Goal: Contribute content: Contribute content

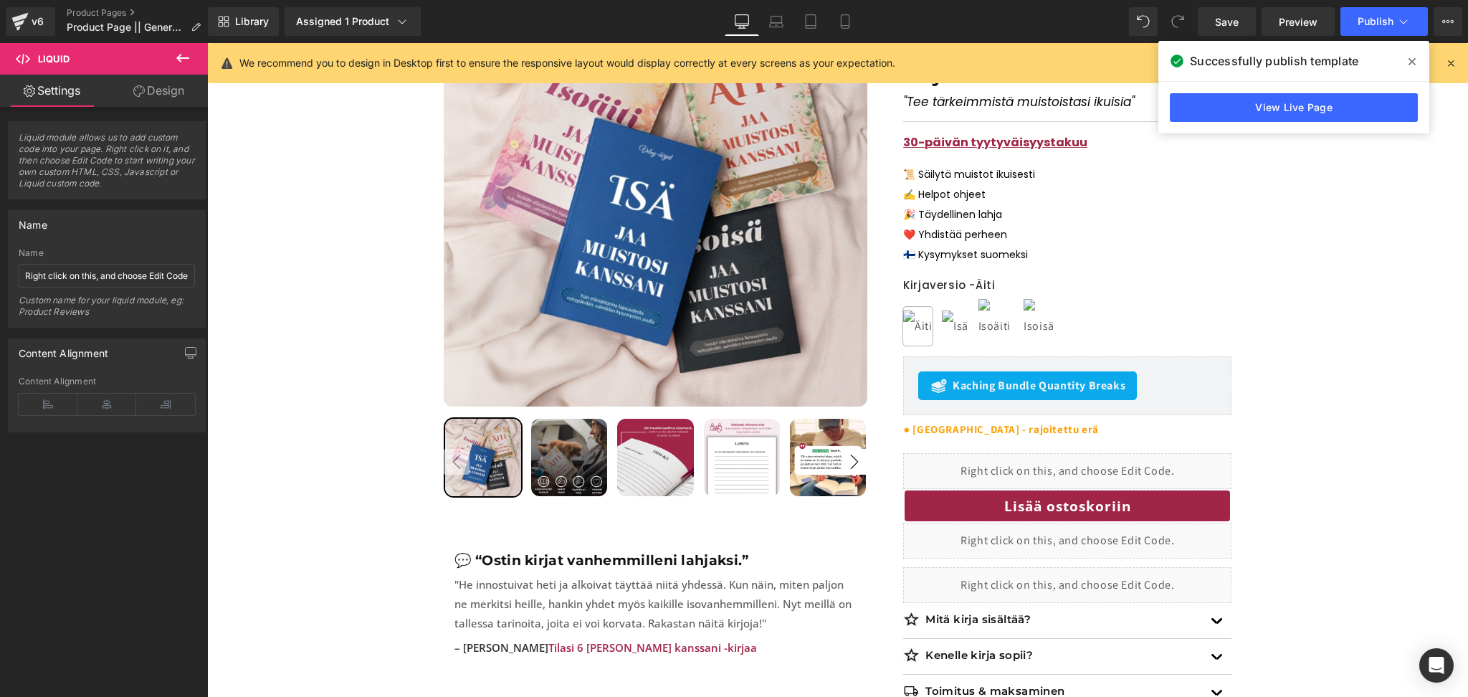
scroll to position [386, 0]
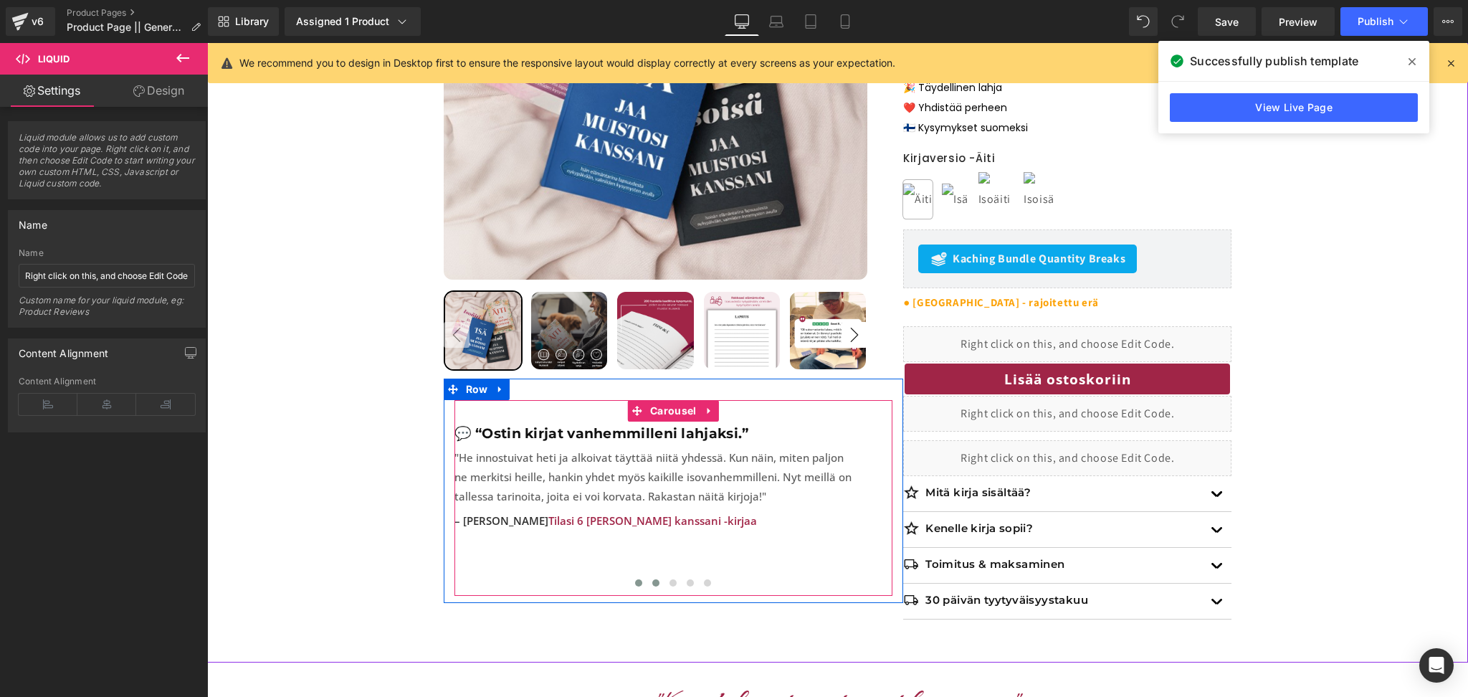
click at [656, 575] on button at bounding box center [655, 582] width 17 height 14
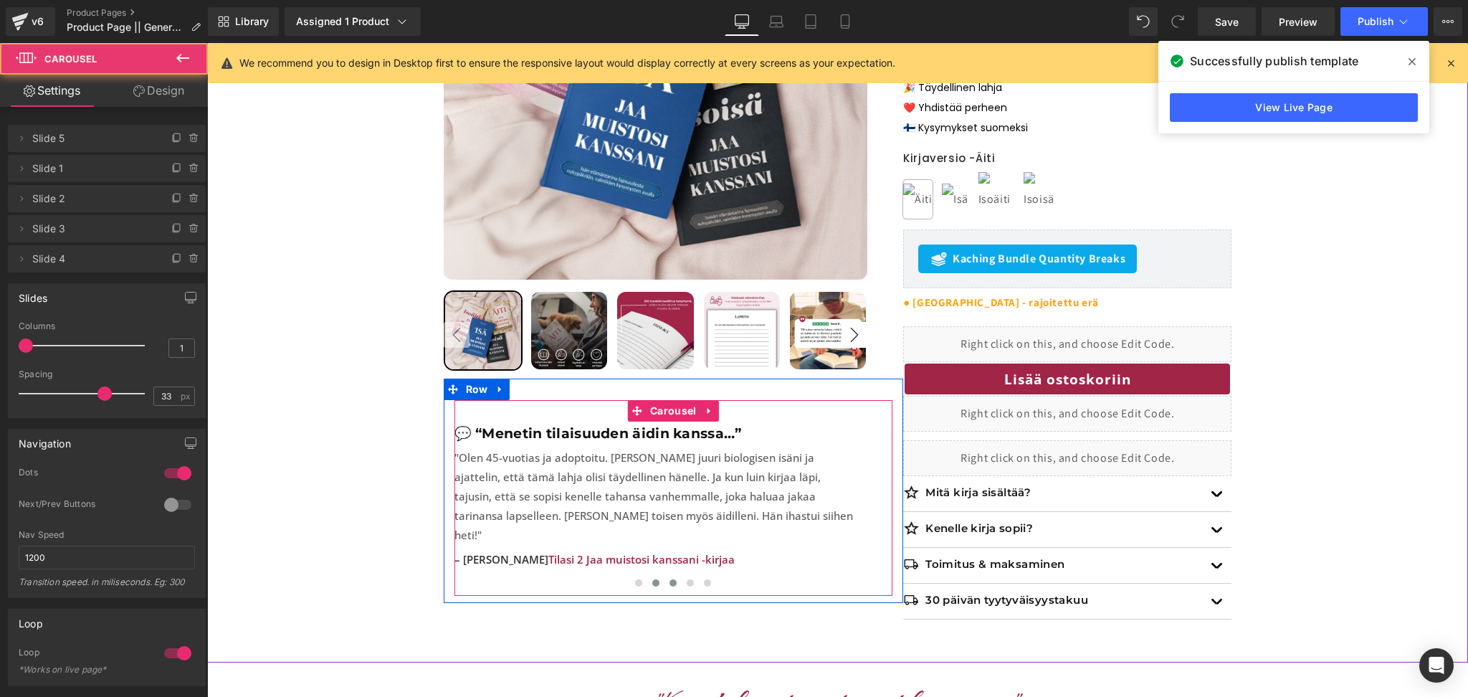
click at [671, 575] on button at bounding box center [672, 582] width 17 height 14
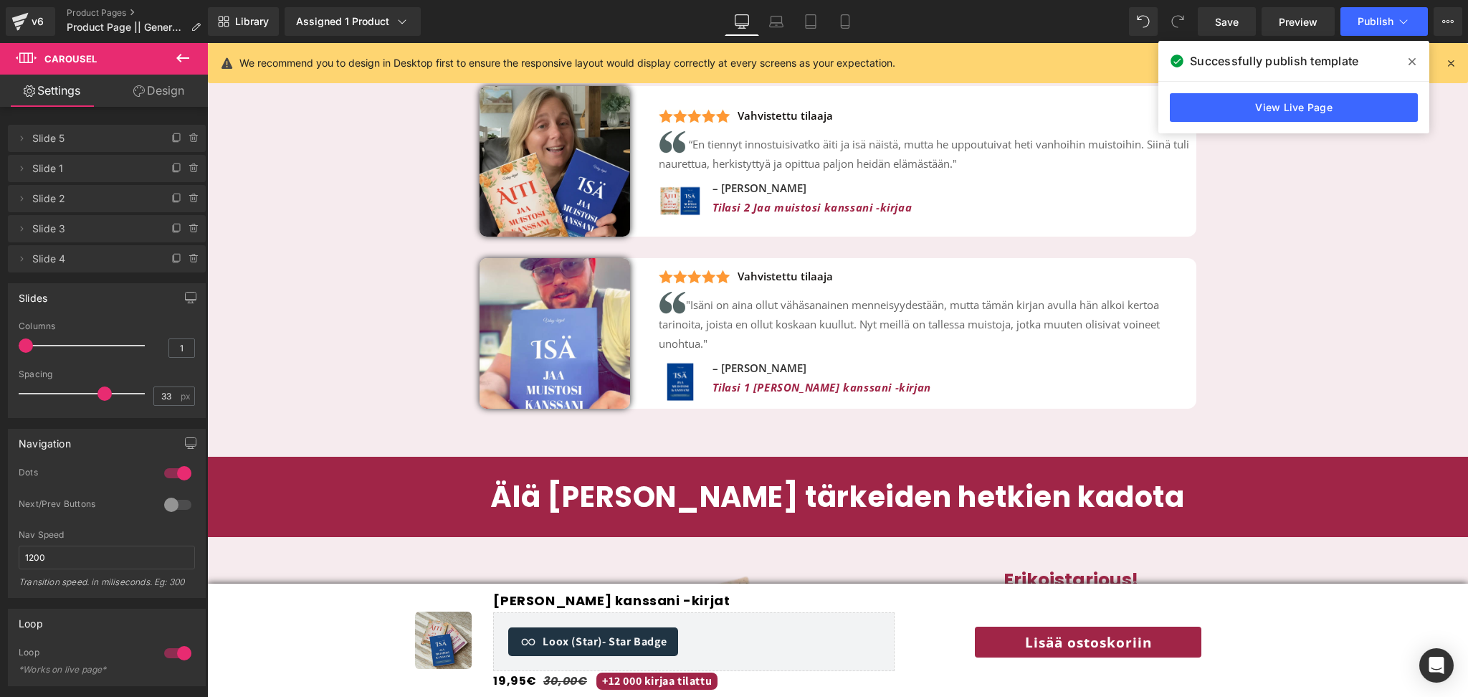
scroll to position [3251, 0]
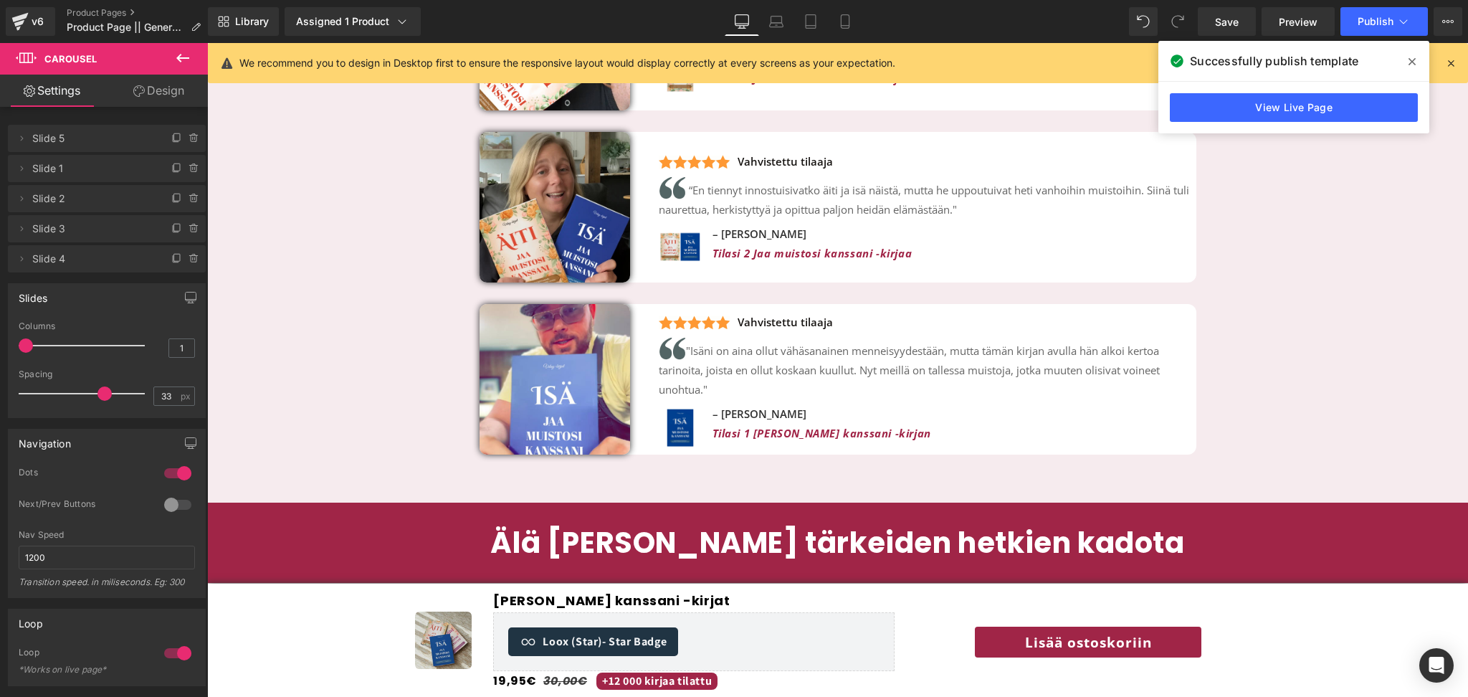
click at [436, 648] on div "Image" at bounding box center [443, 639] width 57 height 57
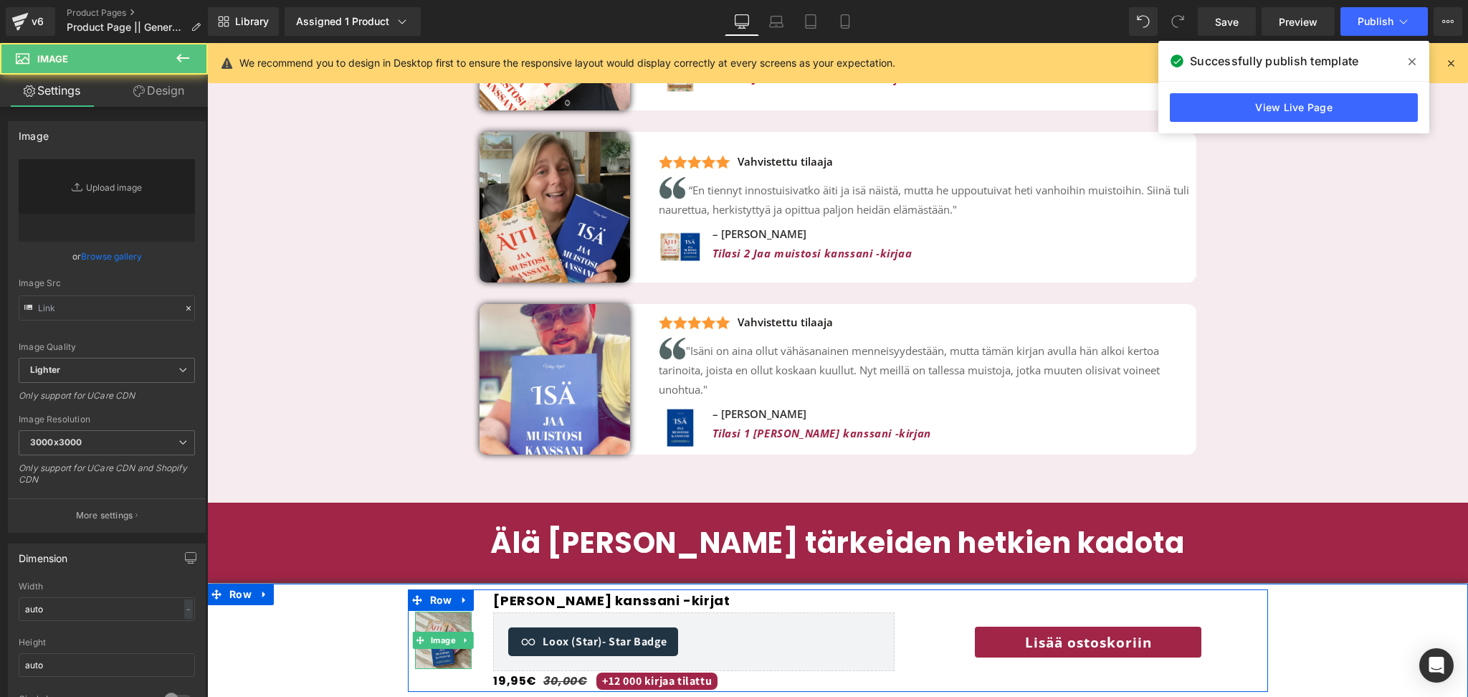
type input "https://ucarecdn.com/b005054f-efa9-4fb6-bdf6-8f3063b97043/-/format/auto/-/previ…"
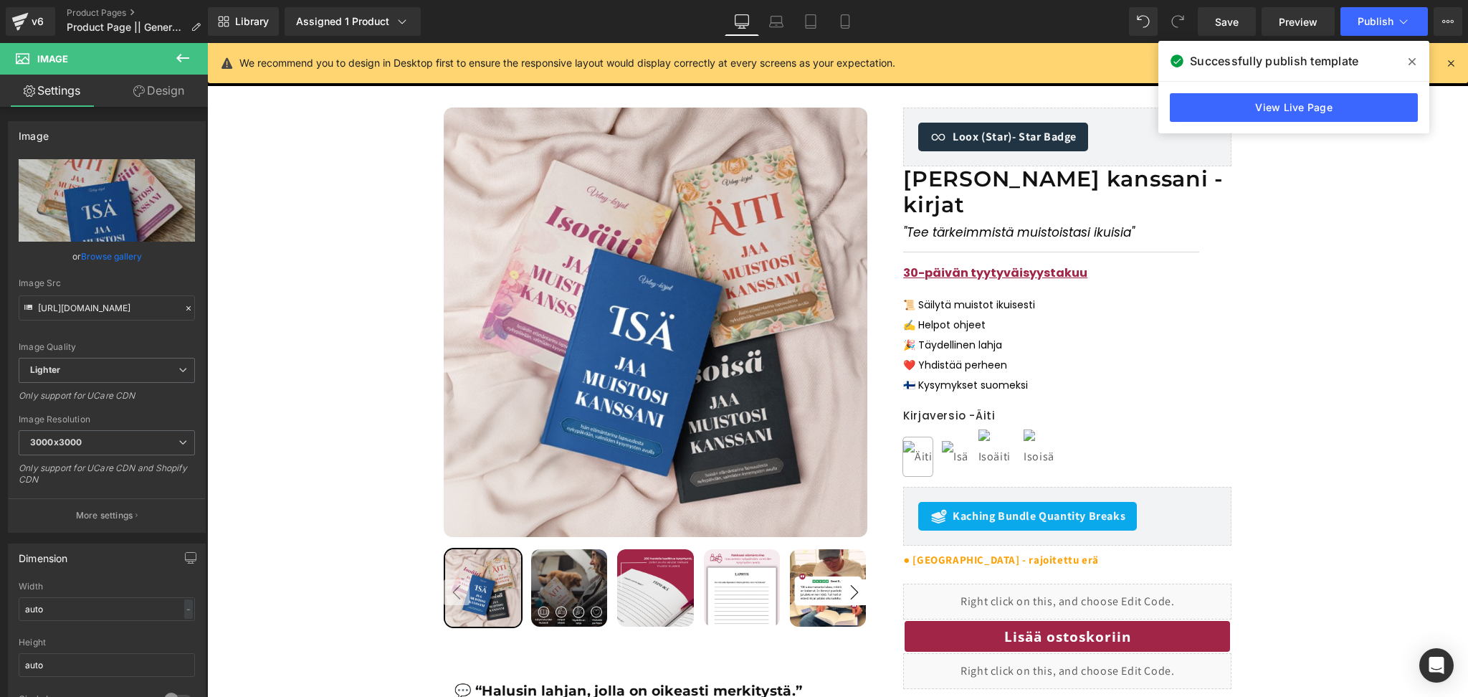
scroll to position [111, 0]
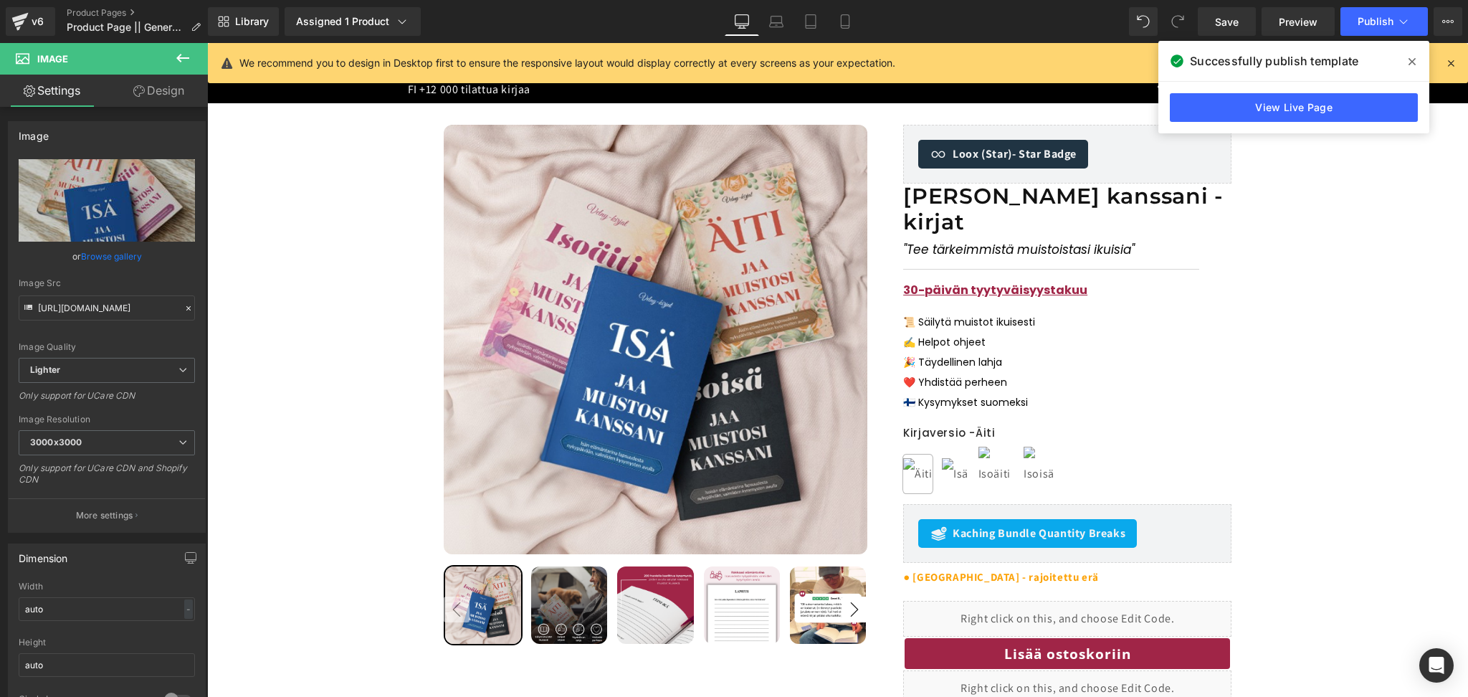
click at [602, 297] on img at bounding box center [656, 339] width 424 height 429
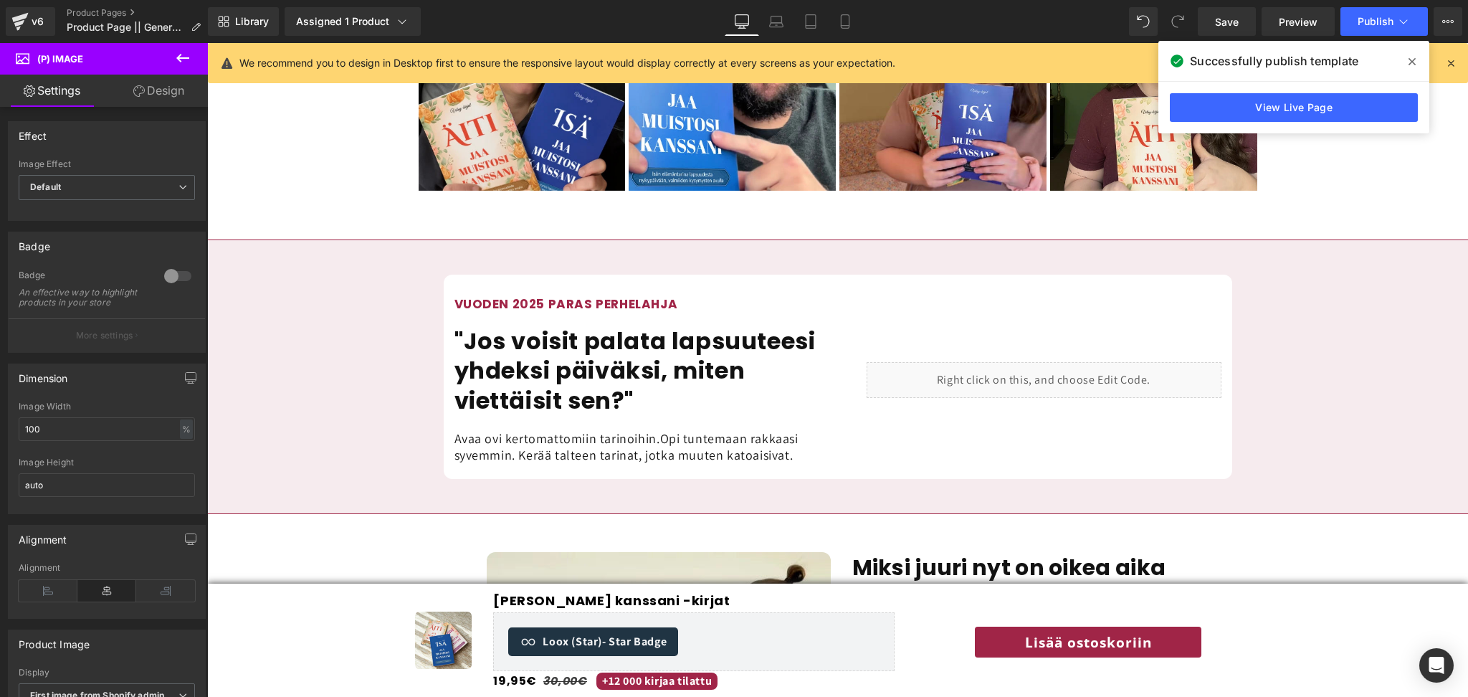
scroll to position [1161, 0]
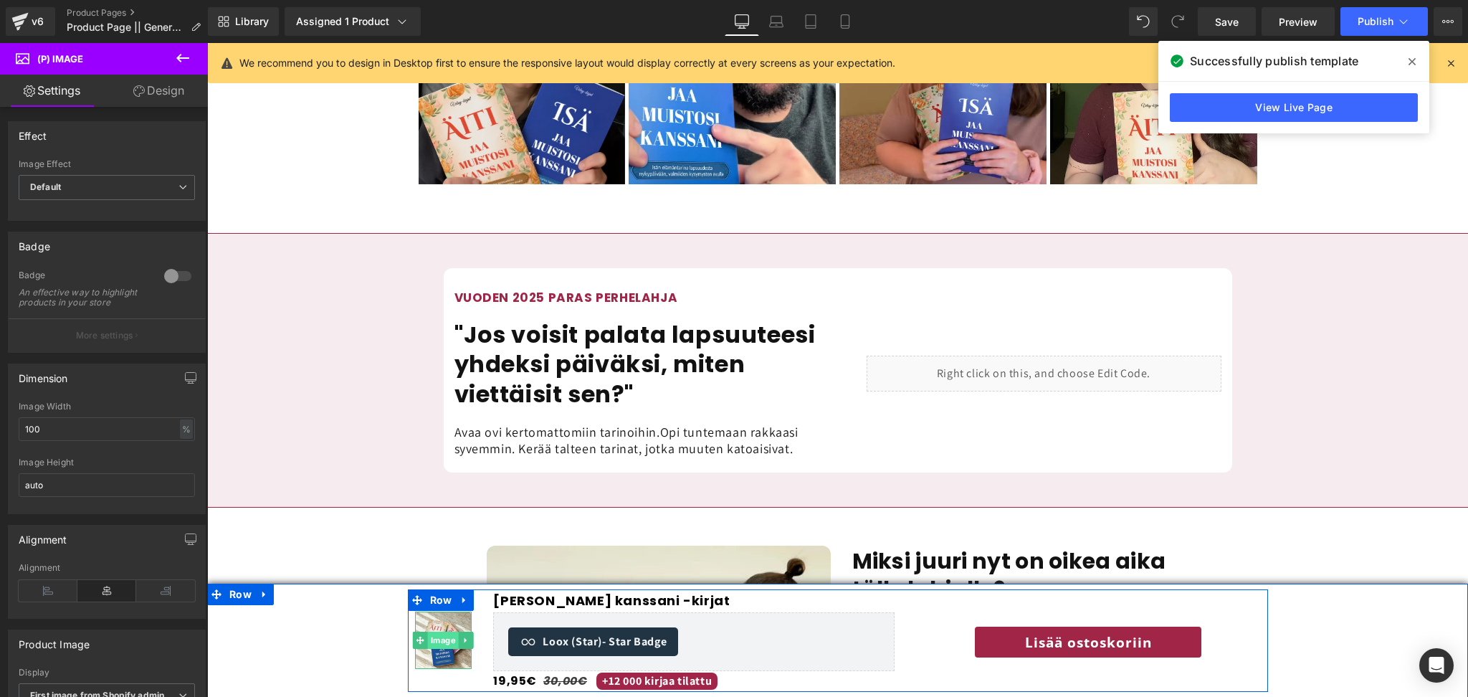
click at [449, 644] on span "Image" at bounding box center [443, 639] width 31 height 17
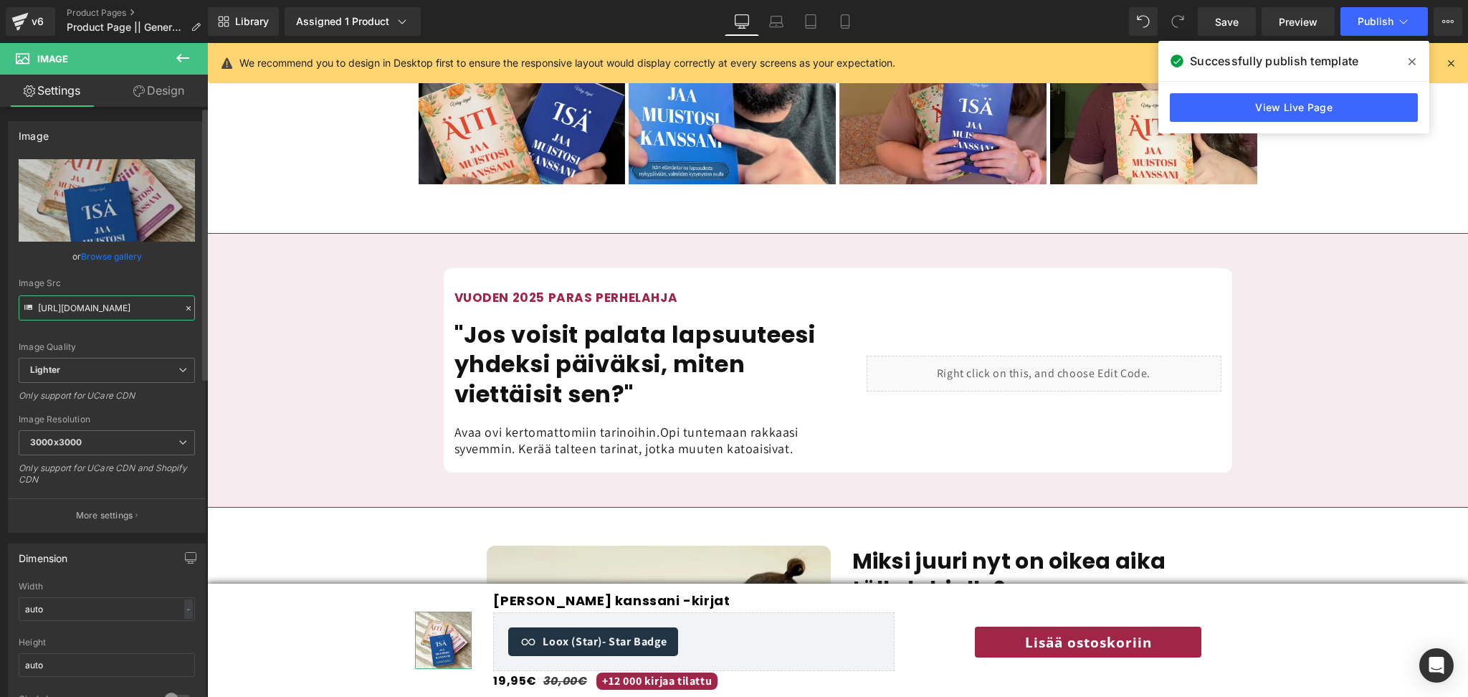
click at [102, 303] on input "https://ucarecdn.com/b005054f-efa9-4fb6-bdf6-8f3063b97043/-/format/auto/-/previ…" at bounding box center [107, 307] width 176 height 25
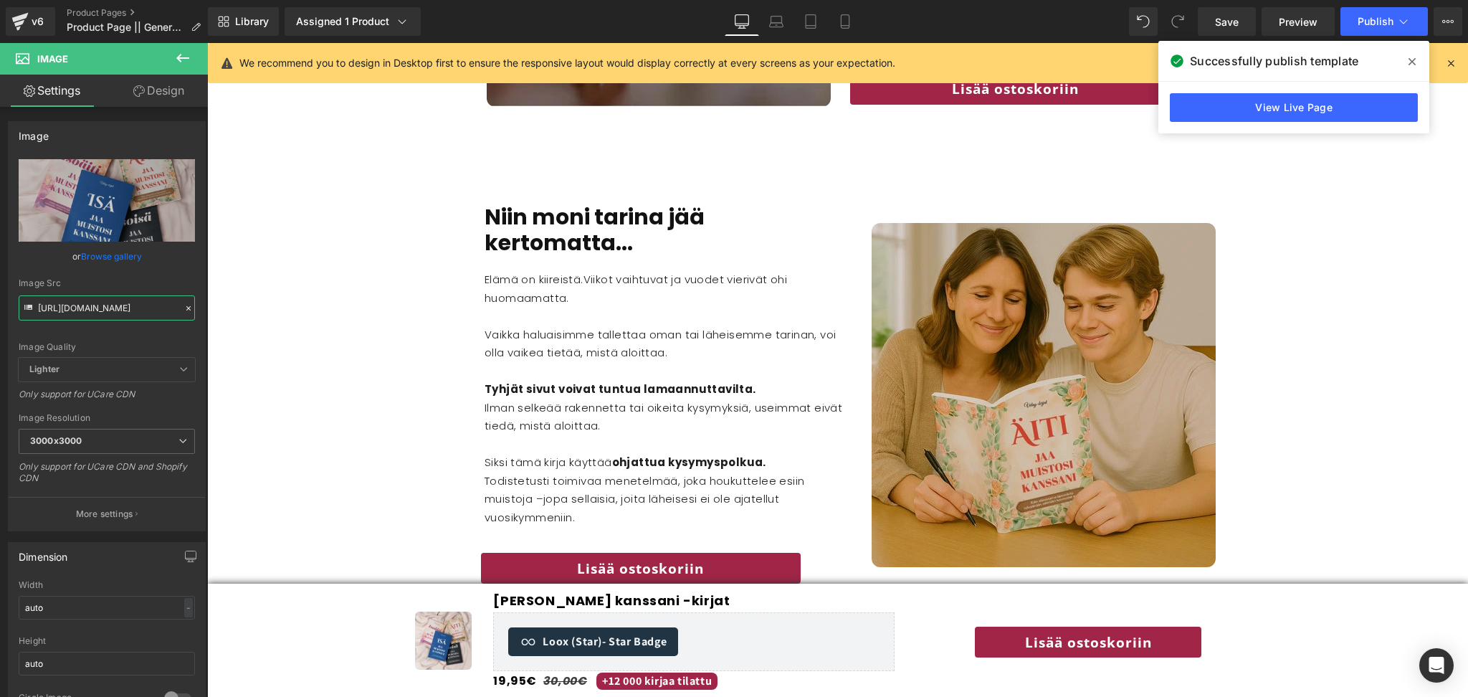
scroll to position [1941, 0]
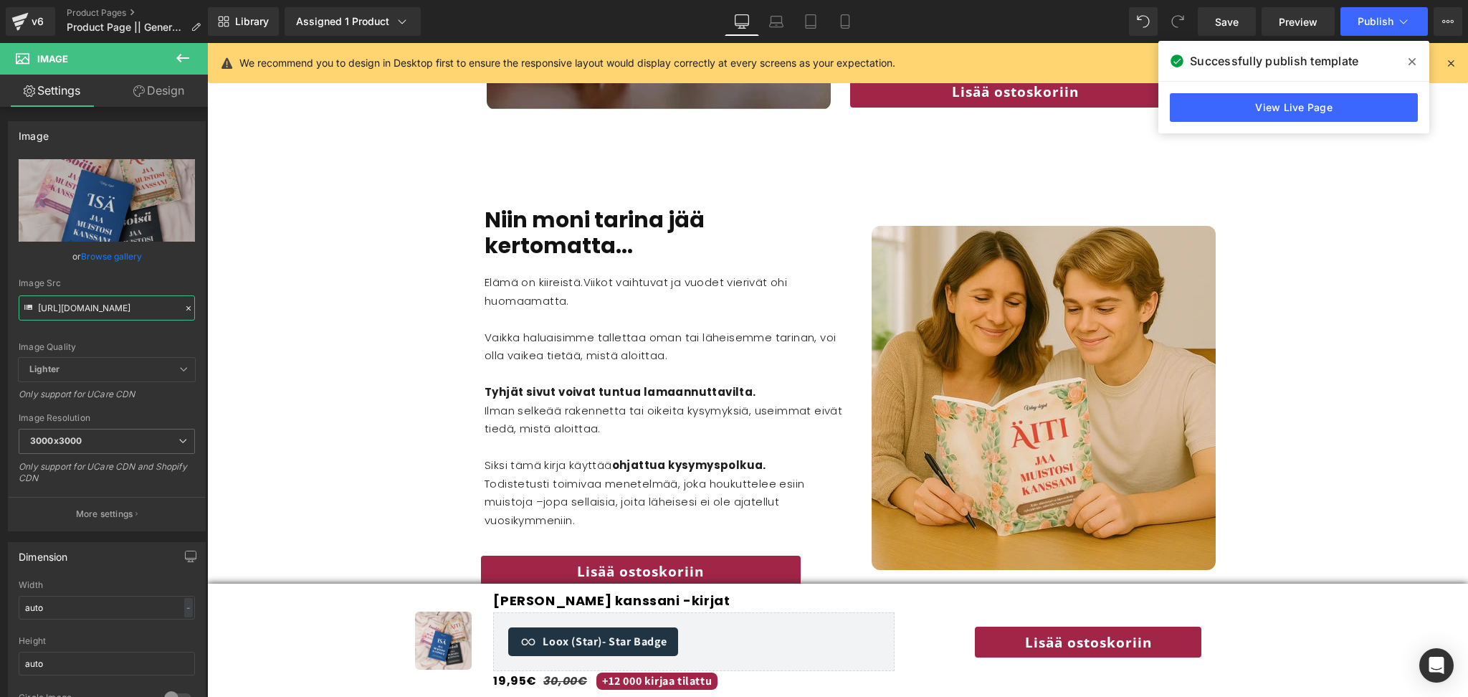
type input "https://cdn.shopify.com/s/files/1/0885/6328/6361/files/14_3000x3000.png?v=17552…"
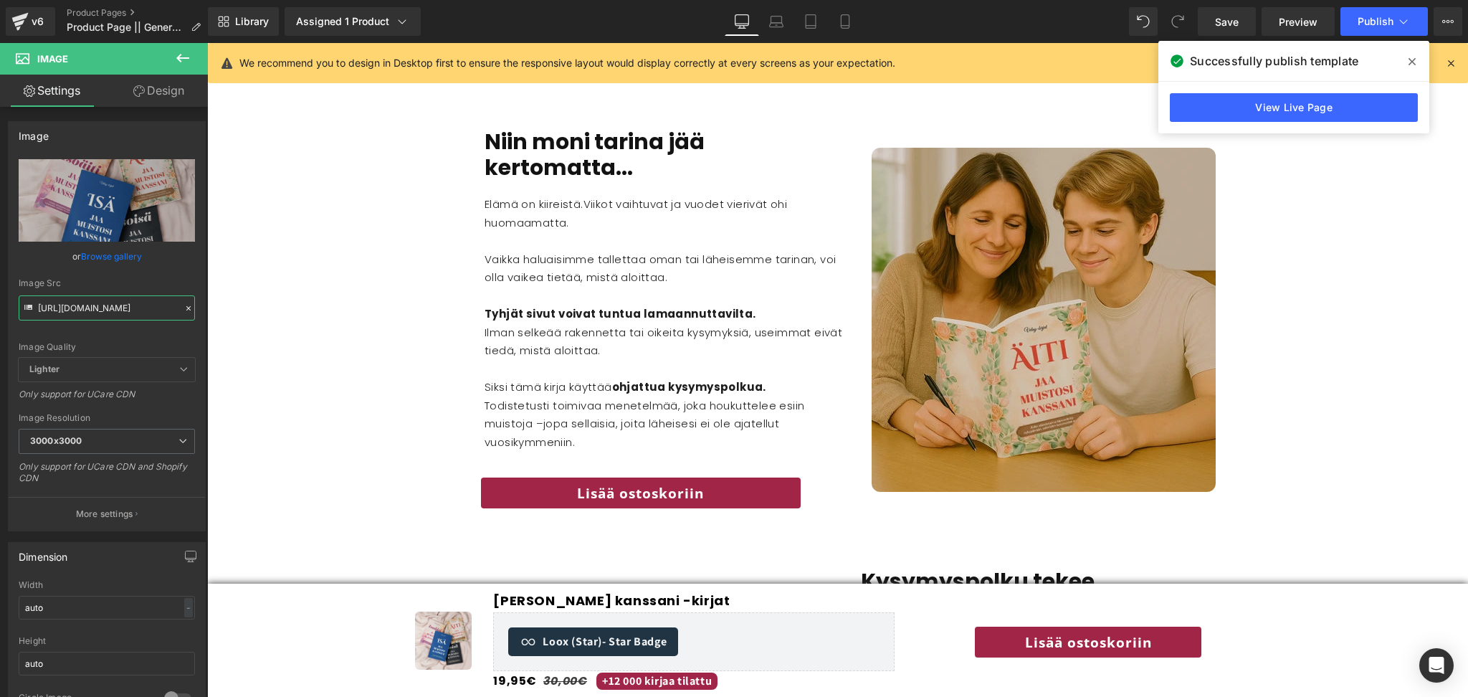
scroll to position [2020, 0]
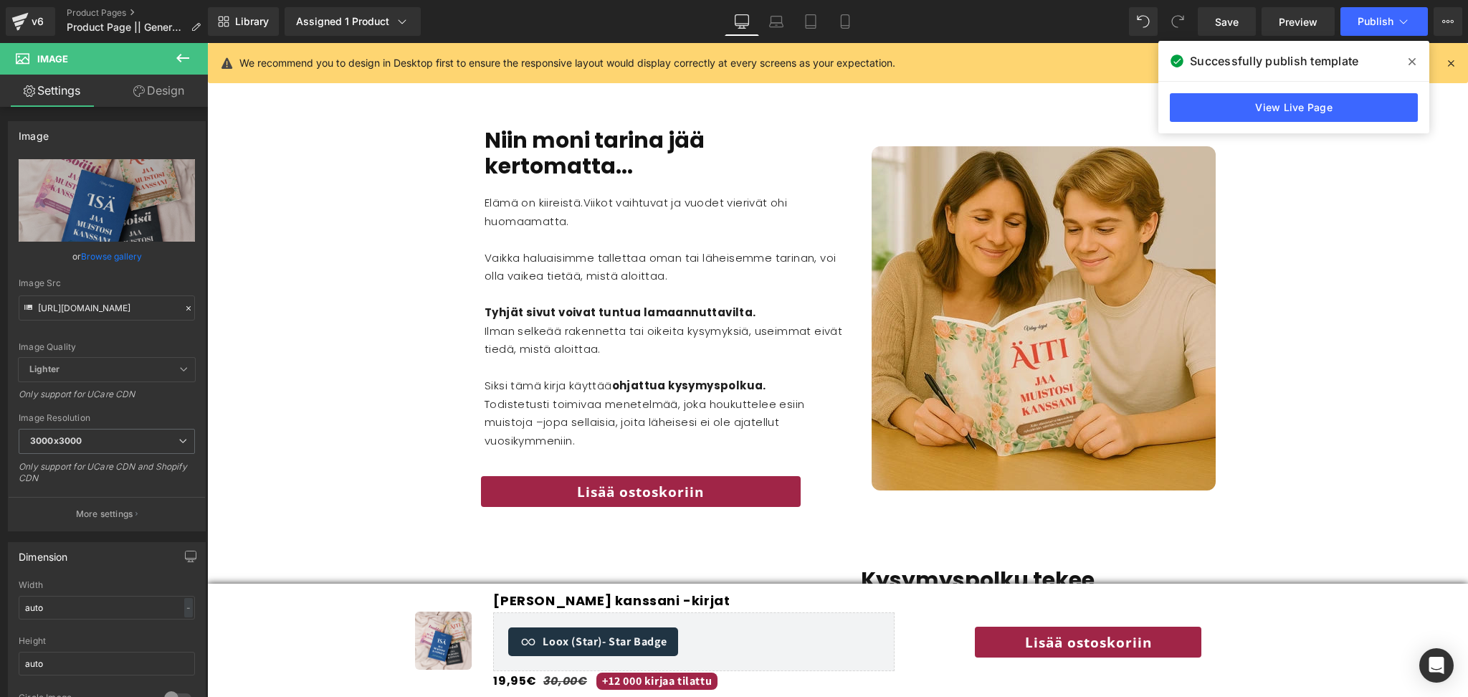
click at [1015, 300] on div "Image" at bounding box center [1044, 318] width 376 height 344
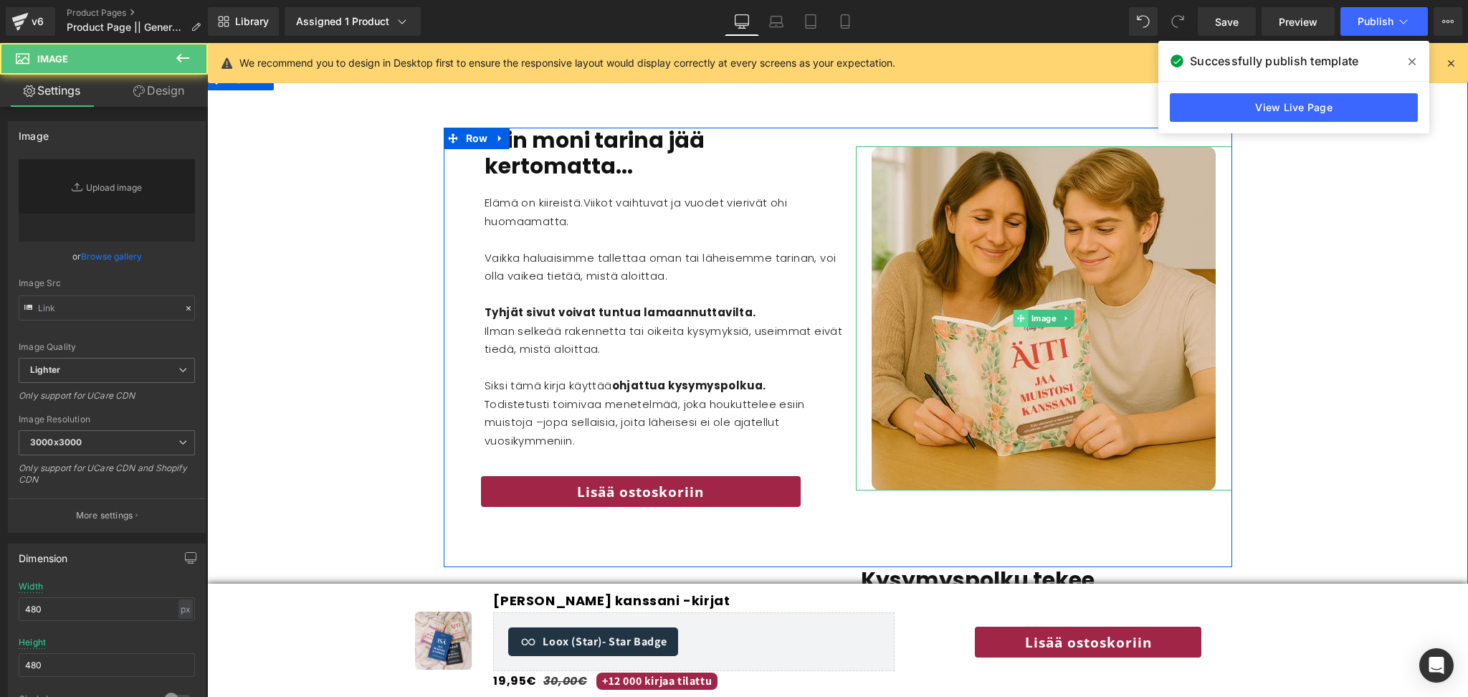
type input "https://cdn.shopify.com/s/files/1/0885/6328/6361/files/gempages_542498267020133…"
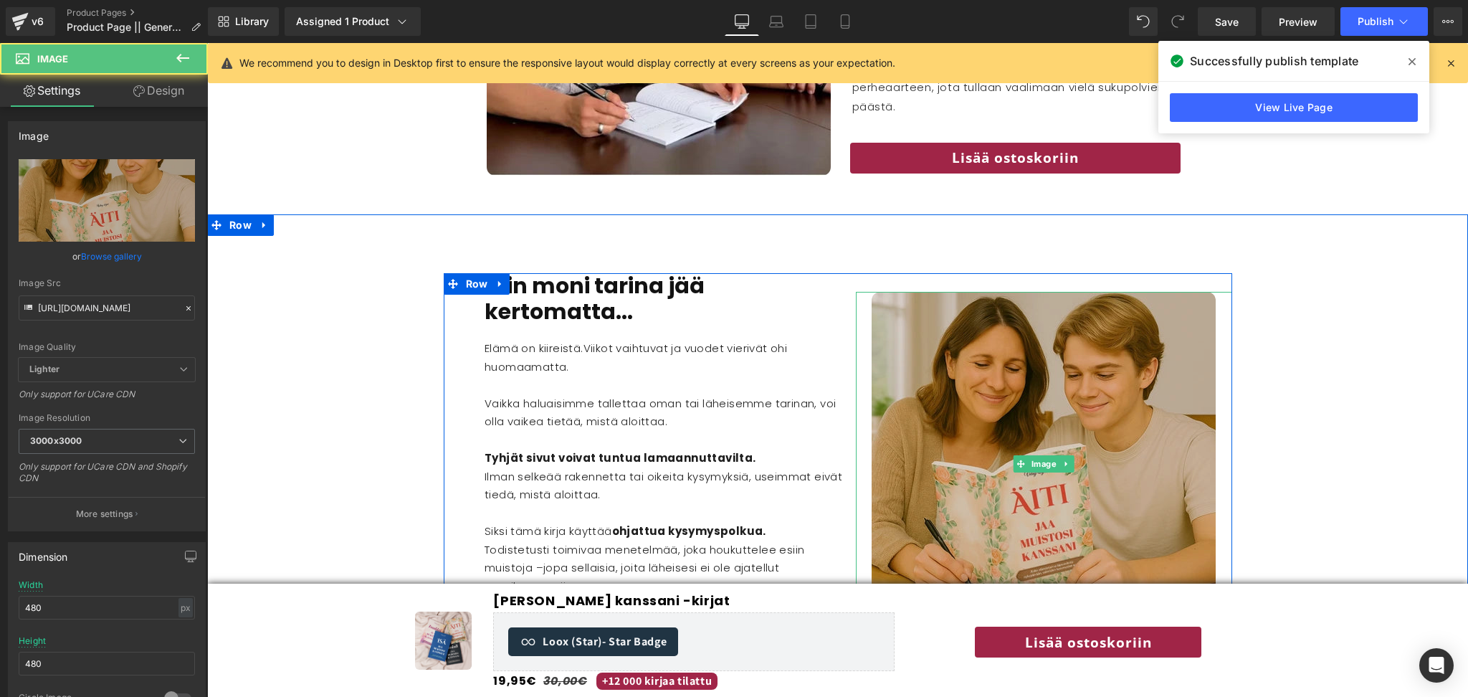
click at [1088, 487] on img at bounding box center [1043, 464] width 344 height 344
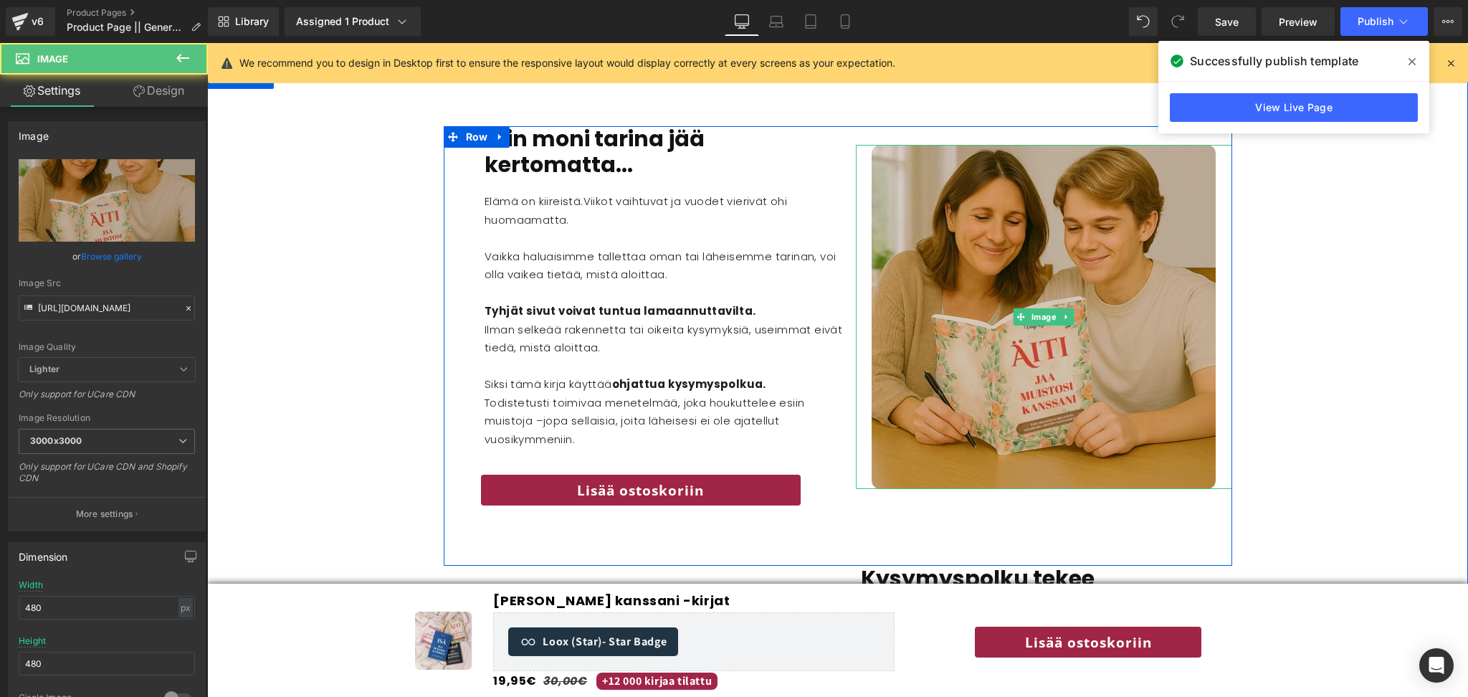
scroll to position [2041, 0]
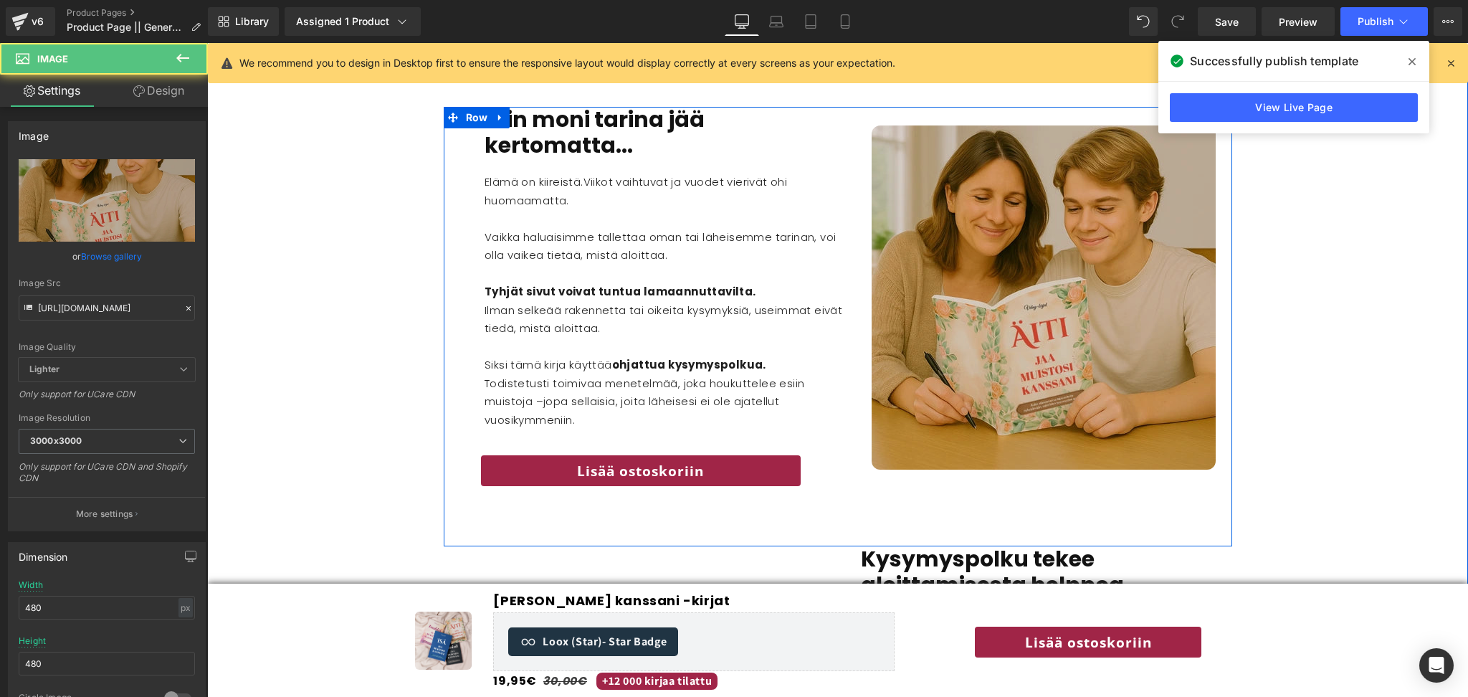
click at [1076, 279] on img at bounding box center [1043, 297] width 344 height 344
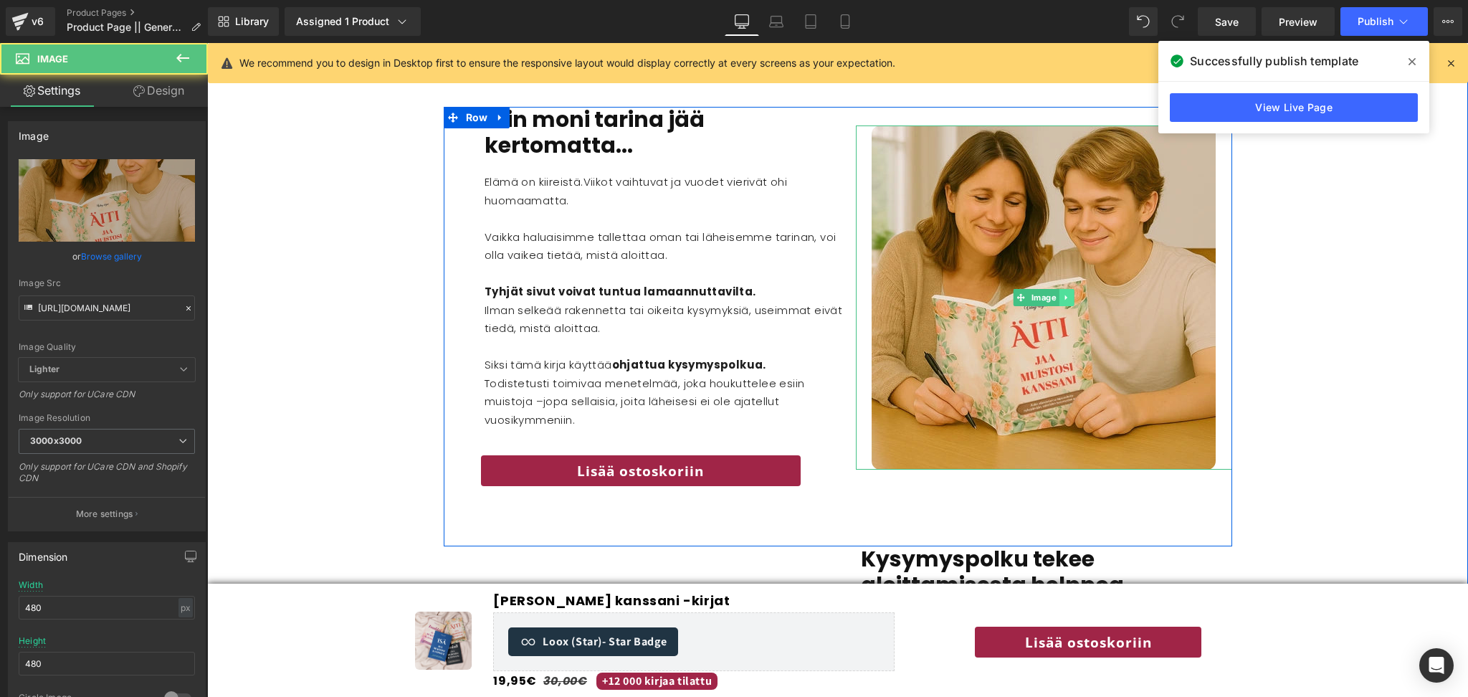
click at [1063, 293] on icon at bounding box center [1066, 297] width 8 height 9
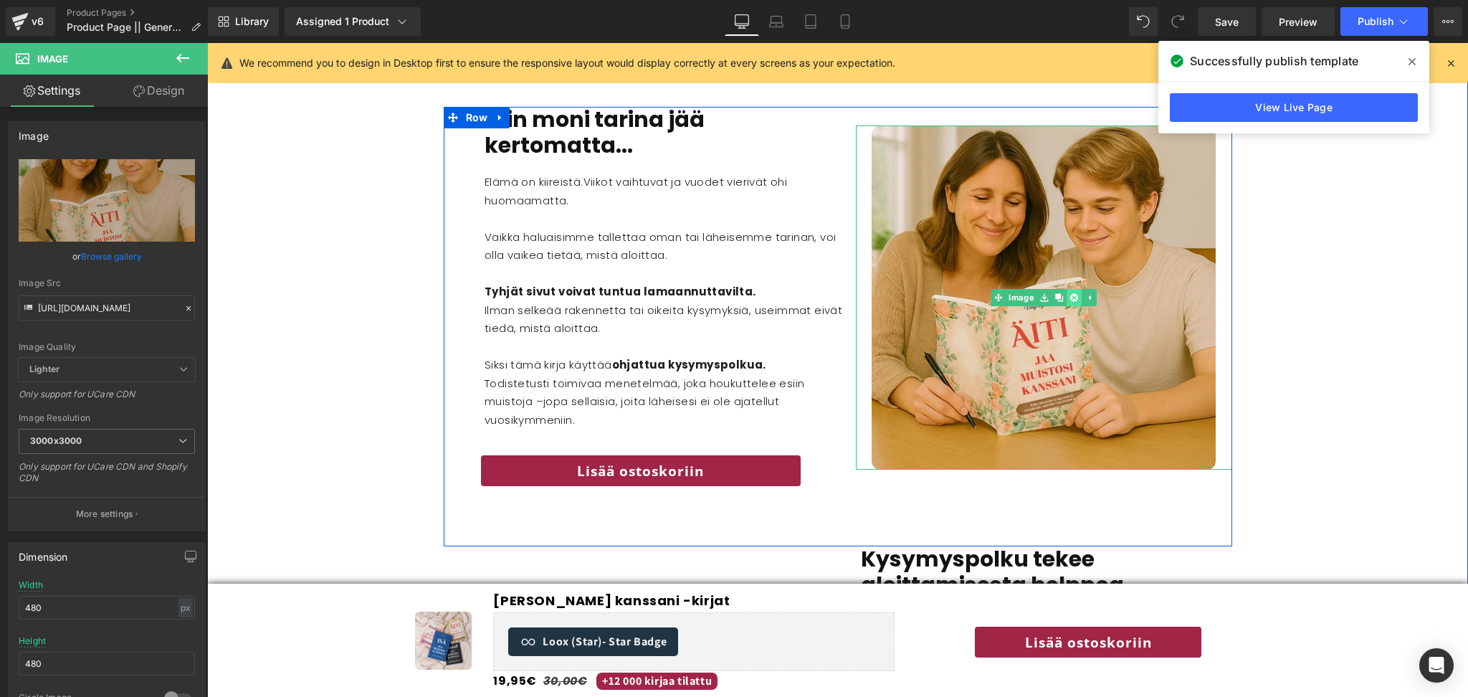
click at [1076, 293] on icon at bounding box center [1074, 297] width 8 height 8
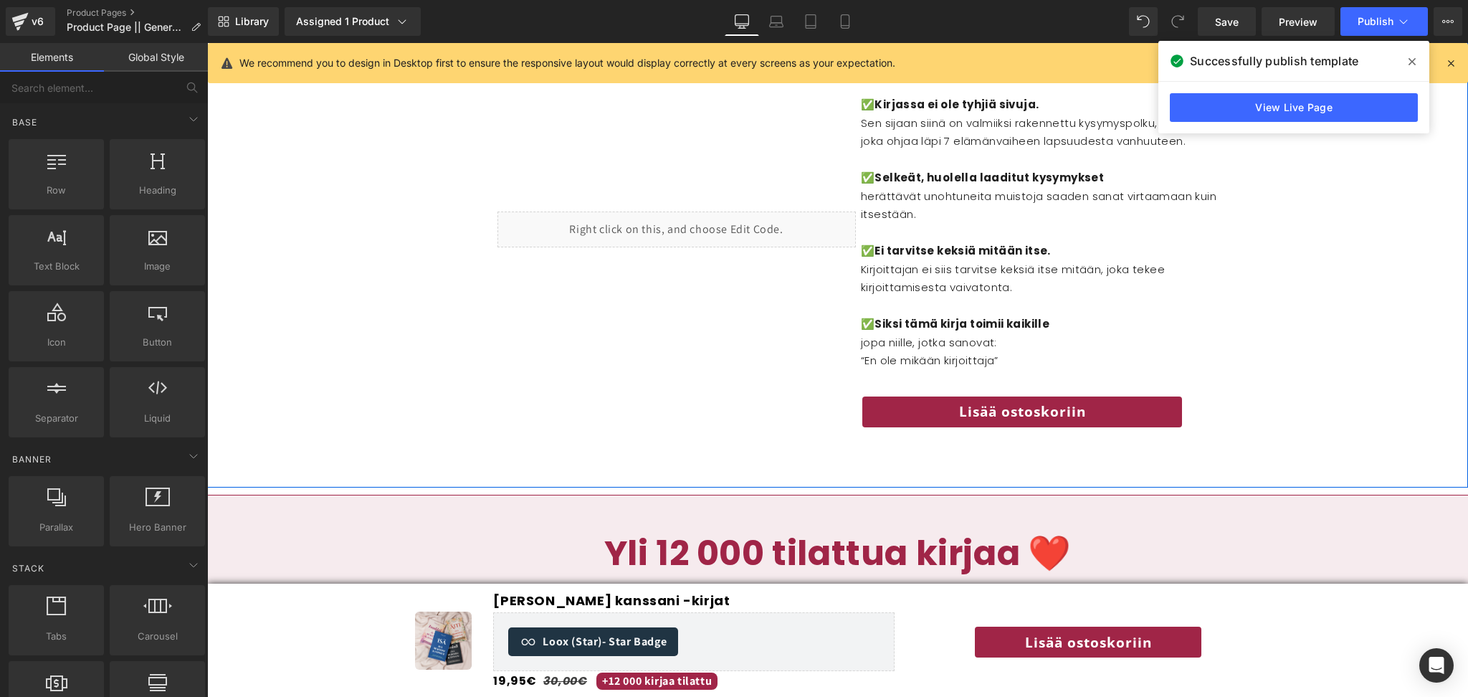
scroll to position [2561, 0]
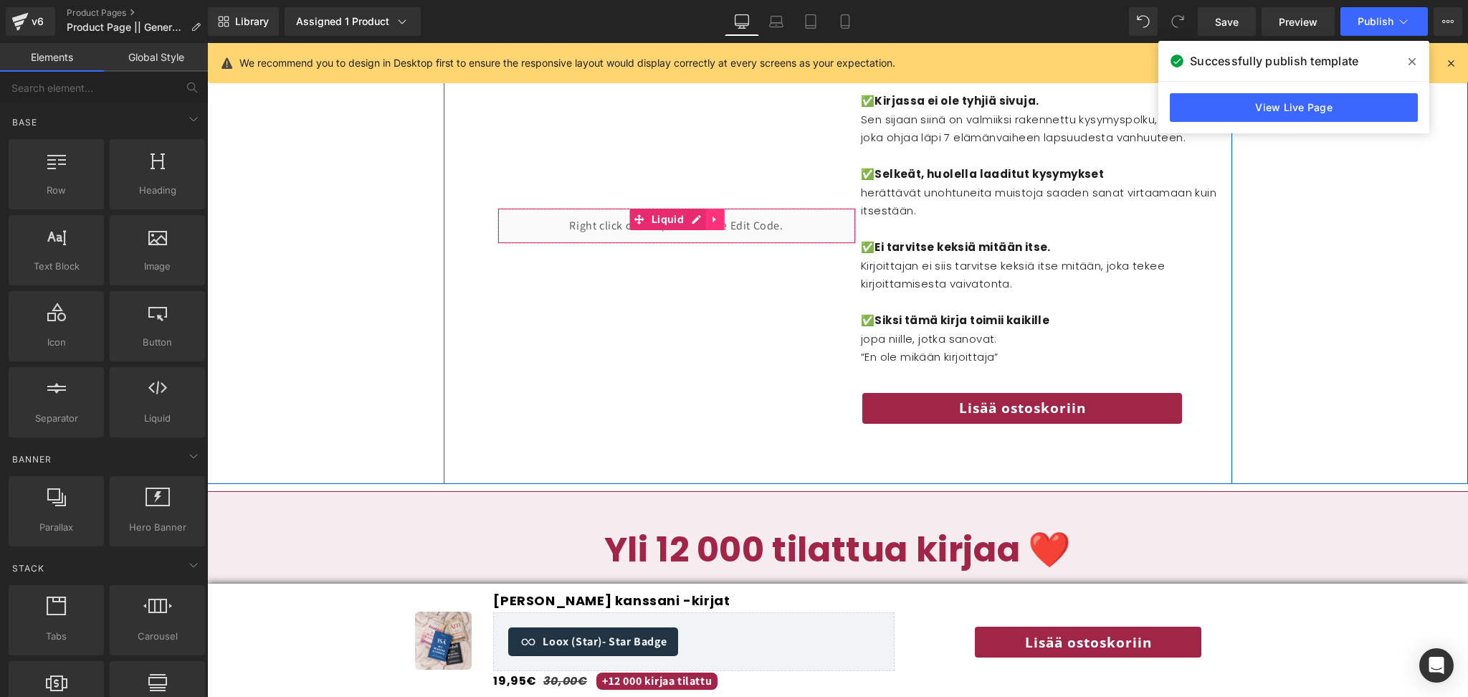
click at [719, 214] on icon at bounding box center [715, 219] width 10 height 11
click at [699, 209] on link at bounding box center [706, 219] width 19 height 21
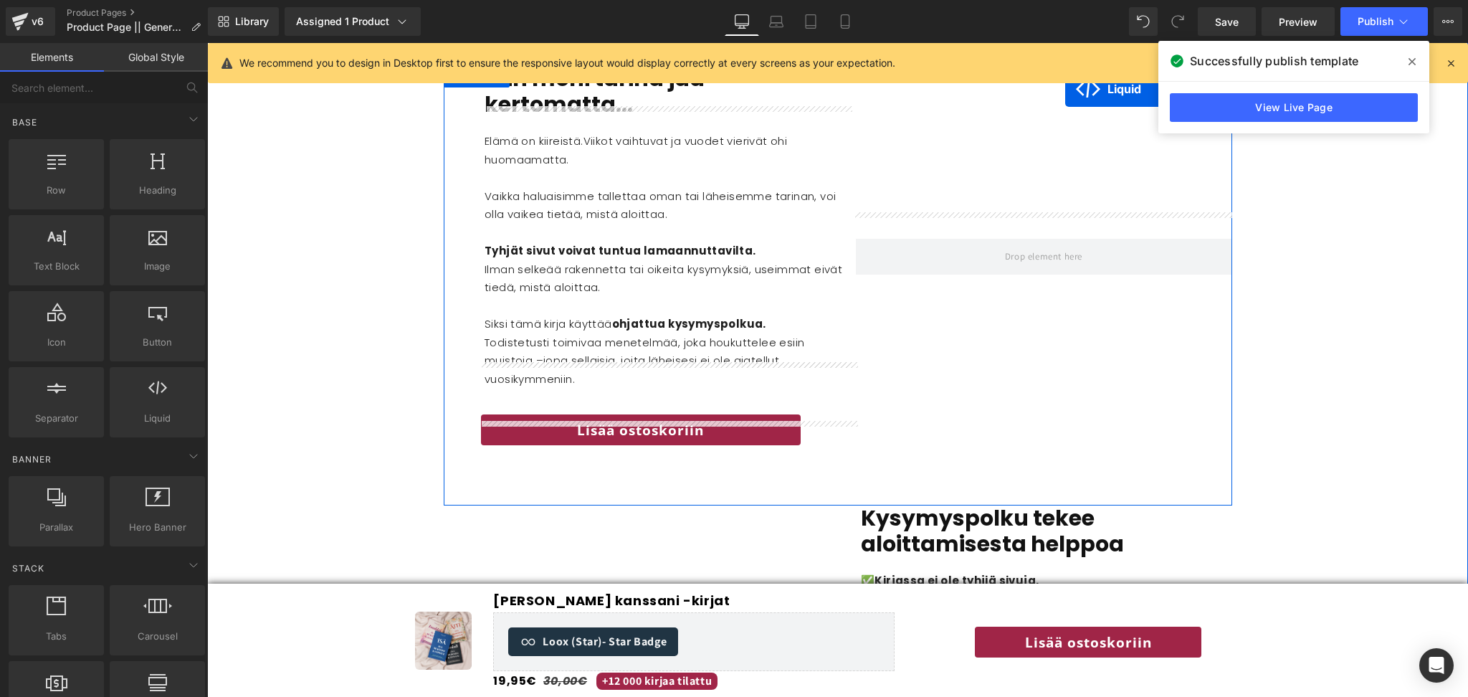
scroll to position [2024, 0]
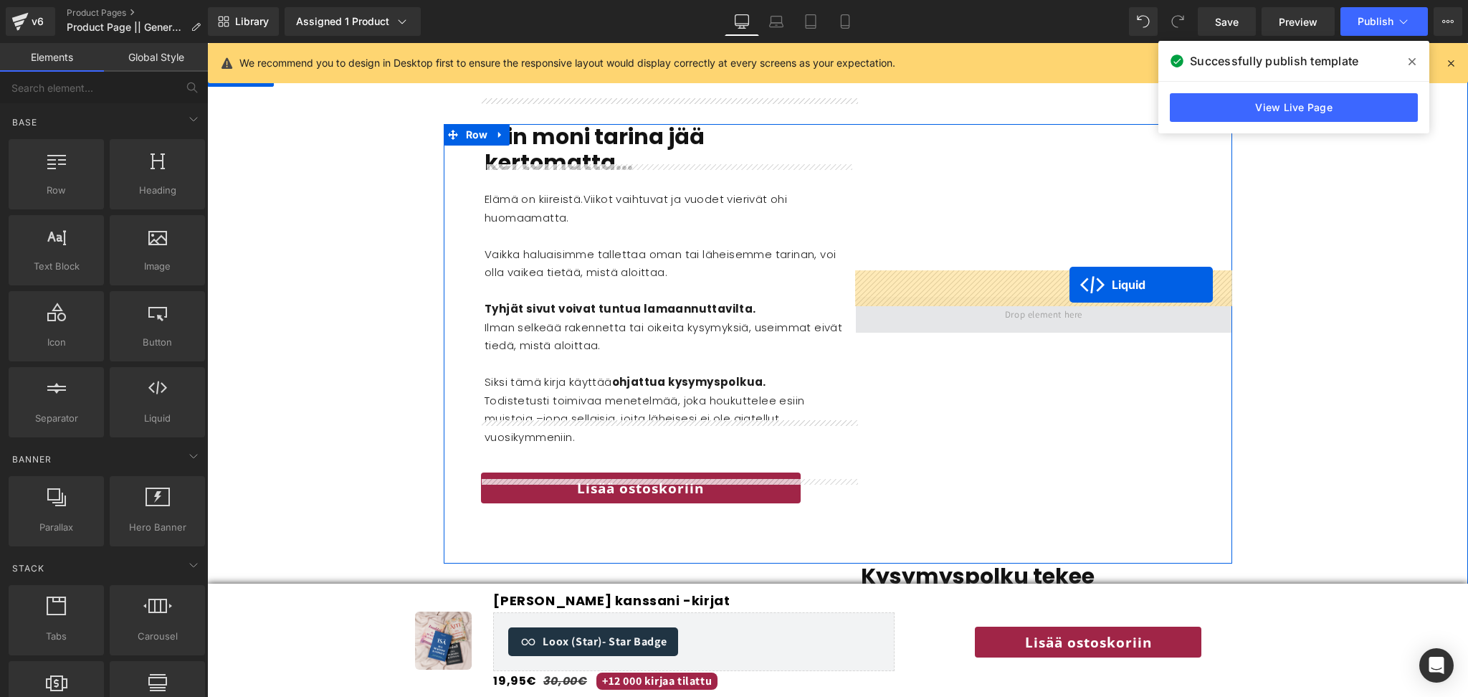
drag, startPoint x: 638, startPoint y: 208, endPoint x: 1069, endPoint y: 285, distance: 438.3
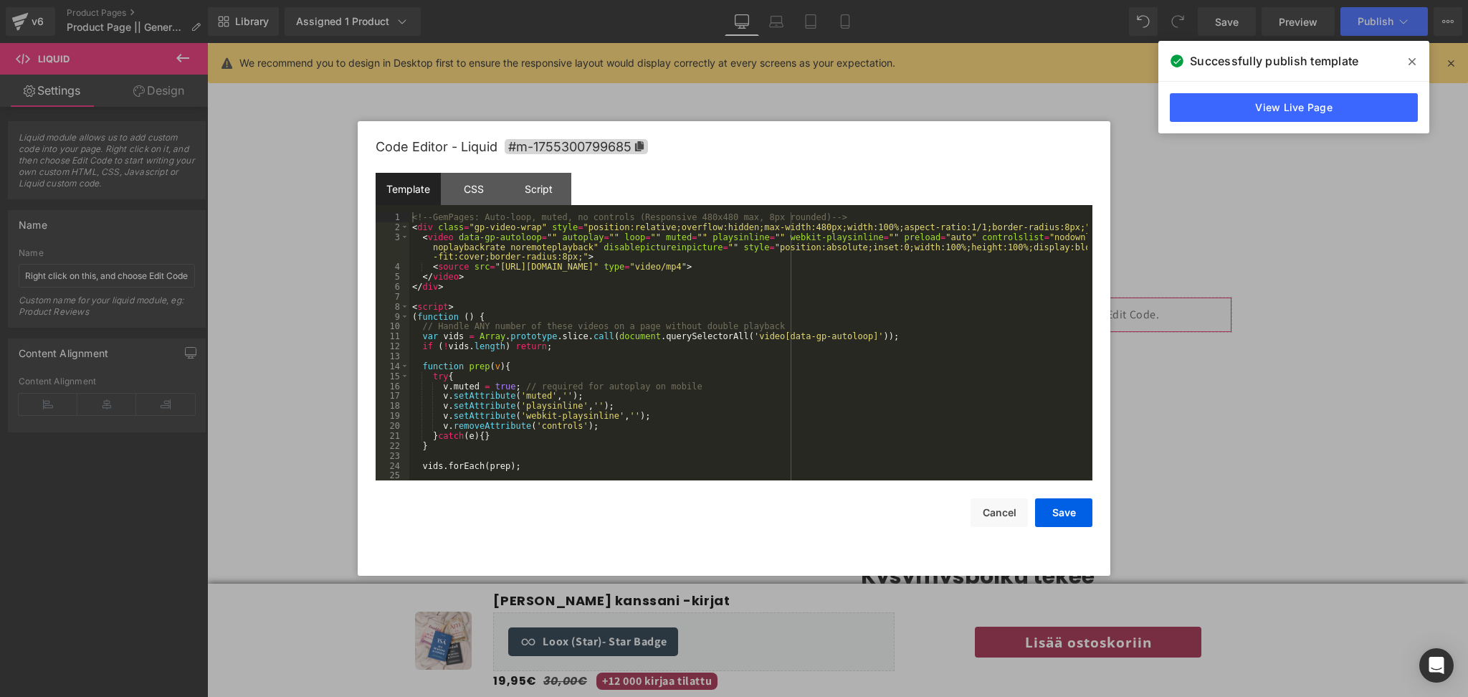
click at [986, 0] on div "Liquid You are previewing how the will restyle your page. You can not edit Elem…" at bounding box center [734, 0] width 1468 height 0
click at [494, 268] on div "<!-- GemPages: Auto-loop, muted, no controls (Responsive 480x480 max, 8px round…" at bounding box center [748, 356] width 678 height 288
click at [1082, 519] on button "Save" at bounding box center [1063, 512] width 57 height 29
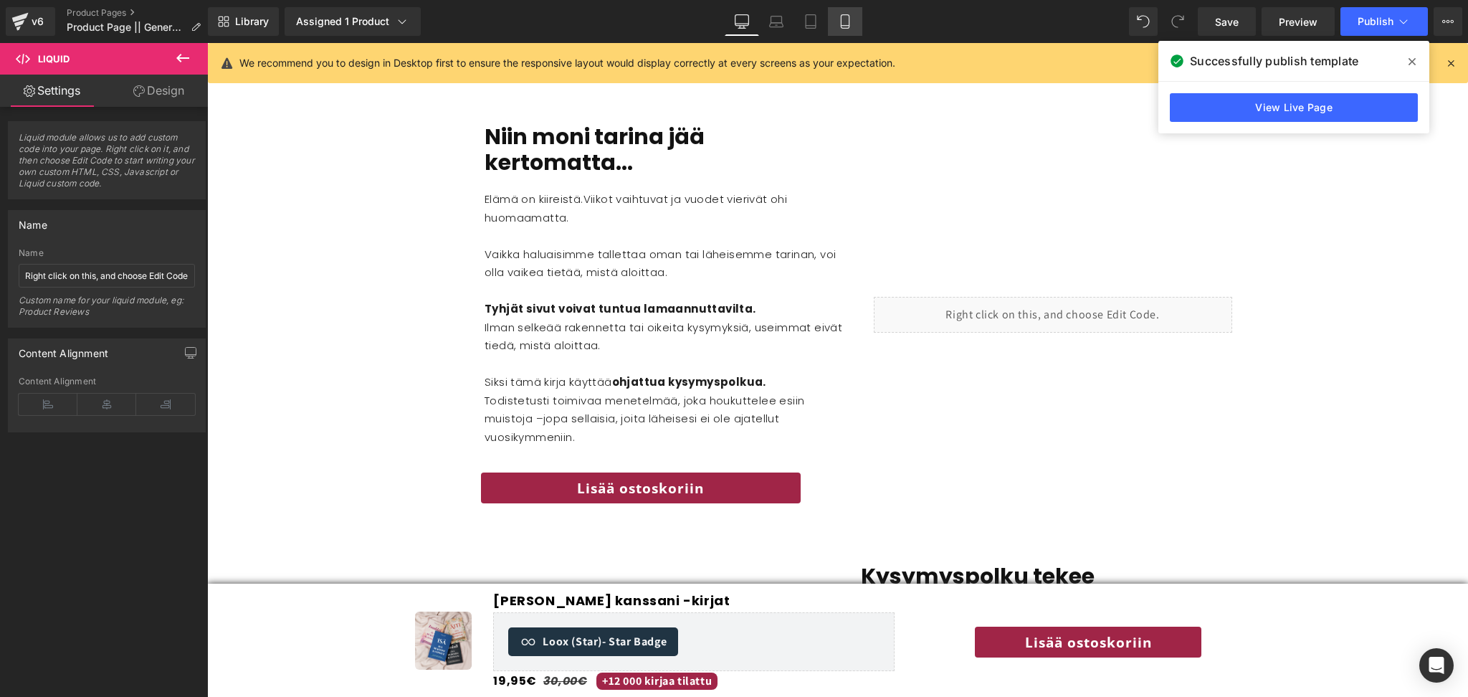
click at [846, 16] on icon at bounding box center [845, 21] width 14 height 14
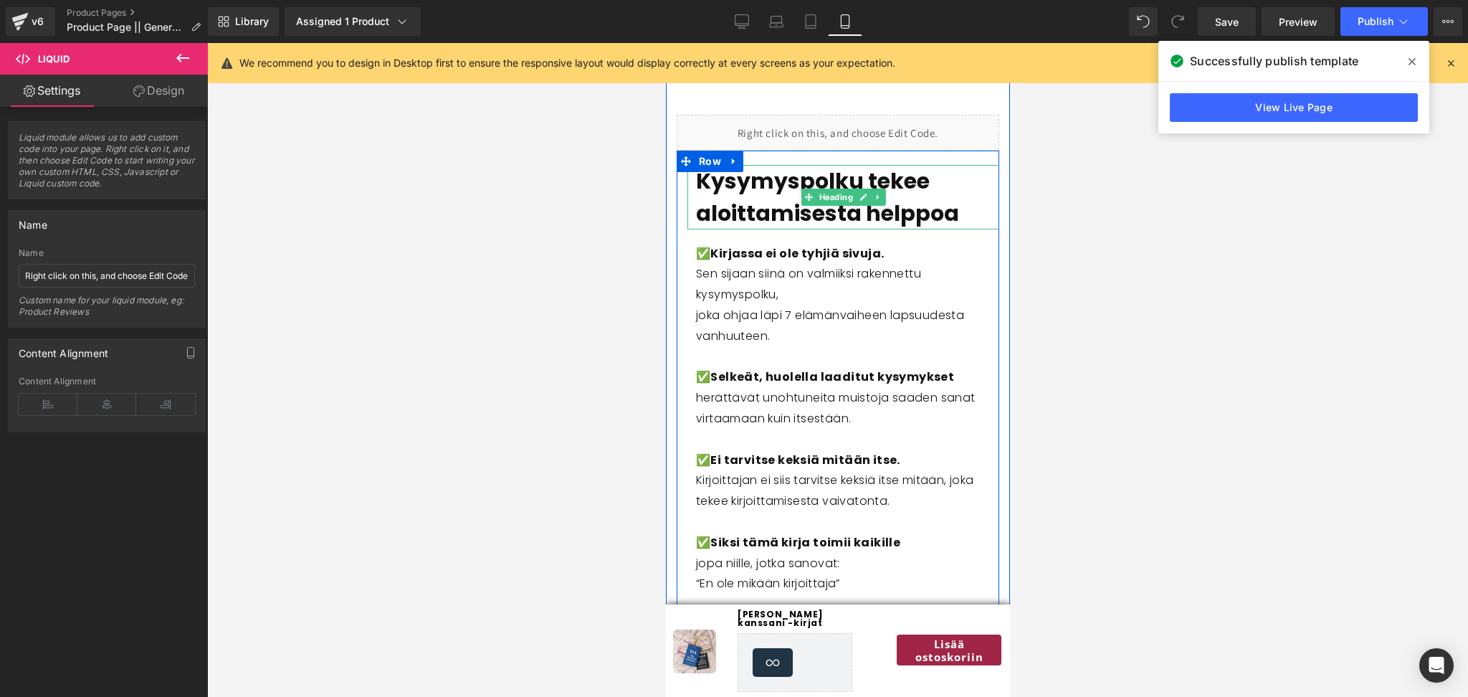
scroll to position [3884, 0]
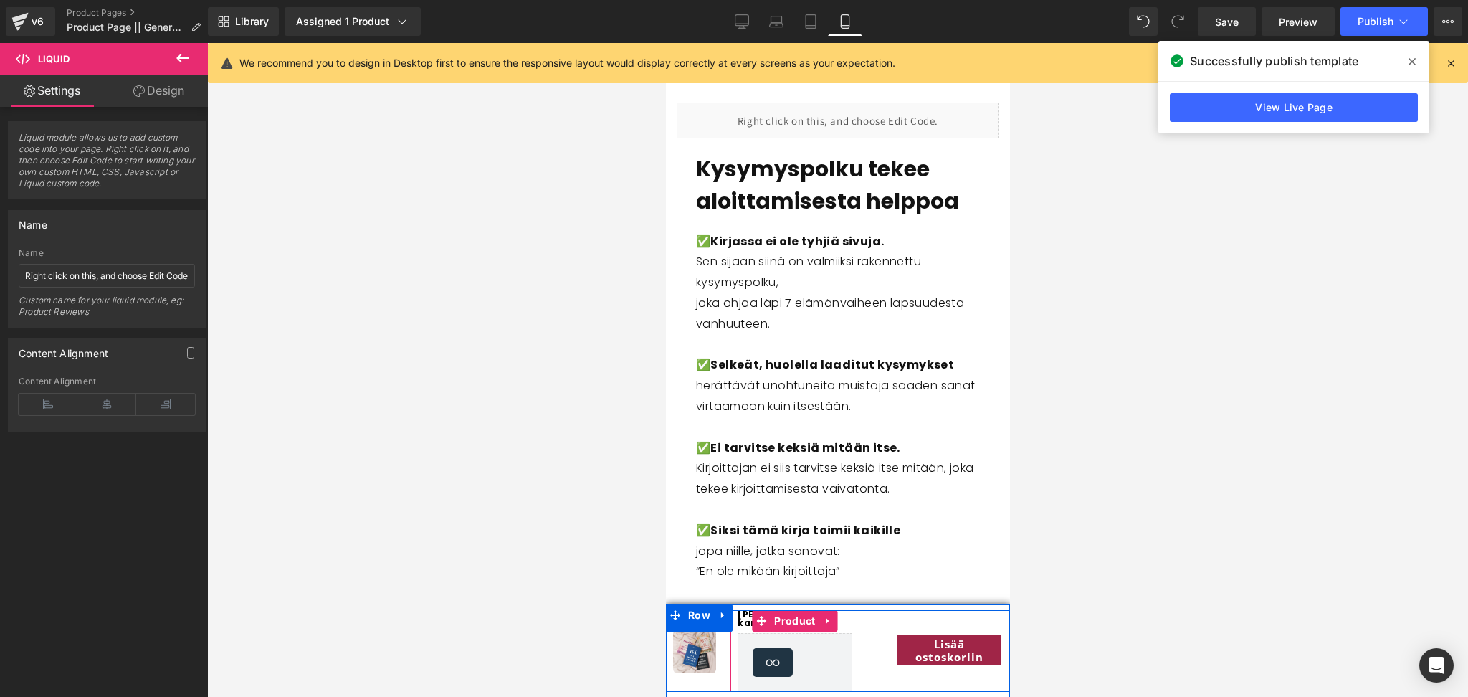
click at [744, 616] on span "[PERSON_NAME] kanssani -kirjat" at bounding box center [794, 618] width 115 height 17
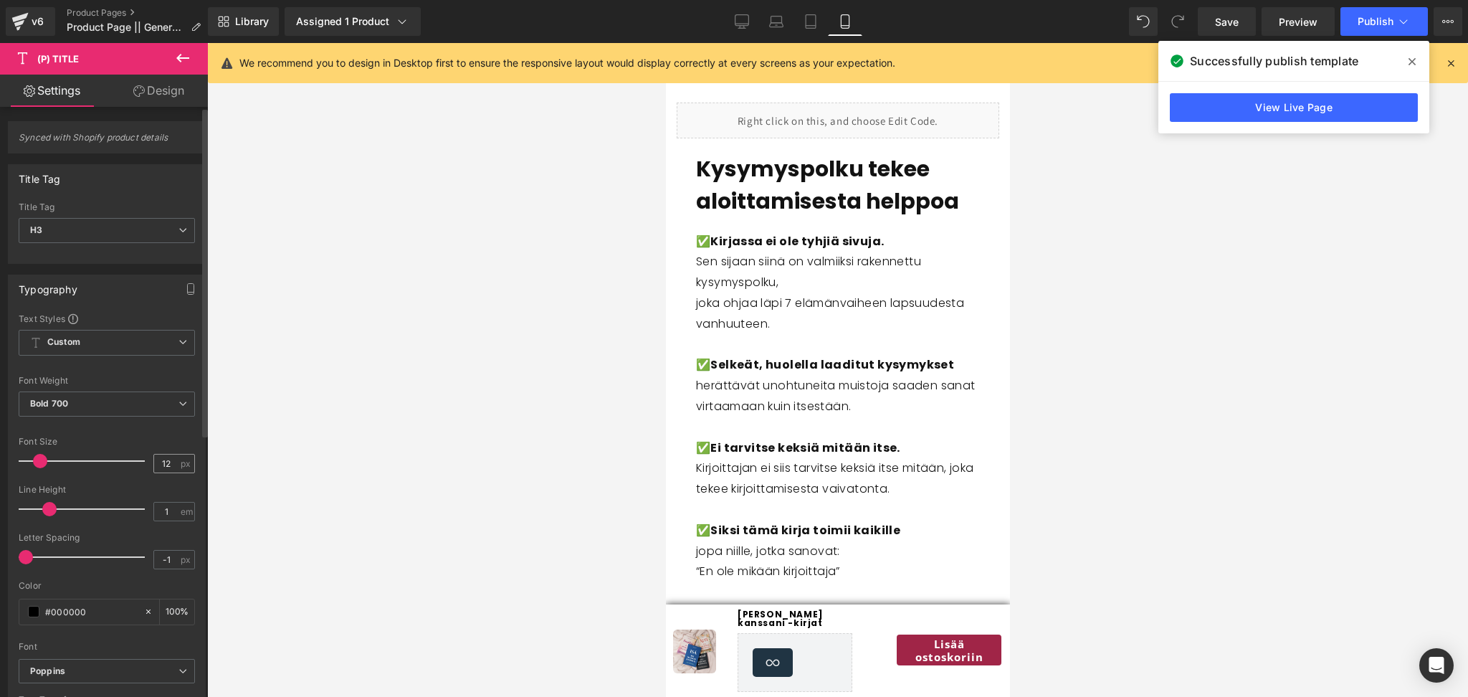
click at [177, 462] on div "12 px" at bounding box center [174, 463] width 42 height 19
click at [163, 463] on input "12" at bounding box center [166, 463] width 25 height 18
click at [1233, 29] on link "Save" at bounding box center [1226, 21] width 58 height 29
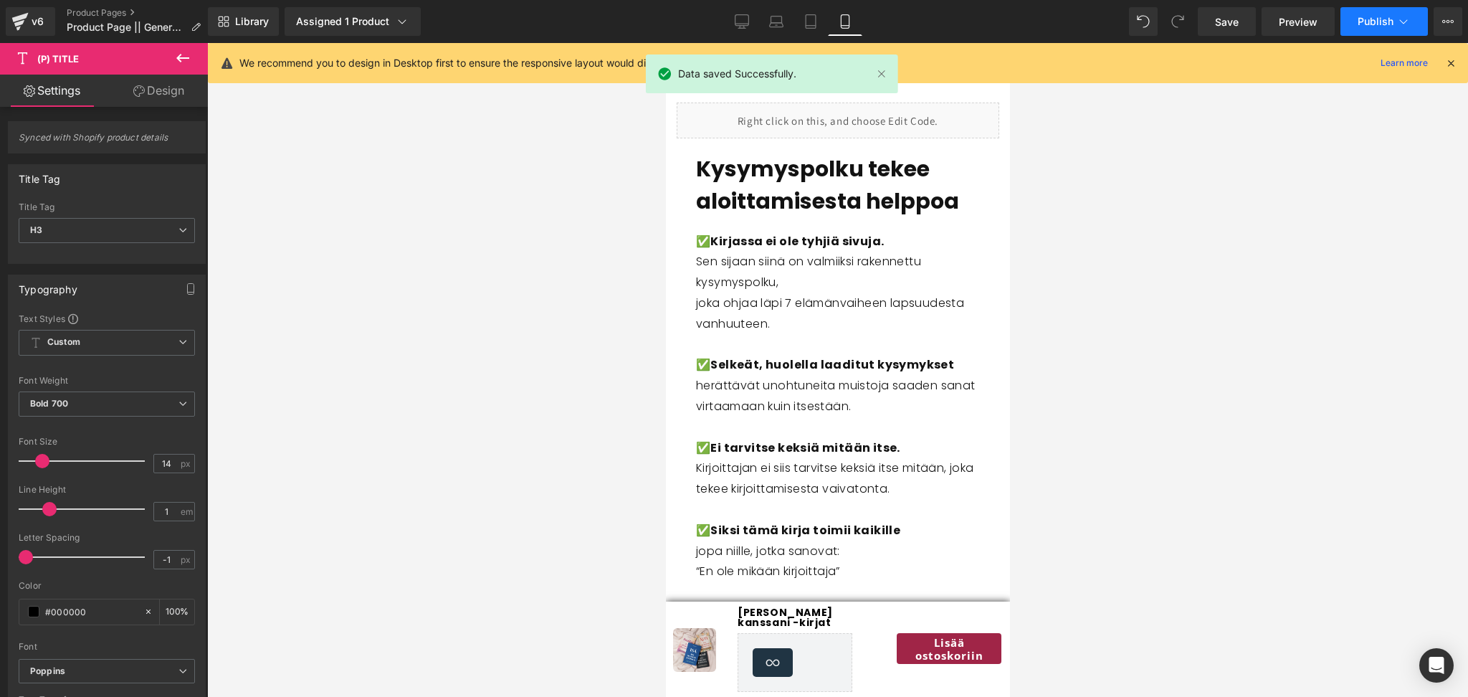
click at [1384, 21] on span "Publish" at bounding box center [1375, 21] width 36 height 11
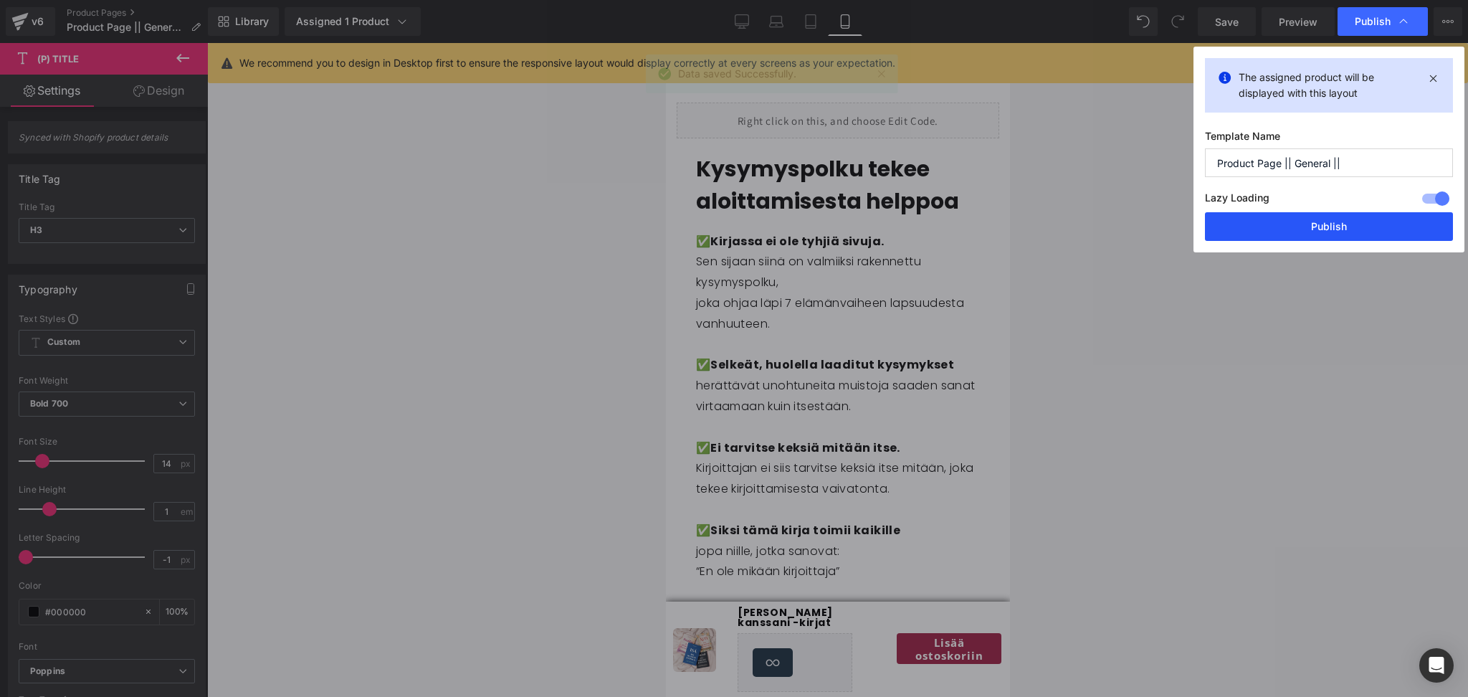
click at [1367, 213] on button "Publish" at bounding box center [1329, 226] width 248 height 29
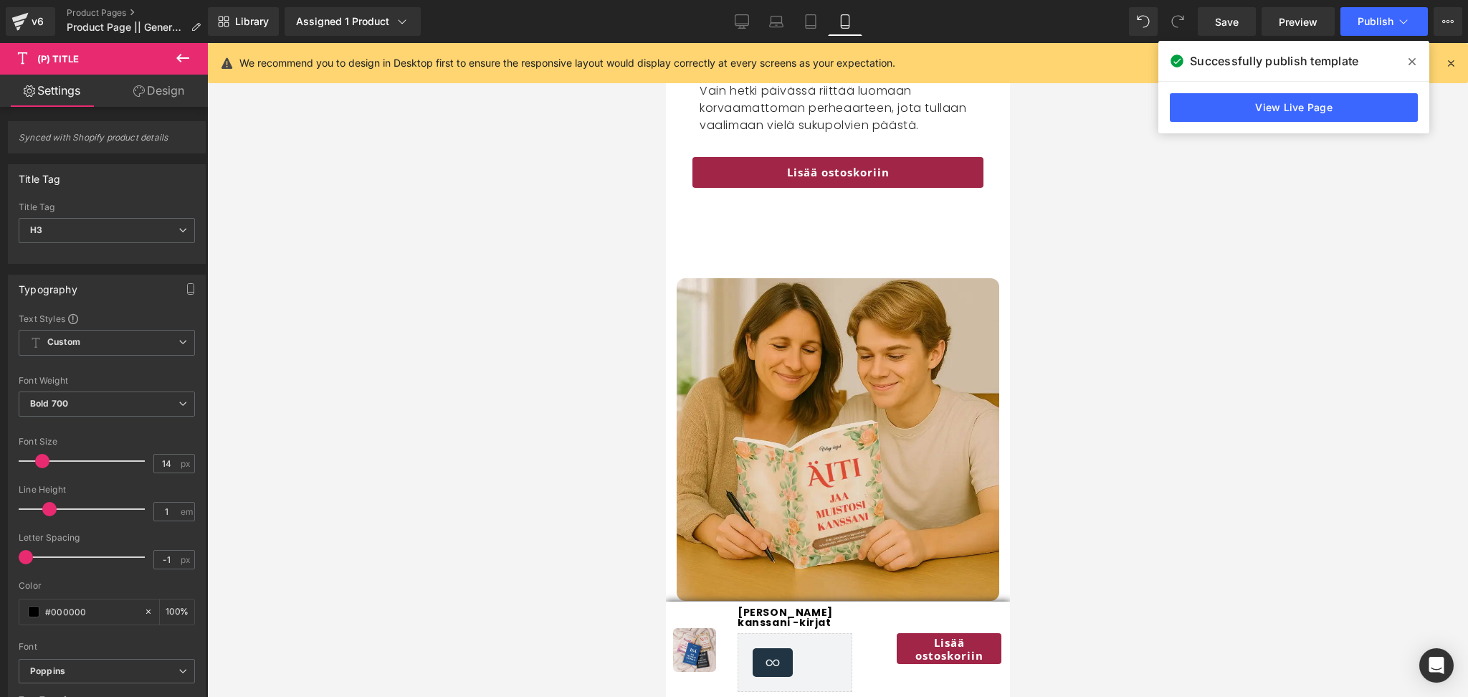
scroll to position [2812, 0]
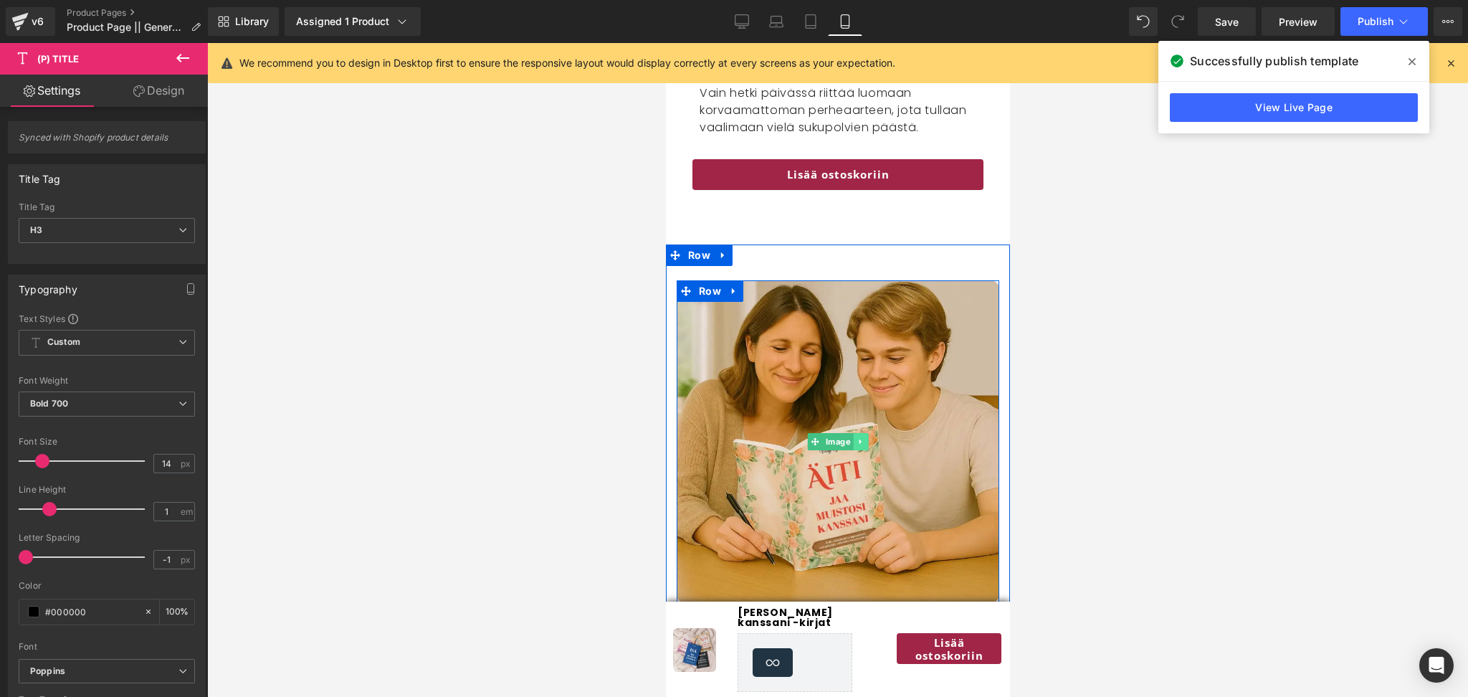
click at [859, 441] on icon at bounding box center [859, 441] width 2 height 5
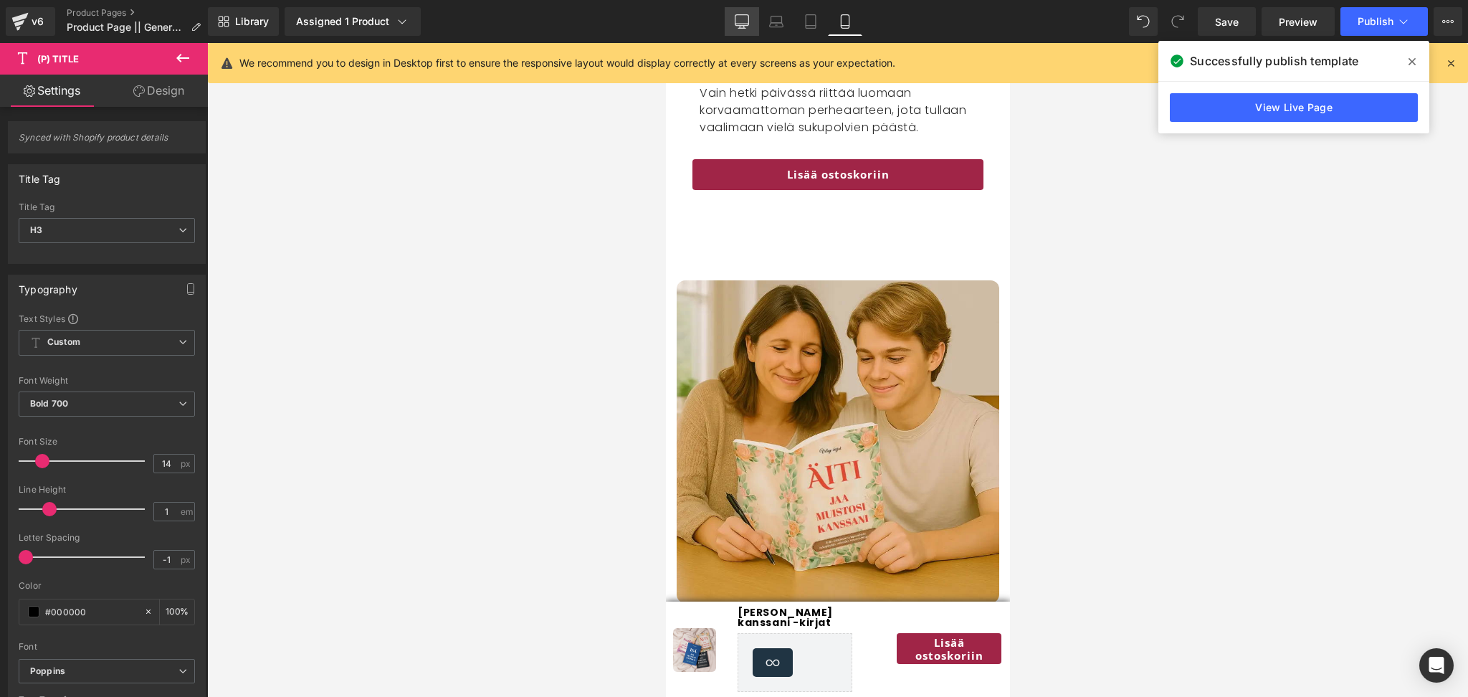
click at [740, 13] on link "Desktop" at bounding box center [741, 21] width 34 height 29
type input "18"
type input "1.2"
type input "100"
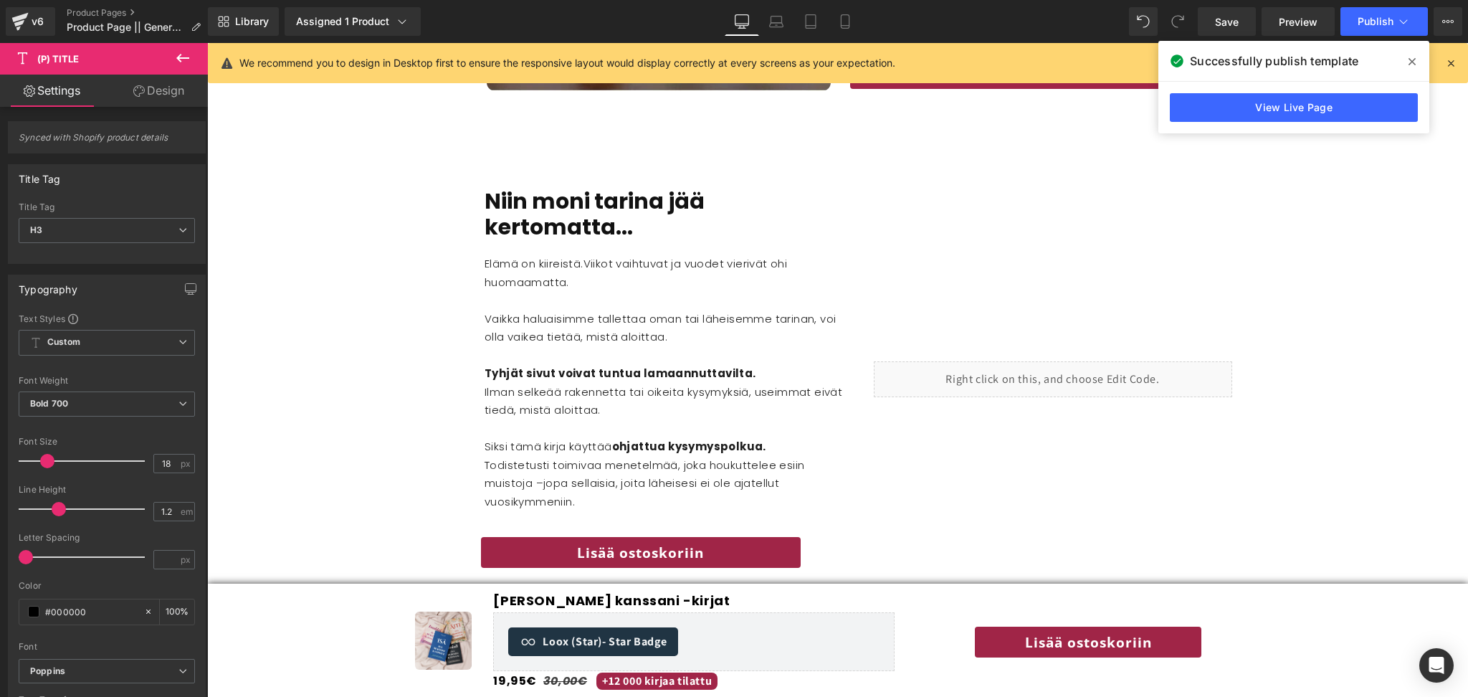
scroll to position [1962, 0]
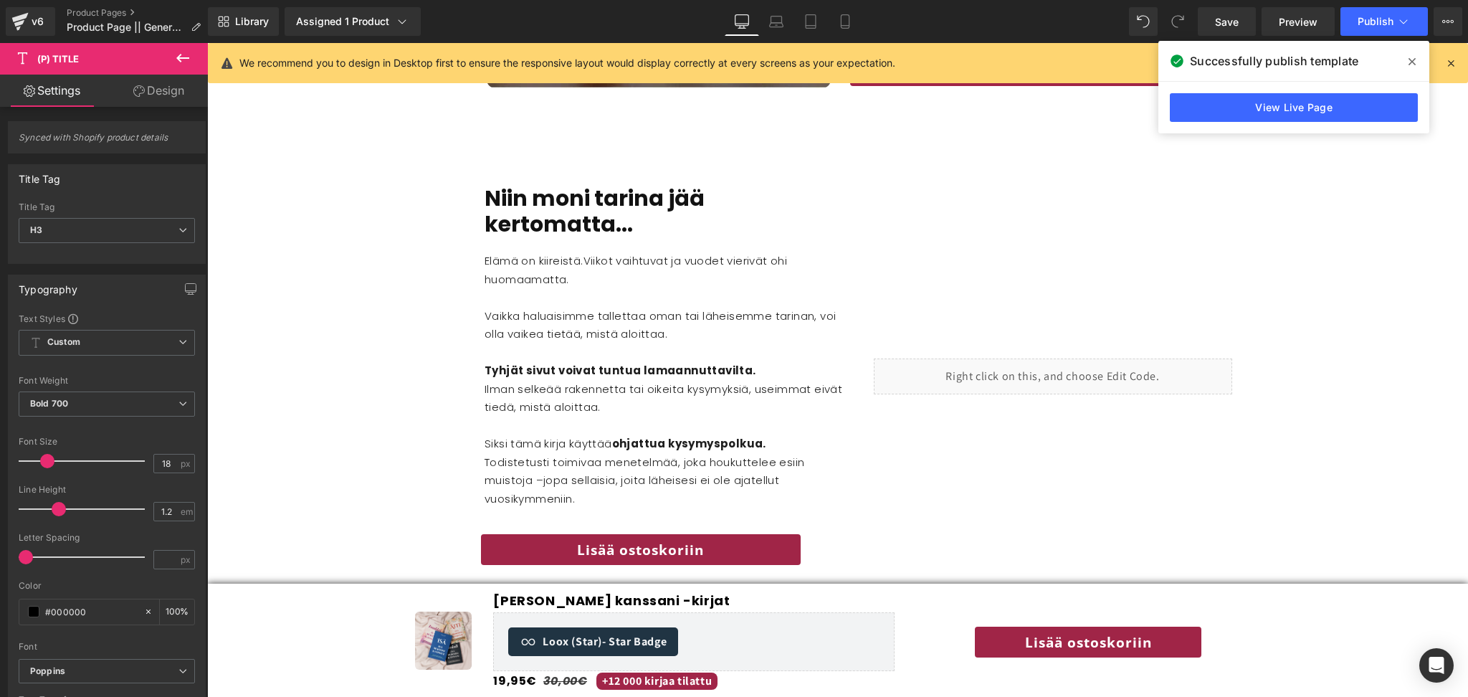
click at [1047, 358] on div "Liquid" at bounding box center [1053, 376] width 358 height 36
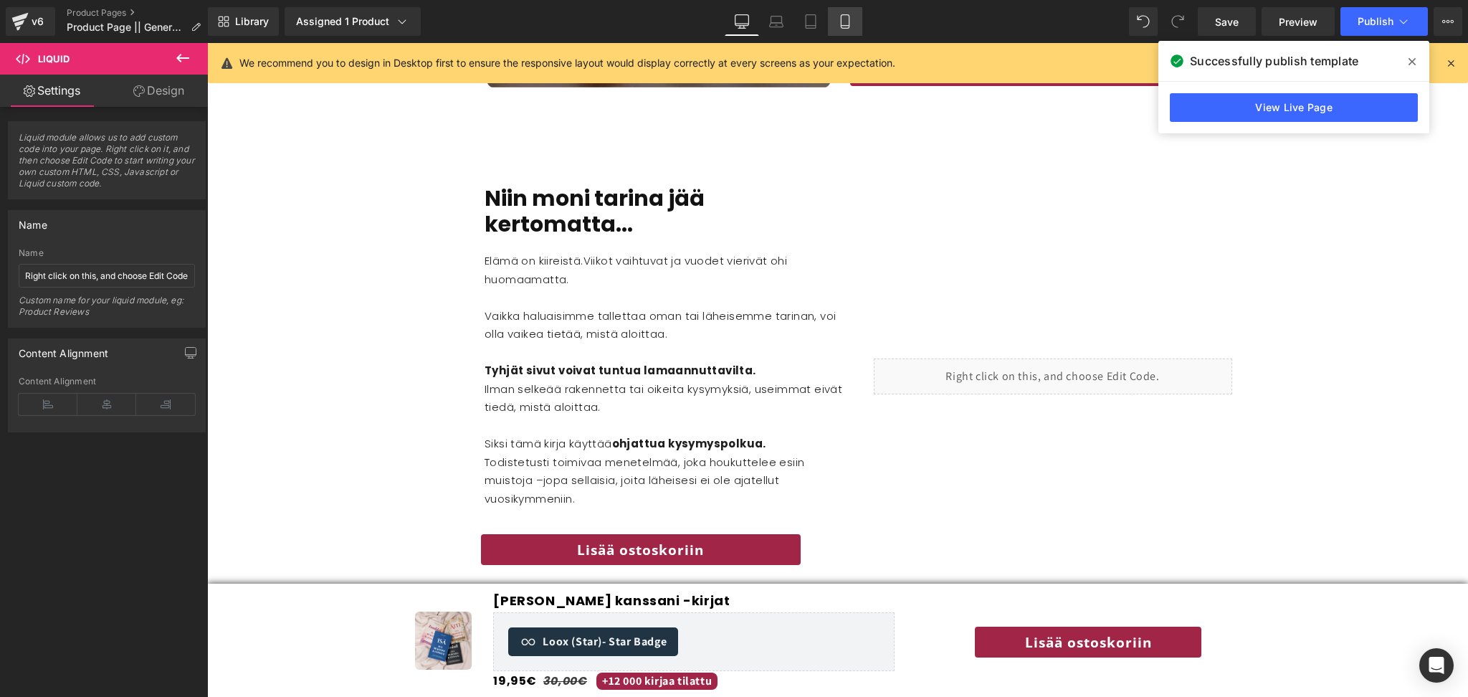
click at [840, 24] on icon at bounding box center [845, 21] width 14 height 14
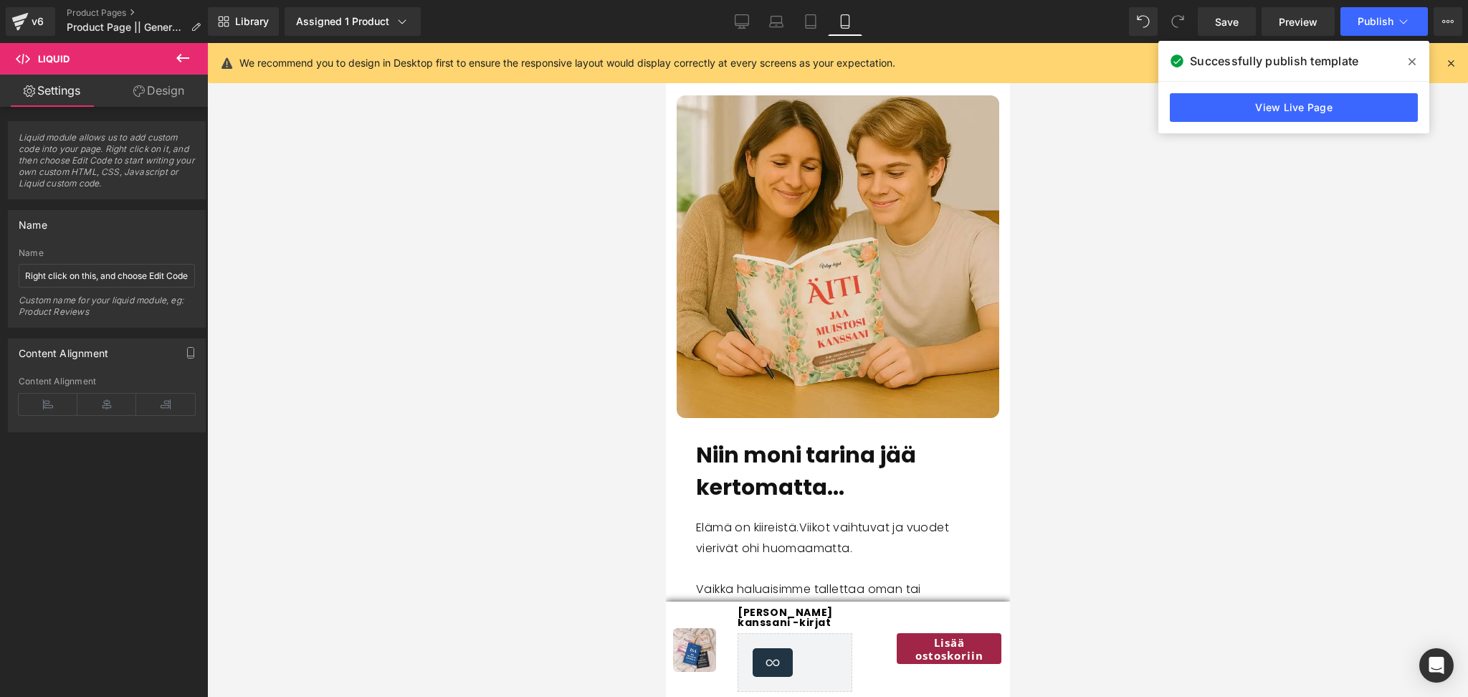
scroll to position [3000, 0]
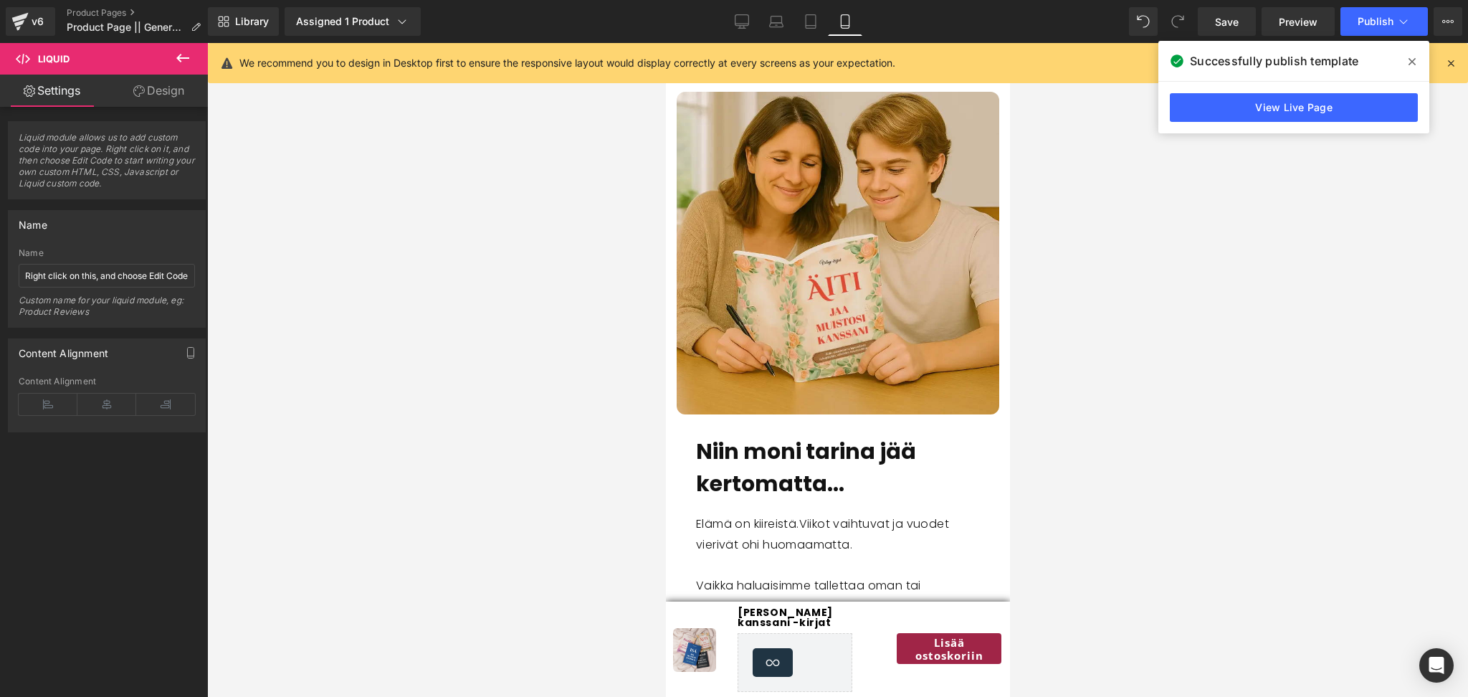
click at [849, 264] on img at bounding box center [837, 253] width 322 height 322
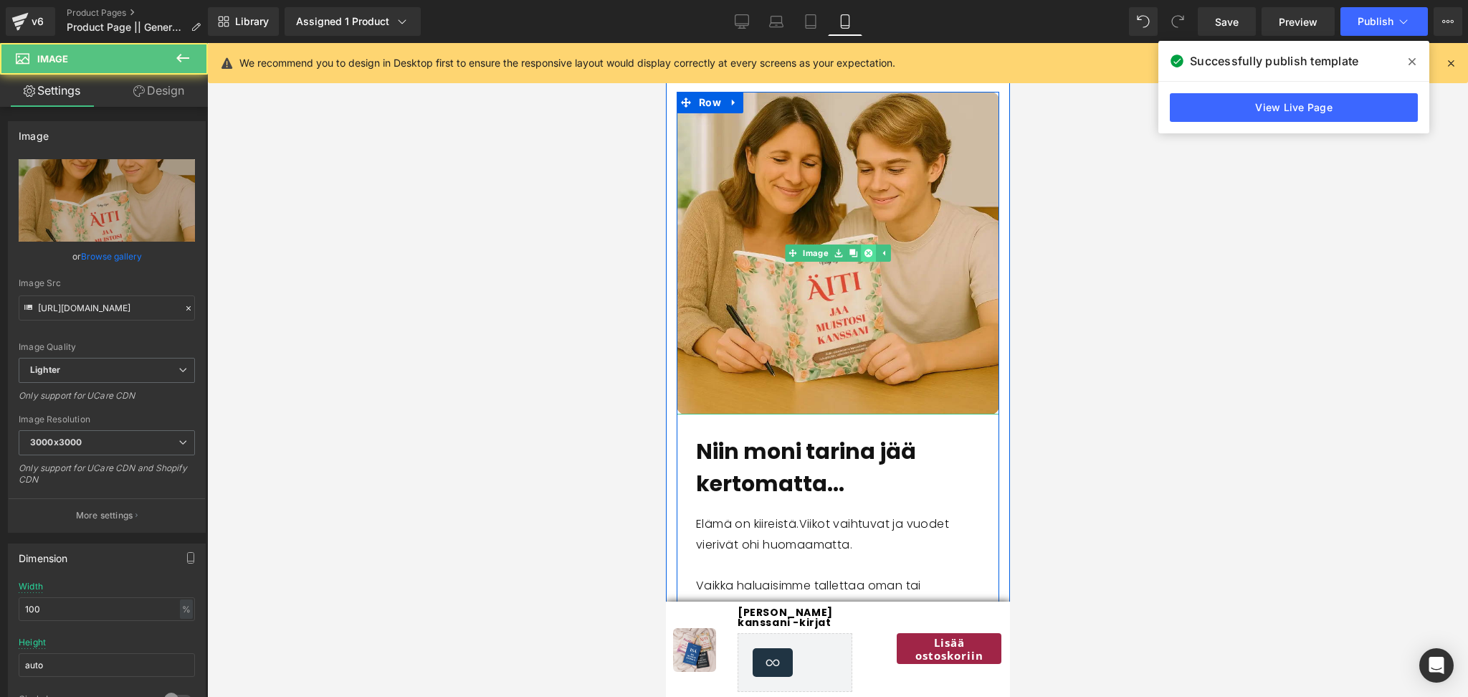
click at [866, 258] on link at bounding box center [867, 252] width 15 height 17
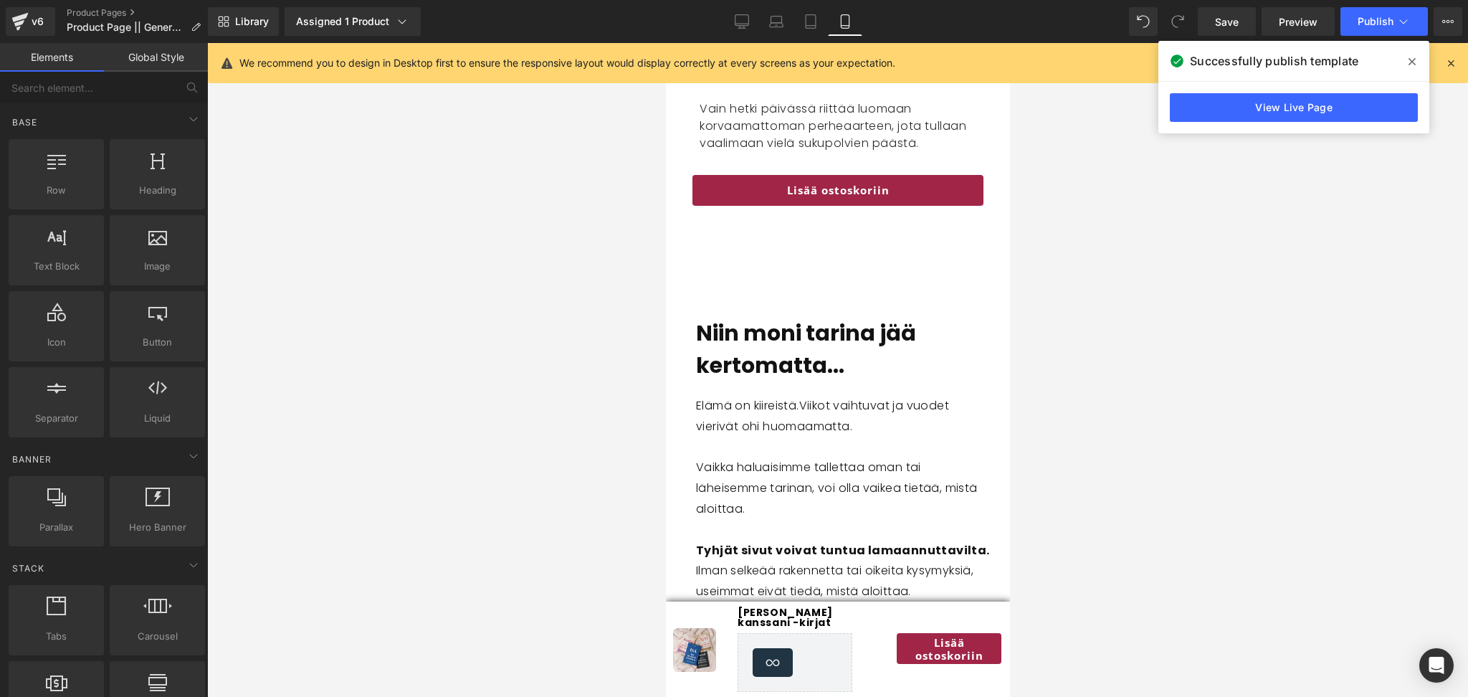
scroll to position [2794, 0]
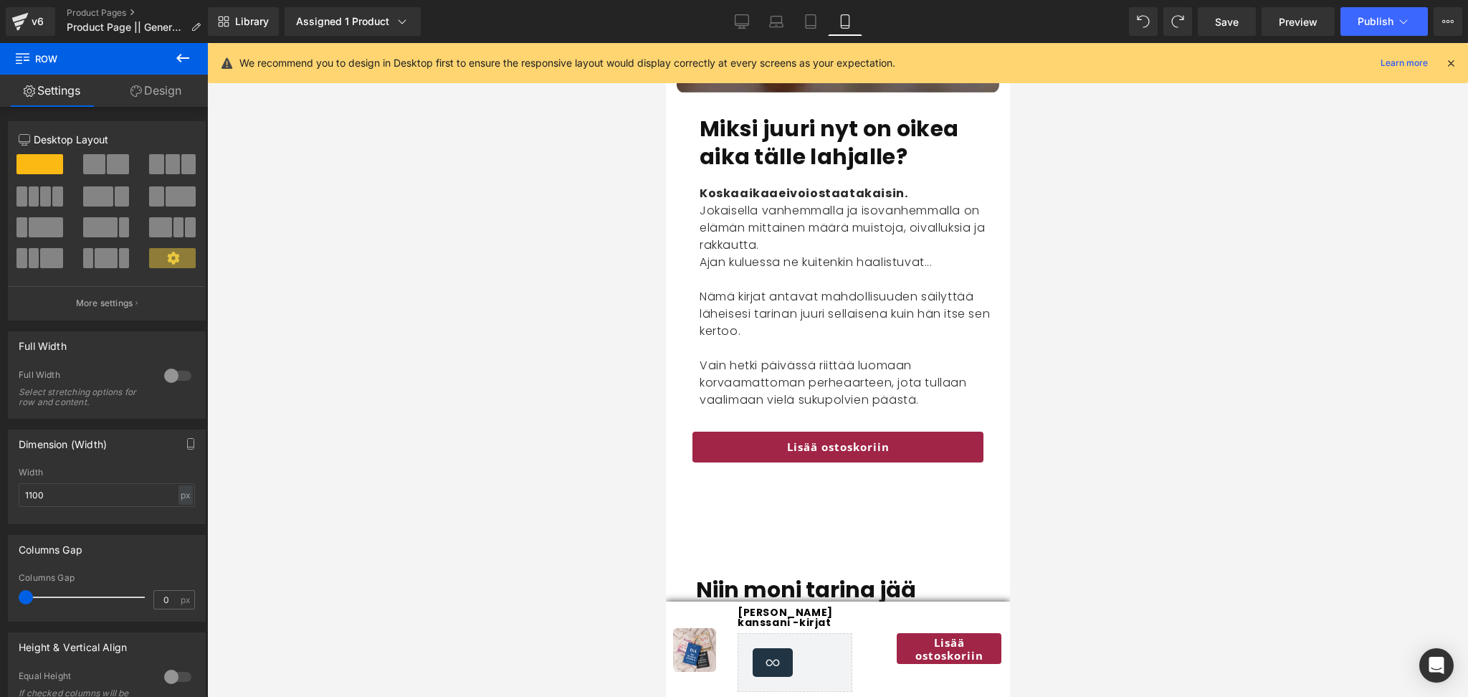
scroll to position [2574, 0]
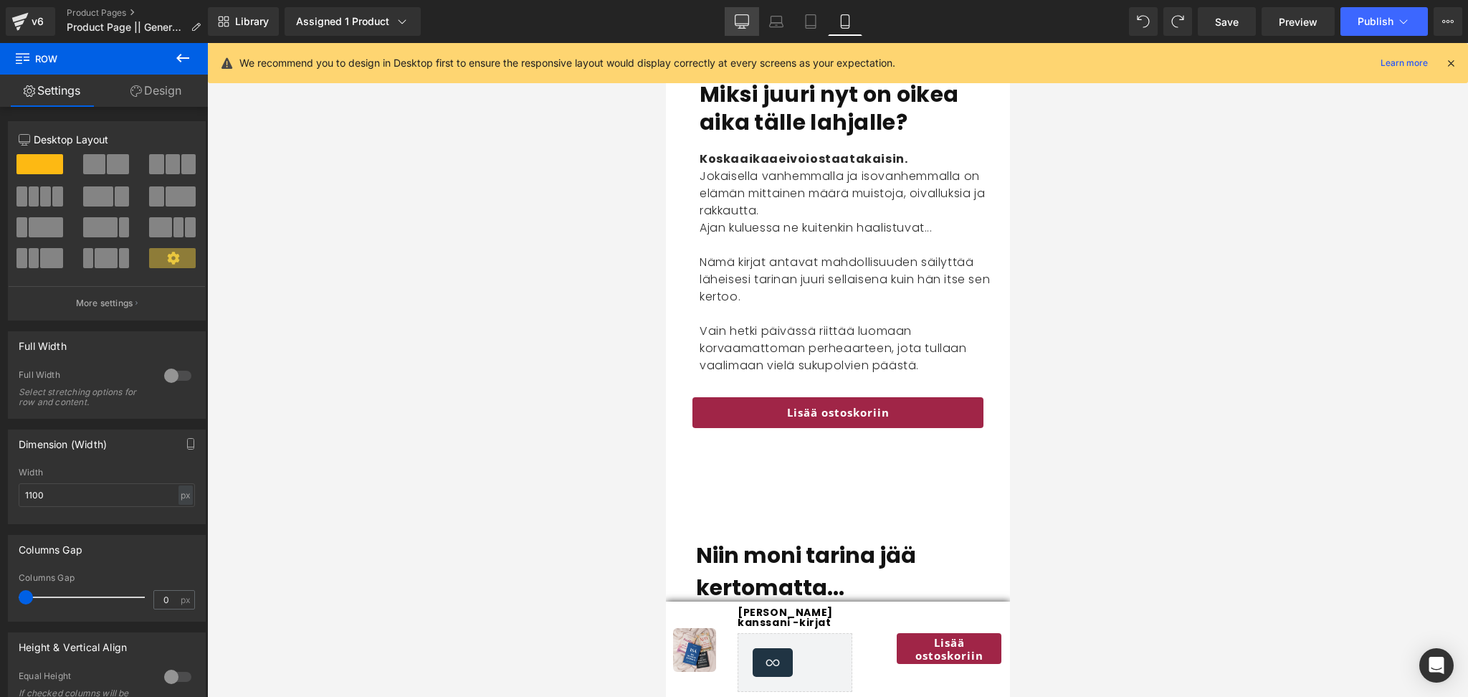
drag, startPoint x: 744, startPoint y: 15, endPoint x: 588, endPoint y: 90, distance: 172.4
click at [744, 15] on icon at bounding box center [742, 21] width 14 height 14
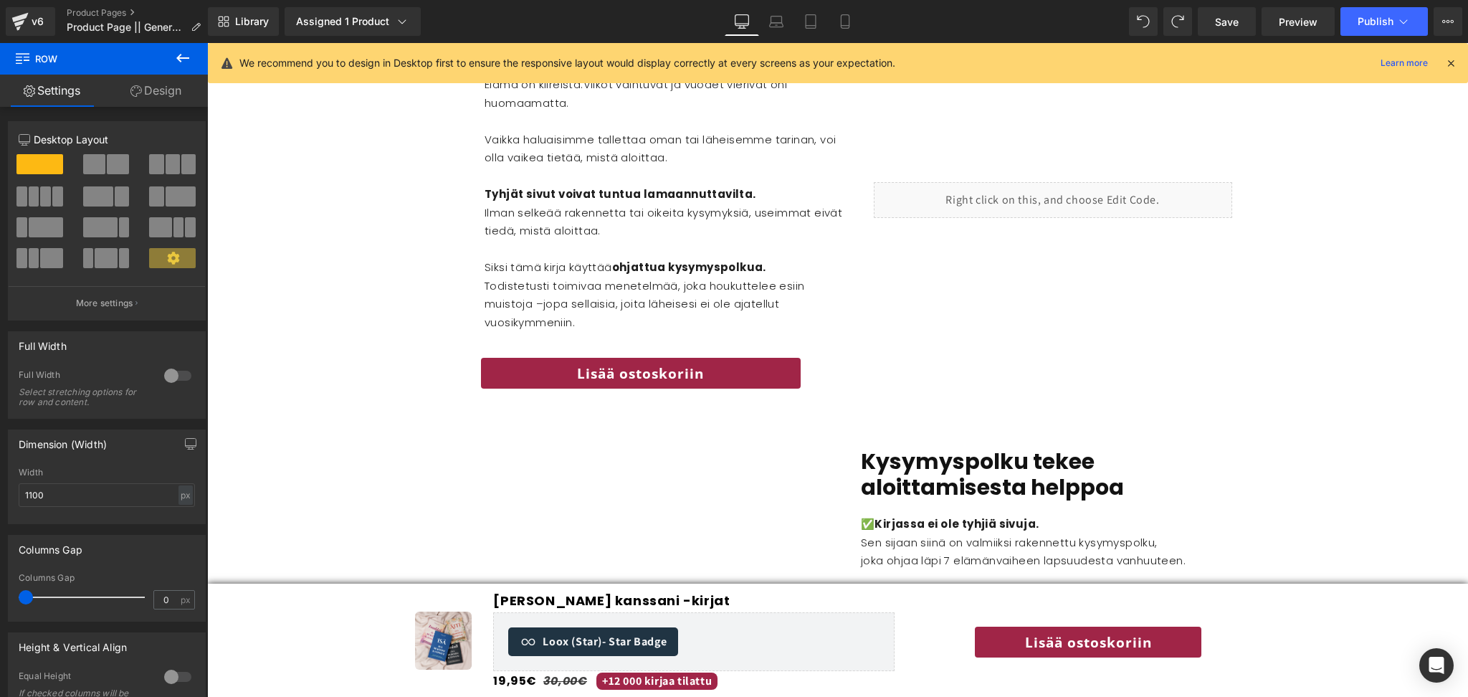
scroll to position [2138, 0]
click at [1024, 183] on div "Liquid" at bounding box center [1053, 201] width 358 height 36
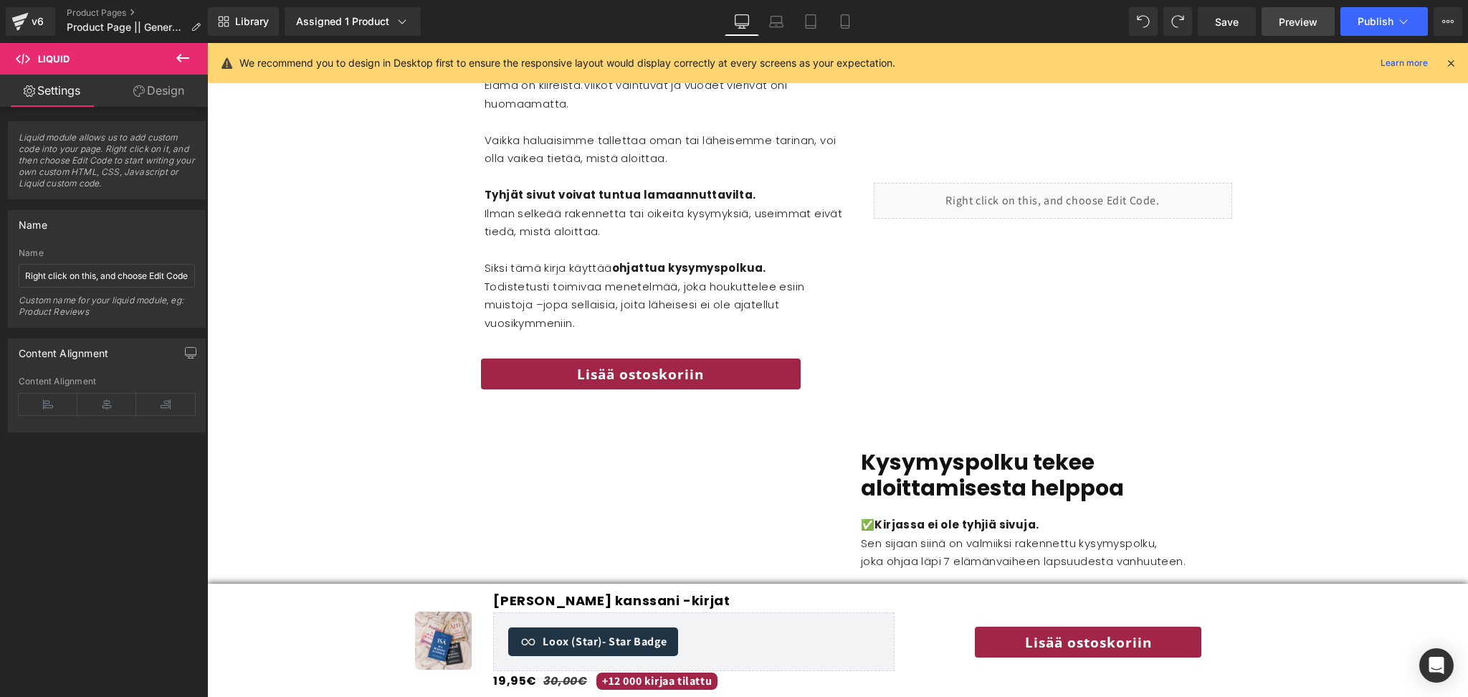
click at [1301, 27] on span "Preview" at bounding box center [1297, 21] width 39 height 15
click at [783, 15] on icon at bounding box center [776, 21] width 14 height 14
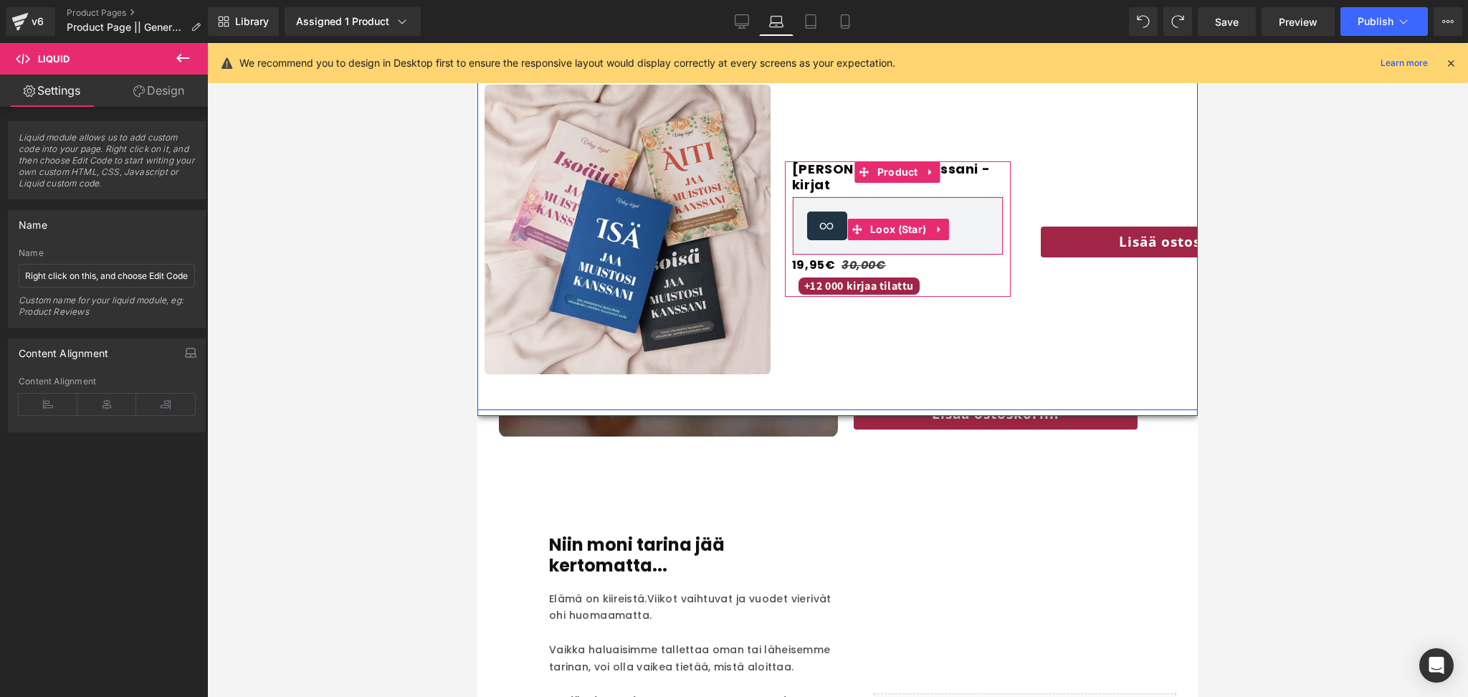
scroll to position [1625, 0]
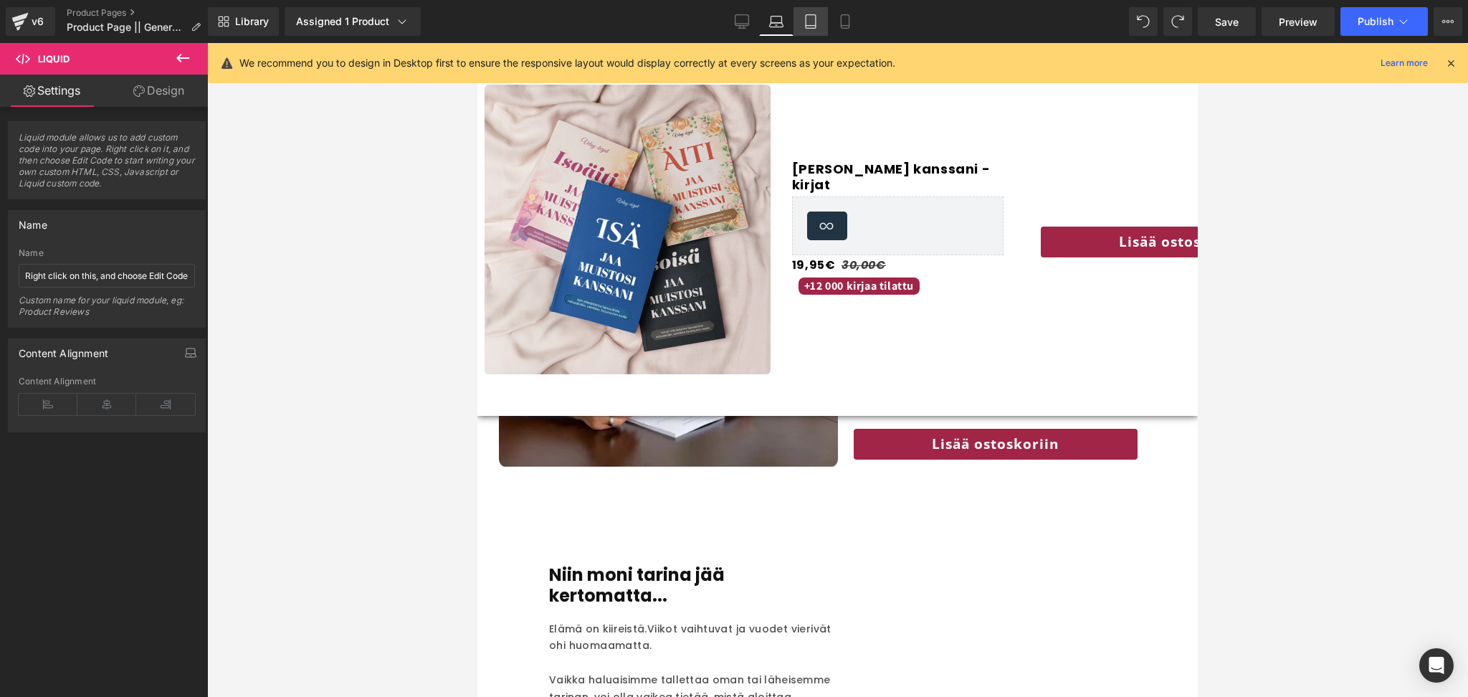
click at [811, 26] on icon at bounding box center [810, 21] width 14 height 14
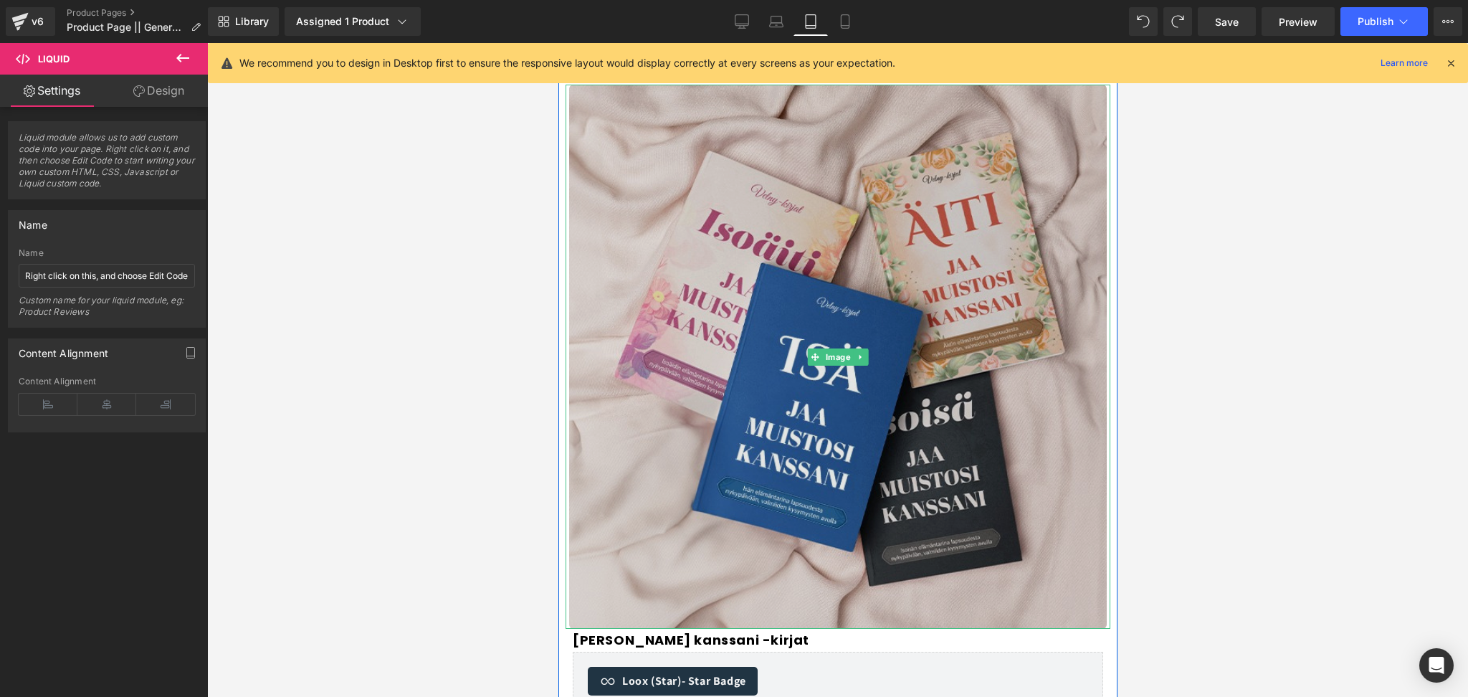
scroll to position [1725, 0]
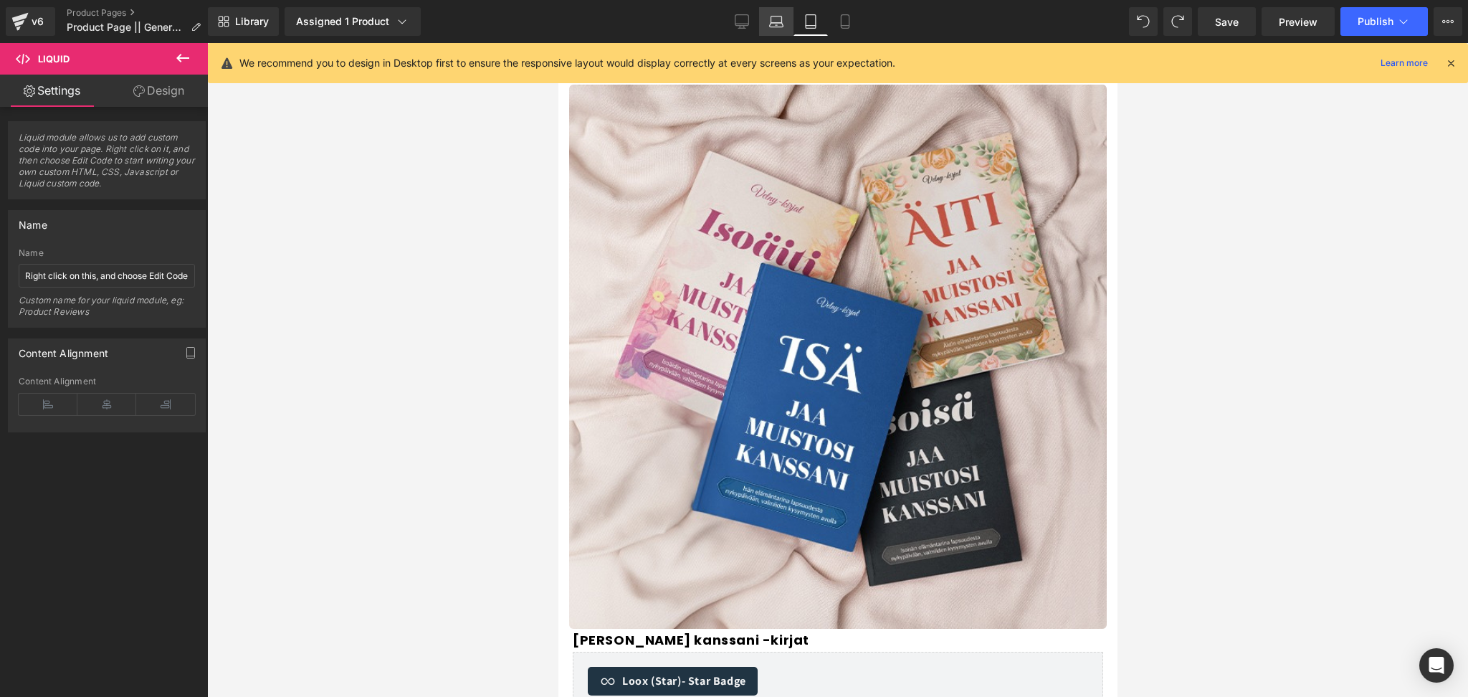
click at [772, 19] on icon at bounding box center [776, 21] width 14 height 14
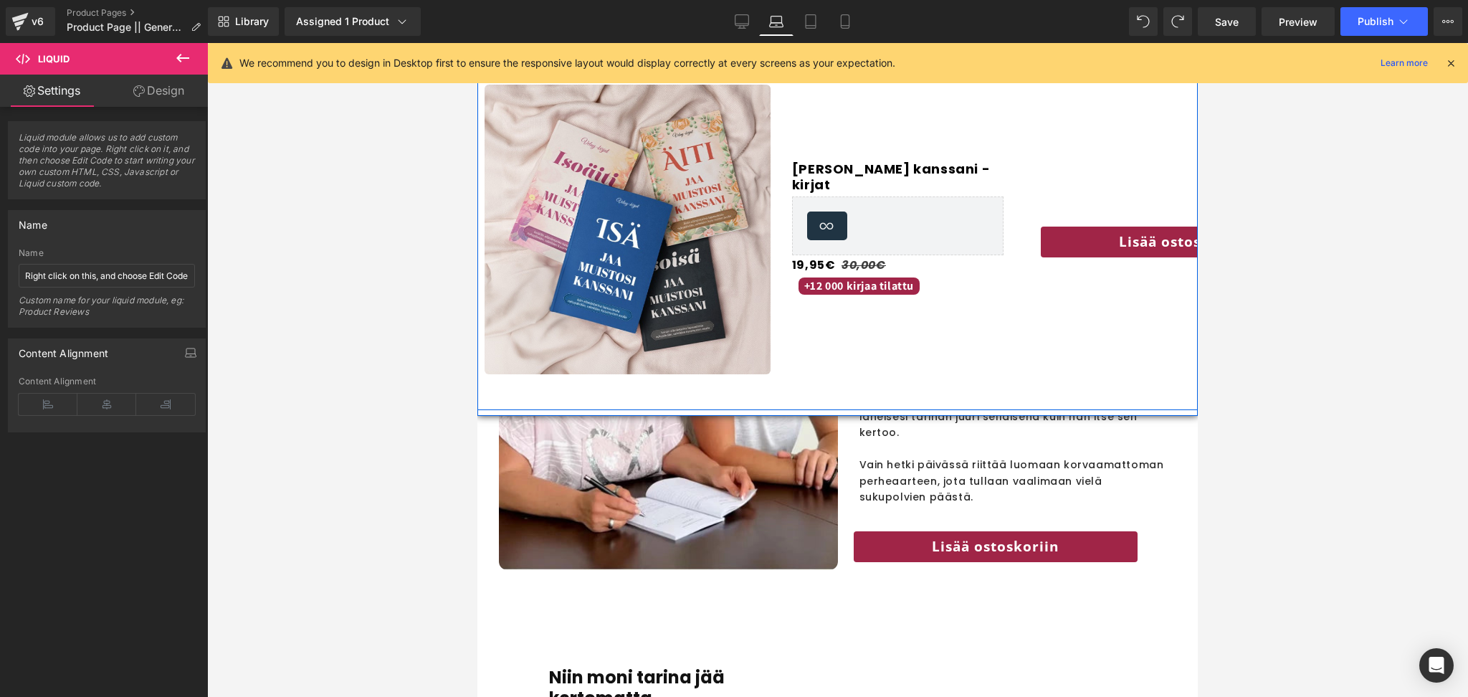
scroll to position [1520, 0]
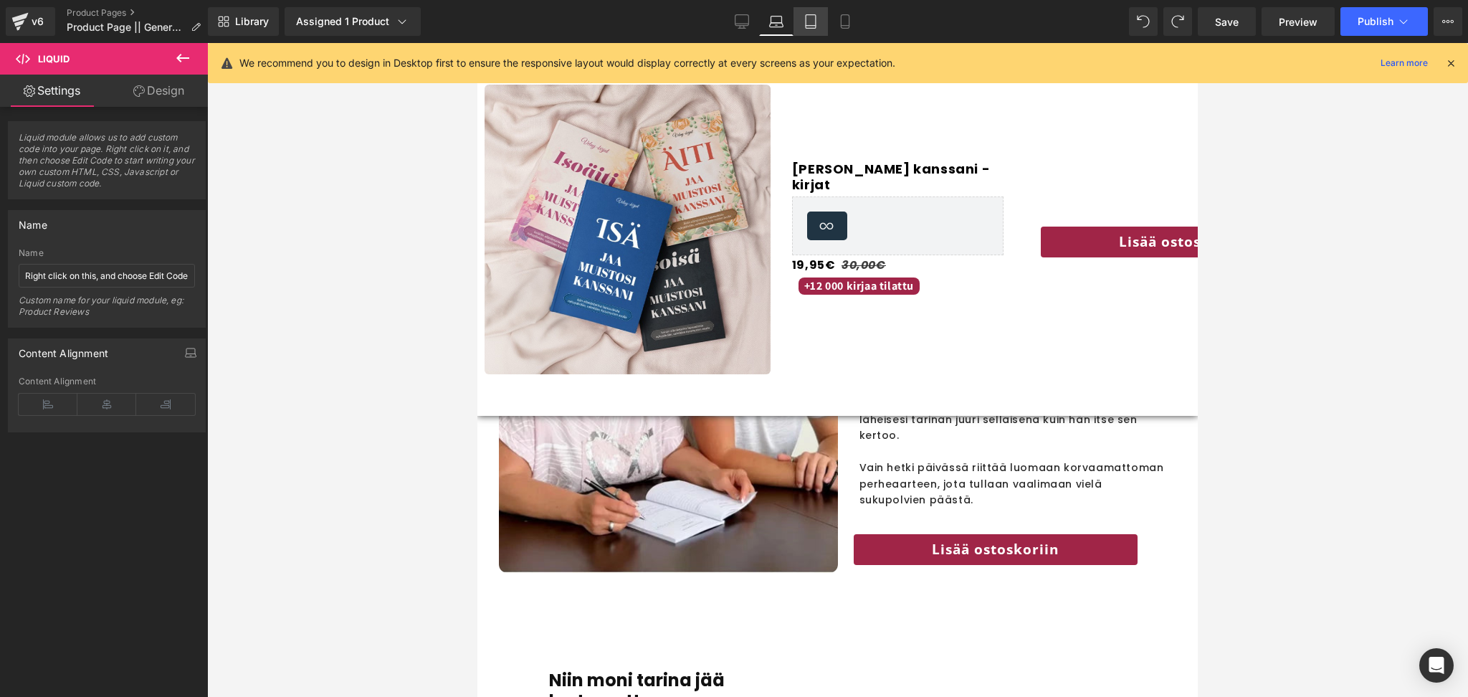
click at [813, 26] on icon at bounding box center [810, 26] width 10 height 0
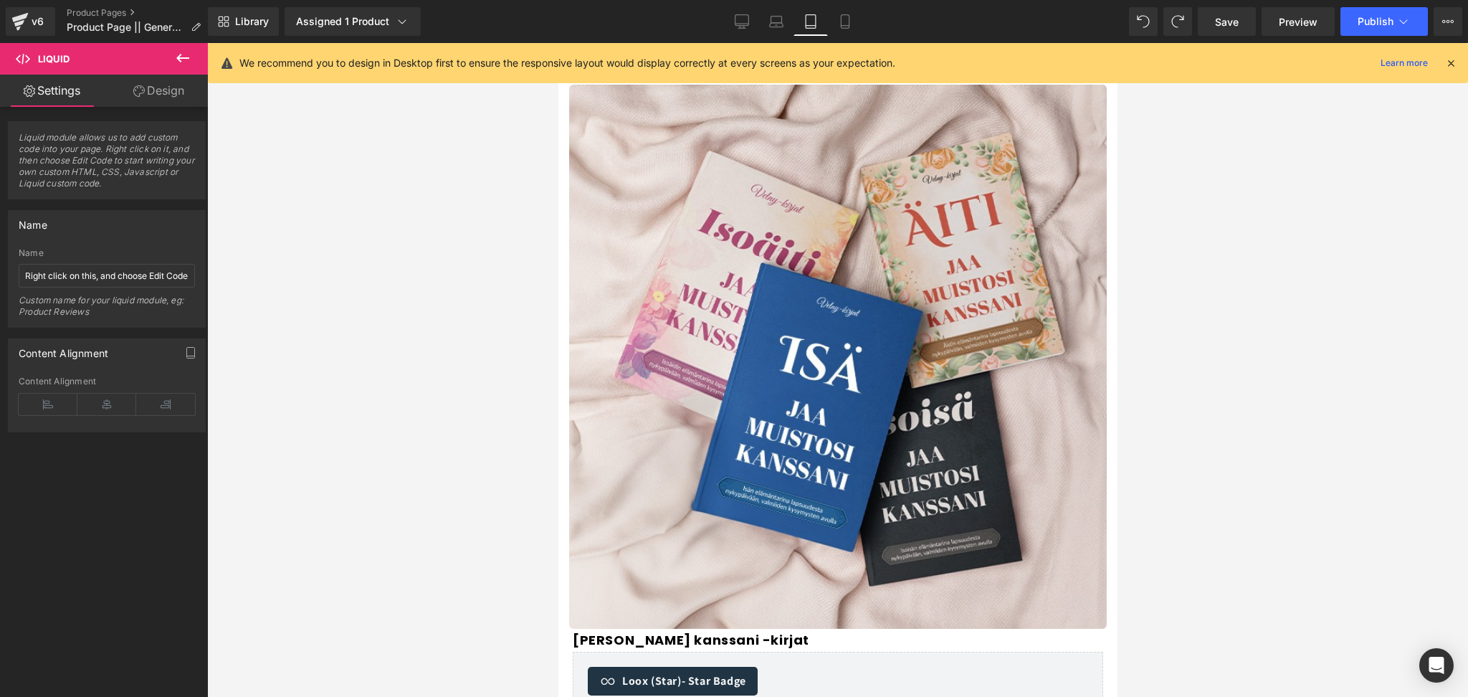
scroll to position [1292, 0]
click at [780, 33] on link "Laptop" at bounding box center [776, 21] width 34 height 29
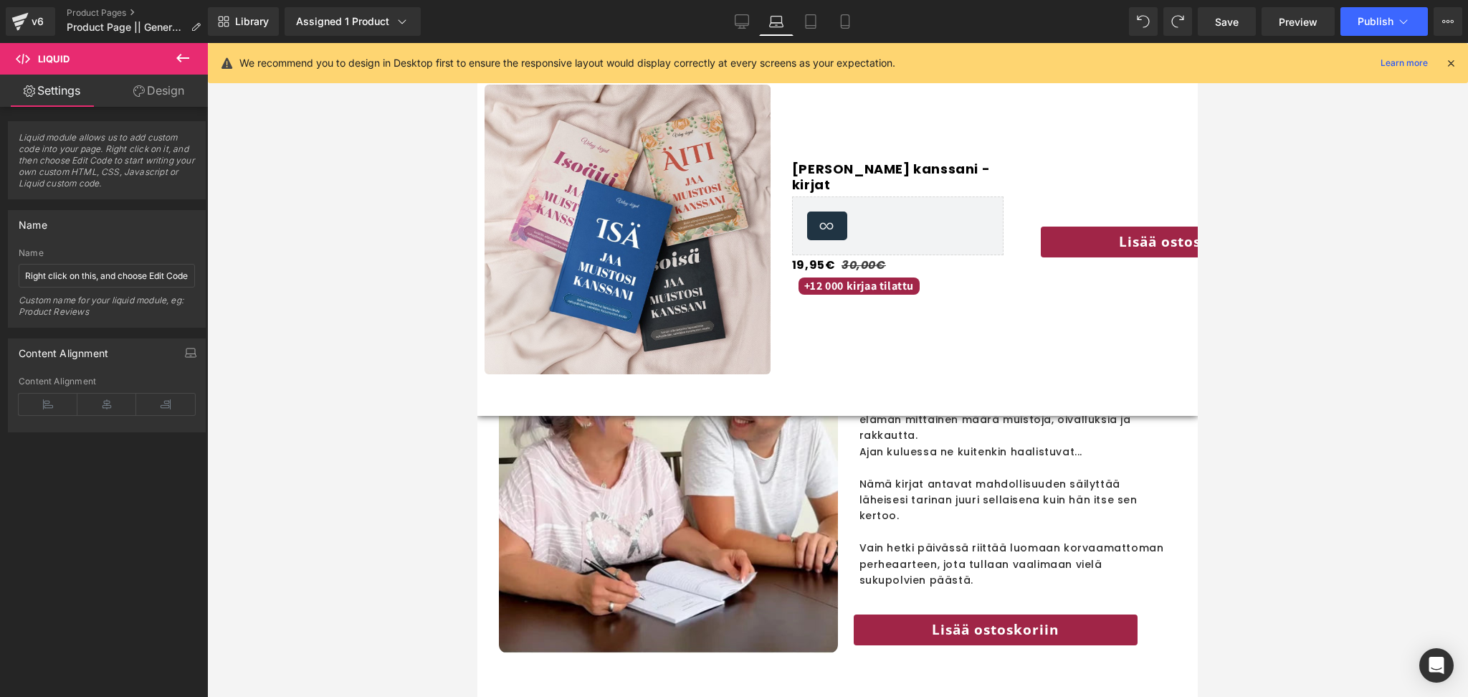
scroll to position [1493, 0]
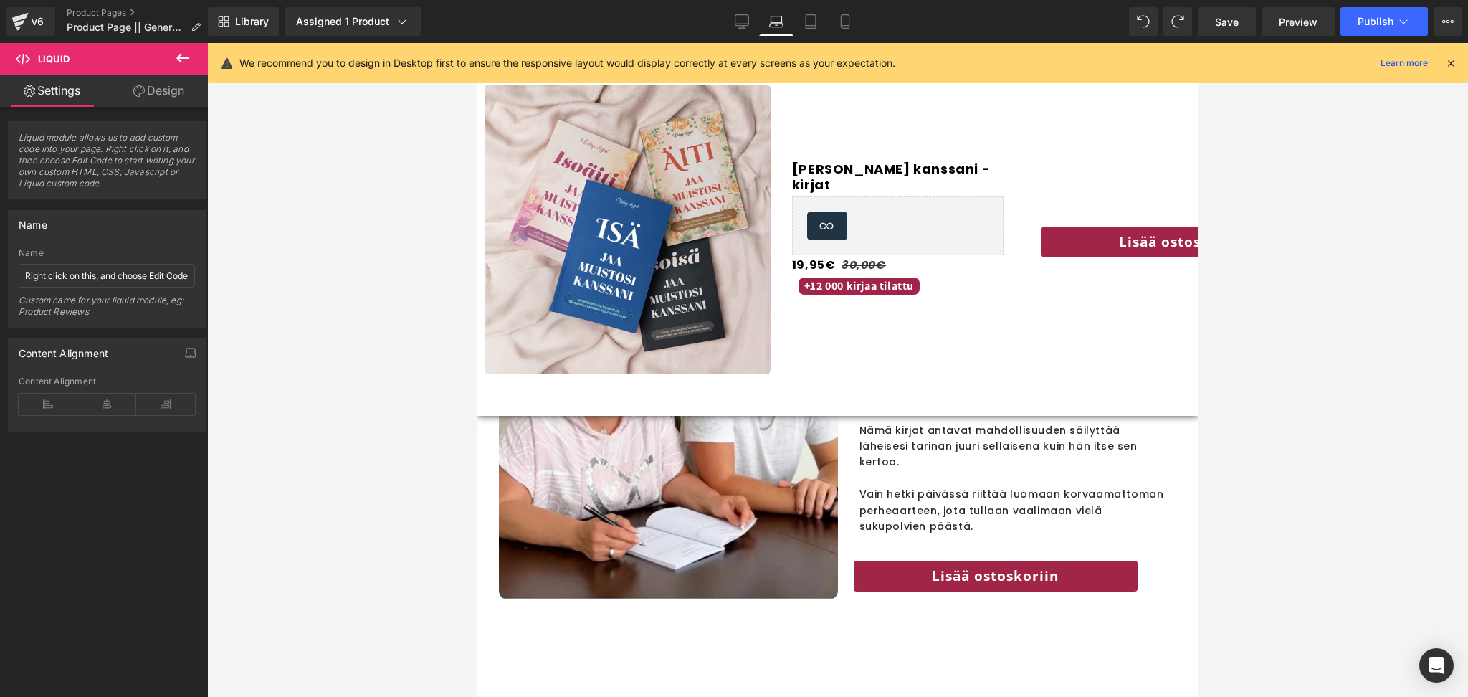
click at [361, 307] on div at bounding box center [837, 370] width 1260 height 654
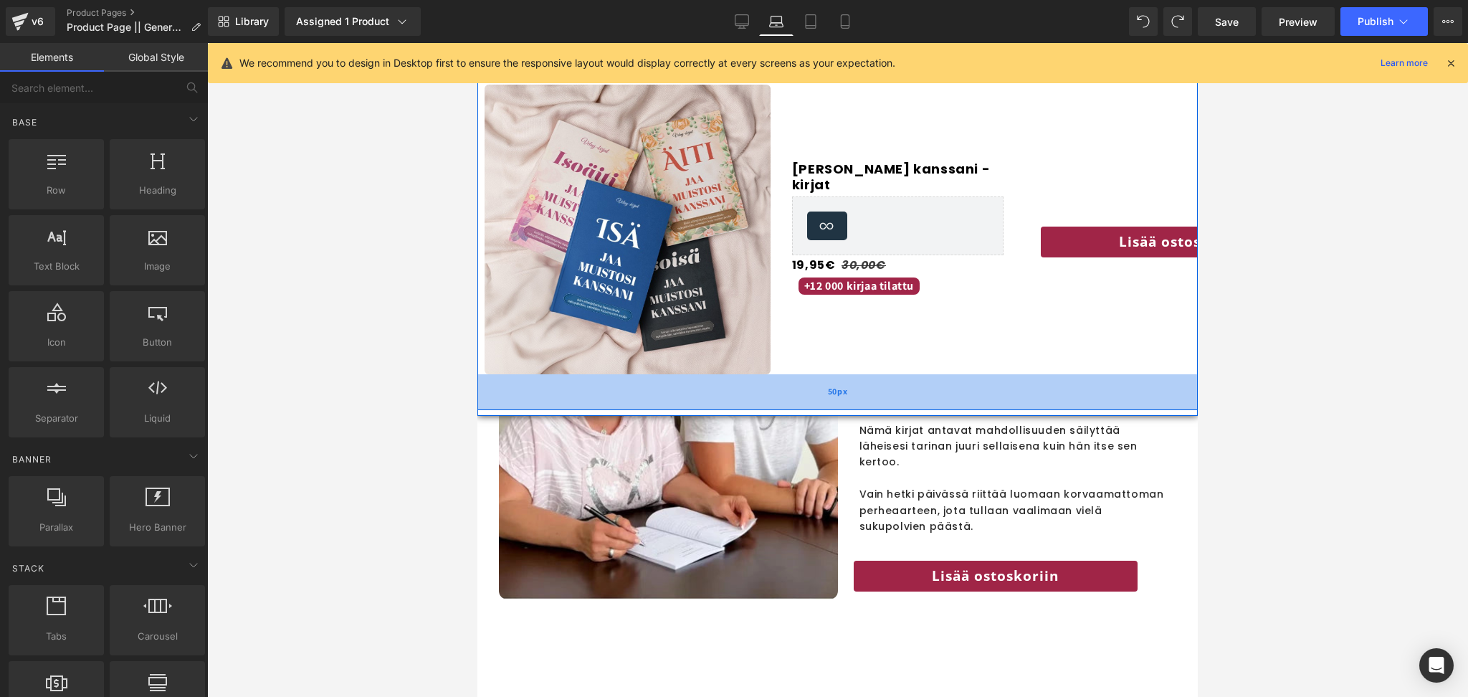
click at [744, 397] on div "50px" at bounding box center [837, 392] width 720 height 36
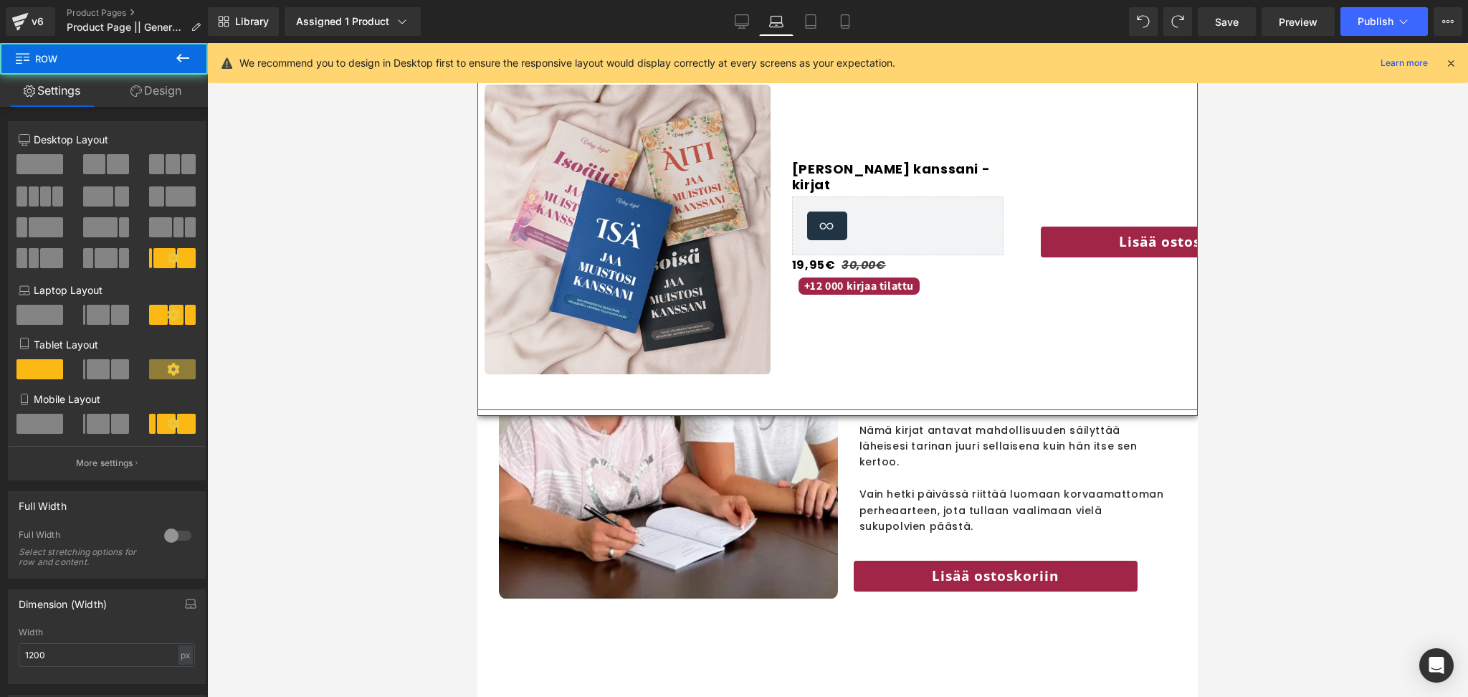
click at [869, 161] on div "Jaa muistosi kanssani -kirjat (P) Title Loox (Star) - Star Badge Loox (Star) 19…" at bounding box center [897, 230] width 240 height 290
click at [158, 99] on link "Design" at bounding box center [156, 91] width 104 height 32
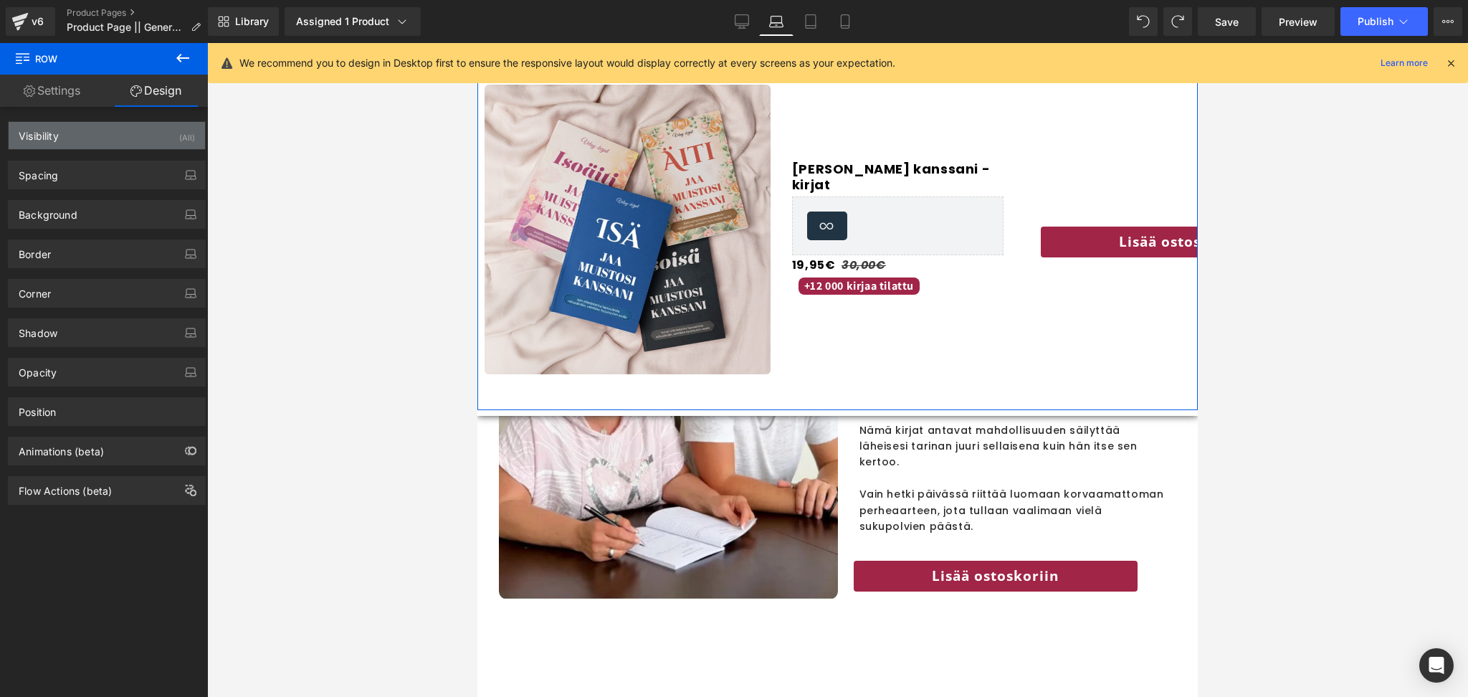
click at [103, 132] on div "Visibility (All)" at bounding box center [107, 135] width 196 height 27
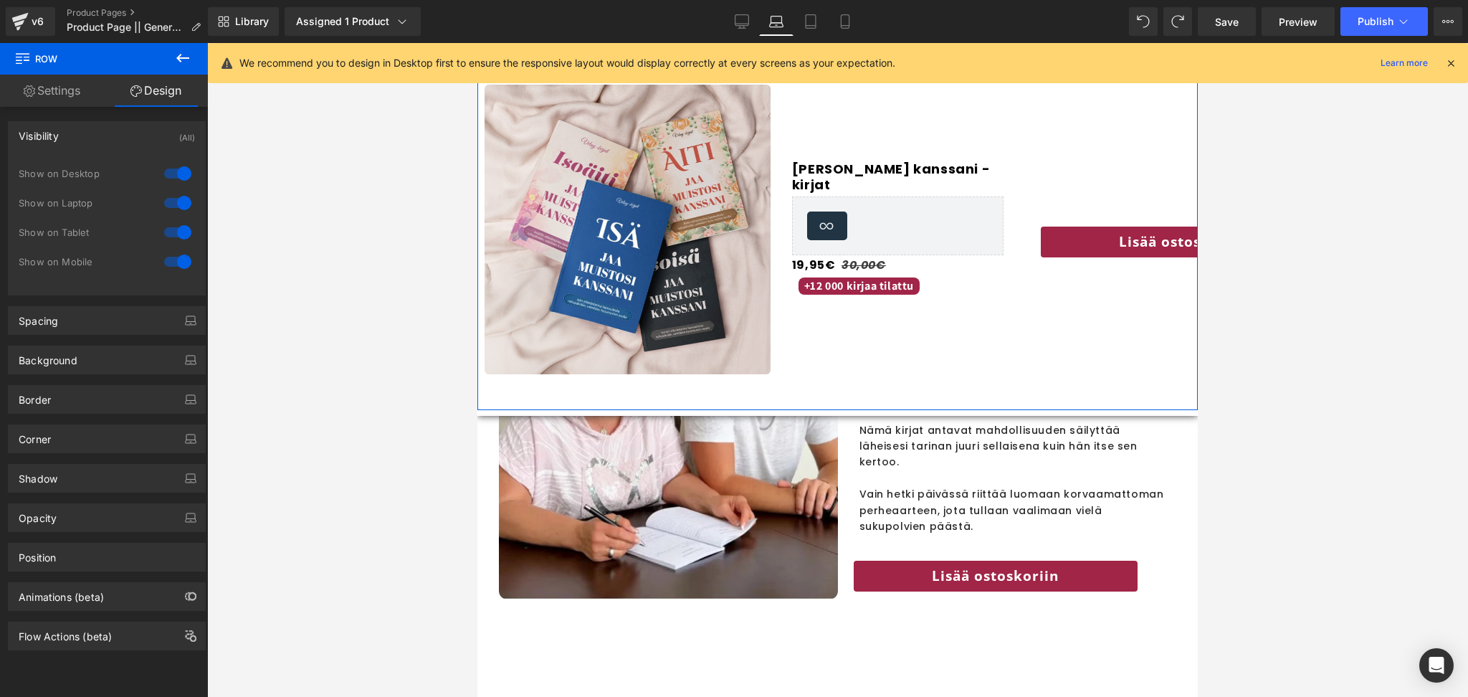
click at [175, 204] on div at bounding box center [178, 202] width 34 height 23
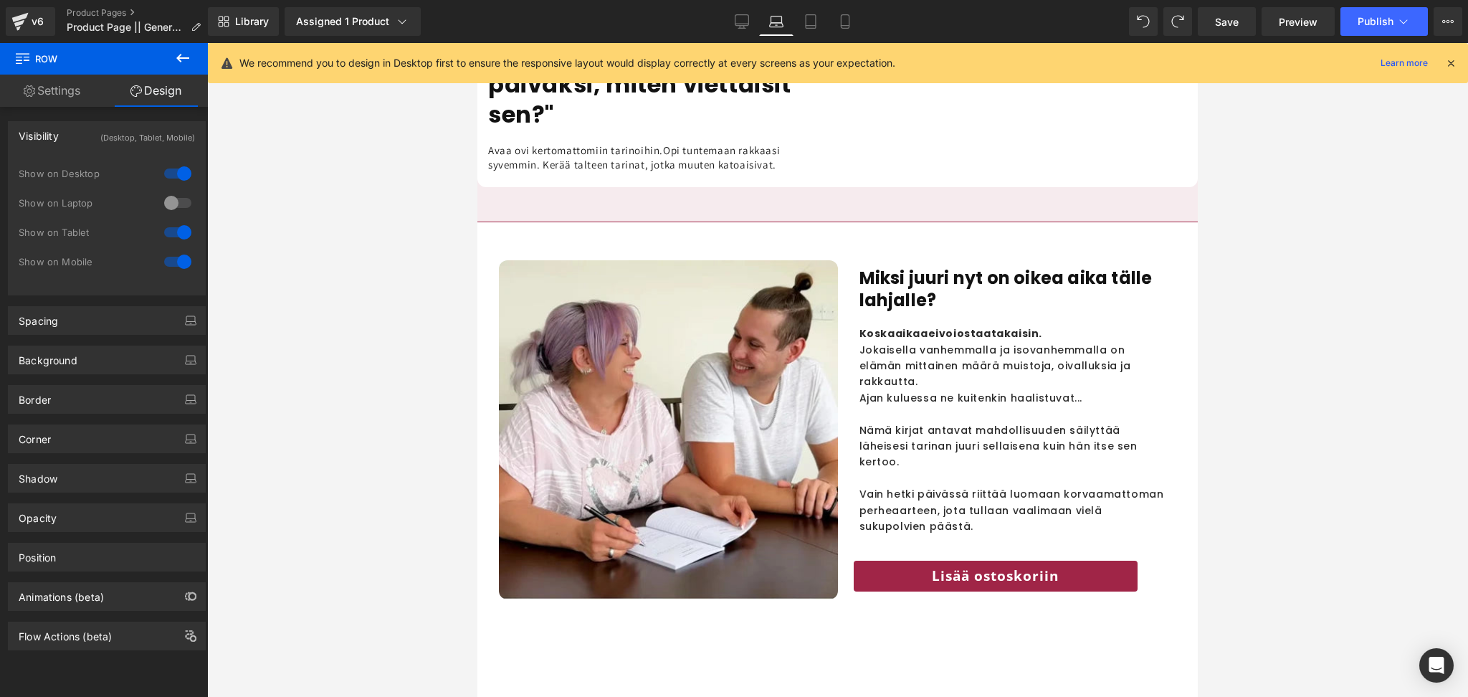
click at [178, 236] on div at bounding box center [178, 232] width 34 height 23
click at [813, 32] on link "Tablet" at bounding box center [810, 21] width 34 height 29
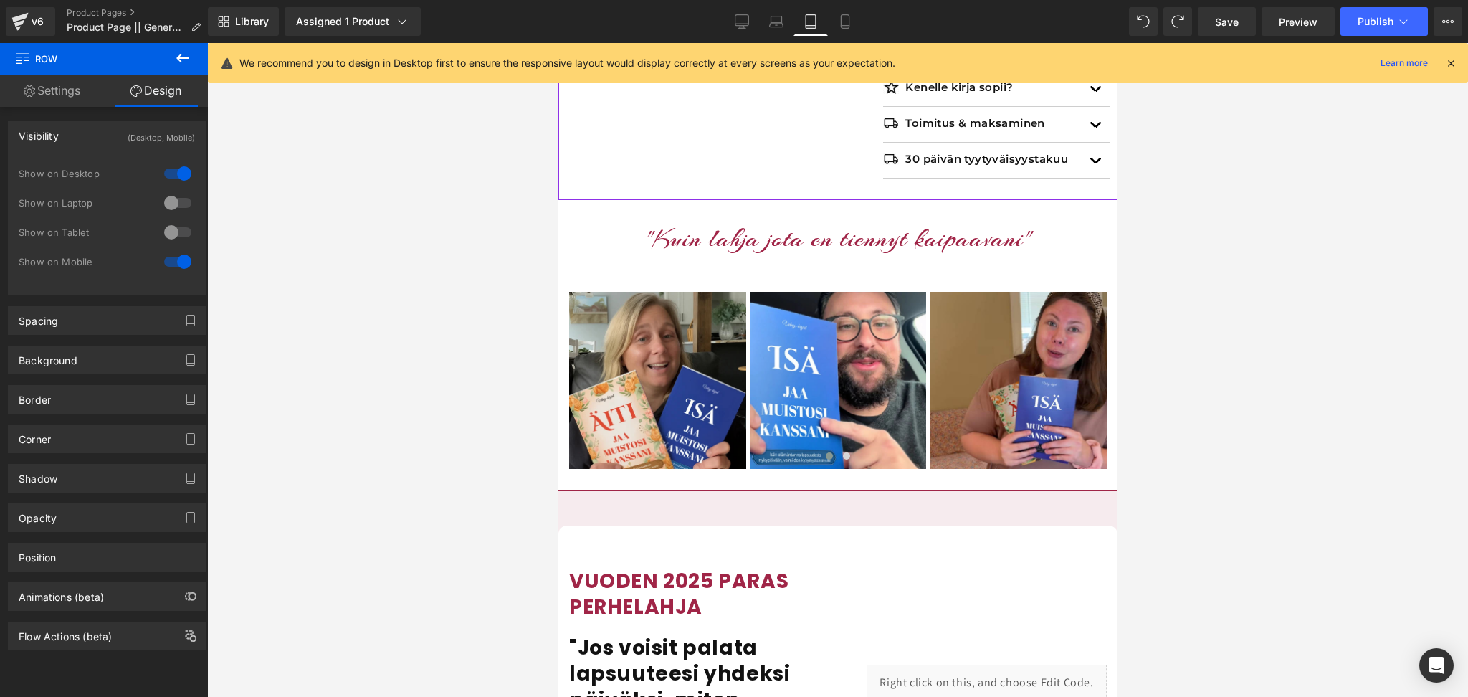
scroll to position [790, 0]
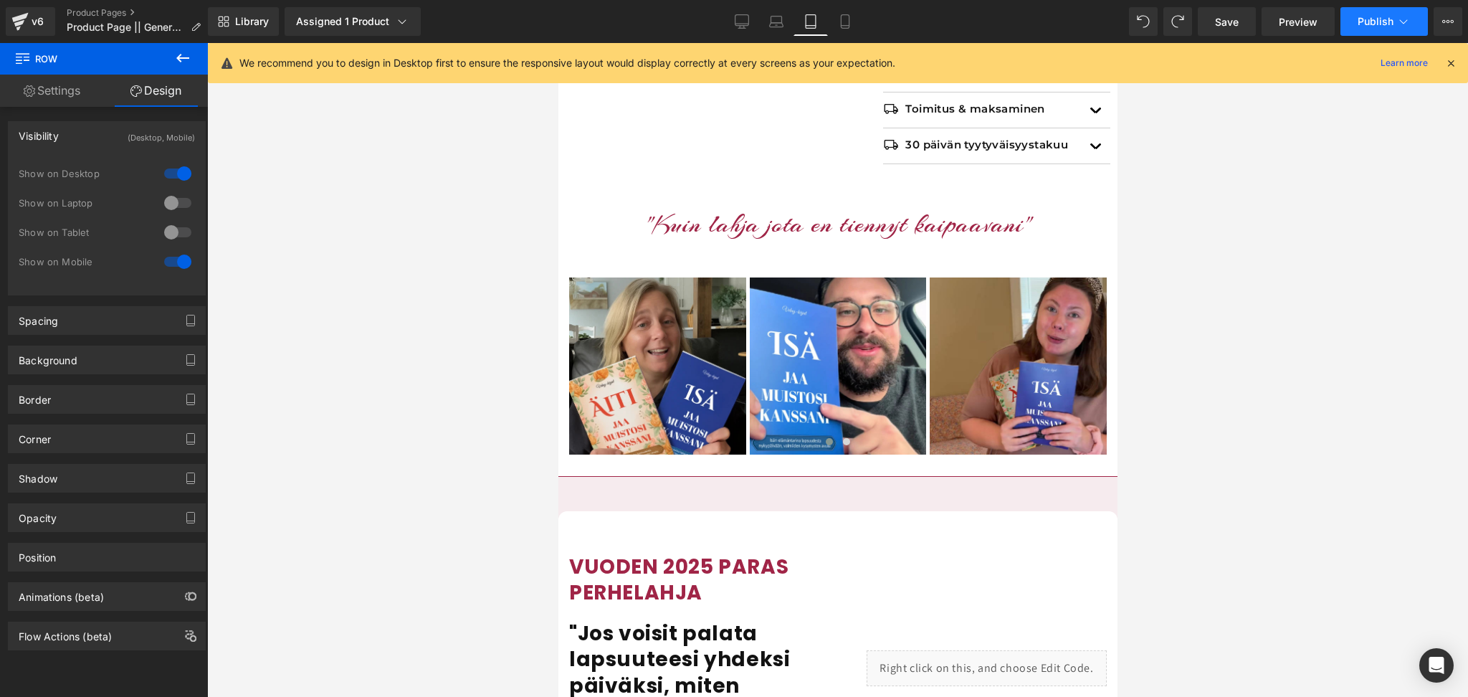
click at [1377, 22] on span "Publish" at bounding box center [1375, 21] width 36 height 11
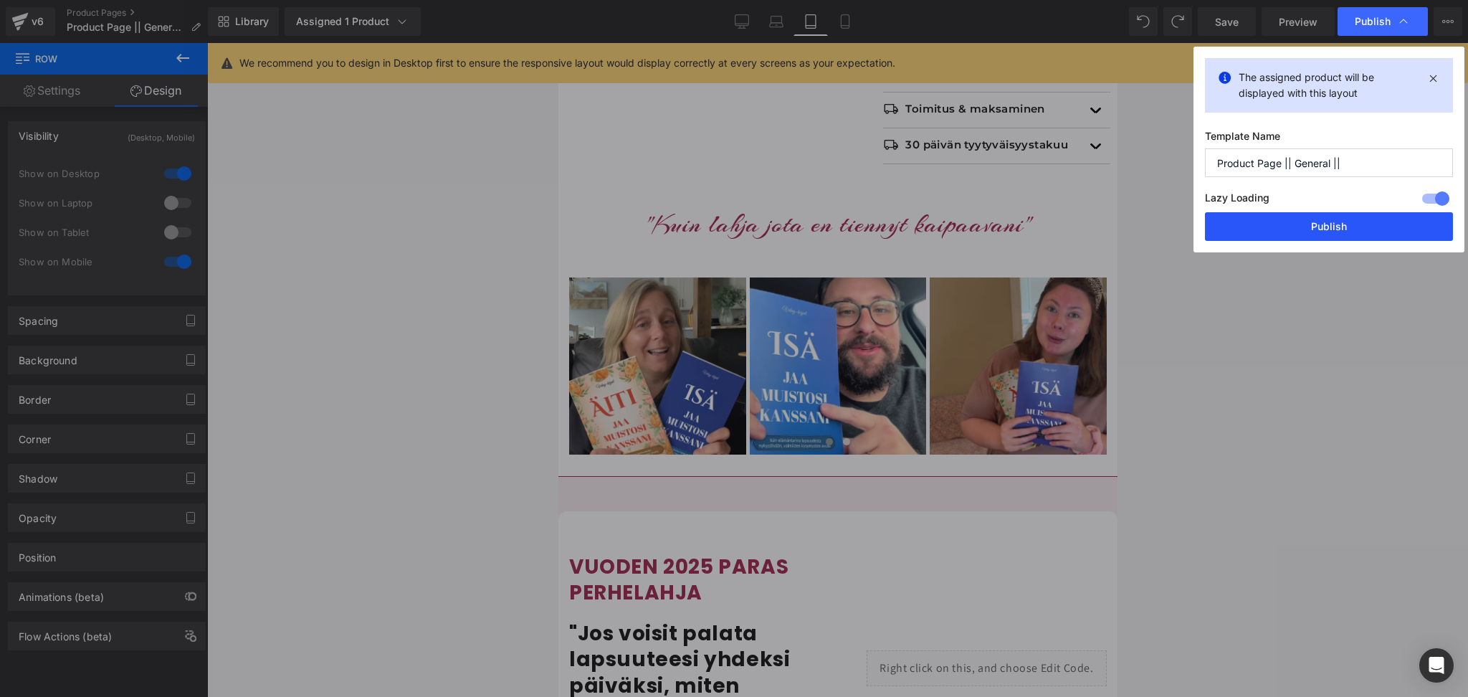
click at [1311, 229] on button "Publish" at bounding box center [1329, 226] width 248 height 29
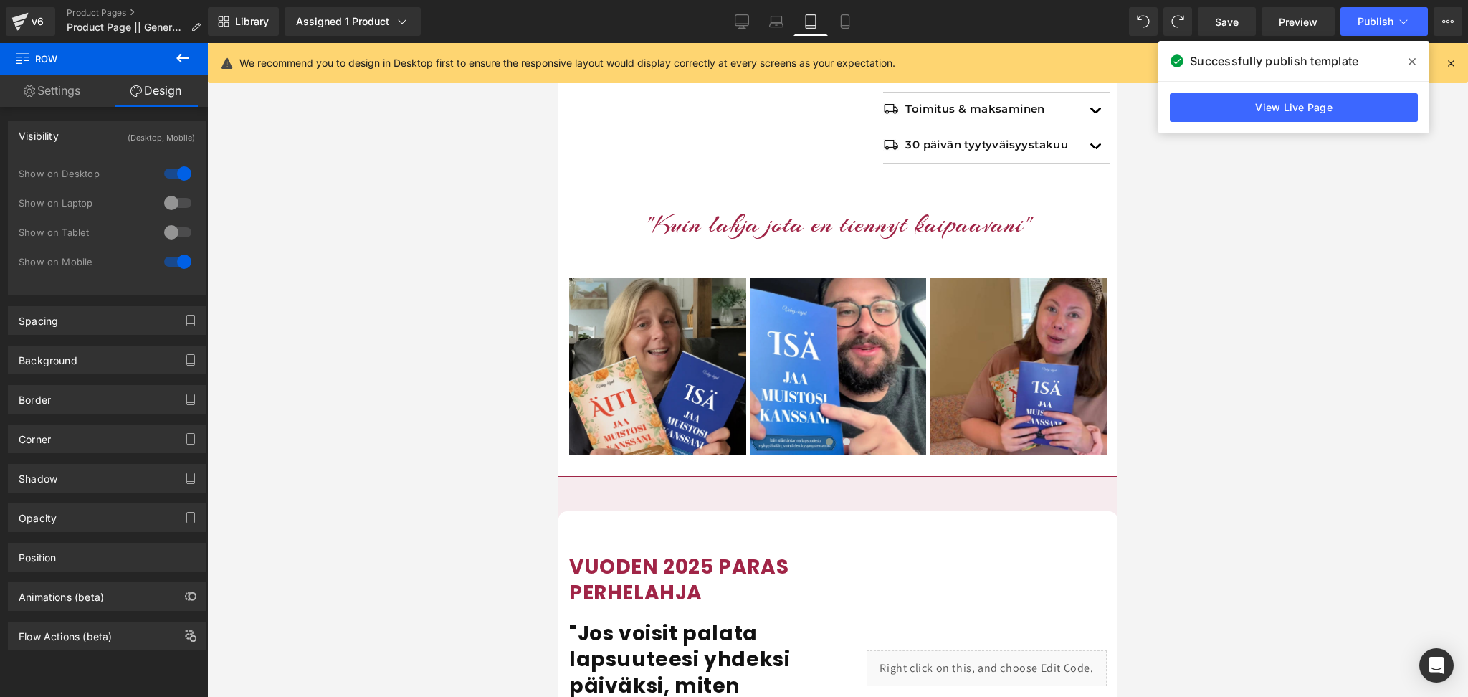
click at [479, 289] on div at bounding box center [837, 370] width 1260 height 654
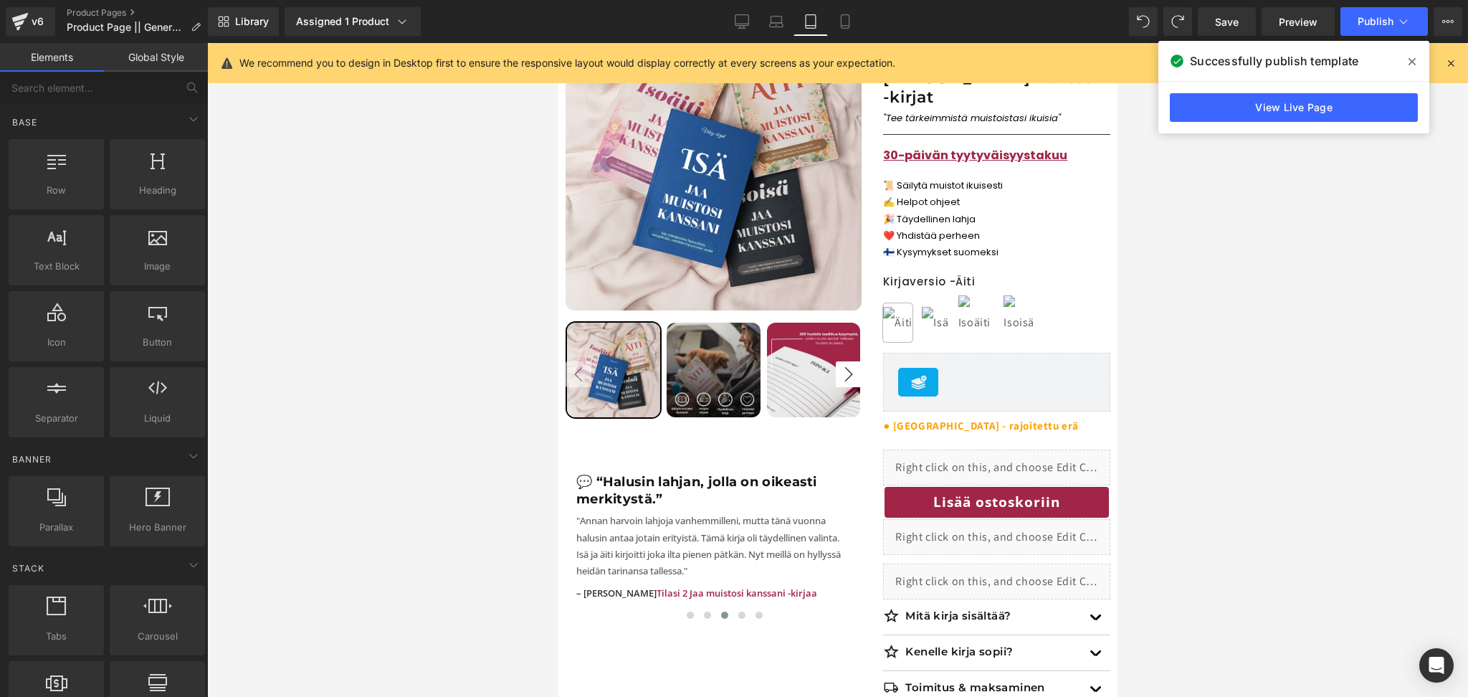
scroll to position [131, 0]
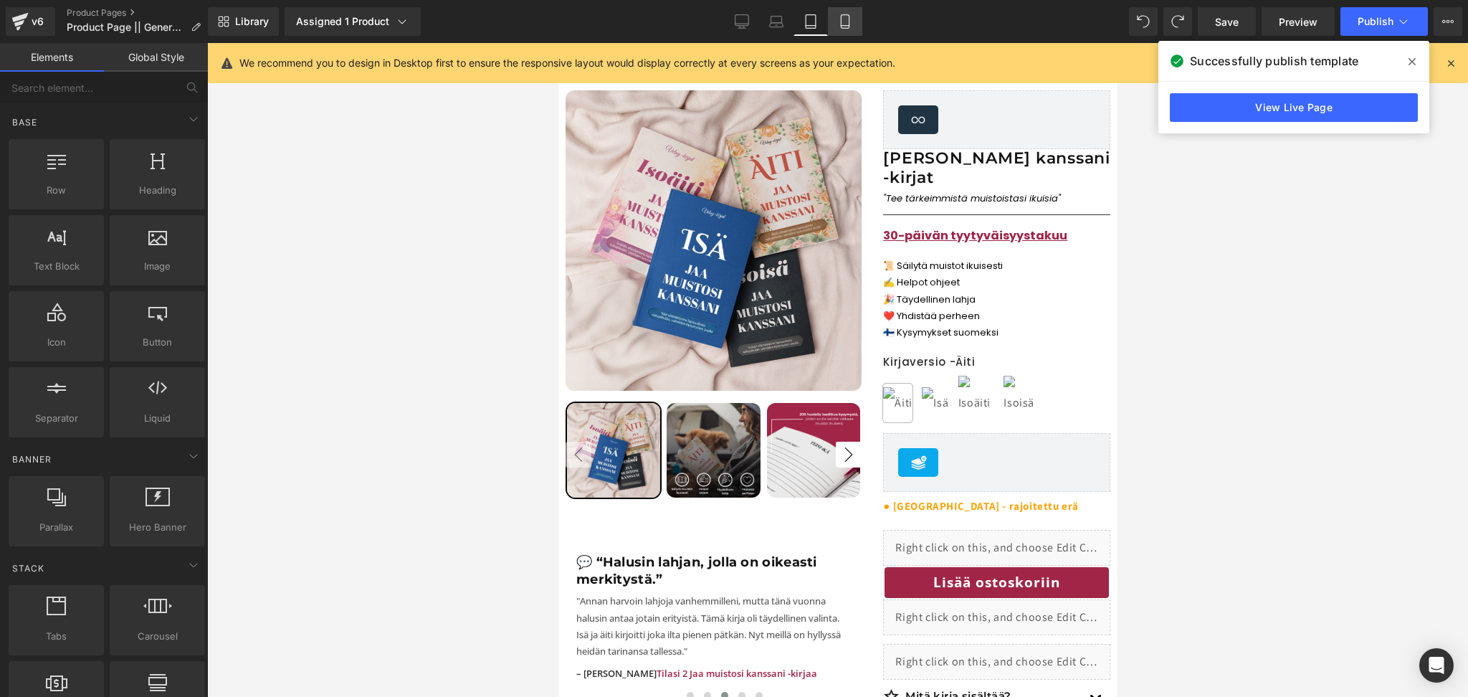
click at [851, 17] on link "Mobile" at bounding box center [845, 21] width 34 height 29
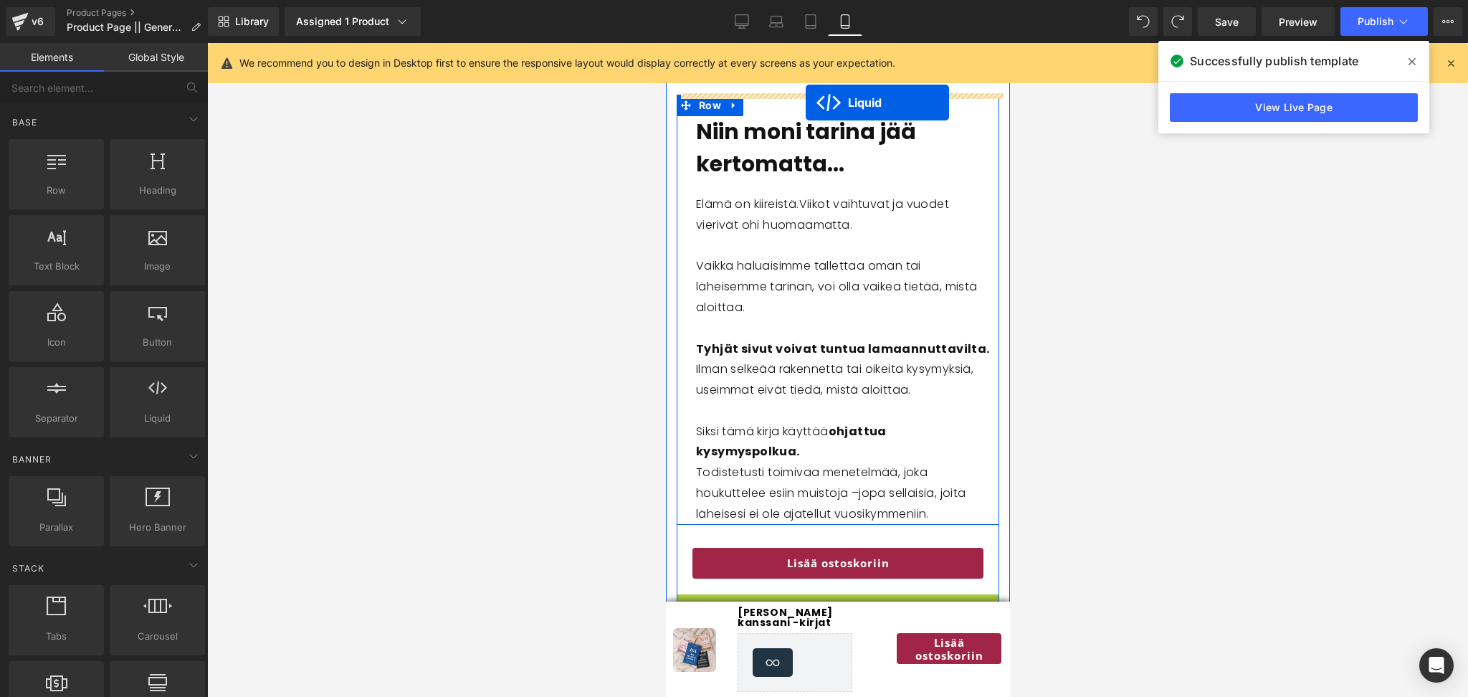
scroll to position [2925, 0]
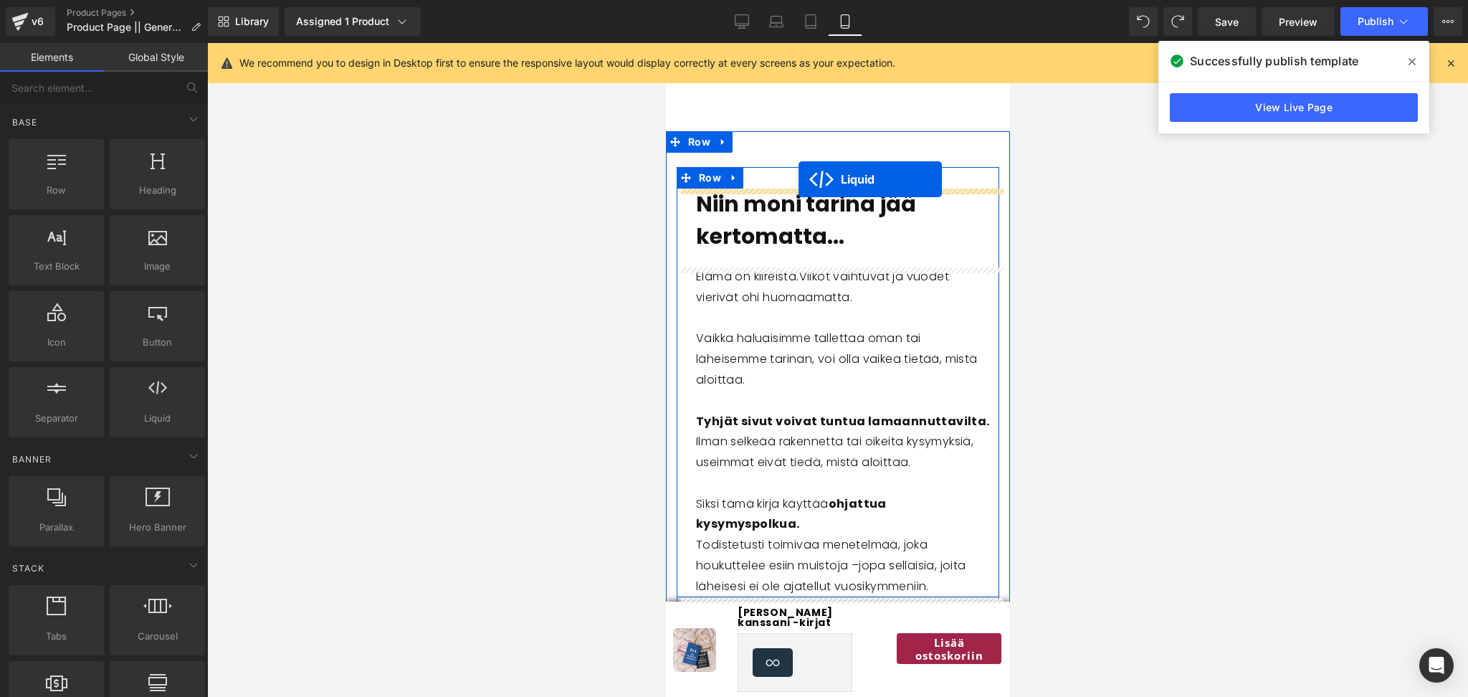
drag, startPoint x: 797, startPoint y: 303, endPoint x: 798, endPoint y: 178, distance: 124.7
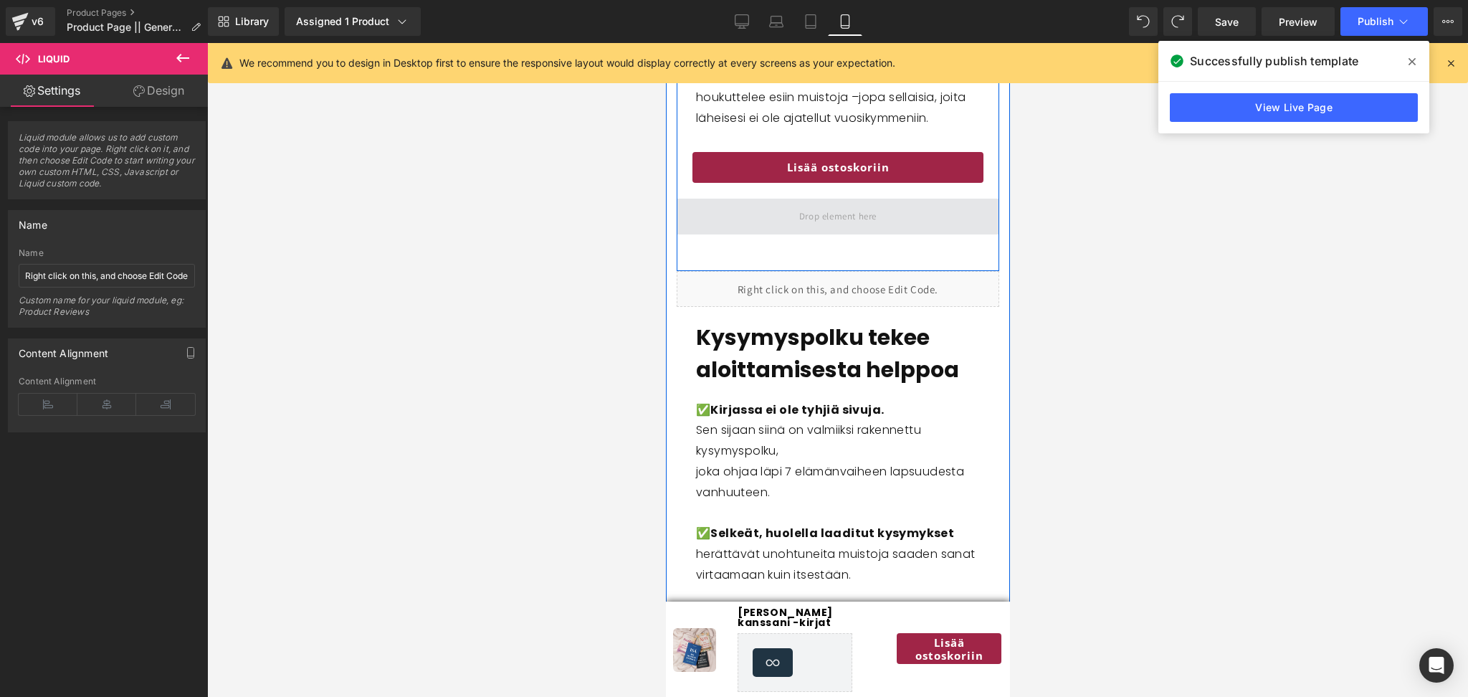
scroll to position [3430, 0]
click at [896, 209] on span at bounding box center [837, 215] width 322 height 36
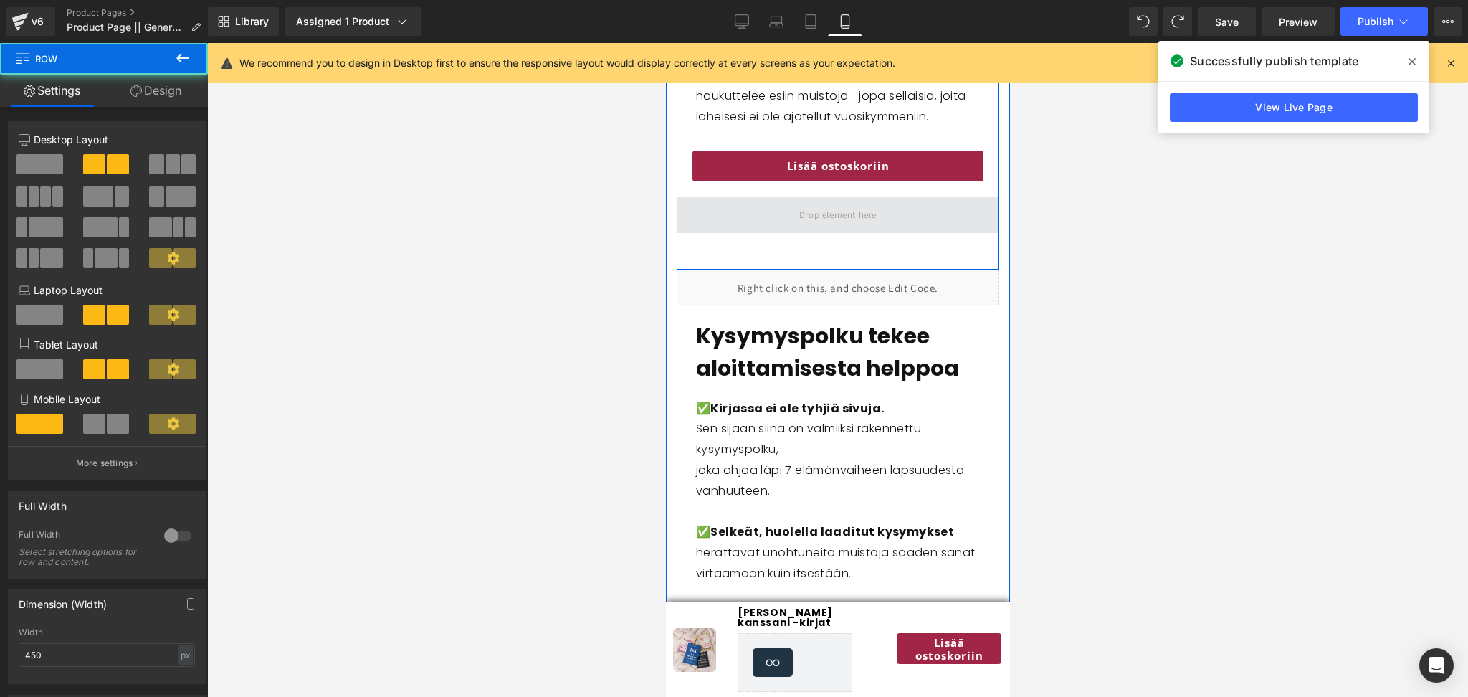
click at [774, 219] on span at bounding box center [837, 215] width 322 height 36
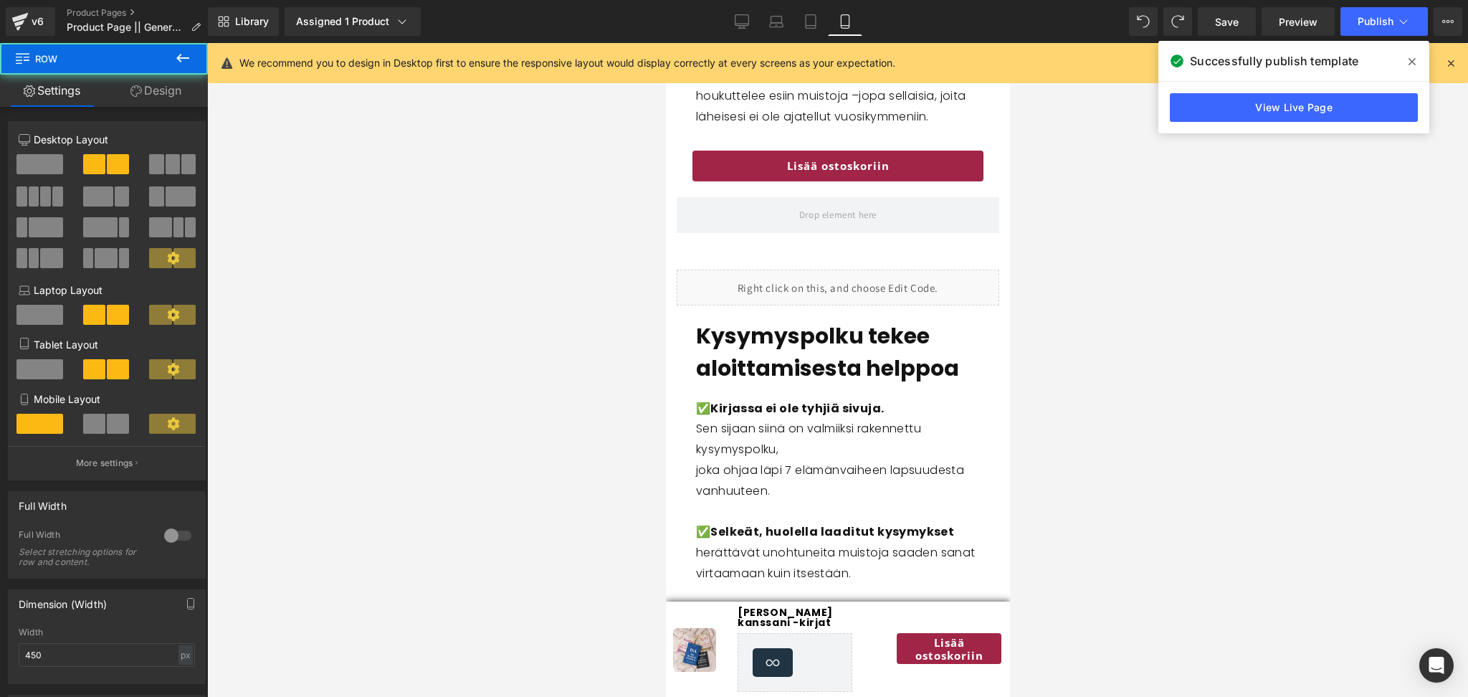
click at [1192, 206] on div at bounding box center [837, 370] width 1260 height 654
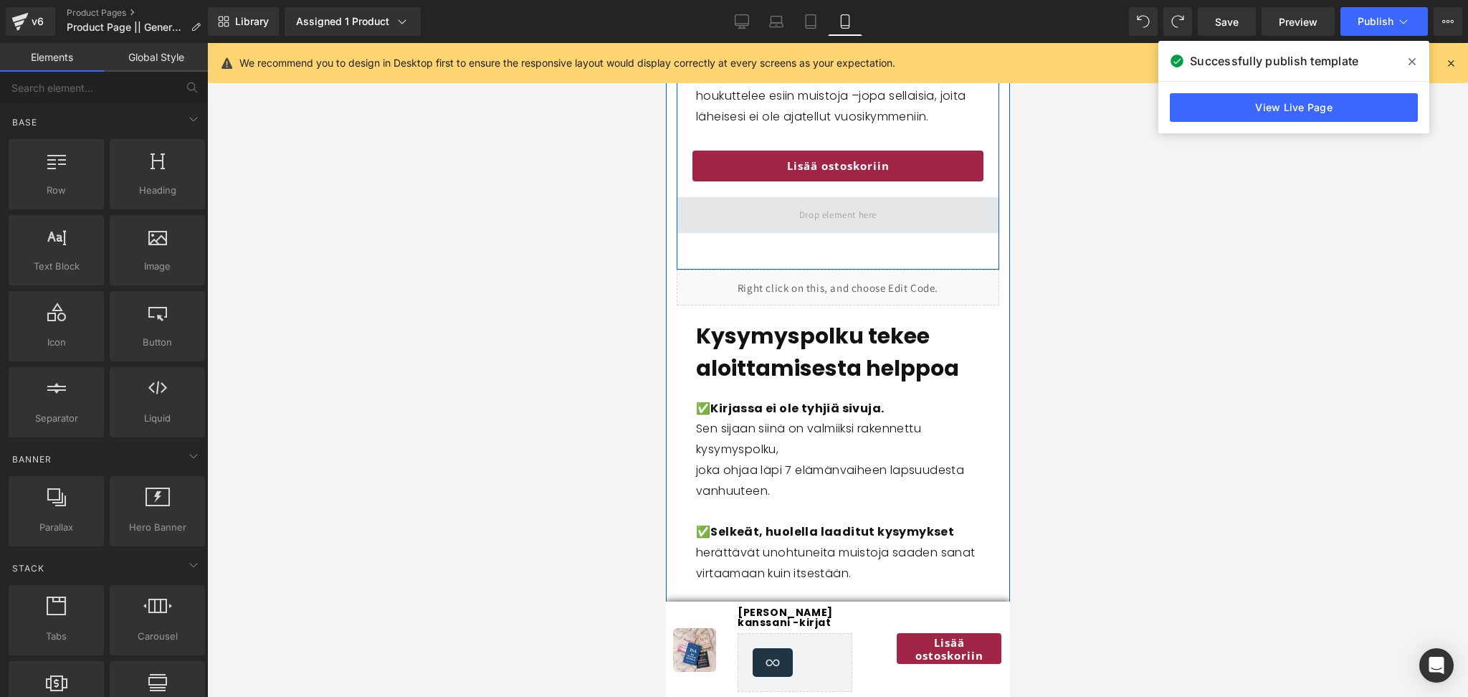
click at [949, 209] on span at bounding box center [837, 215] width 322 height 36
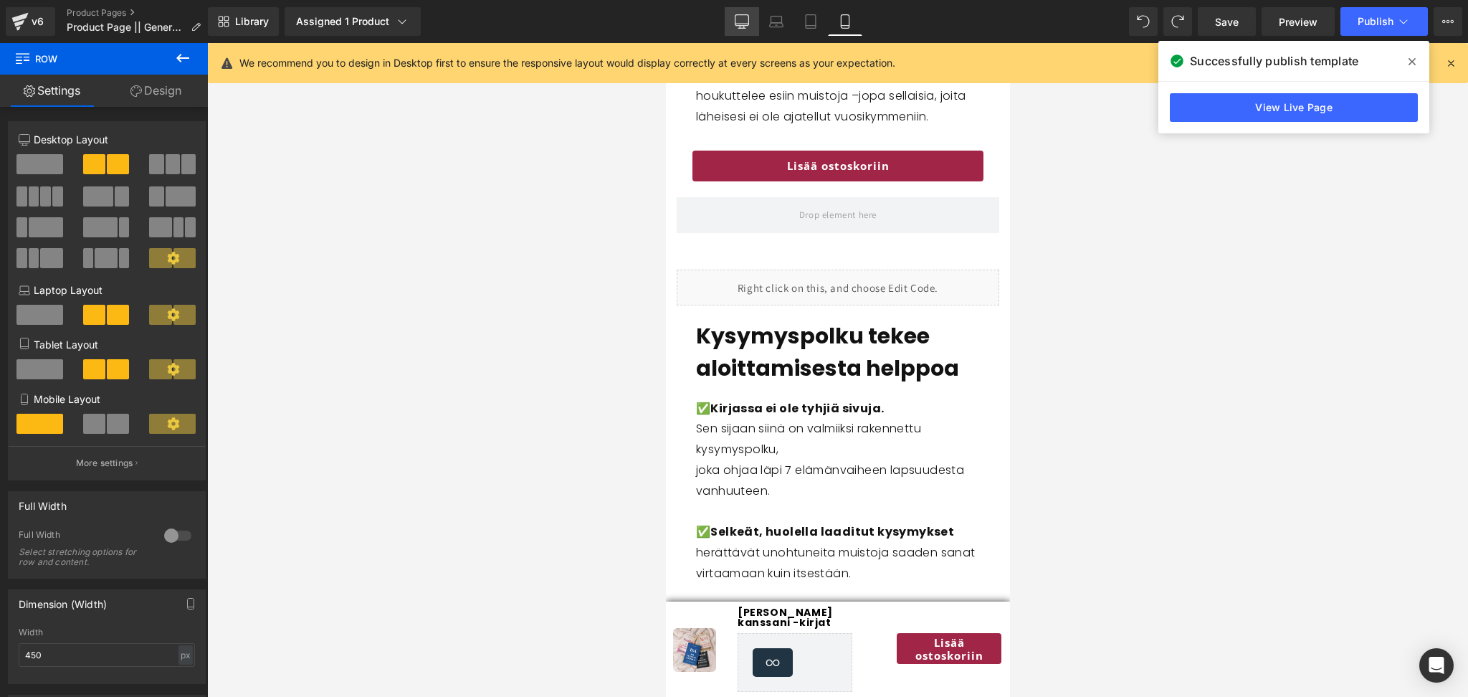
click at [747, 22] on icon at bounding box center [742, 21] width 14 height 14
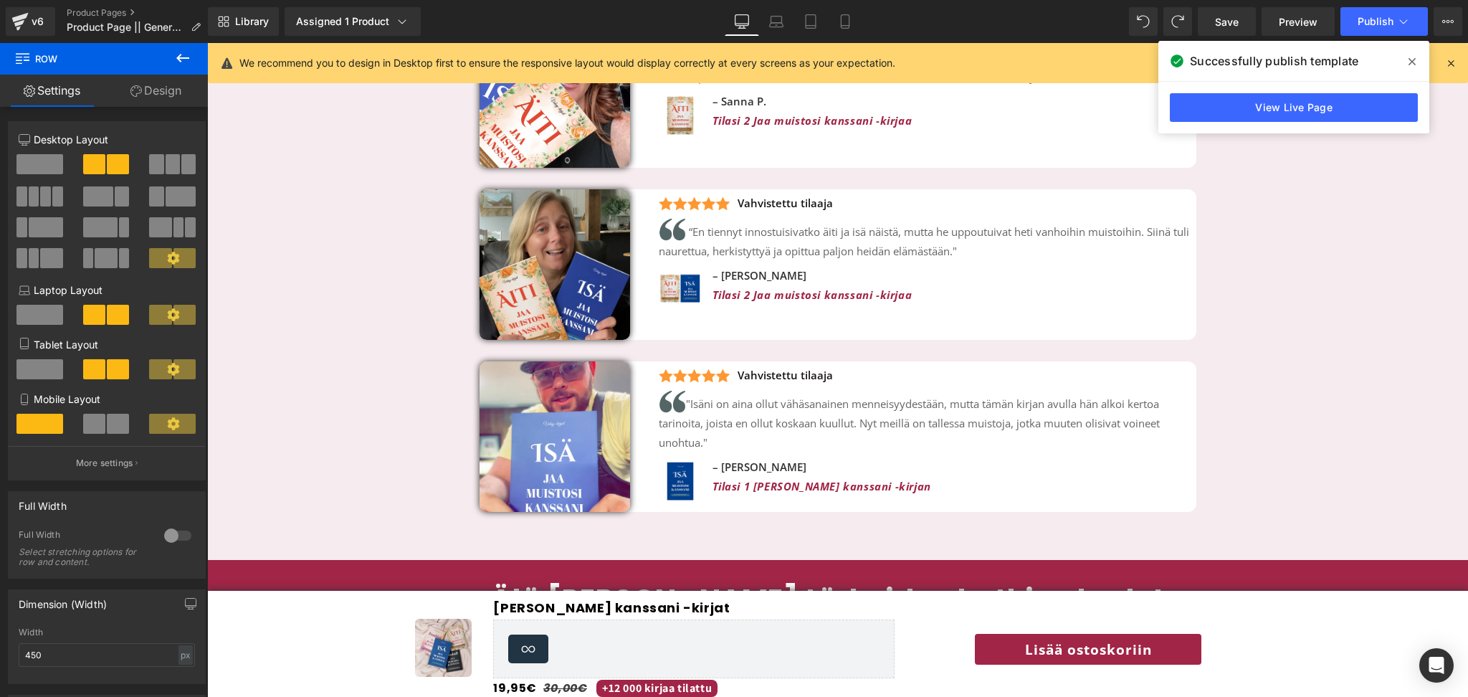
type input "1100"
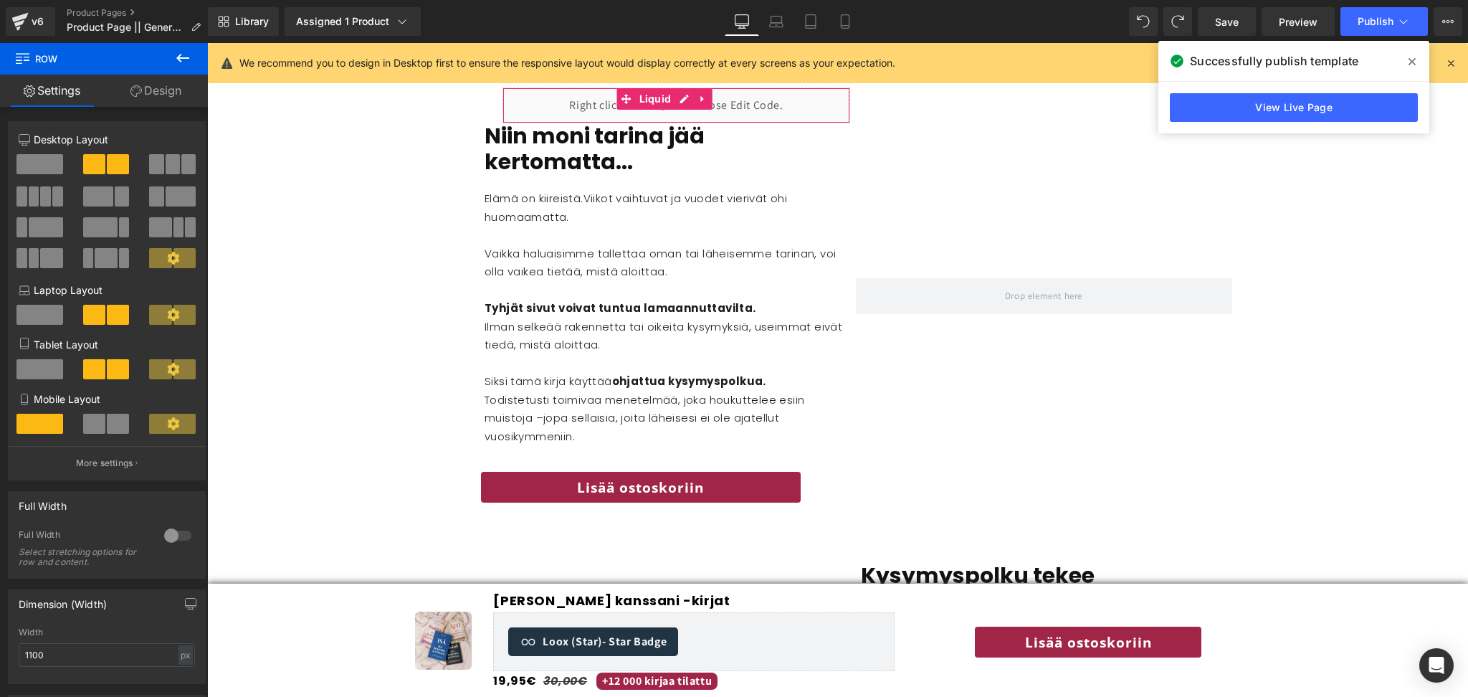
scroll to position [1860, 0]
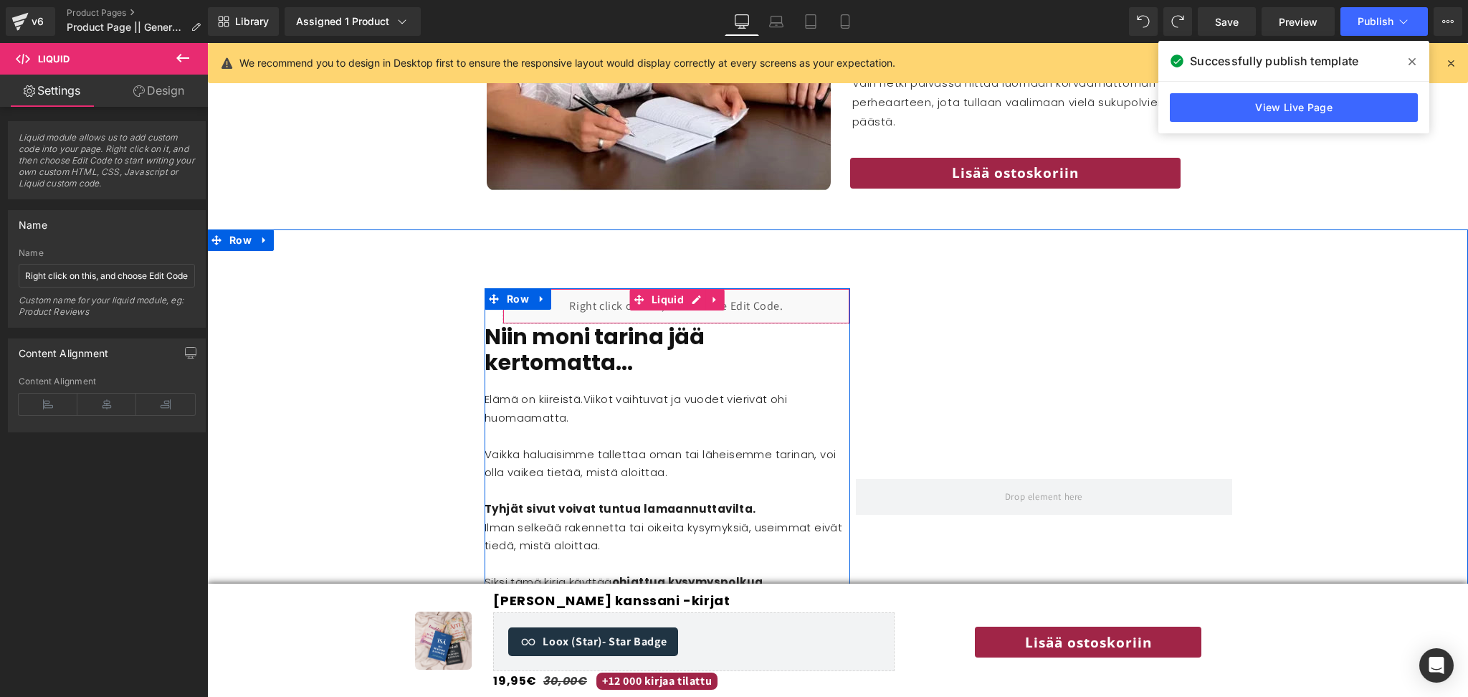
drag, startPoint x: 788, startPoint y: 281, endPoint x: 835, endPoint y: 279, distance: 46.6
click at [835, 288] on div "Liquid" at bounding box center [676, 306] width 348 height 36
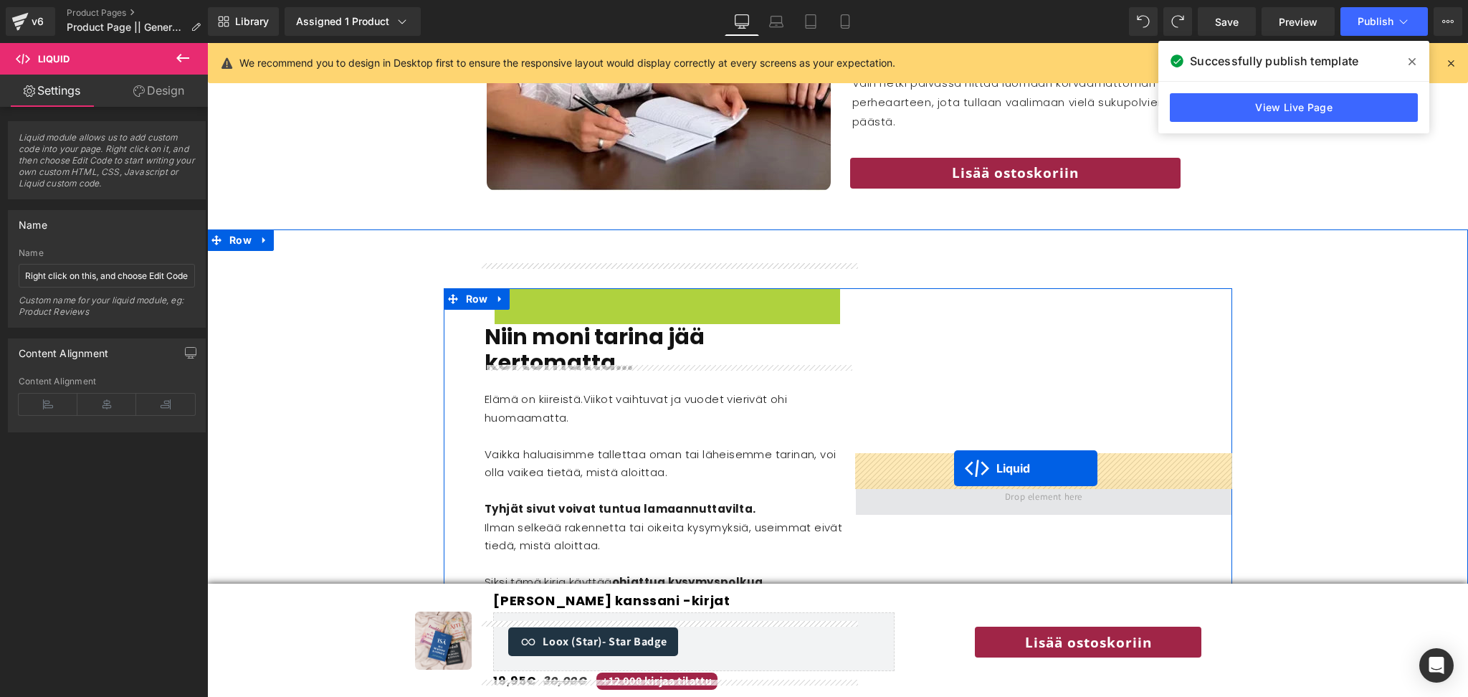
drag, startPoint x: 640, startPoint y: 276, endPoint x: 956, endPoint y: 474, distance: 373.2
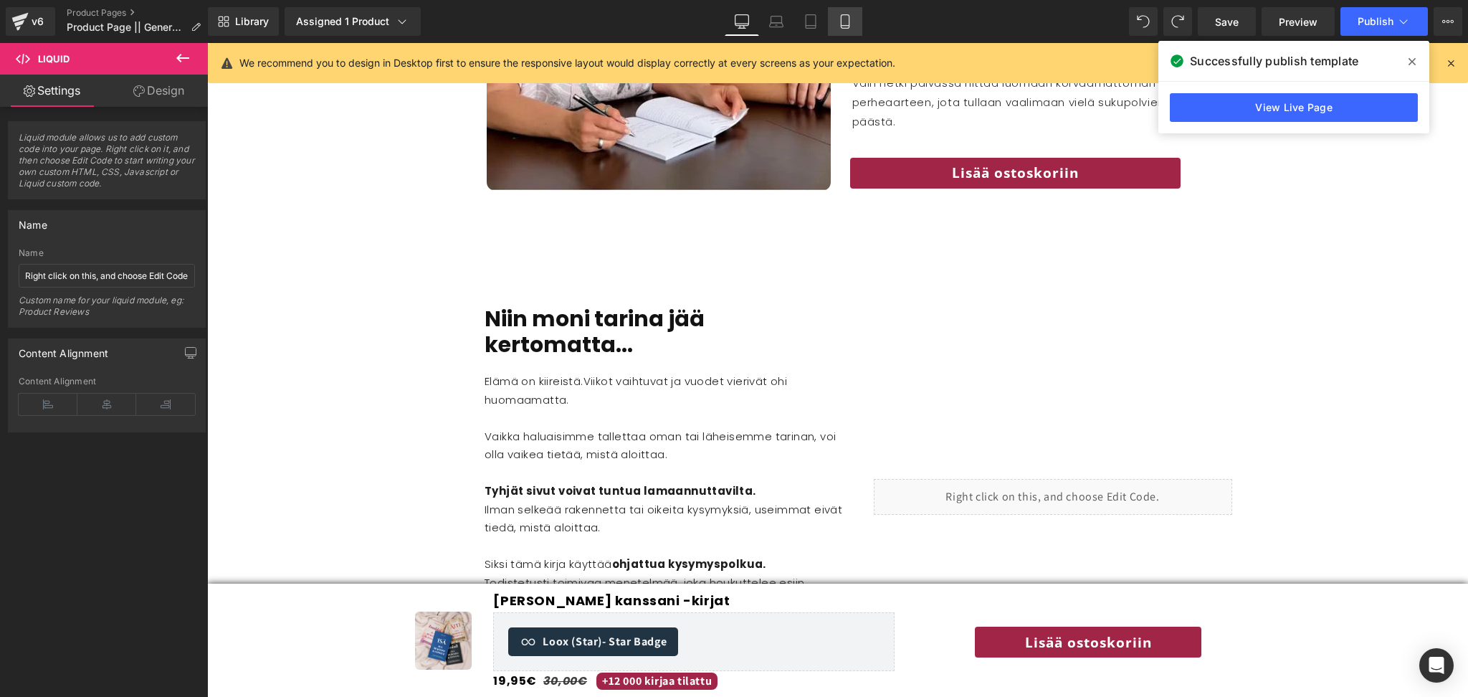
click at [848, 21] on icon at bounding box center [845, 21] width 14 height 14
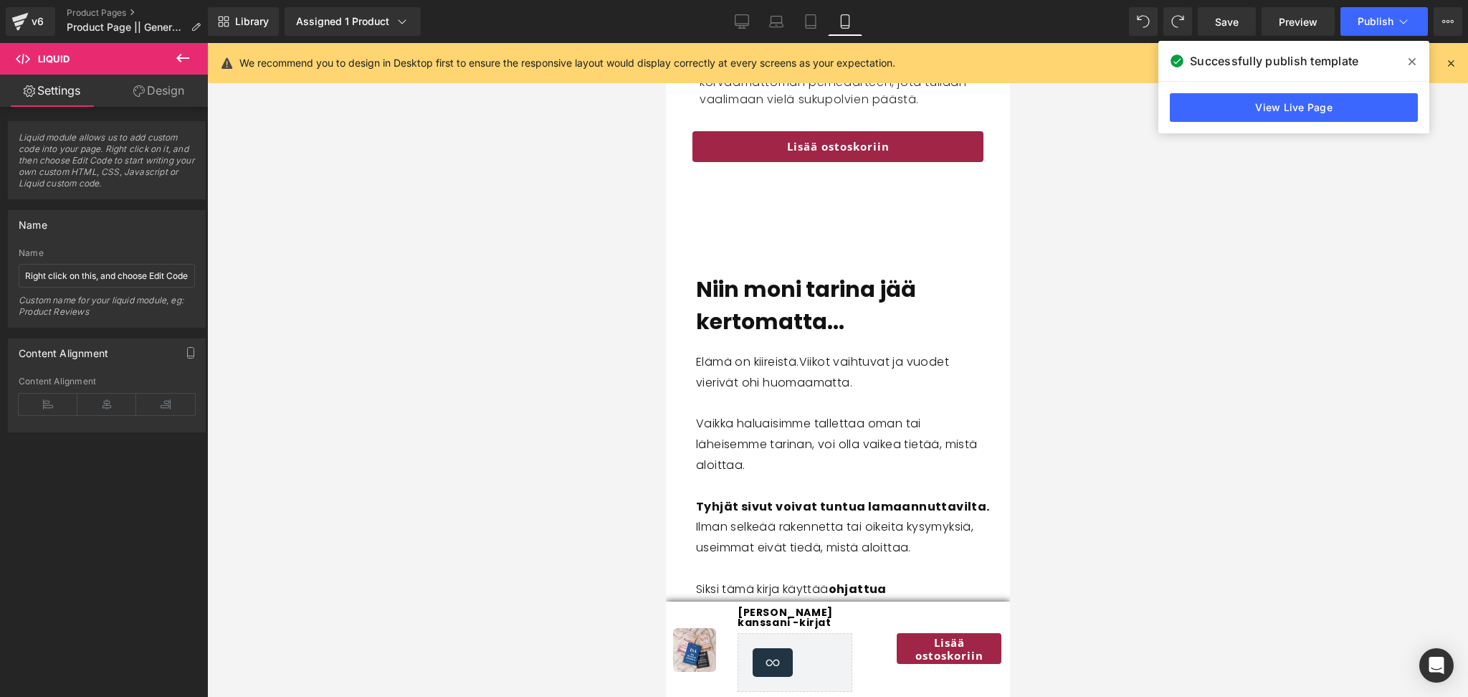
scroll to position [2834, 0]
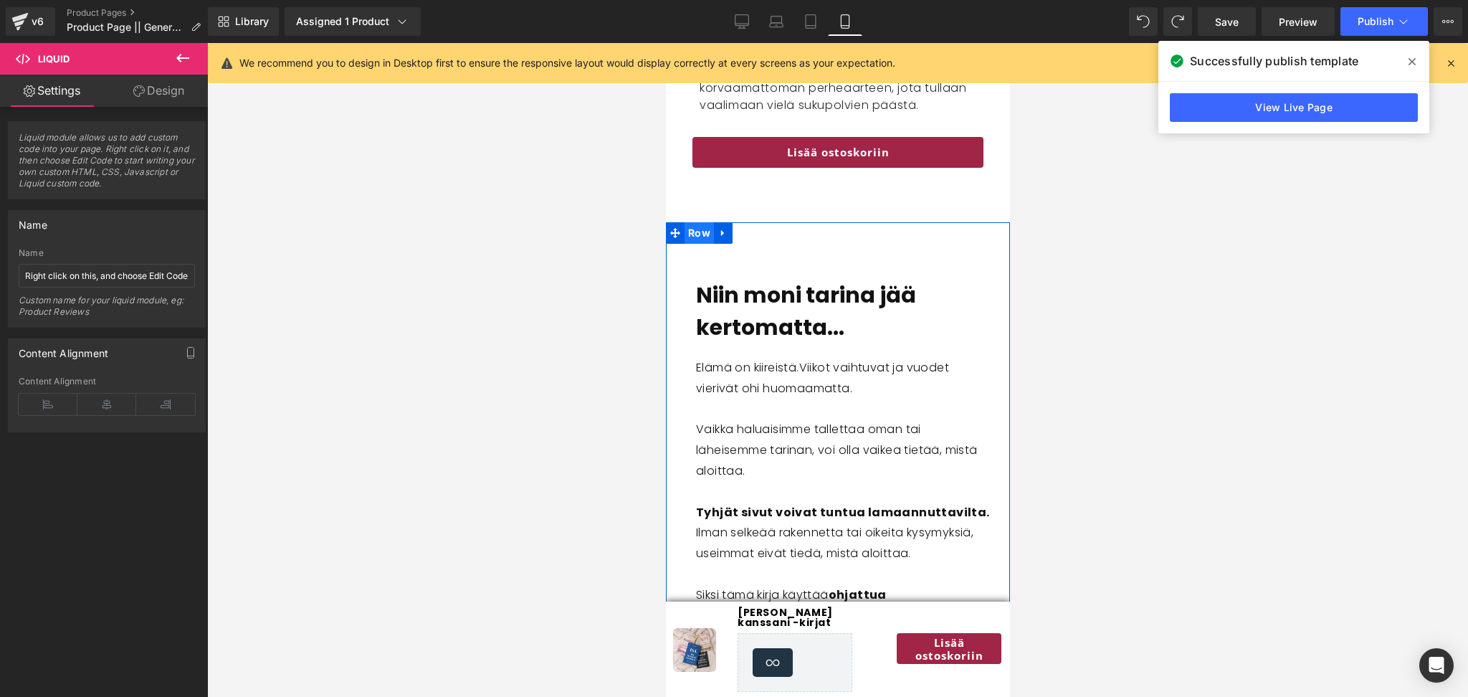
click at [695, 234] on span "Row" at bounding box center [698, 232] width 29 height 21
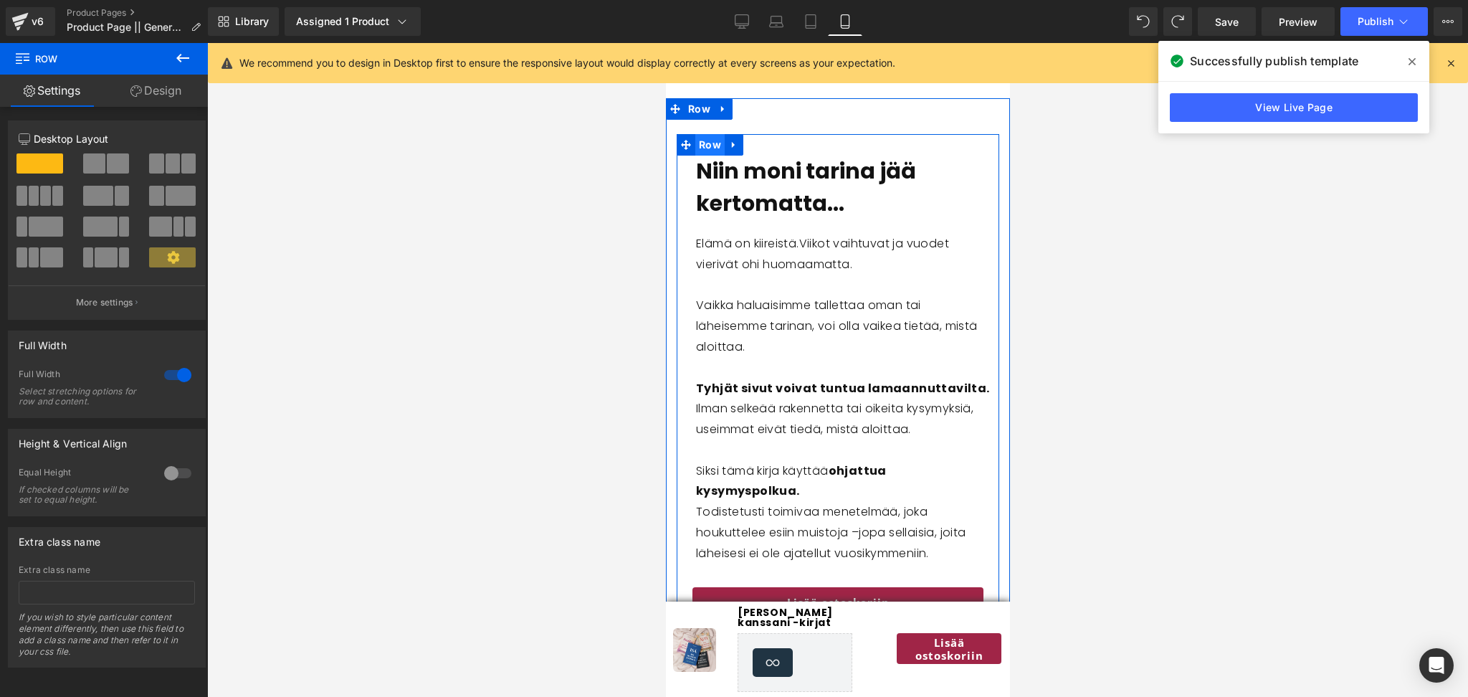
scroll to position [2957, 0]
click at [707, 152] on span "Row" at bounding box center [708, 146] width 29 height 21
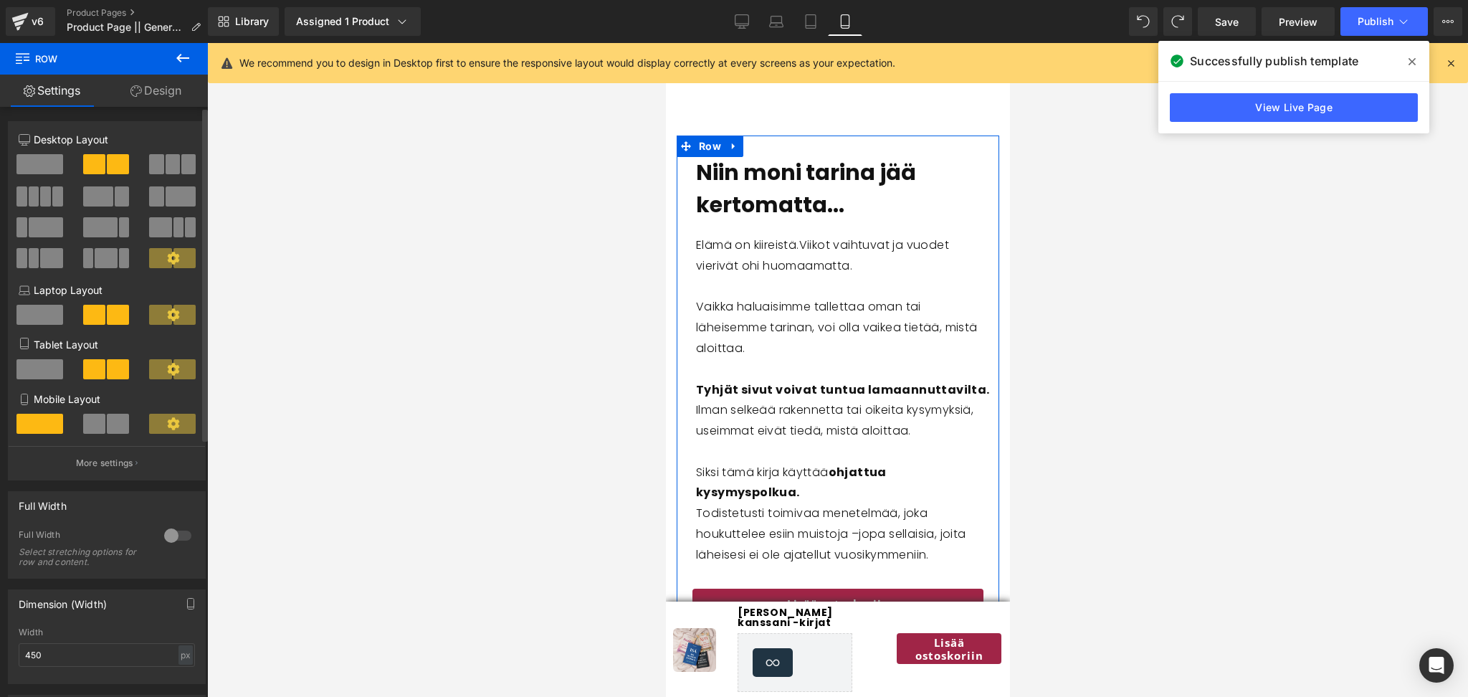
click at [107, 429] on span at bounding box center [118, 423] width 22 height 20
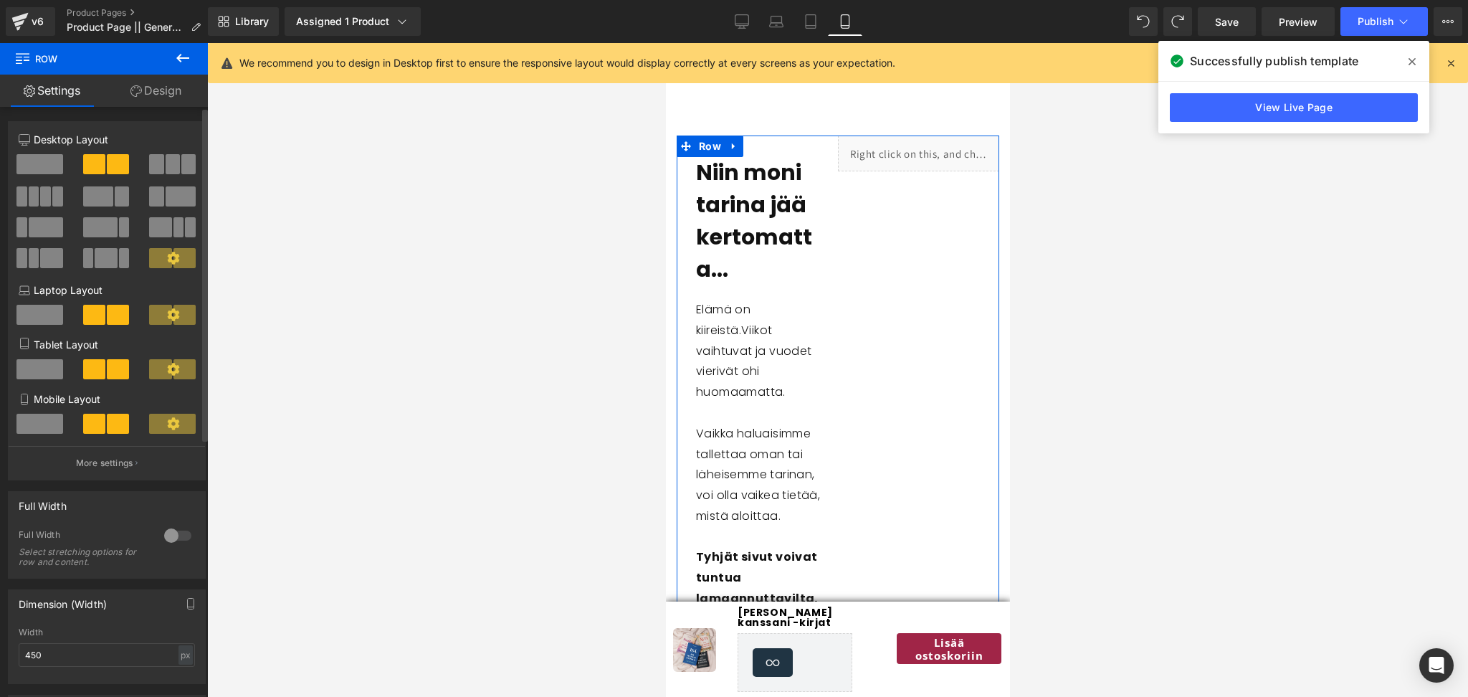
click at [51, 421] on span at bounding box center [39, 423] width 47 height 20
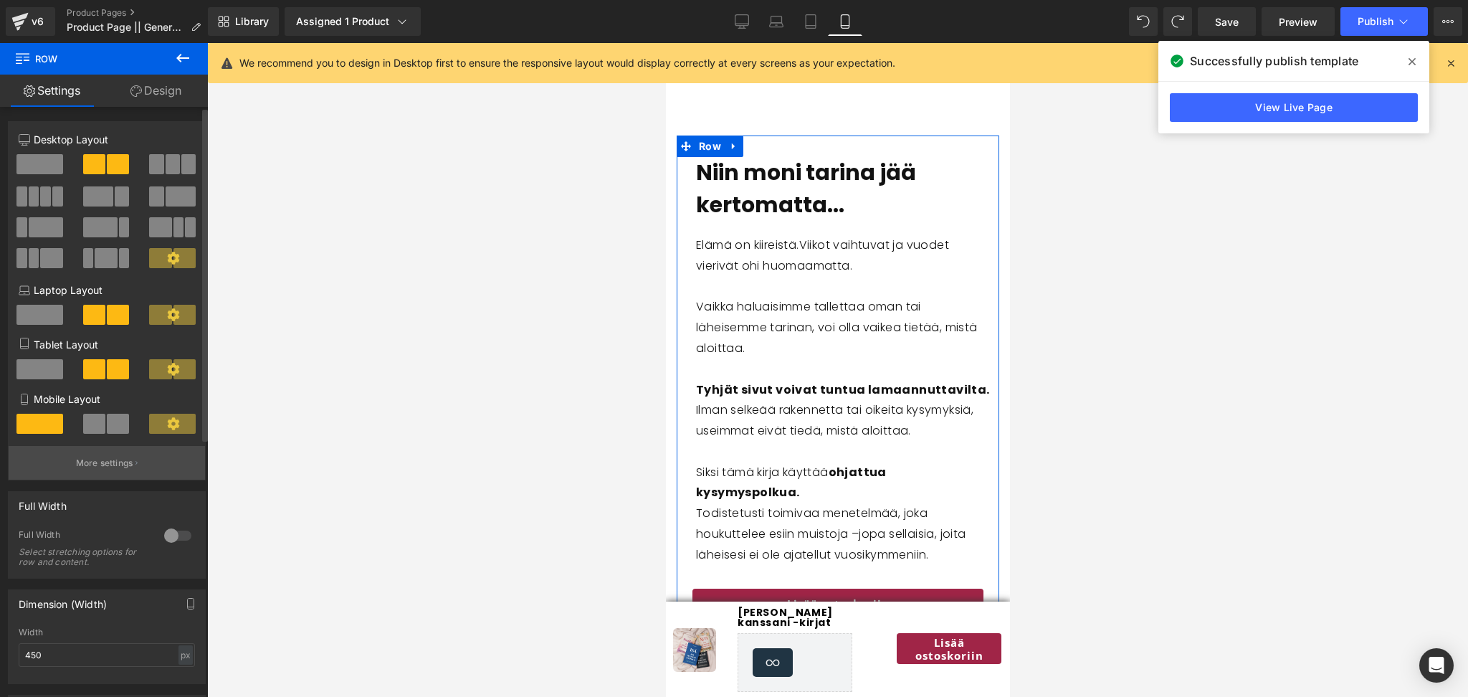
click at [123, 466] on p "More settings" at bounding box center [104, 462] width 57 height 13
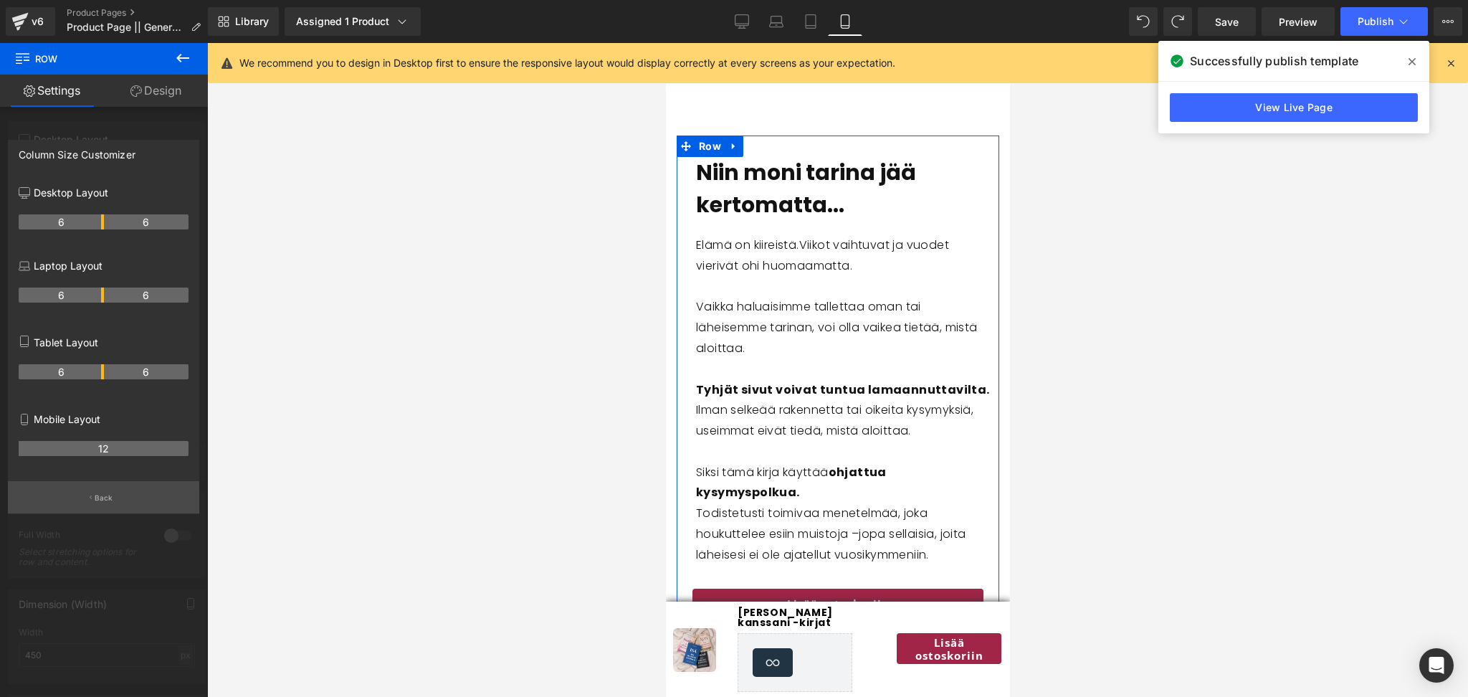
click at [125, 504] on button "Back" at bounding box center [103, 497] width 191 height 32
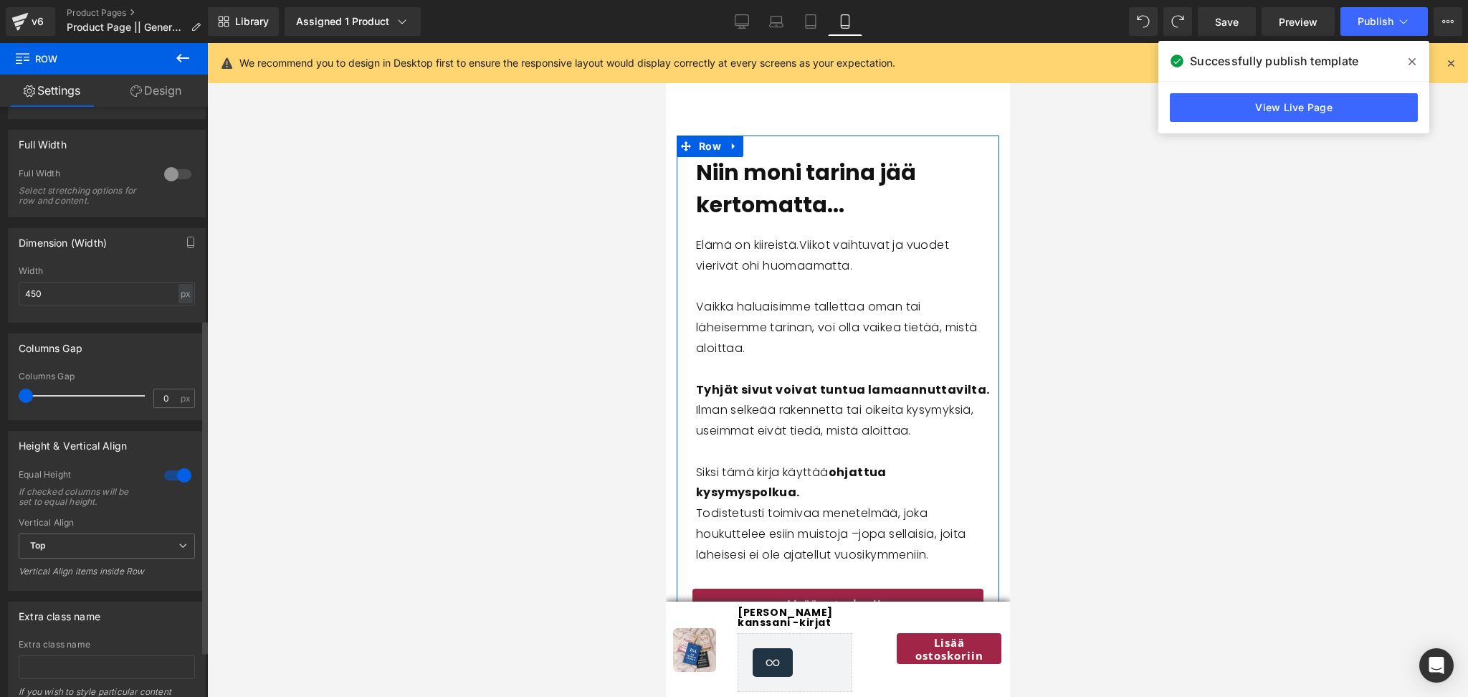
scroll to position [378, 0]
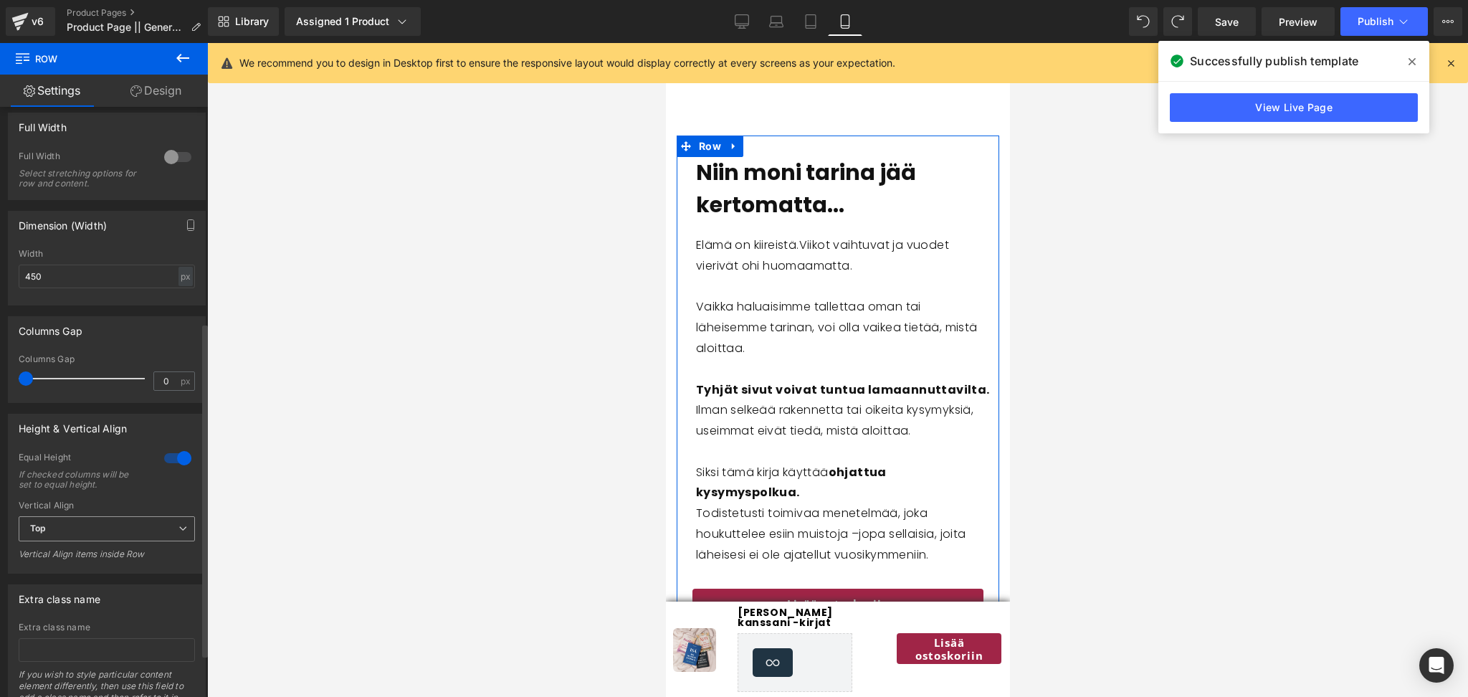
click at [123, 530] on span "Top" at bounding box center [107, 528] width 176 height 25
click at [108, 466] on div "Equal Height" at bounding box center [81, 458] width 125 height 15
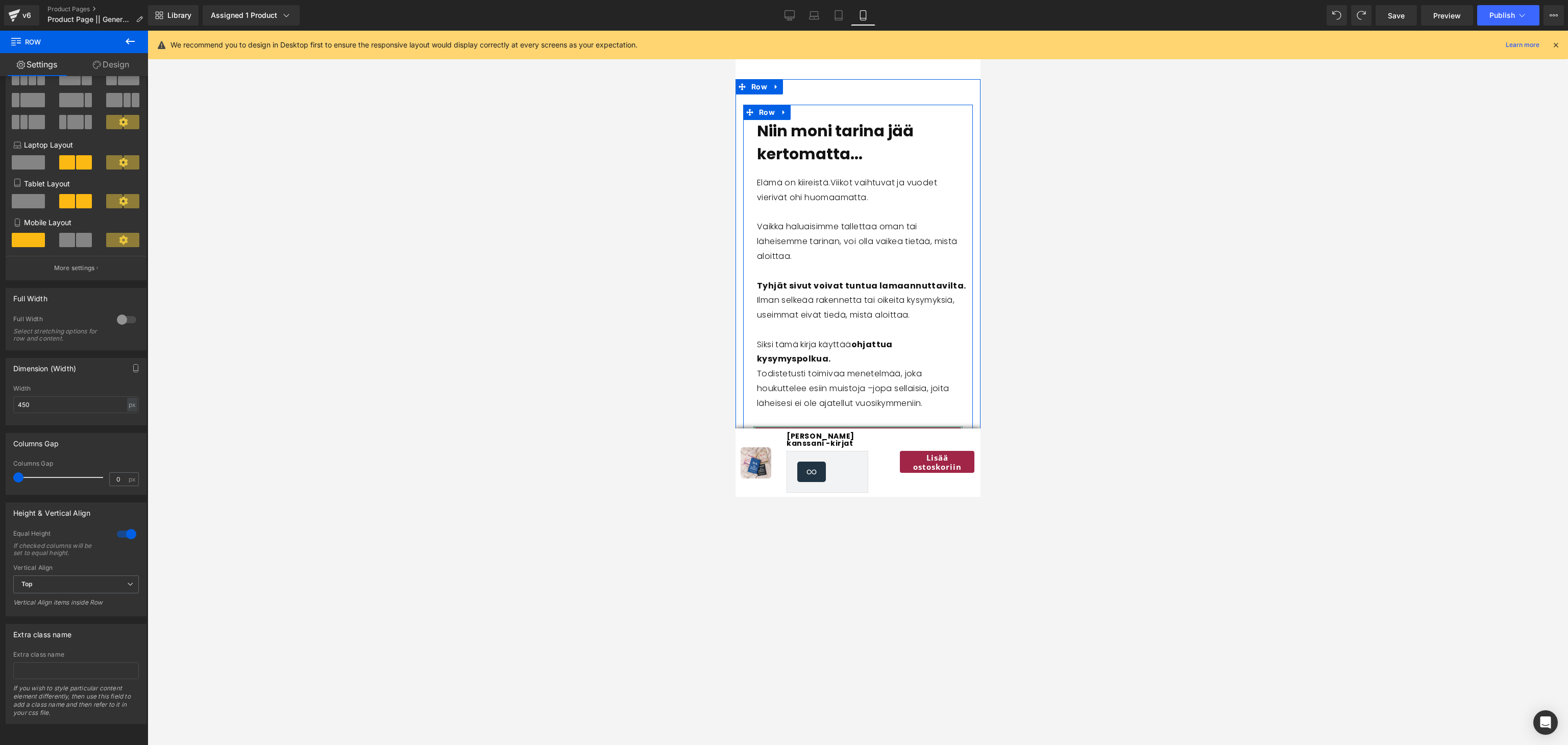
scroll to position [2083, 0]
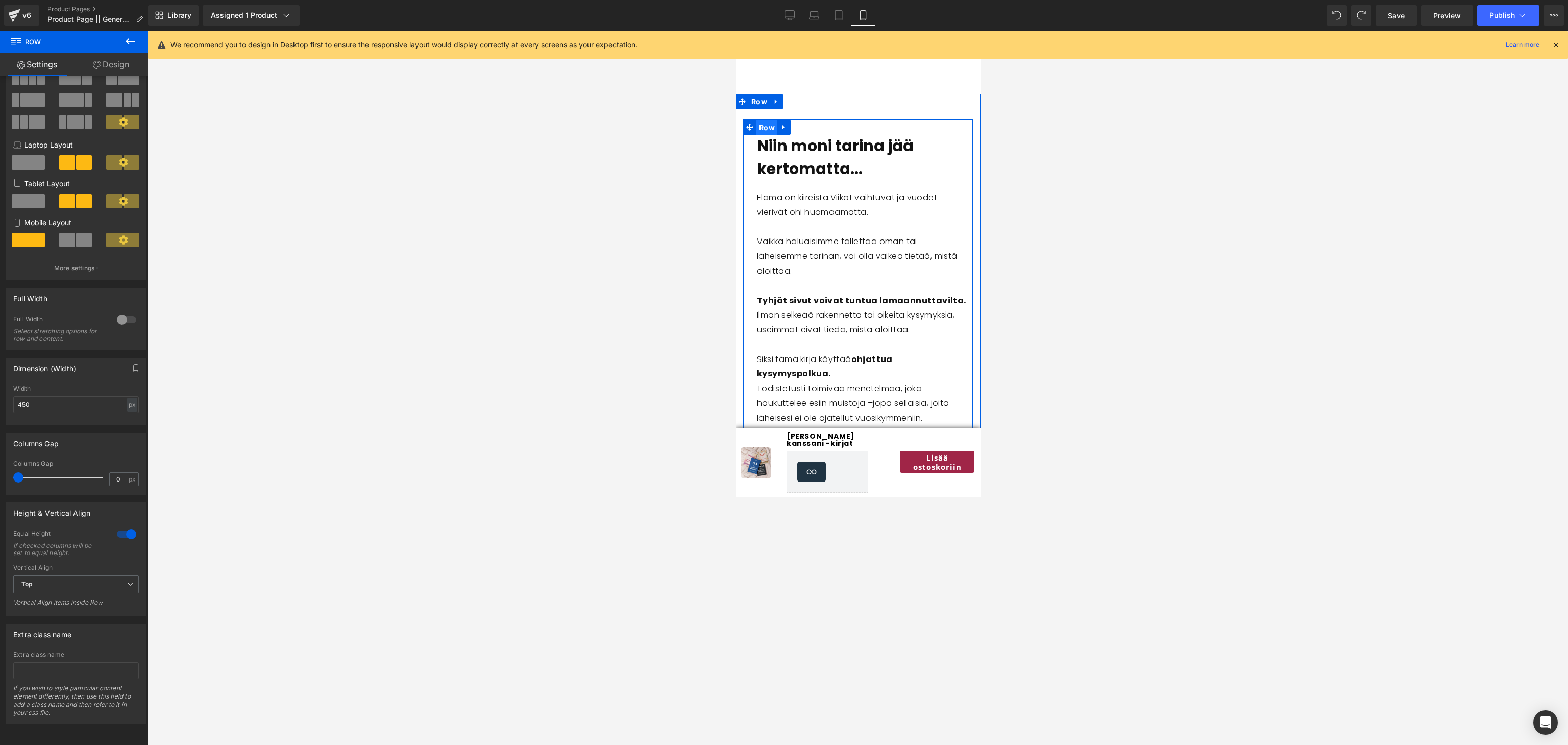
click at [763, 128] on span "Row" at bounding box center [766, 127] width 21 height 15
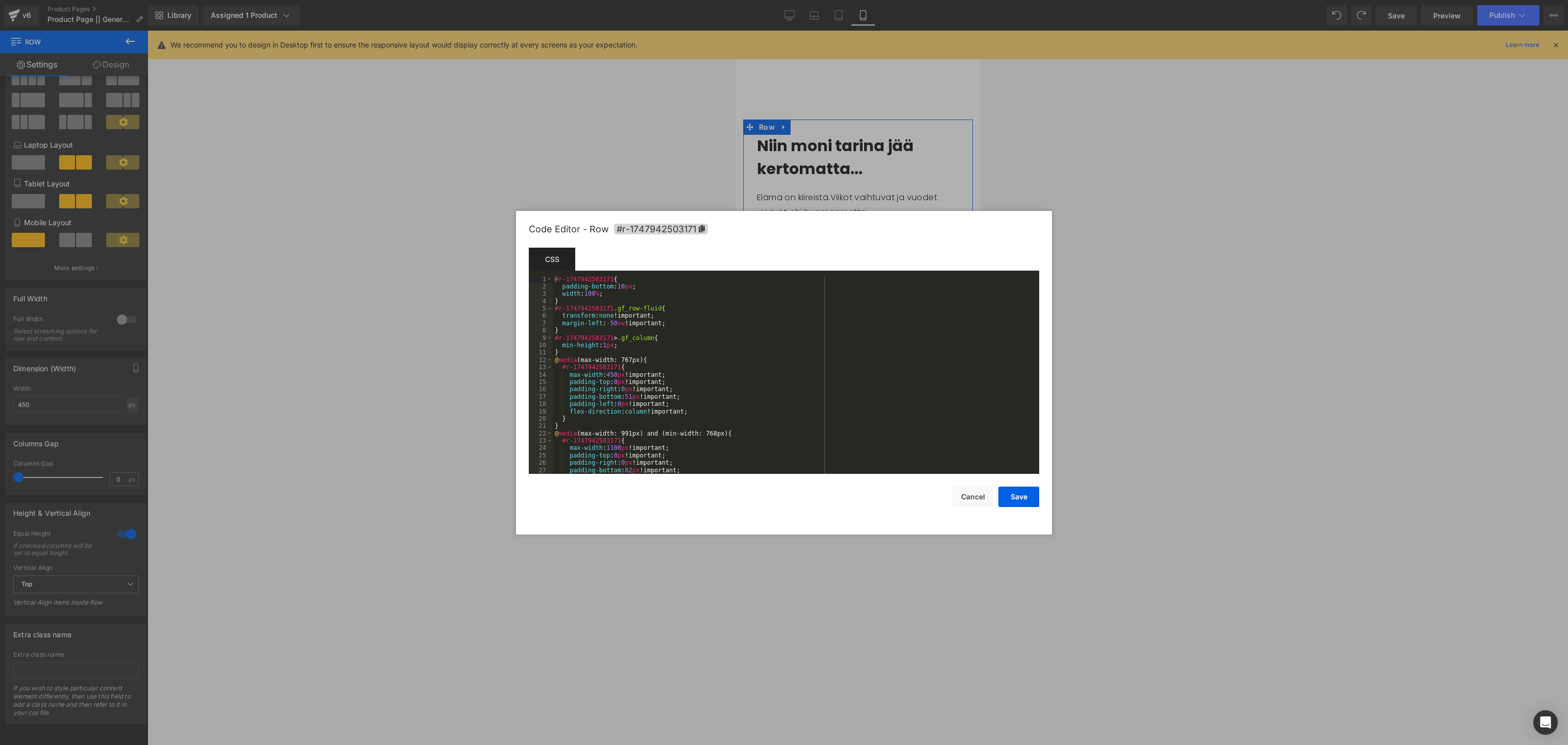
click at [762, 179] on body "Row You are previewing how the will restyle your page. You can not edit Element…" at bounding box center [784, 372] width 1568 height 745
click at [653, 348] on div "#r-1747942503171 { padding-bottom : 10 px ; width : 100 % ; } #r-1747942503171 …" at bounding box center [794, 382] width 482 height 214
drag, startPoint x: 653, startPoint y: 348, endPoint x: 632, endPoint y: 354, distance: 21.8
click at [632, 354] on div "#r-1747942503171 { padding-bottom : 10 px ; width : 100 % ; } #r-1747942503171 …" at bounding box center [794, 382] width 482 height 214
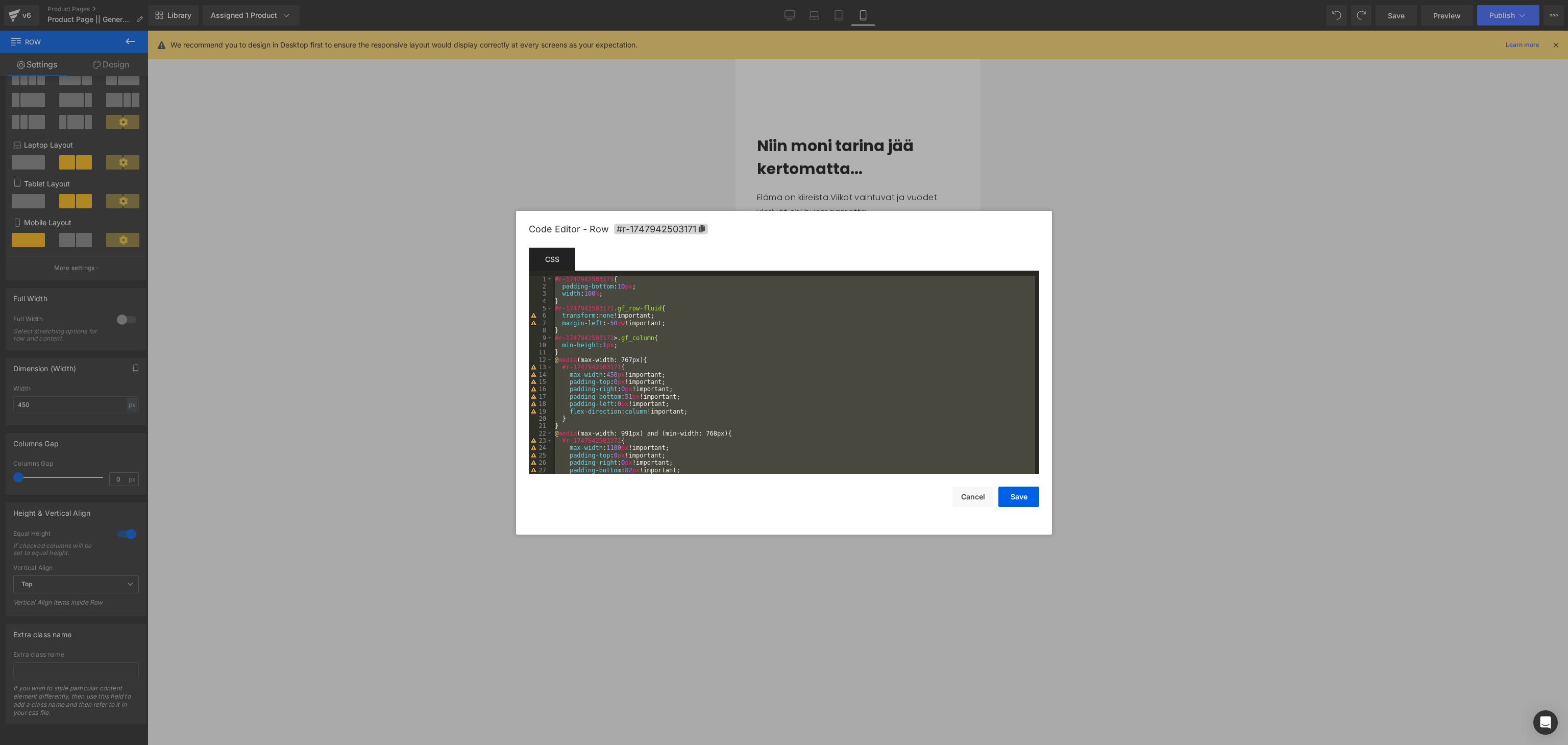
scroll to position [169, 0]
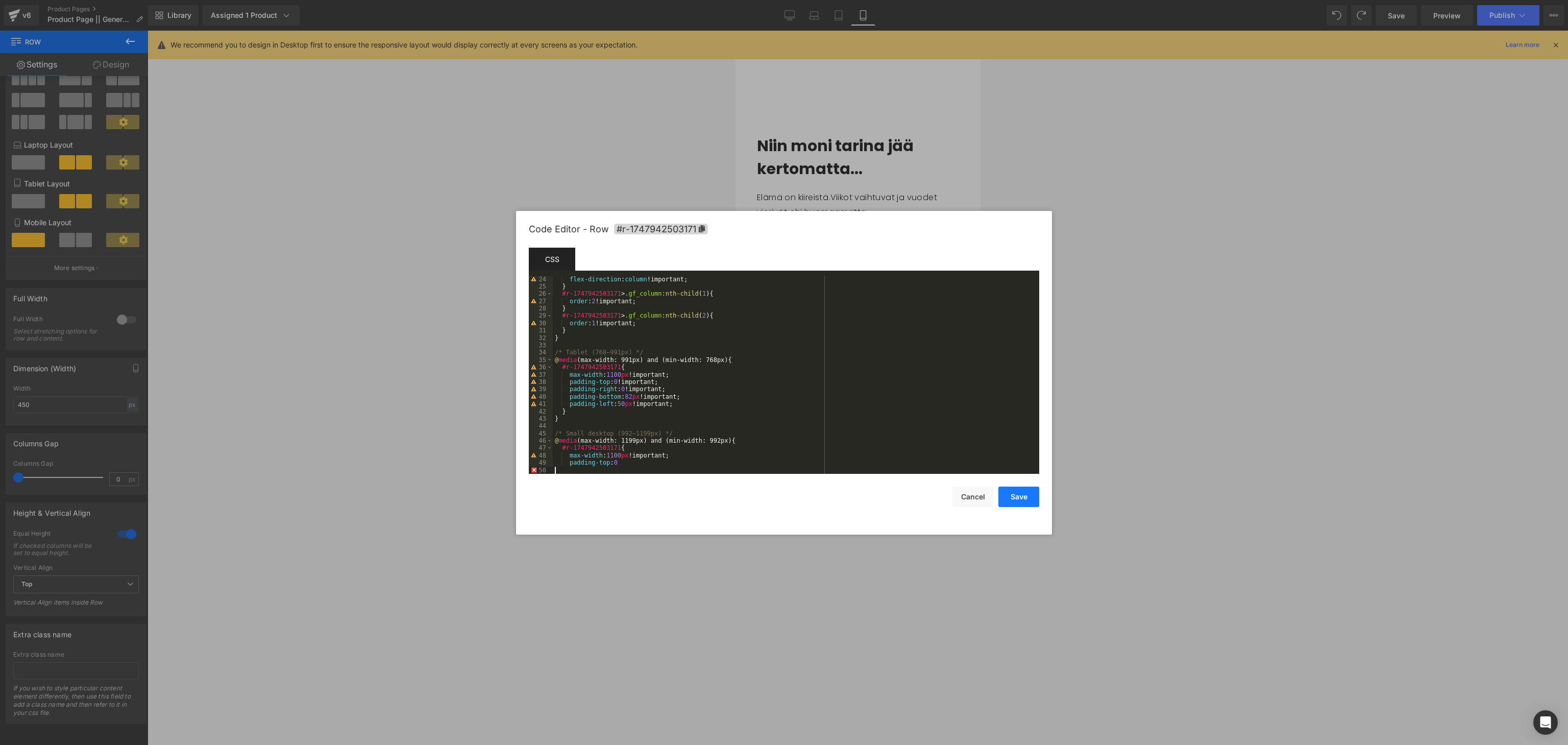
click at [1013, 496] on button "Save" at bounding box center [1019, 496] width 41 height 21
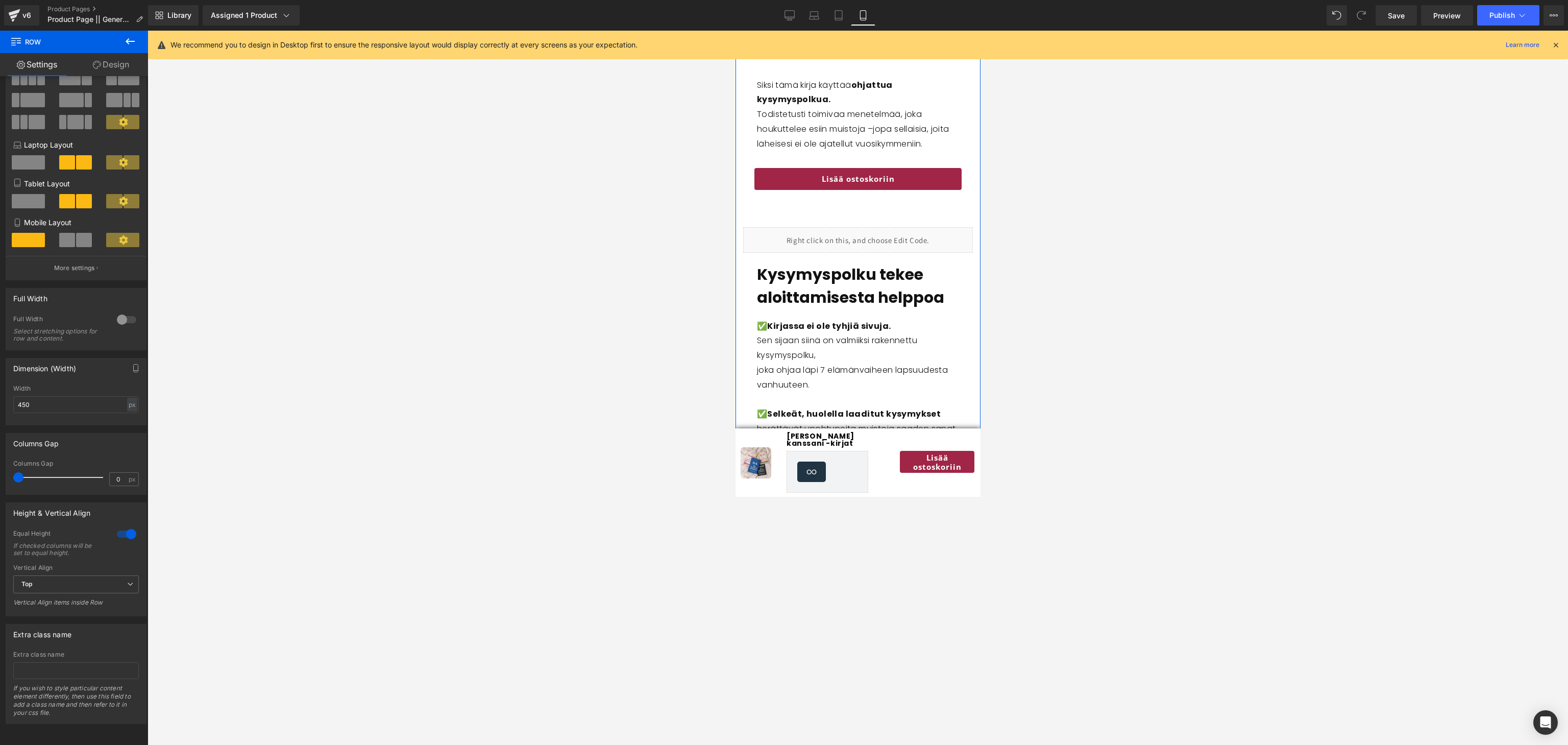
scroll to position [2398, 0]
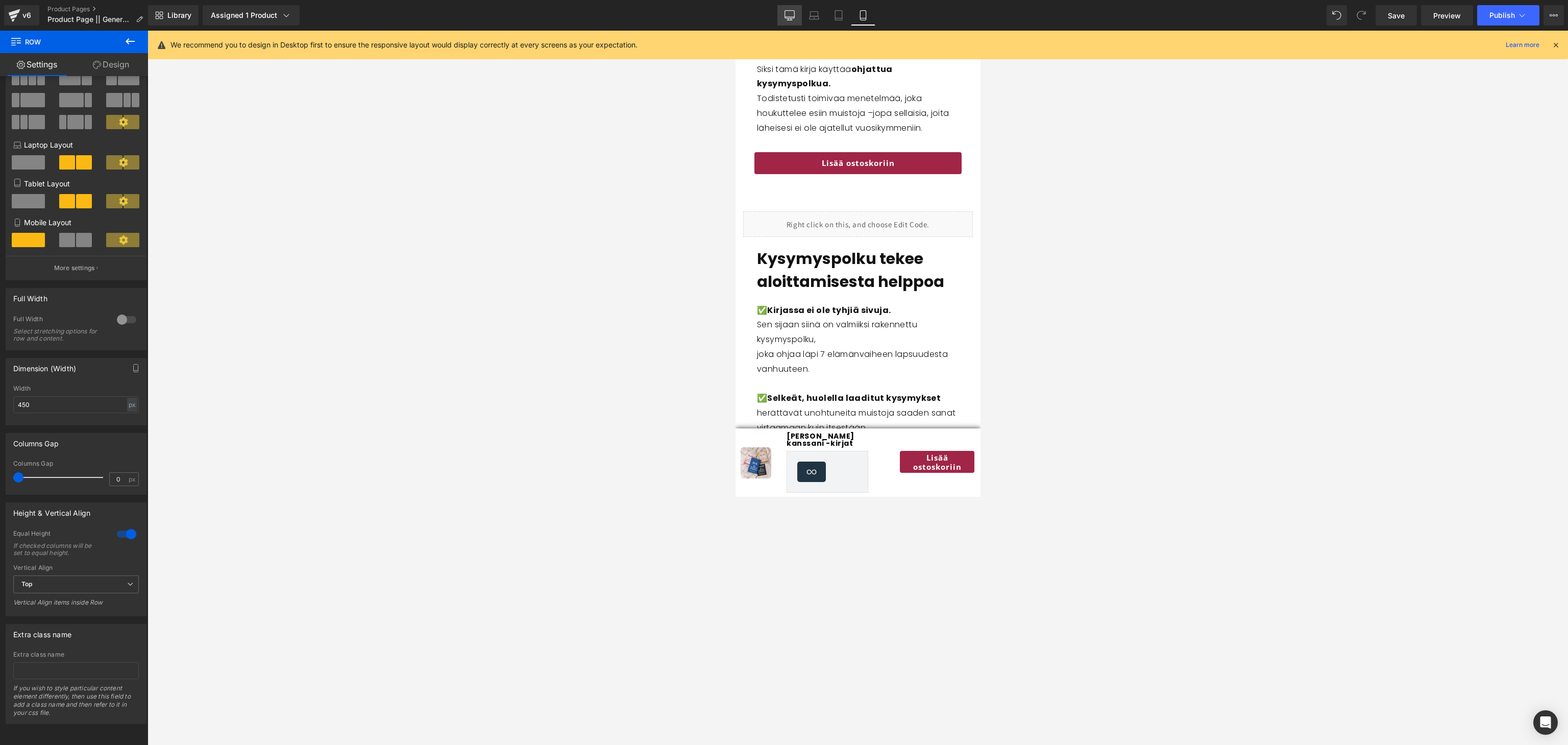
click at [790, 12] on icon at bounding box center [789, 15] width 10 height 10
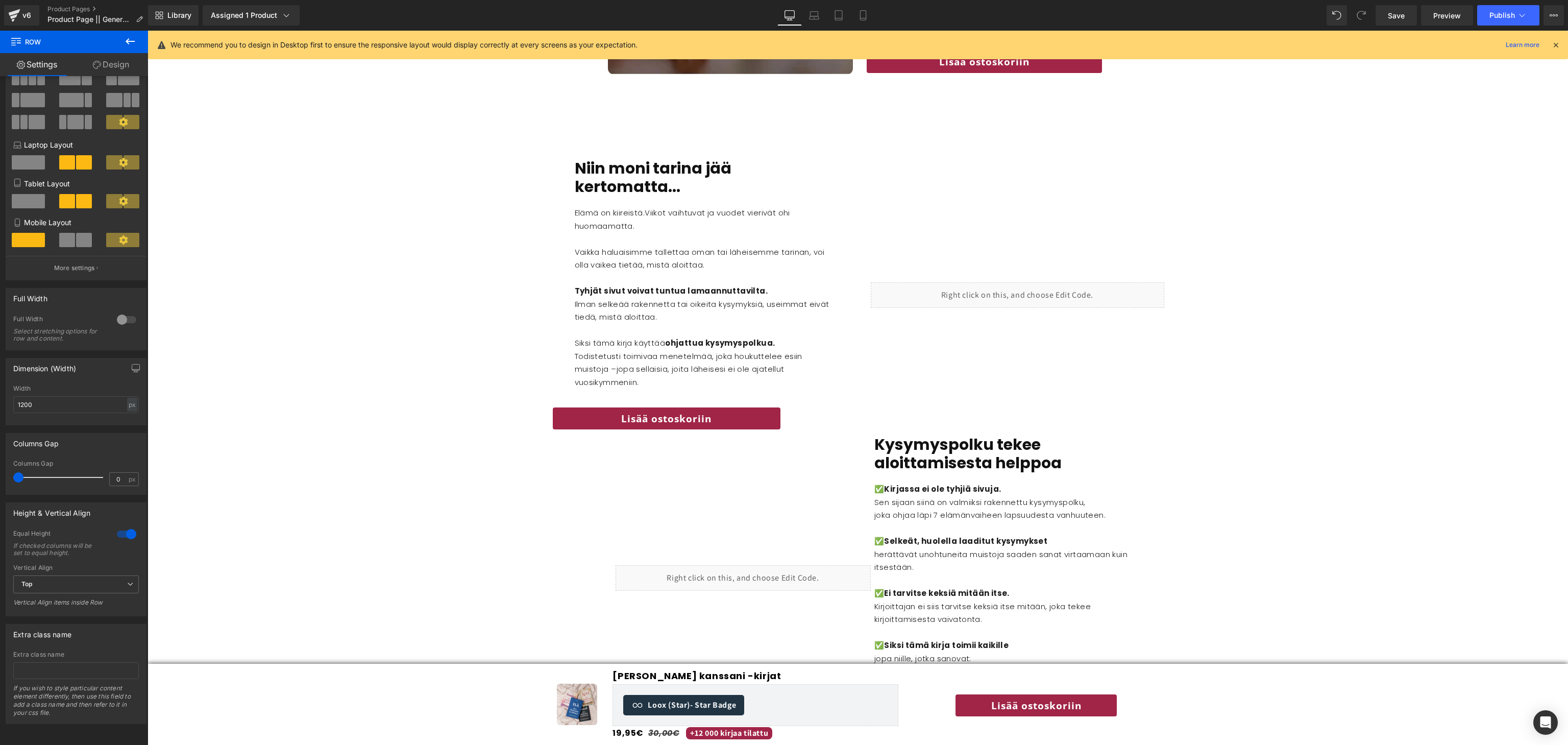
scroll to position [1243, 0]
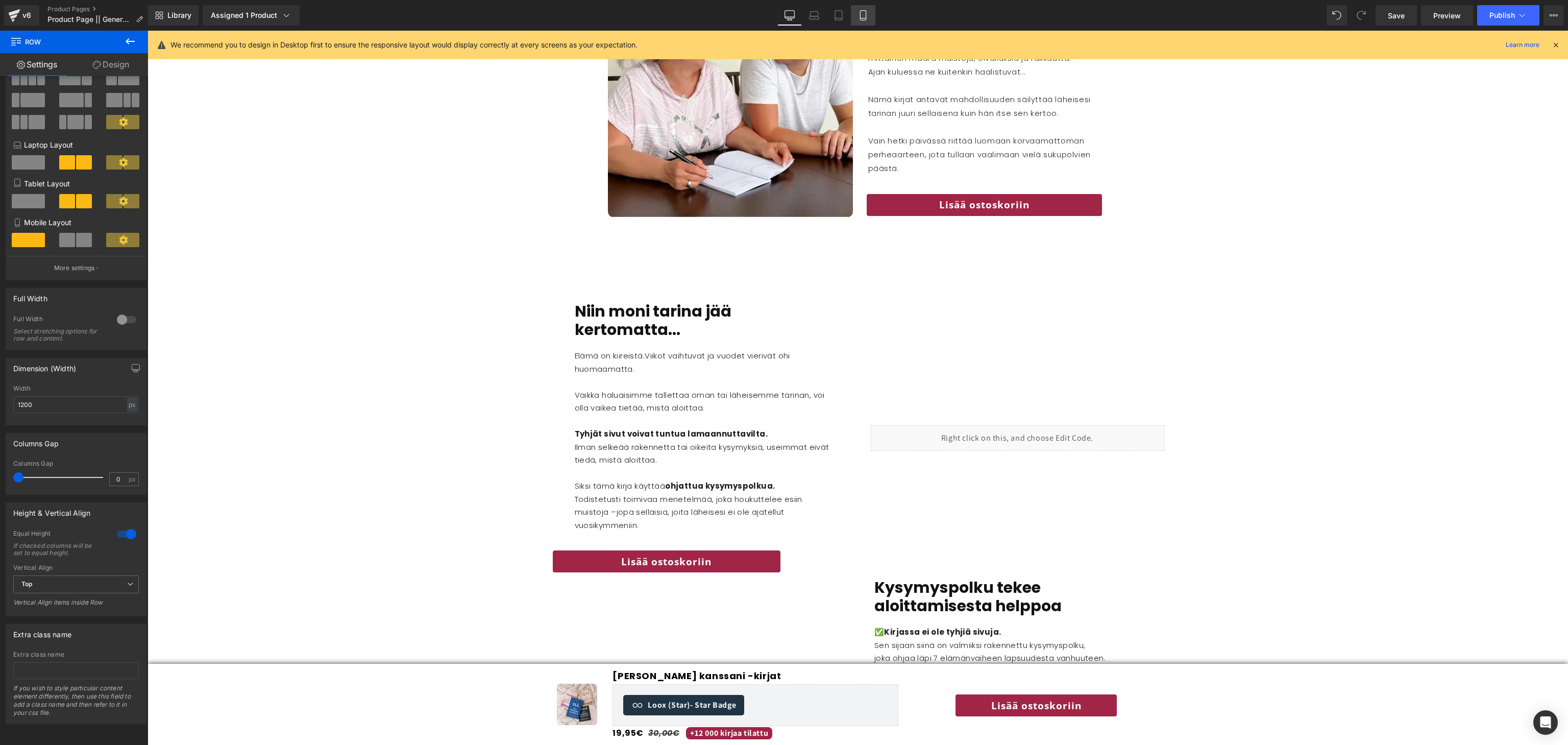
click at [863, 21] on link "Mobile" at bounding box center [863, 15] width 24 height 21
type input "450"
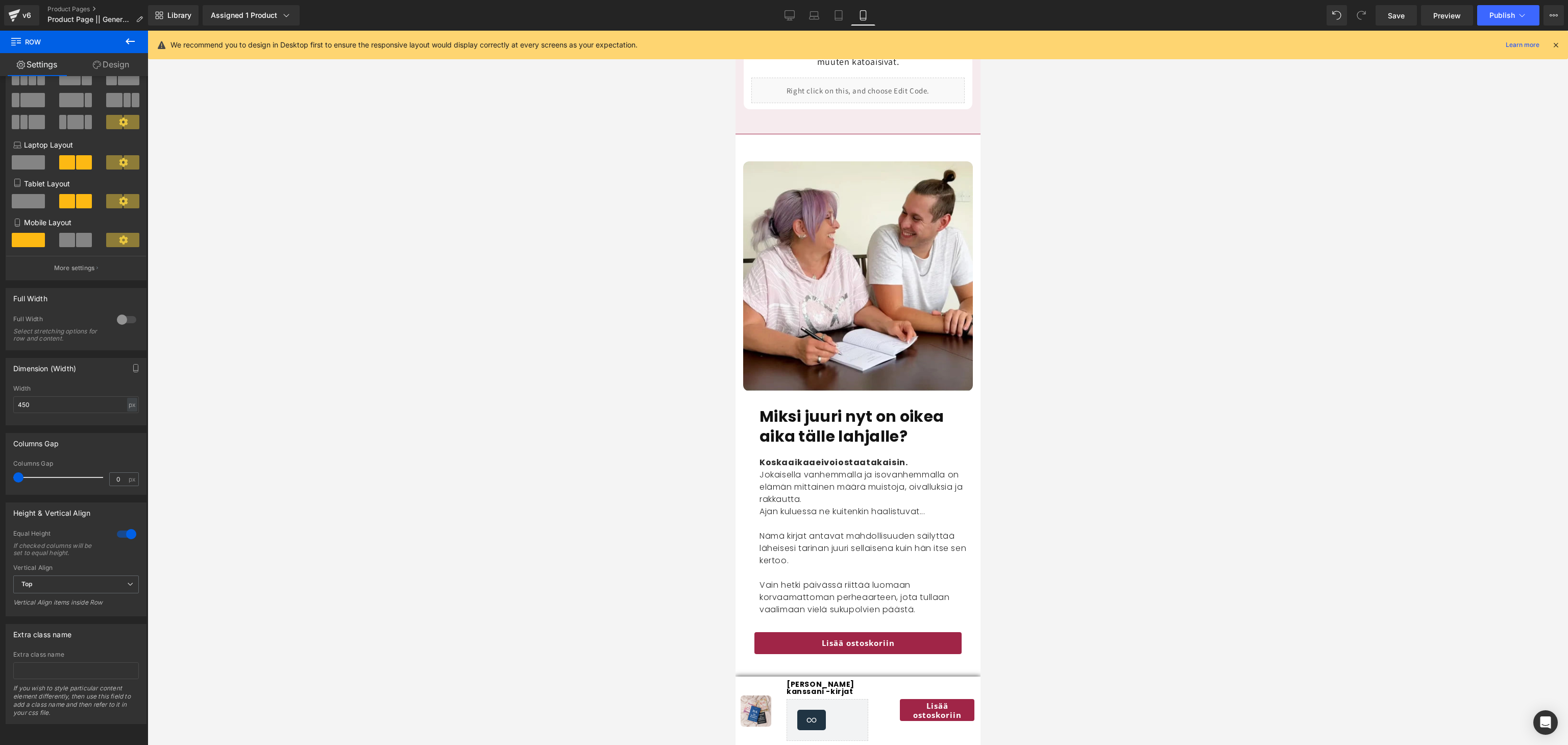
scroll to position [1612, 0]
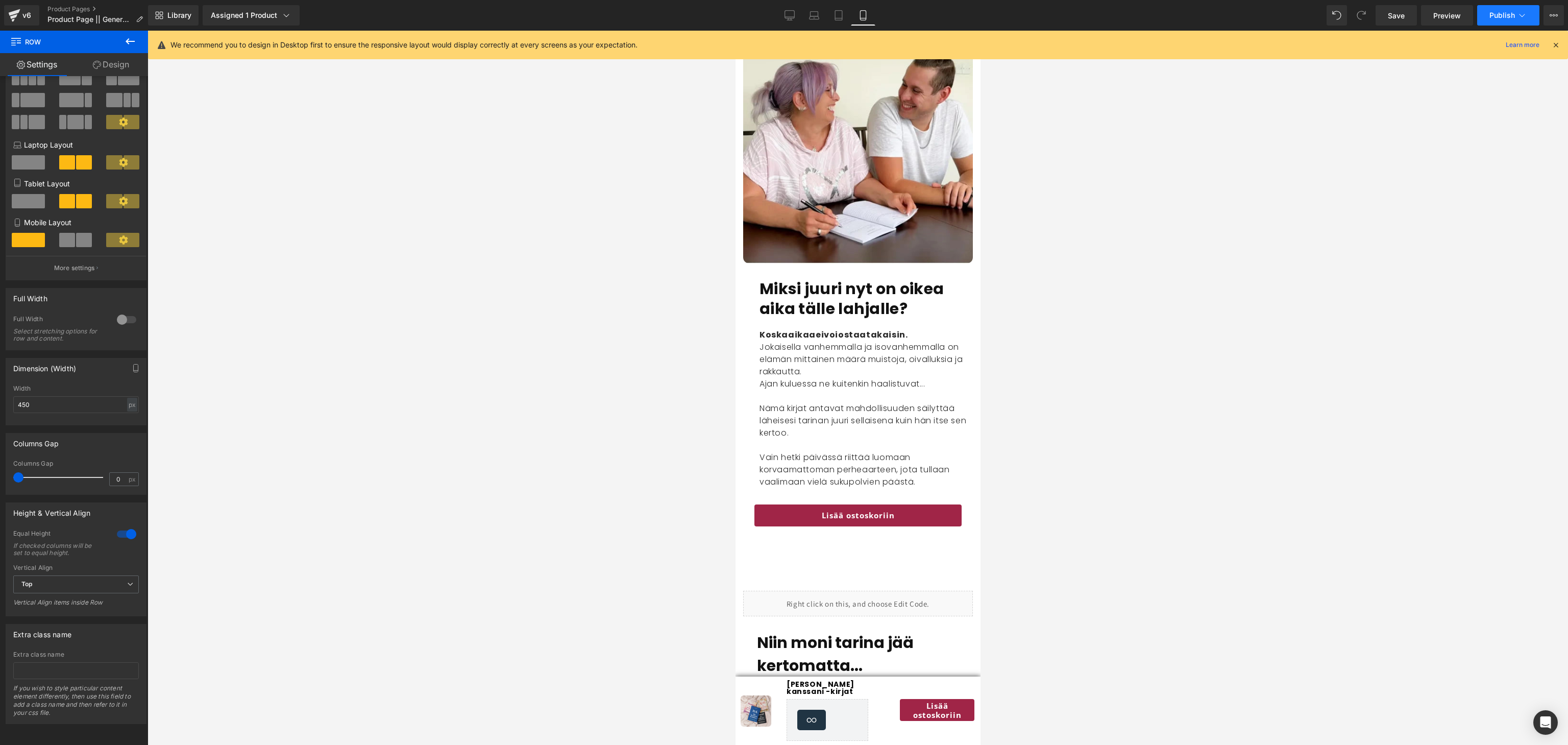
click at [1045, 11] on span "Publish" at bounding box center [1502, 15] width 26 height 8
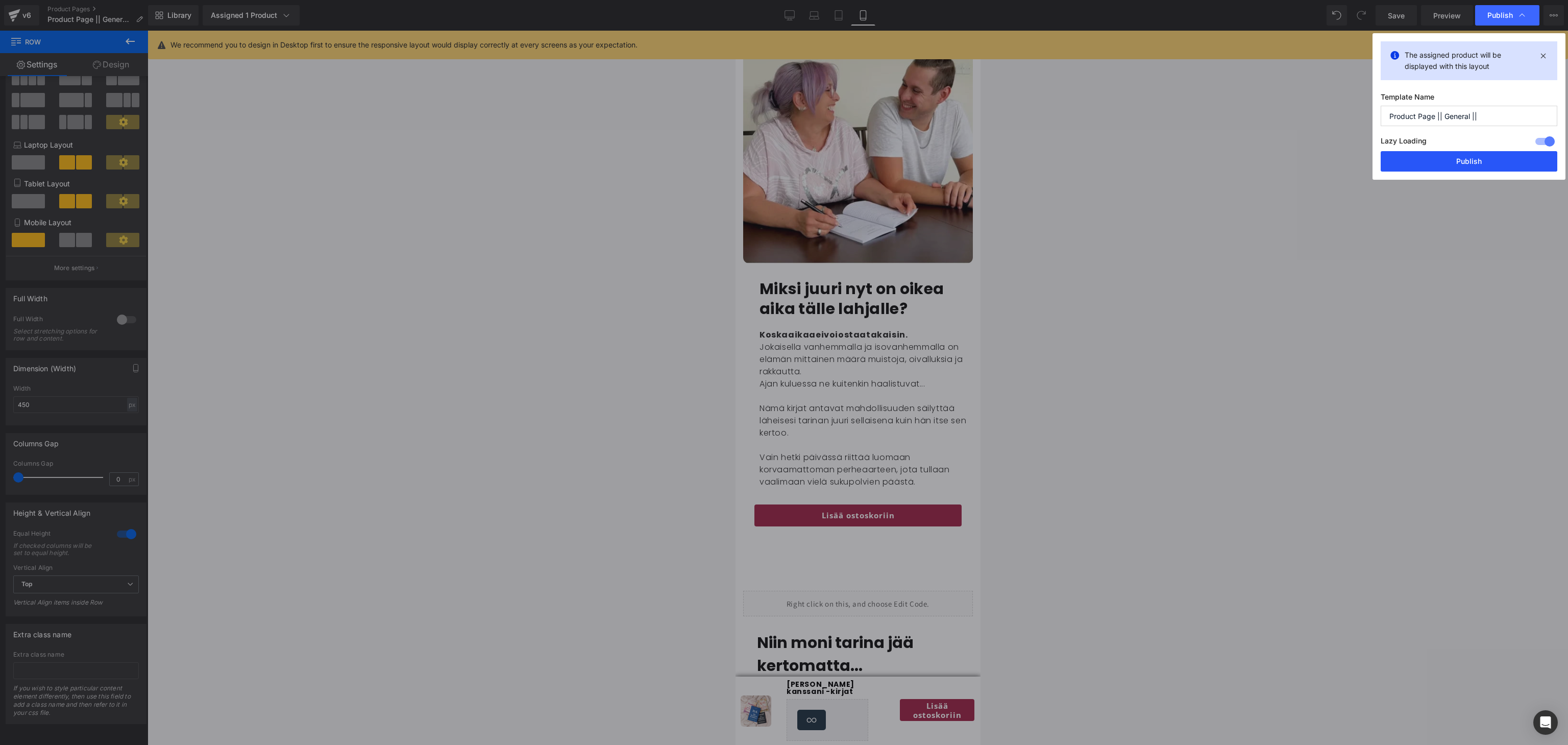
click at [1045, 167] on button "Publish" at bounding box center [1469, 161] width 177 height 21
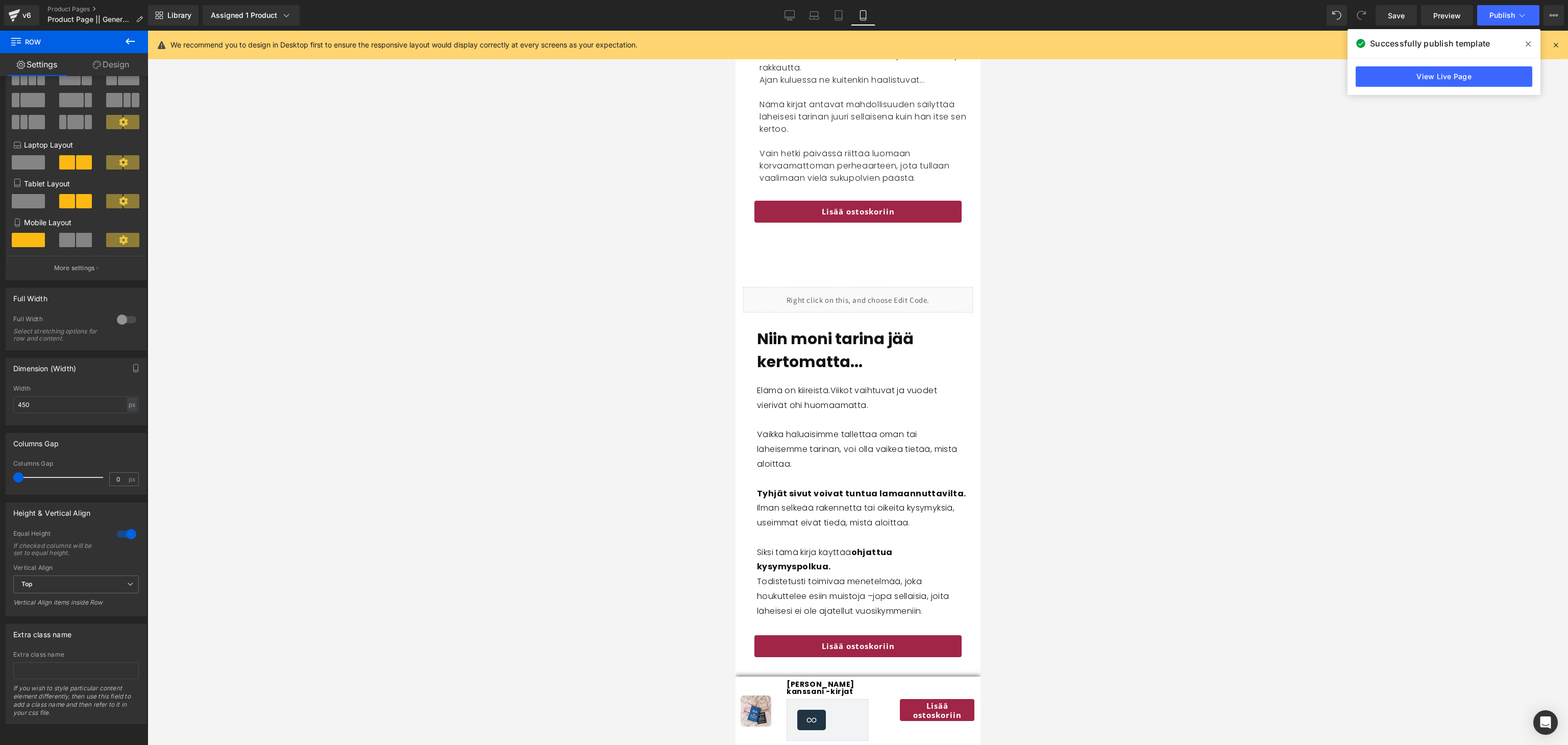
scroll to position [1932, 0]
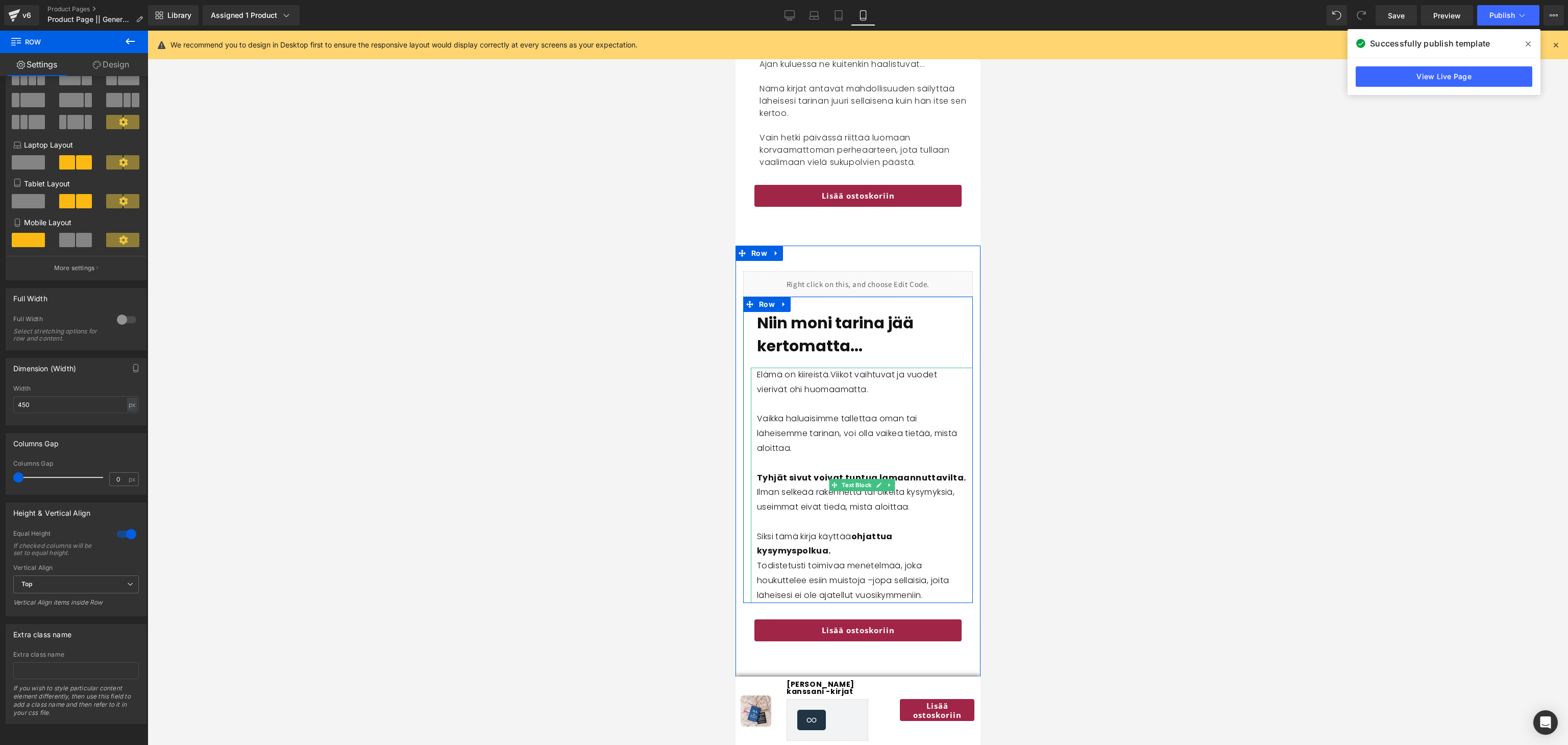
click at [835, 389] on span "Viikot vaihtuvat ja vuodet vierivät ohi huomaamatta." at bounding box center [846, 381] width 180 height 26
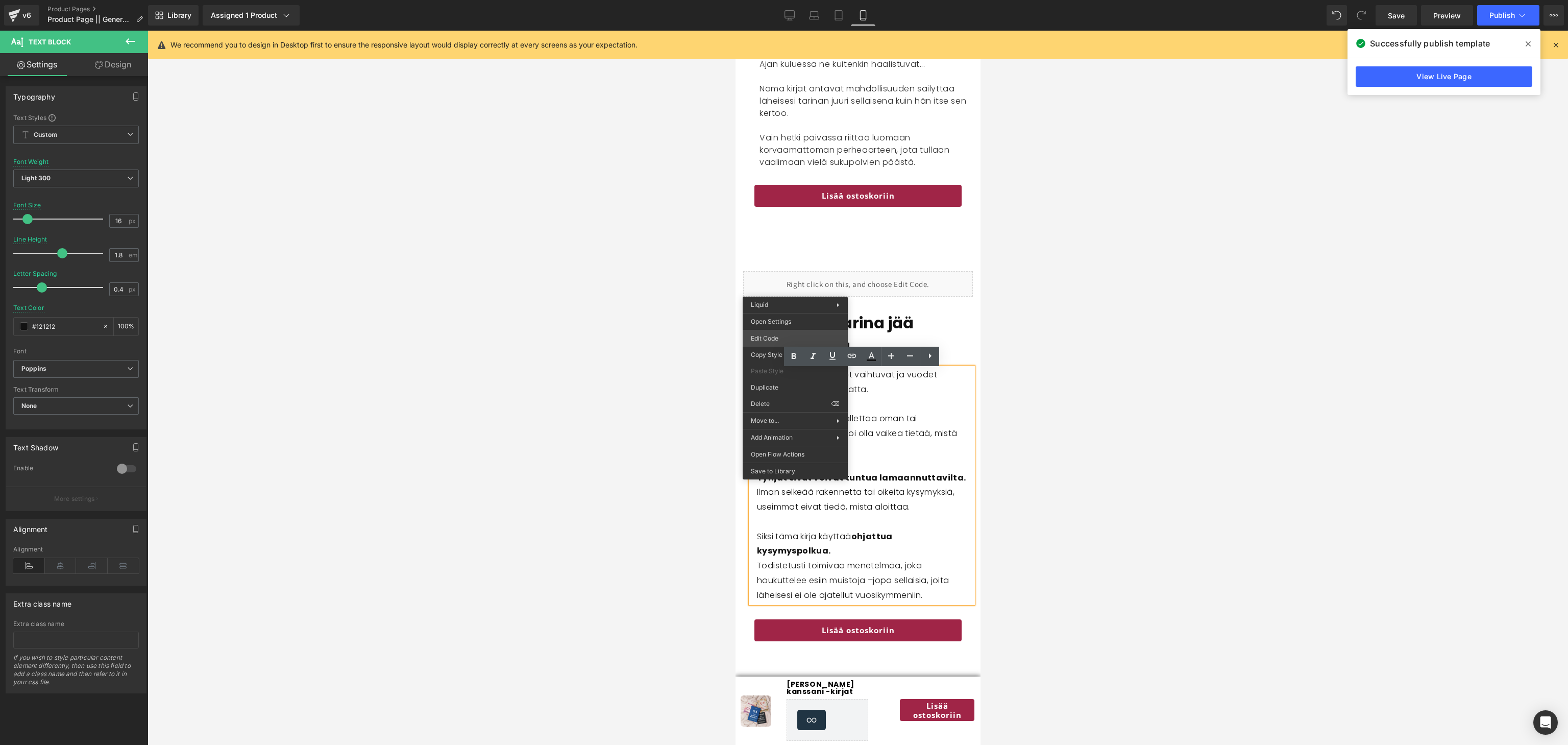
click at [780, 0] on div "Row You are previewing how the will restyle your page. You can not edit Element…" at bounding box center [784, 0] width 1568 height 0
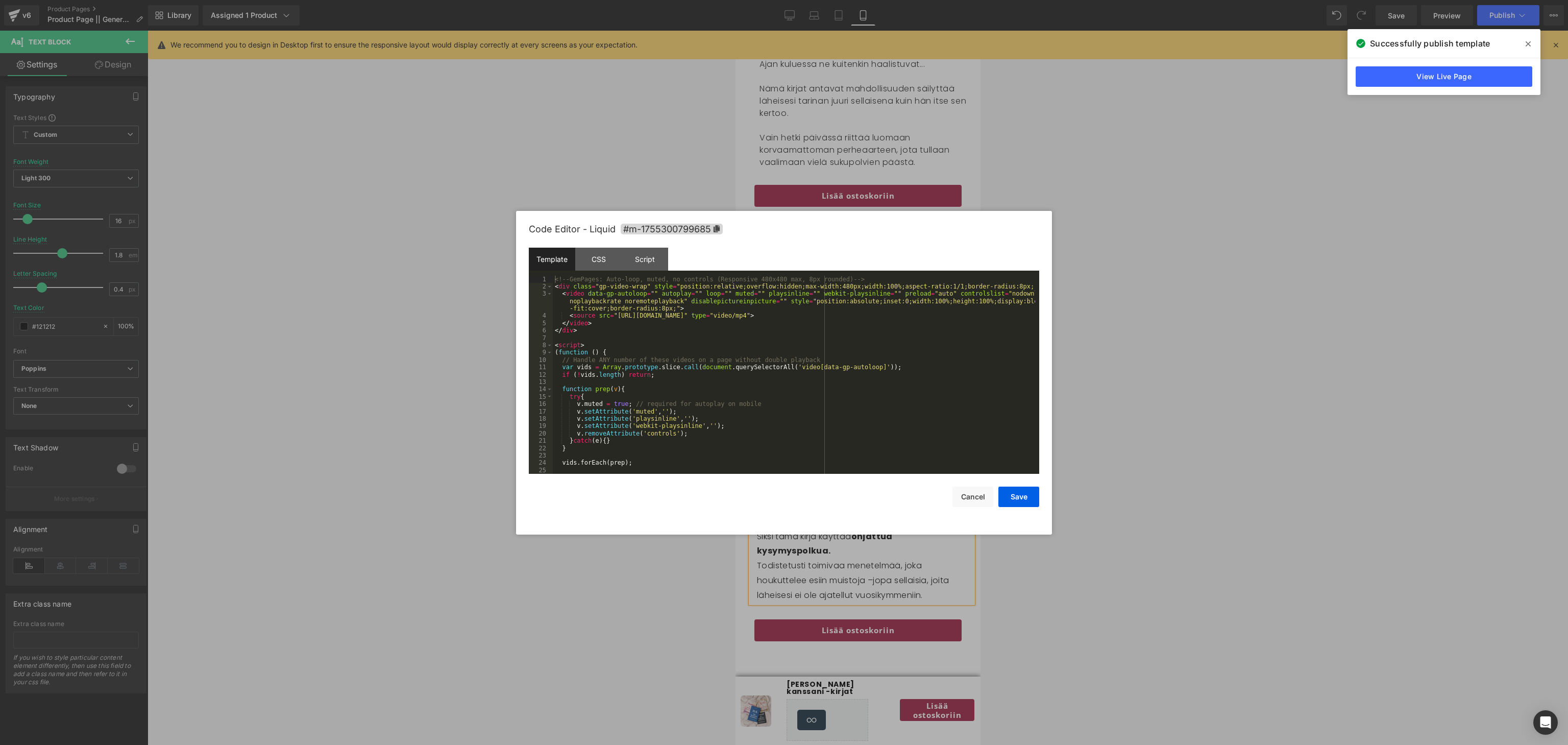
click at [780, 335] on div "<!-- GemPages: Auto-loop, muted, no controls (Responsive 480x480 max, 8px round…" at bounding box center [794, 382] width 482 height 214
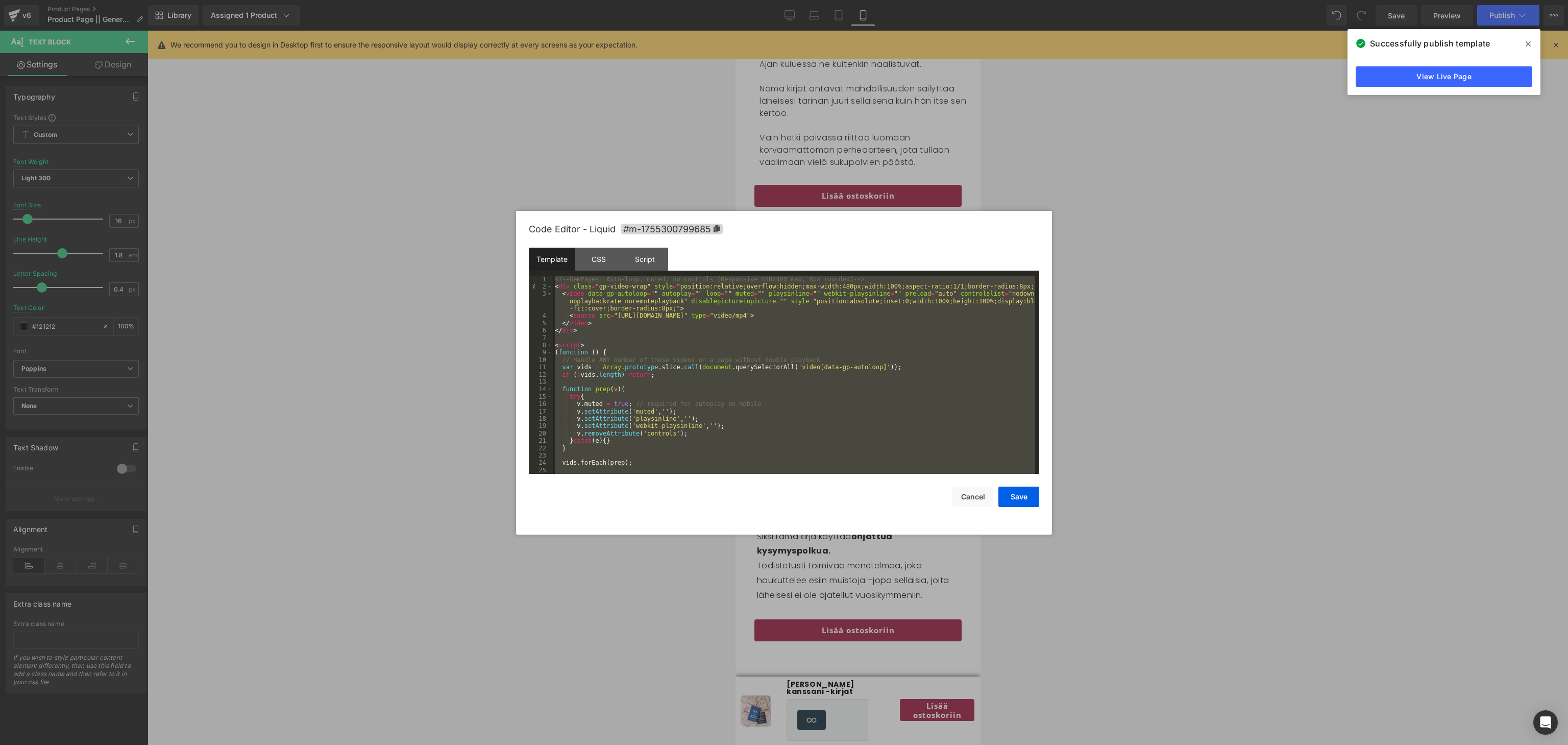
scroll to position [264, 0]
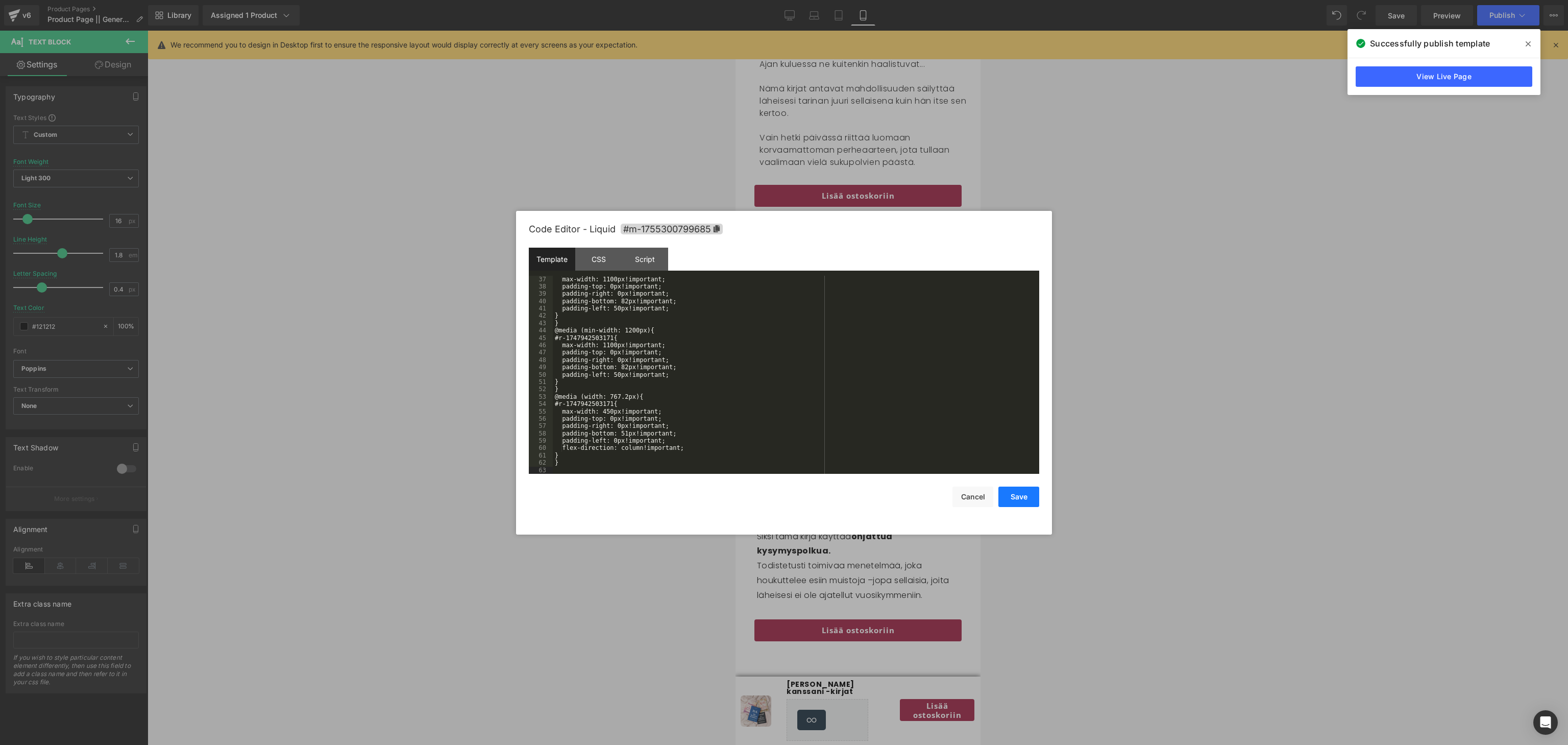
click at [1027, 496] on button "Save" at bounding box center [1019, 496] width 41 height 21
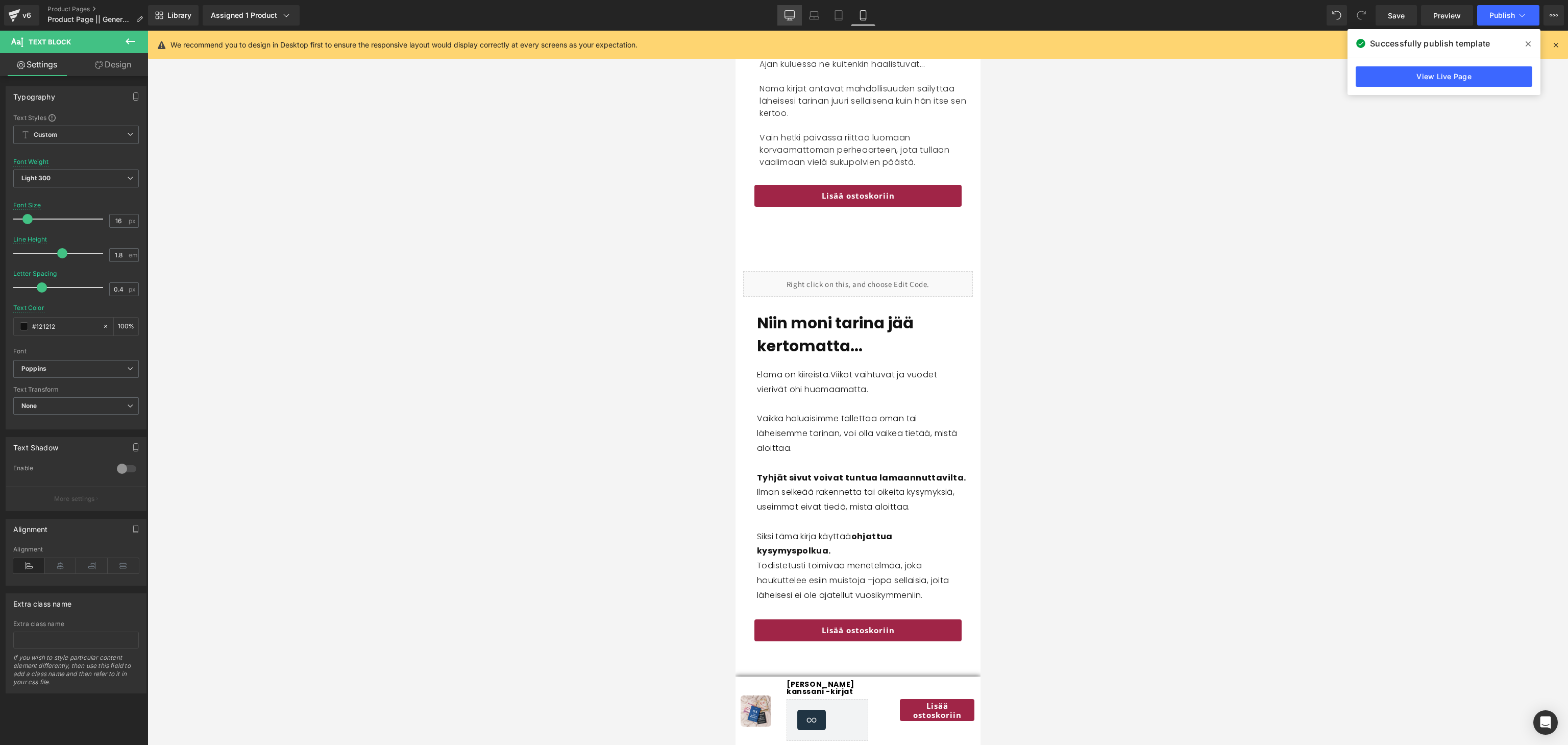
click at [791, 14] on icon at bounding box center [789, 15] width 10 height 10
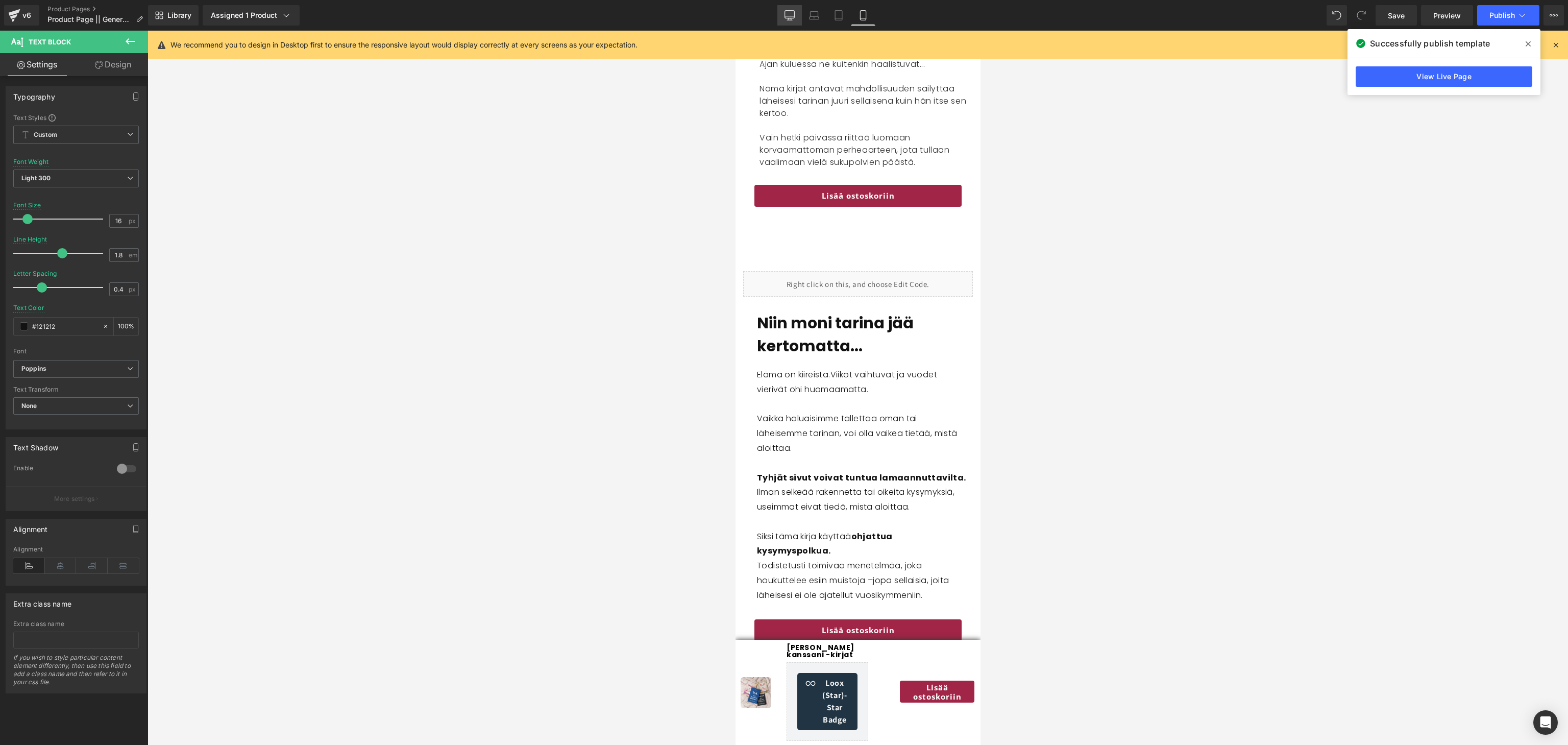
type input "15"
type input "1.7"
type input "95"
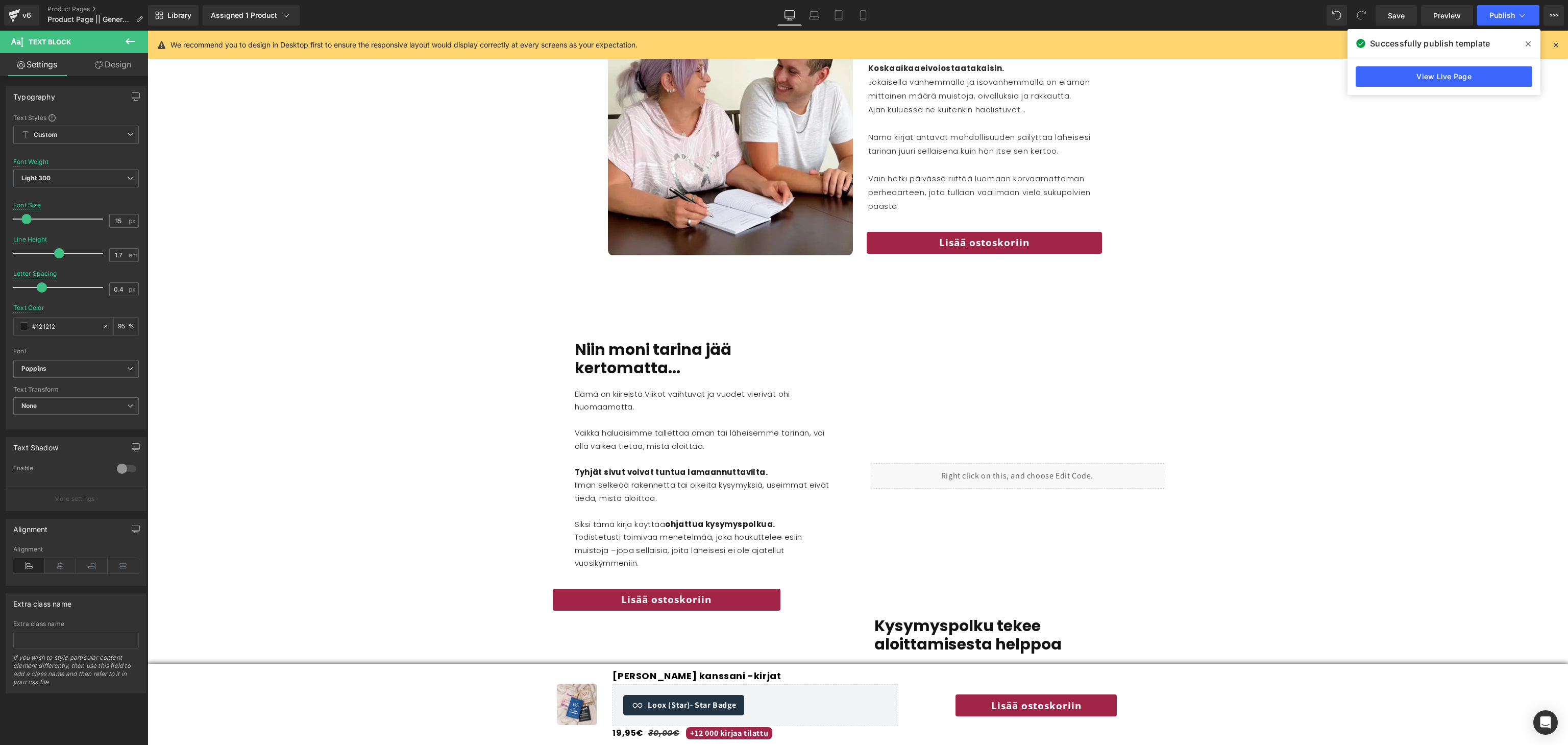
scroll to position [1205, 0]
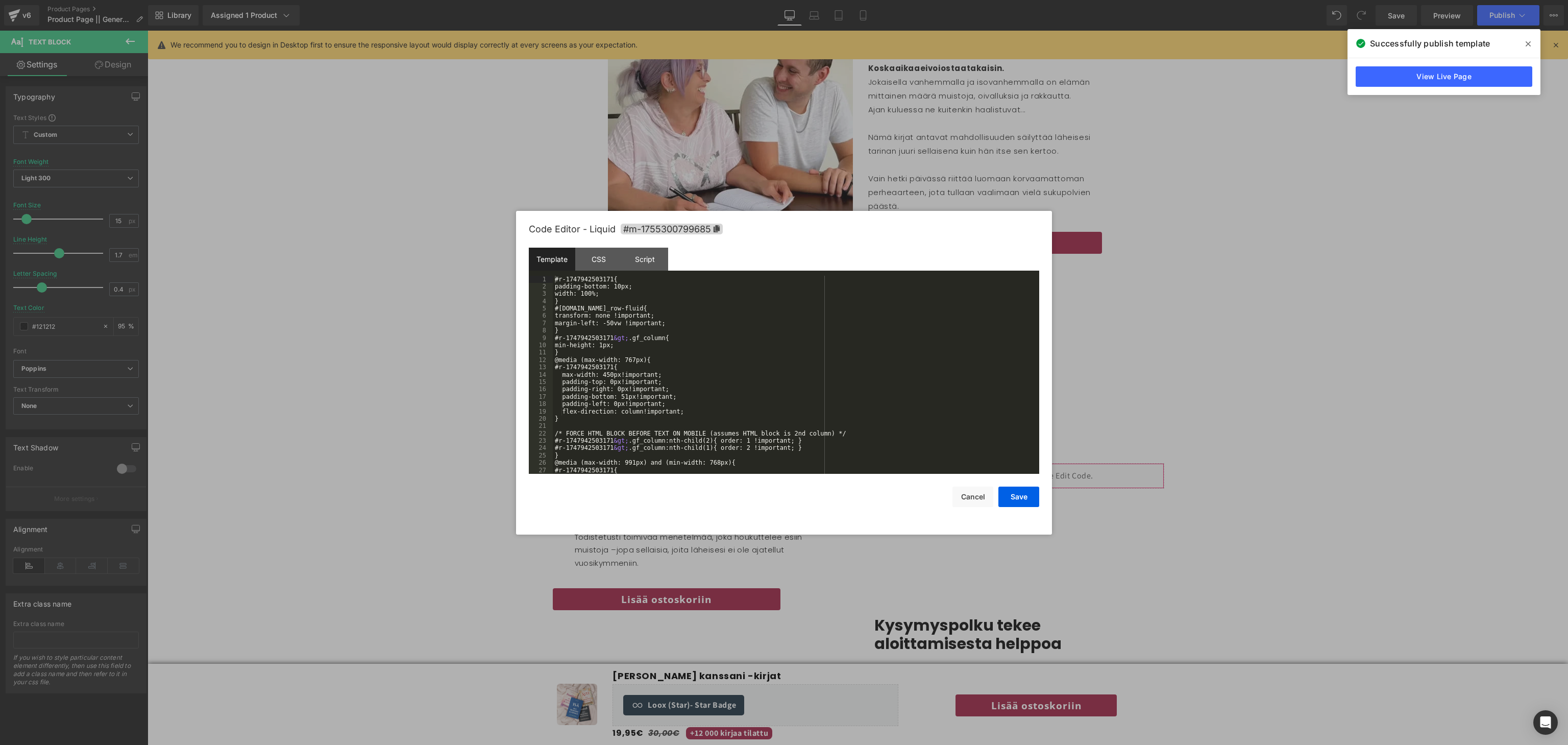
click at [953, 0] on div "Row You are previewing how the will restyle your page. You can not edit Element…" at bounding box center [784, 0] width 1568 height 0
click at [856, 385] on div "#r-1747942503171{ padding-bottom: 10px; width: 100%; } #r-1747942503171.gf_row-…" at bounding box center [794, 382] width 482 height 214
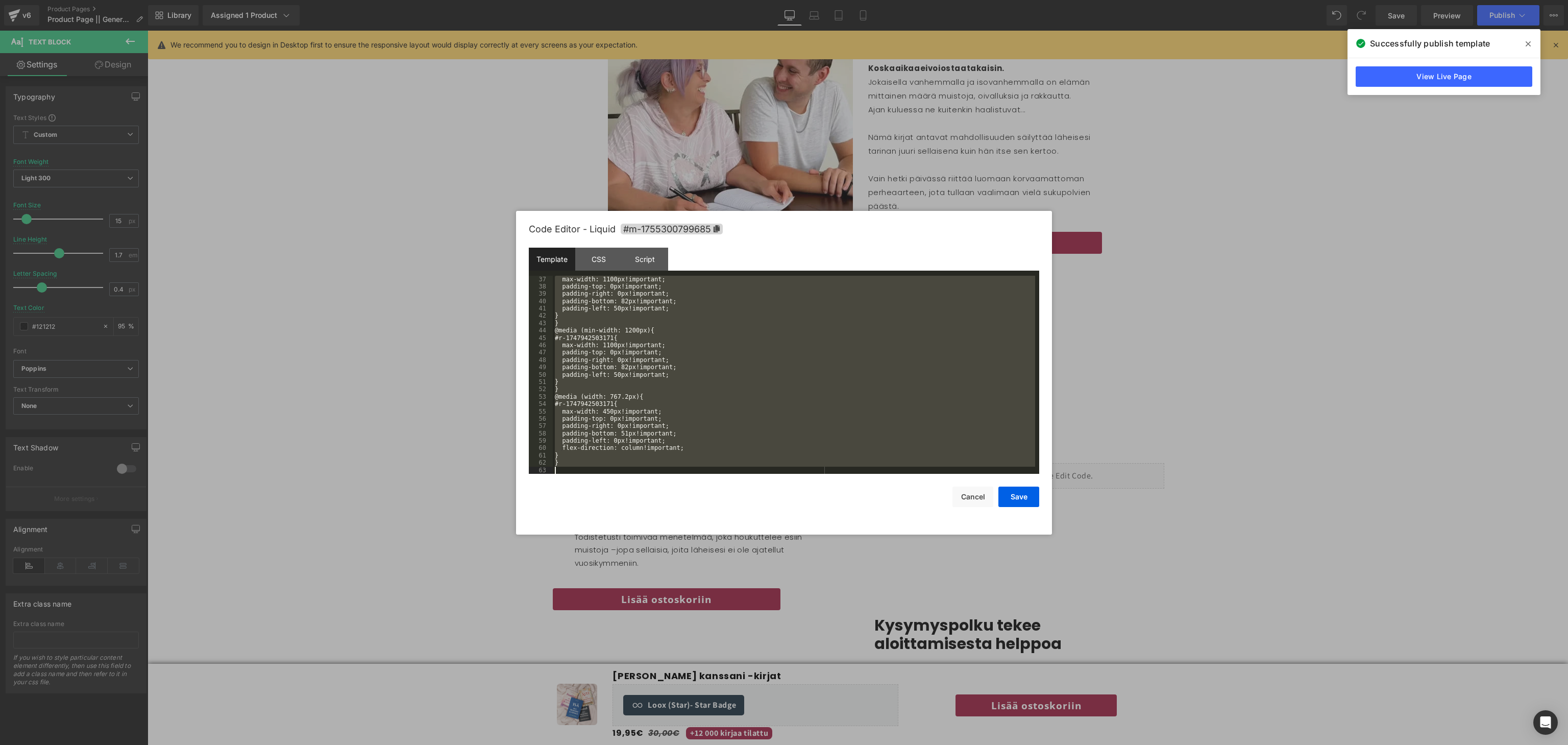
scroll to position [264, 0]
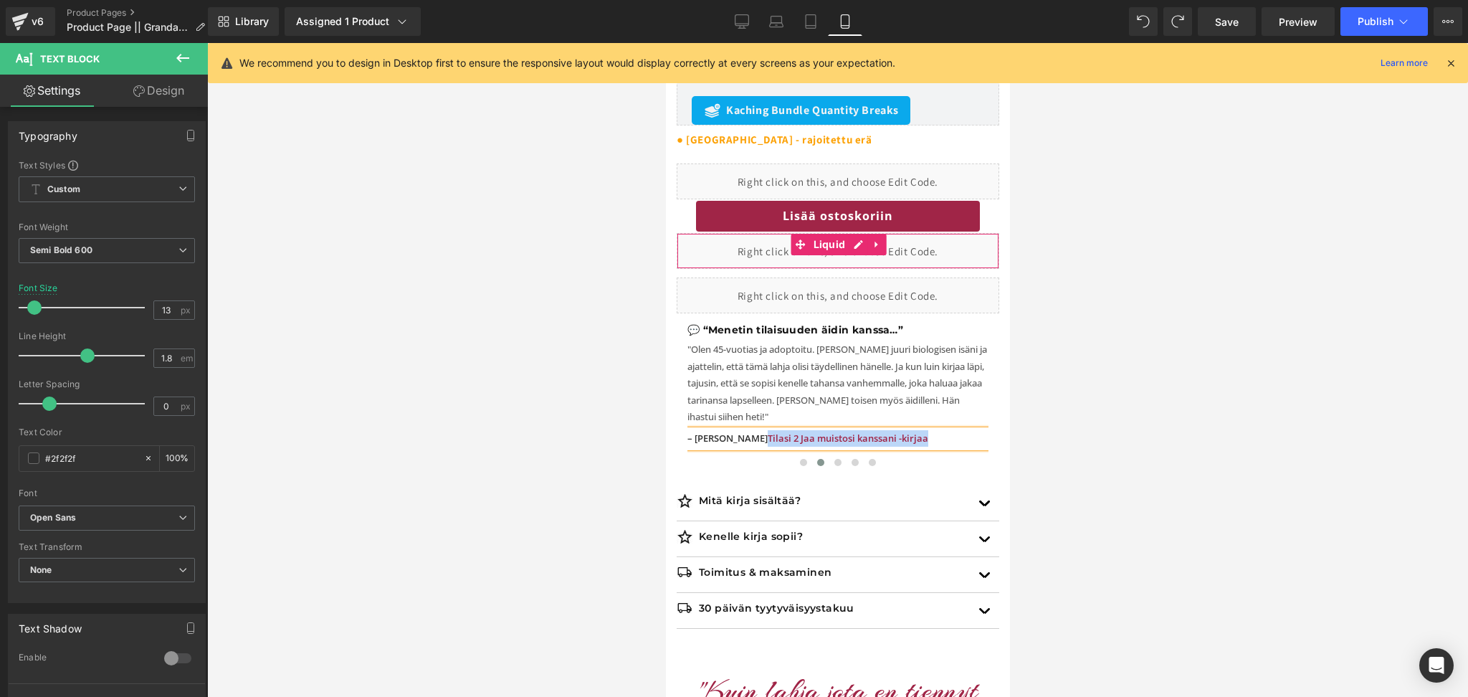
scroll to position [953, 0]
click at [835, 461] on span at bounding box center [836, 462] width 7 height 7
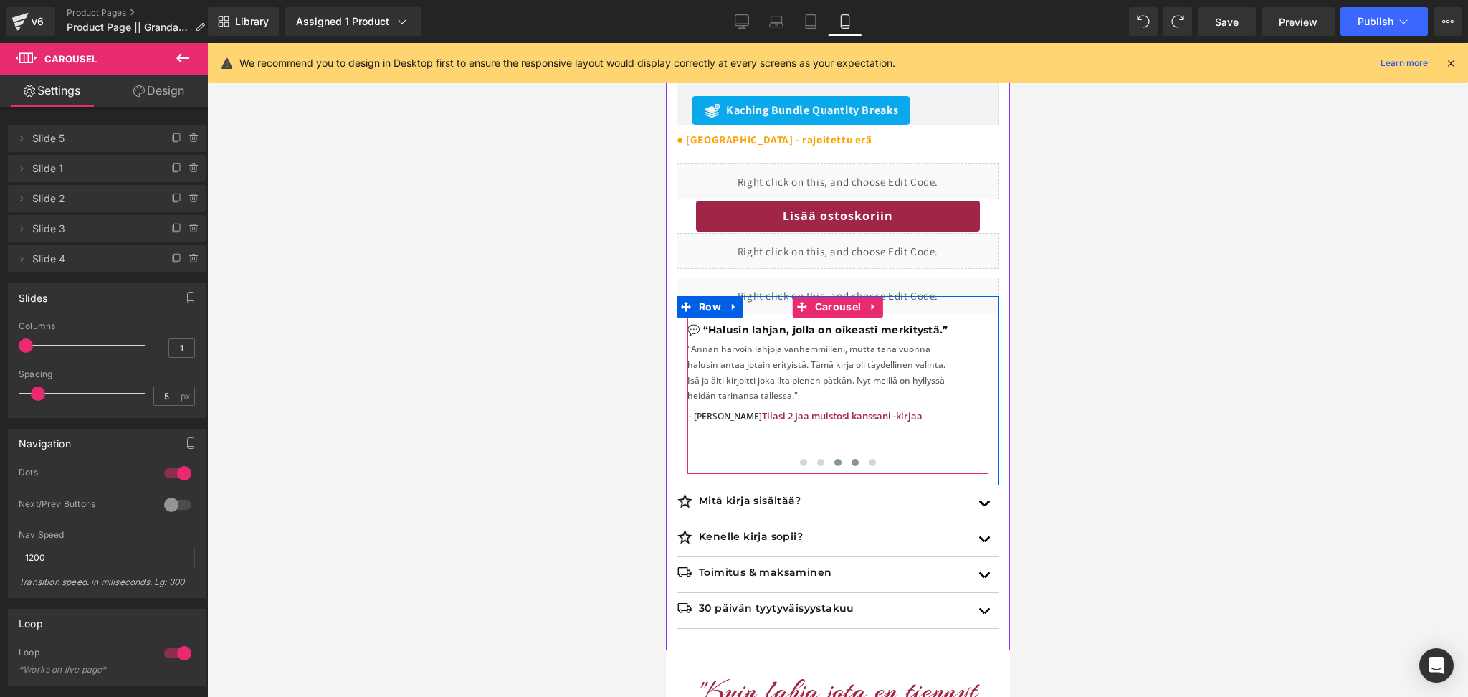
click at [854, 462] on span at bounding box center [854, 462] width 7 height 7
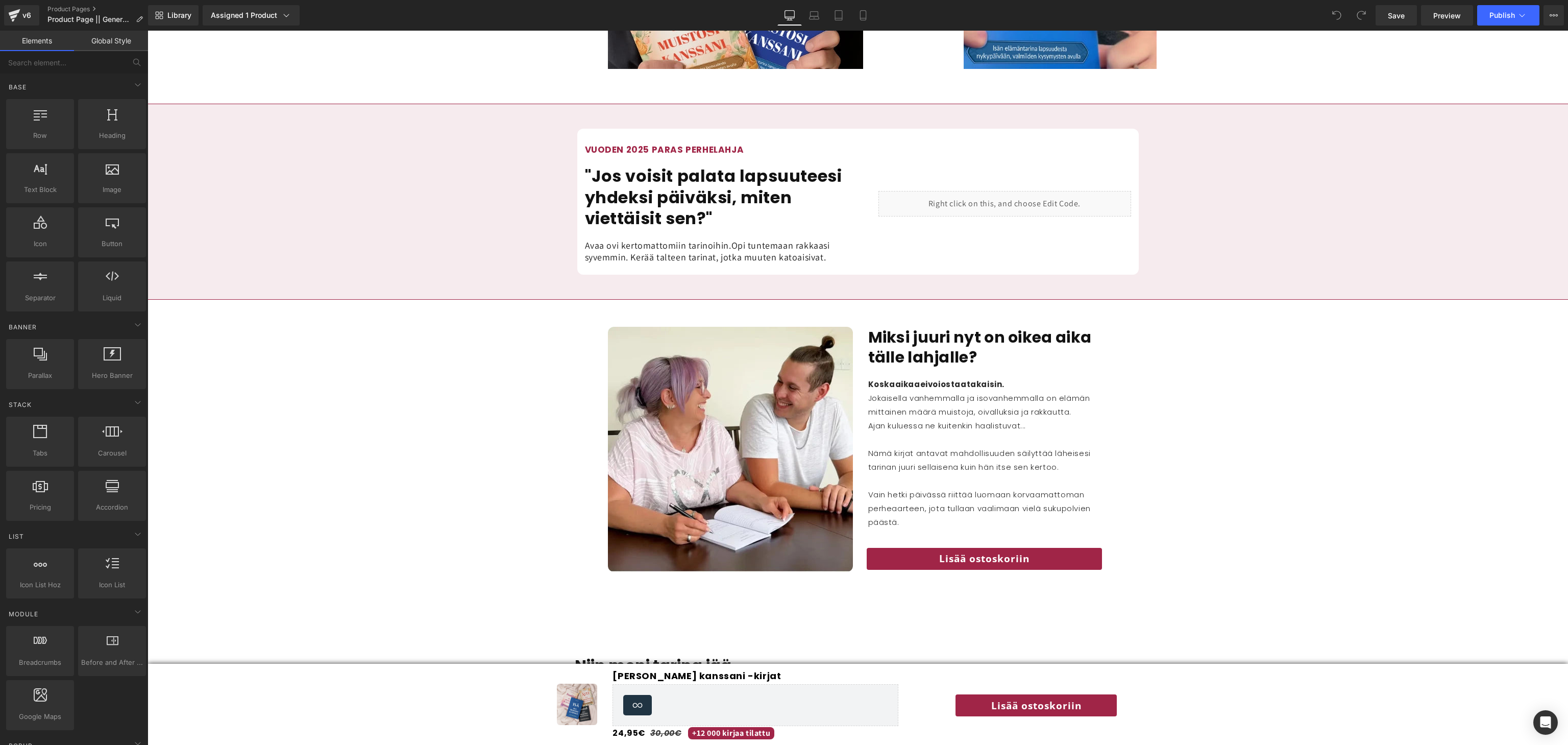
scroll to position [944, 0]
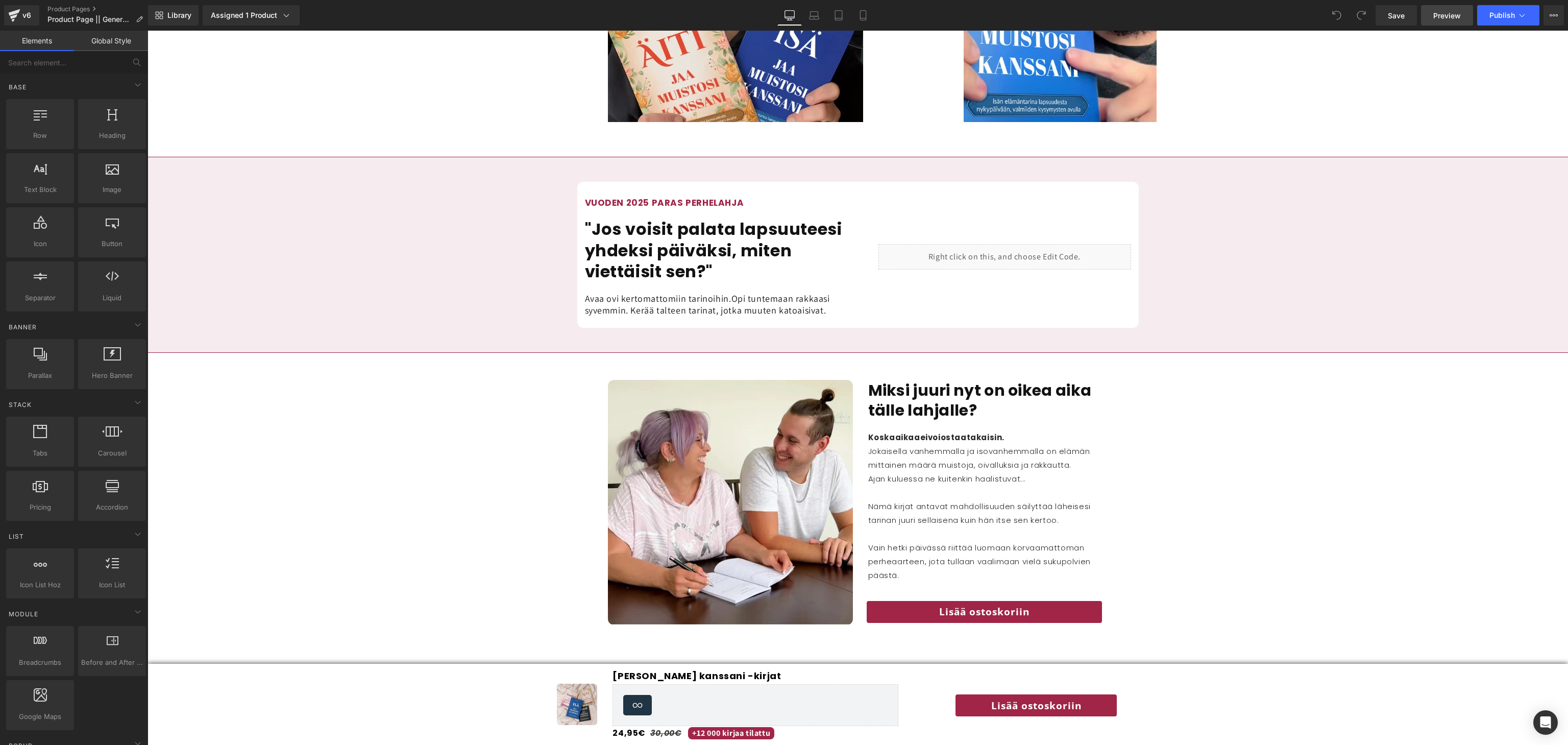
click at [1433, 21] on link "Preview" at bounding box center [1447, 15] width 52 height 21
click at [945, 244] on div "Liquid" at bounding box center [1004, 257] width 253 height 26
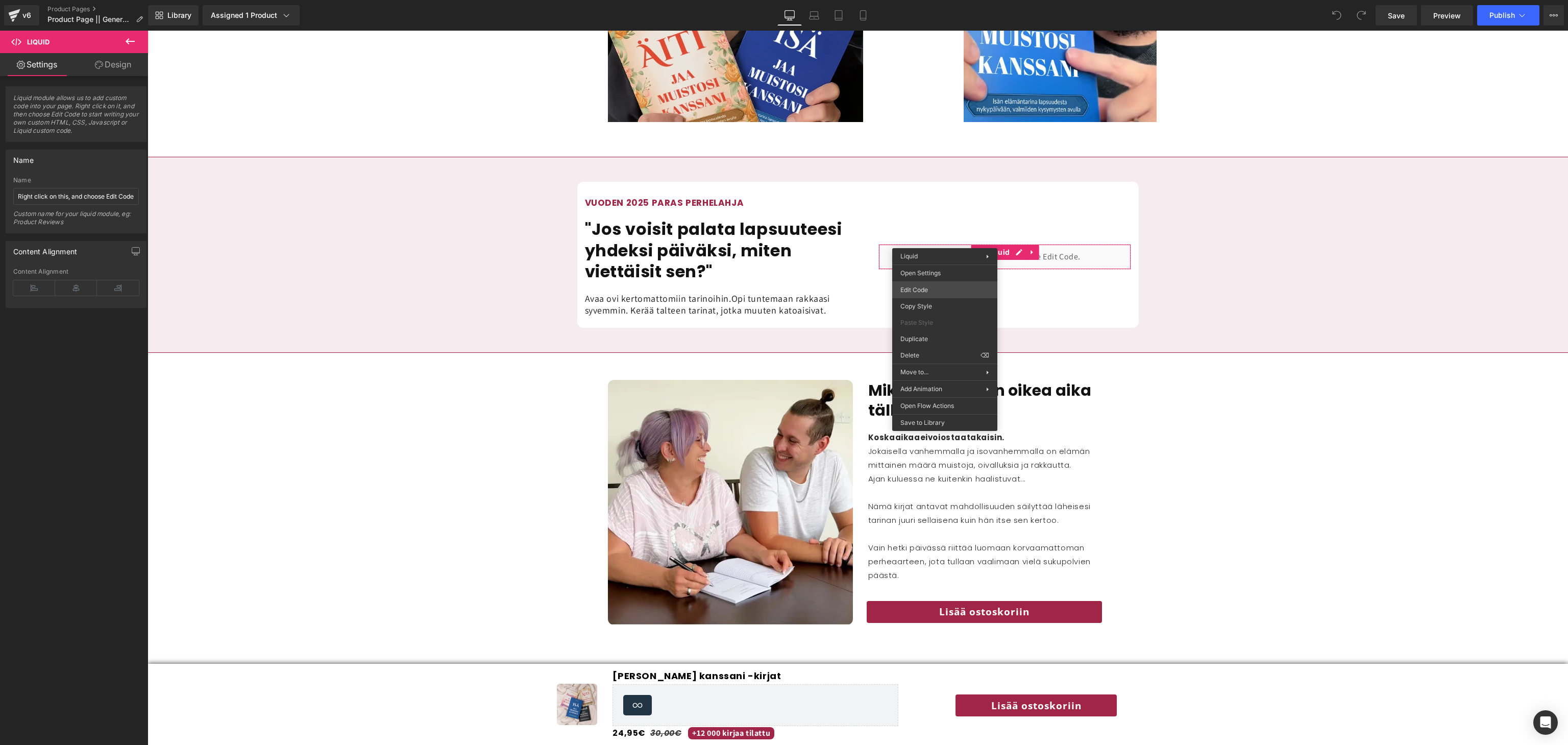
click at [934, 0] on div "You are previewing how the will restyle your page. You can not edit Elements in…" at bounding box center [784, 0] width 1568 height 0
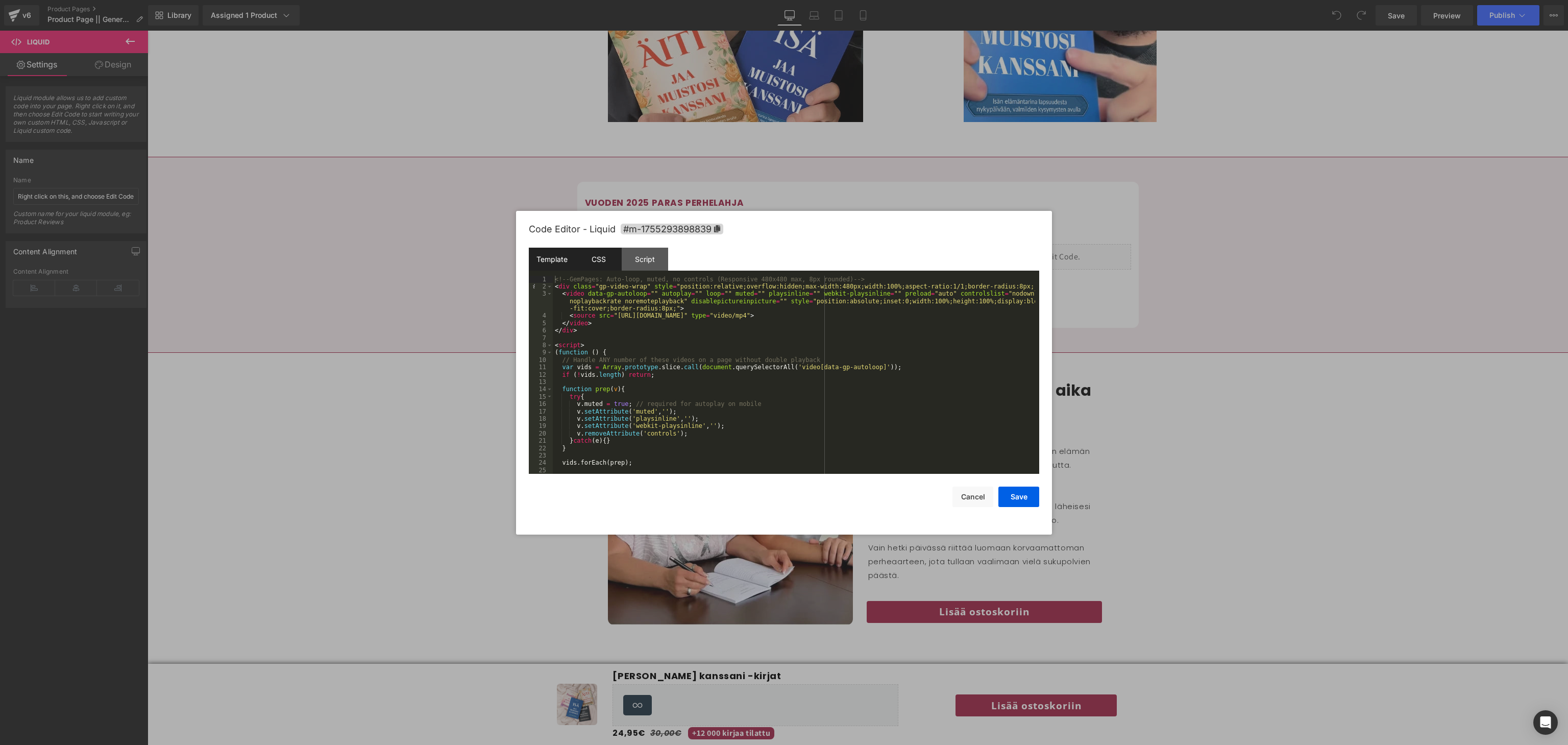
click at [593, 263] on div "CSS" at bounding box center [598, 259] width 46 height 23
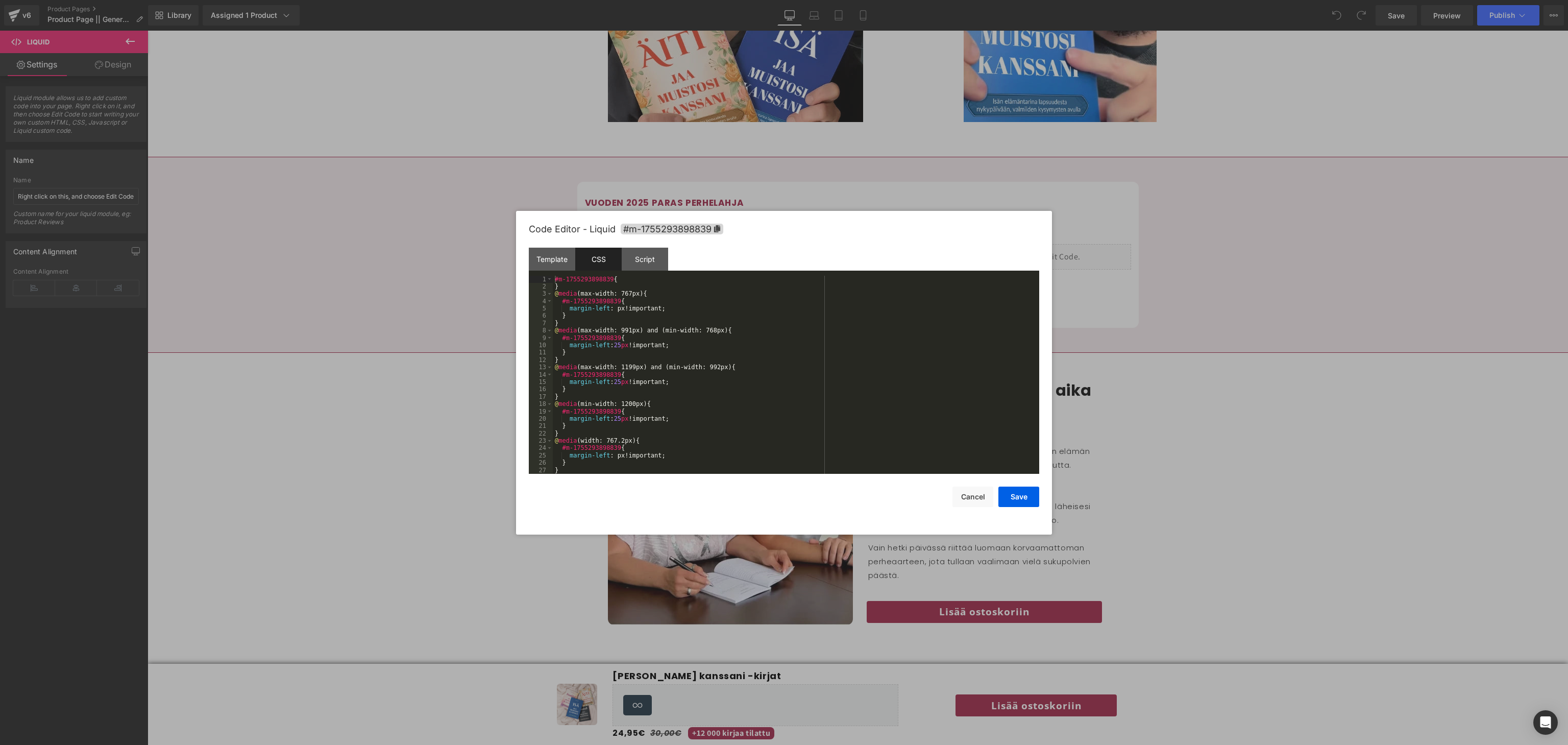
click at [638, 361] on div "#m-1755293898839 { } @ media (max-width: 767px) { #m-1755293898839 { margin-lef…" at bounding box center [794, 382] width 482 height 214
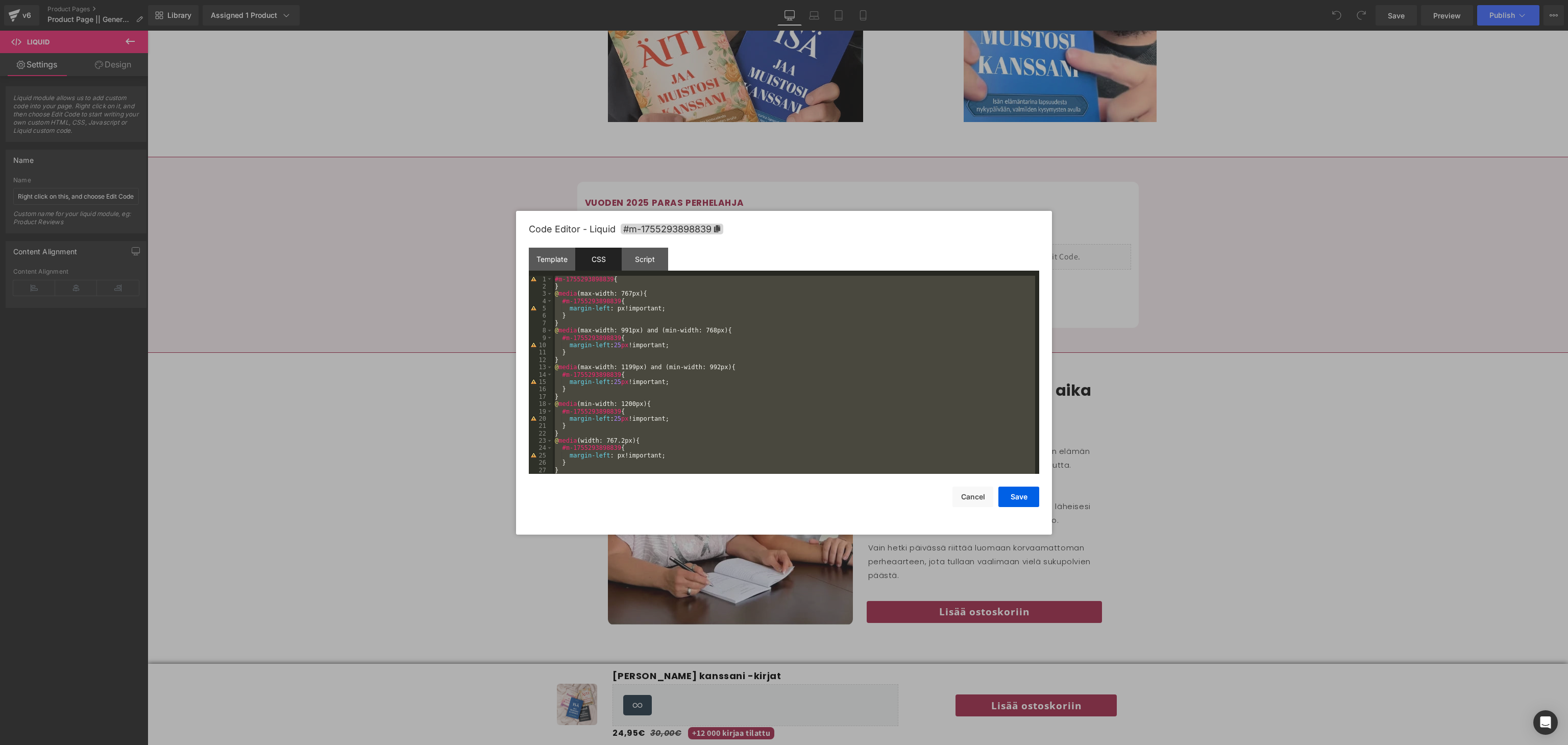
scroll to position [264, 0]
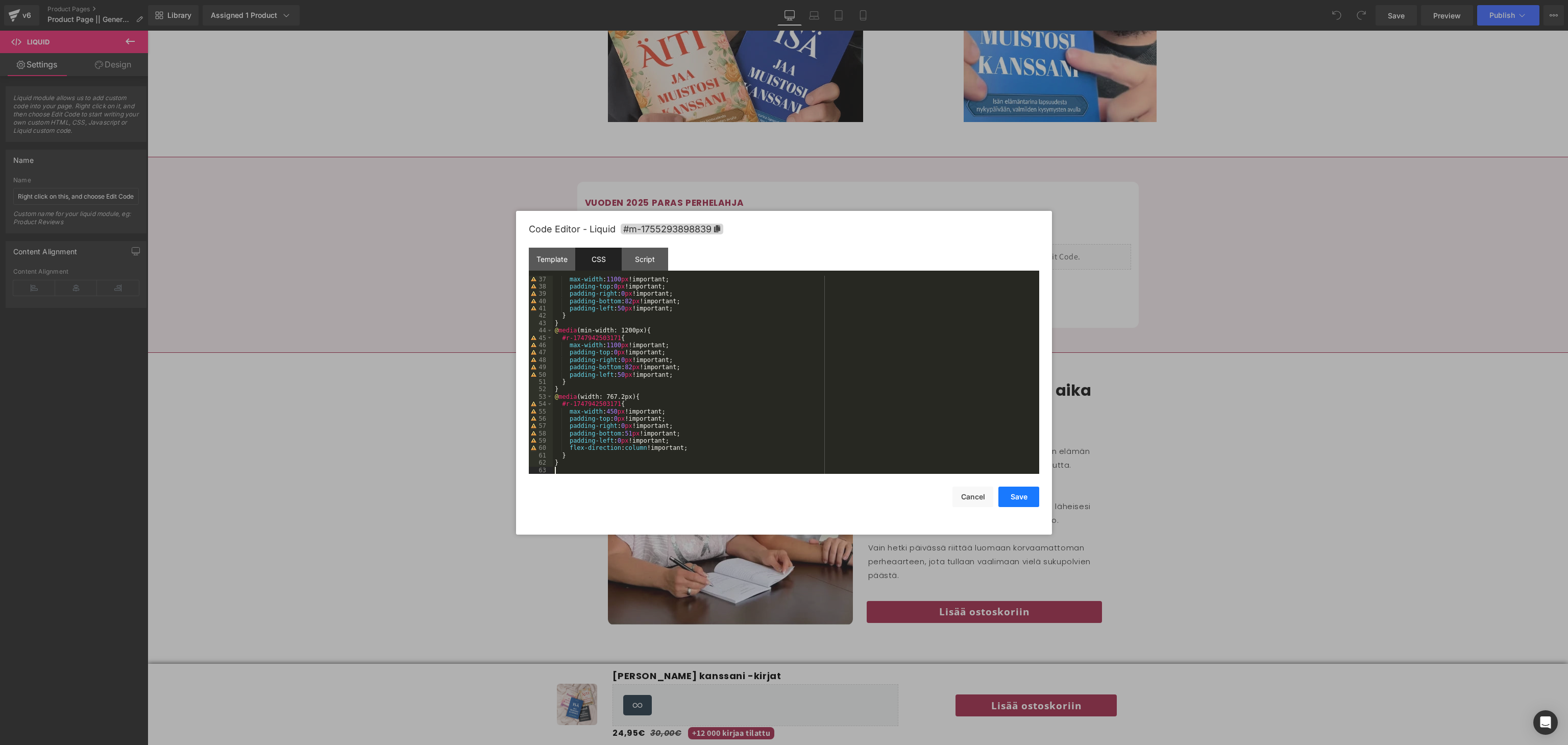
click at [1006, 504] on button "Save" at bounding box center [1019, 496] width 41 height 21
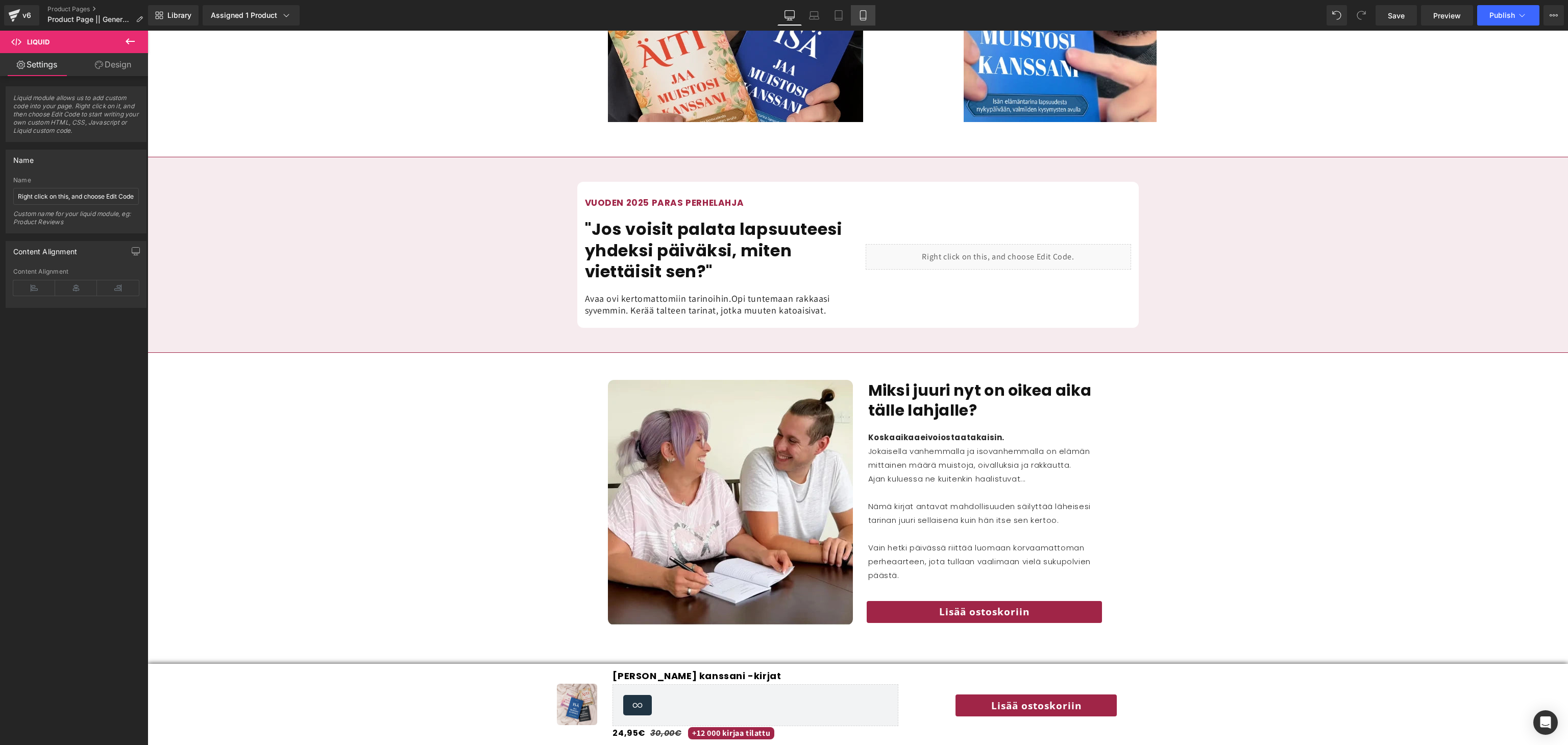
click at [863, 23] on link "Mobile" at bounding box center [863, 15] width 24 height 21
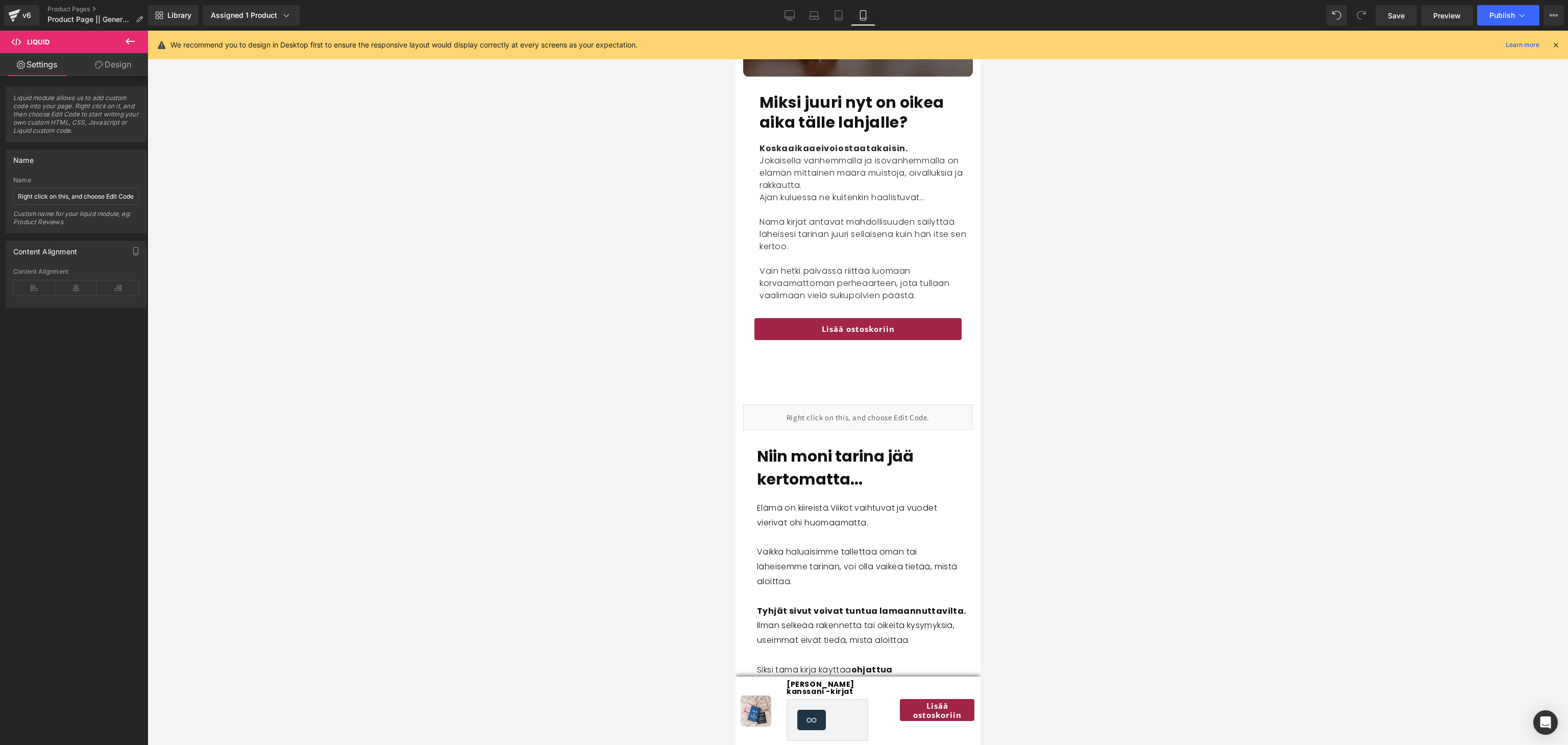
scroll to position [1800, 0]
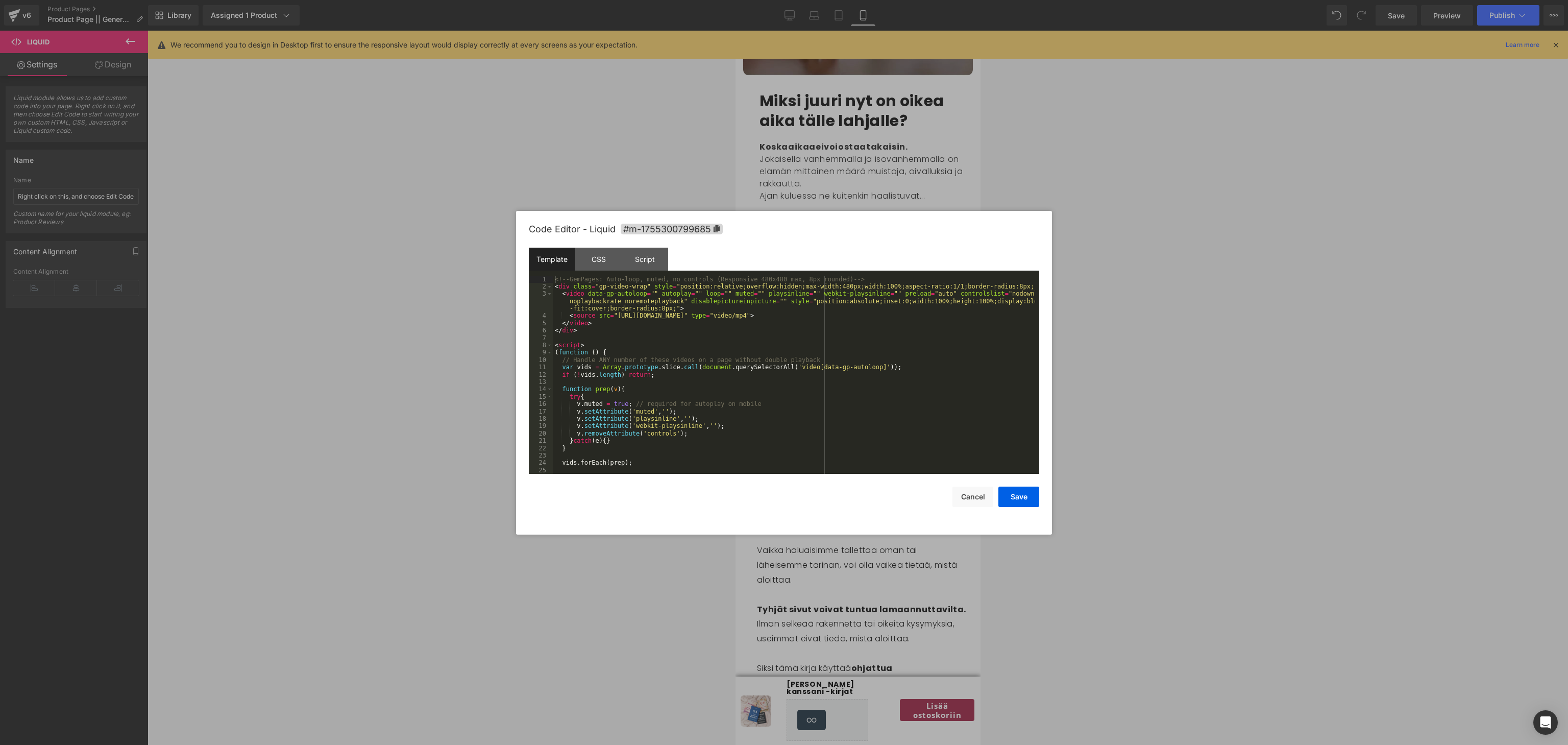
click at [833, 0] on div "You are previewing how the will restyle your page. You can not edit Elements in…" at bounding box center [784, 0] width 1568 height 0
click at [829, 422] on div "<!-- GemPages: Auto-loop, muted, no controls (Responsive 480x480 max, 8px round…" at bounding box center [794, 382] width 482 height 214
click at [588, 264] on div "CSS" at bounding box center [598, 259] width 46 height 23
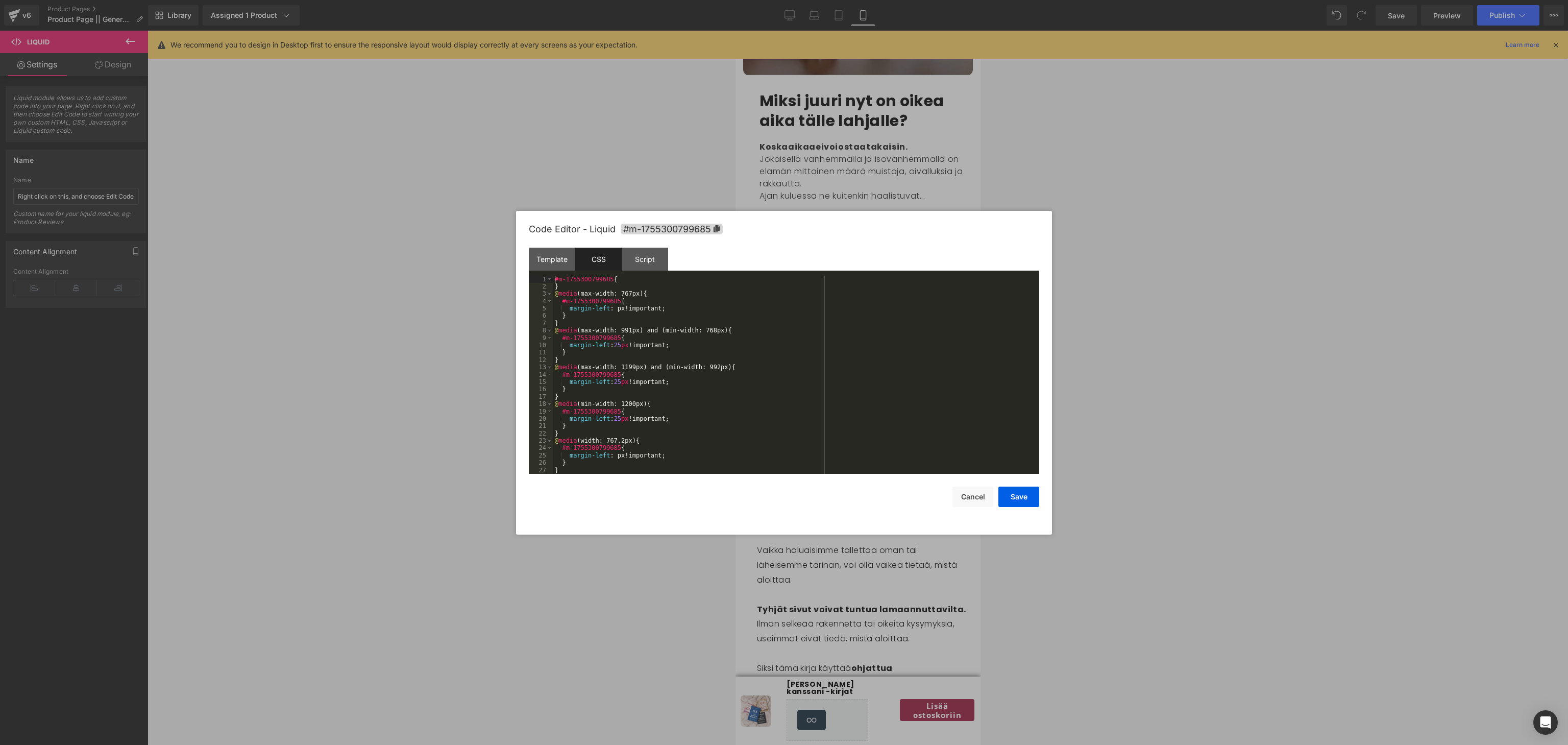
click at [651, 369] on div "#m-1755300799685 { } @ media (max-width: 767px) { #m-1755300799685 { margin-lef…" at bounding box center [794, 382] width 482 height 214
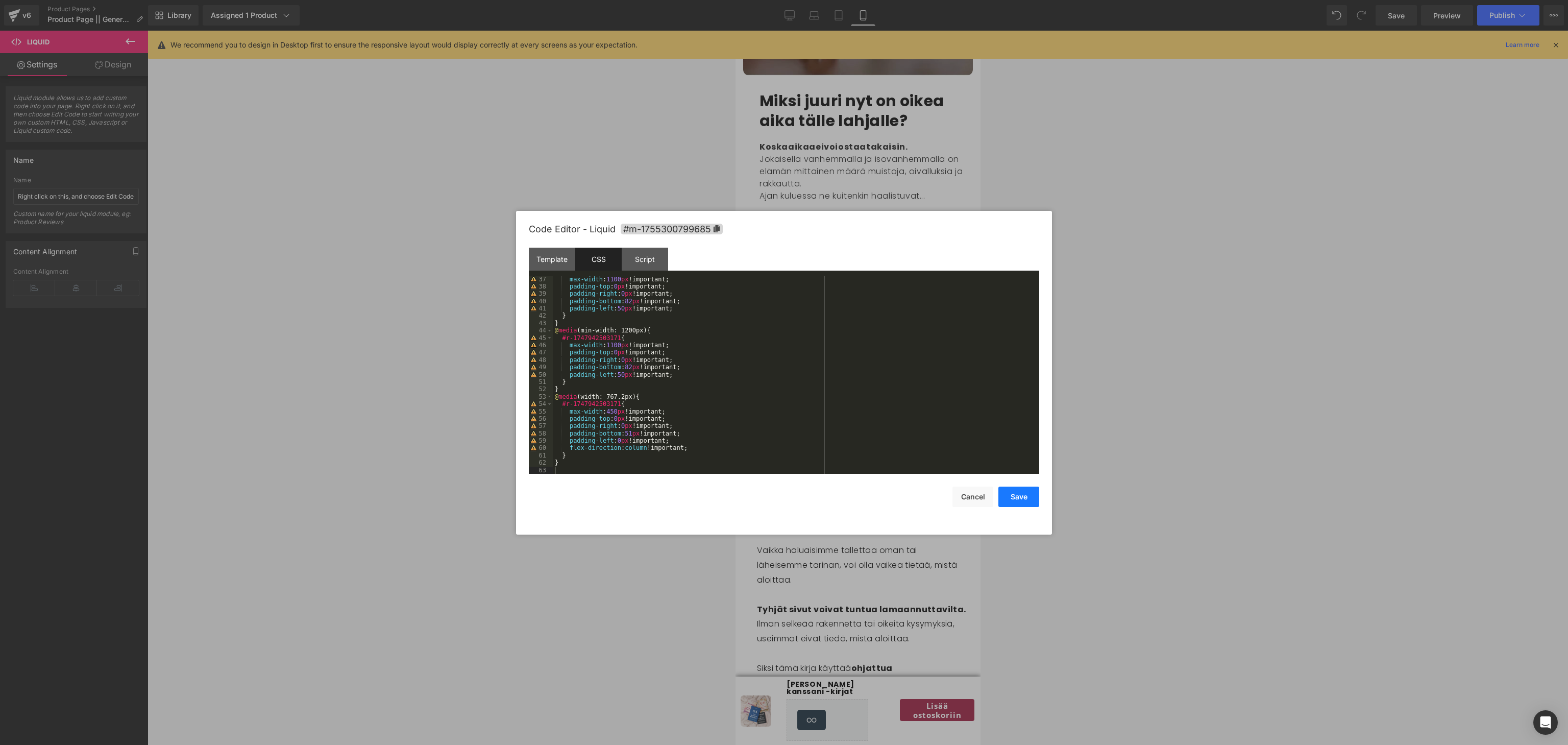
click at [1028, 496] on button "Save" at bounding box center [1019, 496] width 41 height 21
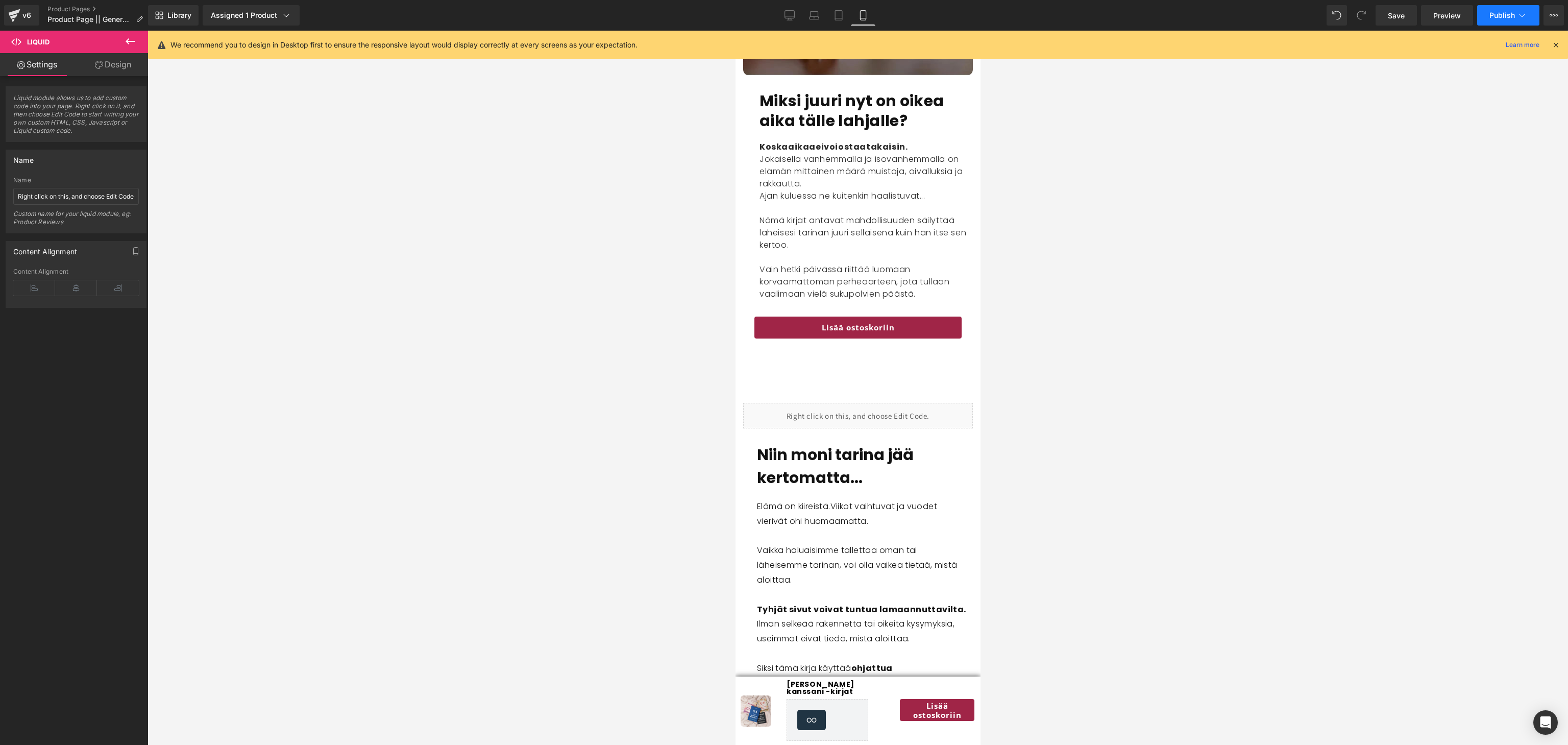
click at [1506, 15] on span "Publish" at bounding box center [1502, 15] width 26 height 8
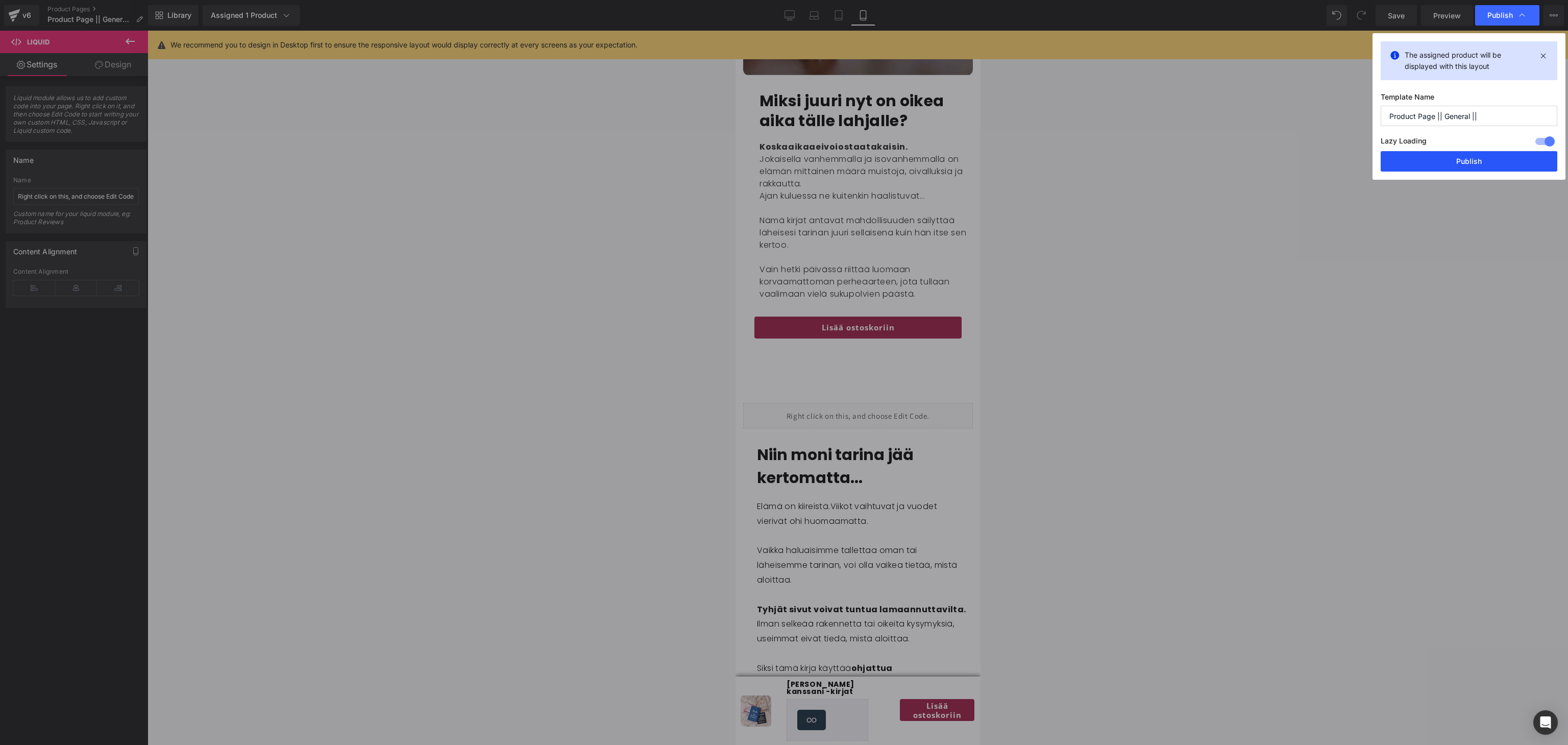
click at [1468, 161] on button "Publish" at bounding box center [1469, 161] width 177 height 21
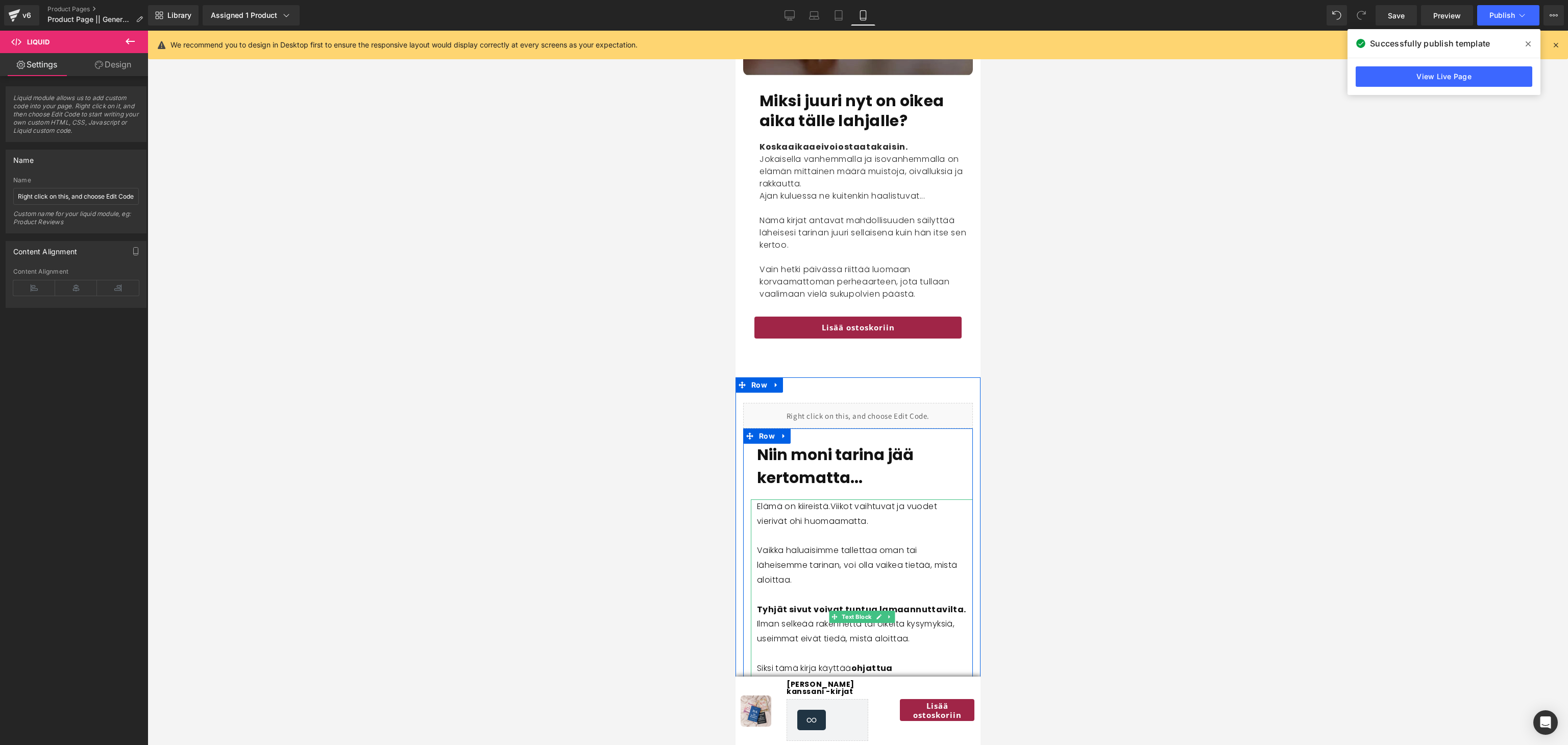
click at [794, 524] on span "Viikot vaihtuvat ja vuodet vierivät ohi huomaamatta." at bounding box center [846, 513] width 180 height 26
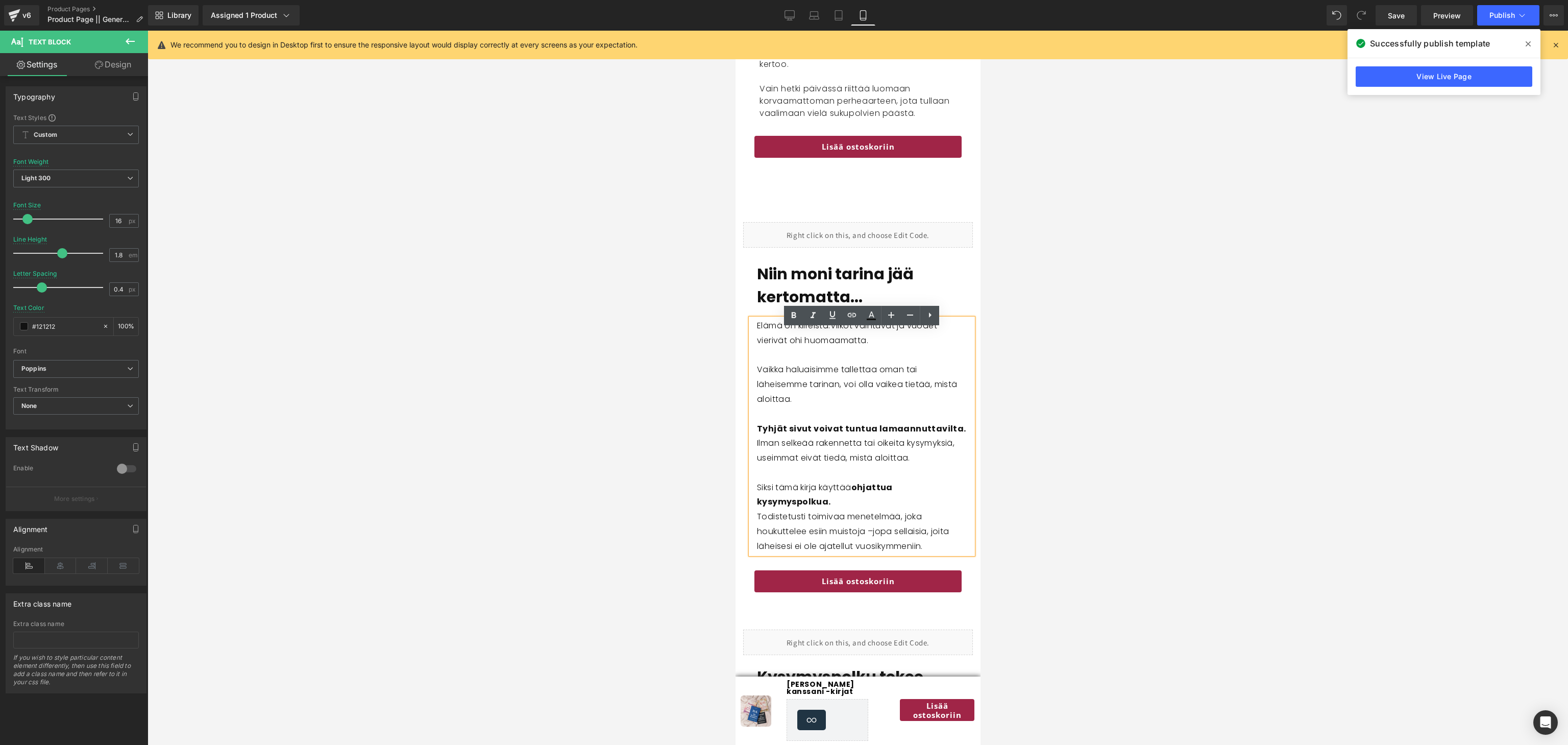
scroll to position [1981, 0]
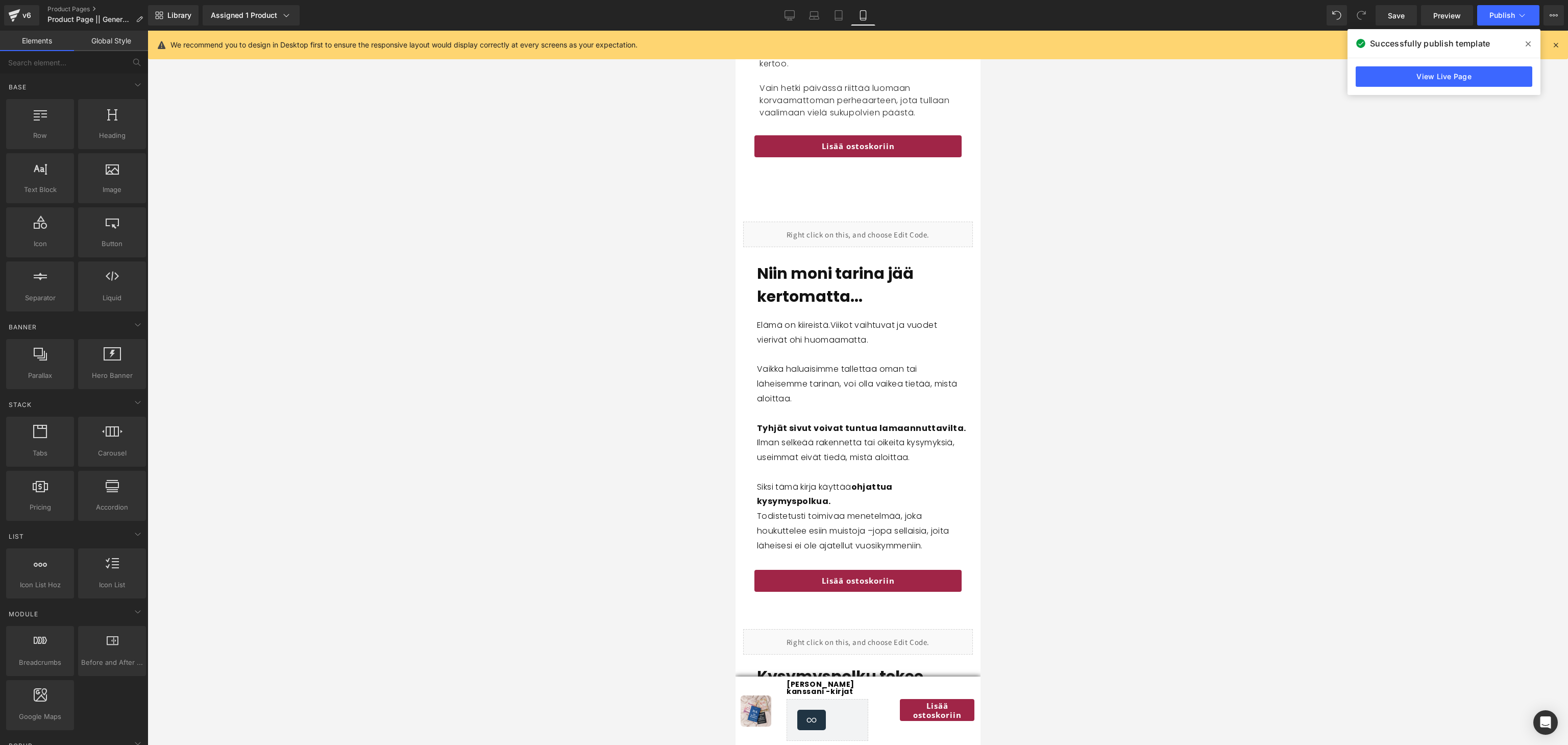
click at [723, 266] on div at bounding box center [858, 387] width 1421 height 714
click at [768, 231] on span "Row" at bounding box center [766, 229] width 21 height 15
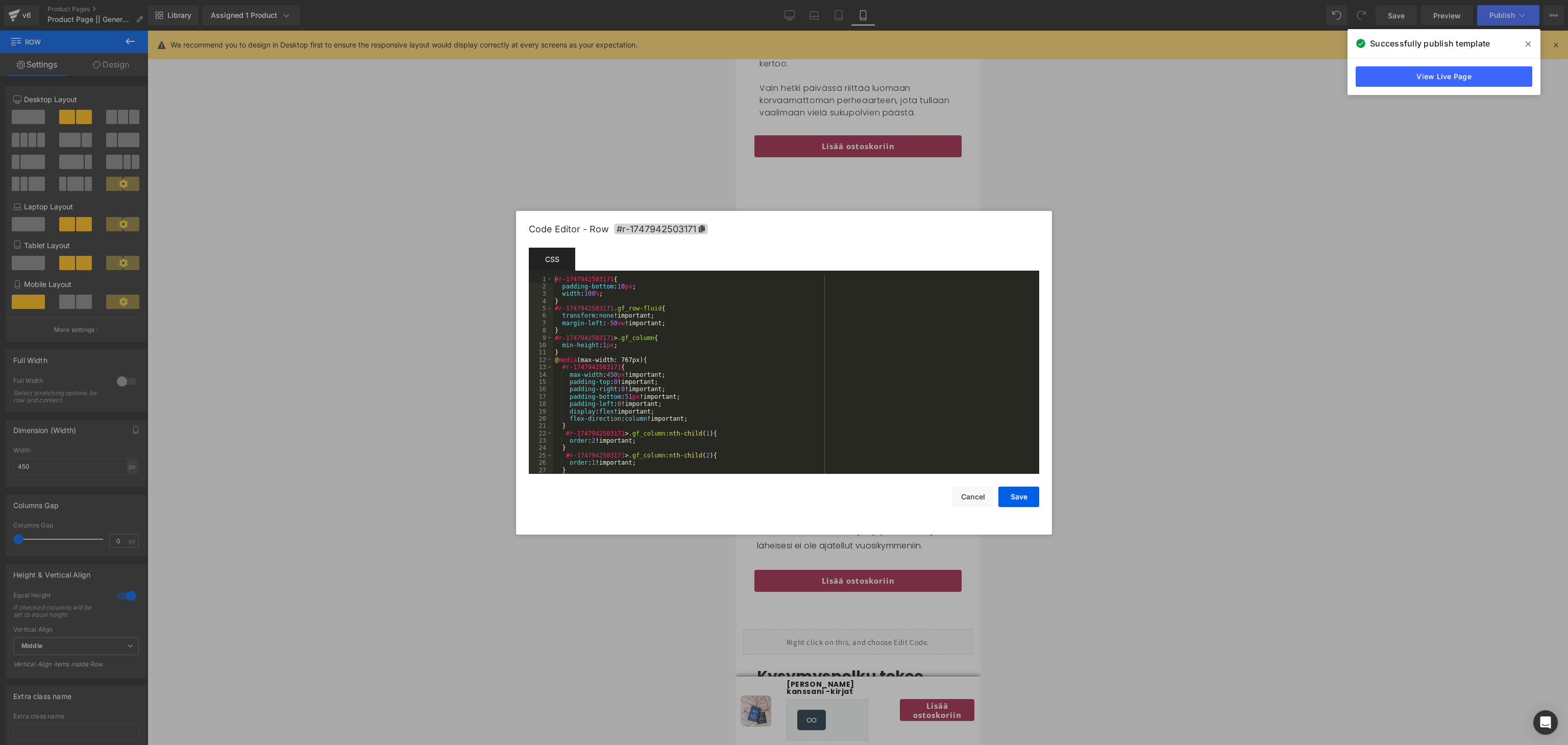
click at [759, 0] on div "Row You are previewing how the will restyle your page. You can not edit Element…" at bounding box center [784, 0] width 1568 height 0
click at [684, 369] on div "#r-1747942503171 { padding-bottom : 10 px ; width : 100 % ; } #r-1747942503171 …" at bounding box center [794, 382] width 482 height 214
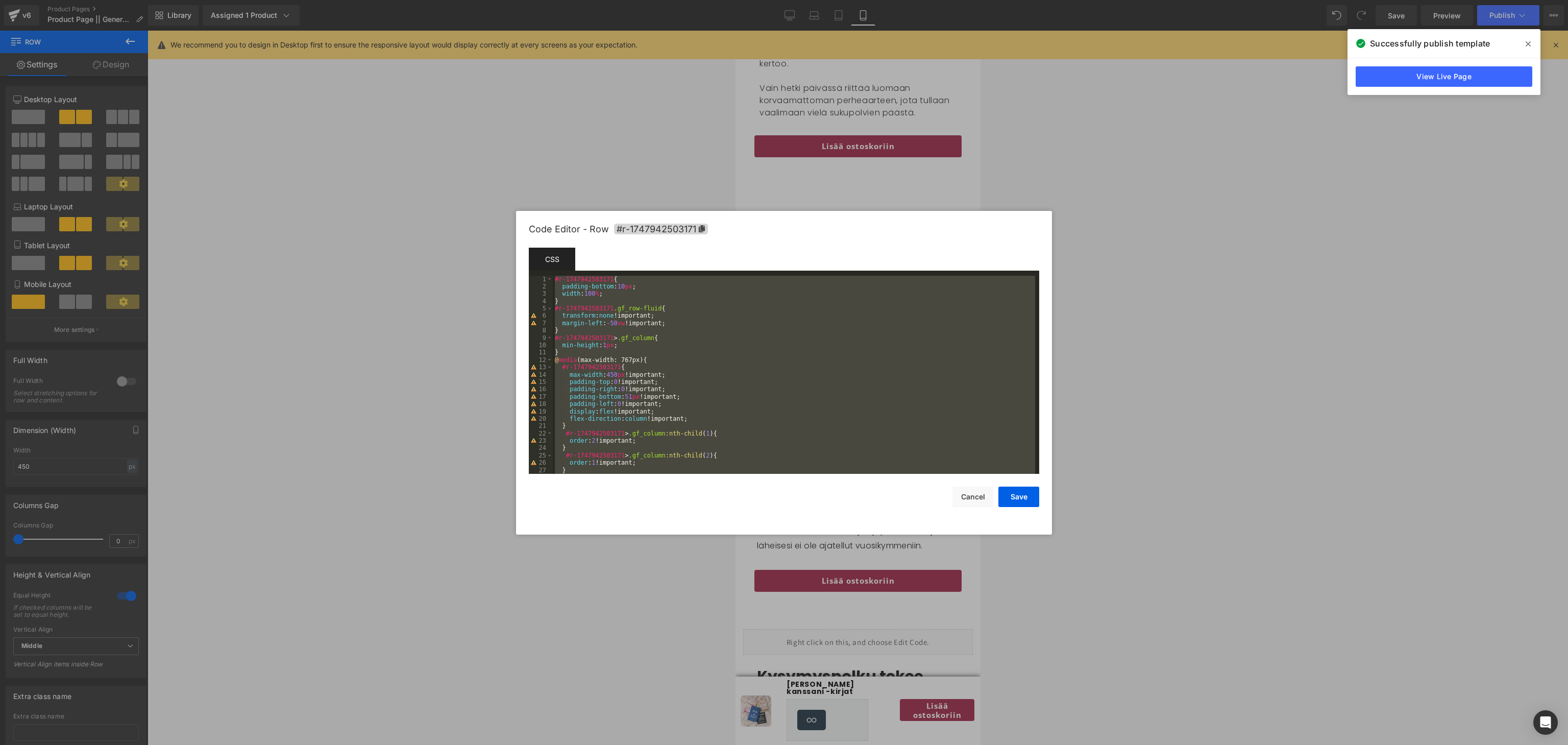
scroll to position [264, 0]
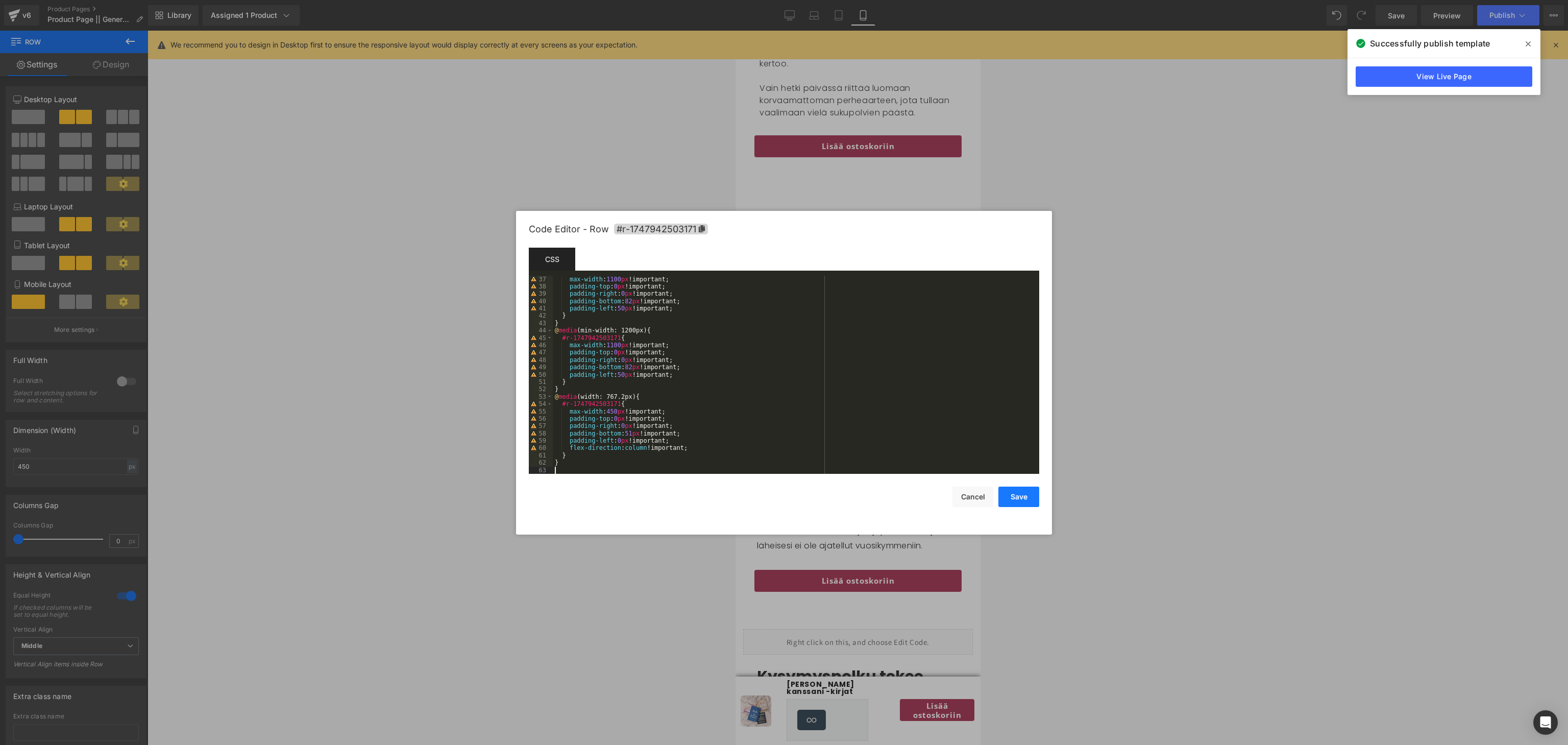
click at [1031, 499] on button "Save" at bounding box center [1019, 496] width 41 height 21
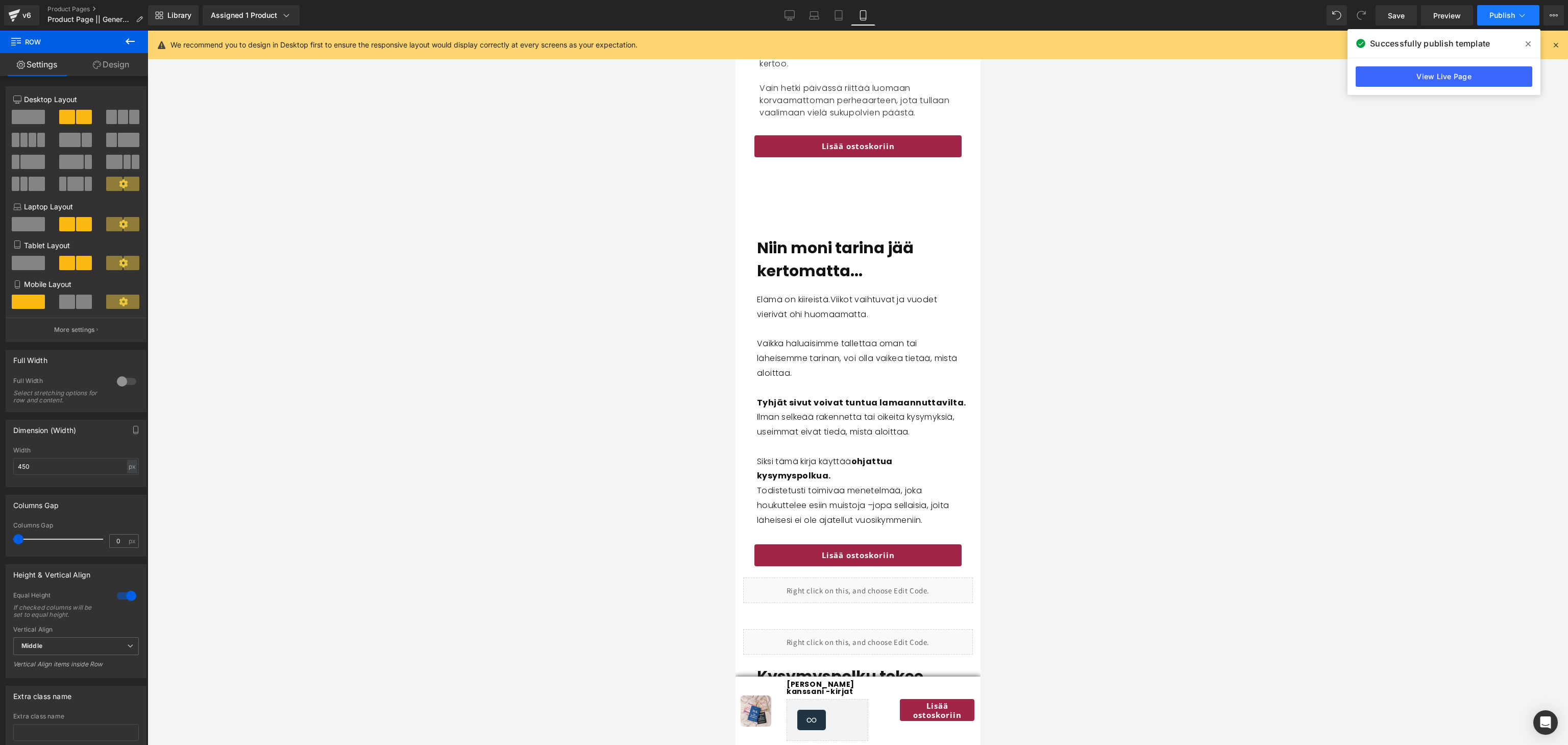
click at [1510, 21] on button "Publish" at bounding box center [1508, 15] width 62 height 21
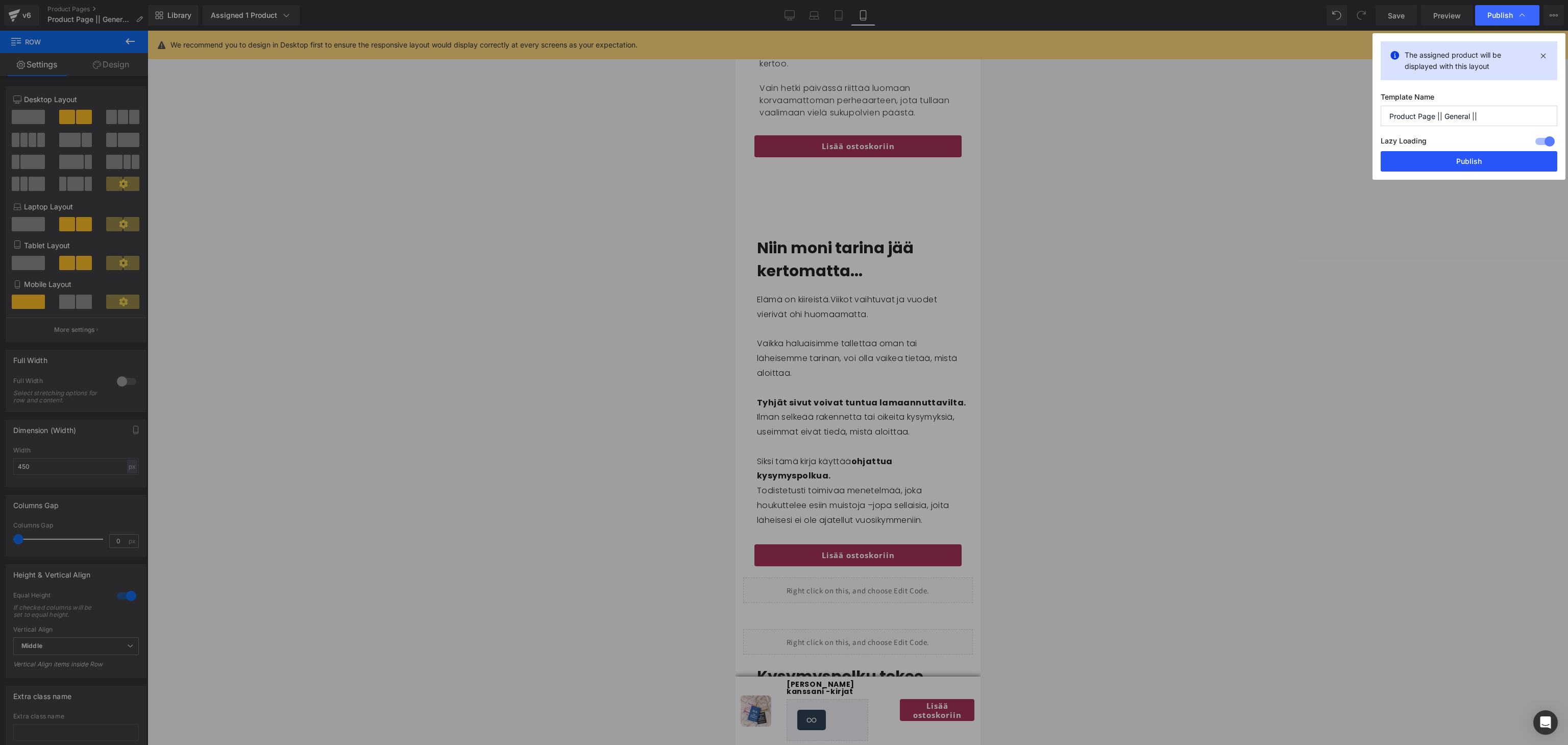
click at [1457, 161] on button "Publish" at bounding box center [1469, 161] width 177 height 21
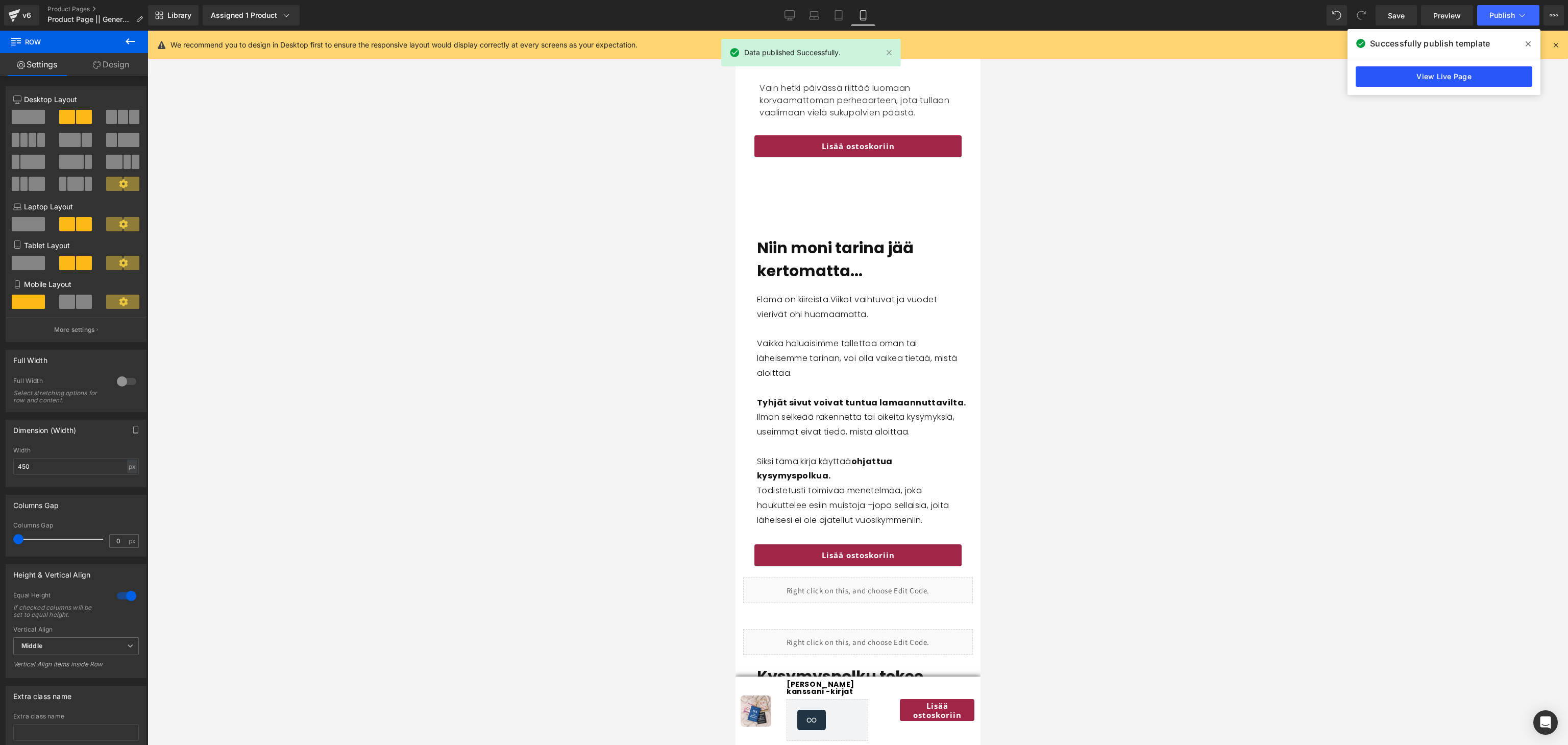
click at [1422, 75] on link "View Live Page" at bounding box center [1444, 76] width 177 height 21
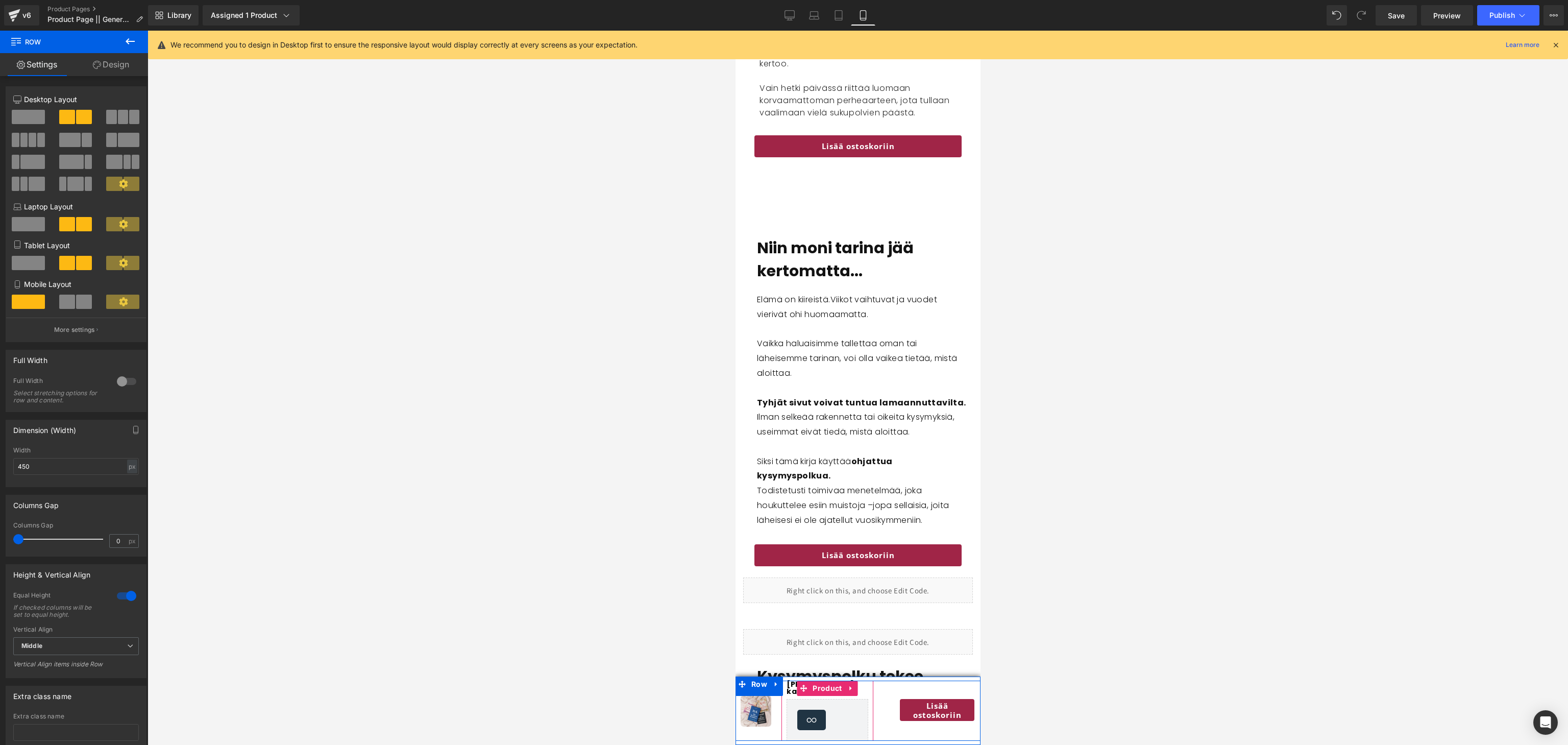
click at [794, 689] on span "[PERSON_NAME] kanssani -kirjat" at bounding box center [827, 687] width 82 height 14
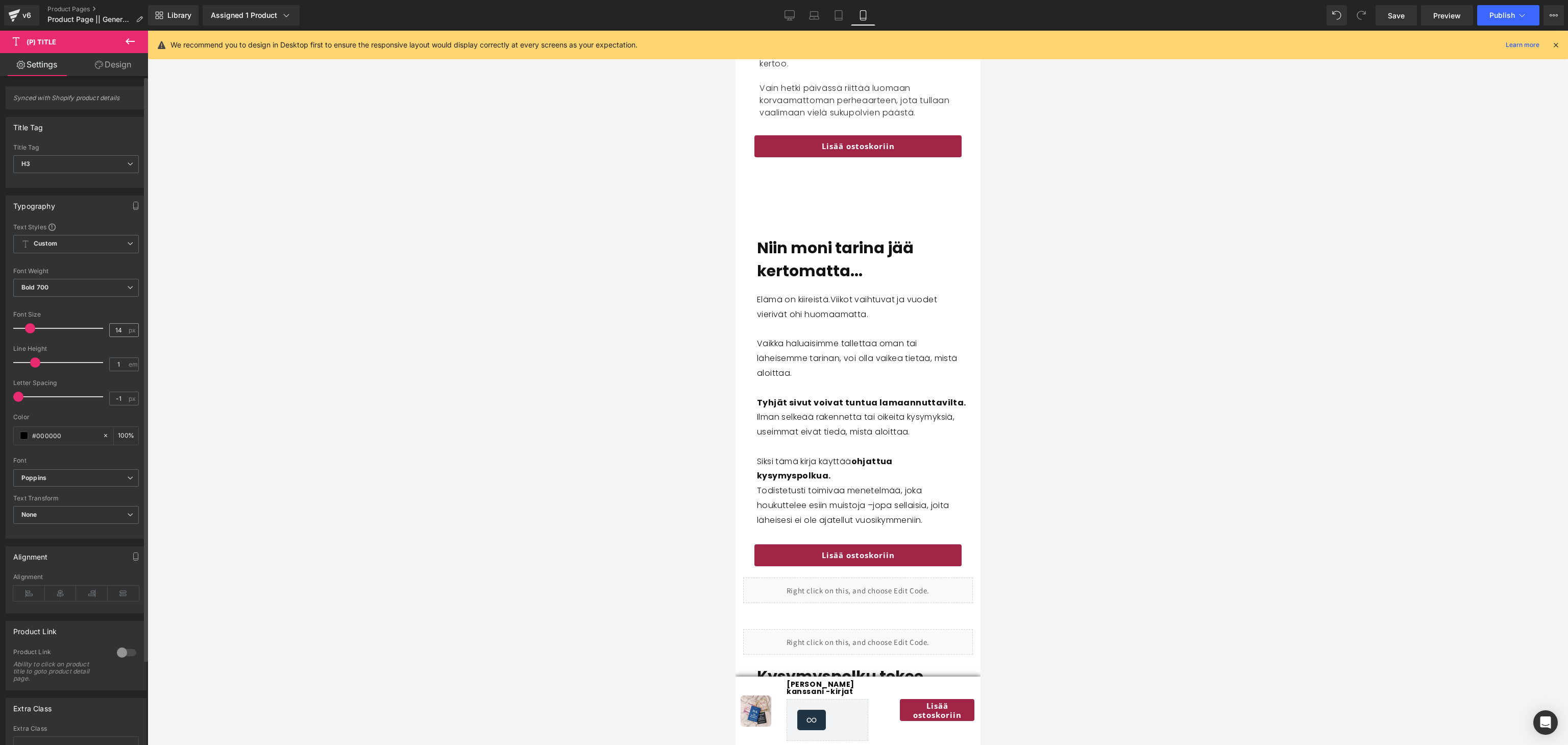
click at [119, 330] on input "14" at bounding box center [118, 330] width 18 height 13
type input "12"
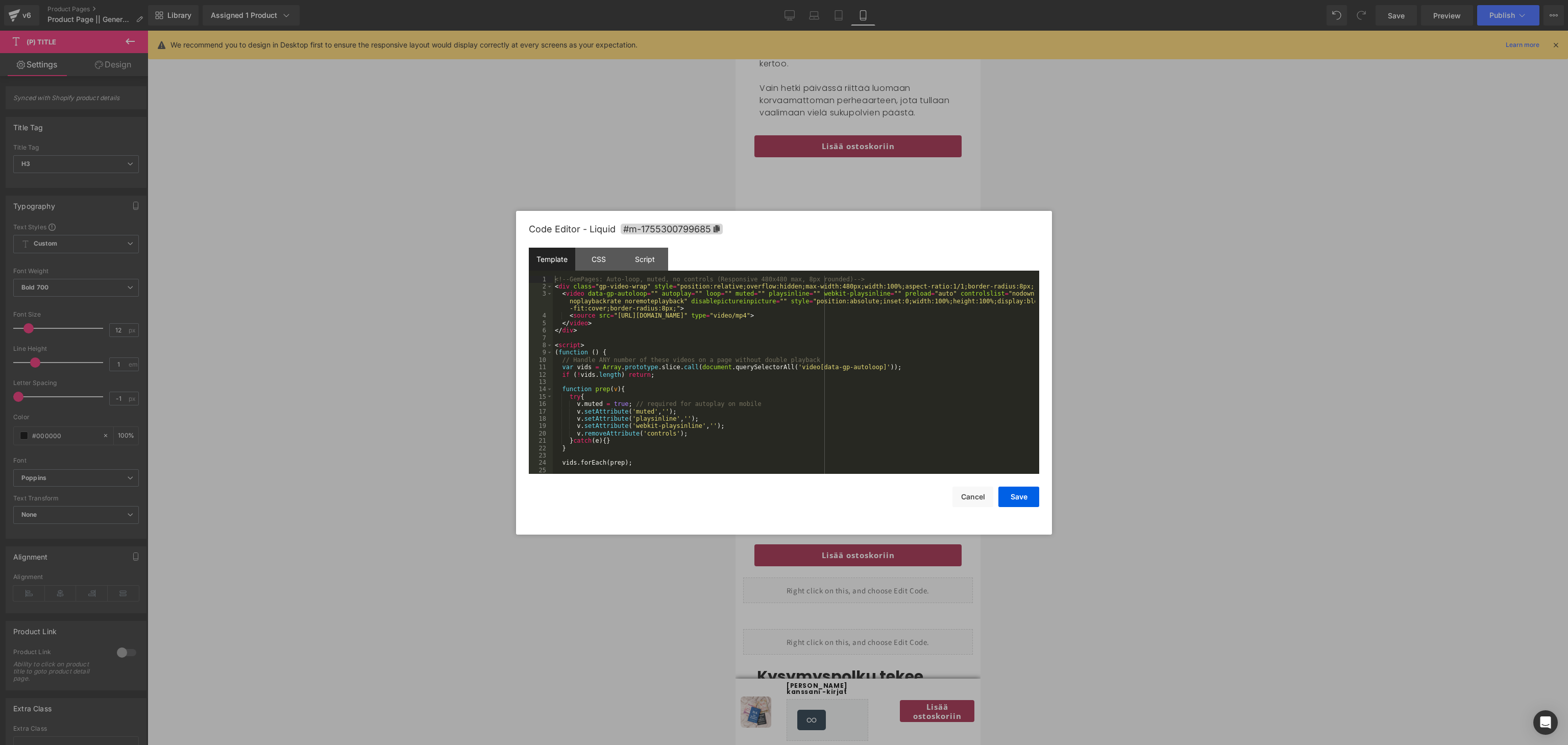
click at [808, 602] on body "Row You are previewing how the will restyle your page. You can not edit Element…" at bounding box center [784, 372] width 1568 height 745
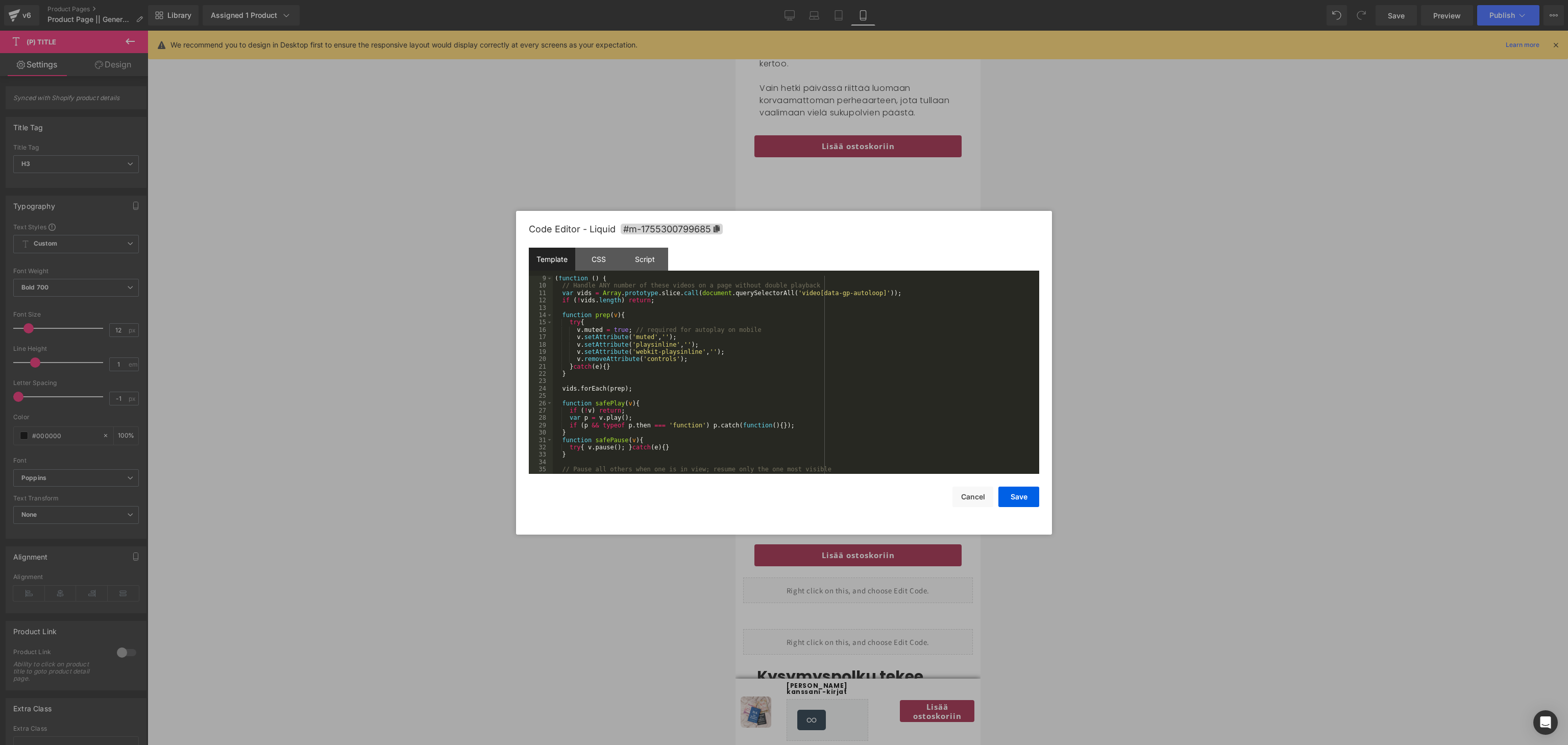
scroll to position [316, 0]
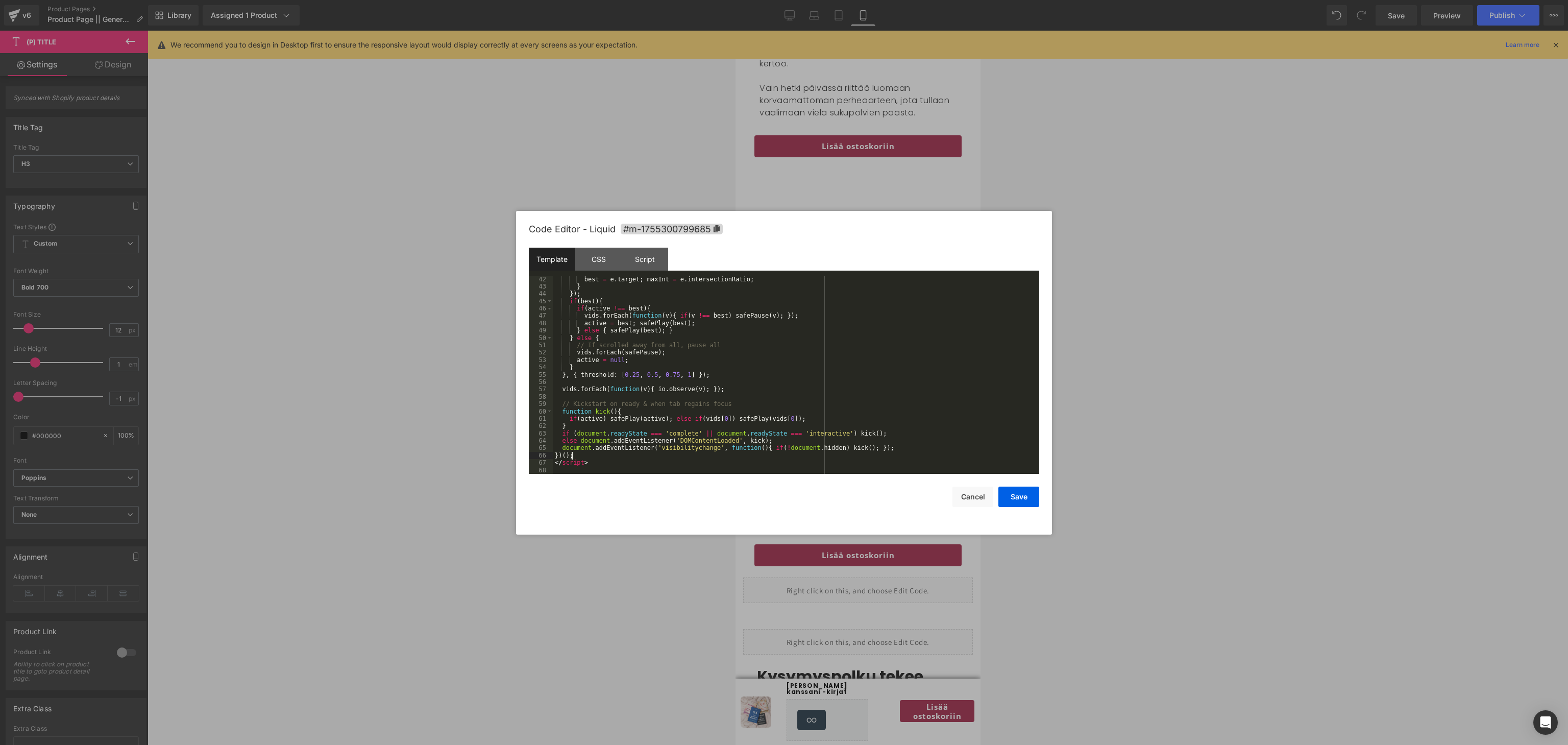
drag, startPoint x: 638, startPoint y: 459, endPoint x: 621, endPoint y: 453, distance: 18.0
click at [621, 453] on div "best = e . target ; maxInt = e . intersectionRatio ; } }) ; if ( best ) { if ( …" at bounding box center [794, 382] width 482 height 214
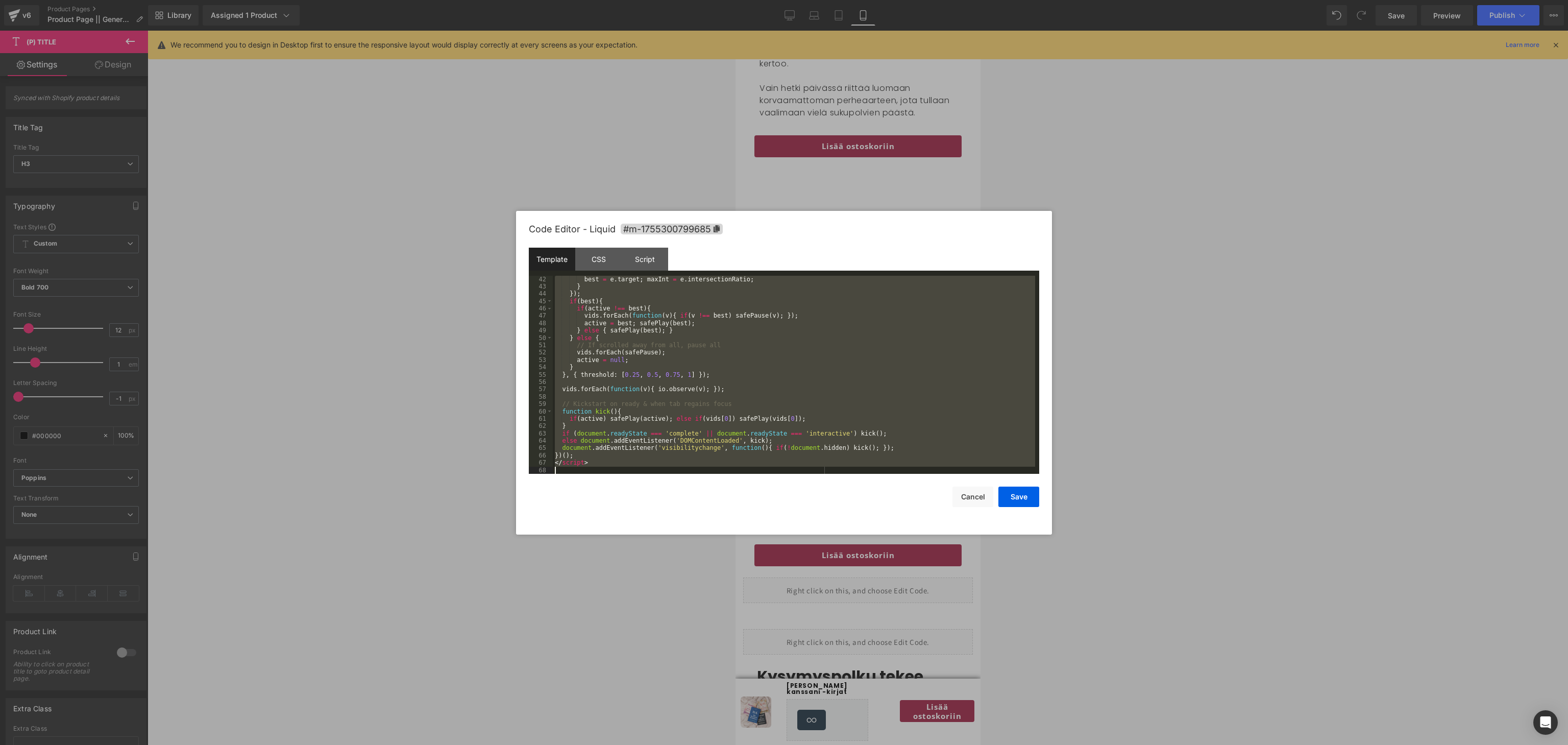
click at [1166, 327] on div at bounding box center [784, 372] width 1568 height 745
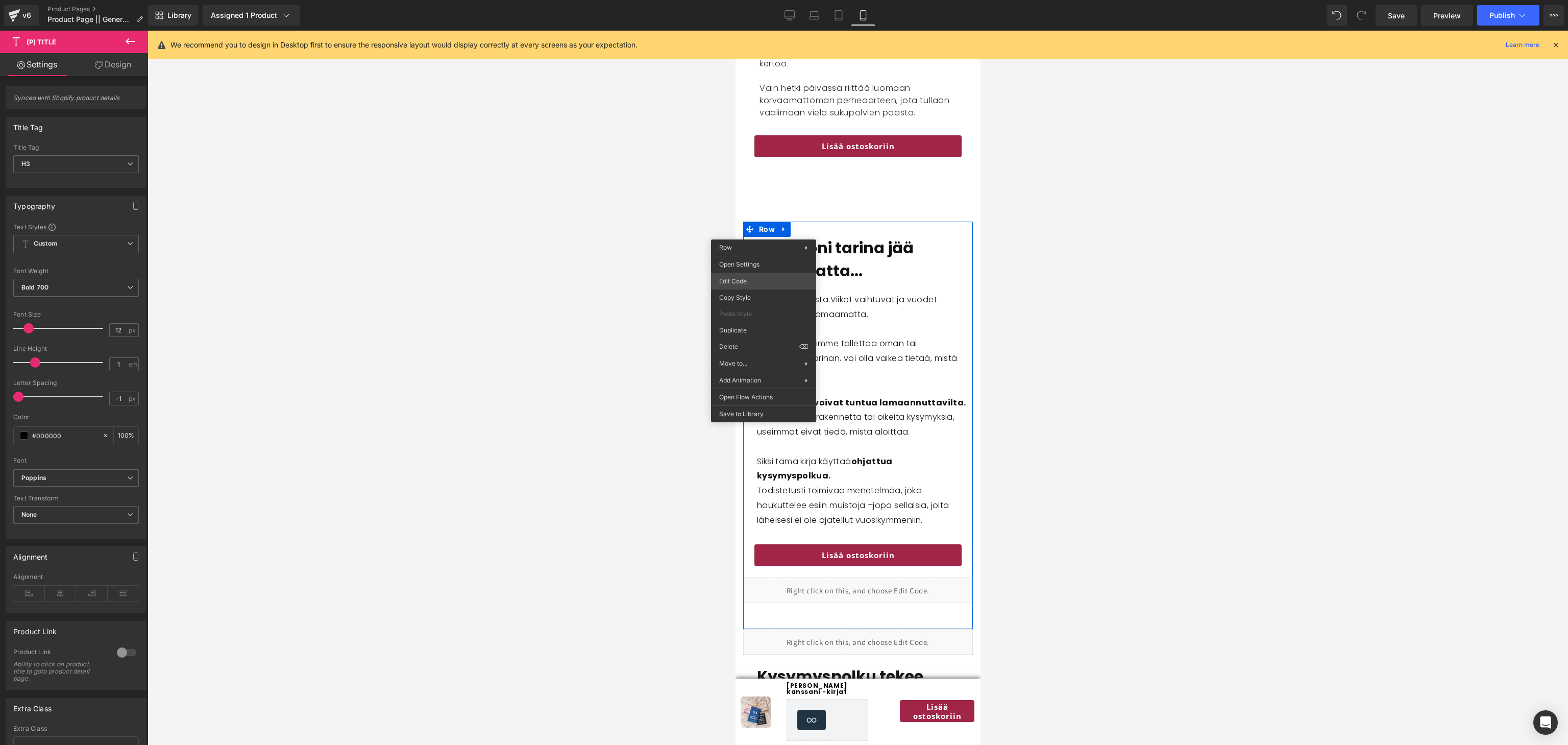
click at [756, 0] on div "Row You are previewing how the will restyle your page. You can not edit Element…" at bounding box center [784, 0] width 1568 height 0
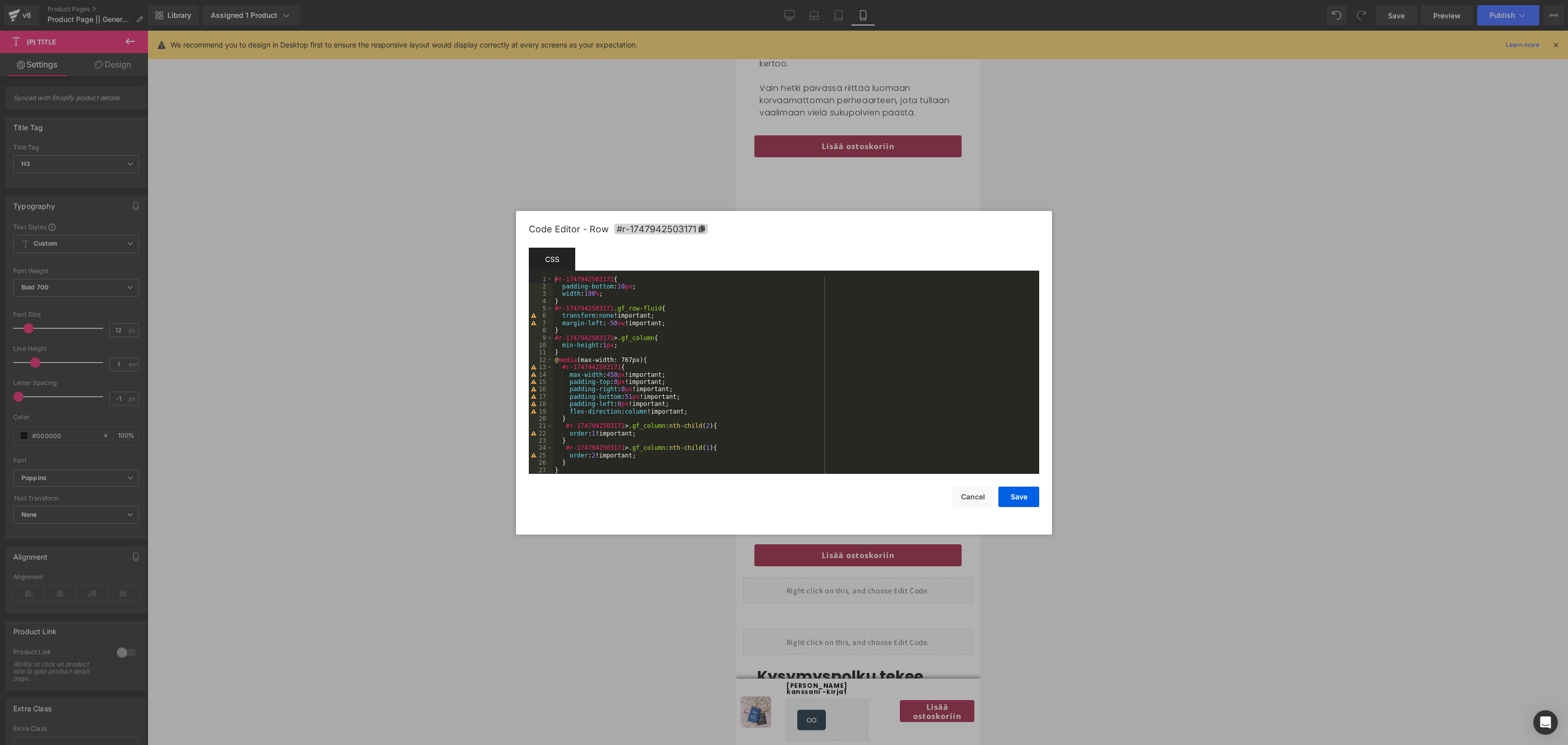
click at [681, 345] on div "#r-1747942503171 { padding-bottom : 10 px ; width : 100 % ; } #r-1747942503171 …" at bounding box center [794, 382] width 482 height 214
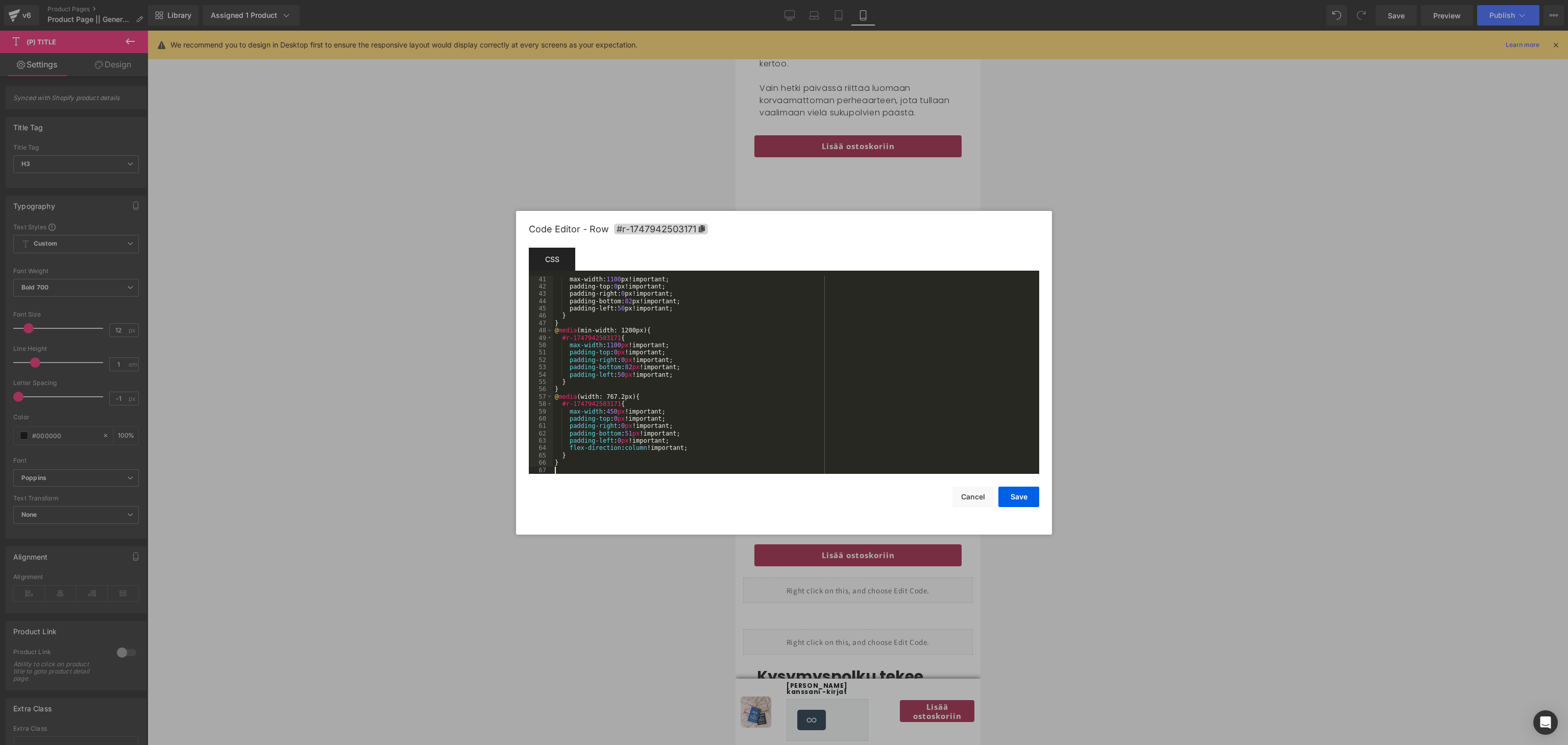
scroll to position [294, 0]
click at [1025, 493] on button "Save" at bounding box center [1019, 496] width 41 height 21
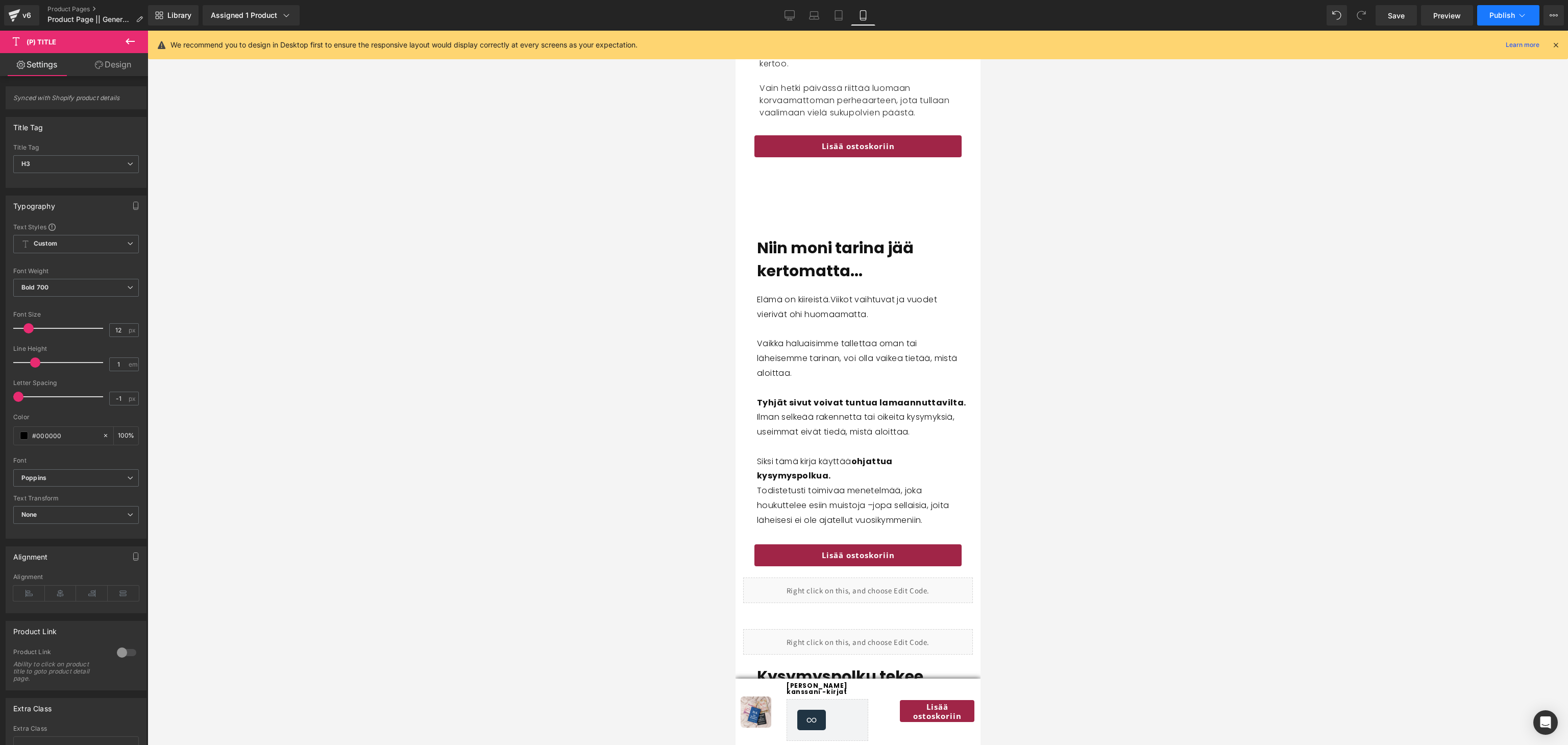
click at [1500, 17] on span "Publish" at bounding box center [1502, 15] width 26 height 8
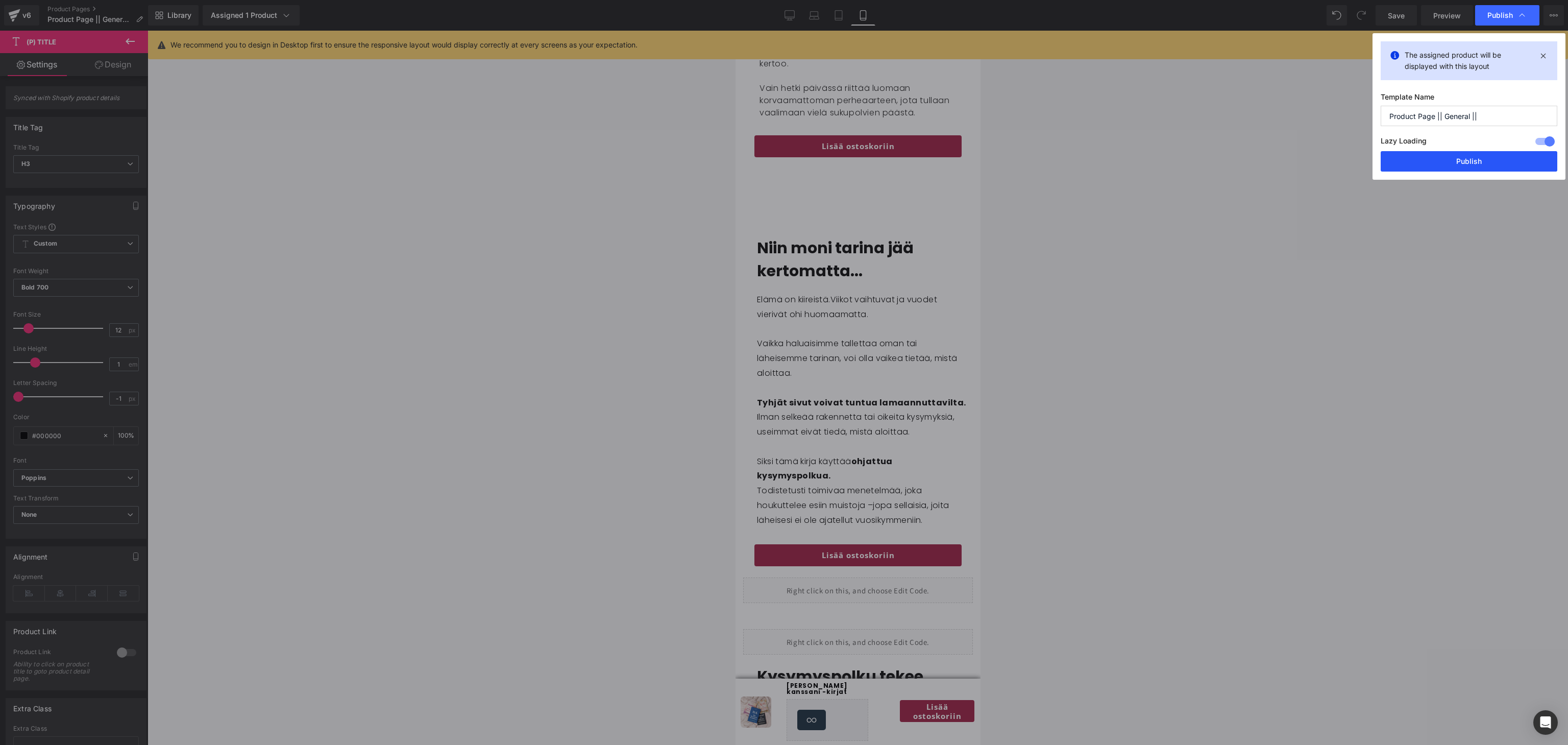
click at [1445, 161] on button "Publish" at bounding box center [1469, 161] width 177 height 21
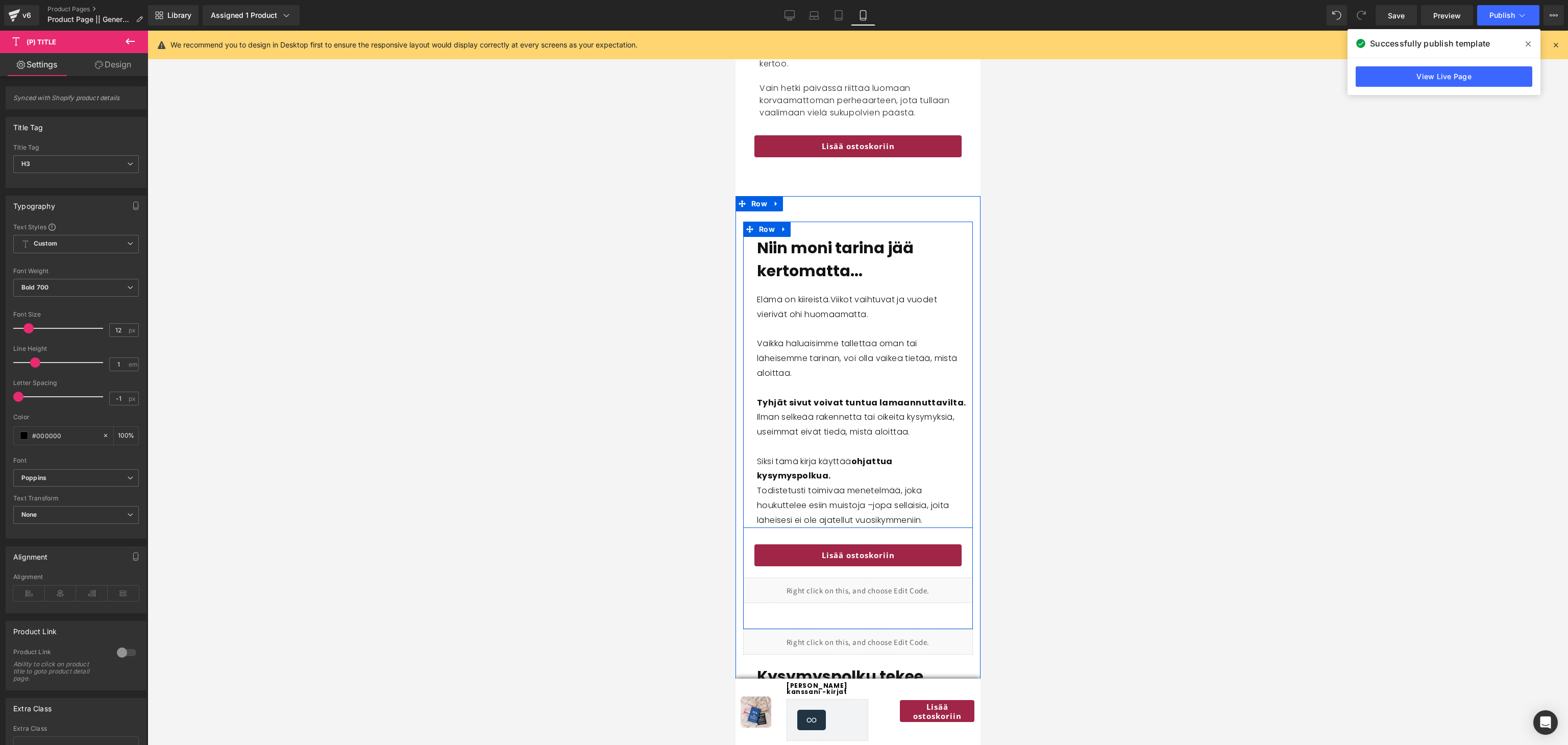
click at [747, 275] on div "Niin moni tarina jää kertomatta... Heading Elämä on kiireistä. Viikot vaihtuvat…" at bounding box center [858, 382] width 229 height 291
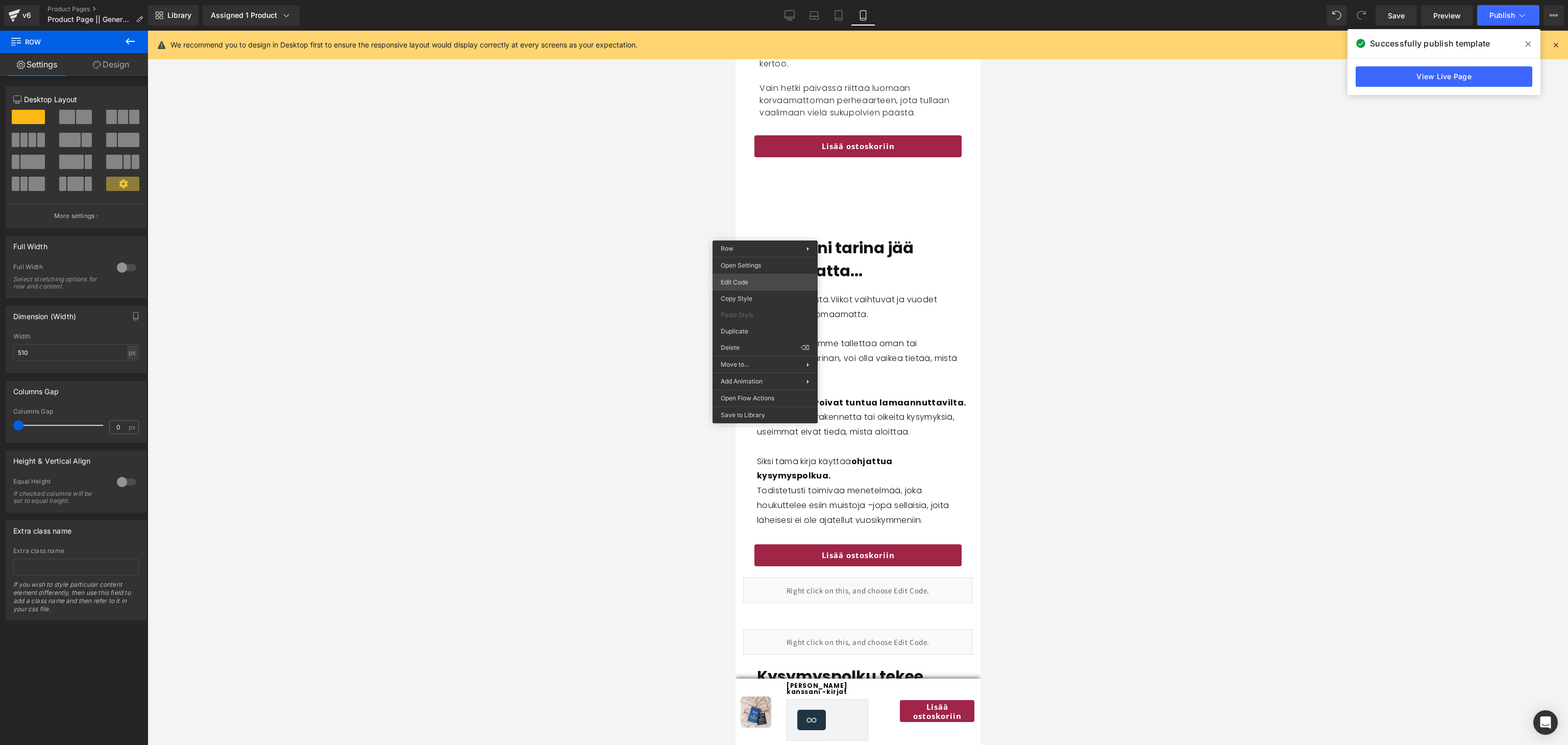
click at [756, 0] on div "Row You are previewing how the will restyle your page. You can not edit Element…" at bounding box center [784, 0] width 1568 height 0
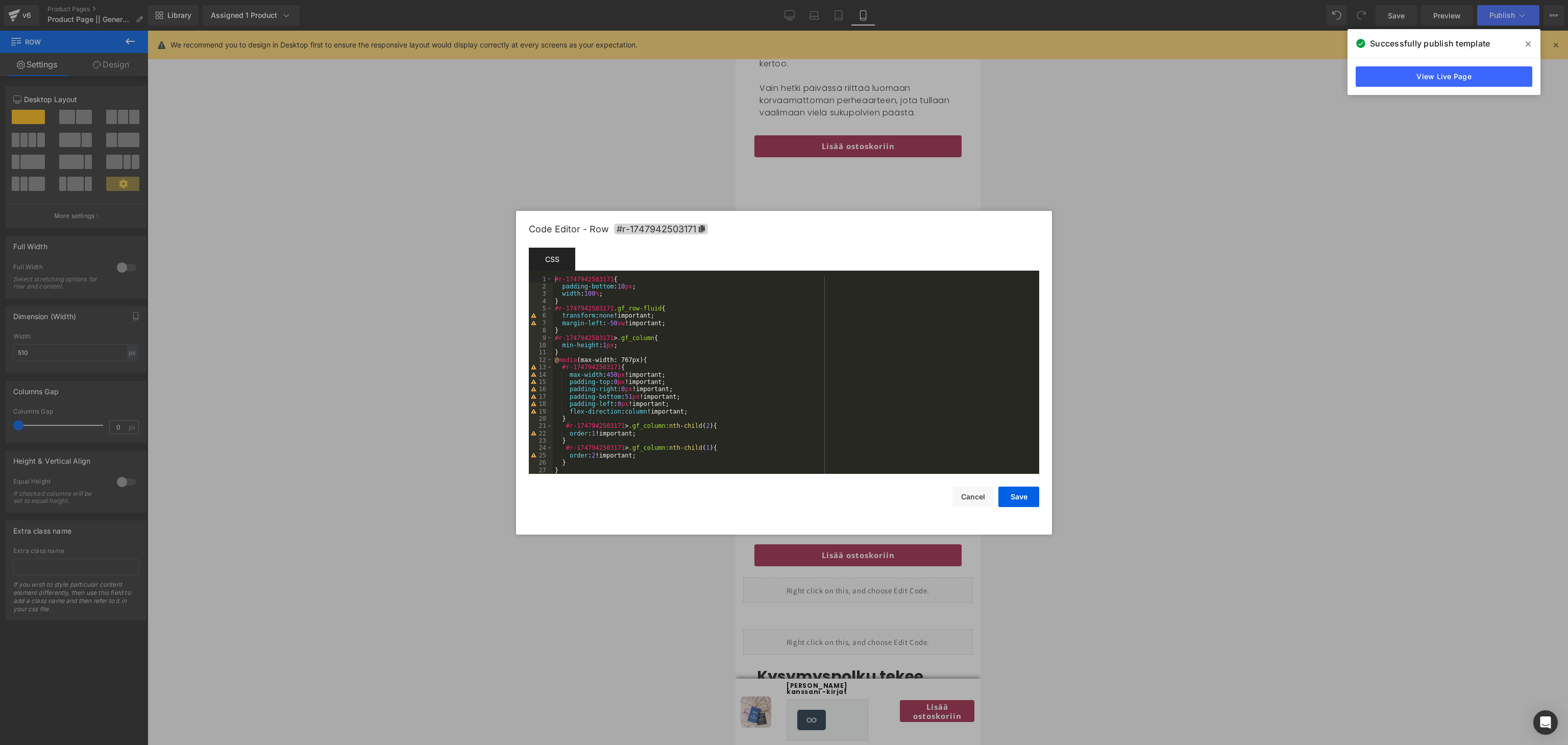
click at [684, 430] on div "#r-1747942503171 { padding-bottom : 10 px ; width : 100 % ; } #r-1747942503171 …" at bounding box center [794, 382] width 482 height 214
click at [1029, 496] on button "Save" at bounding box center [1019, 496] width 41 height 21
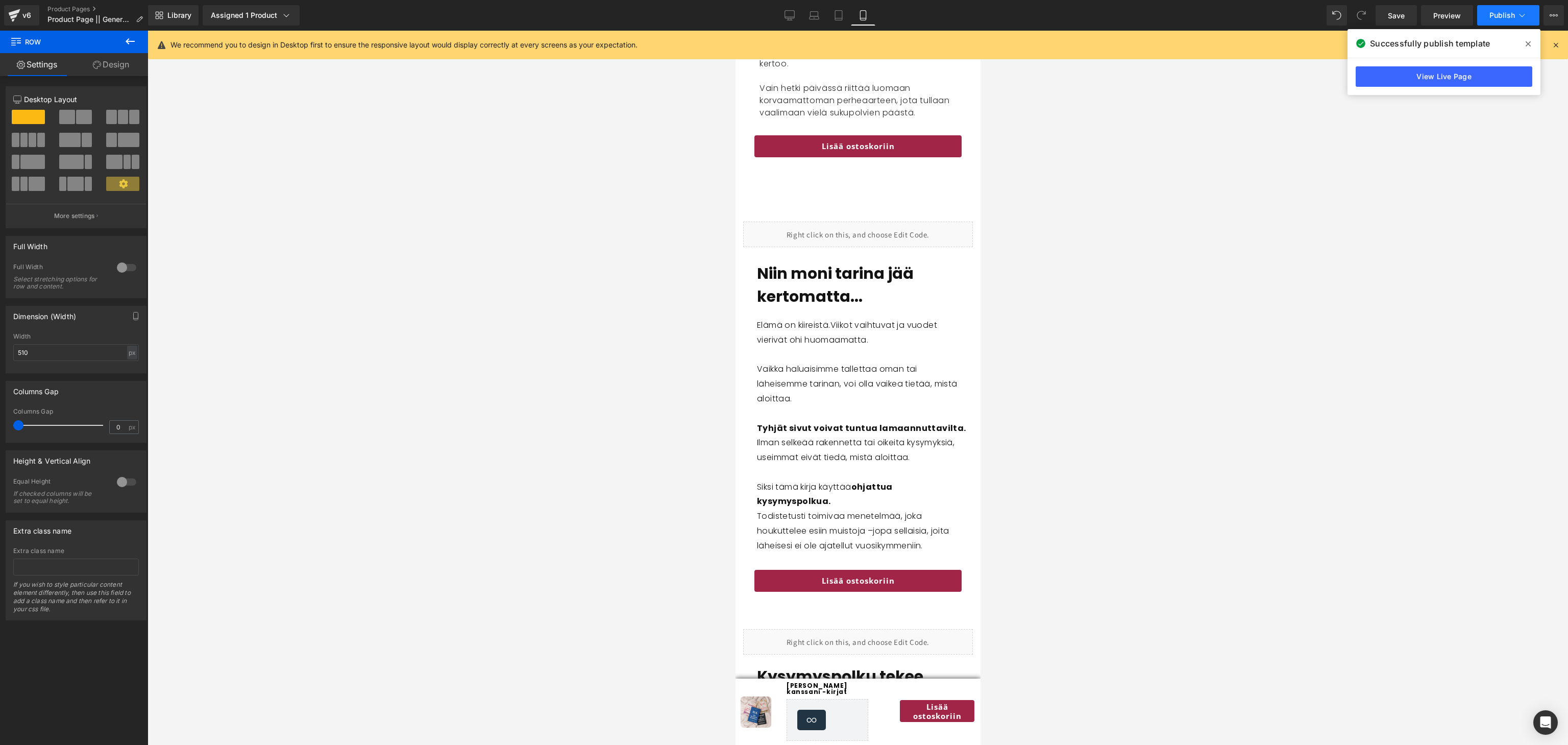
click at [1505, 19] on button "Publish" at bounding box center [1508, 15] width 62 height 21
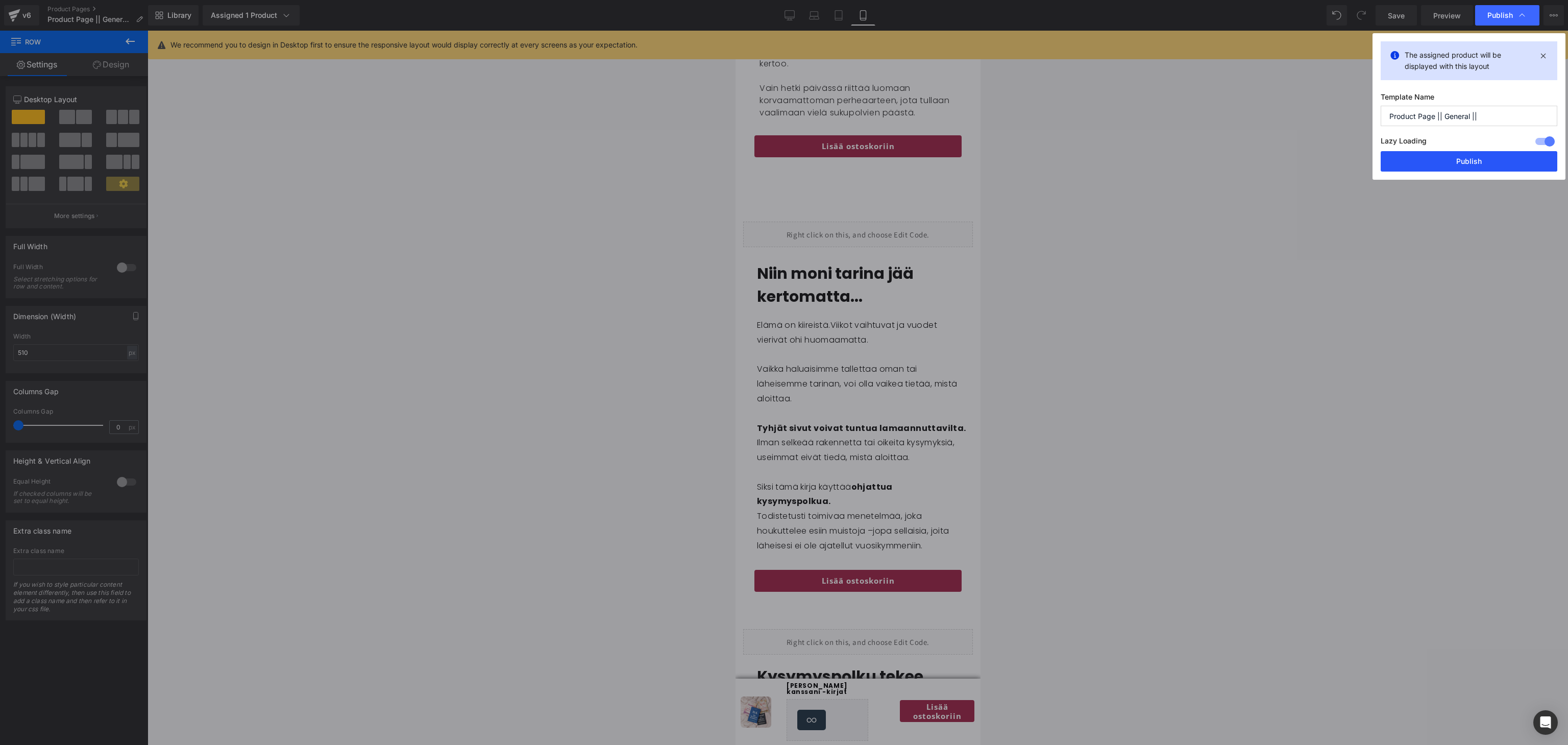
click at [1466, 162] on button "Publish" at bounding box center [1469, 161] width 177 height 21
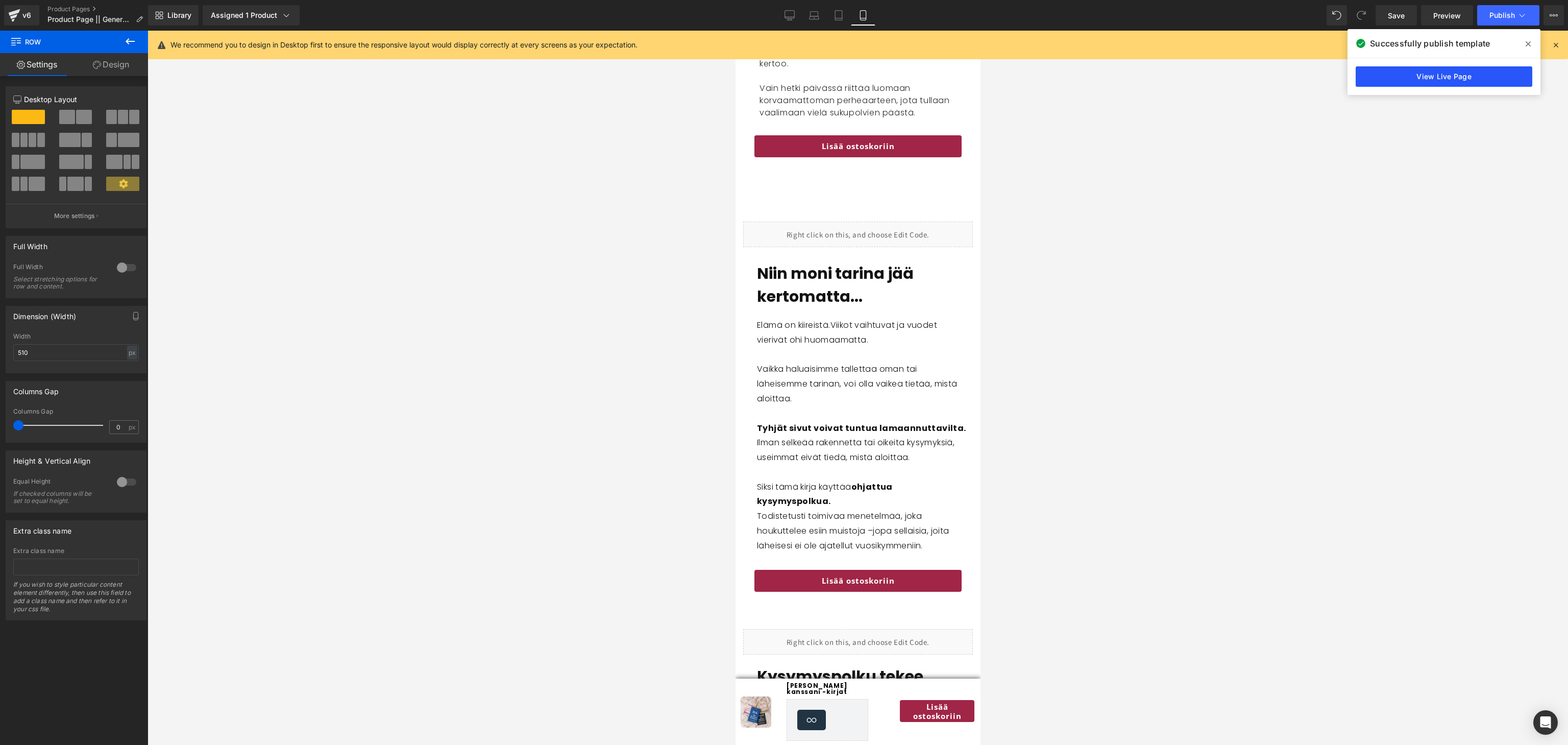
click at [1464, 80] on link "View Live Page" at bounding box center [1444, 76] width 177 height 21
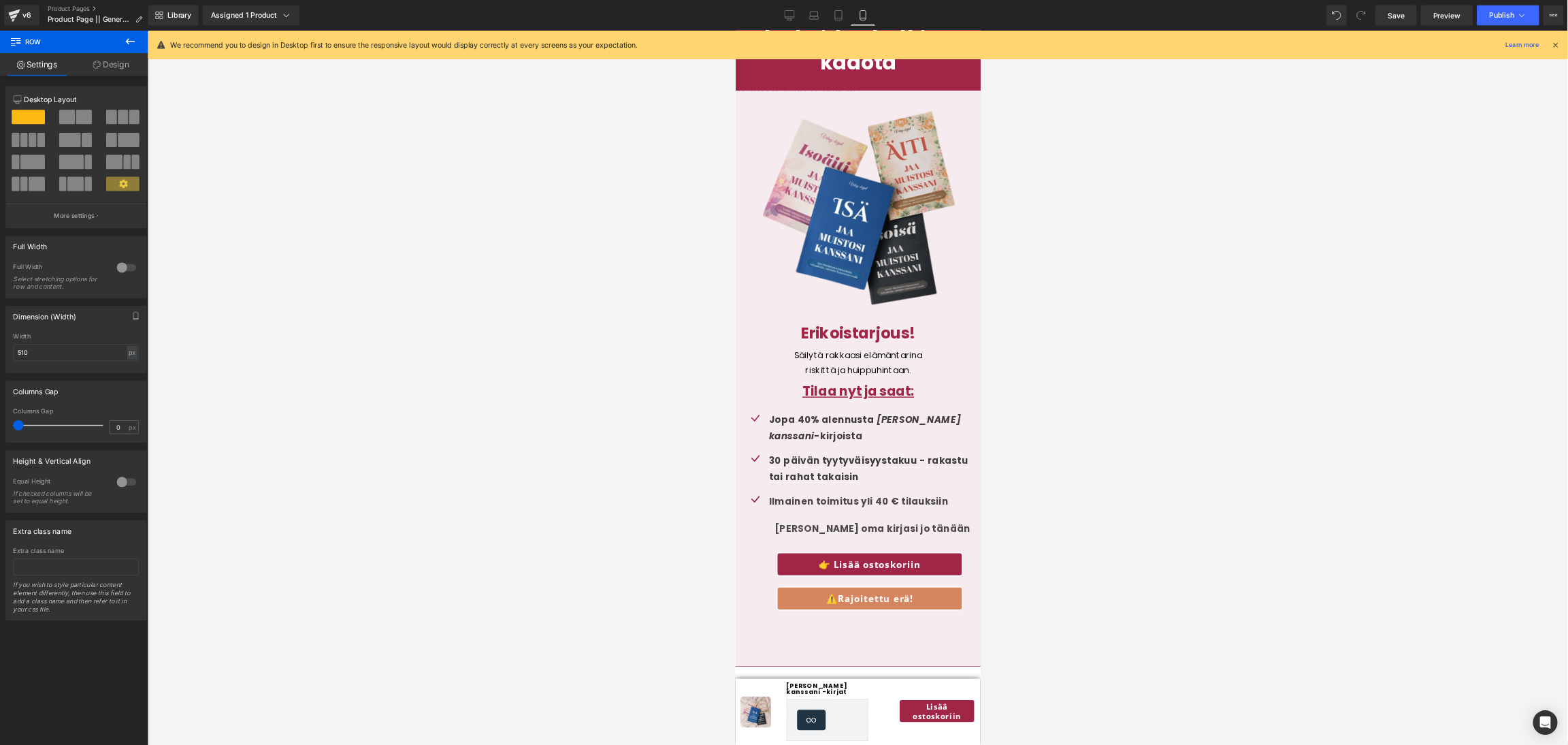
scroll to position [5770, 0]
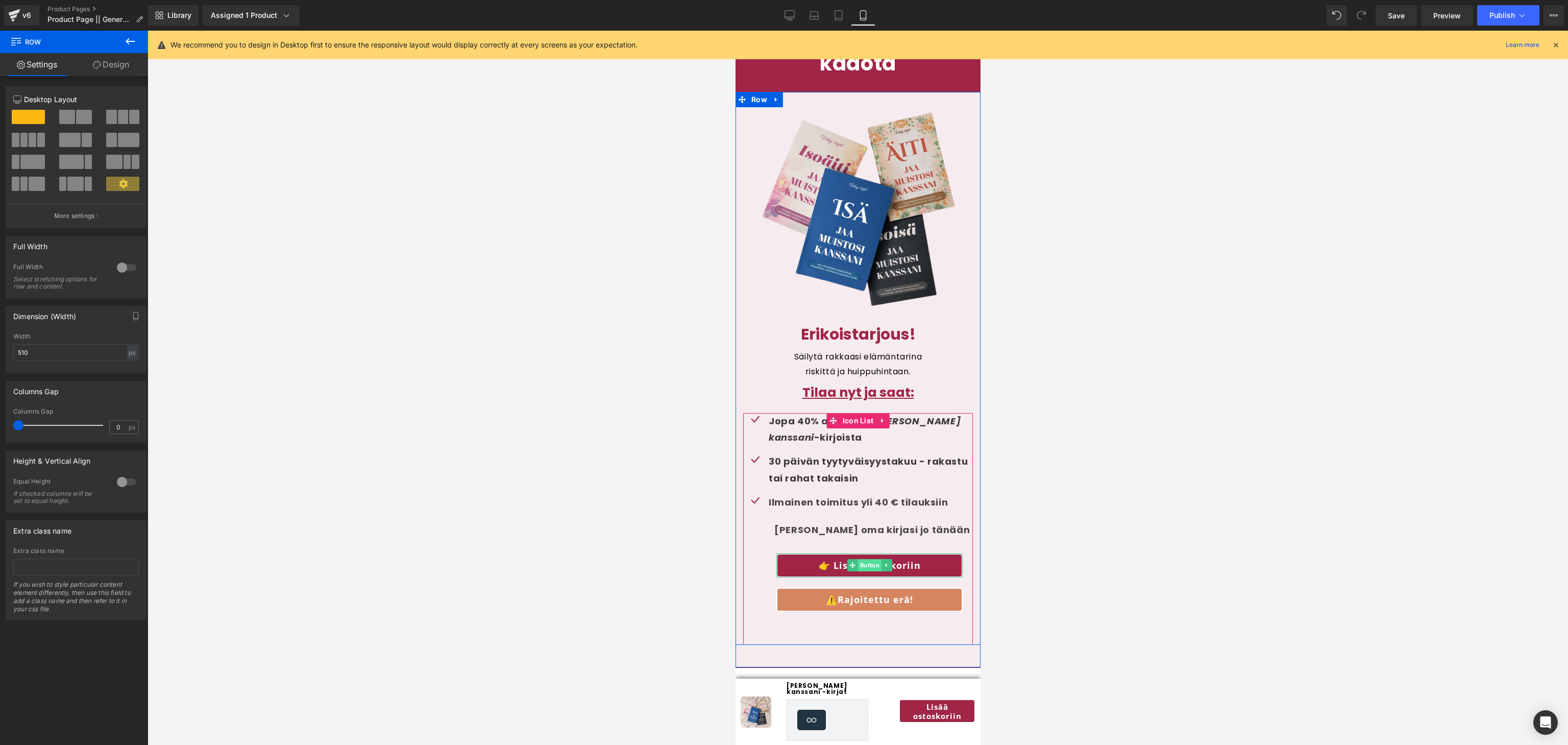
click at [863, 559] on span "Button" at bounding box center [868, 565] width 24 height 12
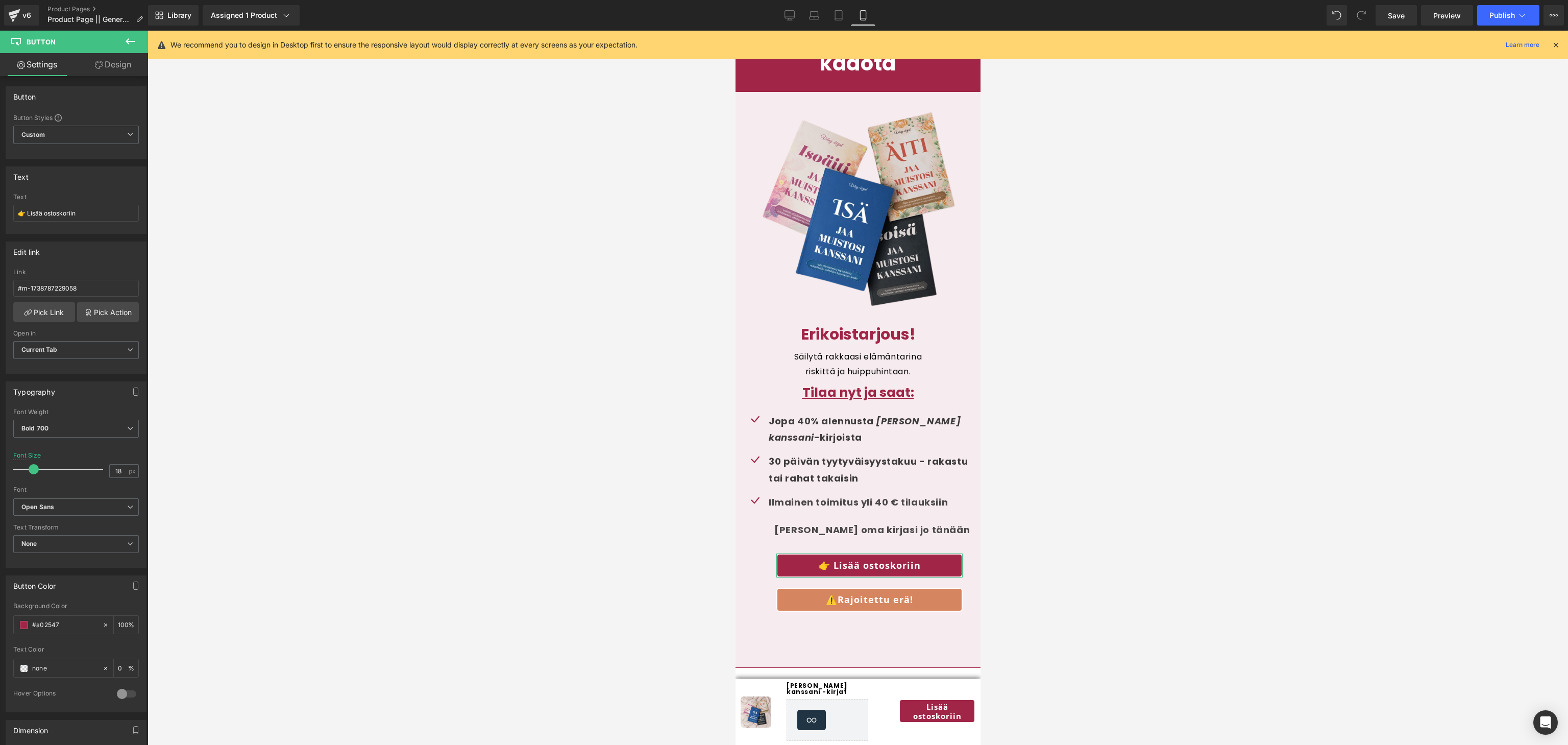
click at [98, 66] on icon at bounding box center [98, 64] width 8 height 8
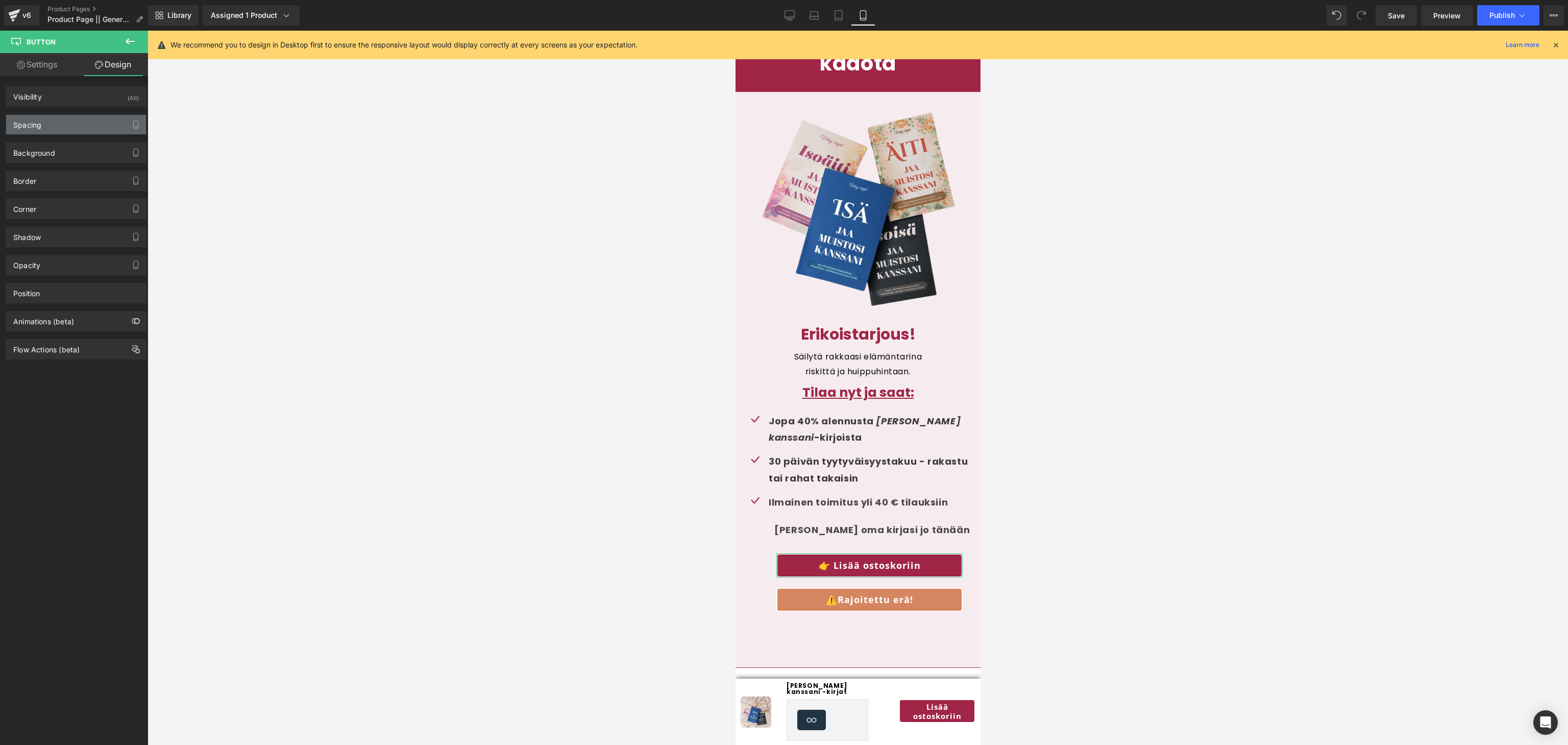
click at [55, 127] on div "Spacing" at bounding box center [76, 124] width 140 height 19
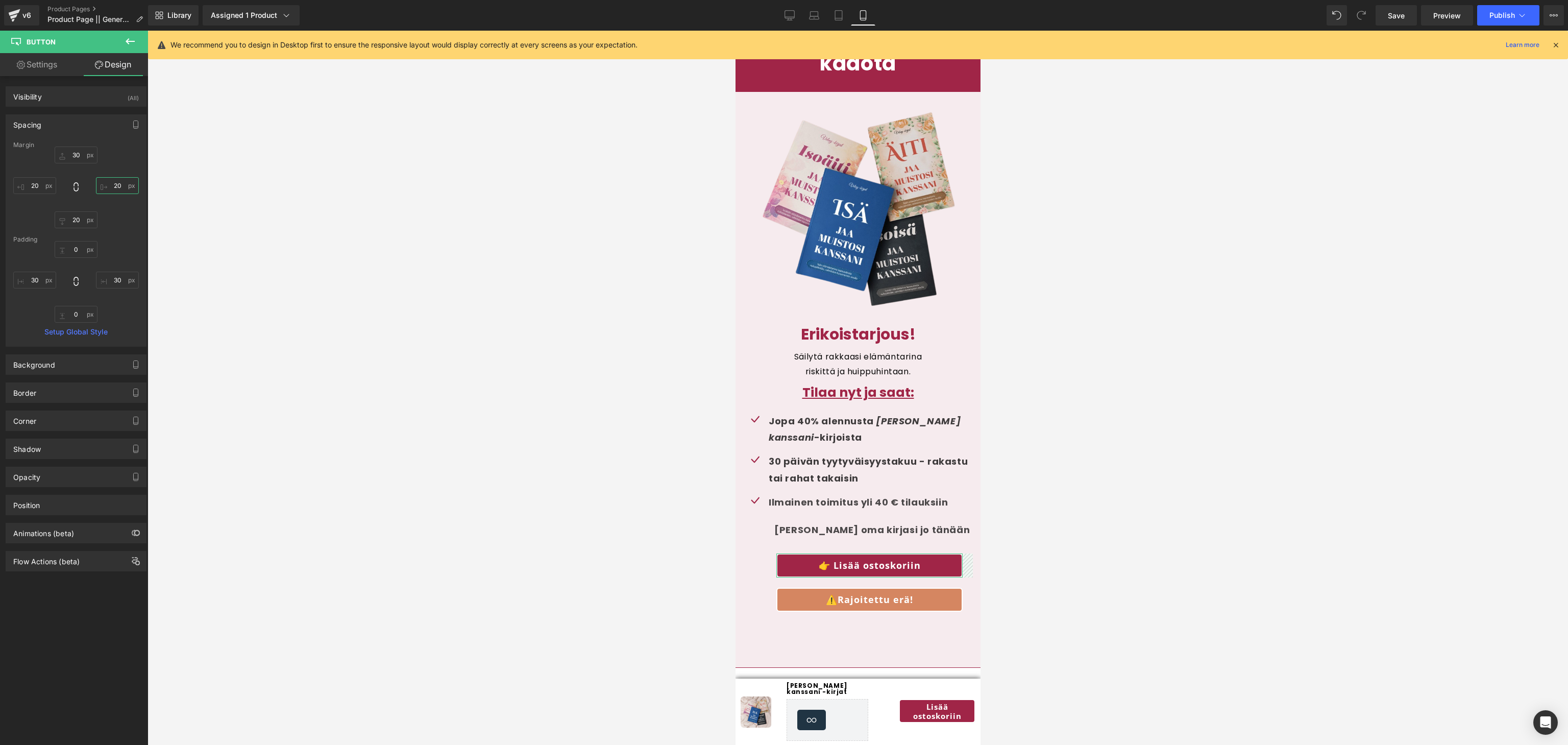
click at [110, 188] on input "text" at bounding box center [118, 186] width 43 height 17
type input "5"
type input "20"
click at [773, 541] on div "Ilmainen toimitus yli 40 € tilauksiin Text Block Hanki oma kirjasi jo tänään Te…" at bounding box center [858, 558] width 229 height 127
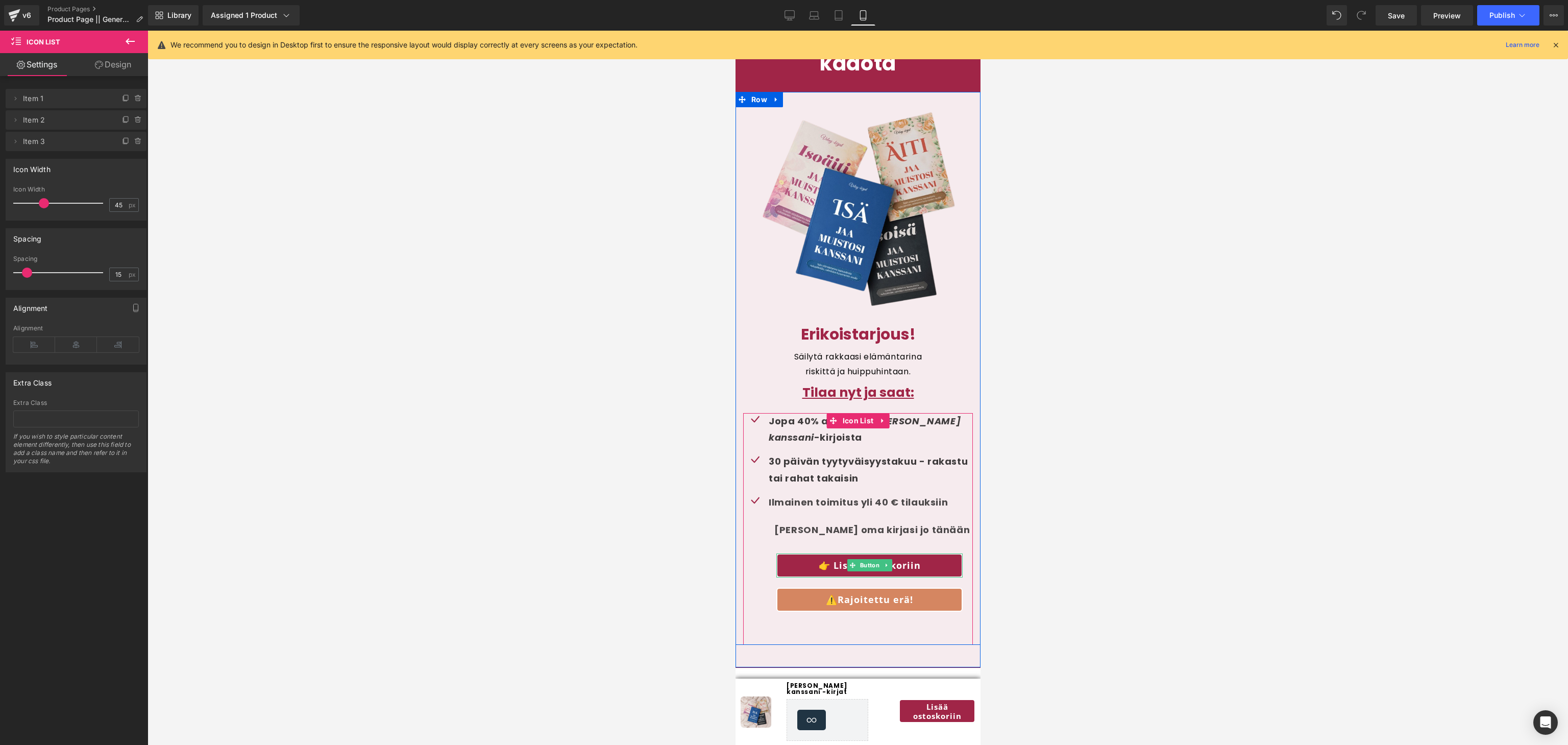
click at [786, 553] on link "👉 Lisää ostoskoriin" at bounding box center [869, 566] width 187 height 24
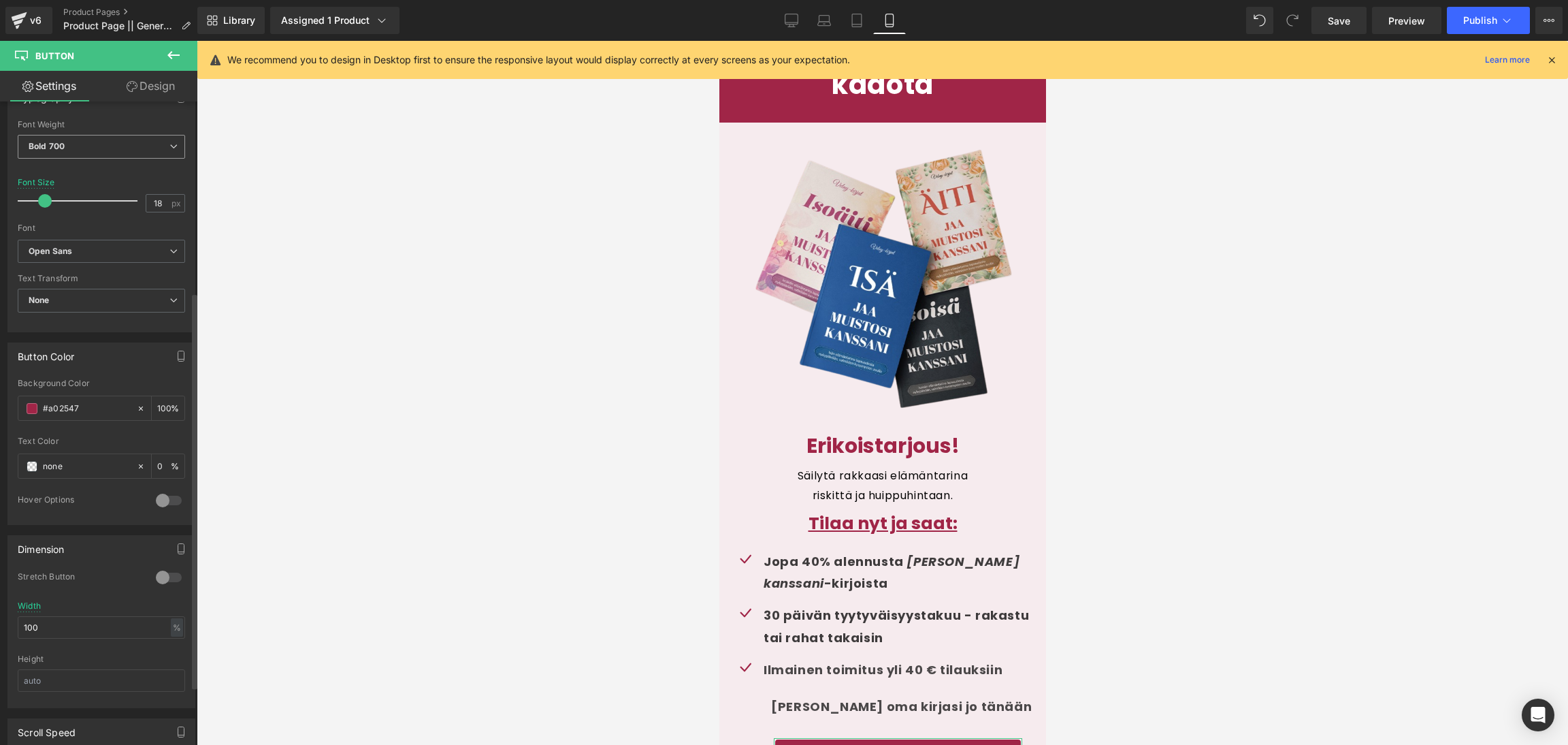
scroll to position [426, 0]
click at [164, 577] on div at bounding box center [169, 576] width 32 height 22
click at [164, 582] on div at bounding box center [169, 576] width 32 height 22
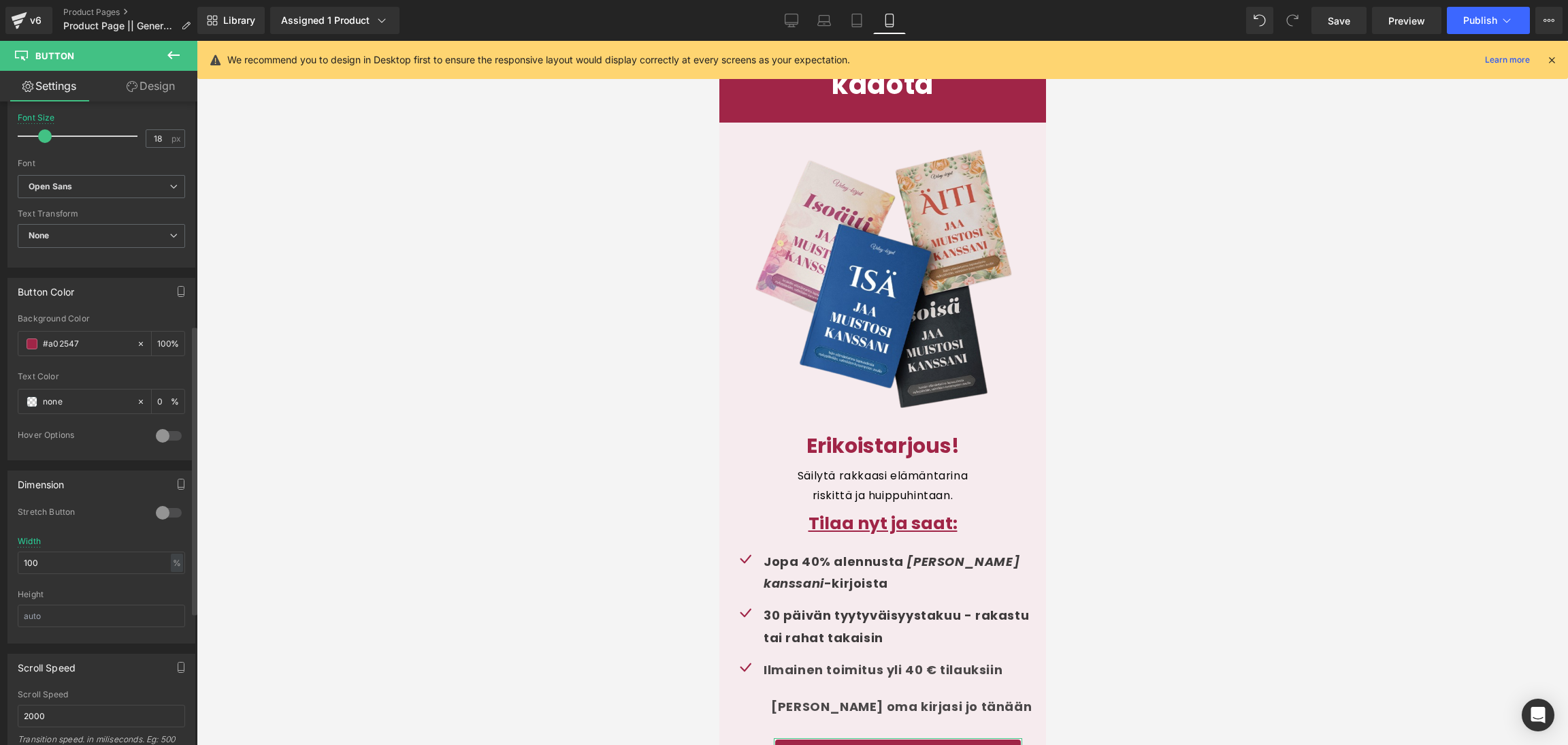
scroll to position [495, 0]
click at [172, 564] on div "%" at bounding box center [177, 557] width 12 height 18
click at [174, 597] on li "px" at bounding box center [176, 598] width 17 height 20
click at [111, 561] on input "100" at bounding box center [102, 558] width 167 height 23
drag, startPoint x: 109, startPoint y: 561, endPoint x: 18, endPoint y: 556, distance: 91.1
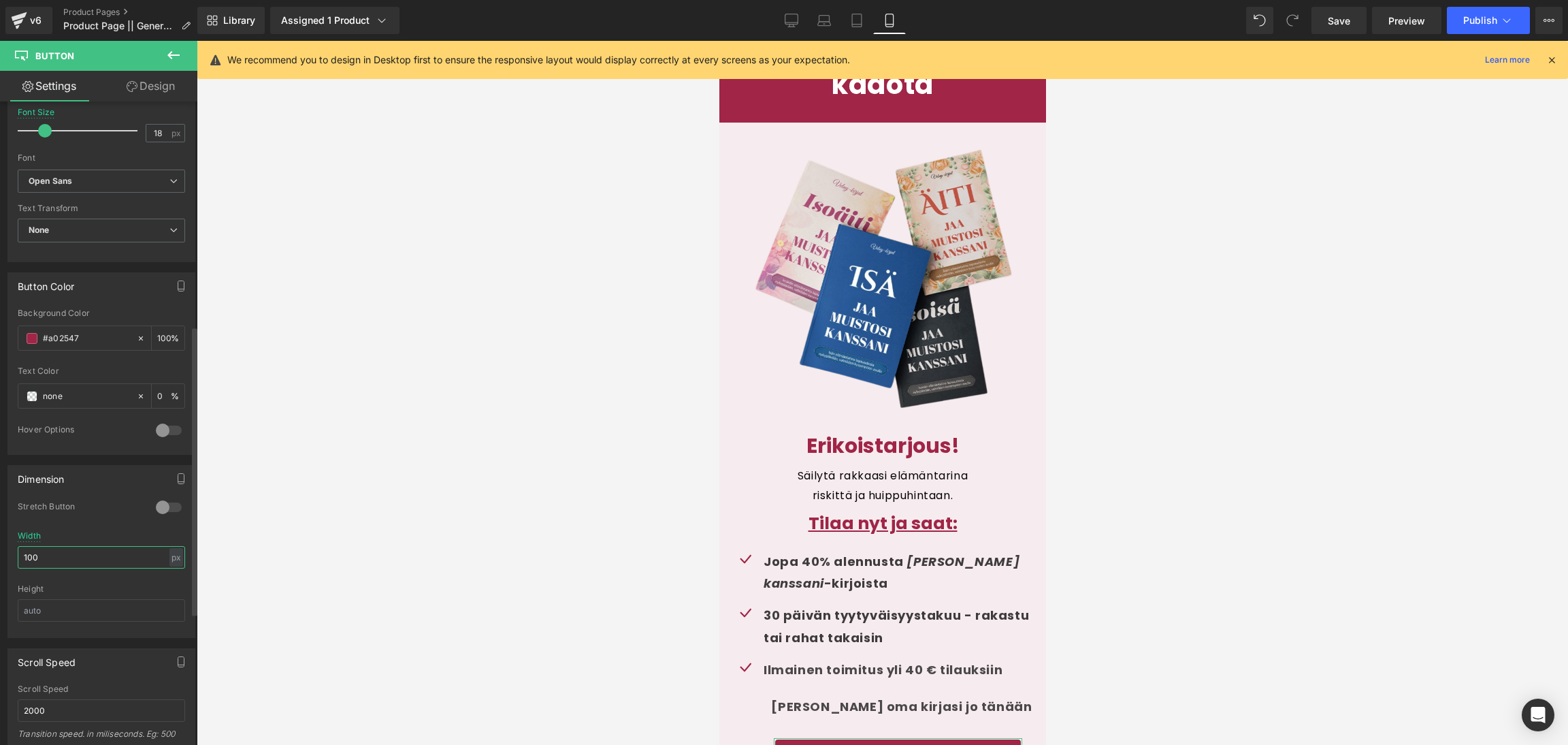
click at [18, 556] on input "100" at bounding box center [102, 558] width 167 height 23
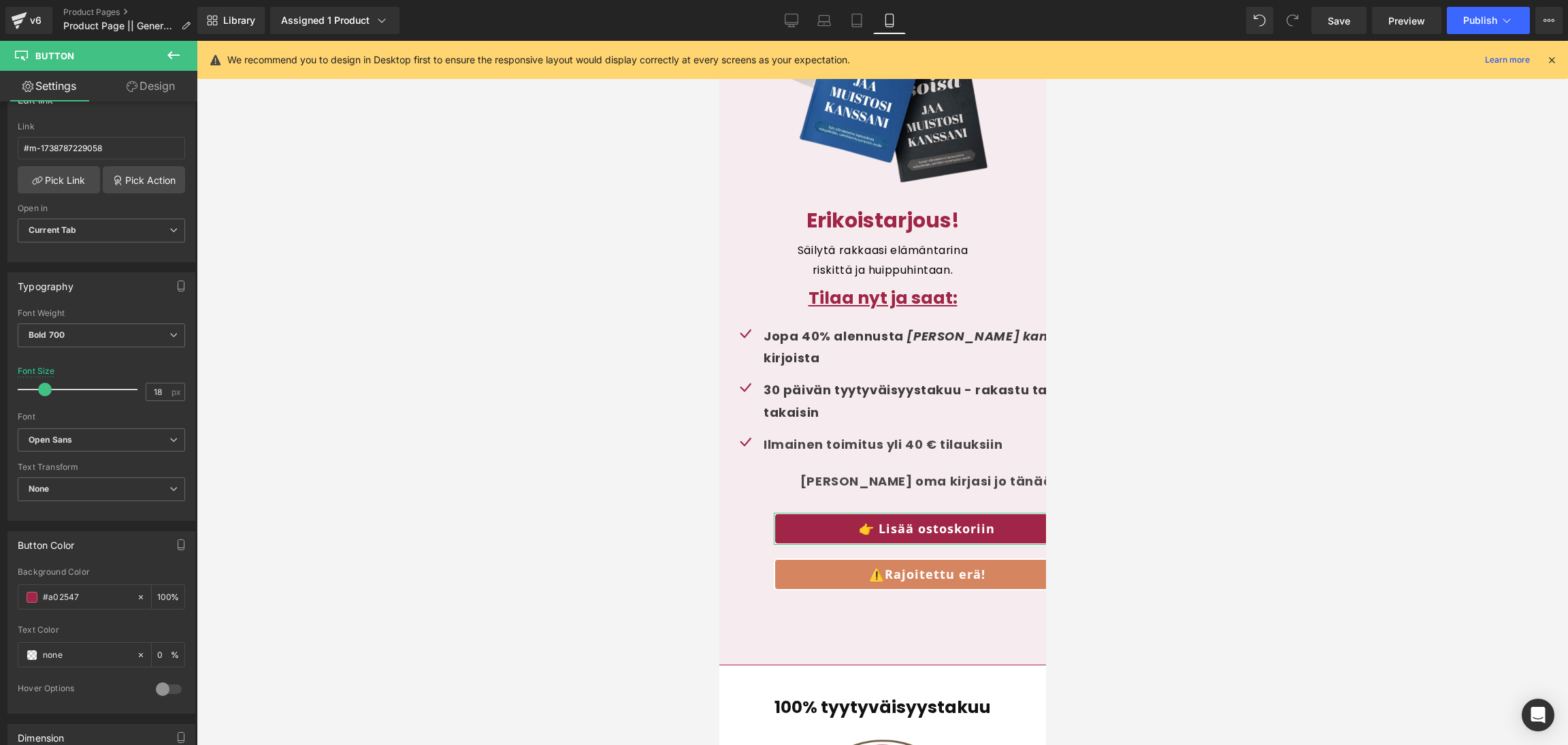
scroll to position [222, 0]
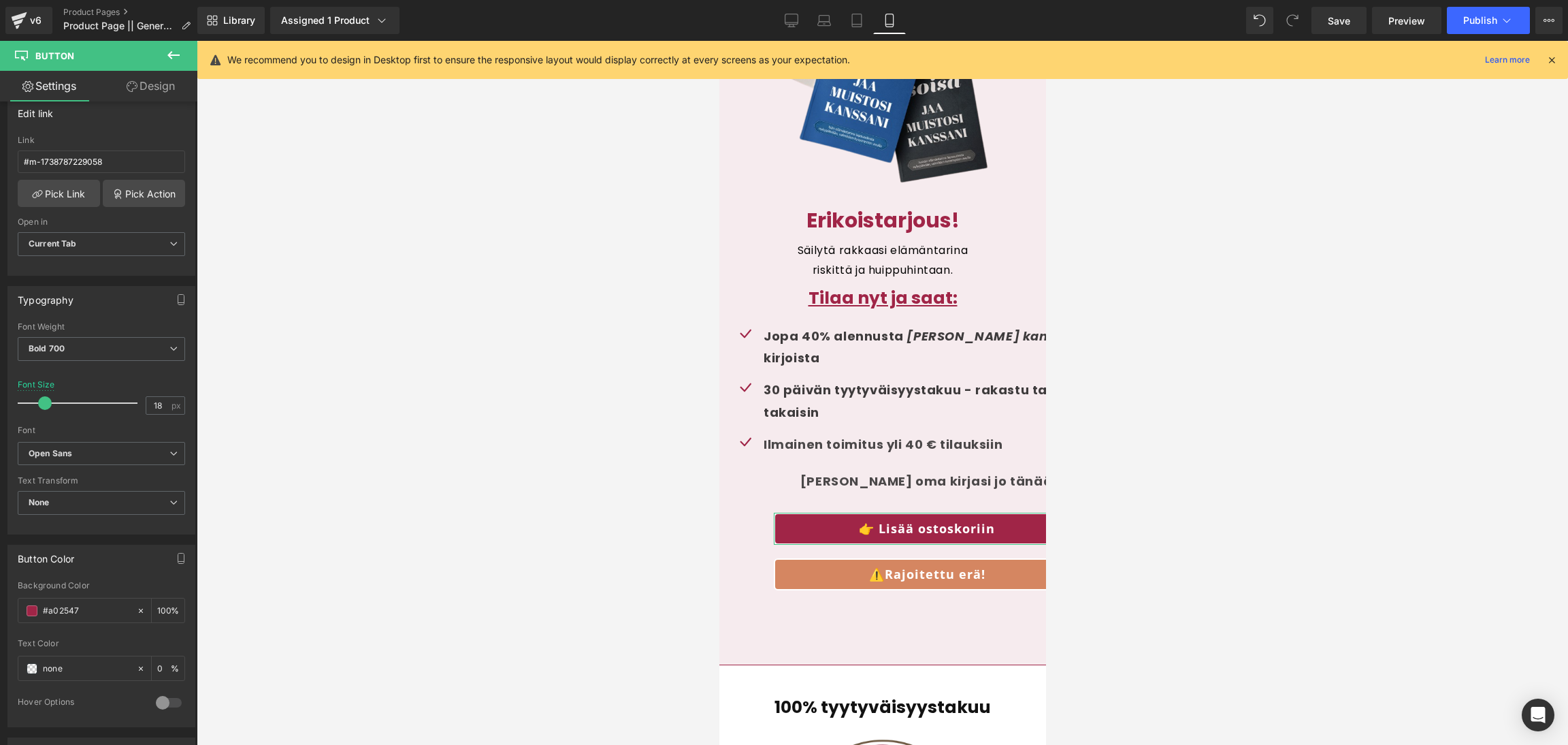
type input "450"
click at [145, 86] on link "Design" at bounding box center [151, 86] width 99 height 30
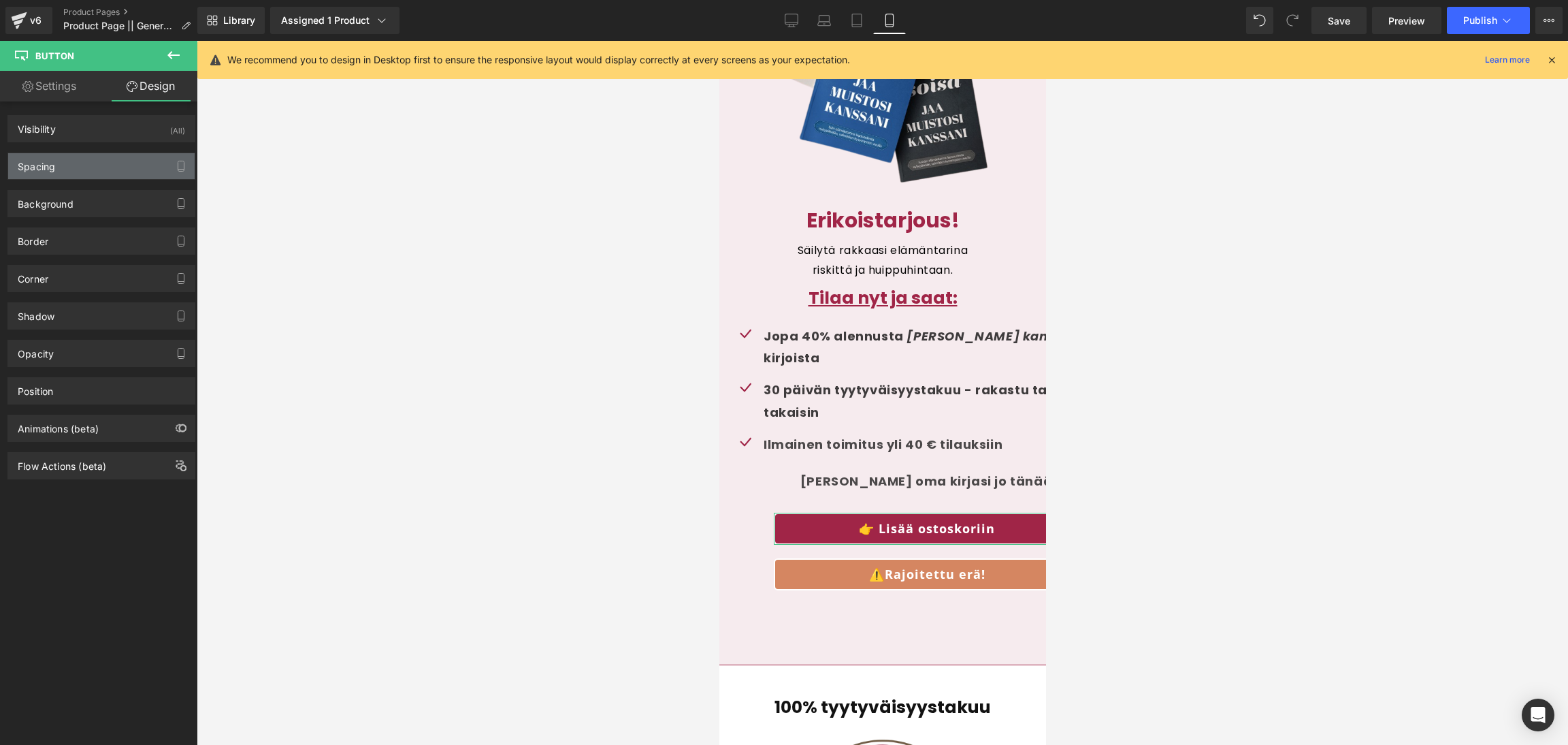
click at [78, 172] on div "Spacing" at bounding box center [102, 165] width 186 height 26
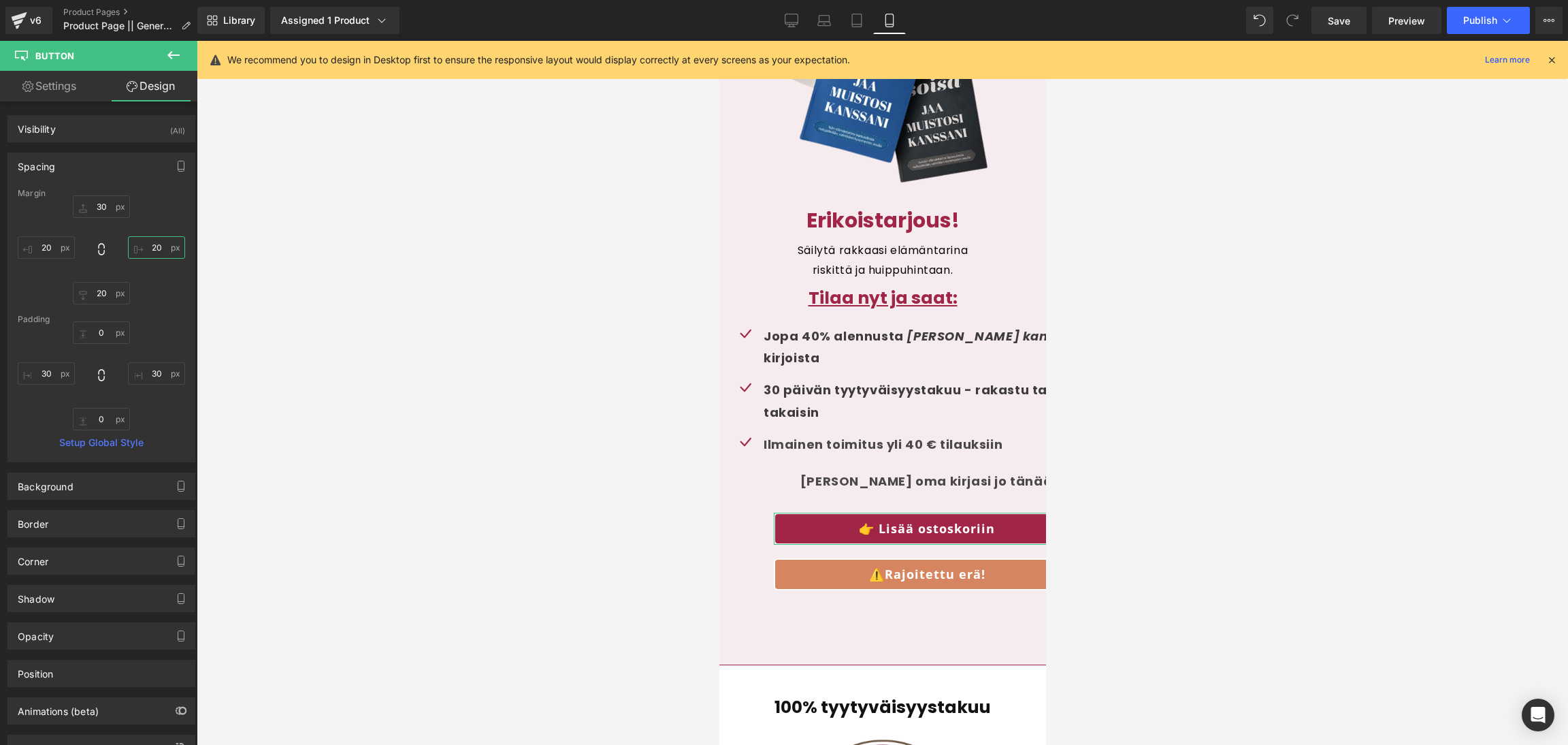
click at [153, 249] on input "text" at bounding box center [157, 248] width 57 height 23
type input "5"
type input "1"
type input "20"
click at [185, 50] on button at bounding box center [174, 56] width 47 height 30
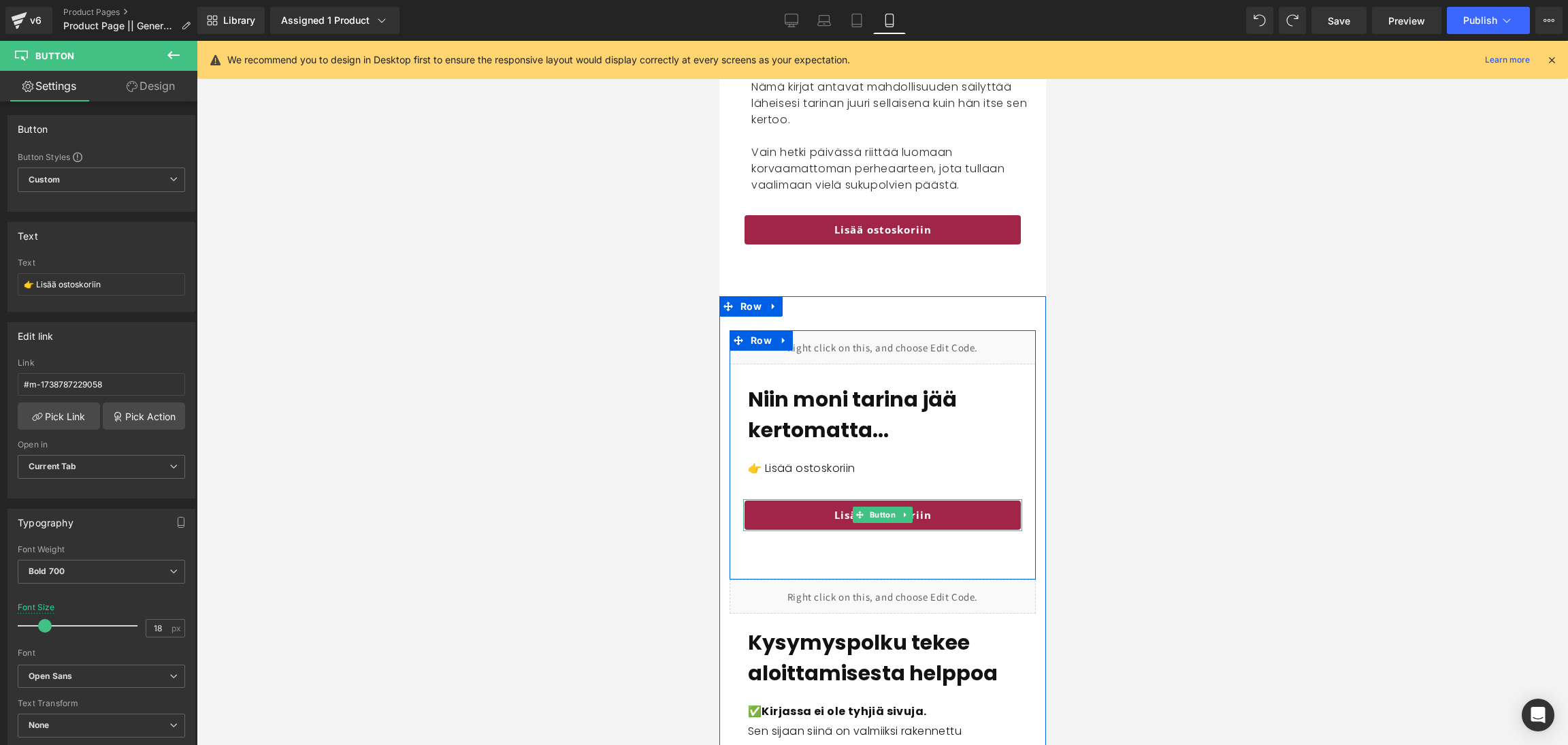
scroll to position [2606, 0]
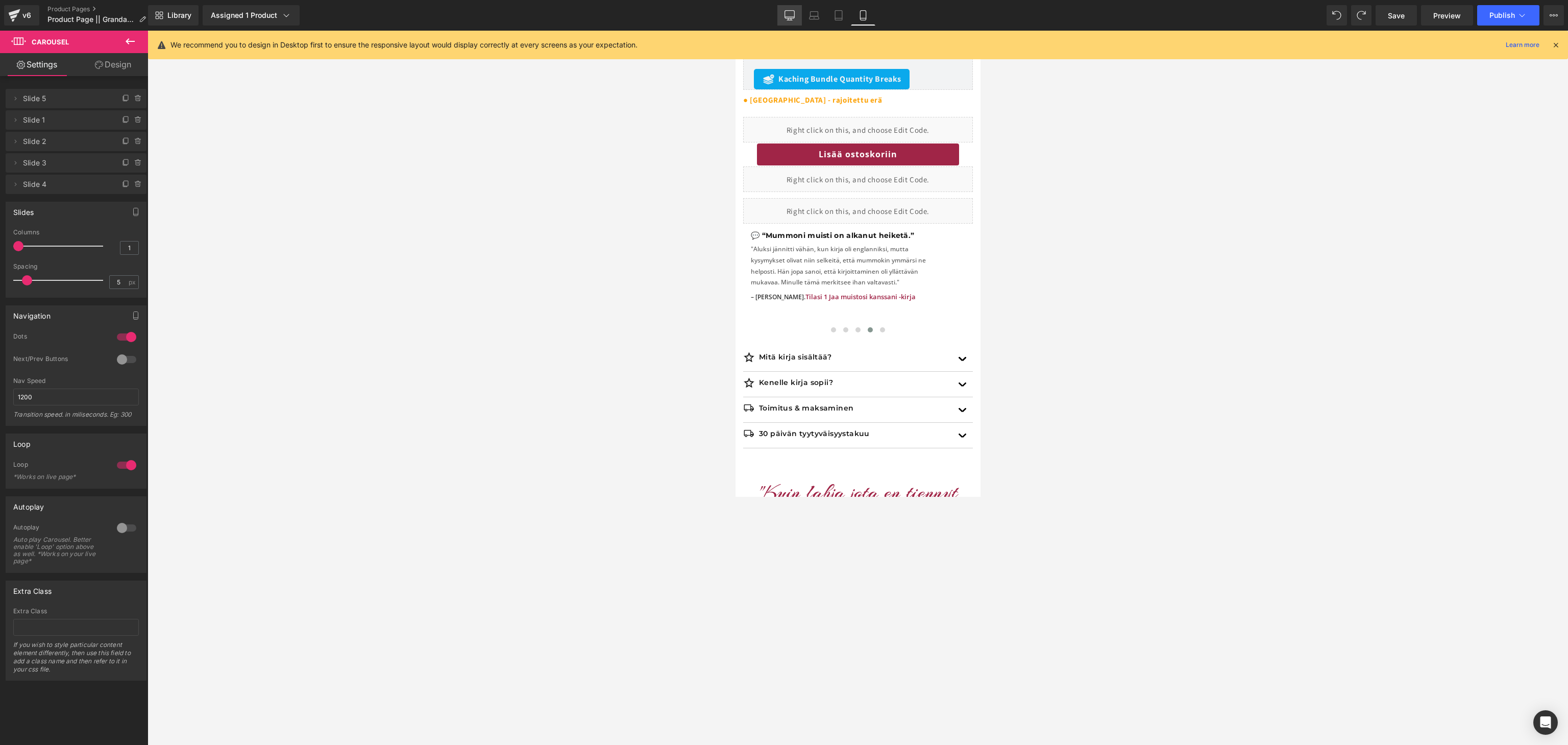
click at [791, 16] on icon at bounding box center [789, 15] width 10 height 10
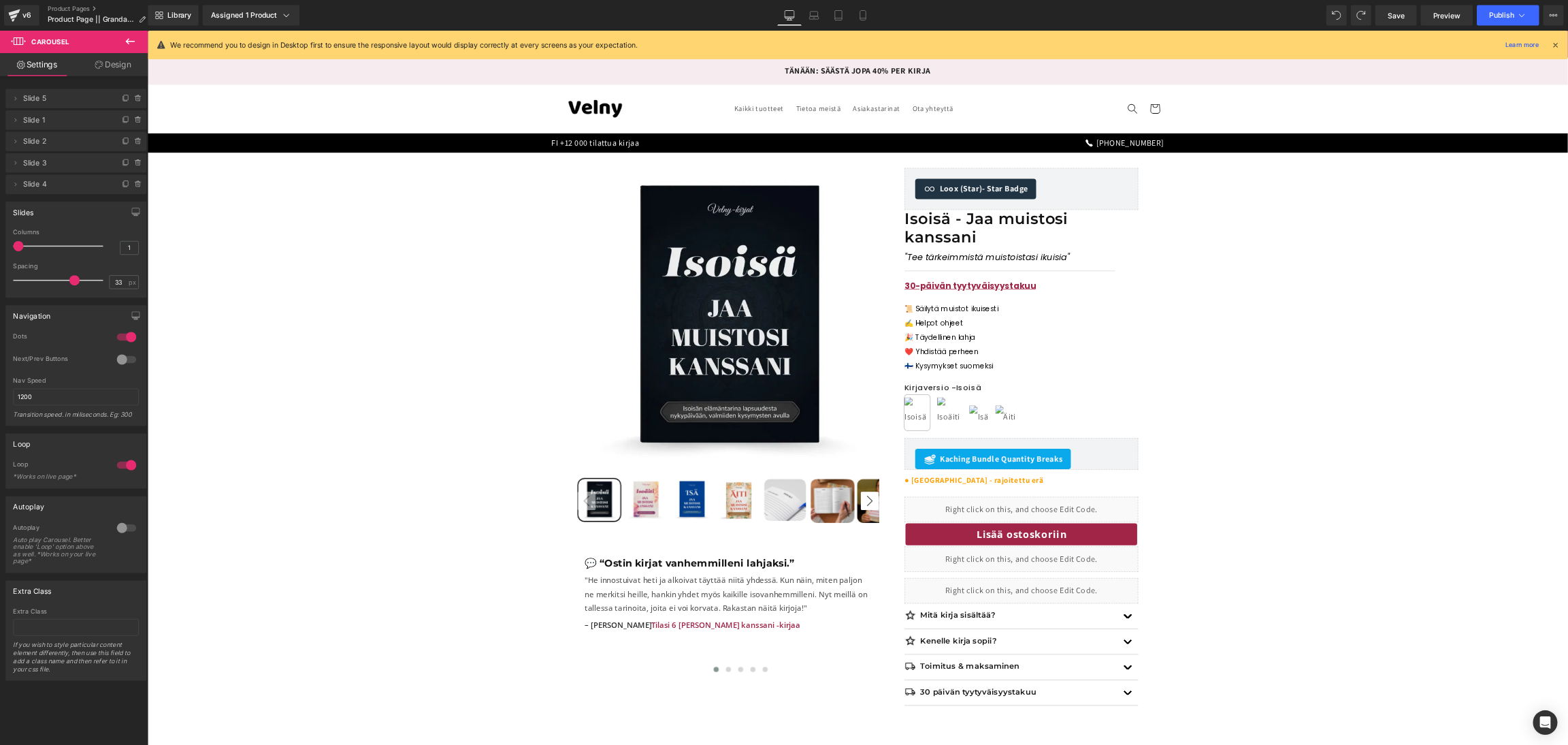
scroll to position [1, 0]
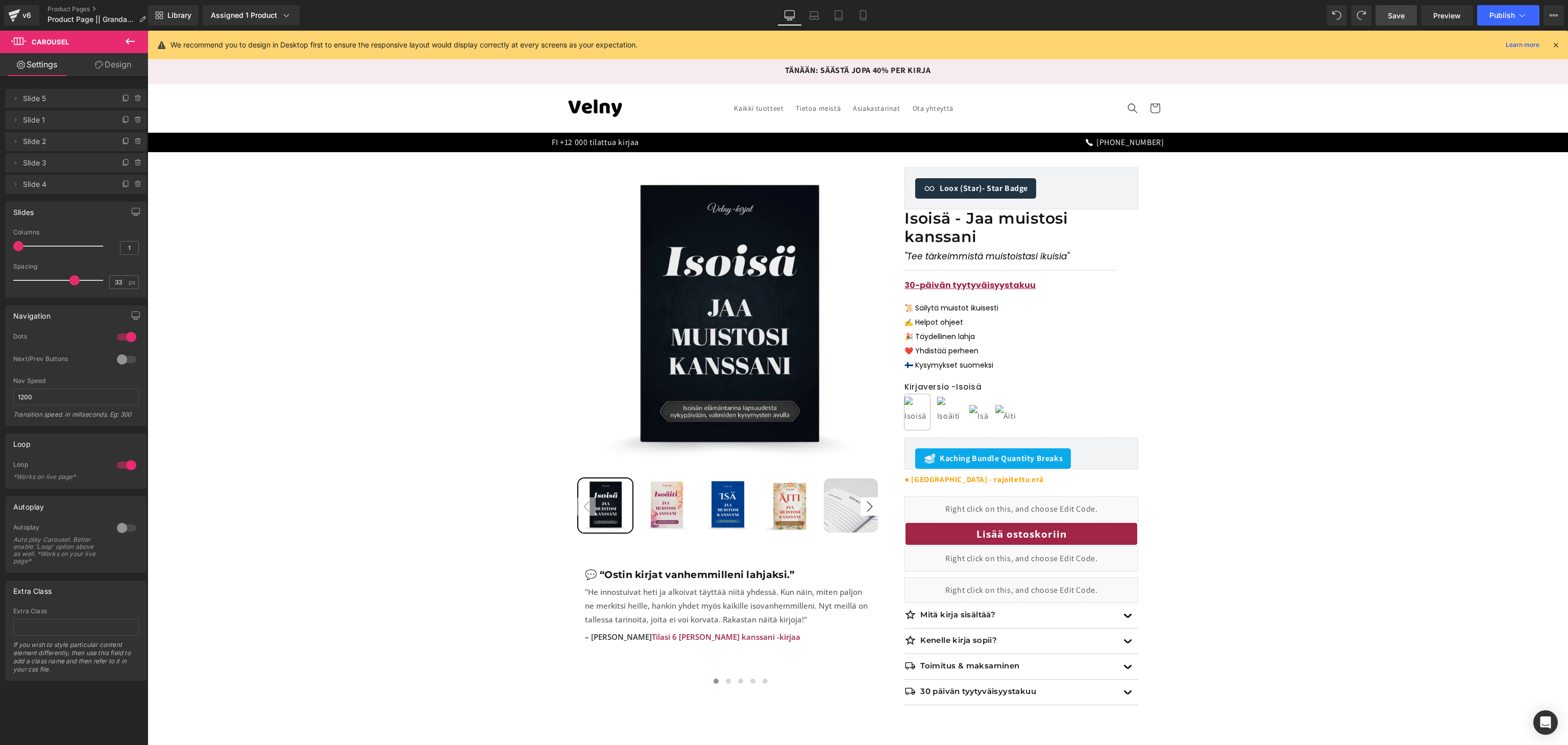
click at [1406, 17] on link "Save" at bounding box center [1396, 15] width 41 height 21
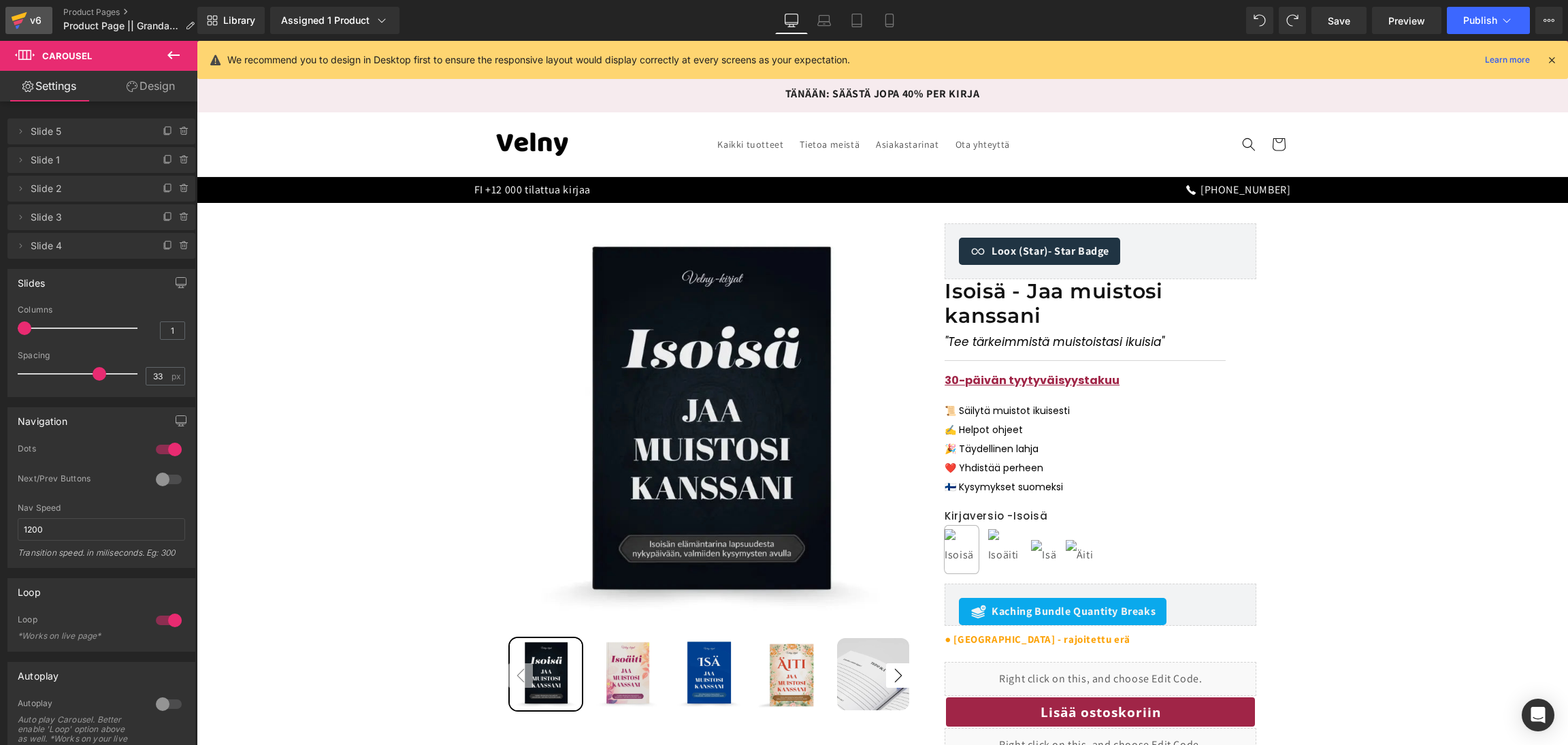
click at [28, 29] on div "v6" at bounding box center [36, 20] width 17 height 18
click at [174, 59] on icon at bounding box center [173, 54] width 16 height 16
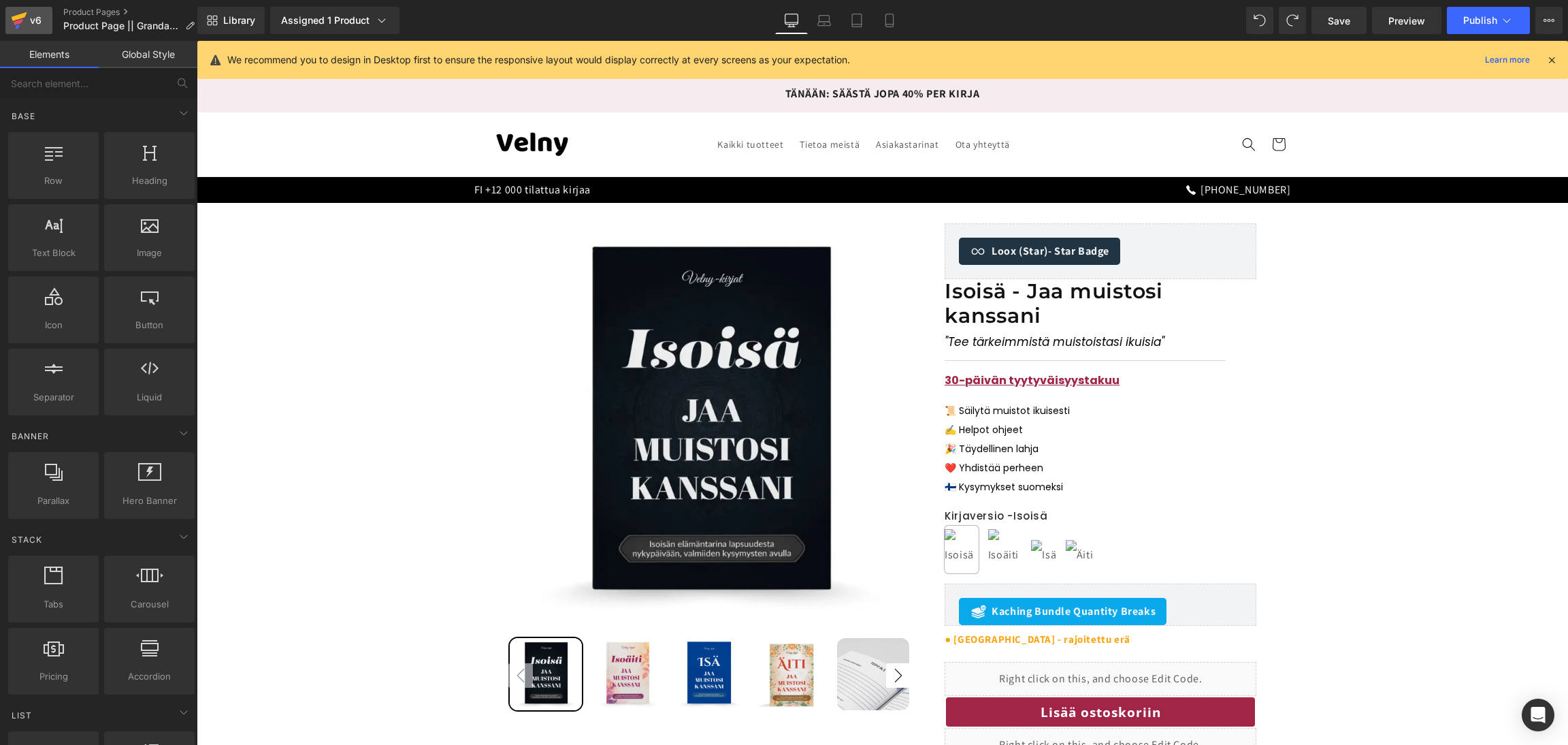
click at [31, 28] on div "v6" at bounding box center [36, 20] width 17 height 18
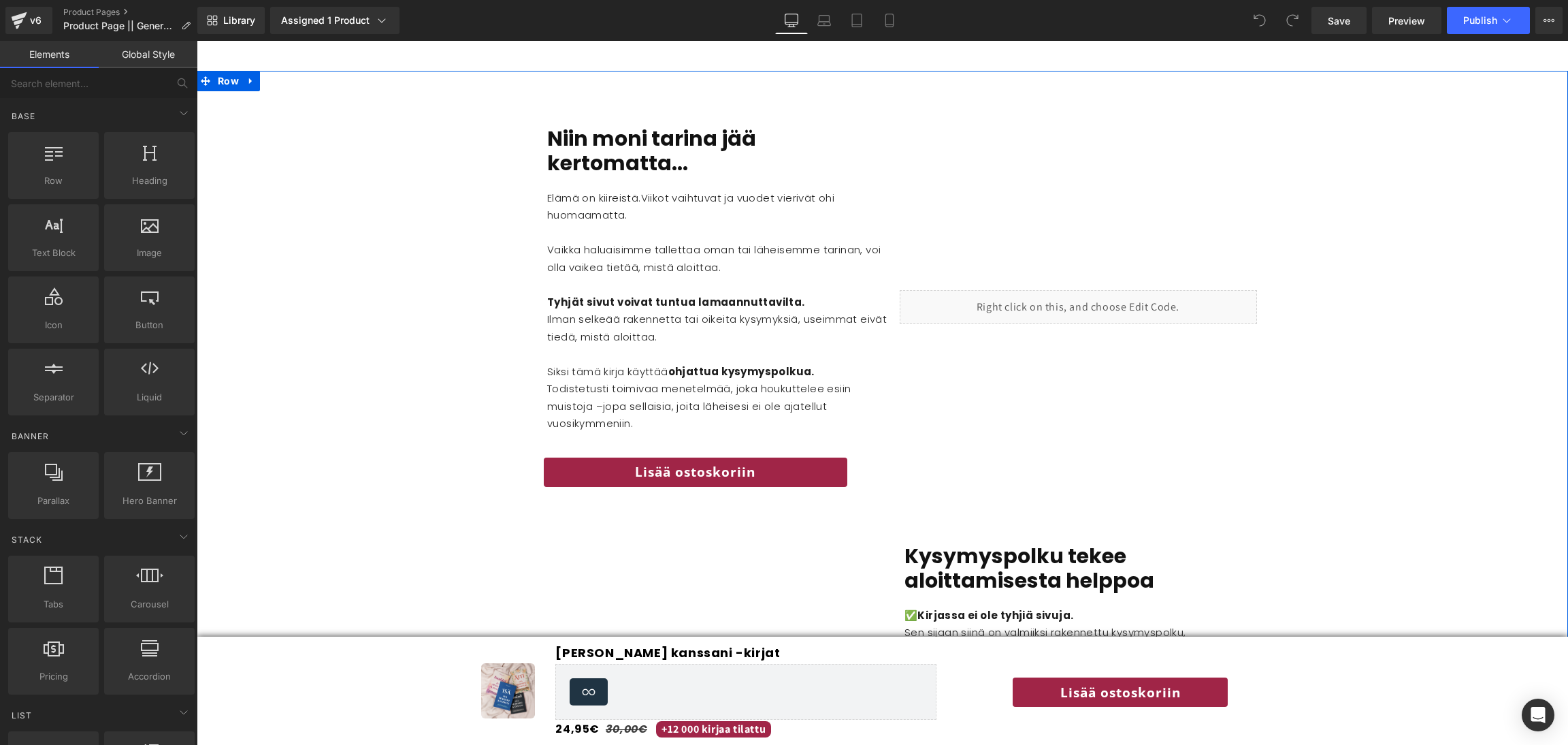
scroll to position [2057, 0]
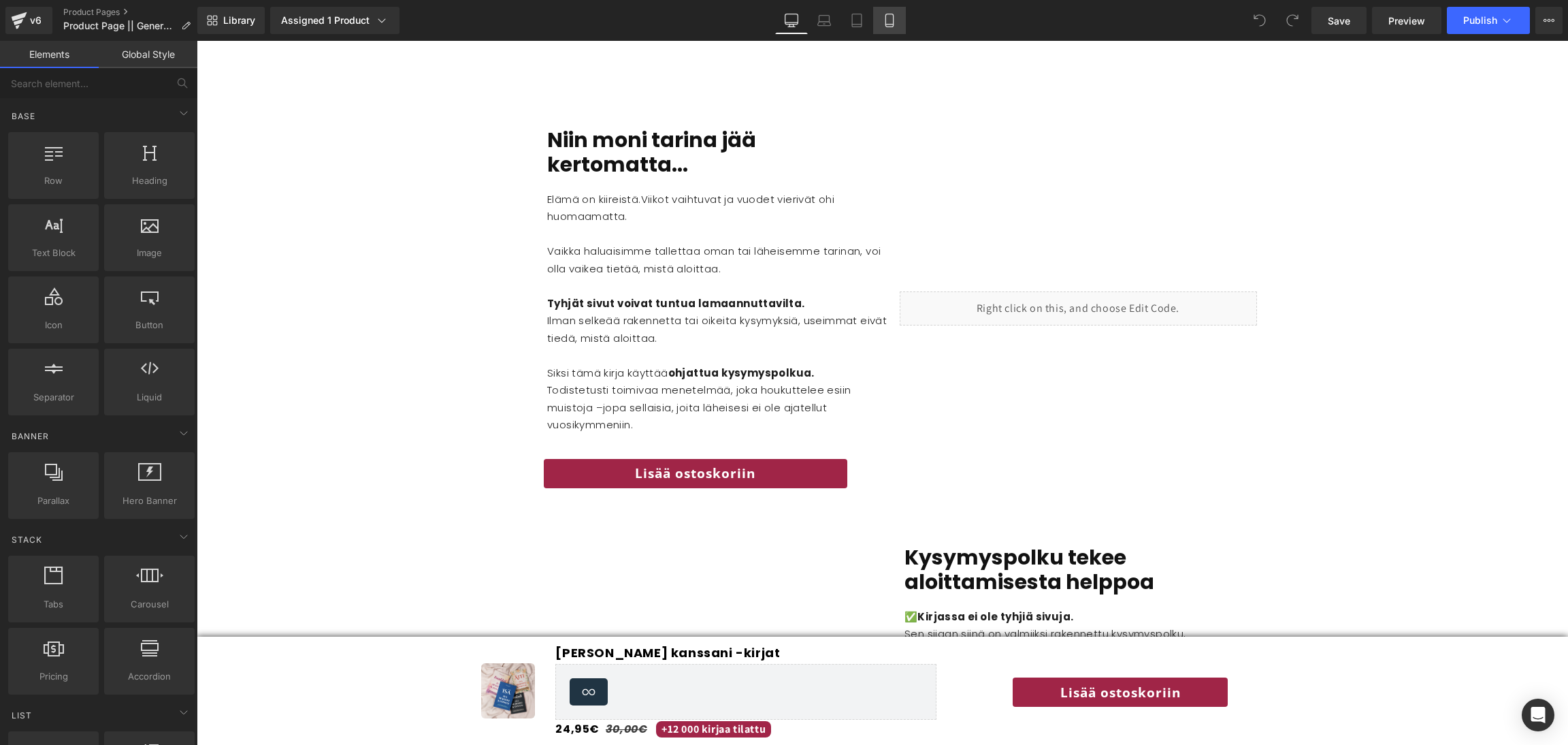
click at [892, 24] on icon at bounding box center [889, 21] width 8 height 13
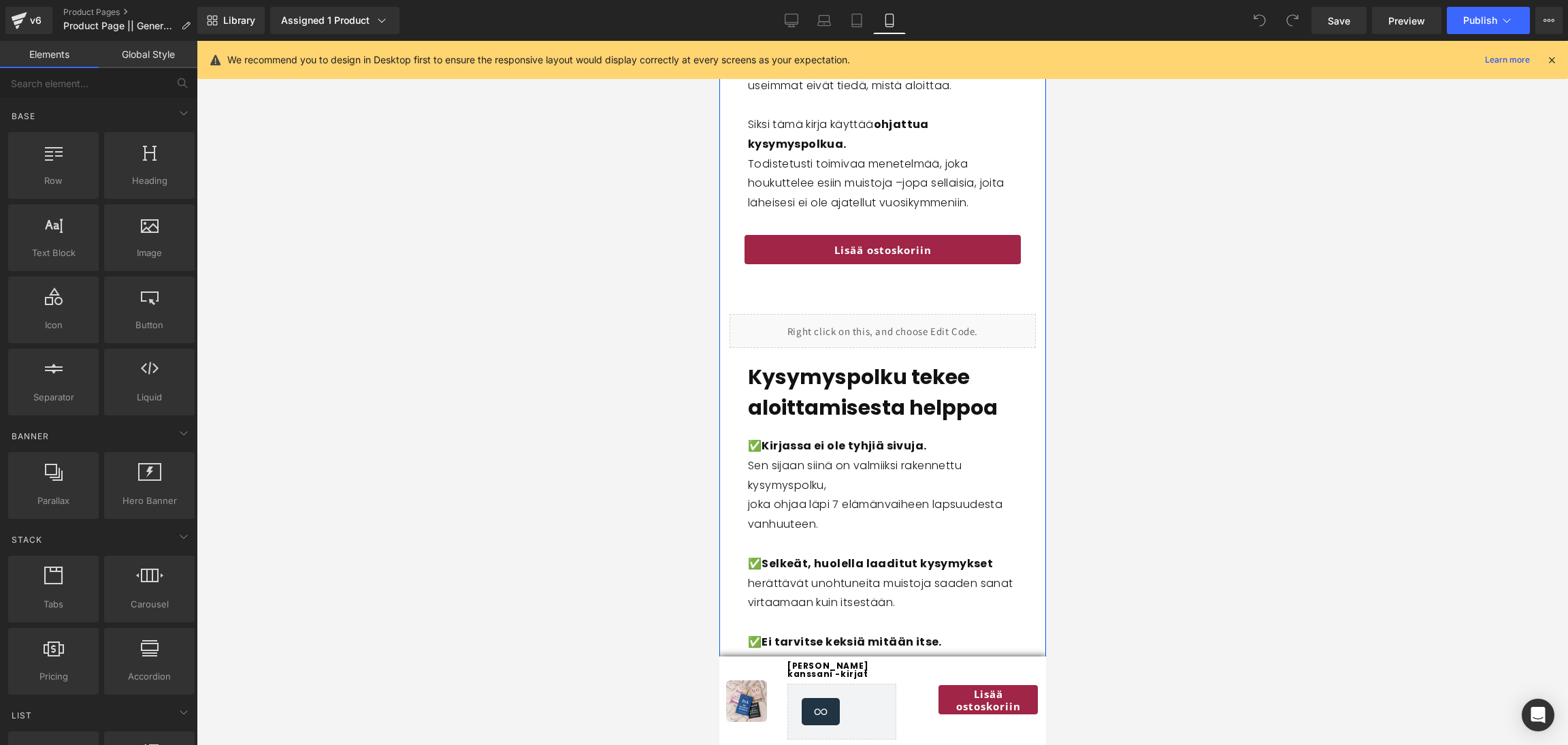
scroll to position [3184, 0]
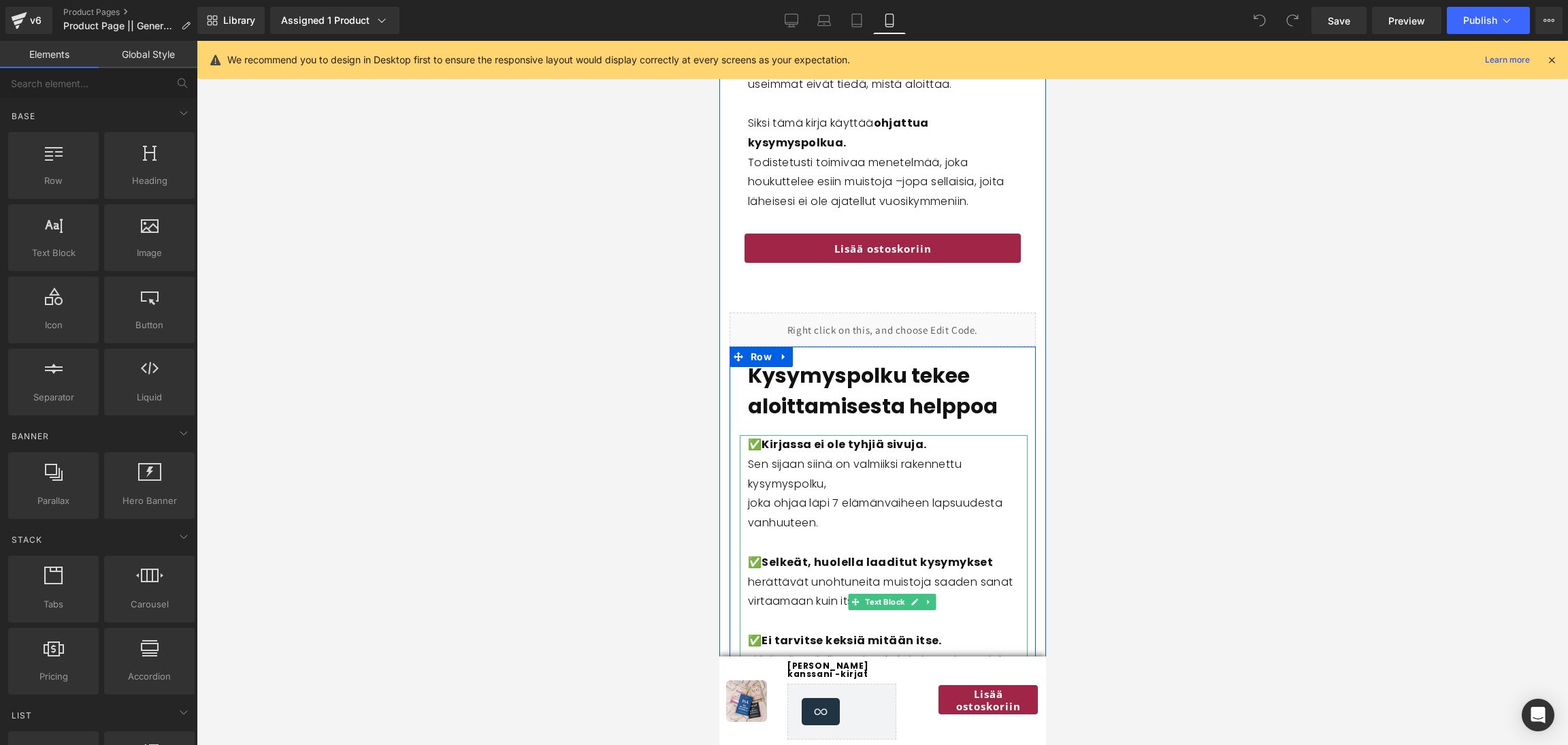
click at [838, 494] on p "joka ohjaa läpi 7 elämänvaiheen lapsuudesta vanhuuteen." at bounding box center [883, 514] width 272 height 40
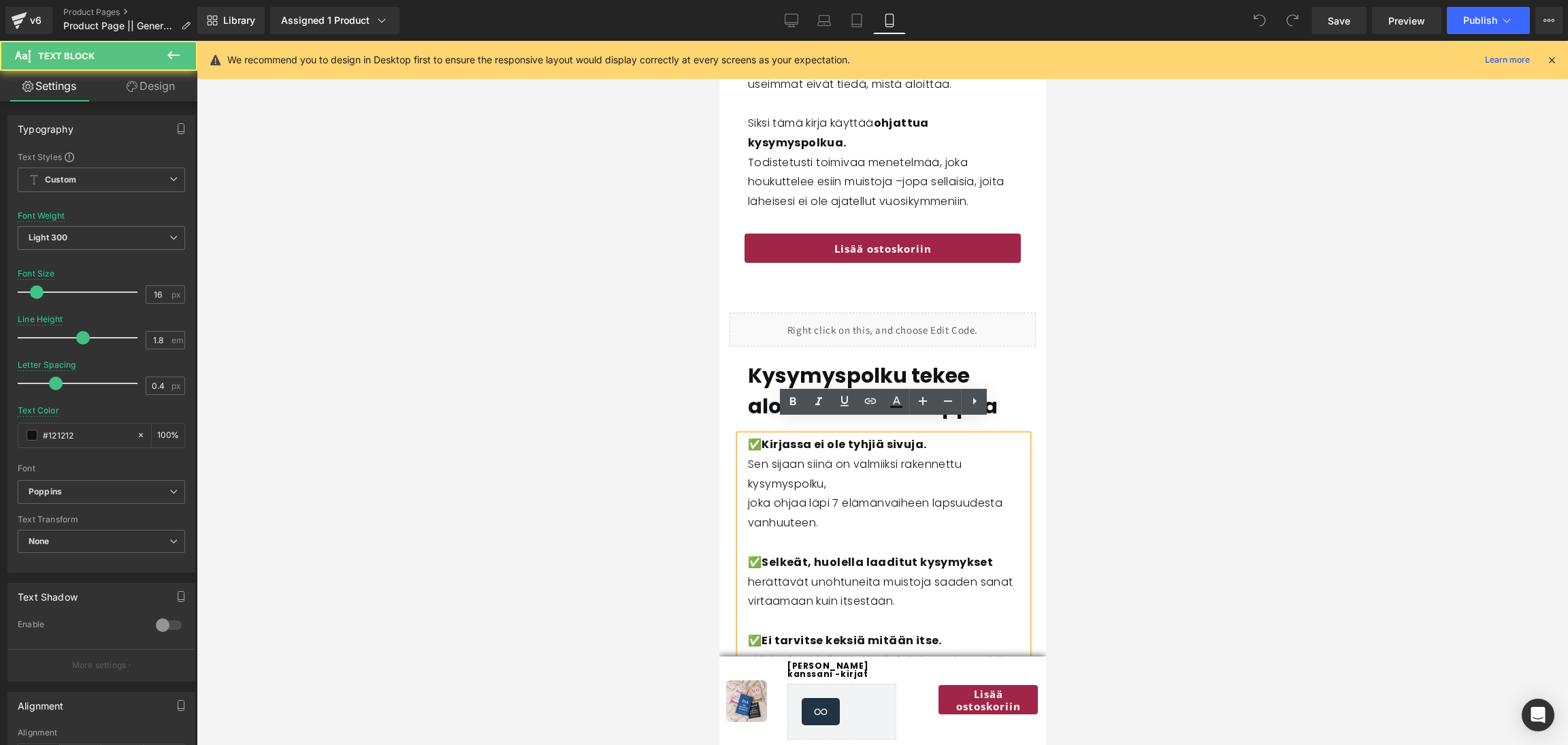
click at [840, 494] on p "joka ohjaa läpi 7 elämänvaiheen lapsuudesta vanhuuteen." at bounding box center [883, 514] width 272 height 40
click at [750, 494] on p "joka ohjaa läpi eri elämänvaiheen lapsuudesta vanhuuteen." at bounding box center [883, 514] width 272 height 40
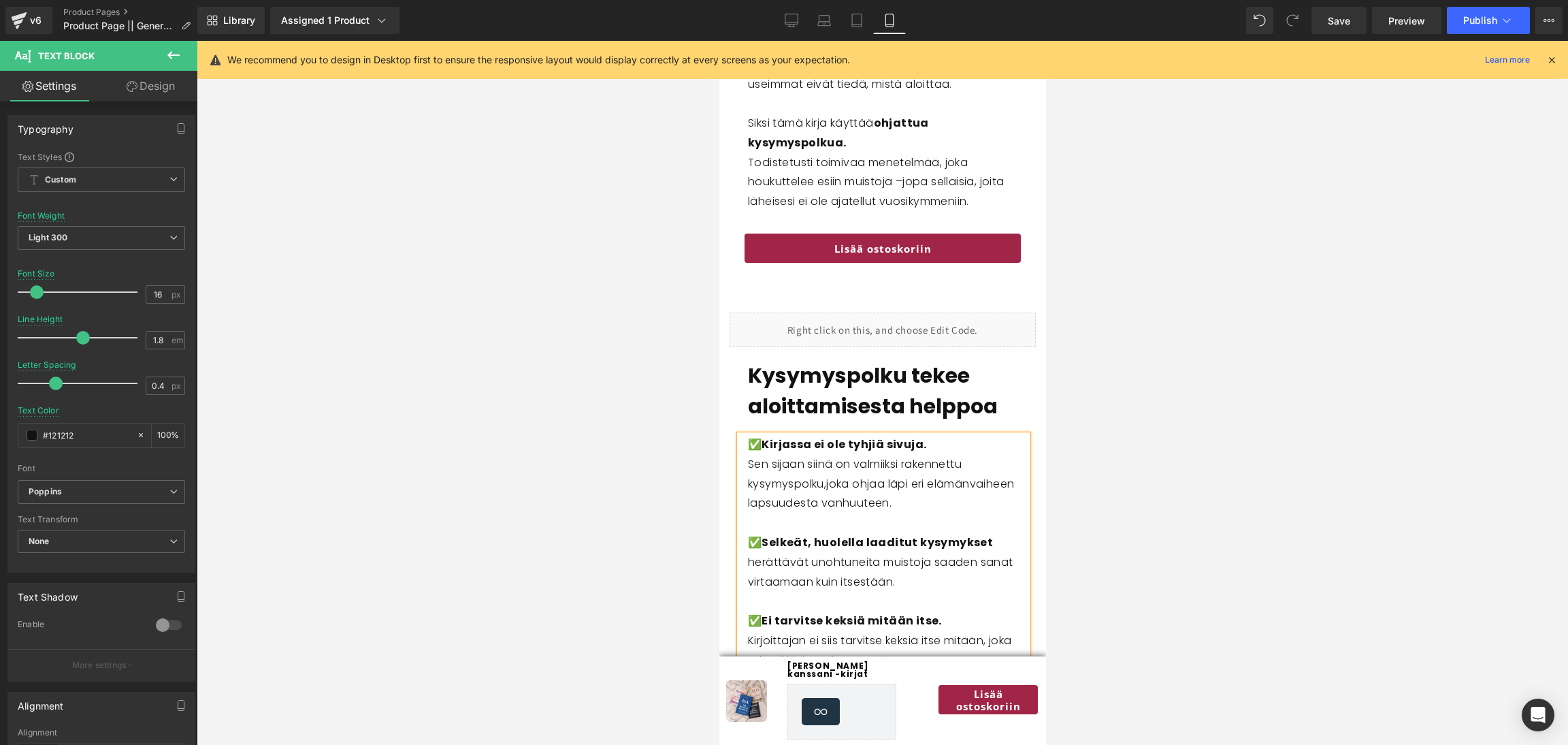
click at [836, 494] on span "joka ohjaa läpi eri elämänvaiheen lapsuudesta vanhuuteen." at bounding box center [880, 493] width 266 height 35
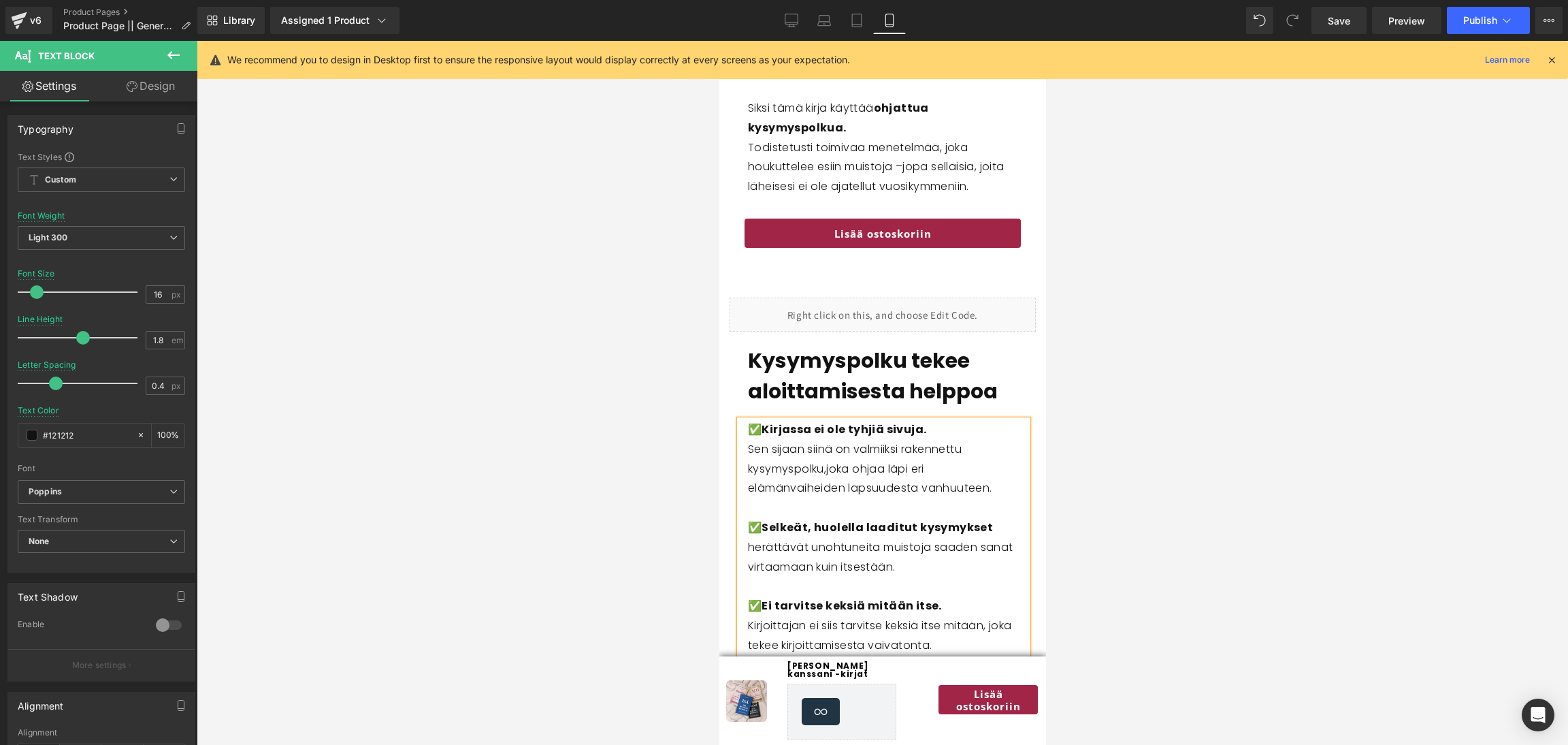
click at [953, 474] on span "joka ohjaa läpi eri elämänvaiheiden lapsuudesta vanhuuteen." at bounding box center [869, 478] width 244 height 35
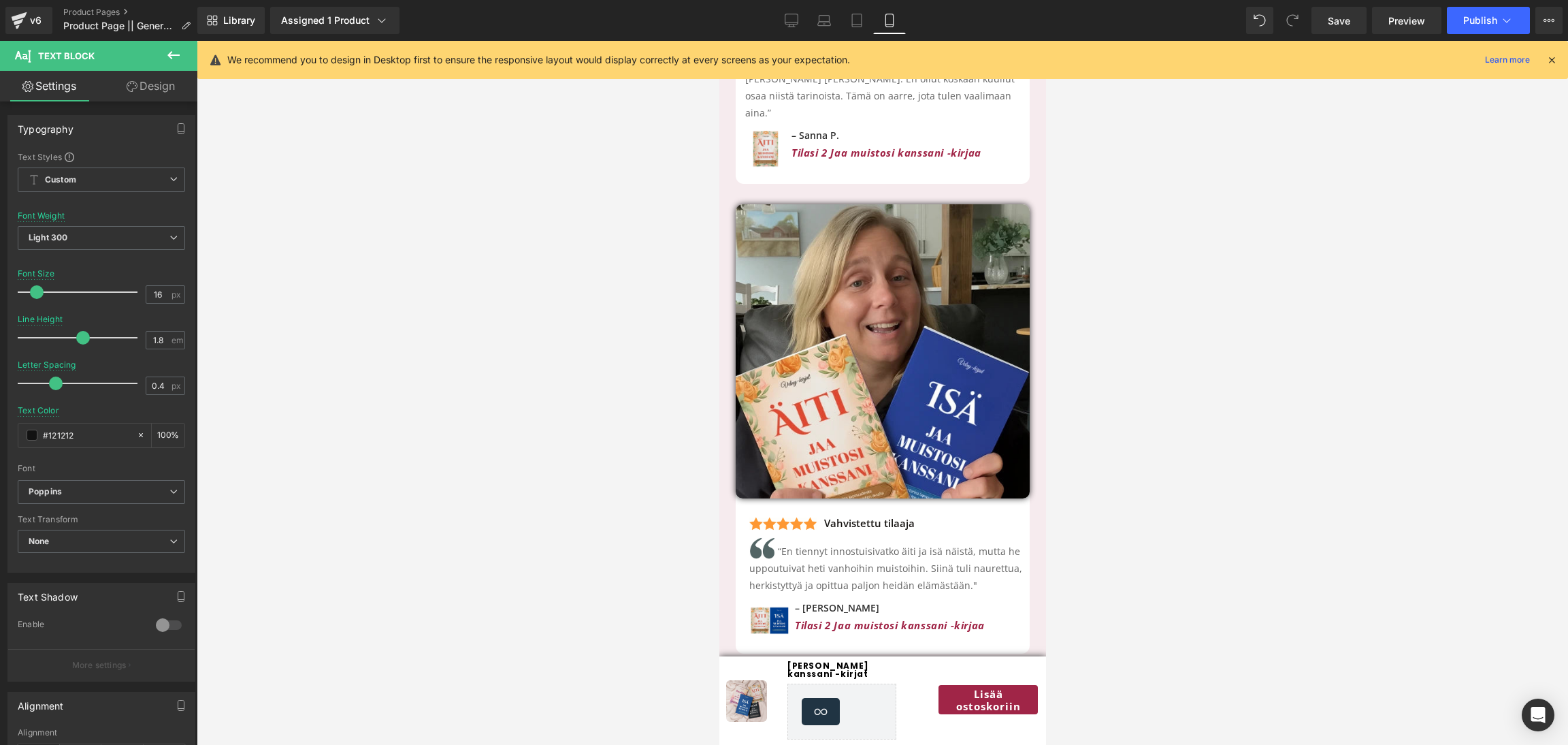
scroll to position [4296, 0]
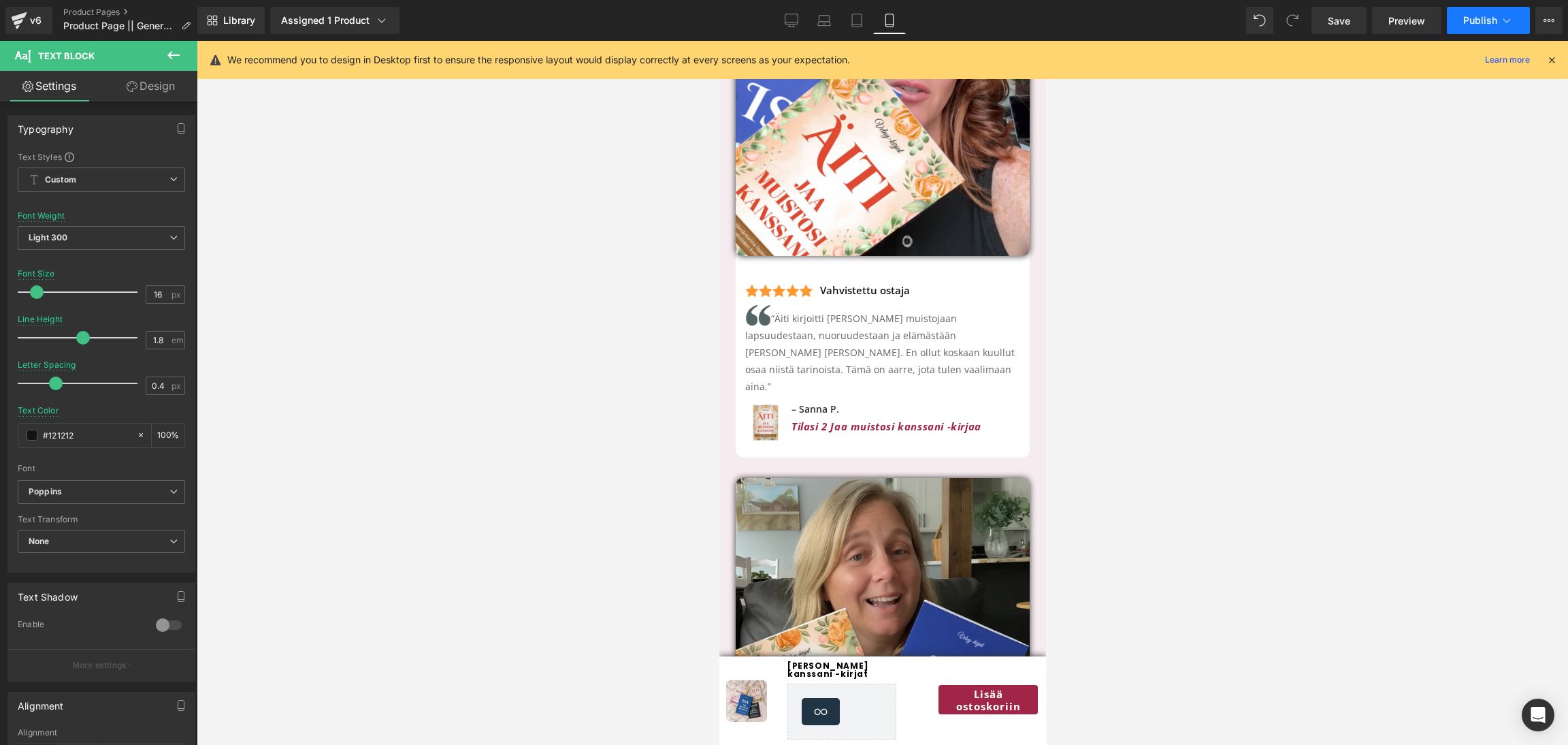
click at [1475, 26] on button "Publish" at bounding box center [1487, 20] width 83 height 28
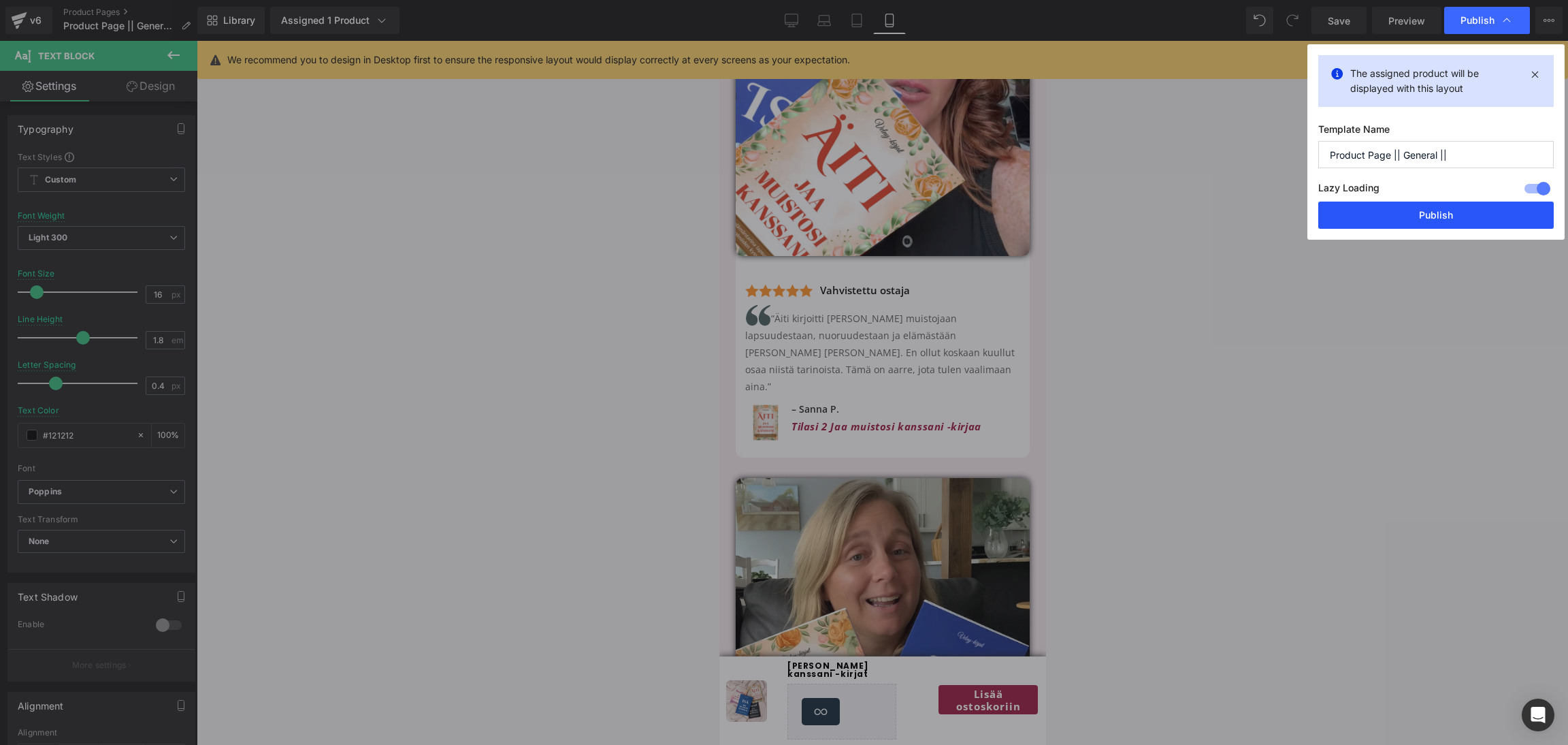
click at [1373, 224] on button "Publish" at bounding box center [1436, 215] width 236 height 28
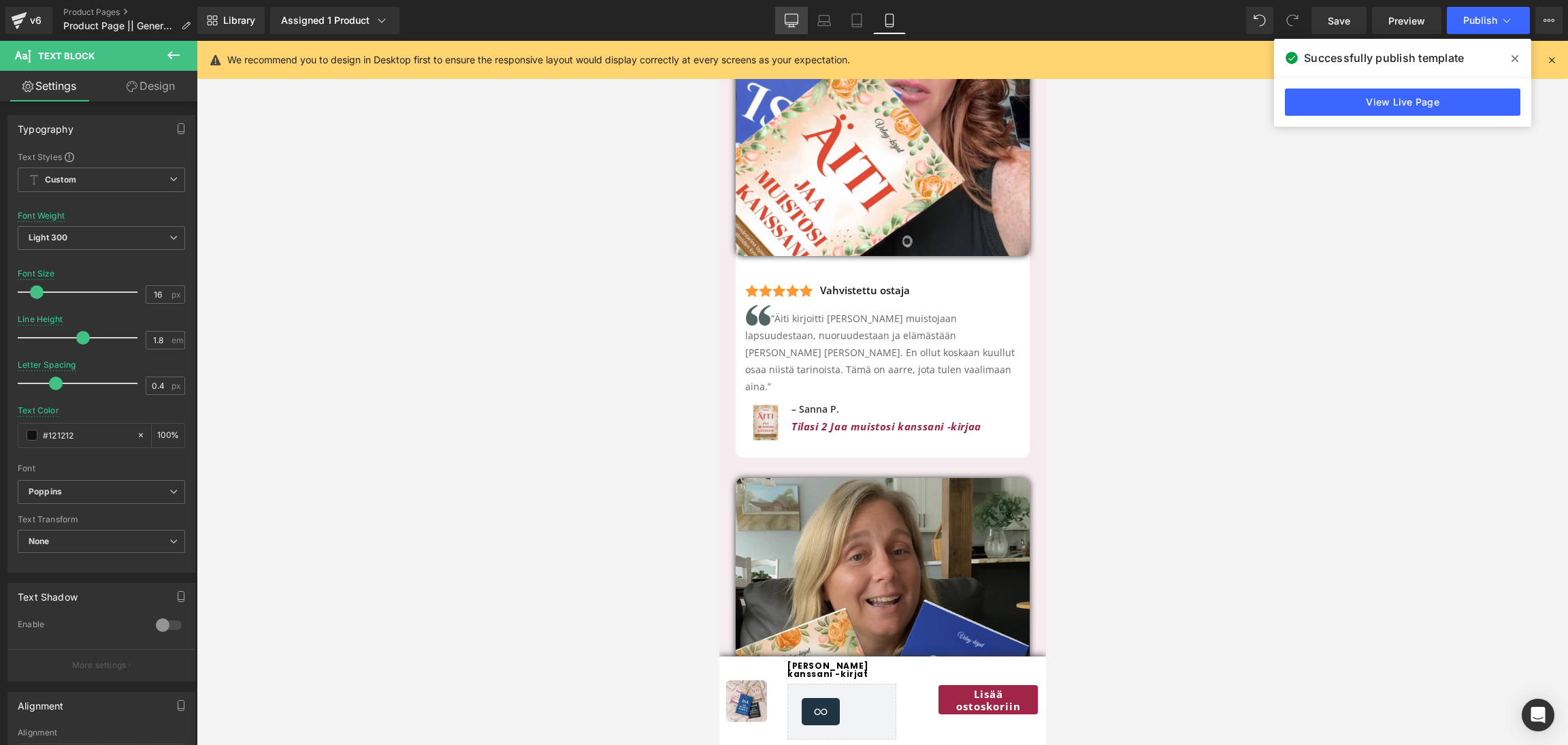
click at [794, 20] on icon at bounding box center [791, 20] width 13 height 13
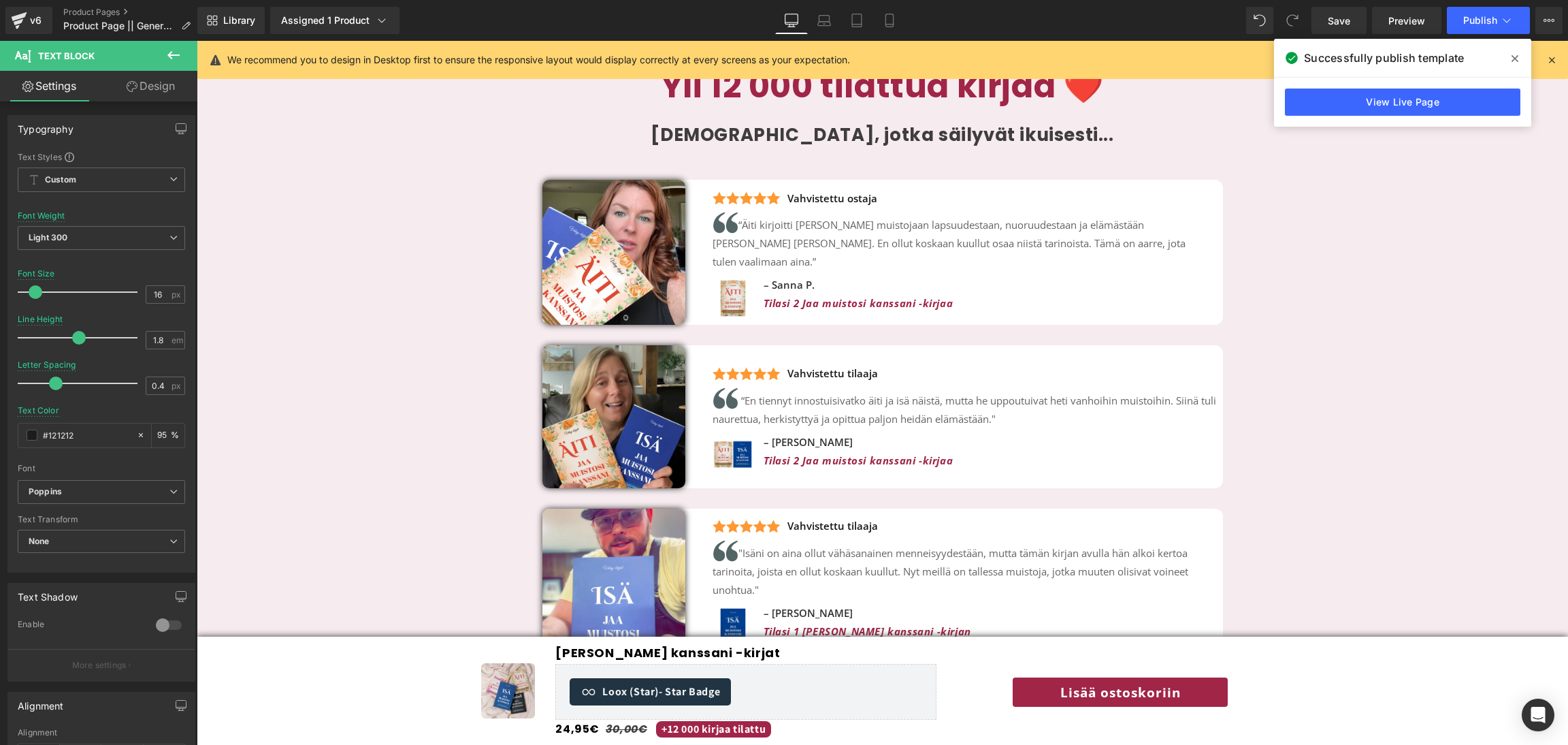
scroll to position [2873, 0]
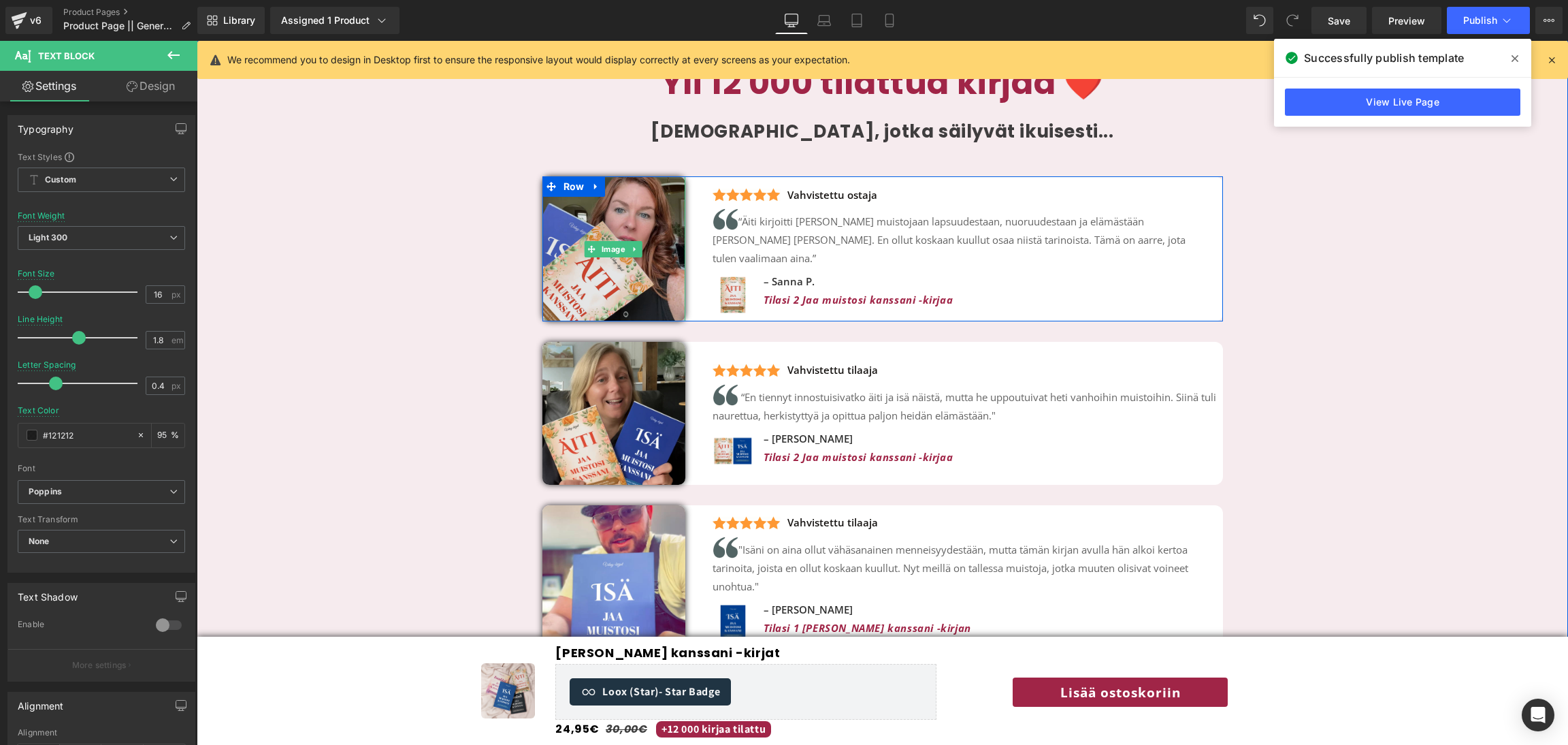
click at [617, 235] on img at bounding box center [614, 249] width 142 height 145
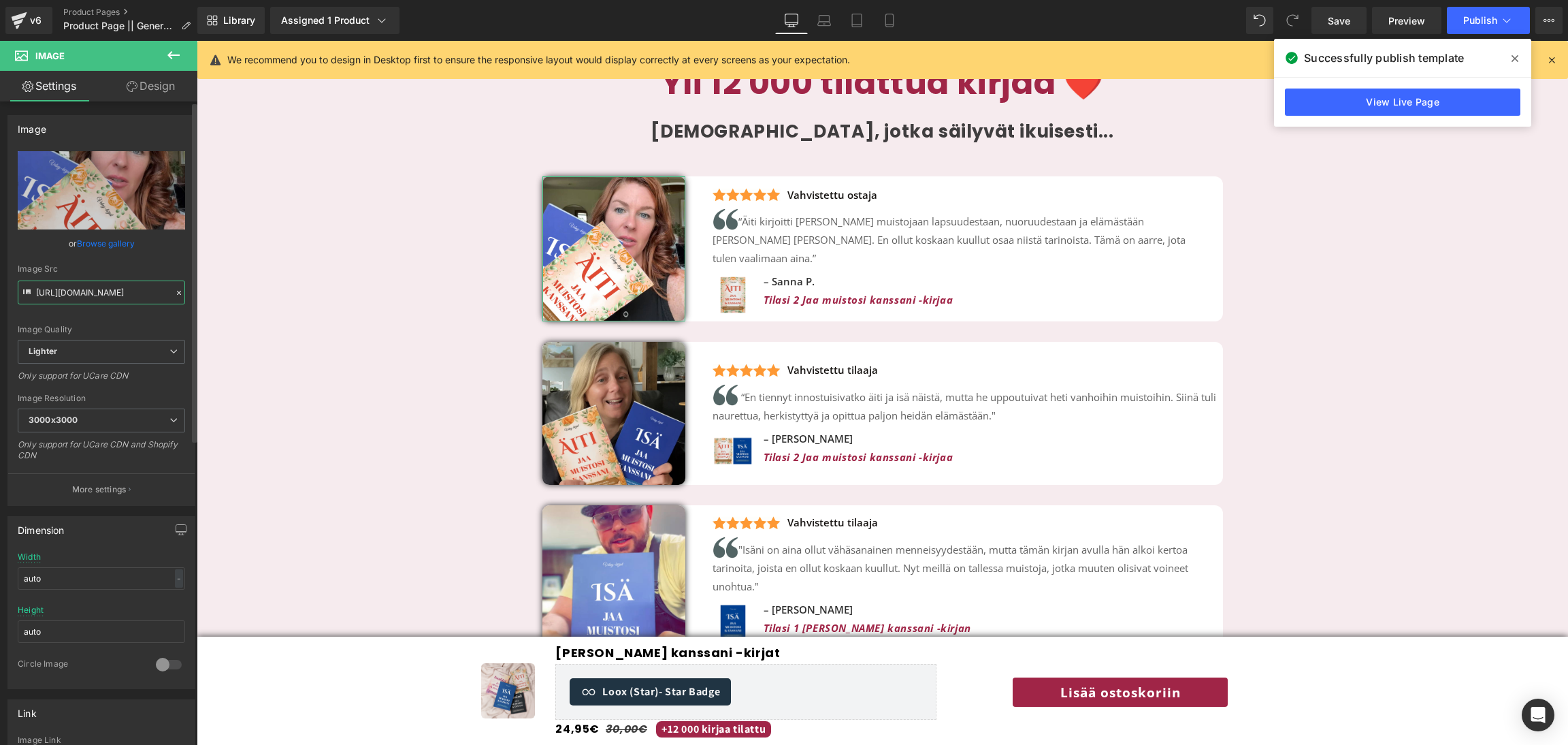
click at [97, 303] on input "[URL][DOMAIN_NAME]" at bounding box center [102, 292] width 167 height 24
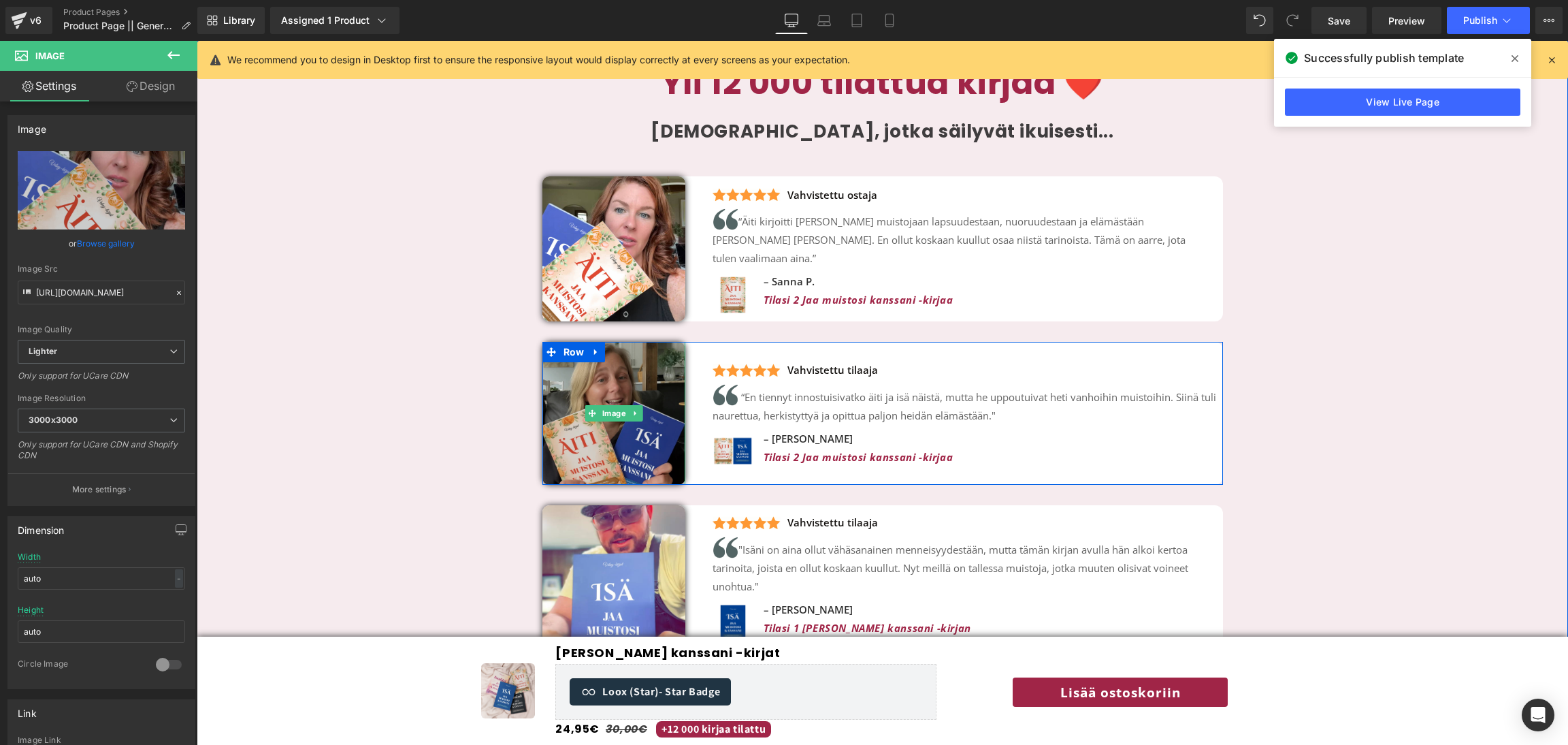
click at [603, 422] on img at bounding box center [614, 413] width 142 height 143
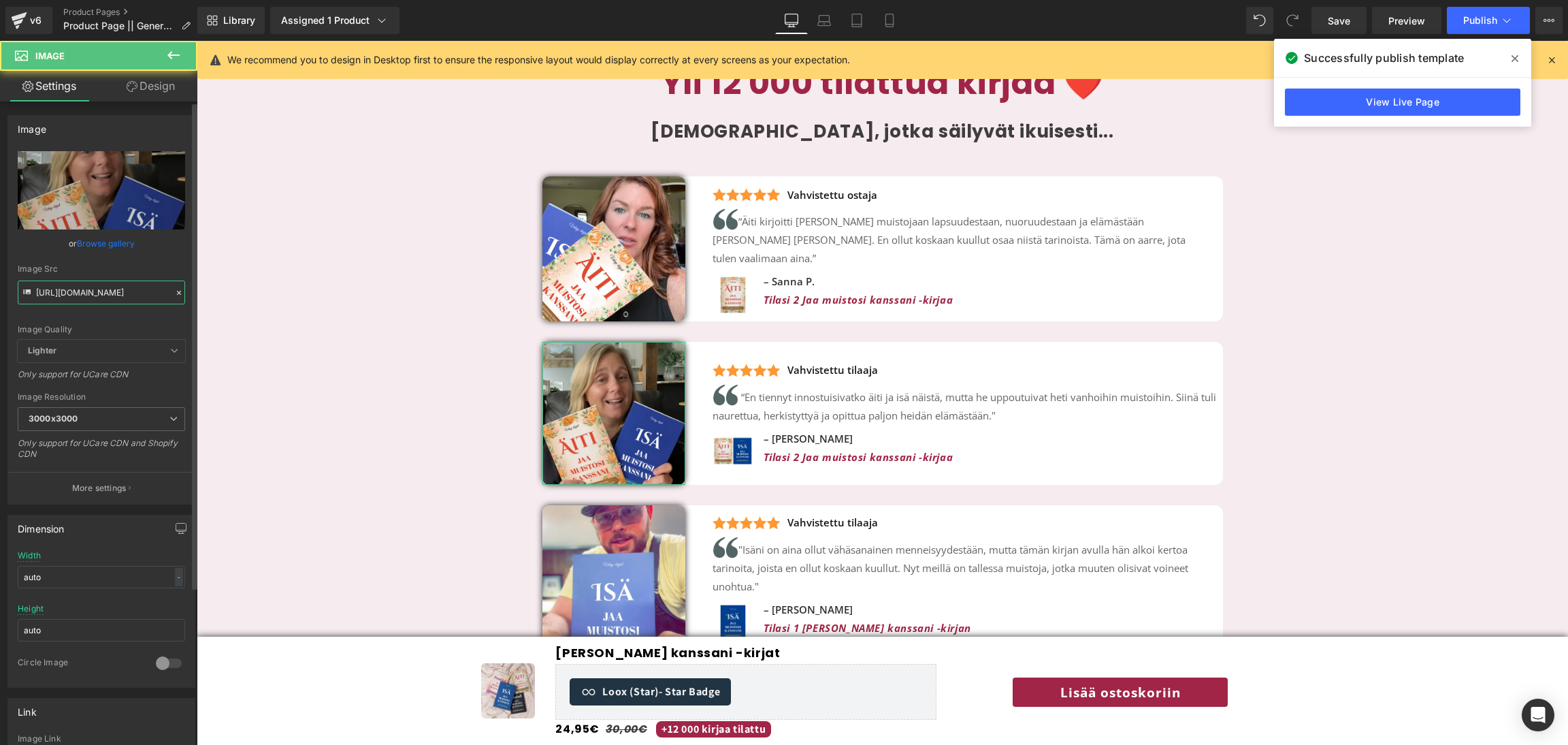
click at [107, 294] on input "[URL][DOMAIN_NAME]" at bounding box center [102, 292] width 167 height 24
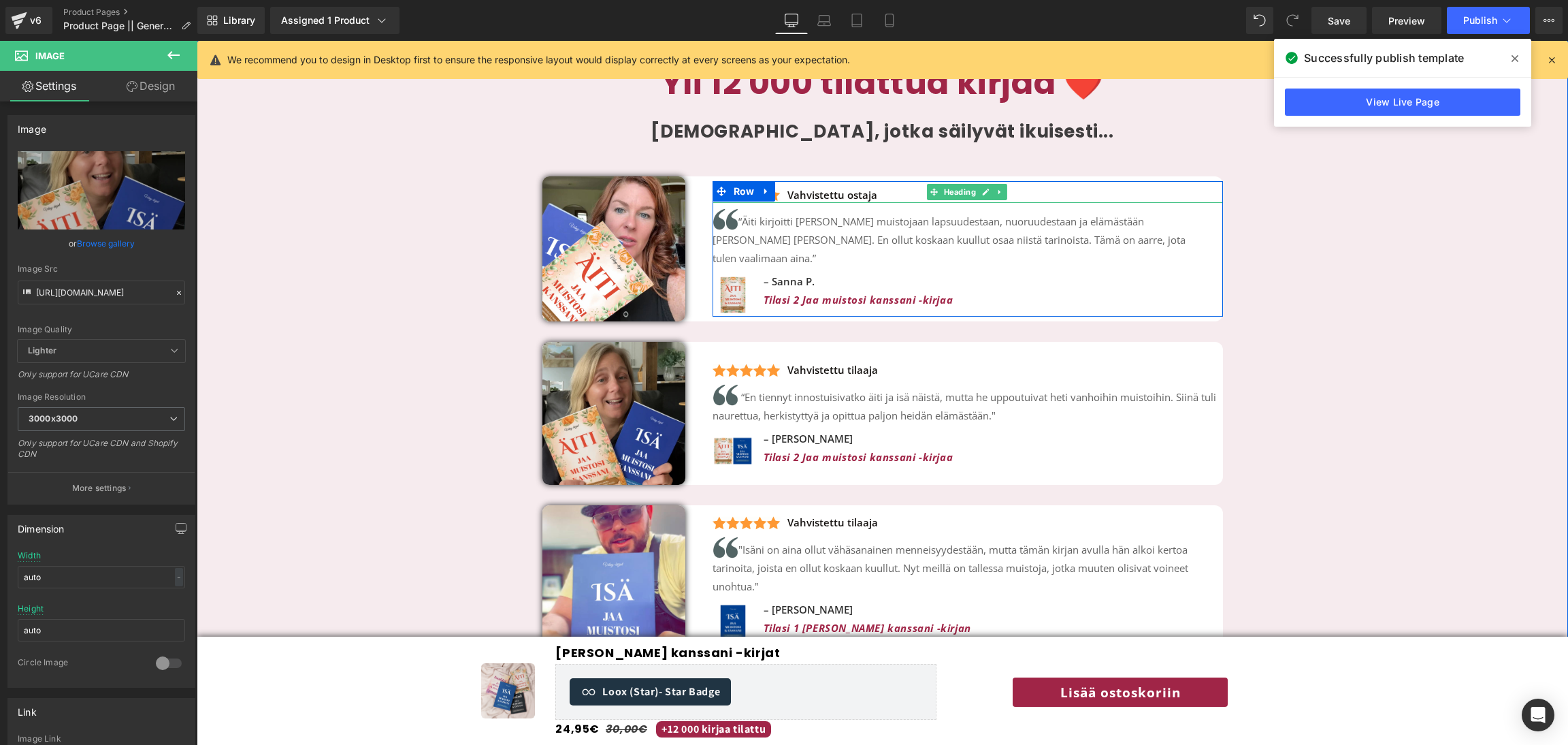
click at [781, 188] on h3 "Vahvistettu ostaja" at bounding box center [967, 195] width 510 height 13
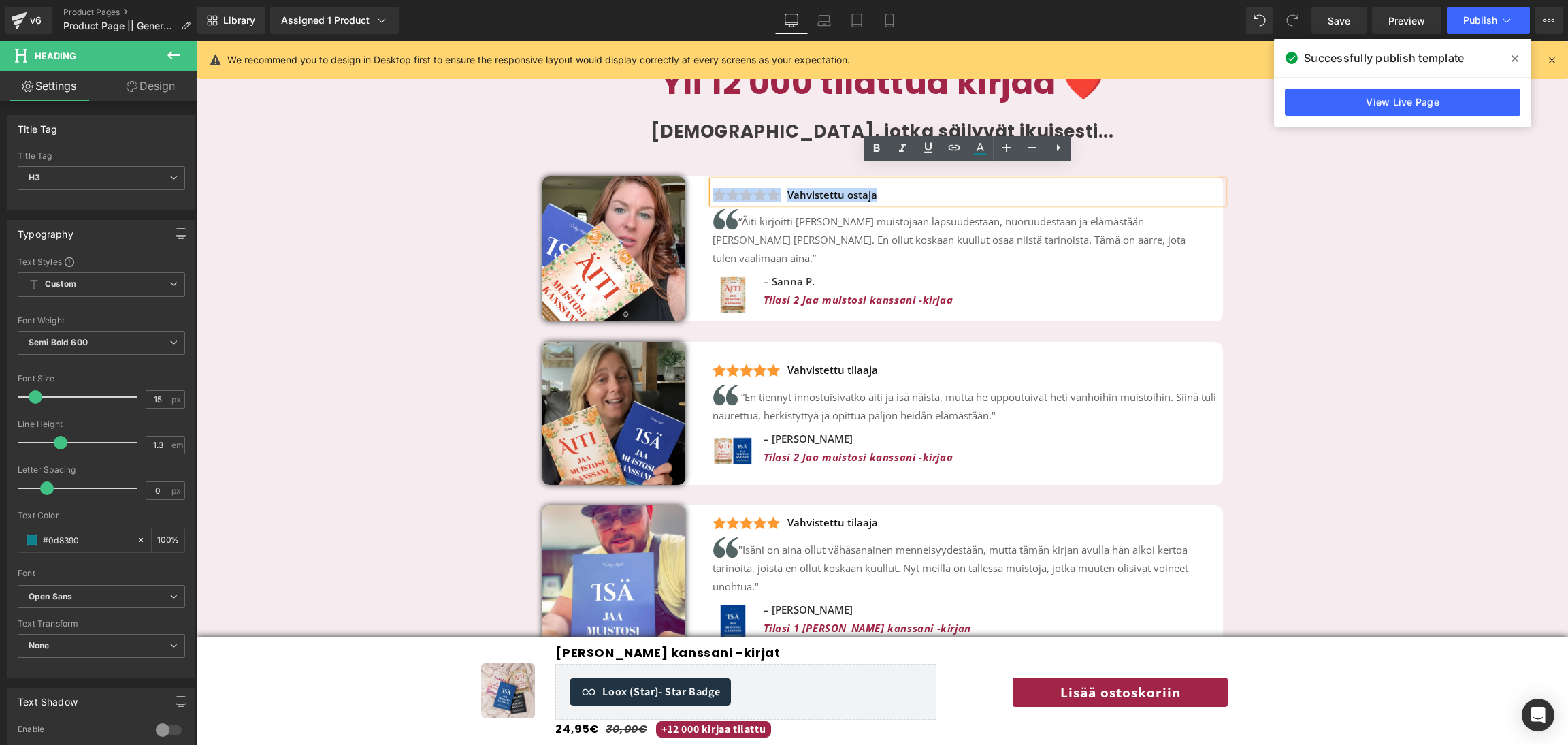
drag, startPoint x: 902, startPoint y: 179, endPoint x: 722, endPoint y: 175, distance: 180.0
click at [722, 188] on h3 "Vahvistettu ostaja" at bounding box center [967, 195] width 510 height 13
click at [1322, 308] on div "Yli 12 000 tilattua kirjaa ❤️ Heading Muistoja, jotka säilyvät ikuisesti... Hea…" at bounding box center [882, 365] width 1371 height 606
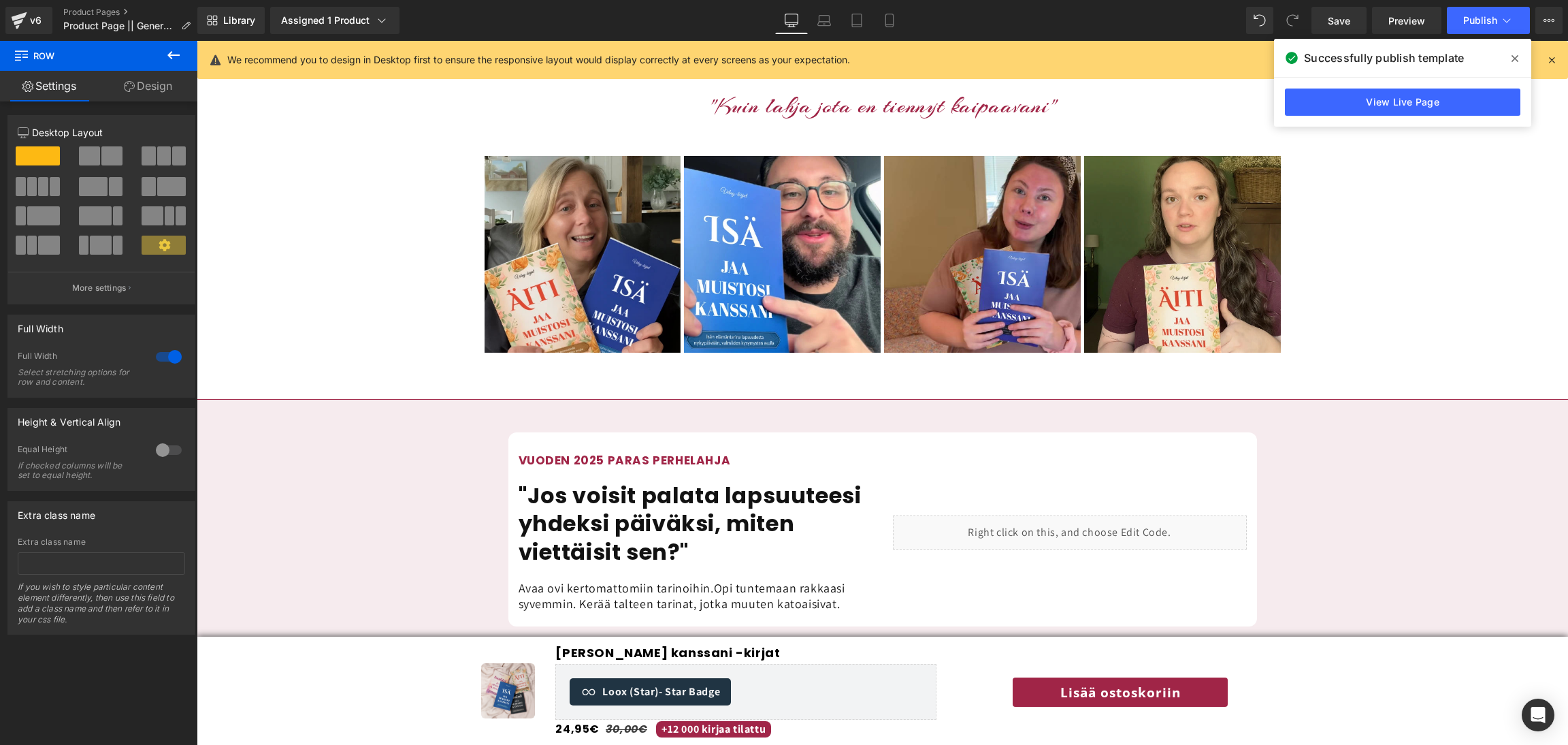
scroll to position [926, 0]
click at [594, 228] on div "Image" at bounding box center [582, 253] width 197 height 197
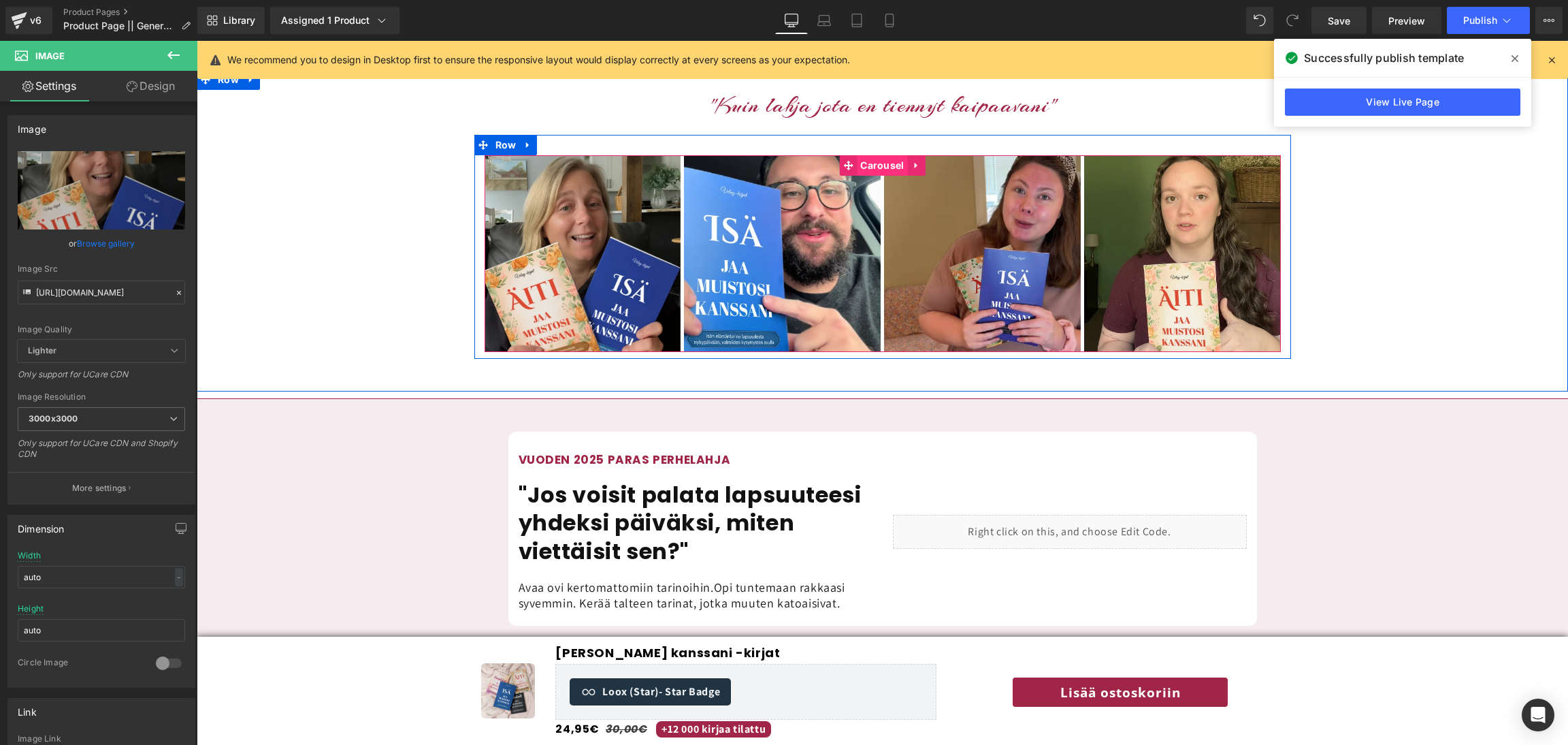
click at [872, 155] on span "Carousel" at bounding box center [881, 164] width 50 height 20
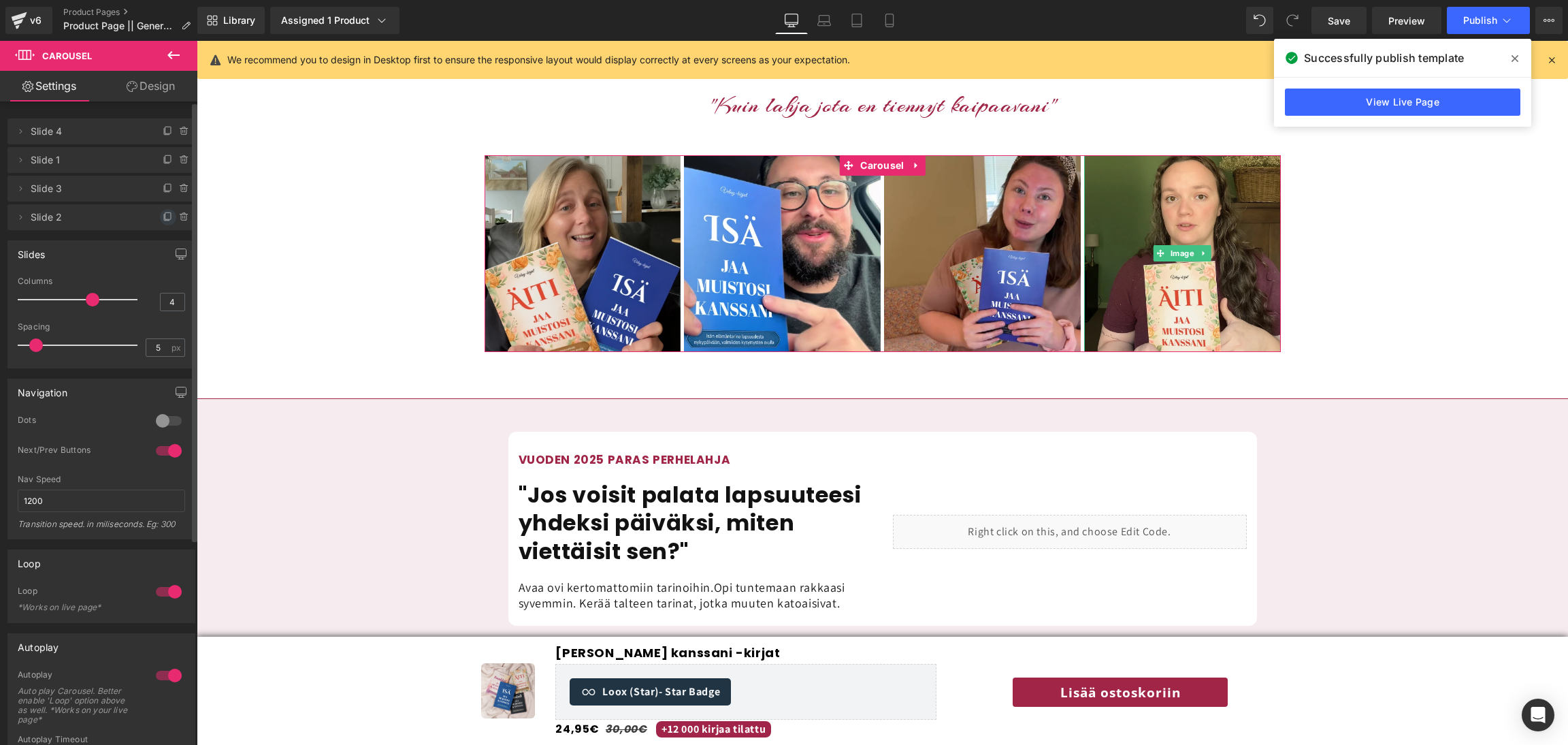
click at [164, 220] on icon at bounding box center [167, 218] width 6 height 6
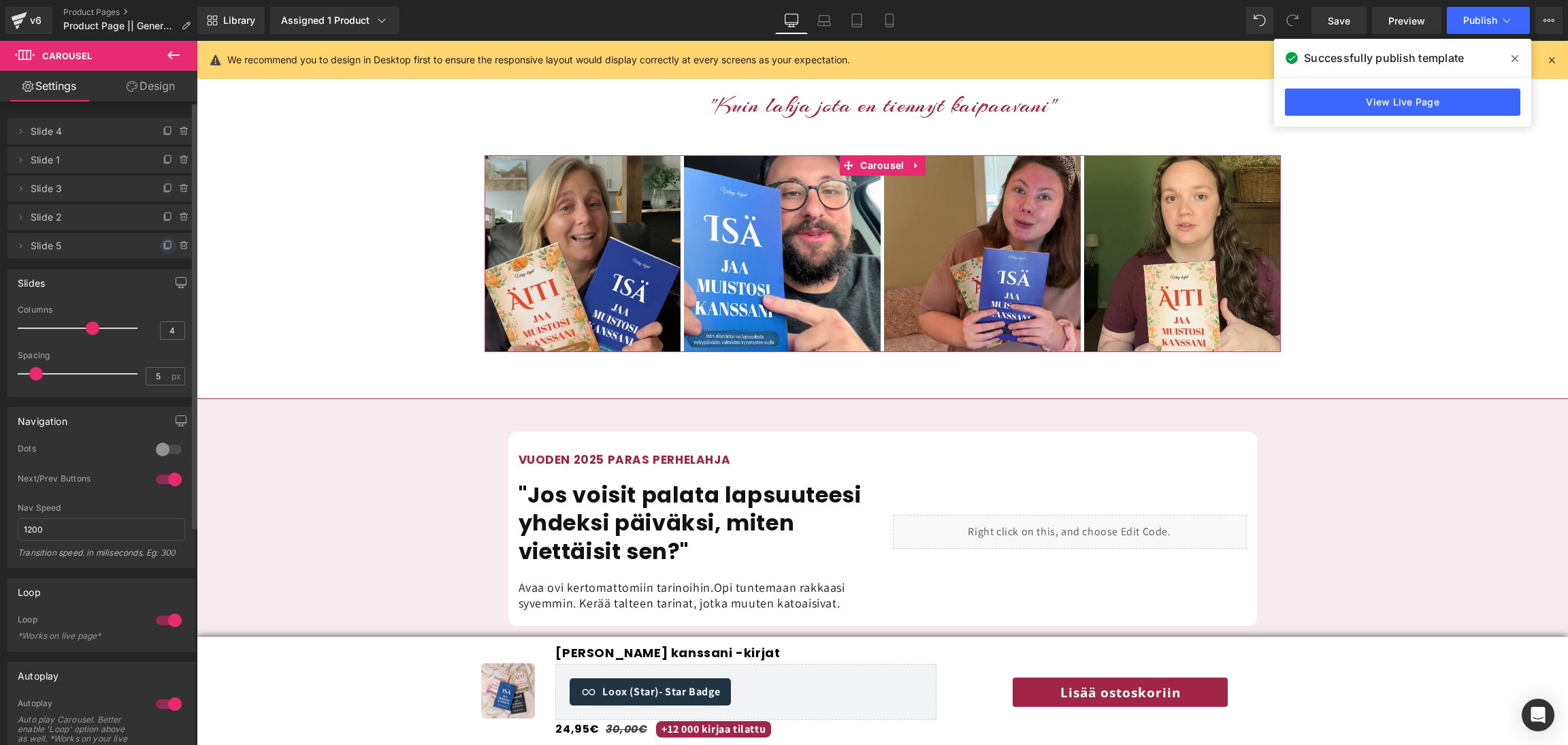
click at [162, 246] on icon at bounding box center [167, 245] width 10 height 10
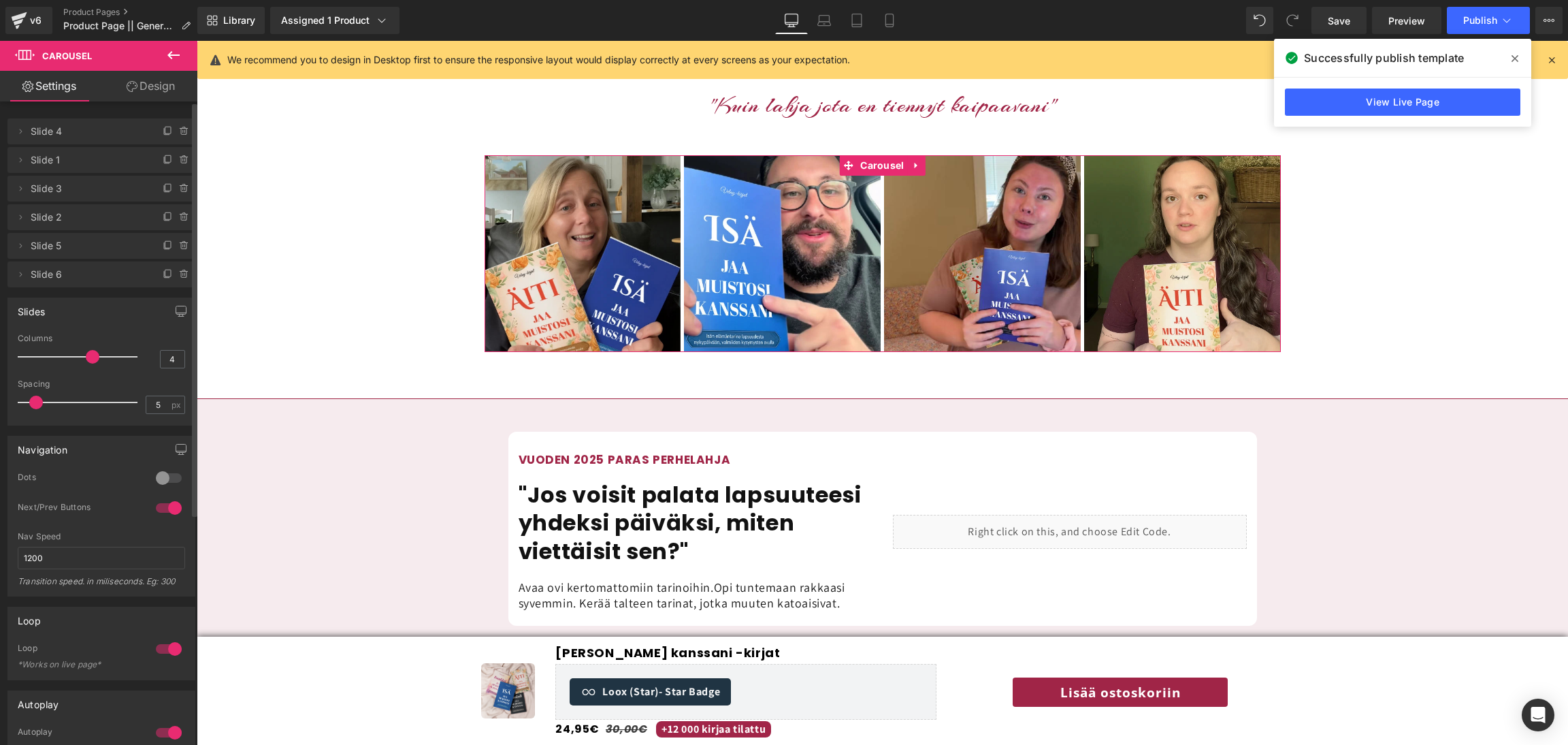
click at [107, 249] on span "Slide 5" at bounding box center [87, 245] width 114 height 26
click at [71, 241] on span "Slide 5" at bounding box center [87, 245] width 114 height 26
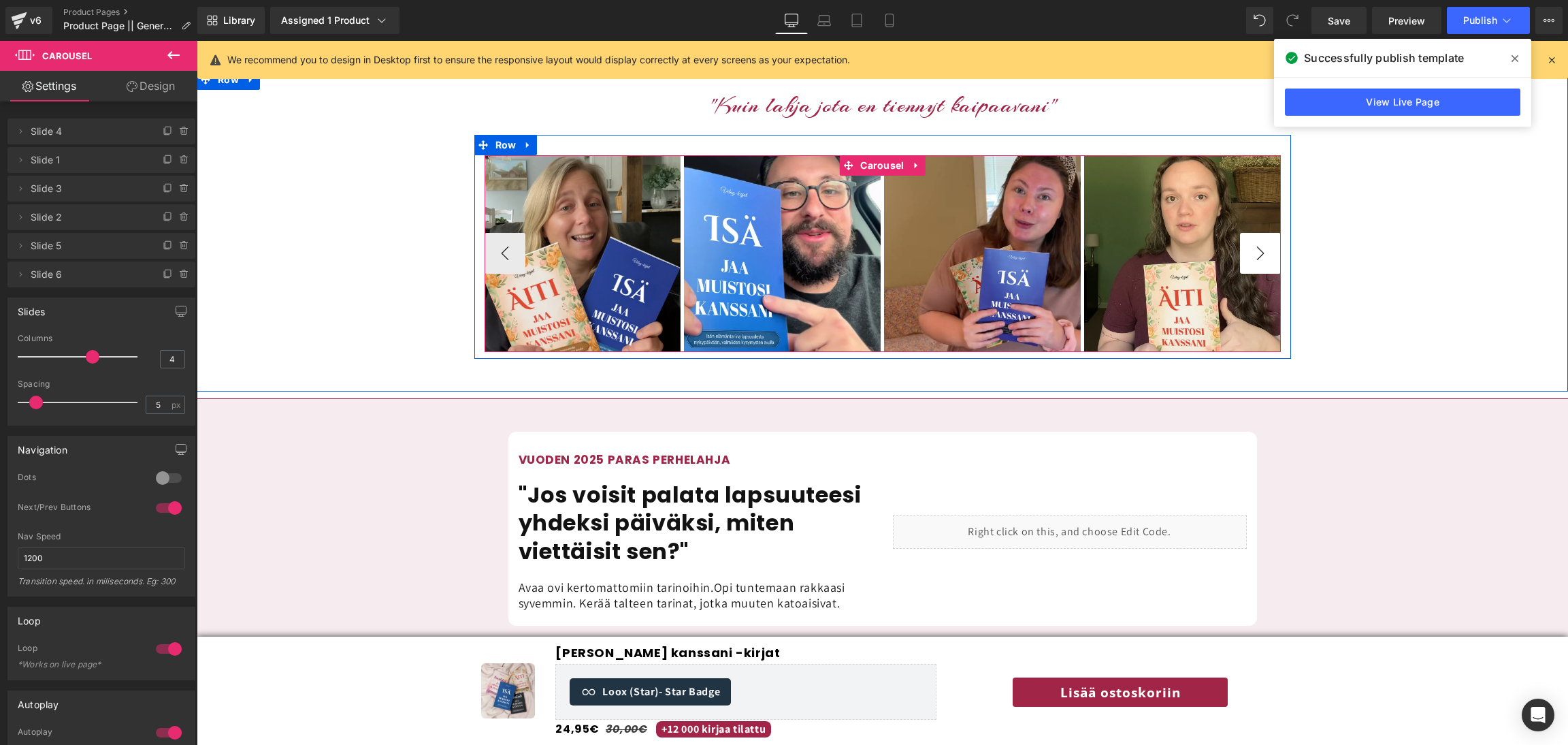
click at [1258, 235] on button "›" at bounding box center [1260, 253] width 41 height 41
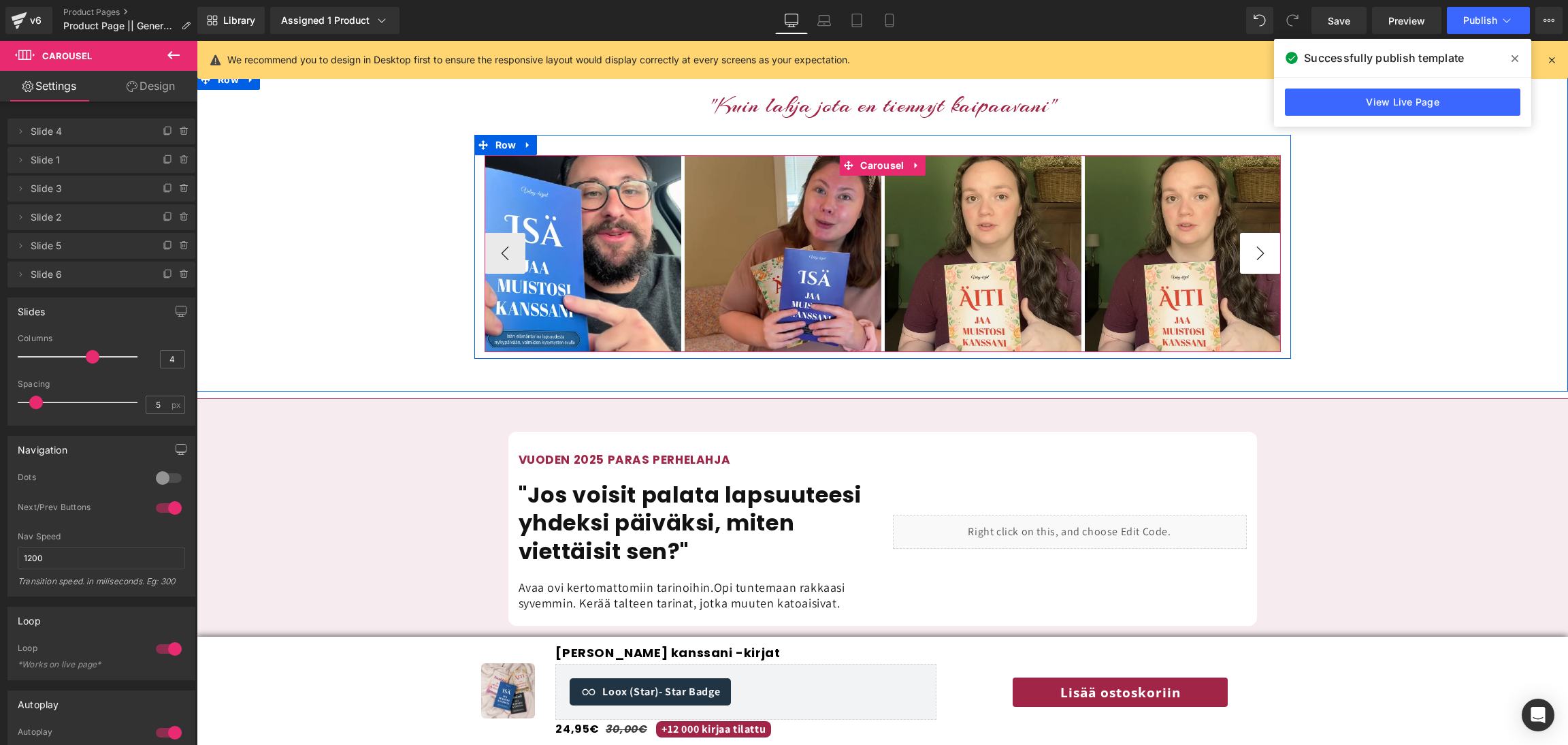
click at [1258, 235] on button "›" at bounding box center [1260, 253] width 41 height 41
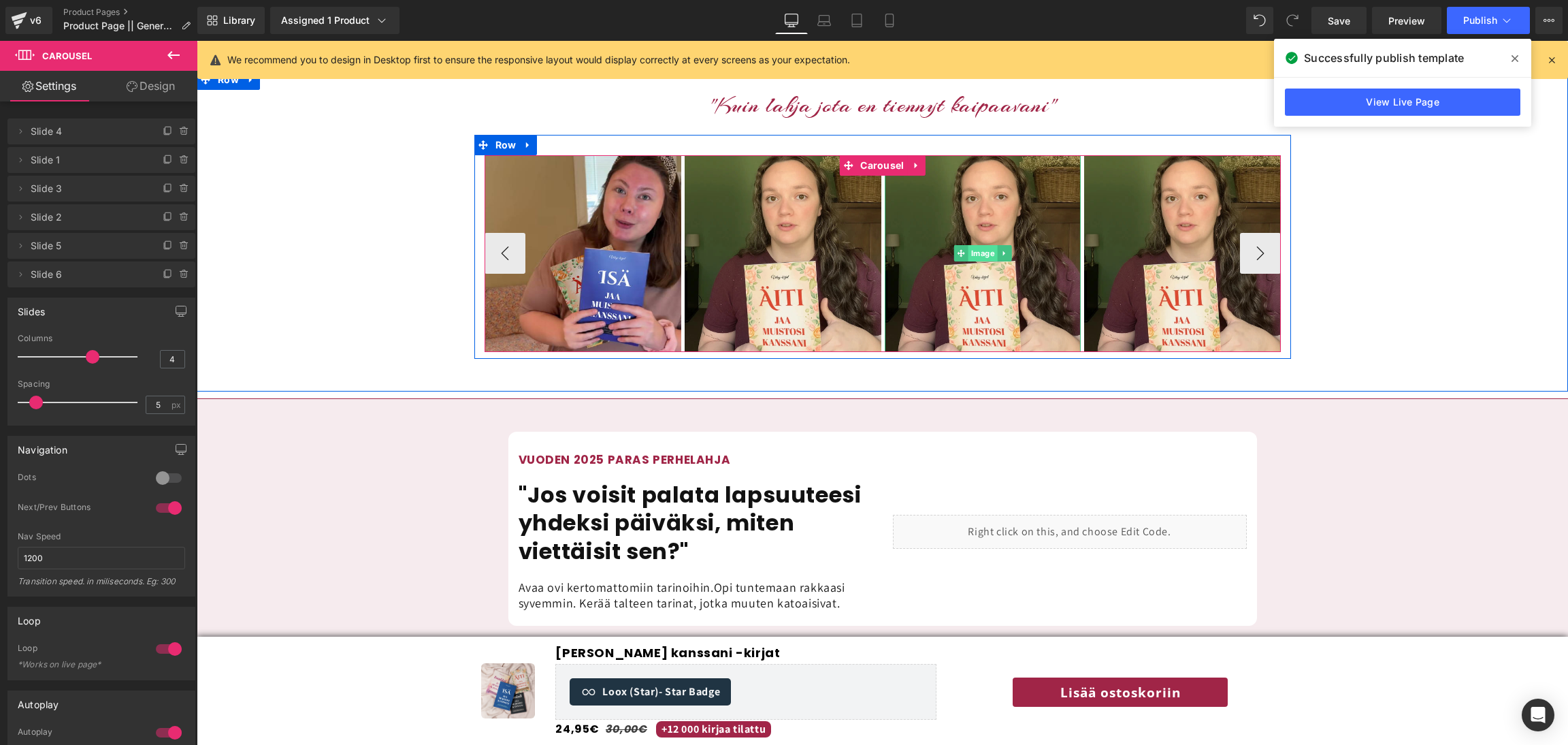
click at [986, 245] on span "Image" at bounding box center [982, 253] width 29 height 16
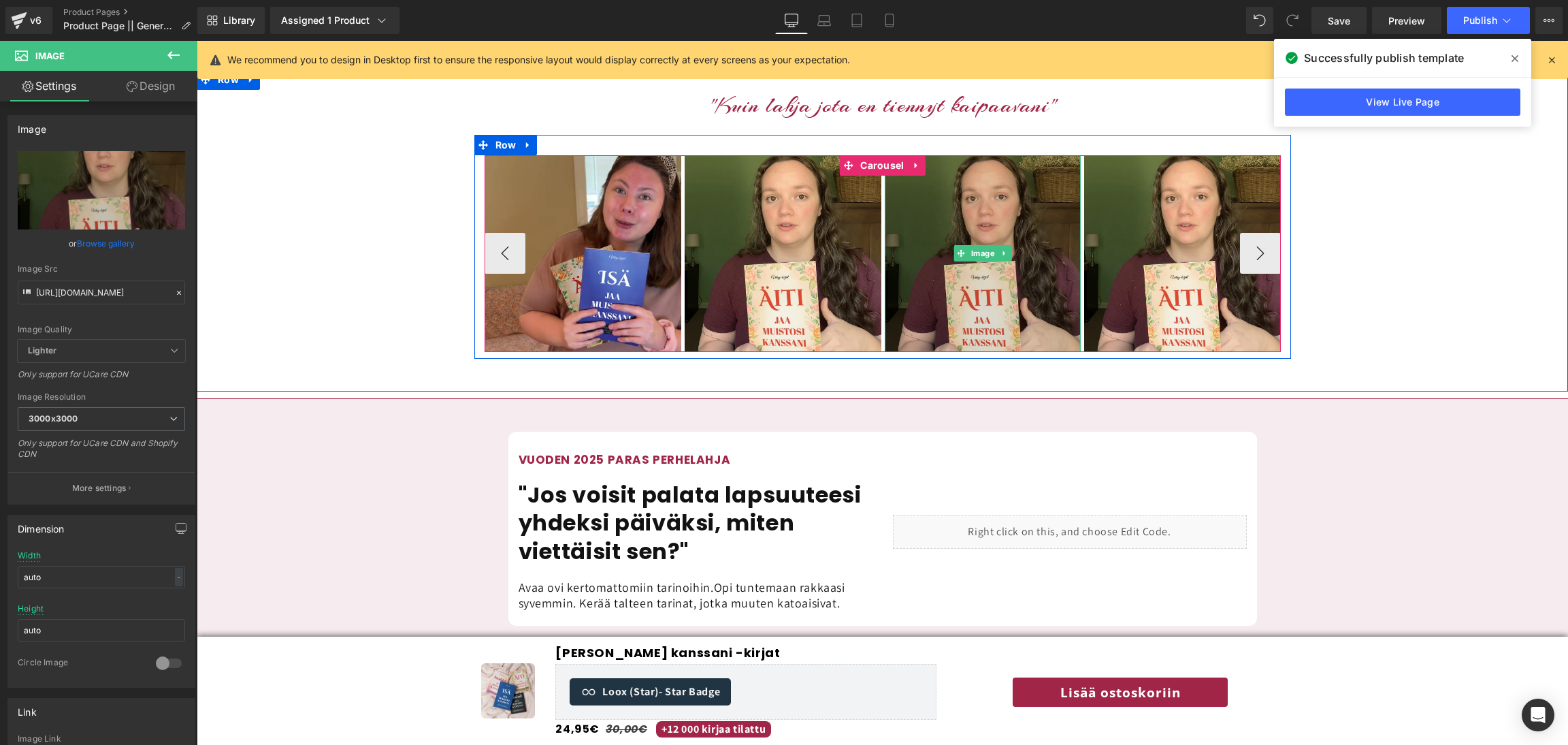
click at [967, 249] on img at bounding box center [983, 253] width 197 height 197
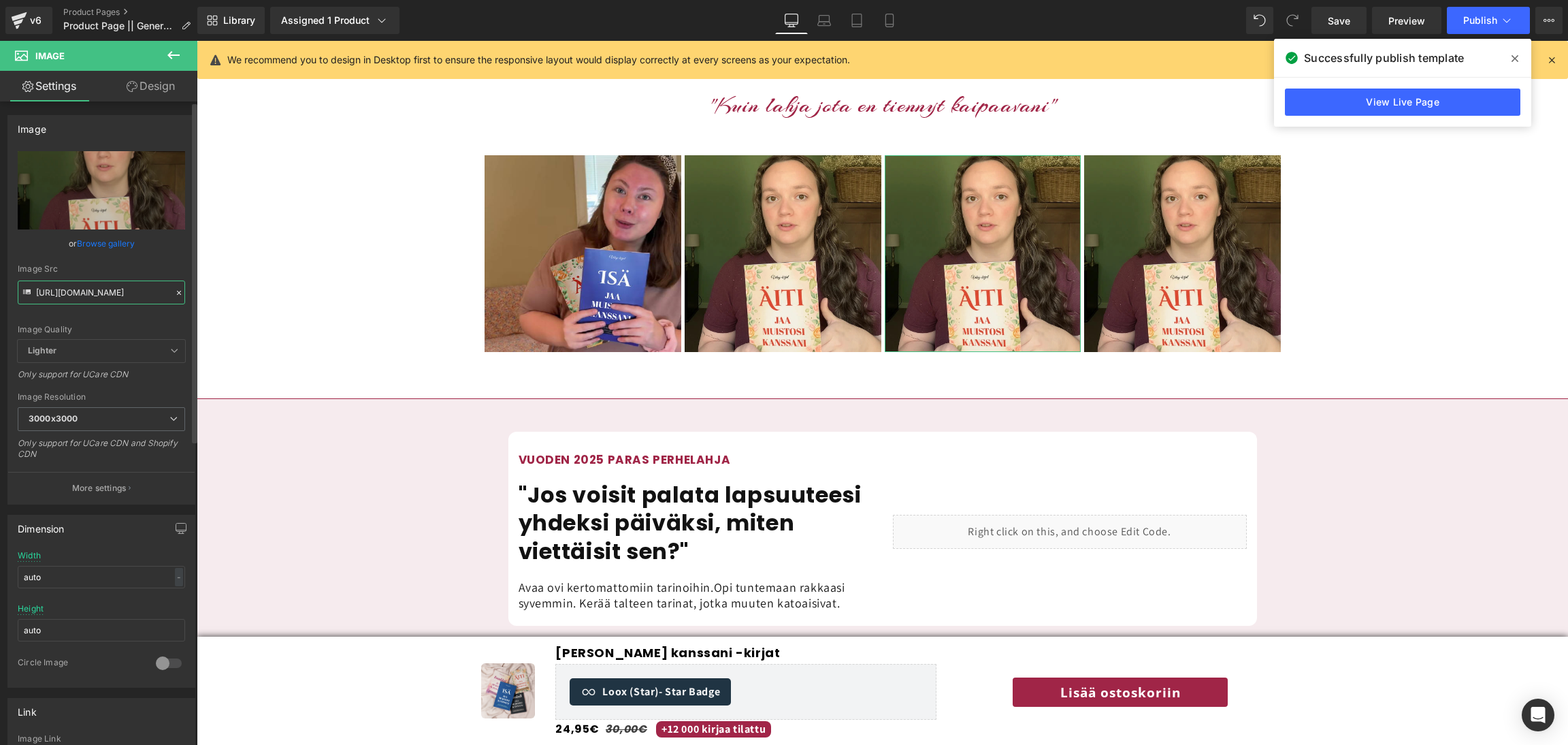
click at [68, 286] on input "https://cdn.shopify.com/s/files/1/0885/6328/6361/files/26_3000x3000.webp?v=1753…" at bounding box center [102, 292] width 167 height 24
paste input "56.png?v=1755207296"
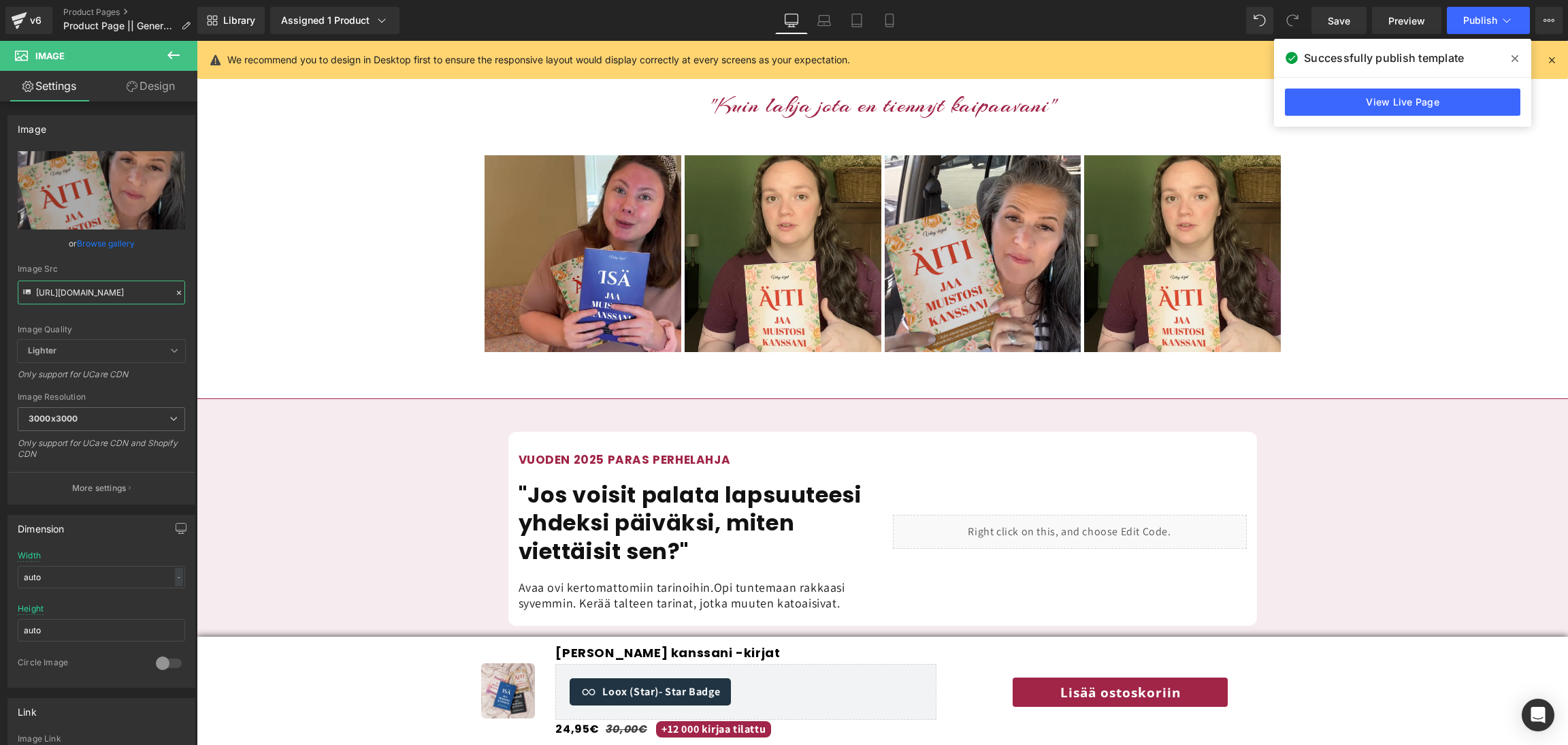
type input "https://cdn.shopify.com/s/files/1/0885/6328/6361/files/56_3000x3000.png?v=17552…"
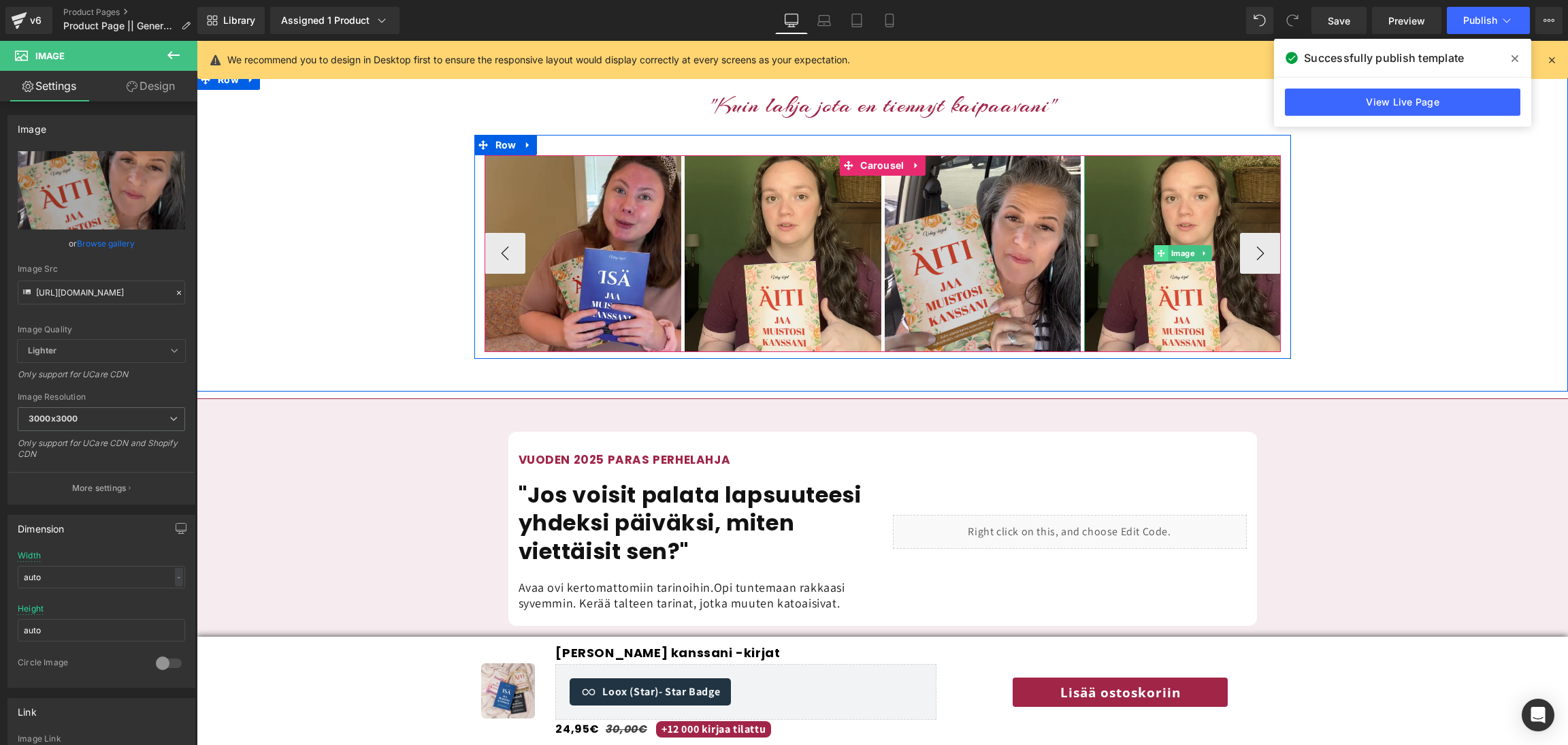
click at [1154, 245] on span at bounding box center [1161, 253] width 14 height 16
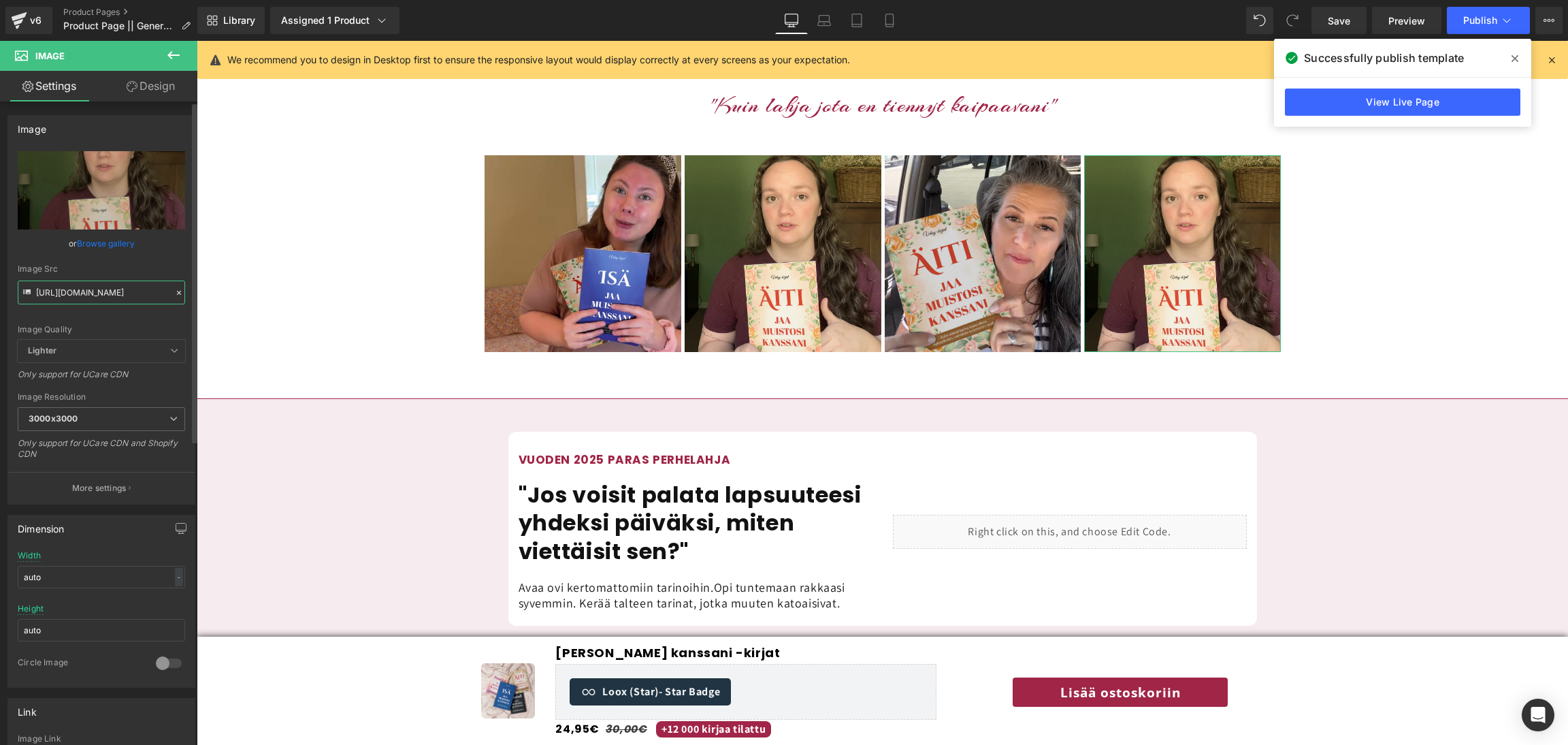
click at [114, 292] on input "https://cdn.shopify.com/s/files/1/0885/6328/6361/files/26_3000x3000.webp?v=1753…" at bounding box center [102, 292] width 167 height 24
paste input "59.png?v=1755207296"
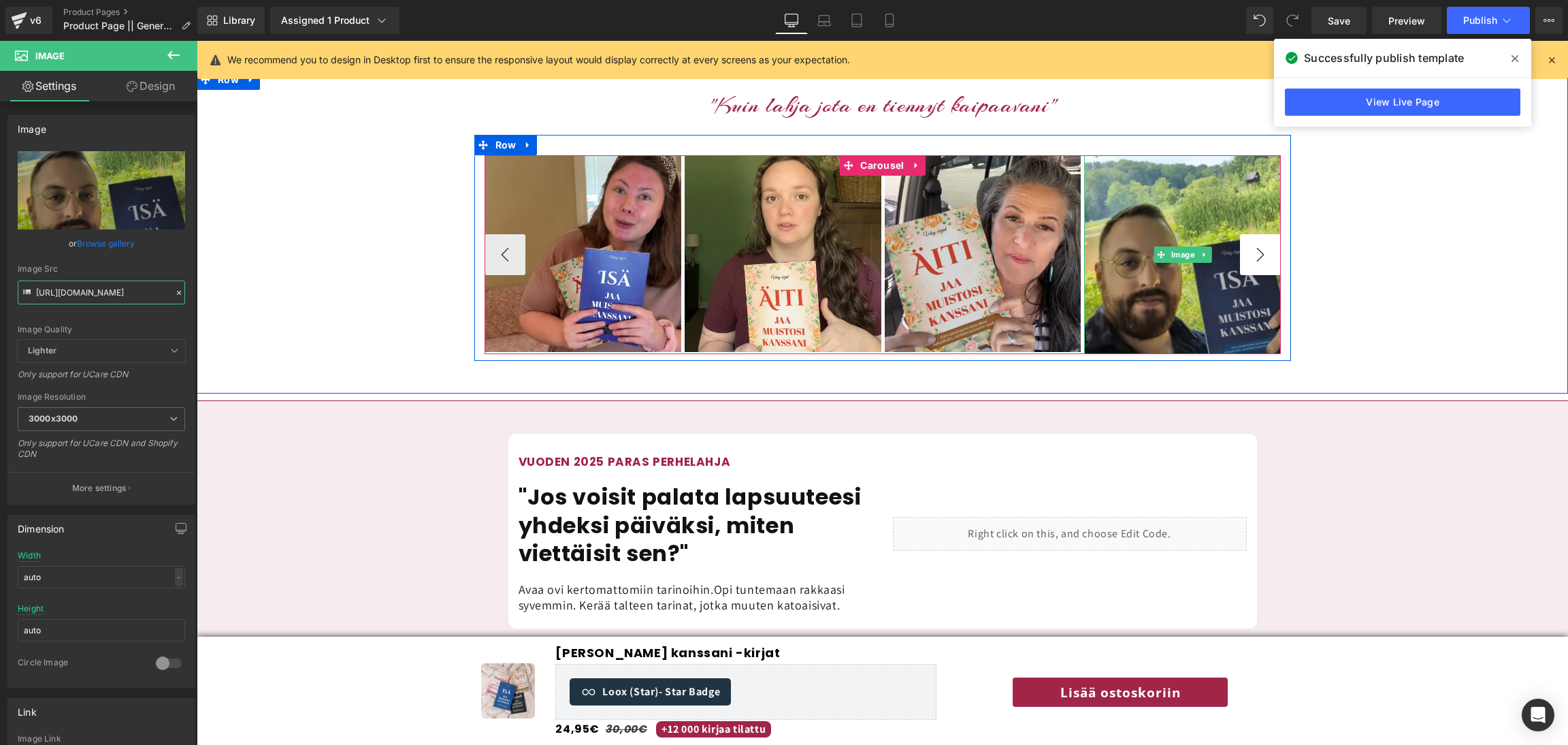
type input "https://cdn.shopify.com/s/files/1/0885/6328/6361/files/59_3000x3000.png?v=17552…"
click at [1270, 235] on button "›" at bounding box center [1260, 255] width 41 height 41
click at [893, 155] on span "Carousel" at bounding box center [881, 164] width 50 height 20
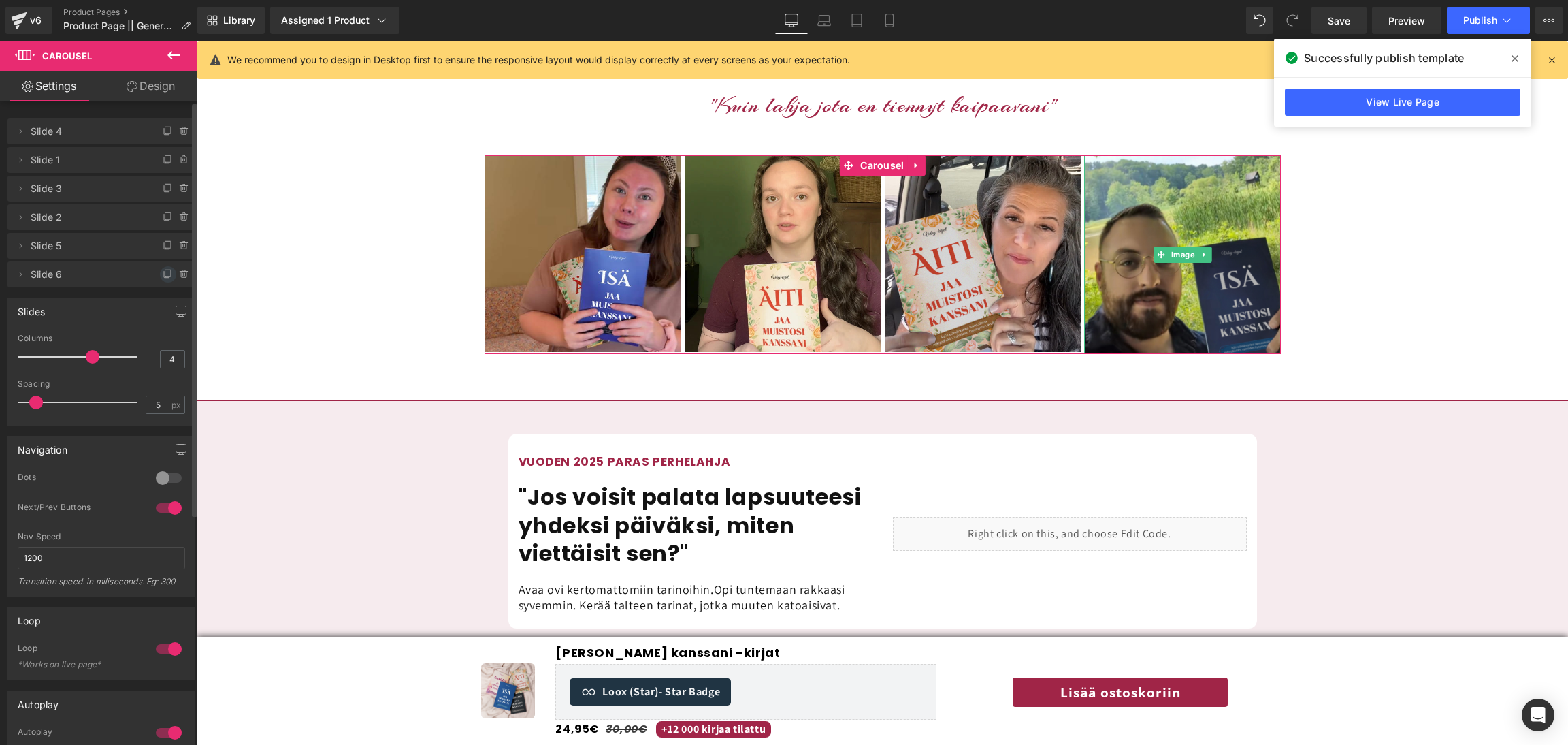
click at [164, 276] on icon at bounding box center [167, 274] width 10 height 10
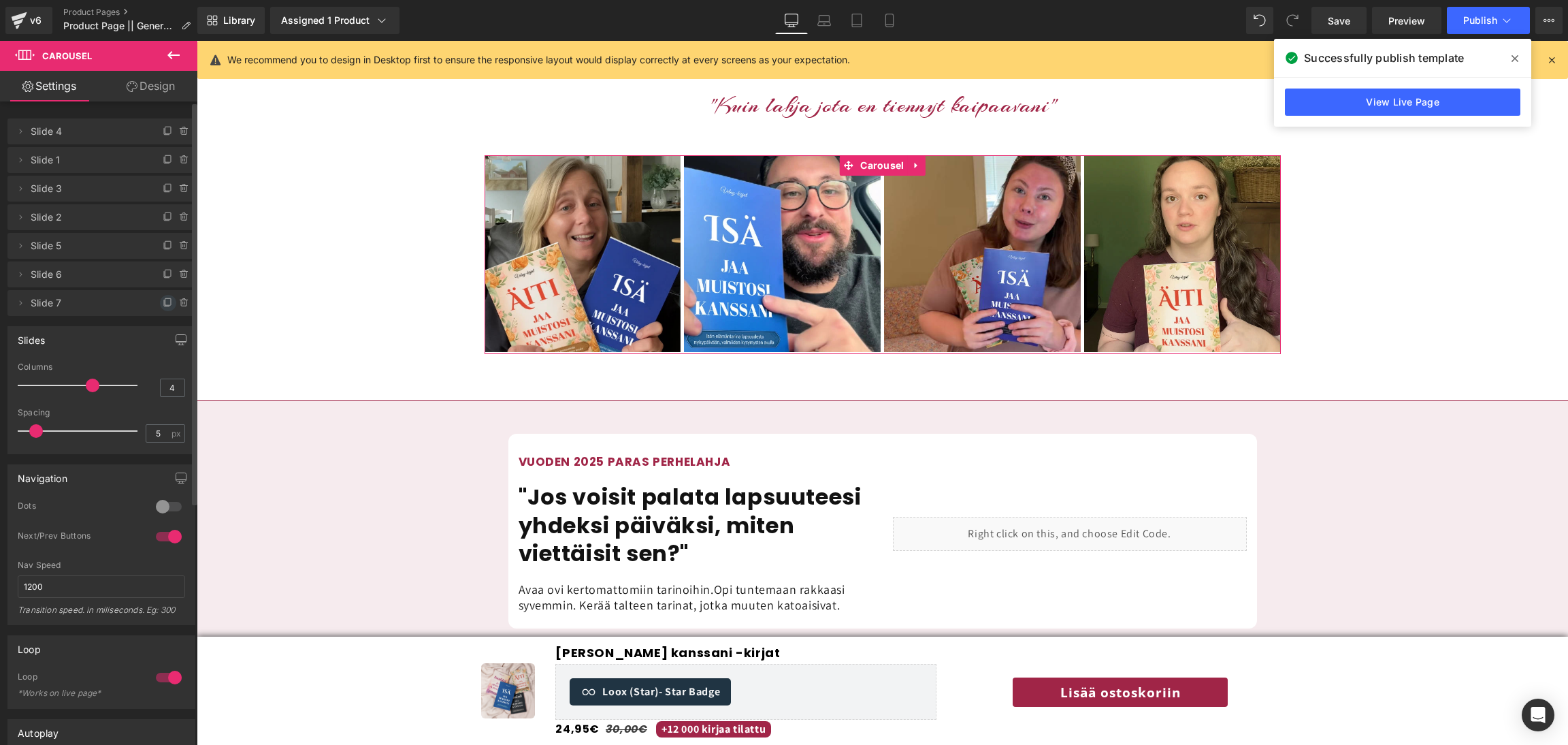
click at [165, 298] on icon at bounding box center [168, 301] width 6 height 7
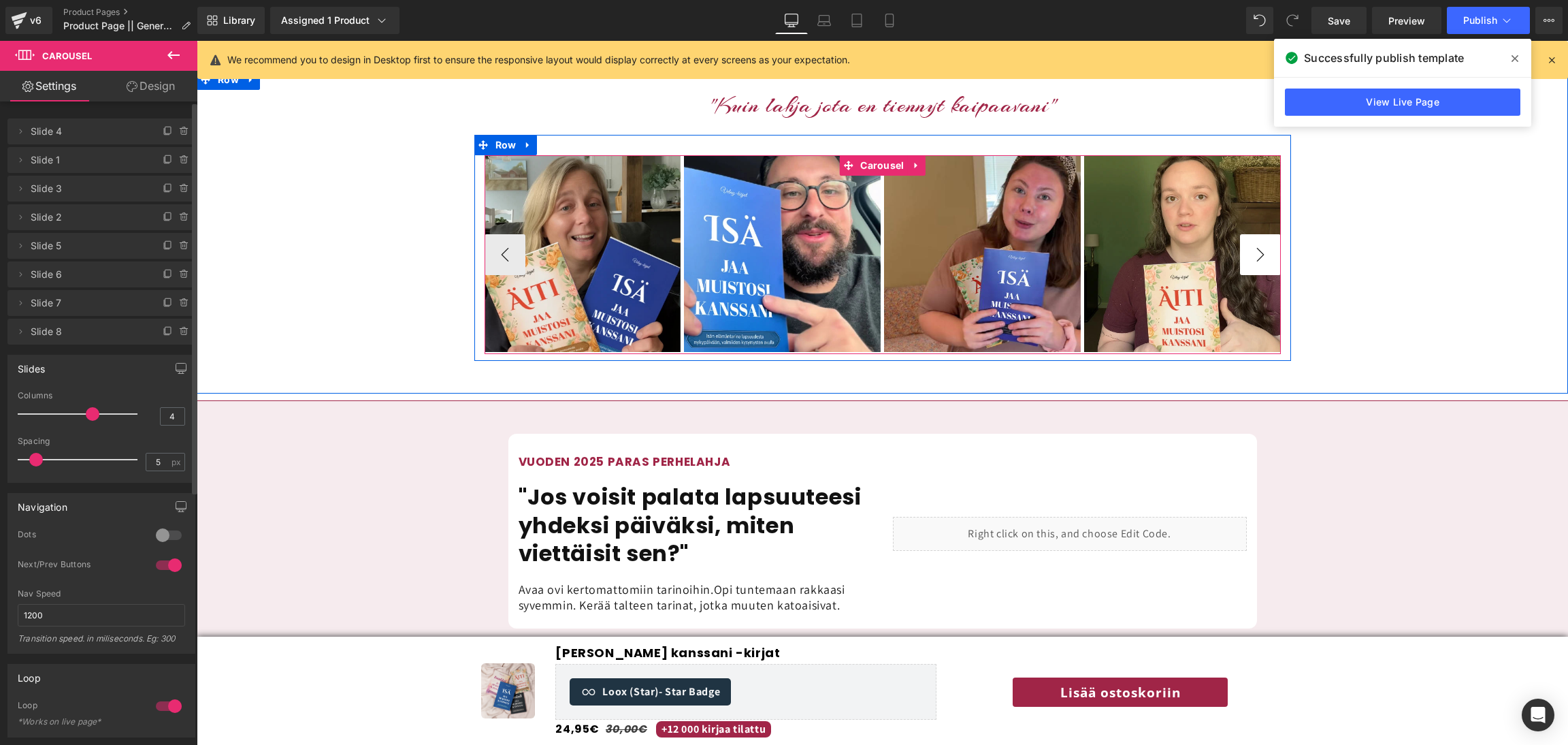
click at [1268, 235] on button "›" at bounding box center [1260, 255] width 41 height 41
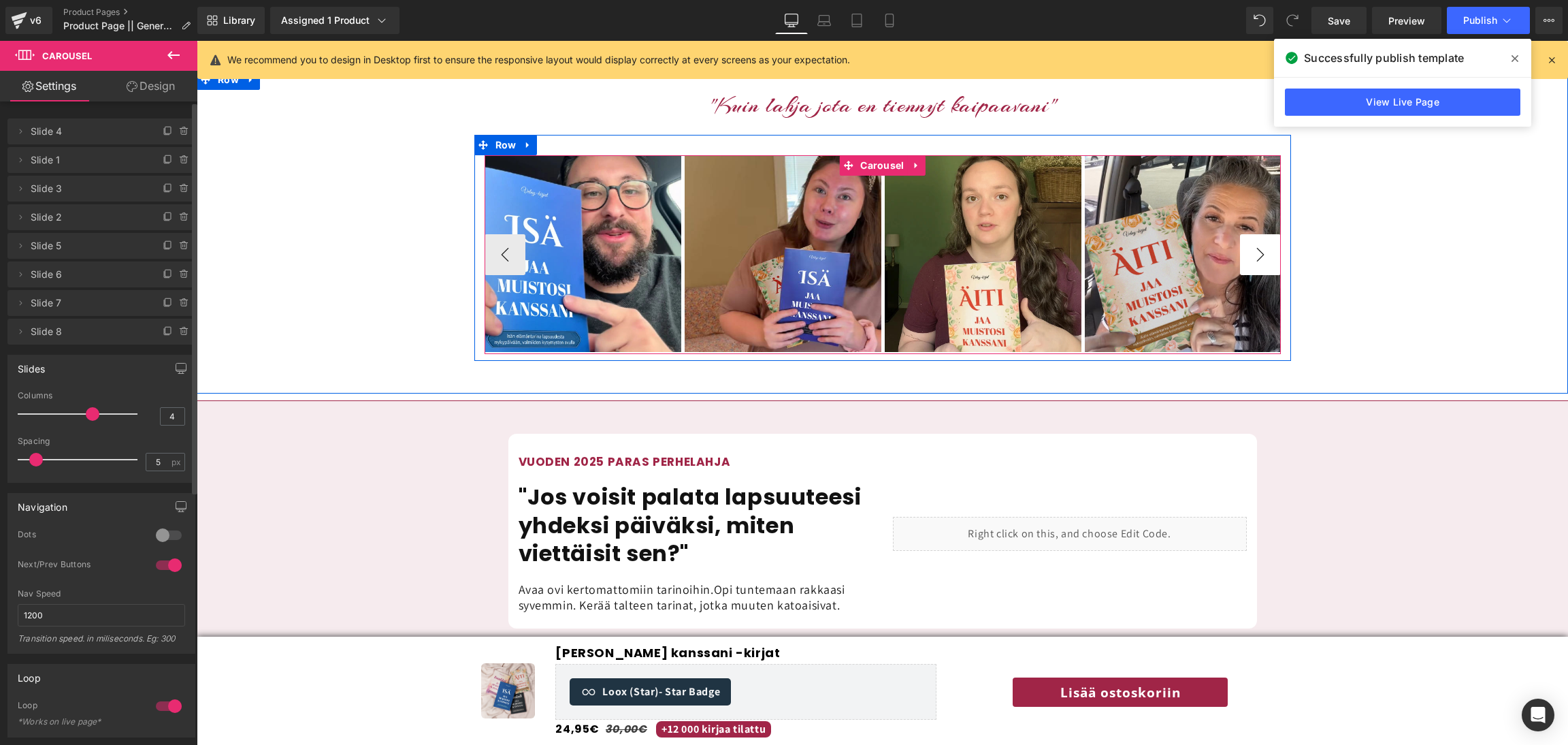
click at [1268, 235] on button "›" at bounding box center [1260, 255] width 41 height 41
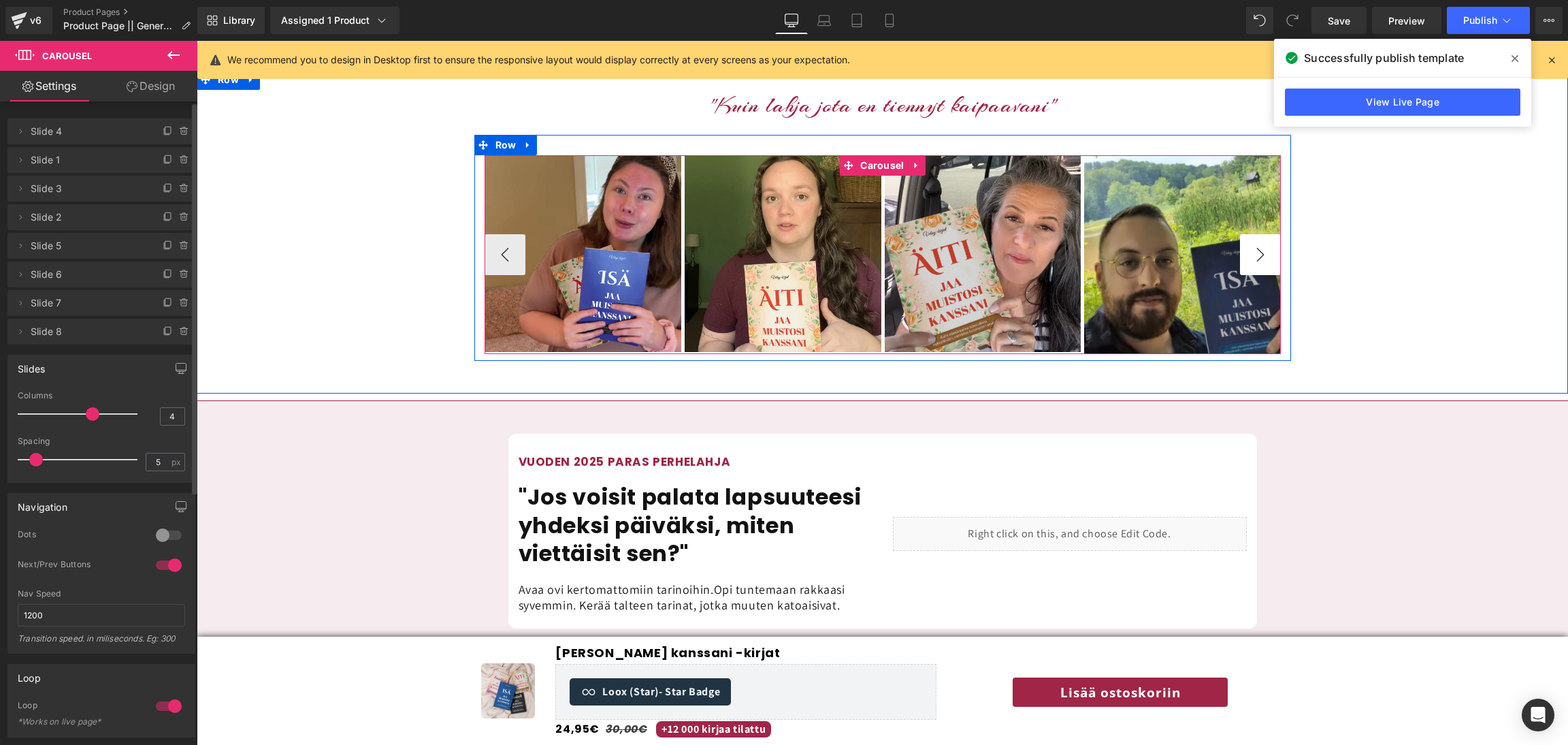
click at [1268, 235] on button "›" at bounding box center [1260, 255] width 41 height 41
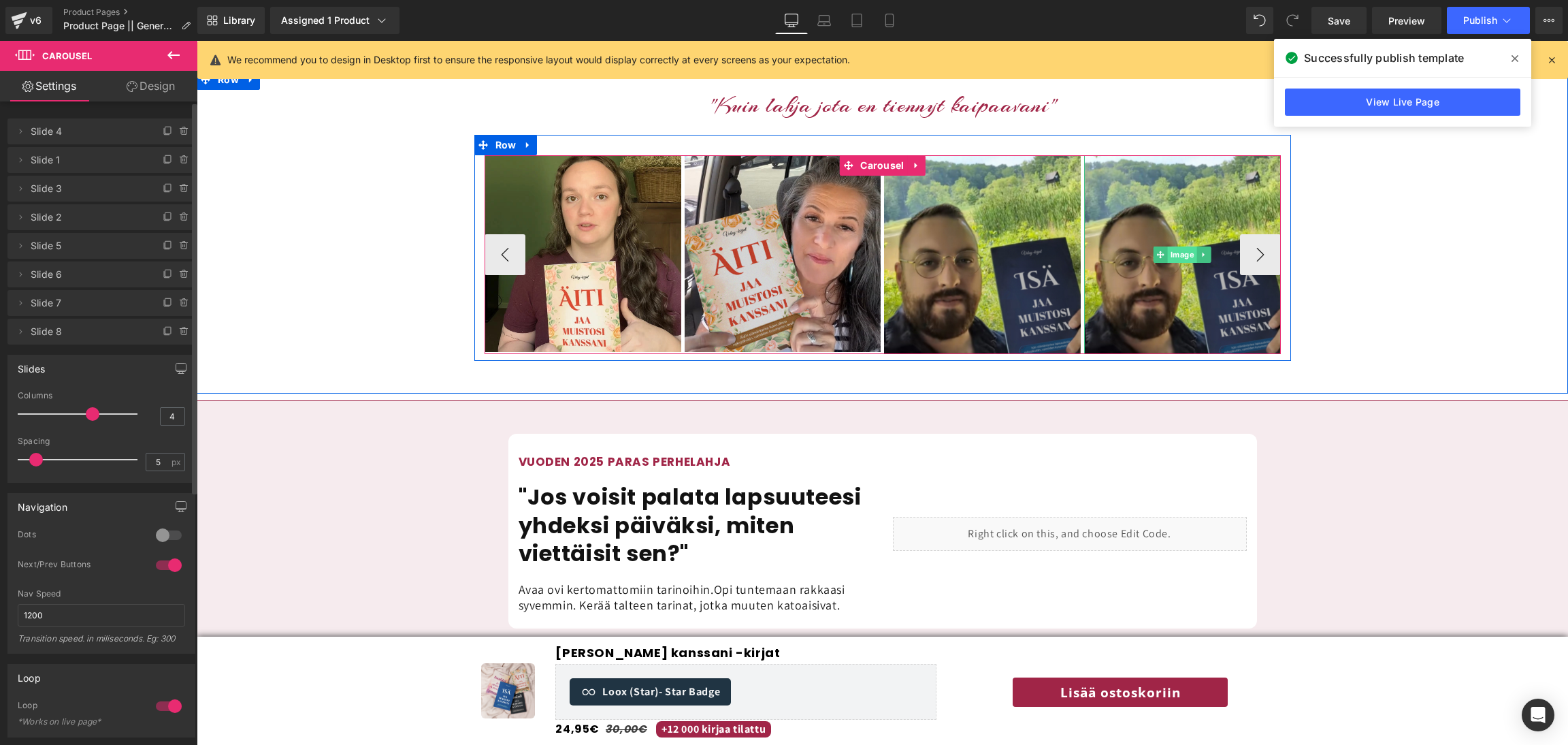
click at [1197, 246] on ul "Image" at bounding box center [1182, 254] width 57 height 16
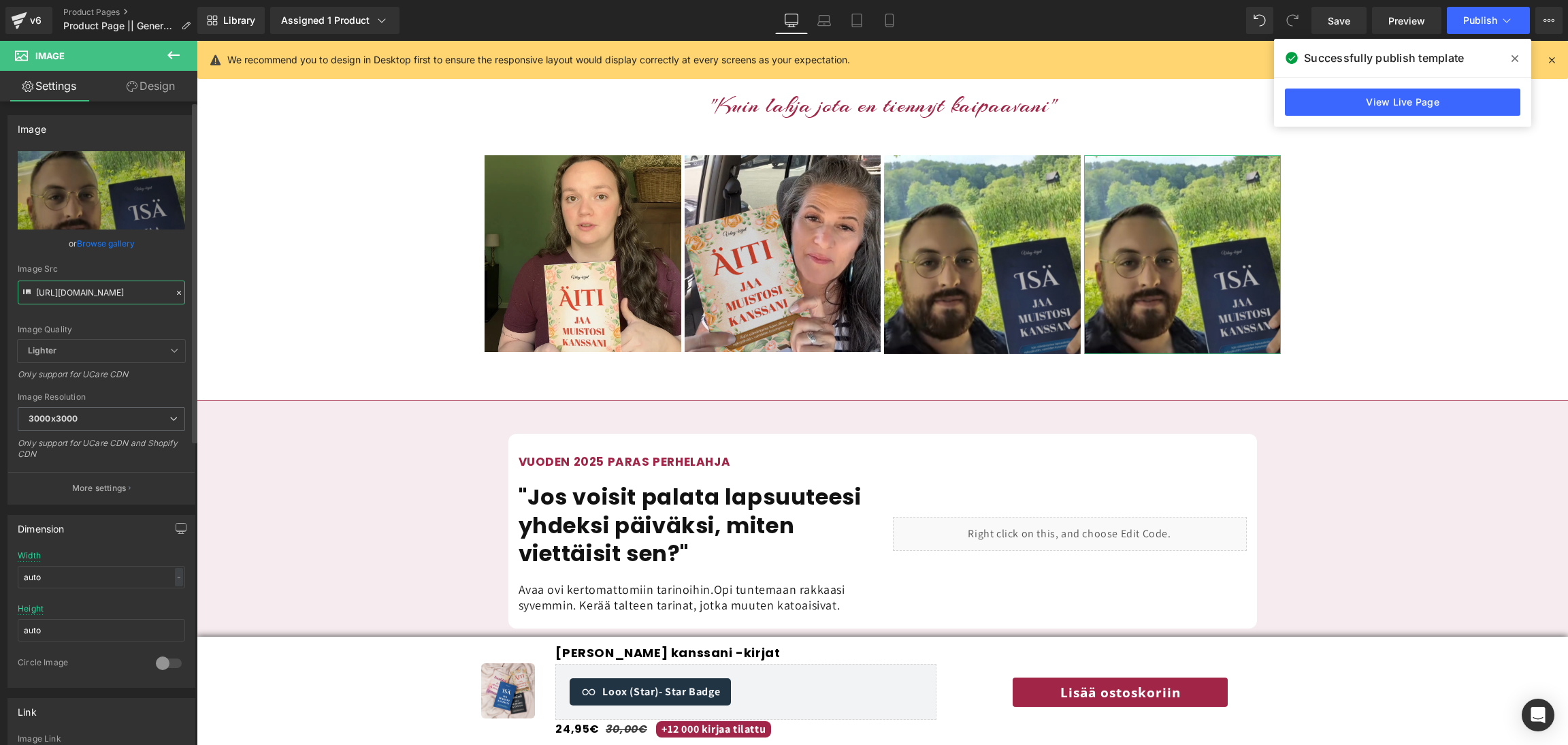
click at [131, 292] on input "https://cdn.shopify.com/s/files/1/0885/6328/6361/files/59_3000x3000.png?v=17552…" at bounding box center [102, 292] width 167 height 24
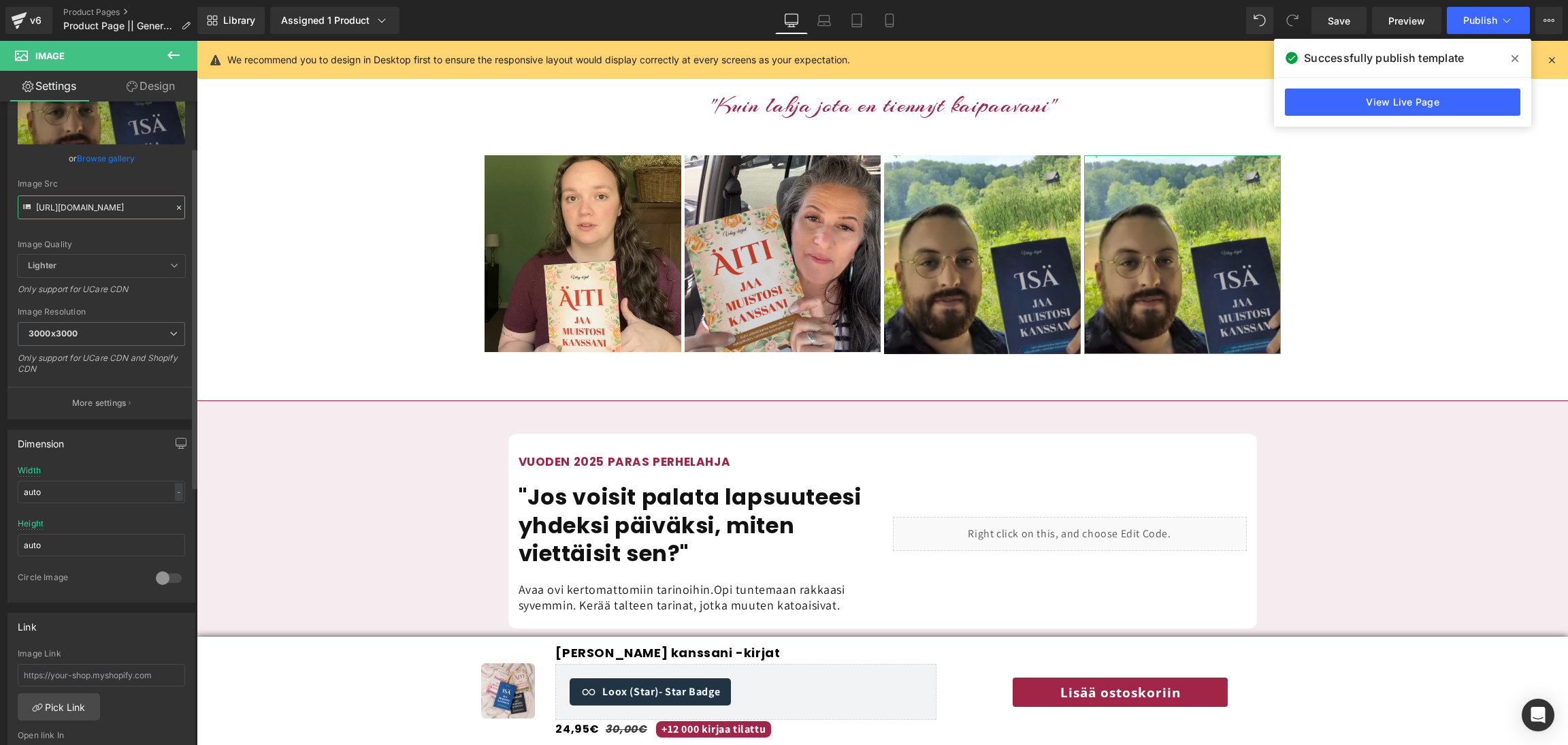
scroll to position [0, 176]
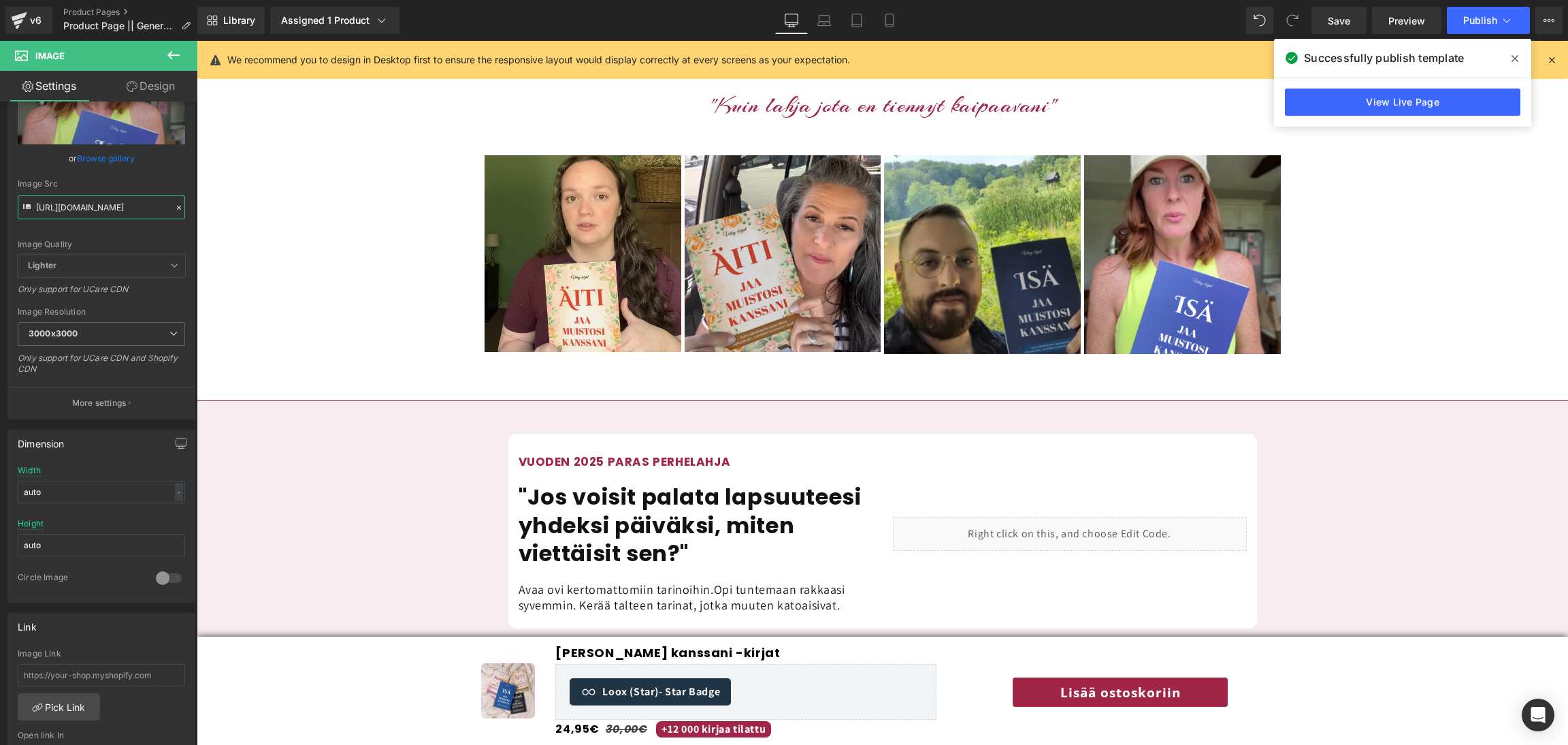
type input "https://cdn.shopify.com/s/files/1/0885/6328/6361/files/61_3000x3000.png?v=17552…"
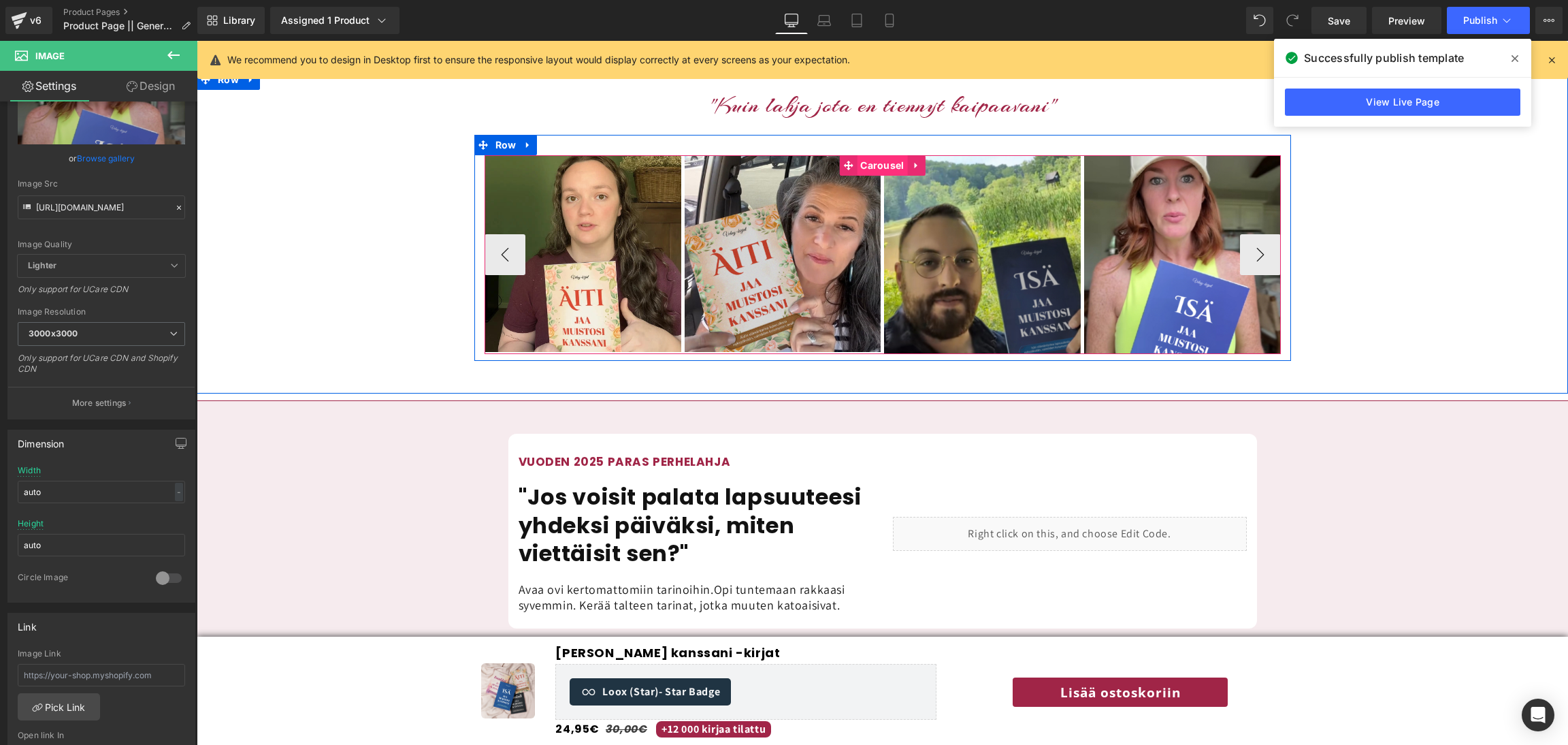
click at [880, 155] on span "Carousel" at bounding box center [881, 164] width 50 height 20
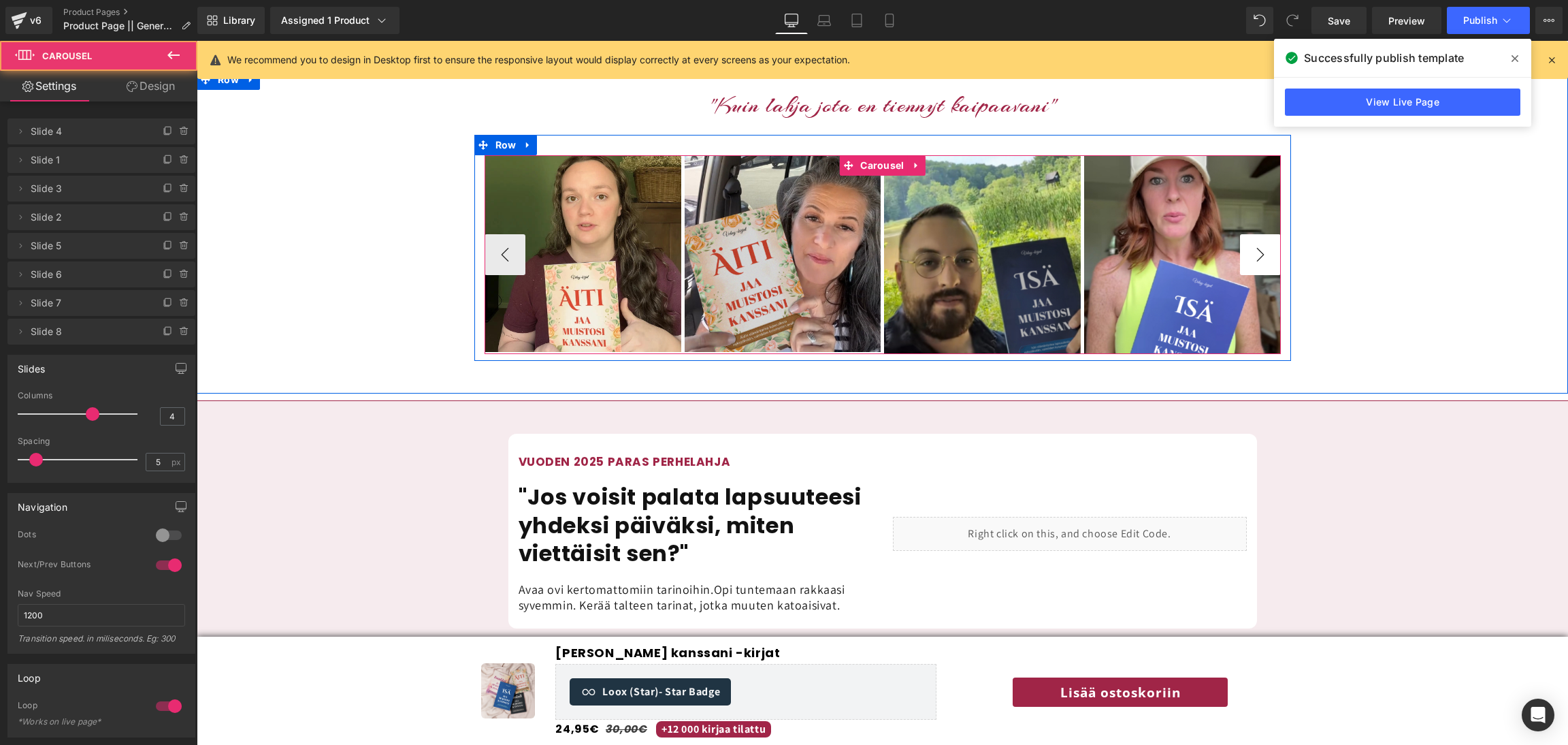
click at [1254, 235] on button "›" at bounding box center [1260, 255] width 41 height 41
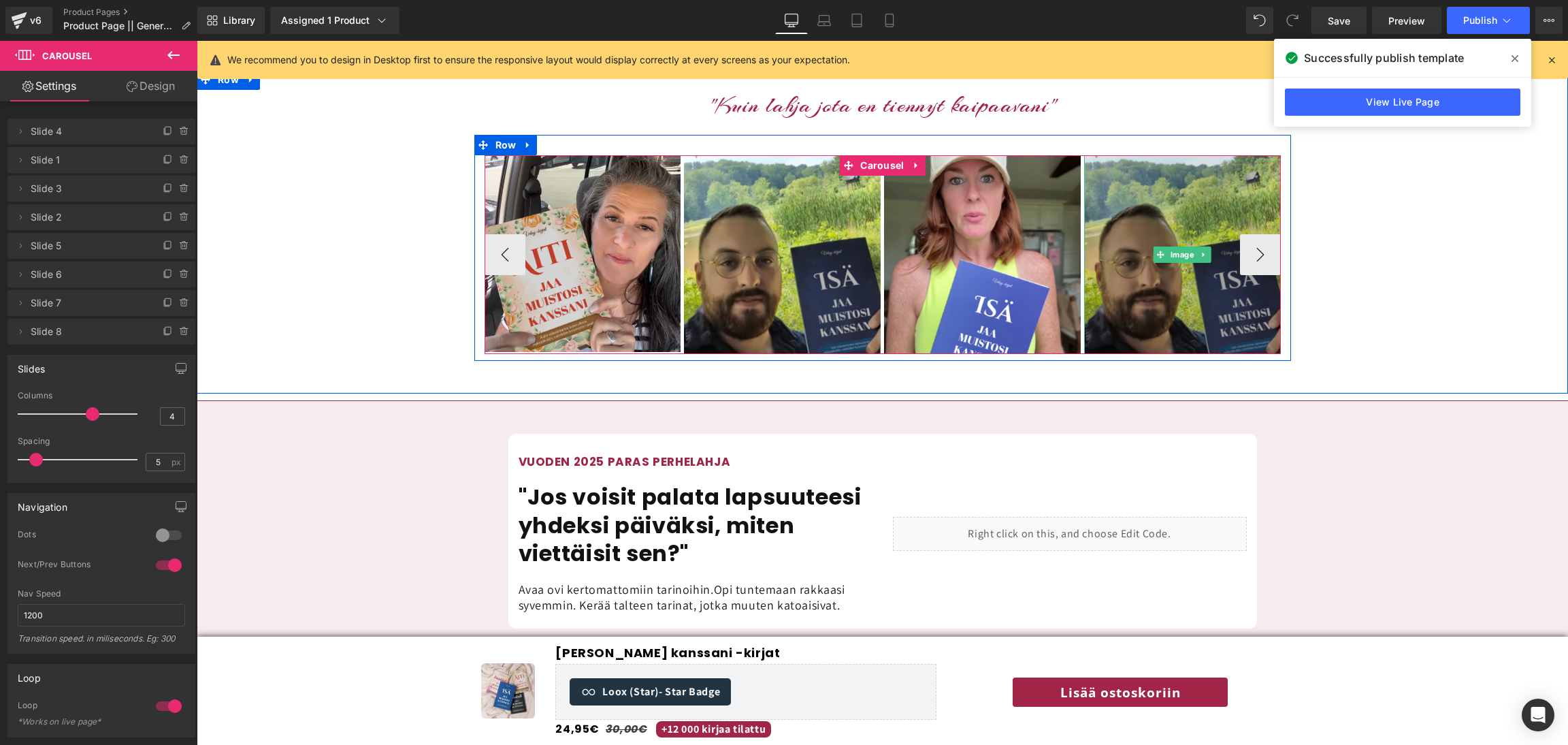
click at [1173, 260] on img at bounding box center [1182, 254] width 197 height 199
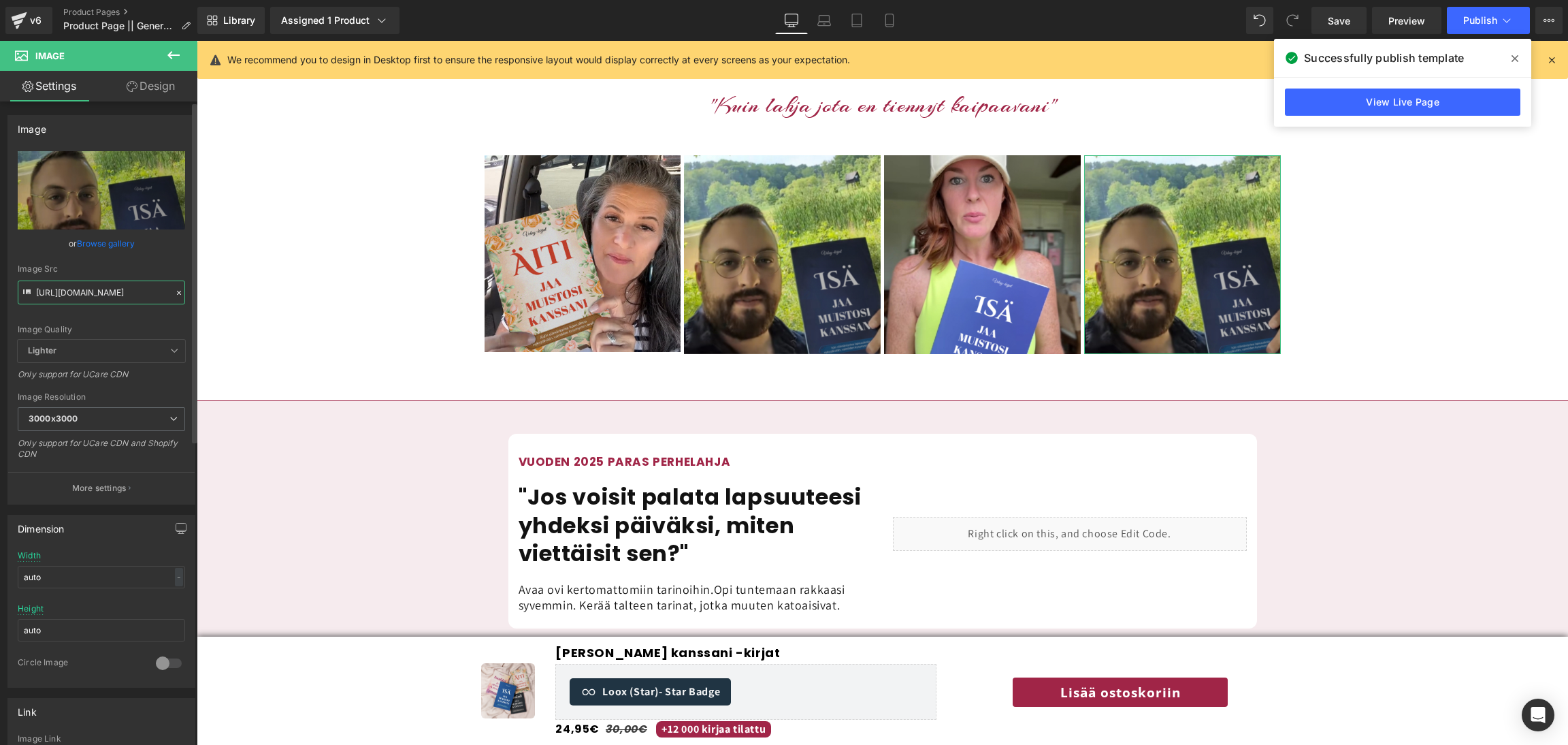
click at [111, 287] on input "https://cdn.shopify.com/s/files/1/0885/6328/6361/files/59_3000x3000.png?v=17552…" at bounding box center [102, 292] width 167 height 24
paste input "Carousel_22.png?v=1755207719"
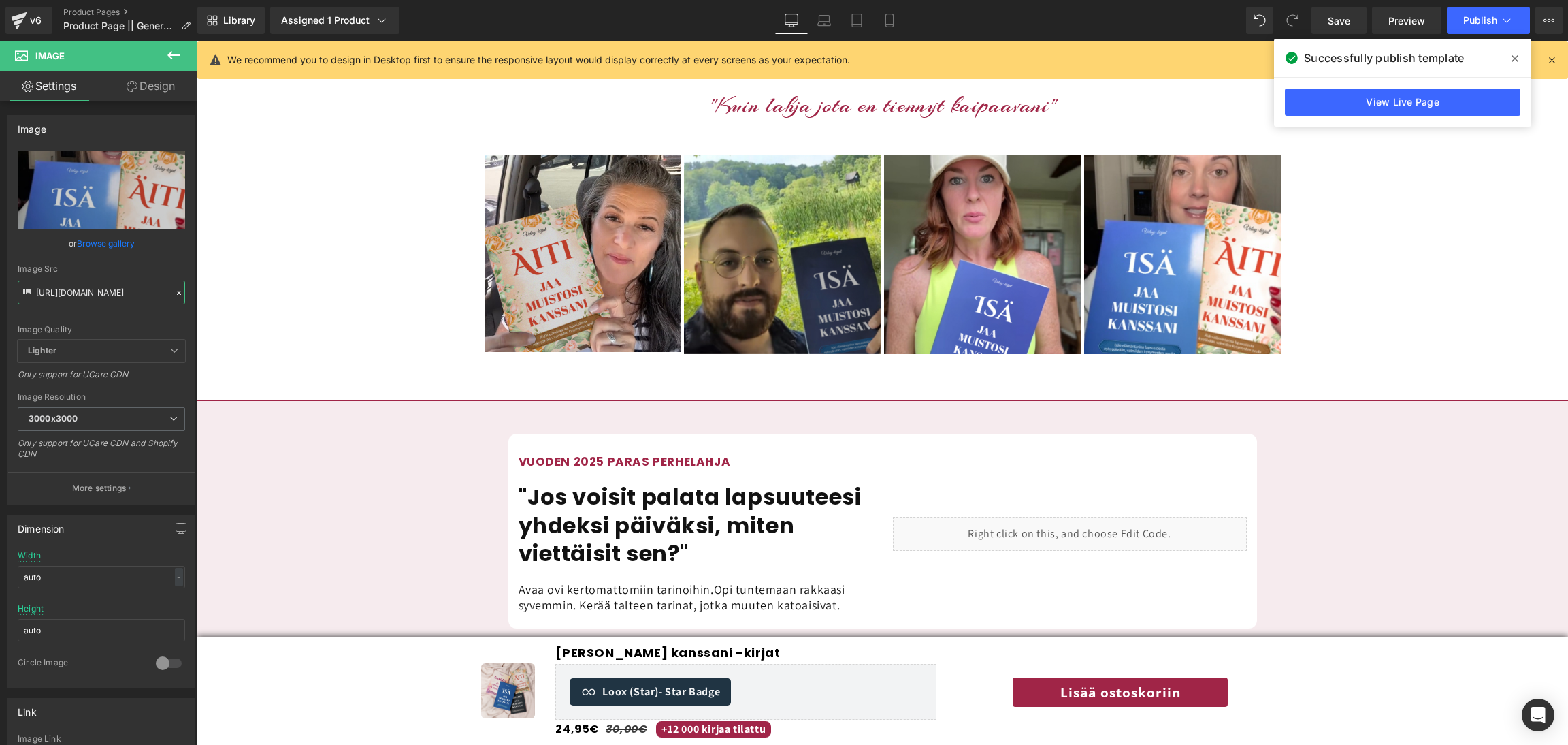
type input "https://cdn.shopify.com/s/files/1/0885/6328/6361/files/Carousel_22_3000x3000.pn…"
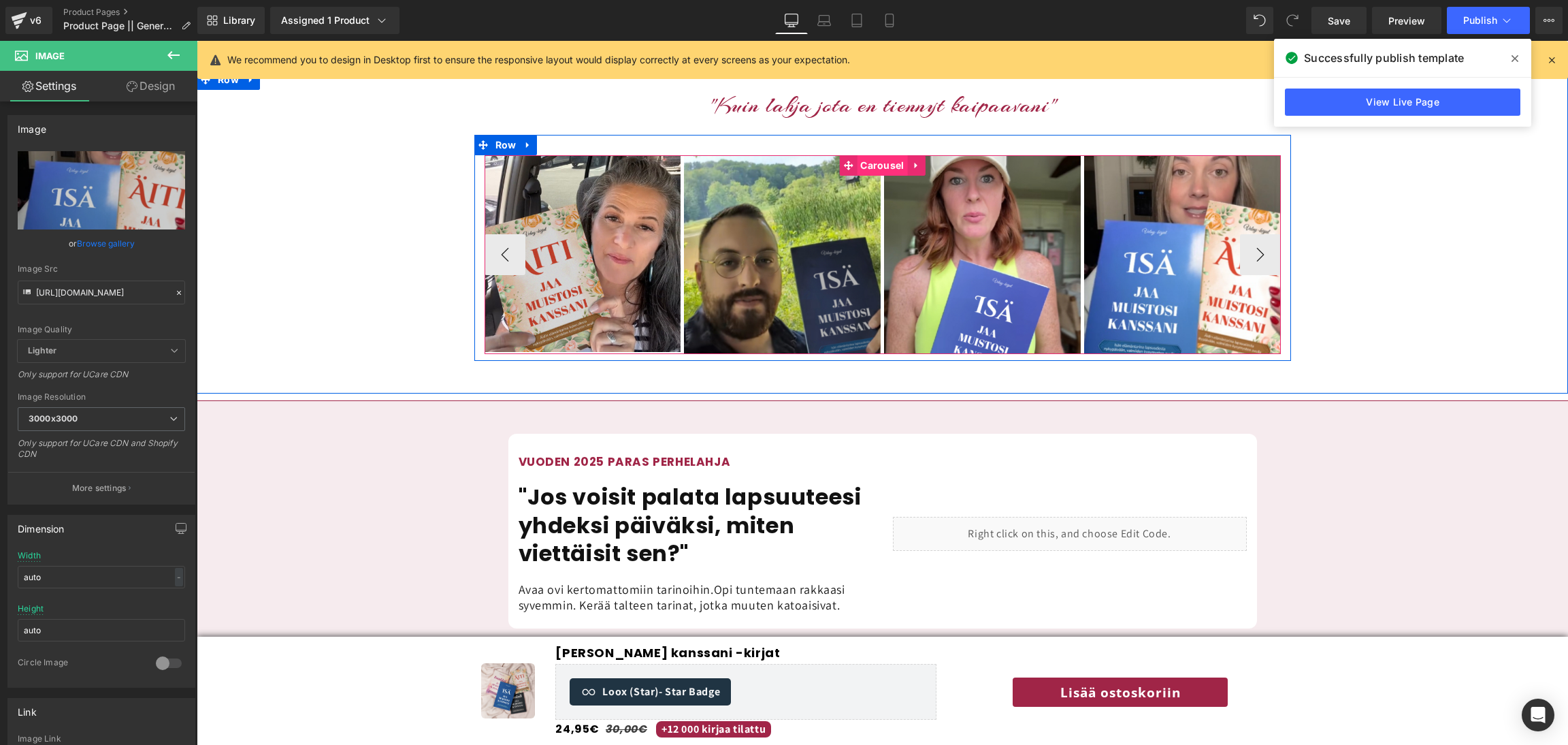
click at [887, 155] on span "Carousel" at bounding box center [881, 164] width 50 height 20
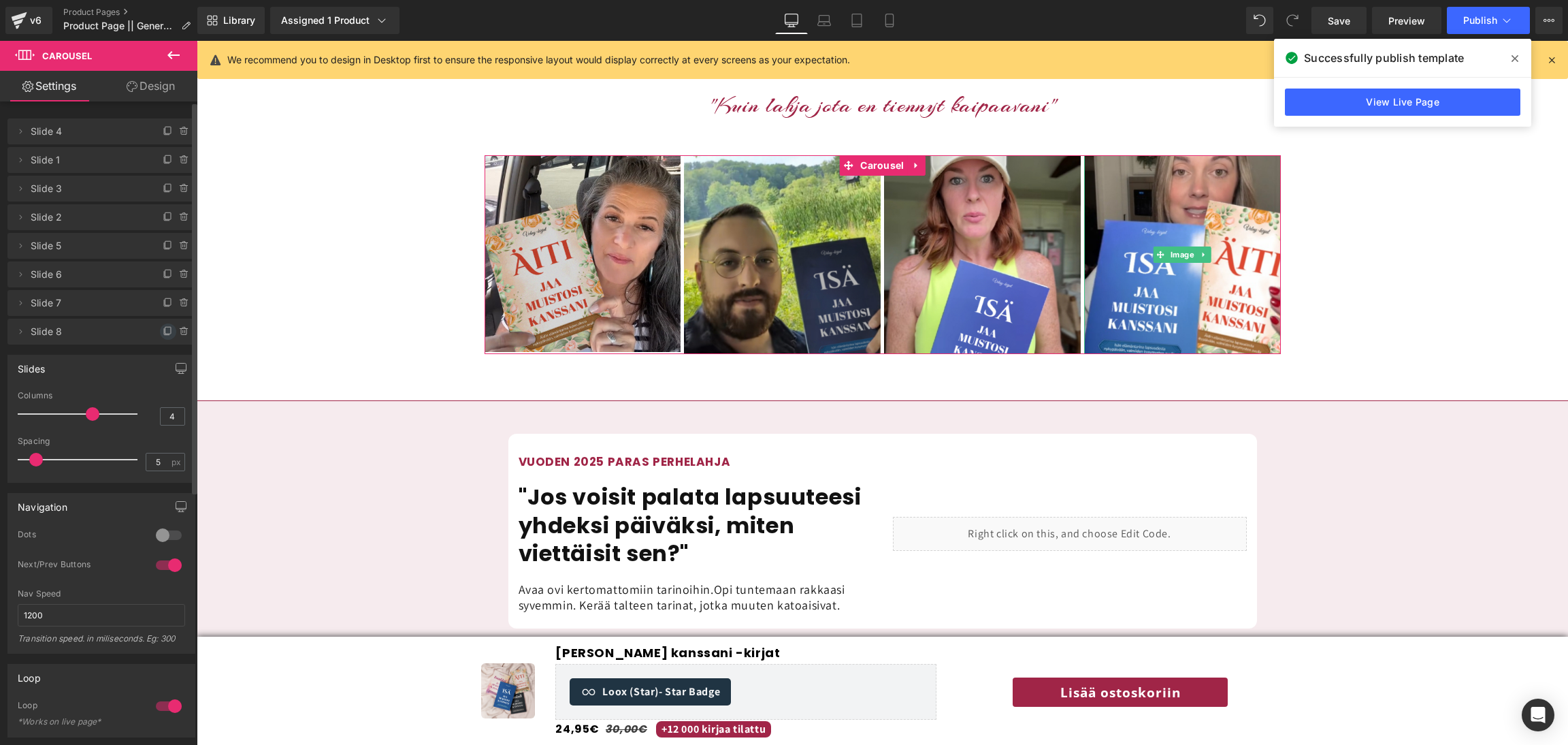
click at [162, 333] on icon at bounding box center [167, 331] width 10 height 10
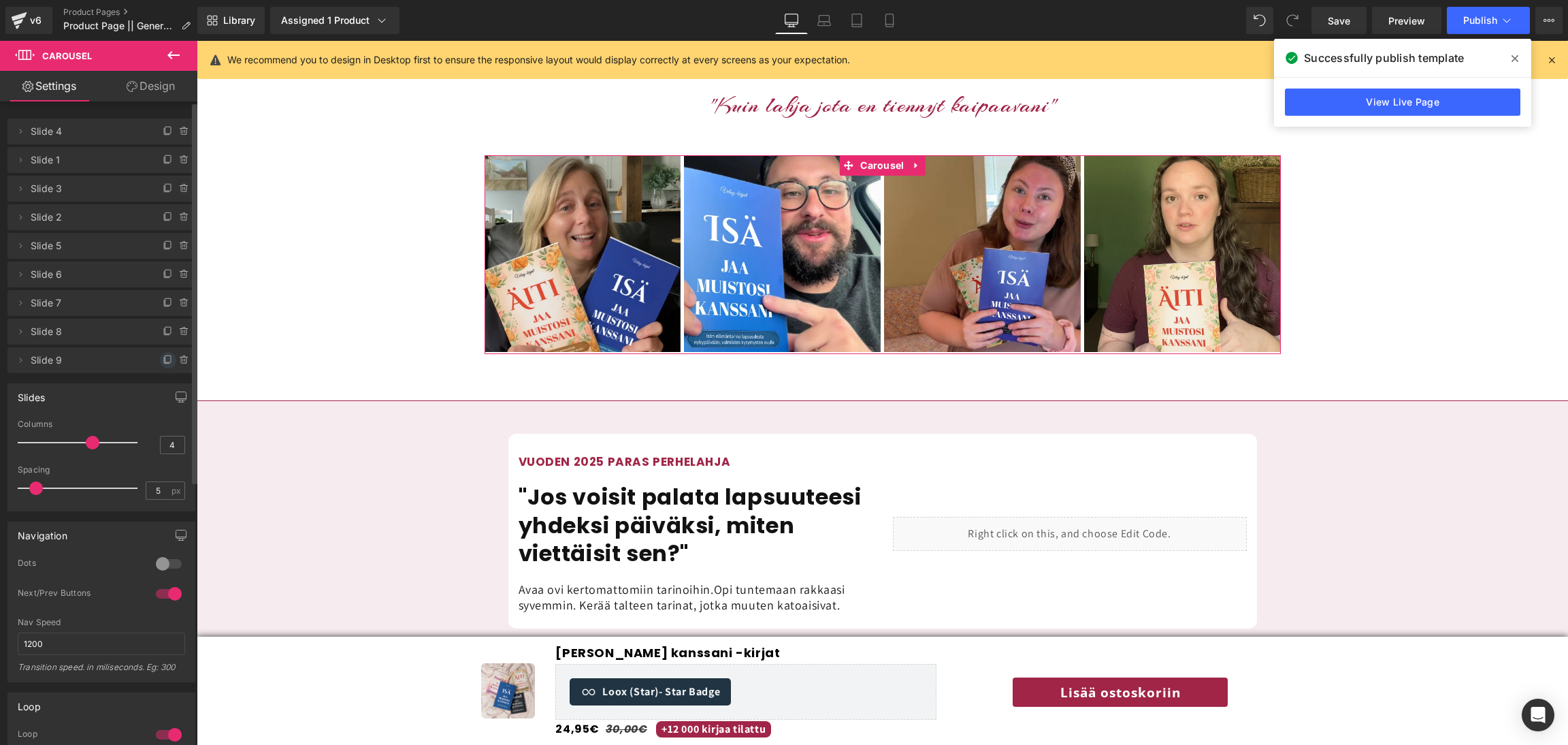
click at [162, 361] on icon at bounding box center [167, 359] width 10 height 10
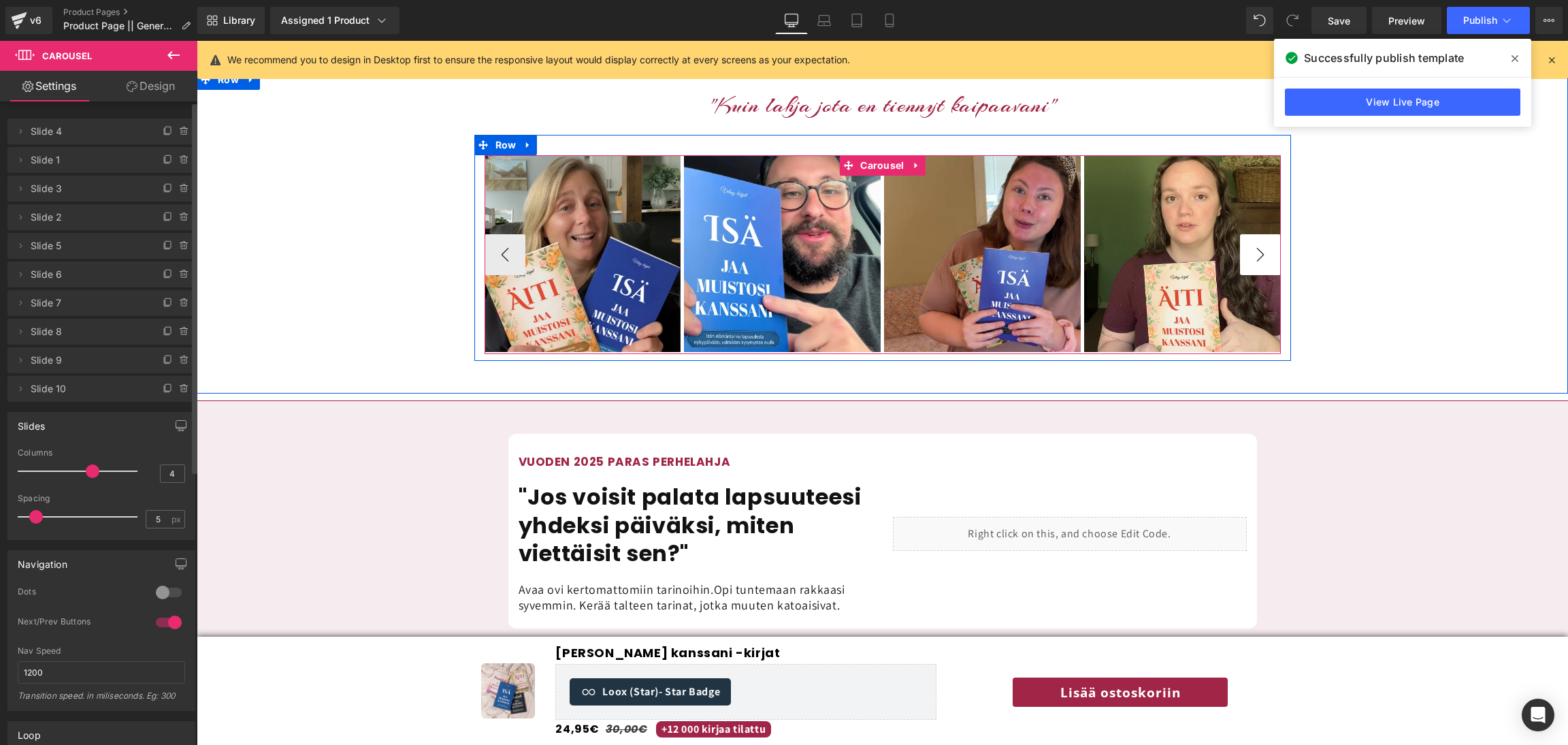
click at [1260, 235] on button "›" at bounding box center [1260, 255] width 41 height 41
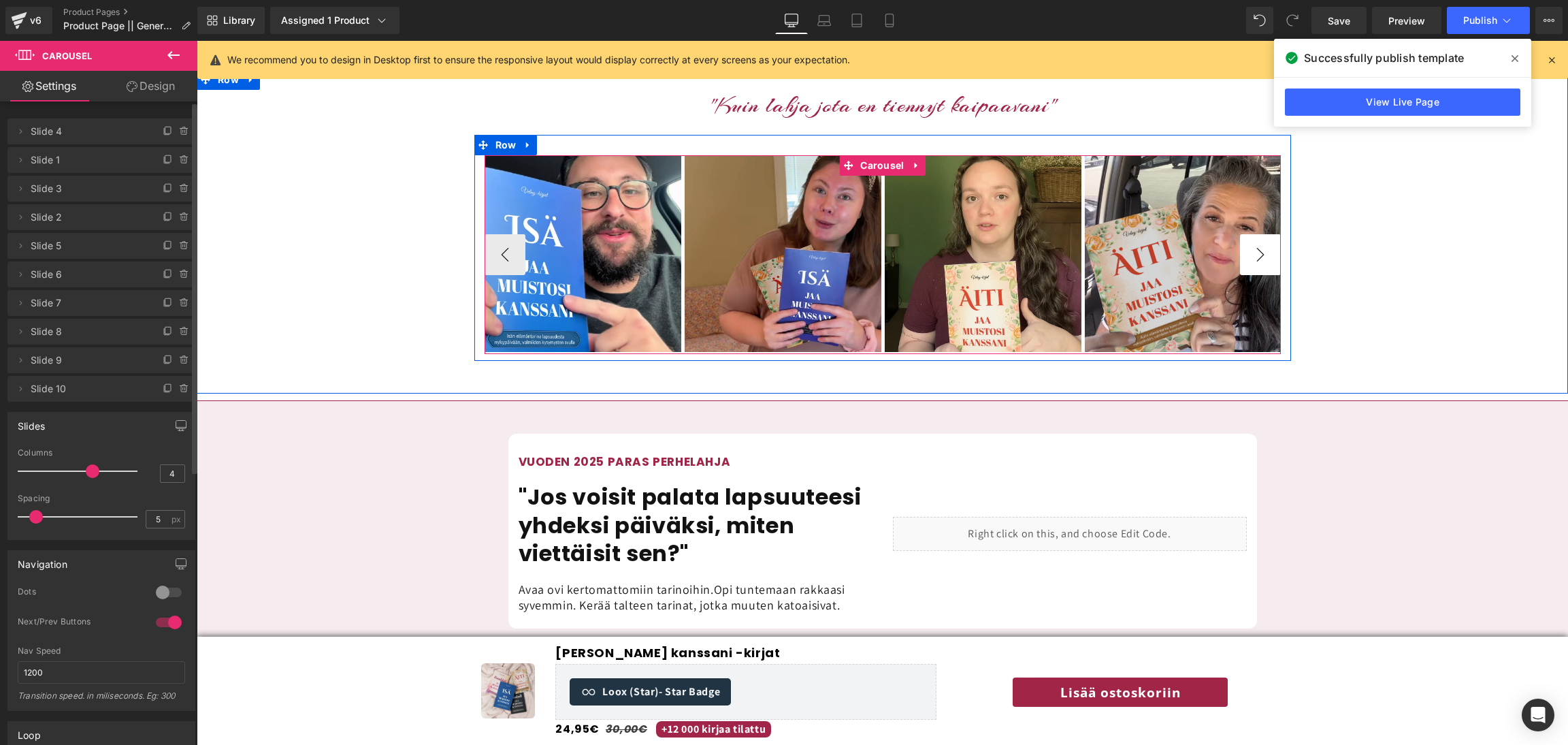
click at [1260, 235] on button "›" at bounding box center [1260, 255] width 41 height 41
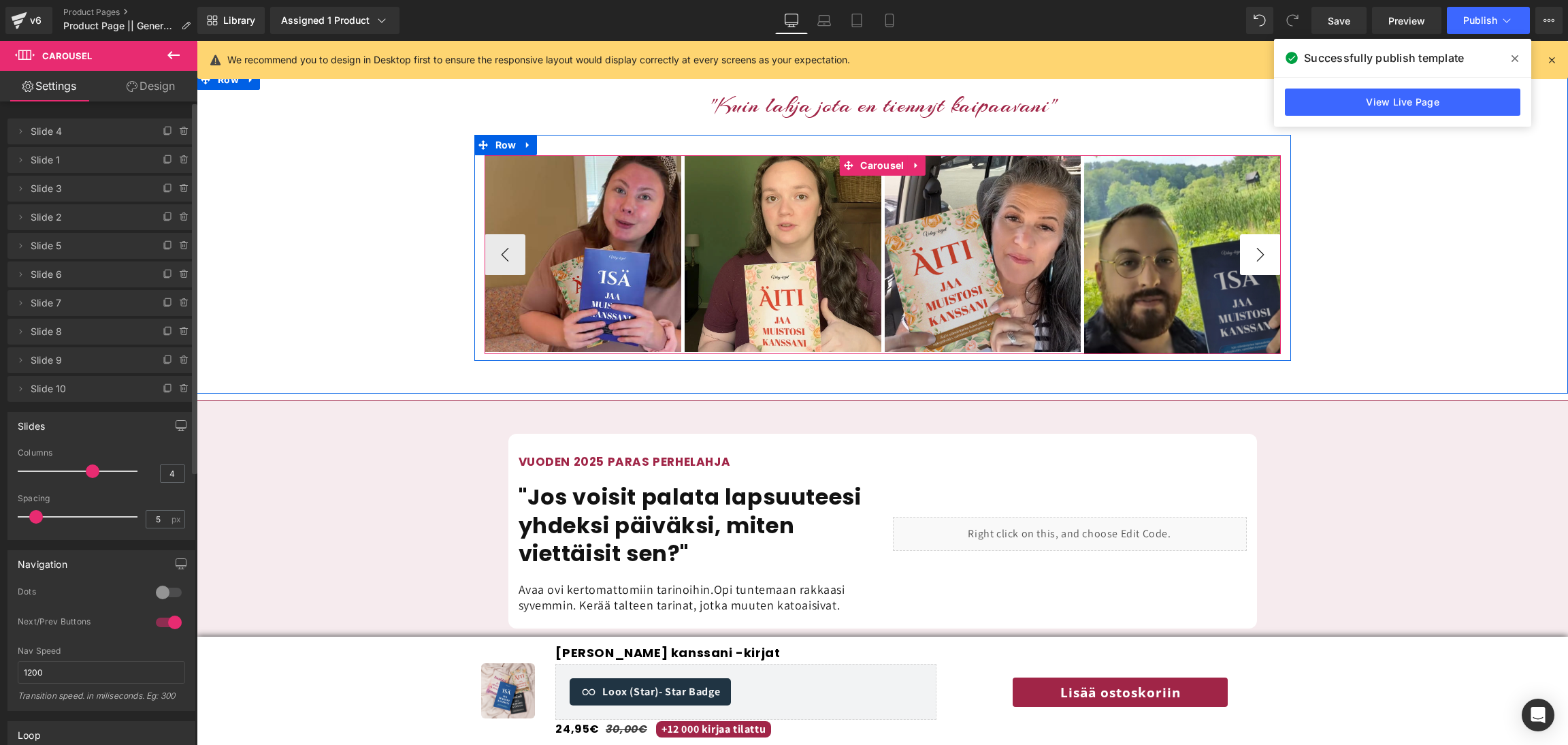
click at [1260, 235] on button "›" at bounding box center [1260, 255] width 41 height 41
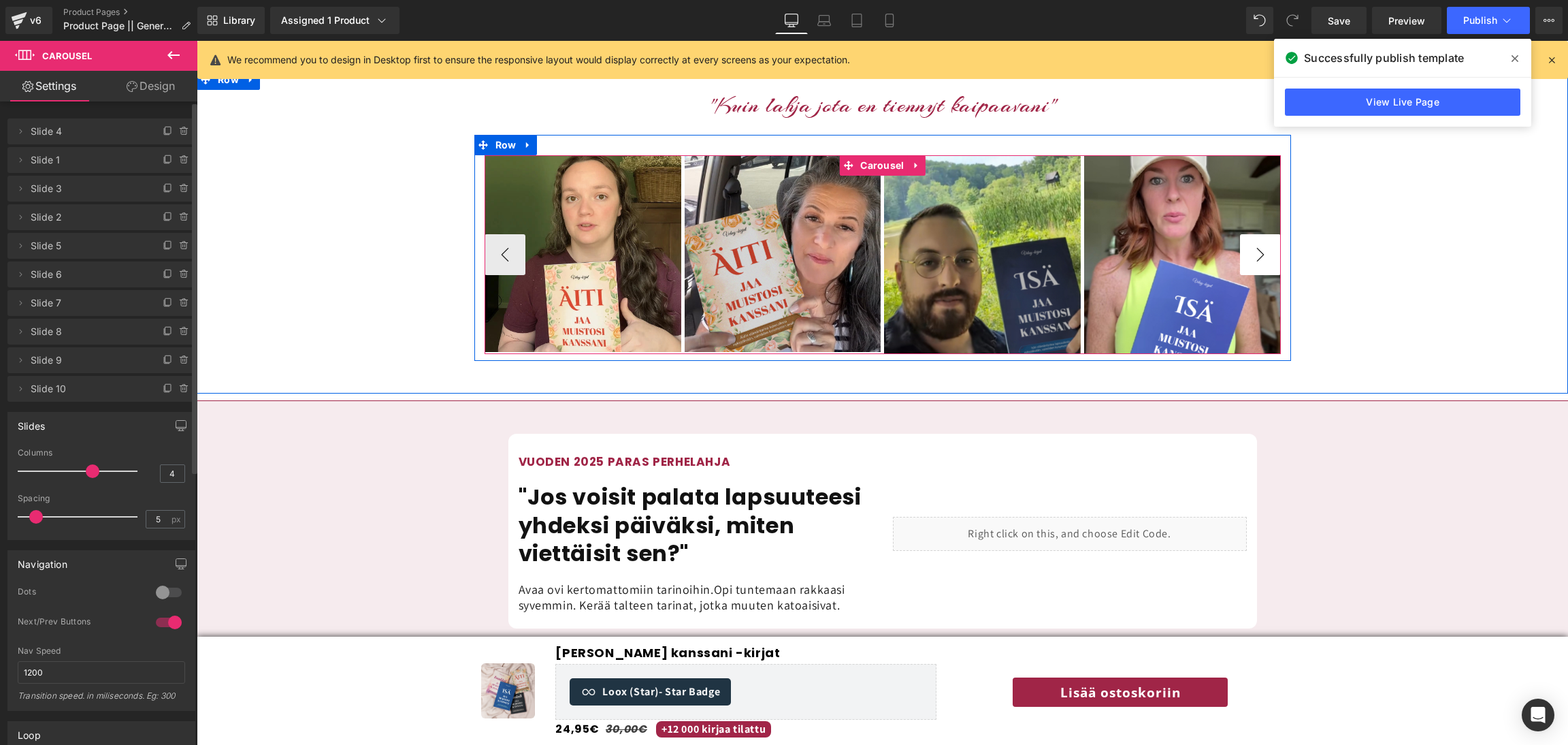
click at [1260, 235] on button "›" at bounding box center [1260, 255] width 41 height 41
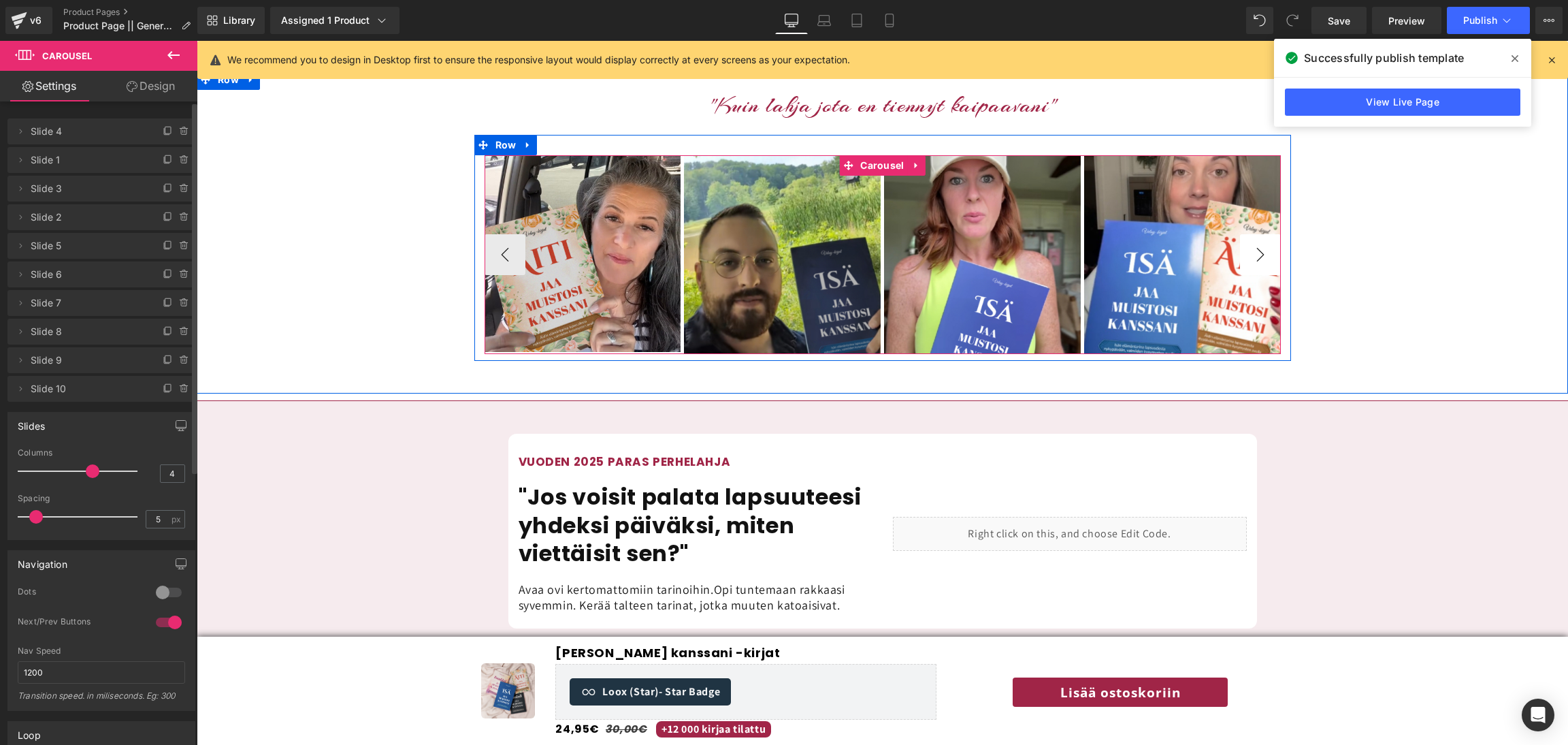
click at [1260, 235] on button "›" at bounding box center [1260, 255] width 41 height 41
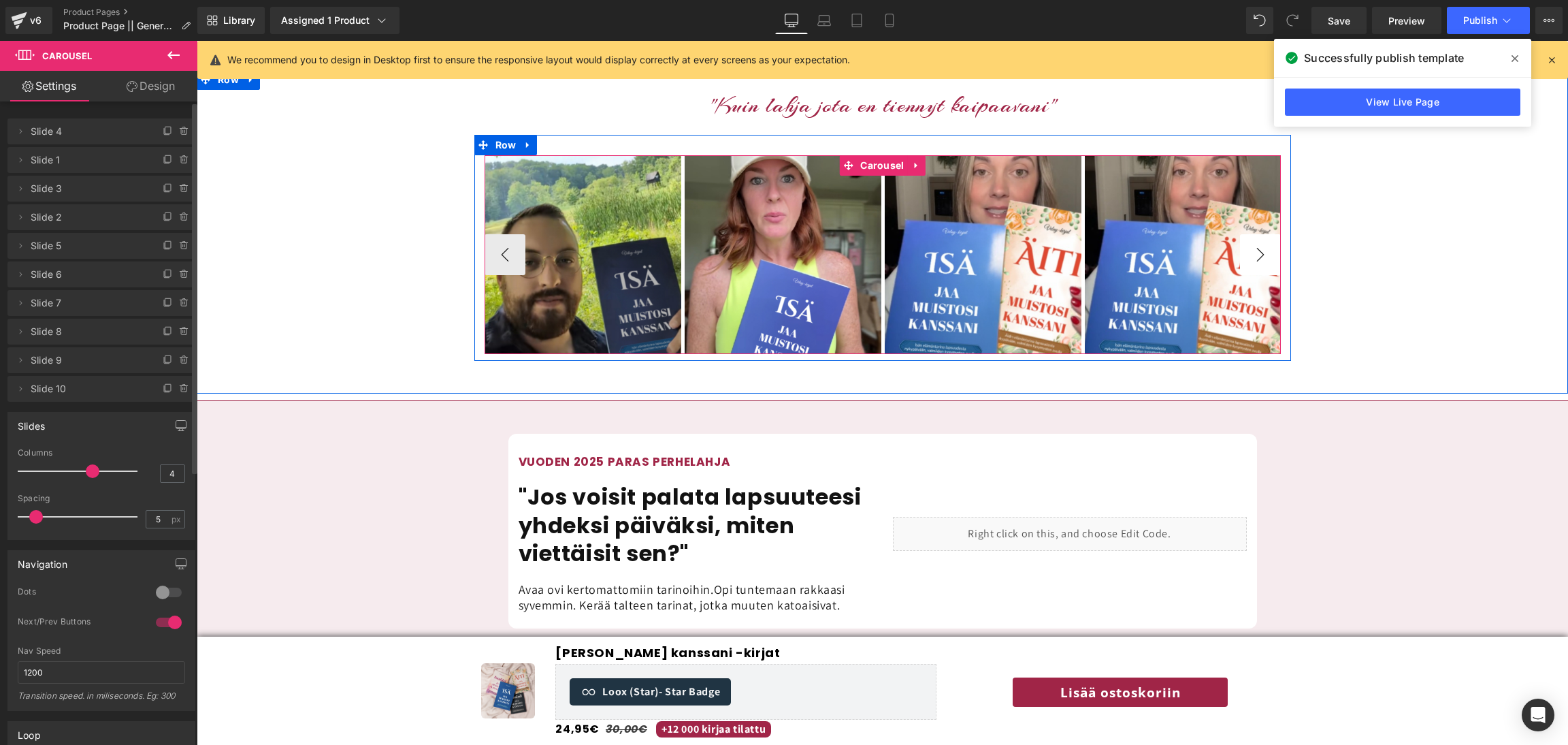
click at [1260, 235] on button "›" at bounding box center [1260, 255] width 41 height 41
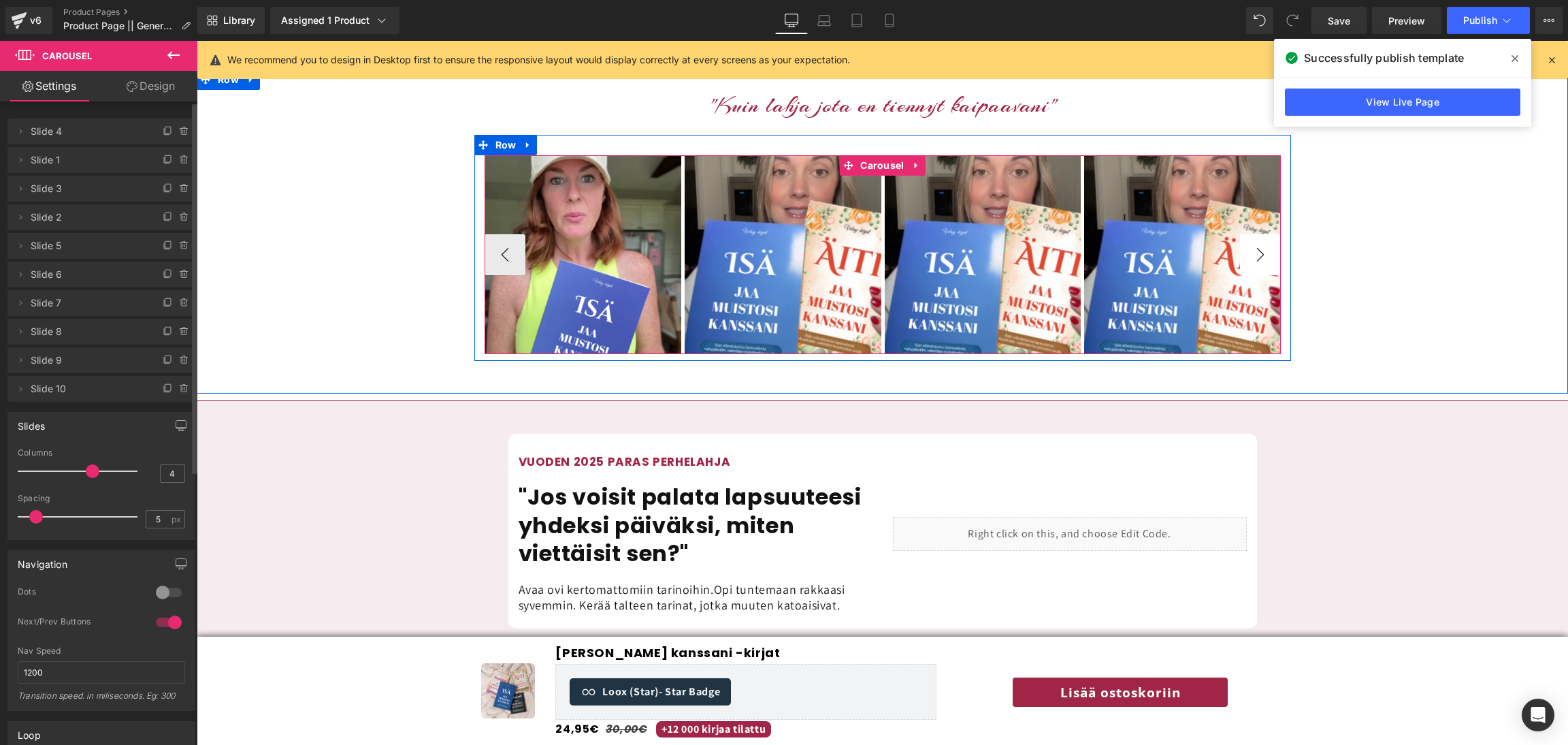
click at [1260, 235] on button "›" at bounding box center [1260, 255] width 41 height 41
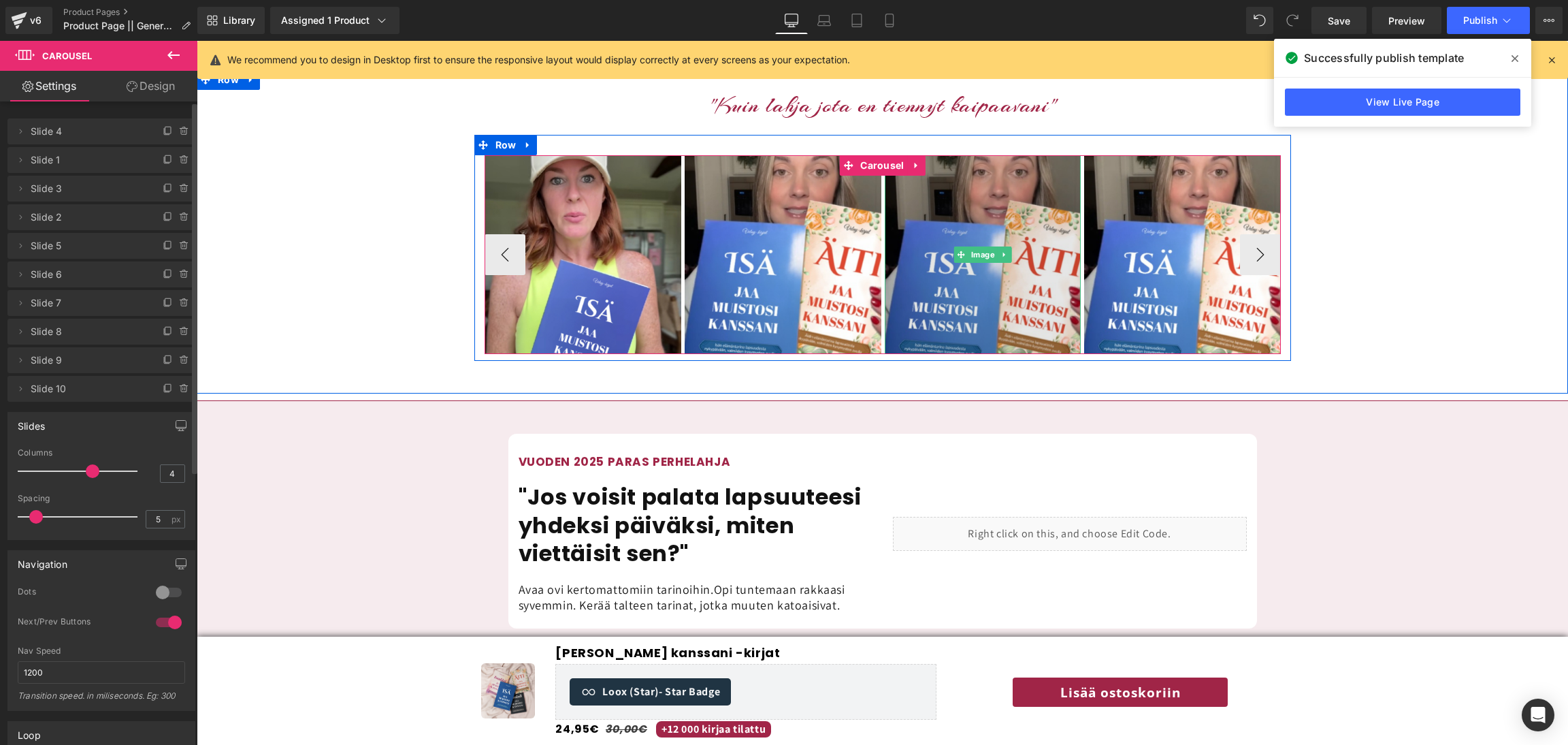
click at [976, 215] on img at bounding box center [983, 254] width 197 height 199
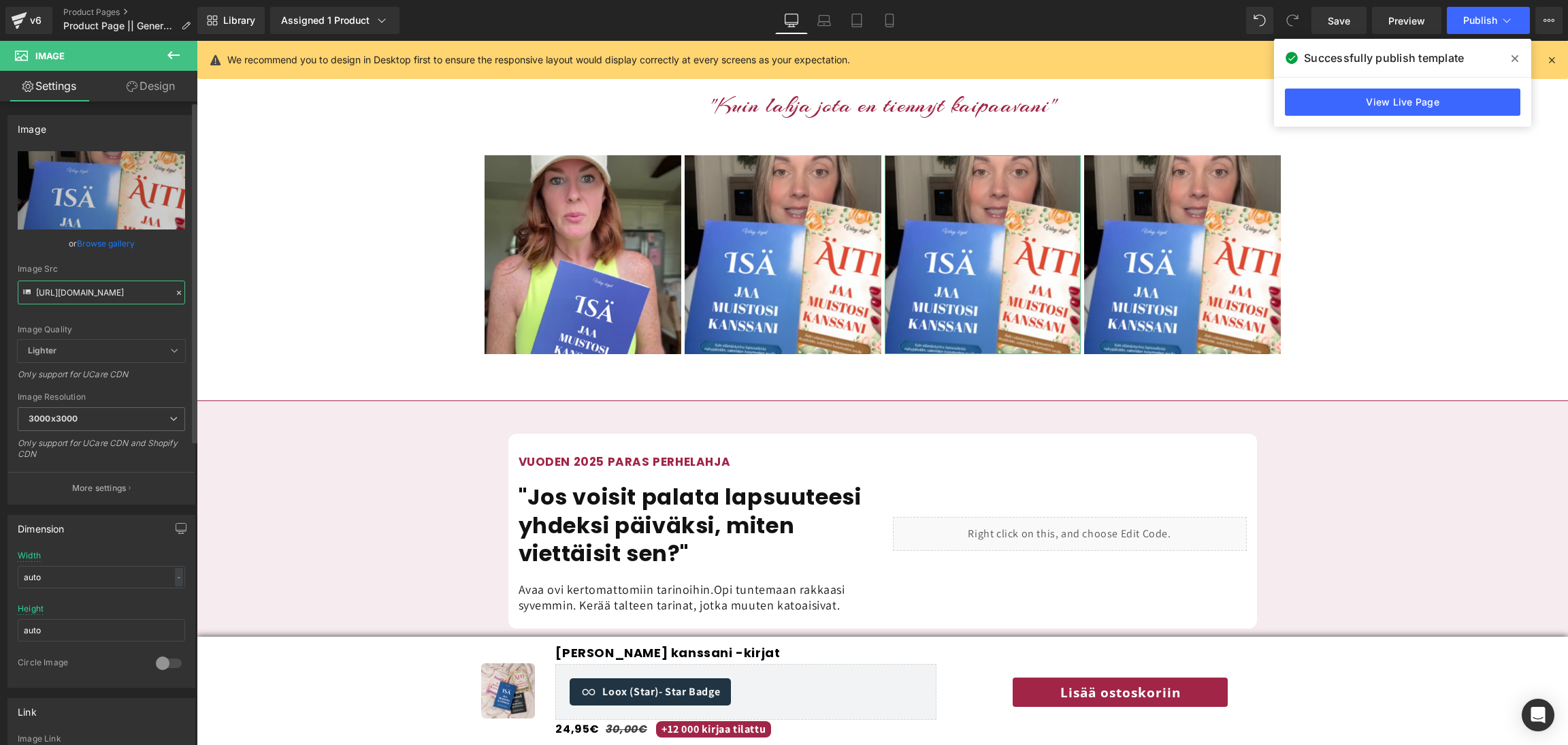
click at [89, 294] on input "https://cdn.shopify.com/s/files/1/0885/6328/6361/files/Carousel_22_3000x3000.pn…" at bounding box center [102, 292] width 167 height 24
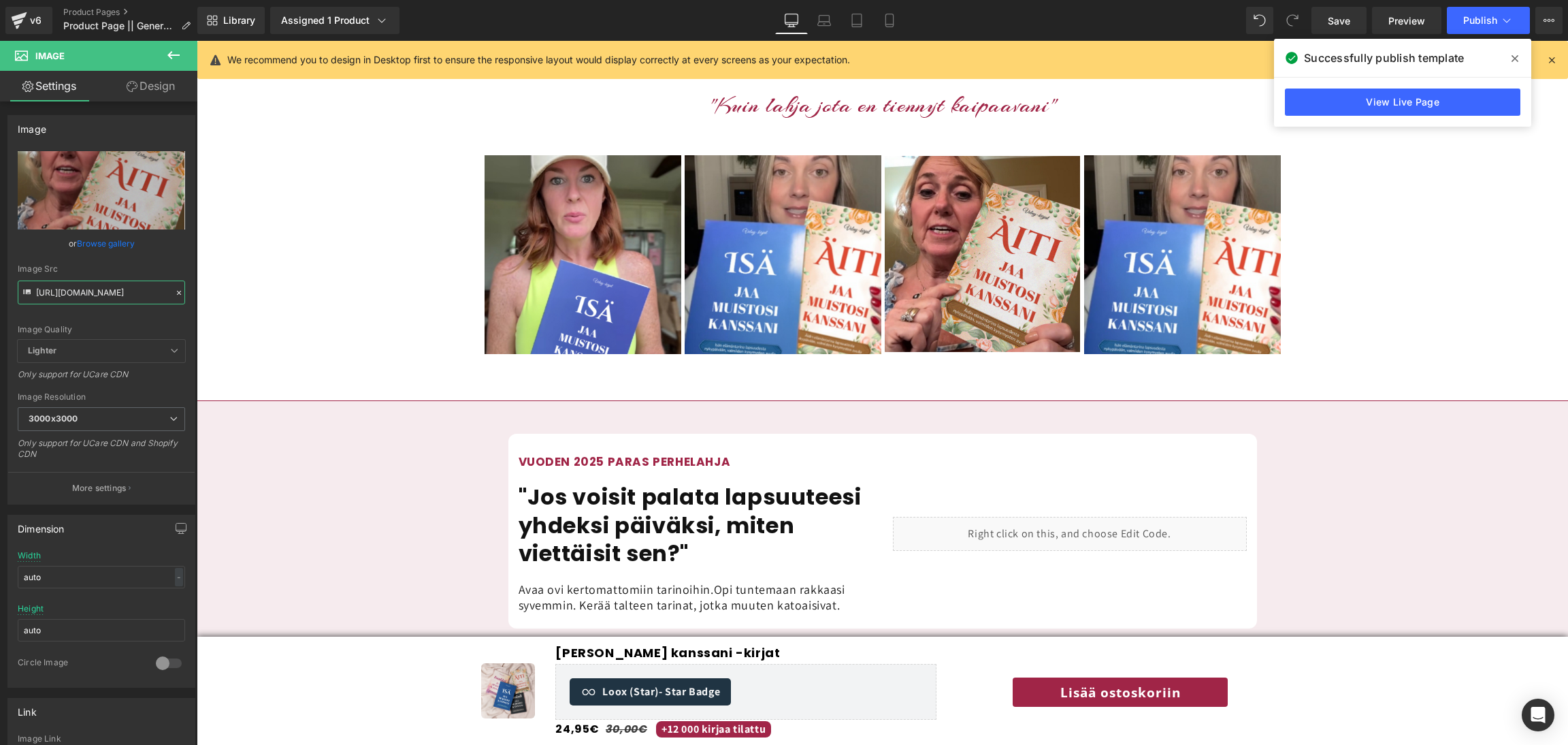
type input "https://cdn.shopify.com/s/files/1/0885/6328/6361/files/58_3000x3000.png?v=17552…"
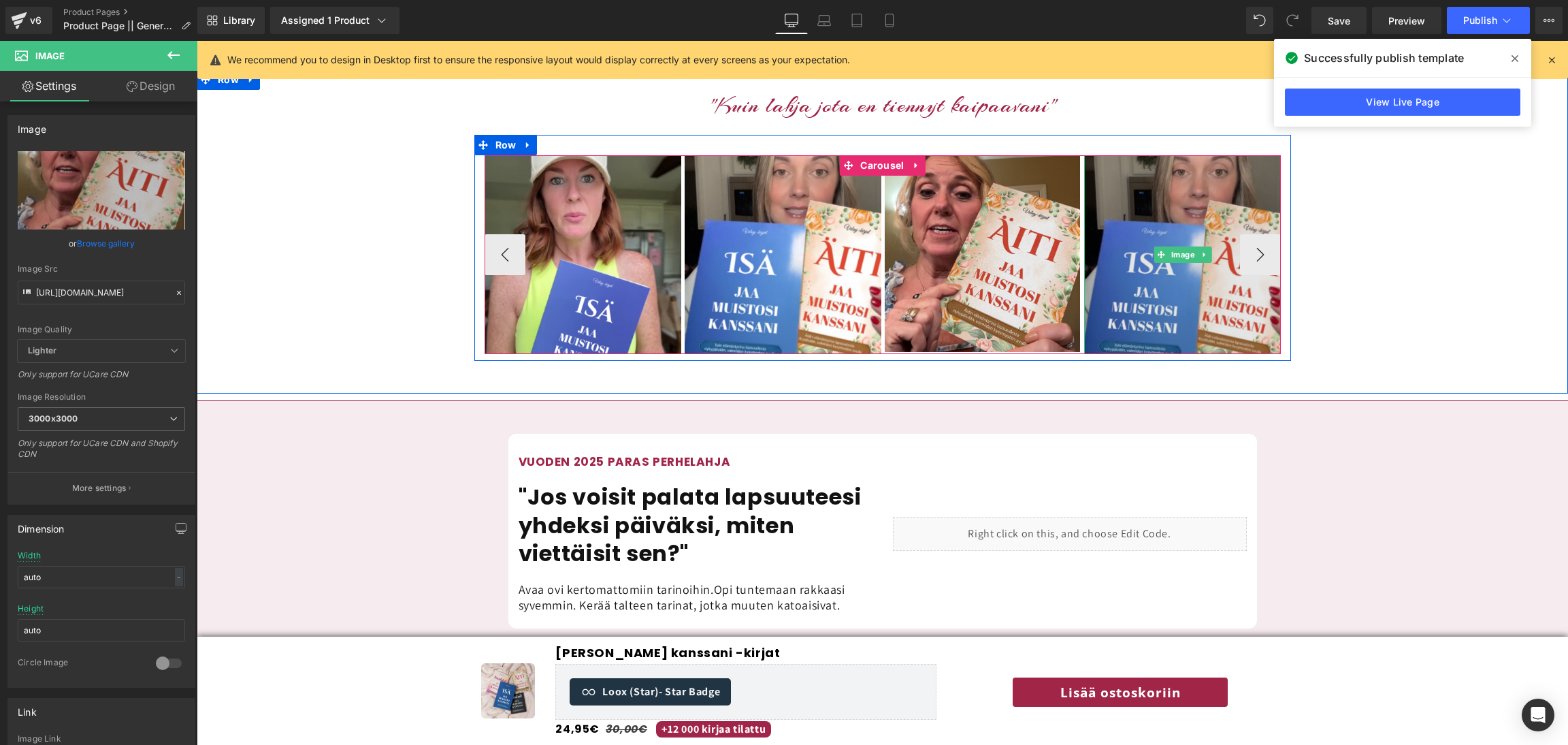
click at [1199, 250] on img at bounding box center [1182, 254] width 197 height 199
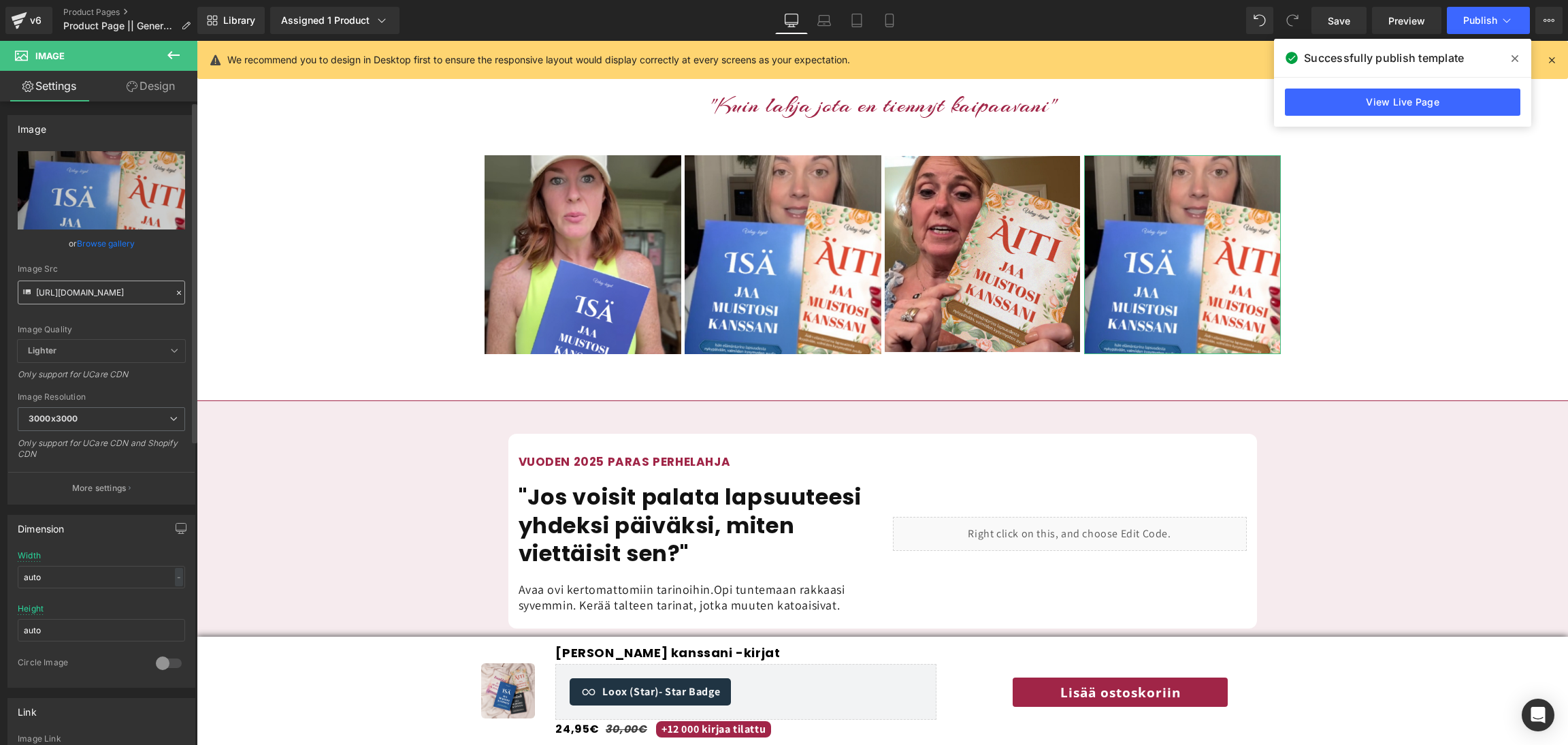
click at [104, 295] on input "https://cdn.shopify.com/s/files/1/0885/6328/6361/files/Carousel_22_3000x3000.pn…" at bounding box center [102, 292] width 167 height 24
drag, startPoint x: 104, startPoint y: 295, endPoint x: 97, endPoint y: 299, distance: 8.1
click at [97, 299] on input "https://cdn.shopify.com/s/files/1/0885/6328/6361/files/Carousel_22_3000x3000.pn…" at bounding box center [102, 292] width 167 height 24
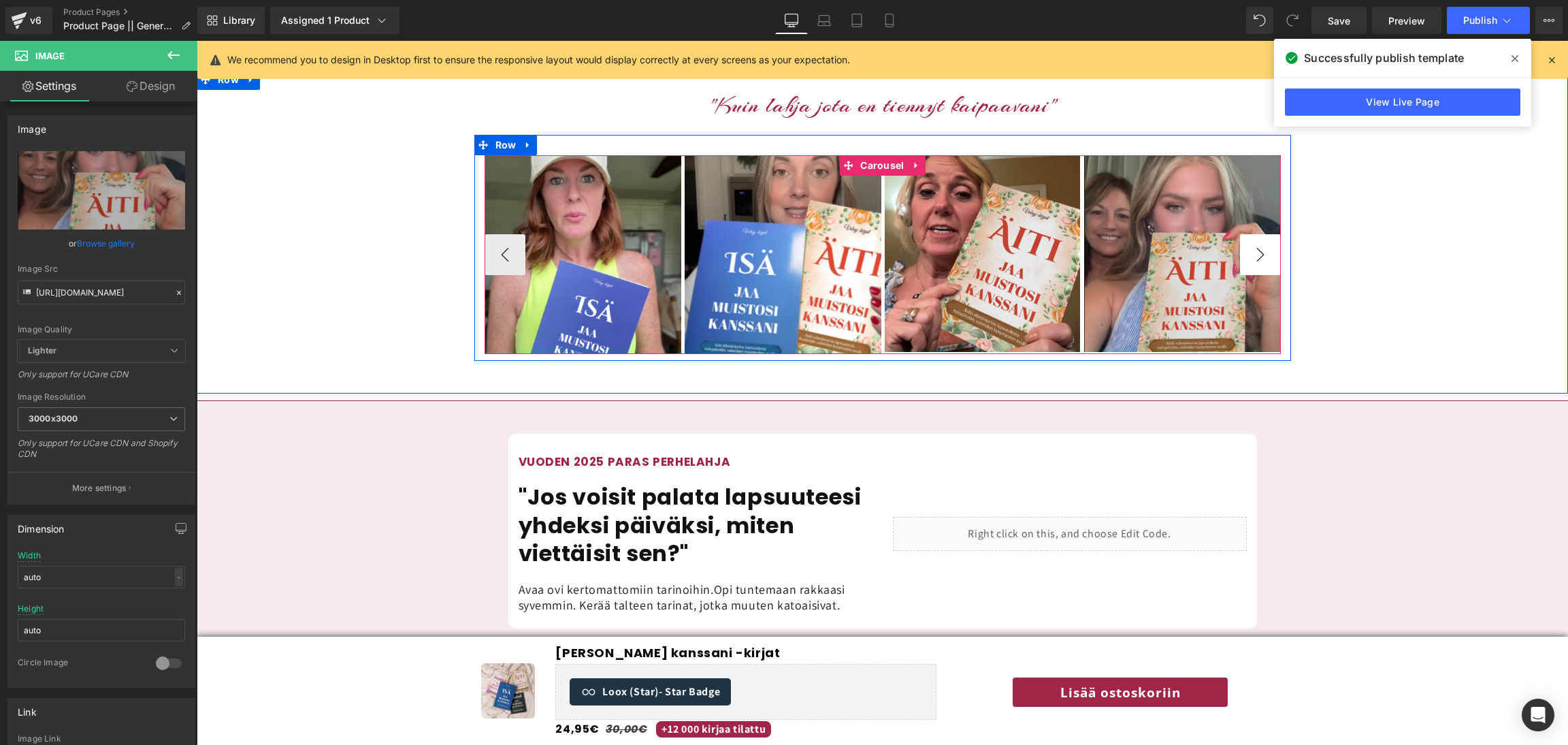
type input "https://cdn.shopify.com/s/files/1/0885/6328/6361/files/51_3000x3000.png?v=17552…"
click at [1260, 237] on button "›" at bounding box center [1260, 255] width 41 height 41
click at [1278, 228] on div at bounding box center [1279, 254] width 4 height 199
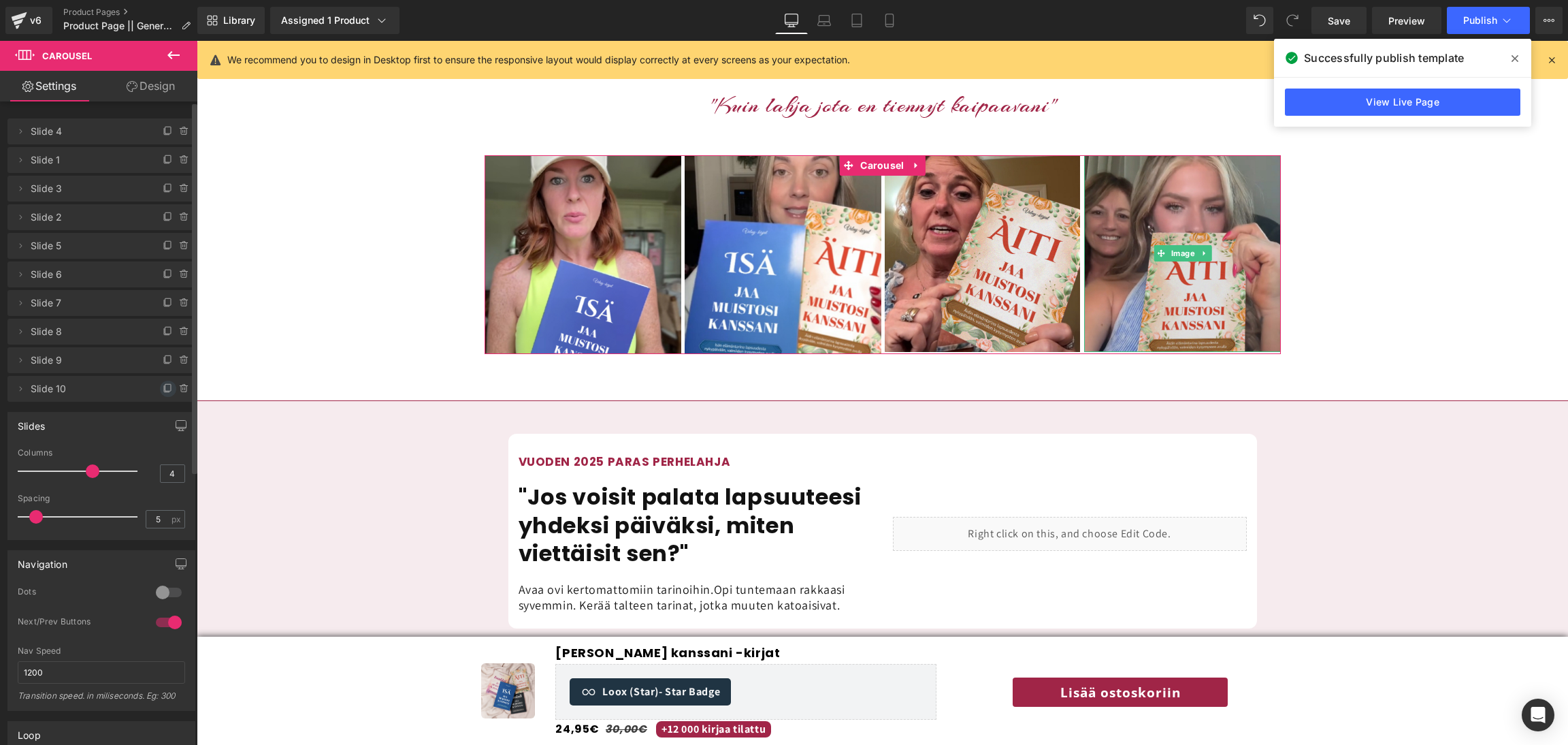
click at [164, 388] on icon at bounding box center [167, 388] width 10 height 10
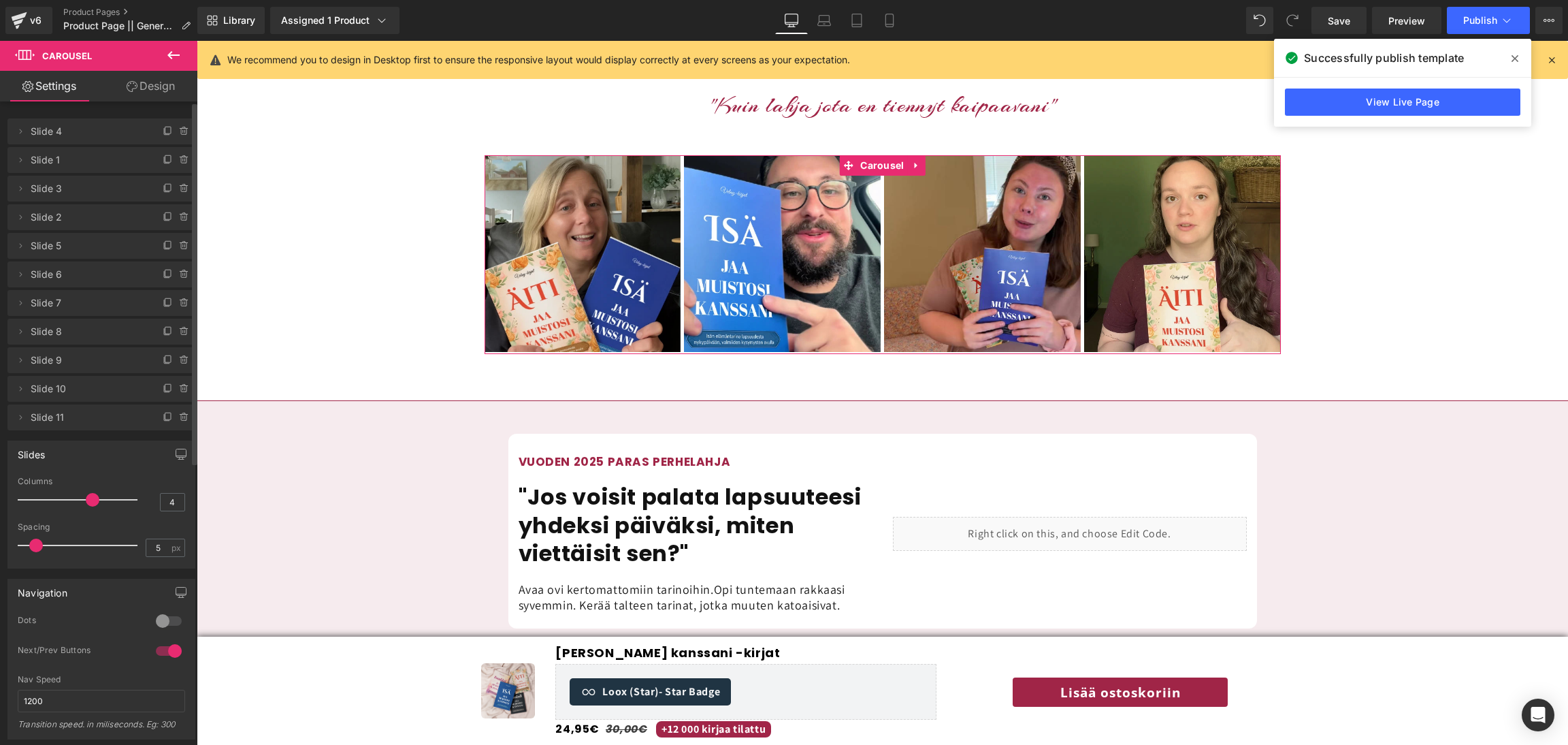
click at [164, 388] on icon at bounding box center [167, 388] width 10 height 10
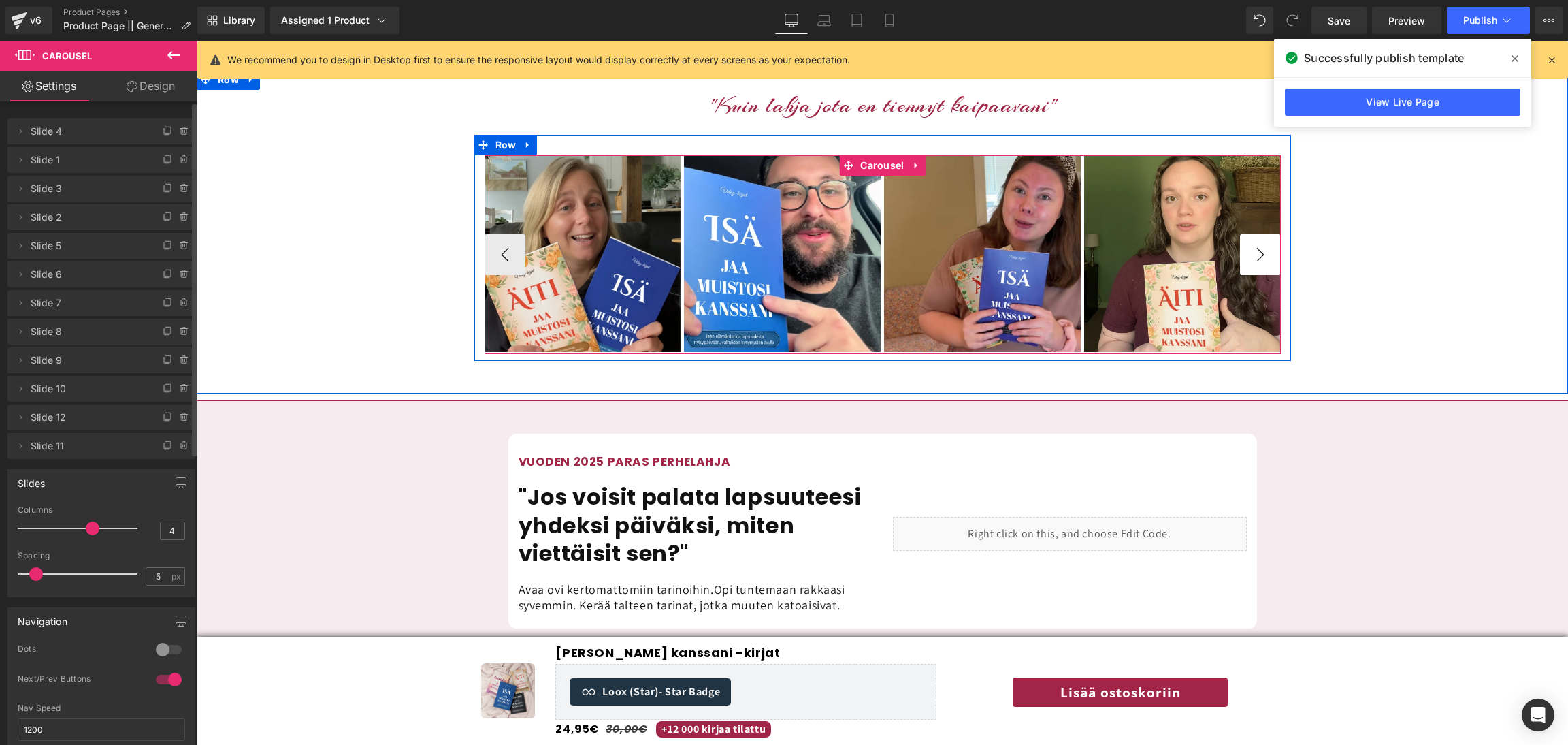
click at [1275, 235] on button "›" at bounding box center [1260, 255] width 41 height 41
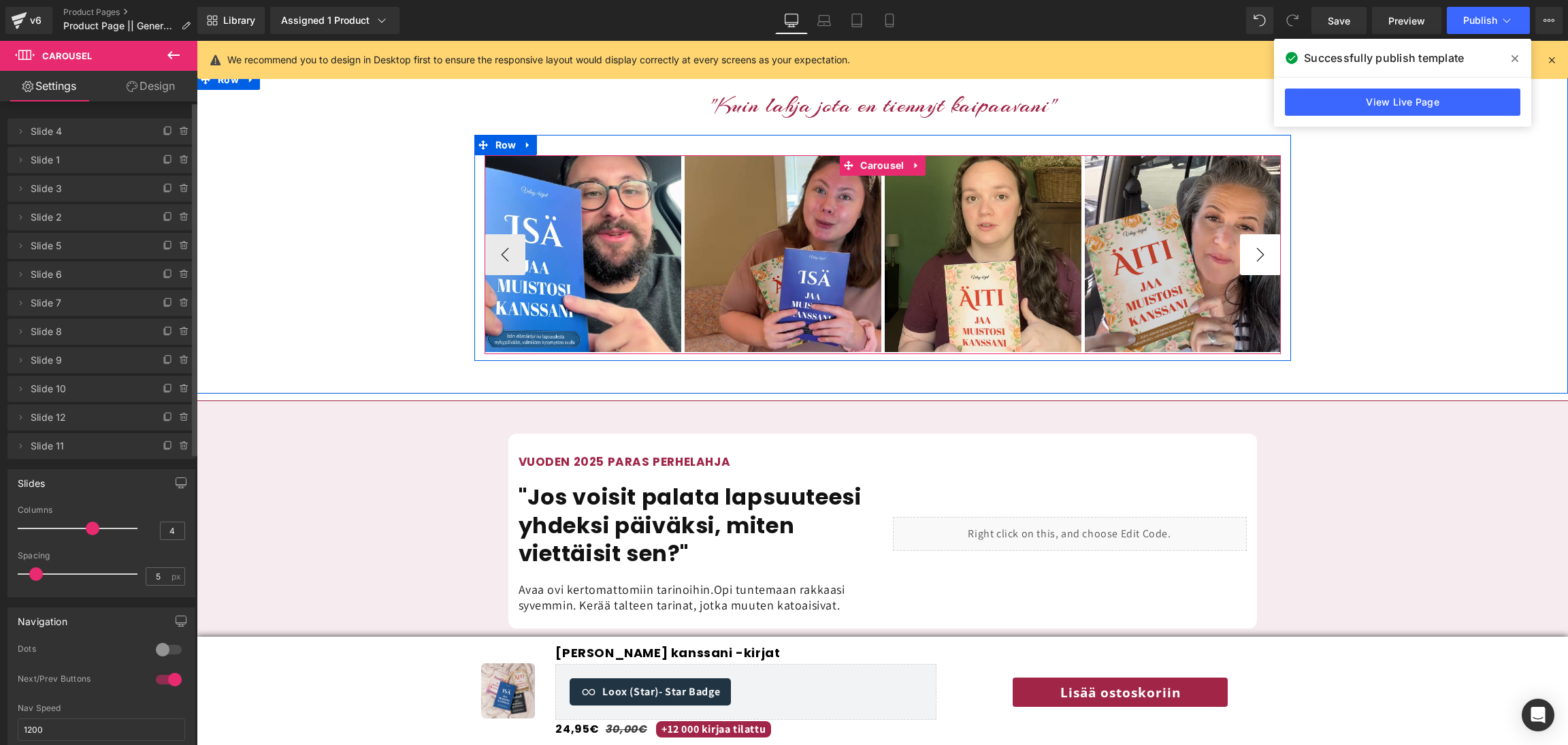
click at [1275, 235] on button "›" at bounding box center [1260, 255] width 41 height 41
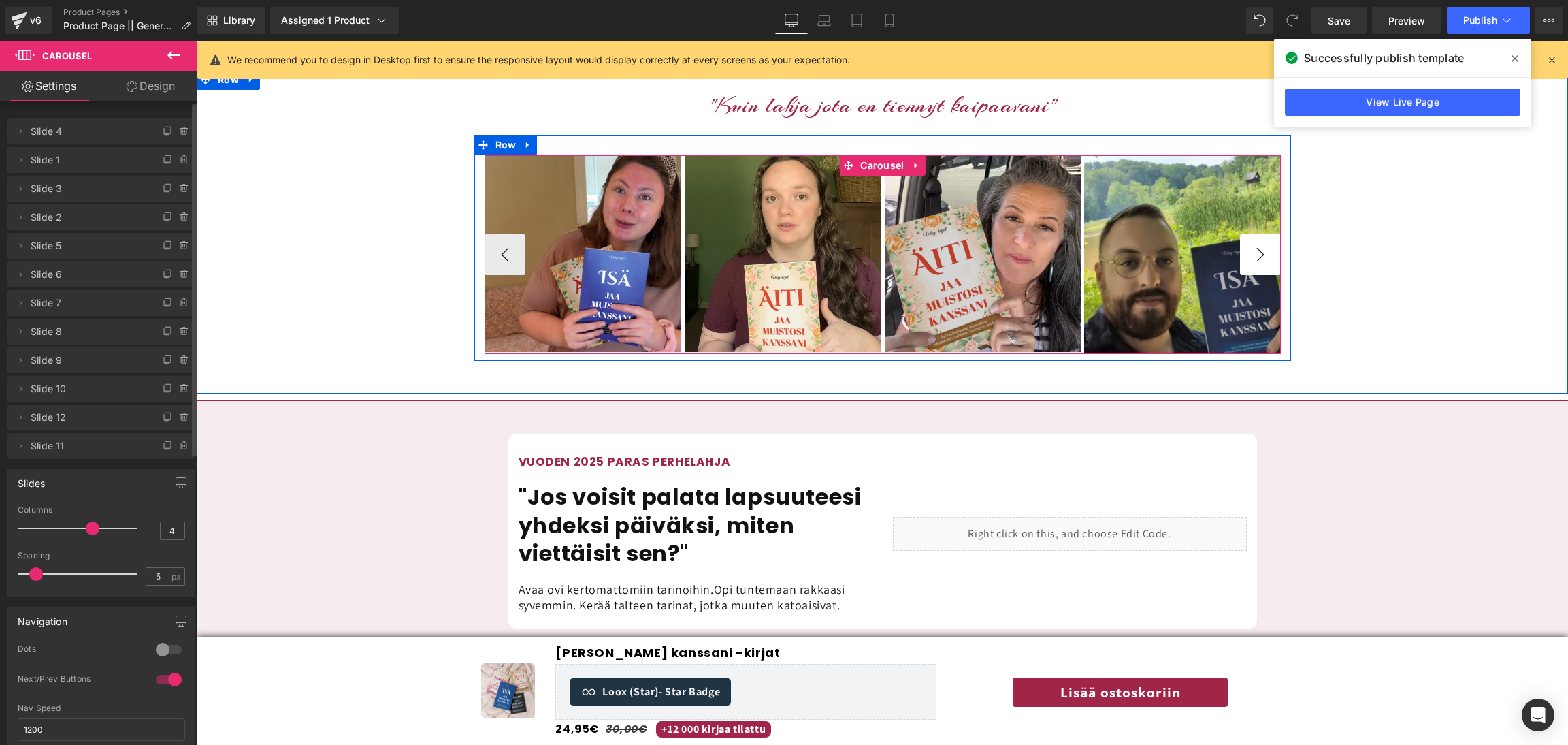
click at [1275, 235] on button "›" at bounding box center [1260, 255] width 41 height 41
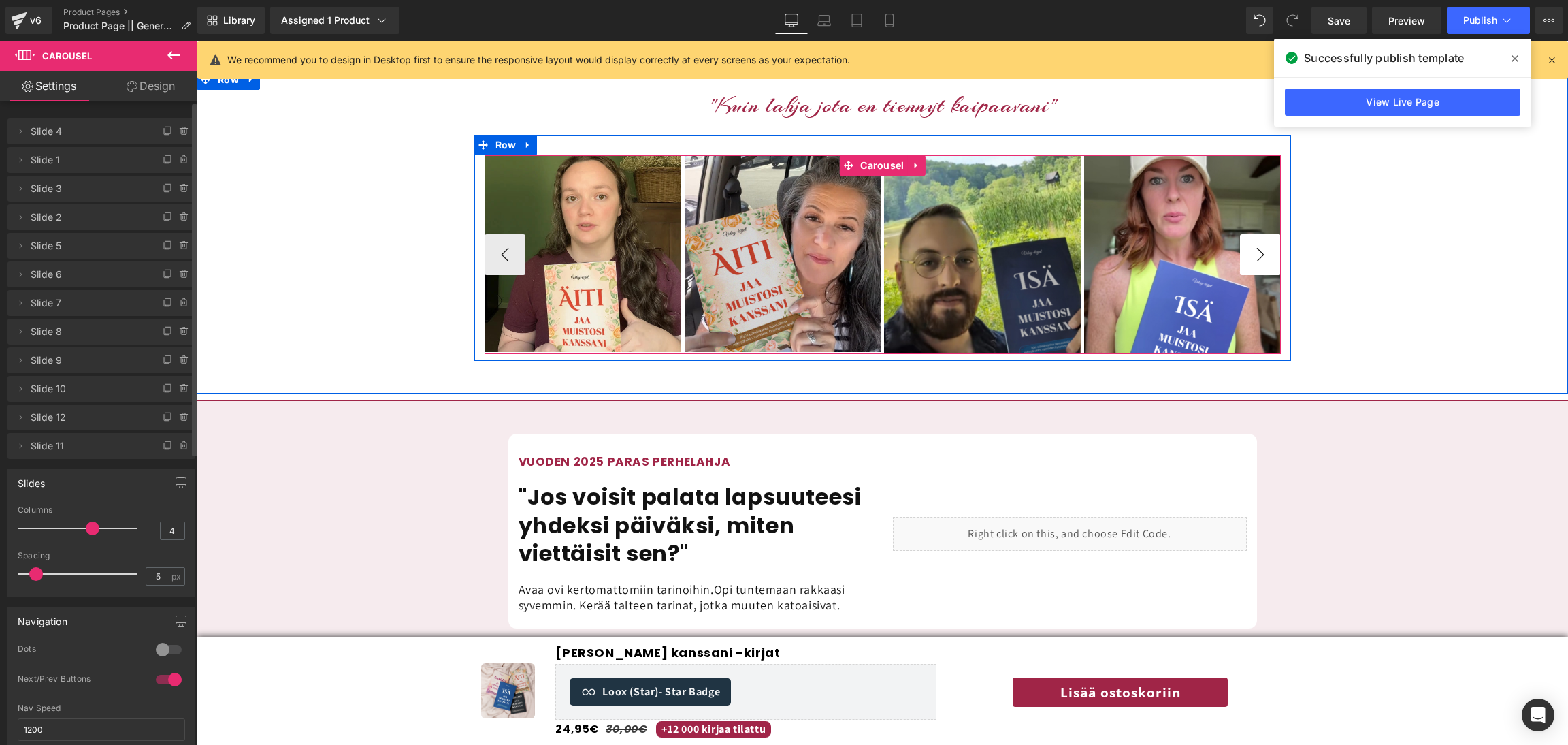
click at [1275, 235] on button "›" at bounding box center [1260, 255] width 41 height 41
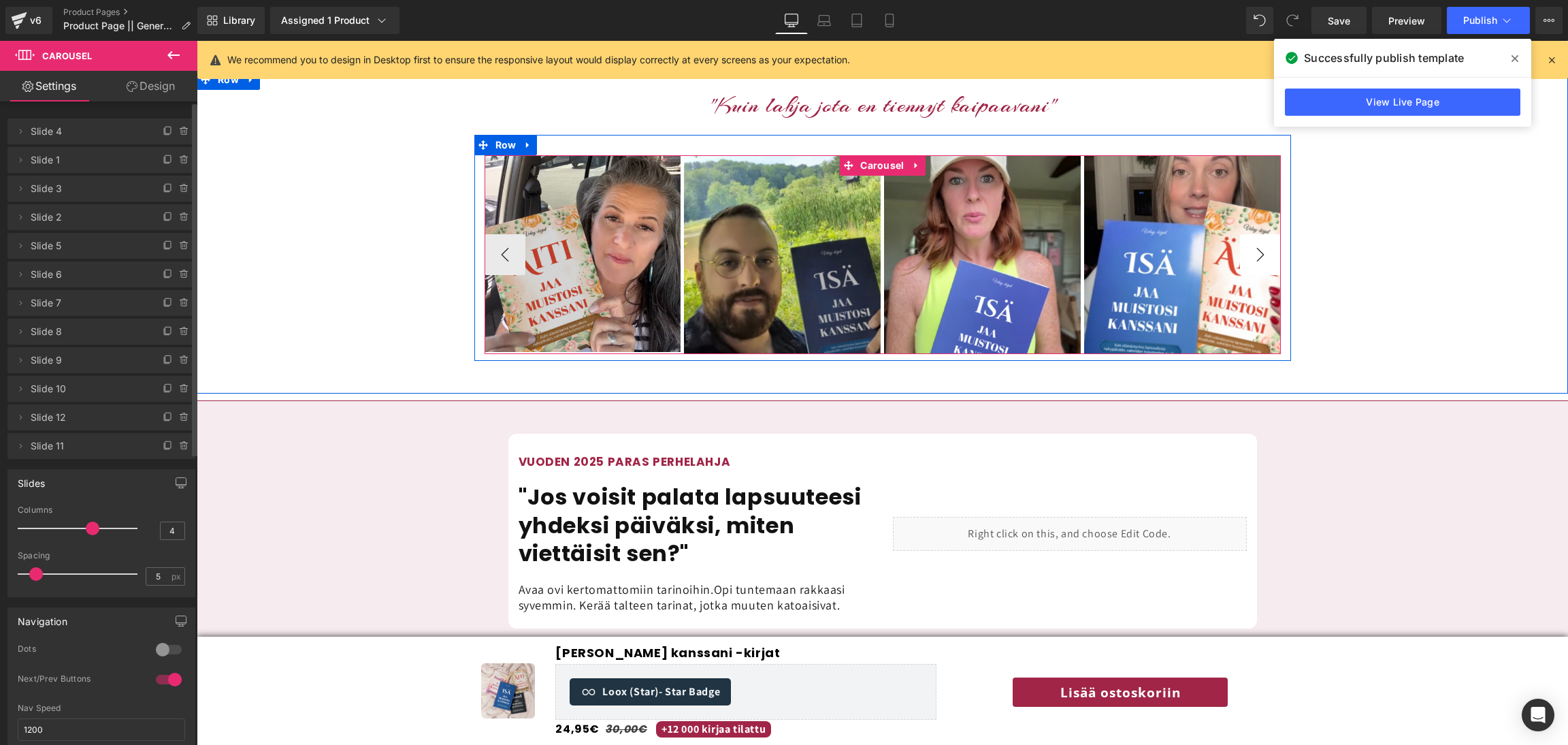
click at [1275, 235] on button "›" at bounding box center [1260, 255] width 41 height 41
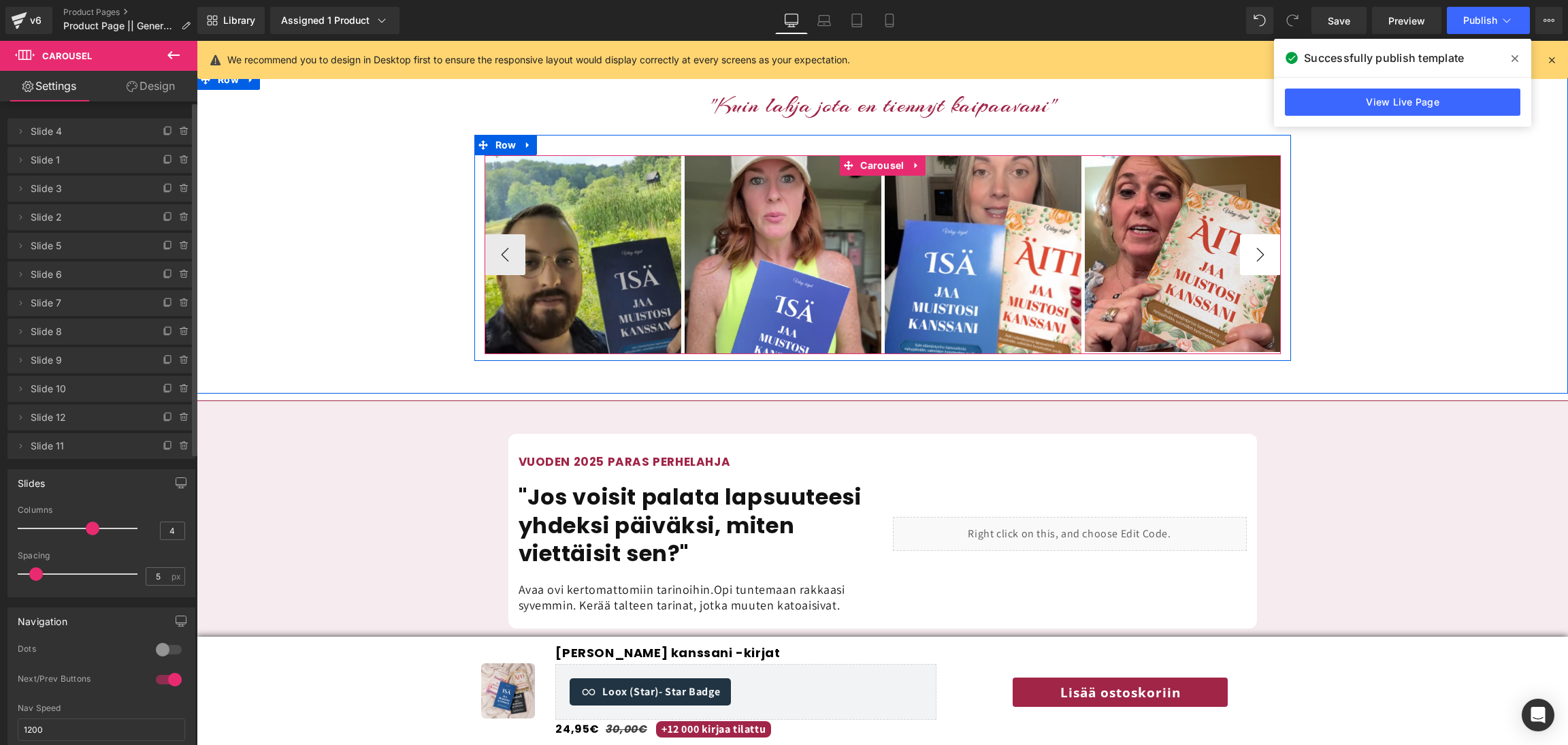
click at [1275, 235] on button "›" at bounding box center [1260, 255] width 41 height 41
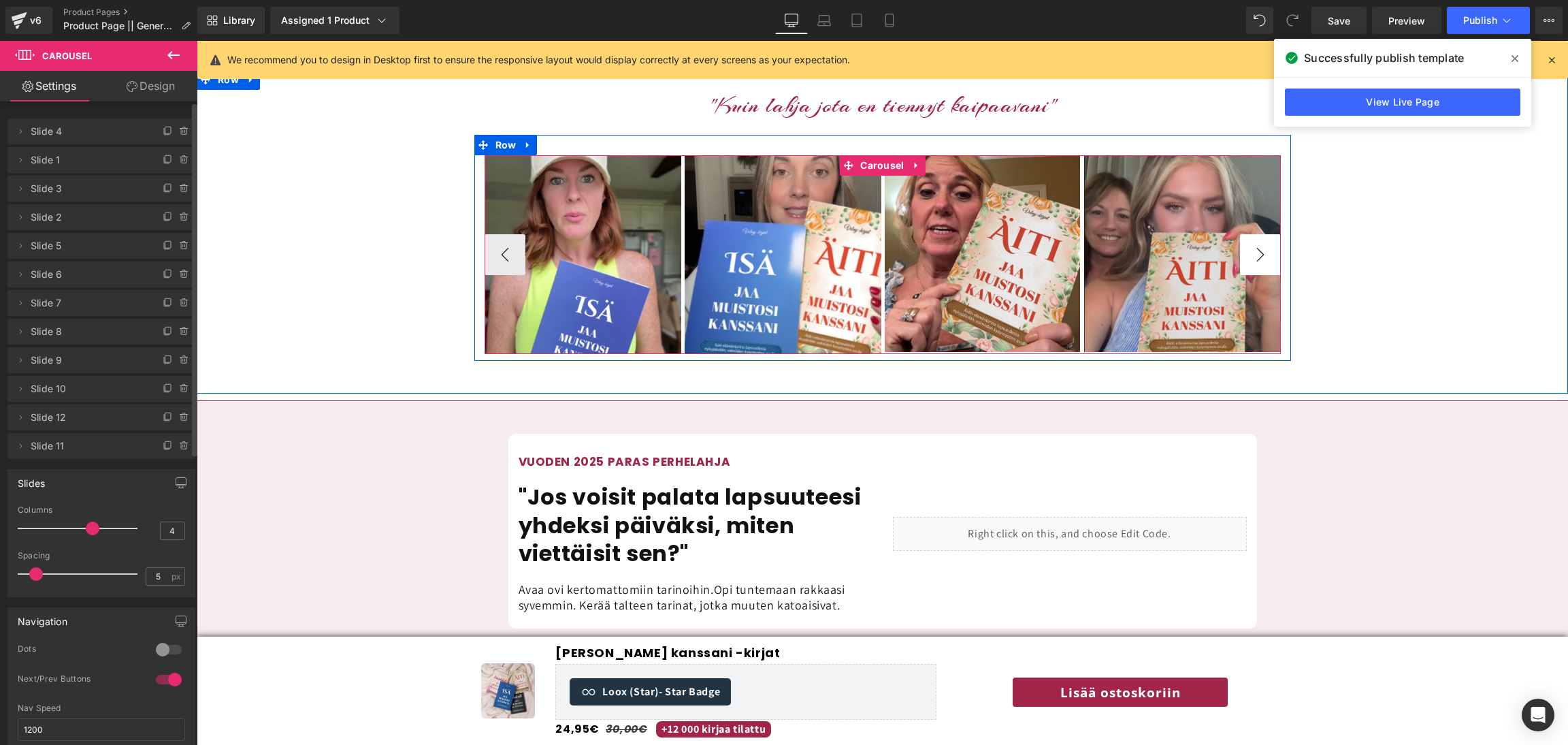
click at [1275, 235] on button "›" at bounding box center [1260, 255] width 41 height 41
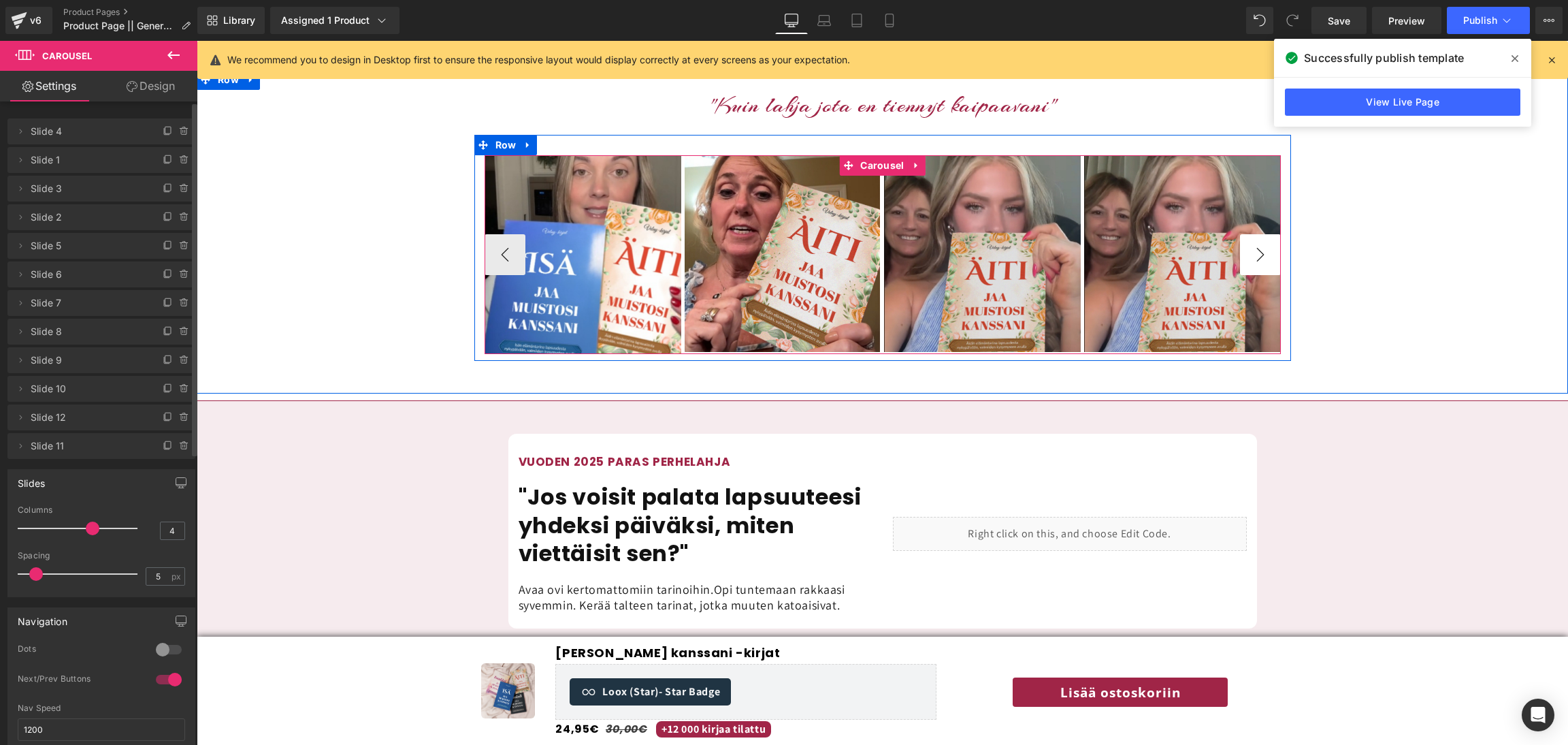
click at [1275, 235] on button "›" at bounding box center [1260, 255] width 41 height 41
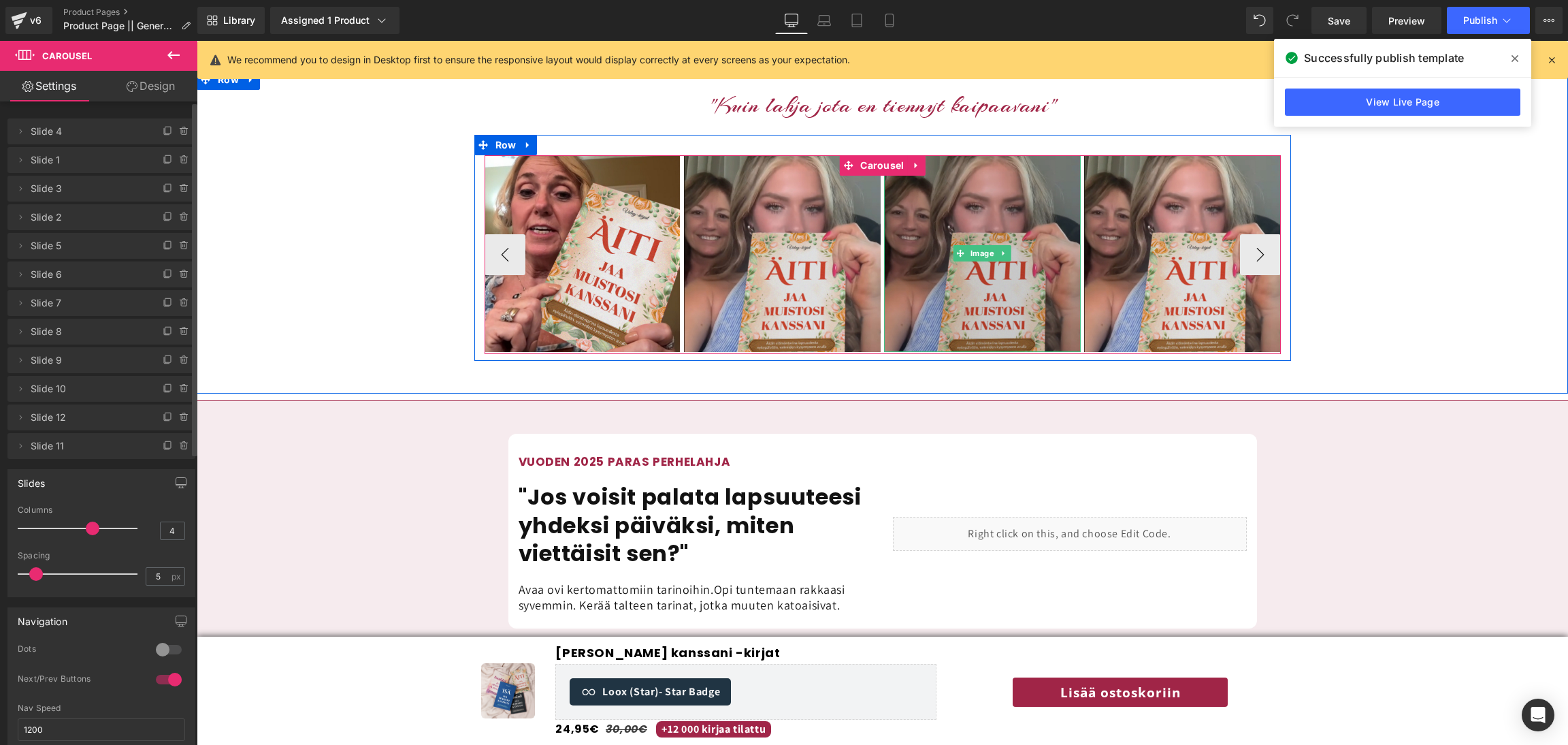
click at [950, 265] on img at bounding box center [982, 253] width 197 height 197
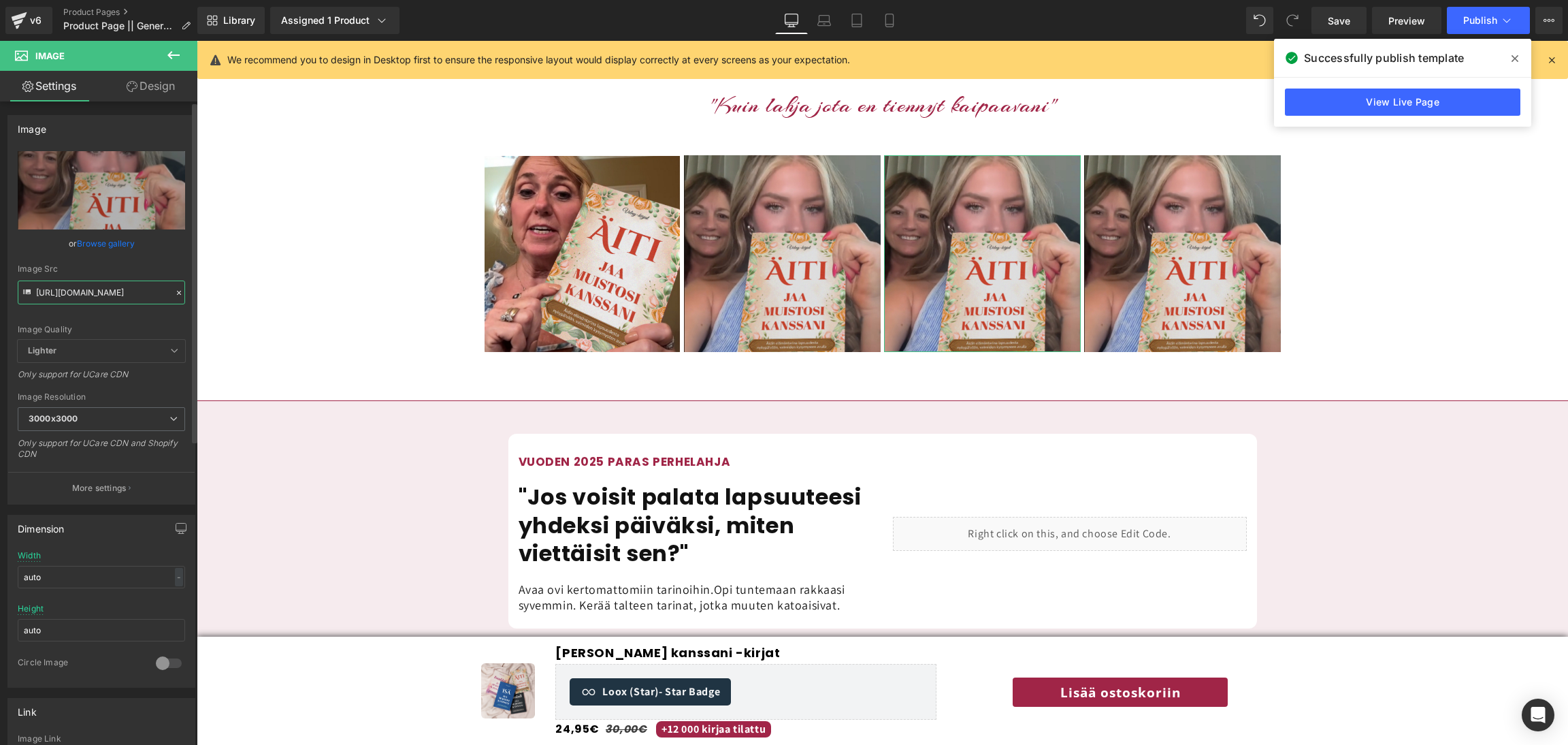
click at [48, 290] on input "https://cdn.shopify.com/s/files/1/0885/6328/6361/files/51_3000x3000.png?v=17552…" at bounding box center [102, 292] width 167 height 24
paste input "text"
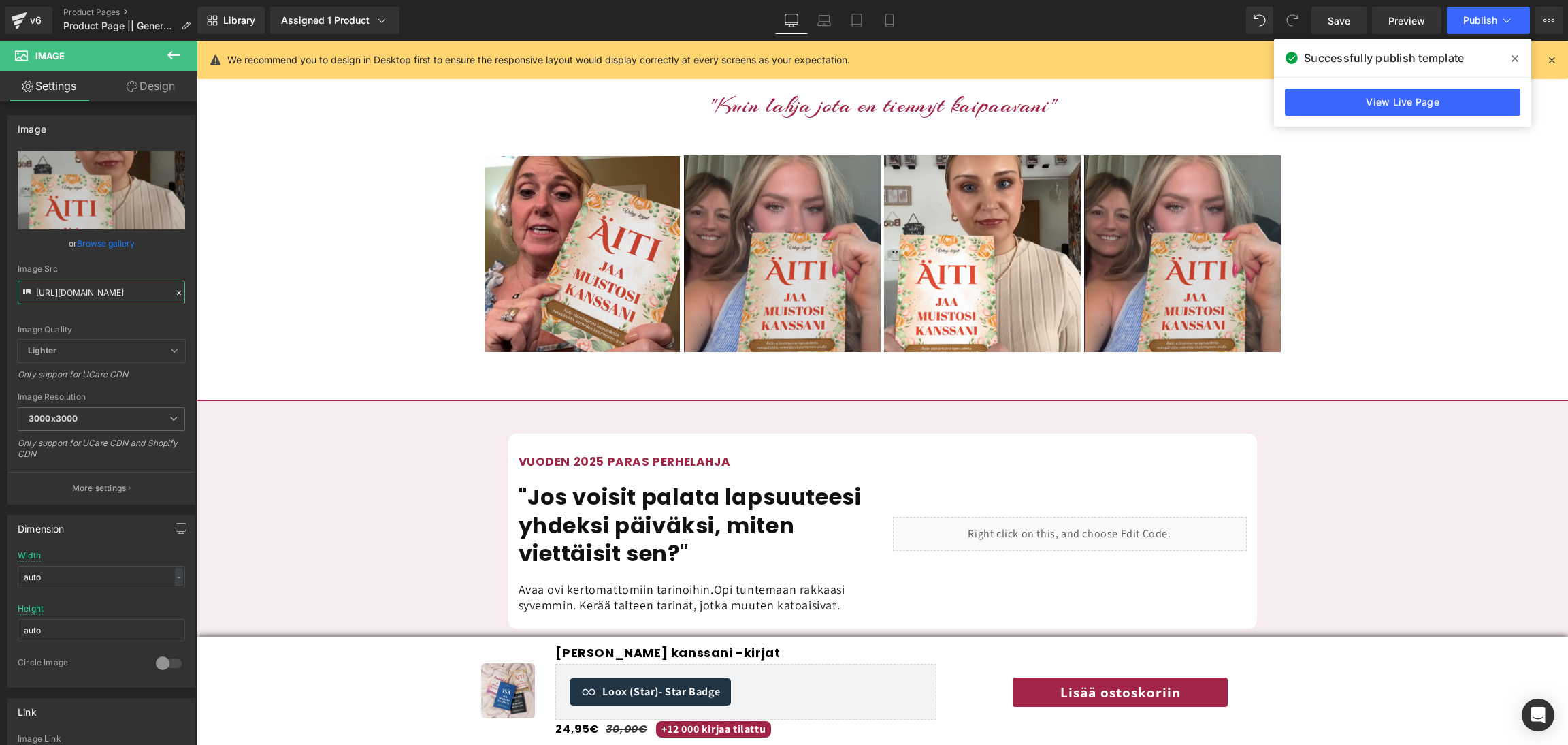
type input "https://cdn.shopify.com/s/files/1/0885/6328/6361/files/50_3000x3000.png?v=17552…"
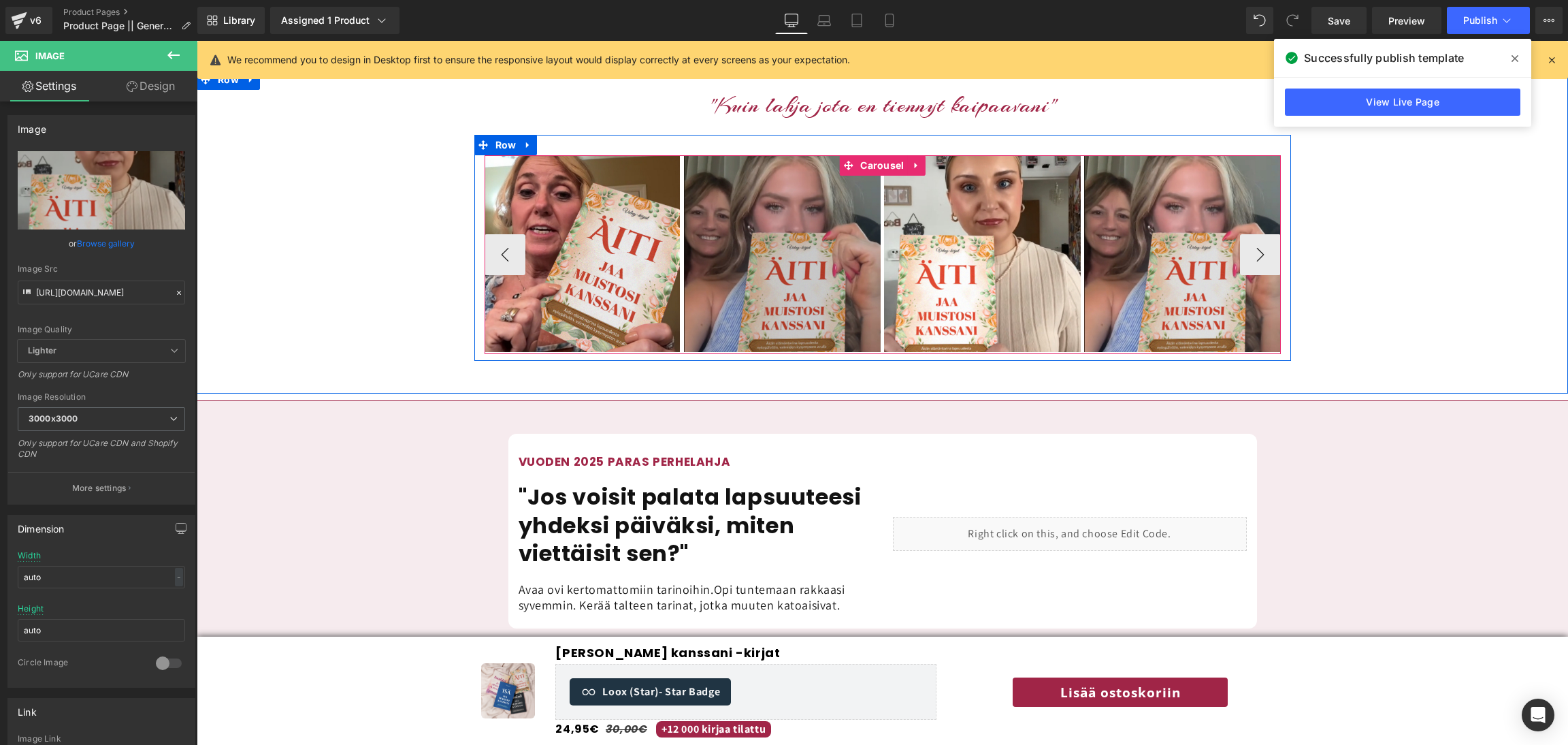
click at [825, 205] on img at bounding box center [782, 253] width 197 height 197
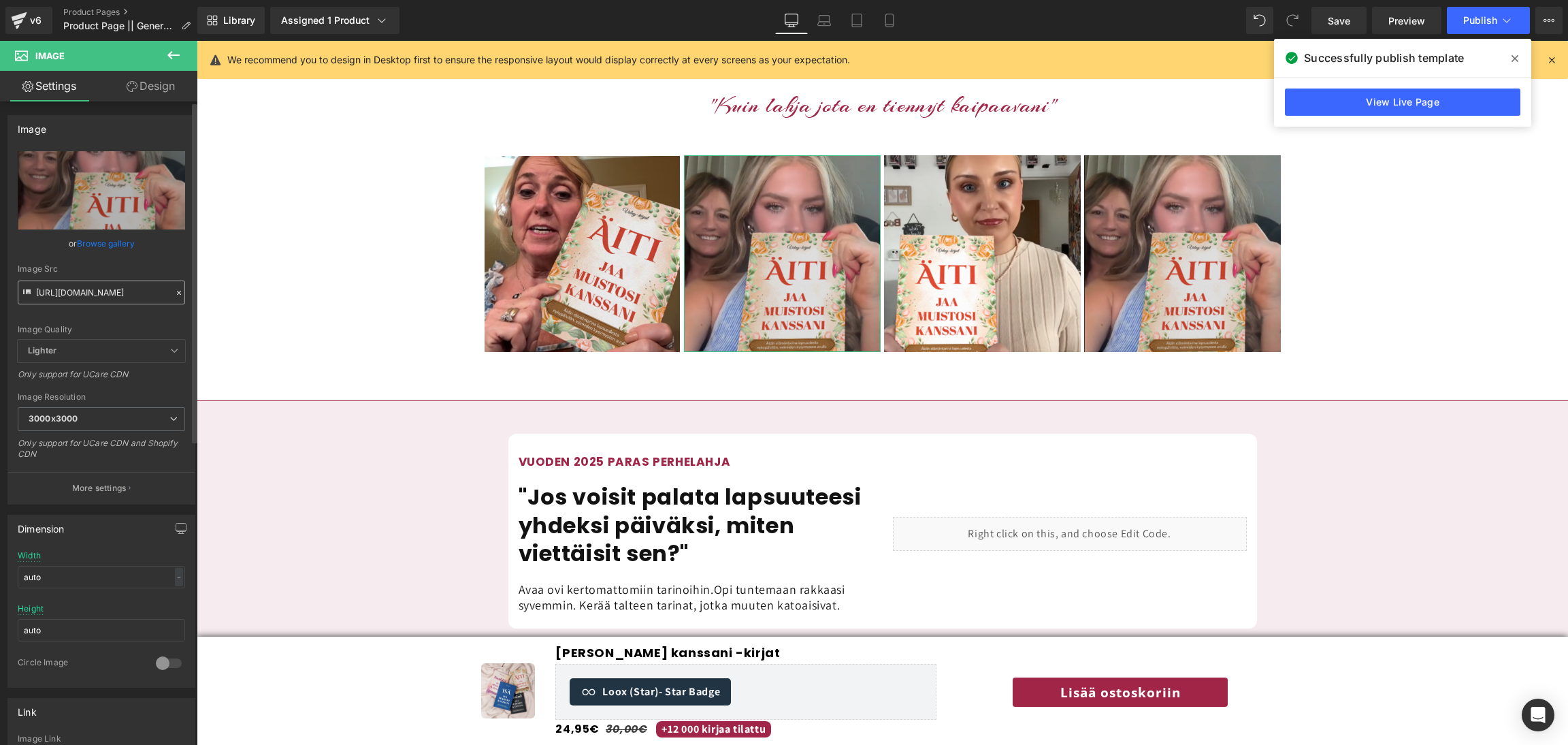
click at [66, 294] on input "https://cdn.shopify.com/s/files/1/0885/6328/6361/files/51_3000x3000.png?v=17552…" at bounding box center [102, 292] width 167 height 24
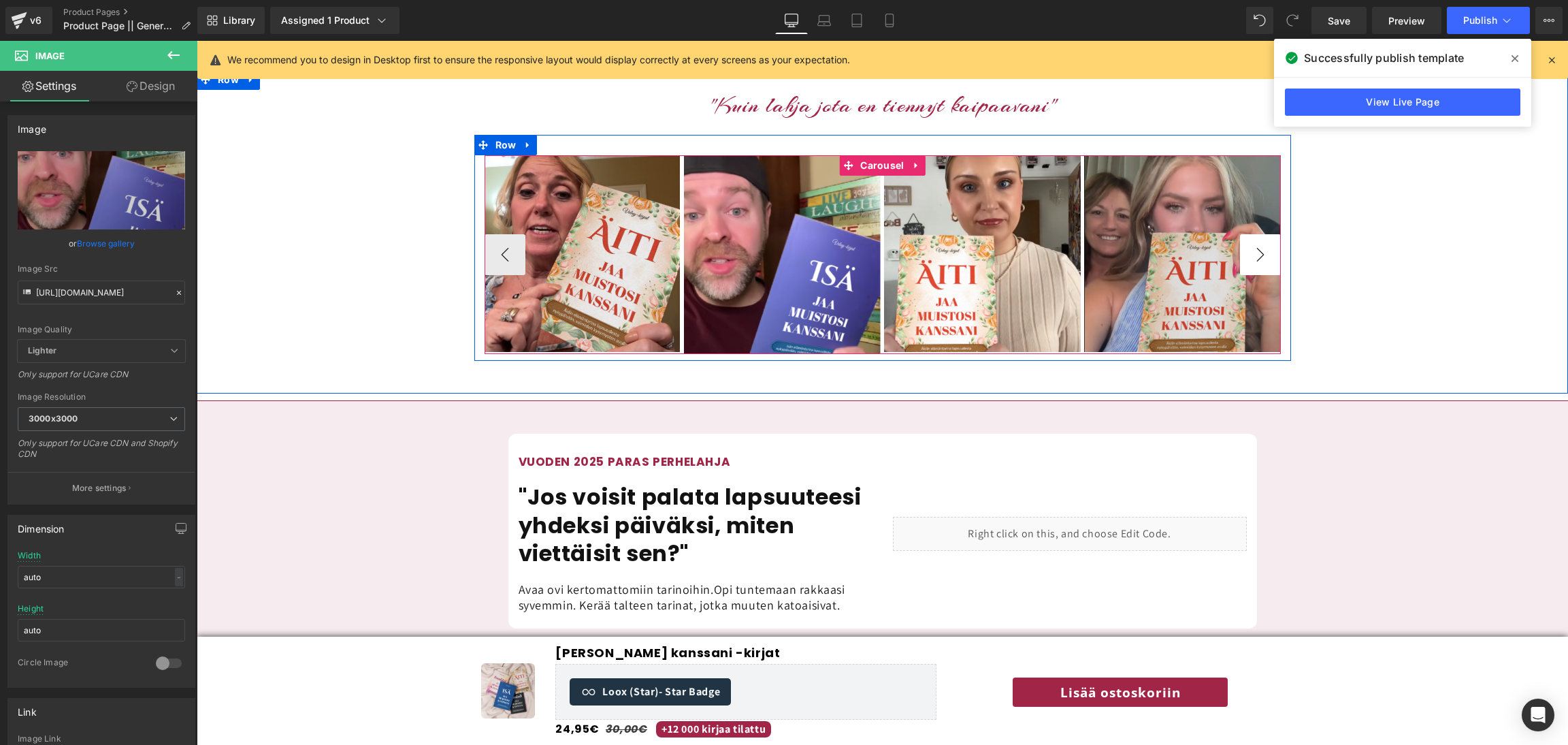
type input "https://cdn.shopify.com/s/files/1/0885/6328/6361/files/62_3000x3000.png?v=17552…"
click at [1256, 235] on button "›" at bounding box center [1260, 255] width 41 height 41
click at [1258, 235] on button "›" at bounding box center [1260, 255] width 41 height 41
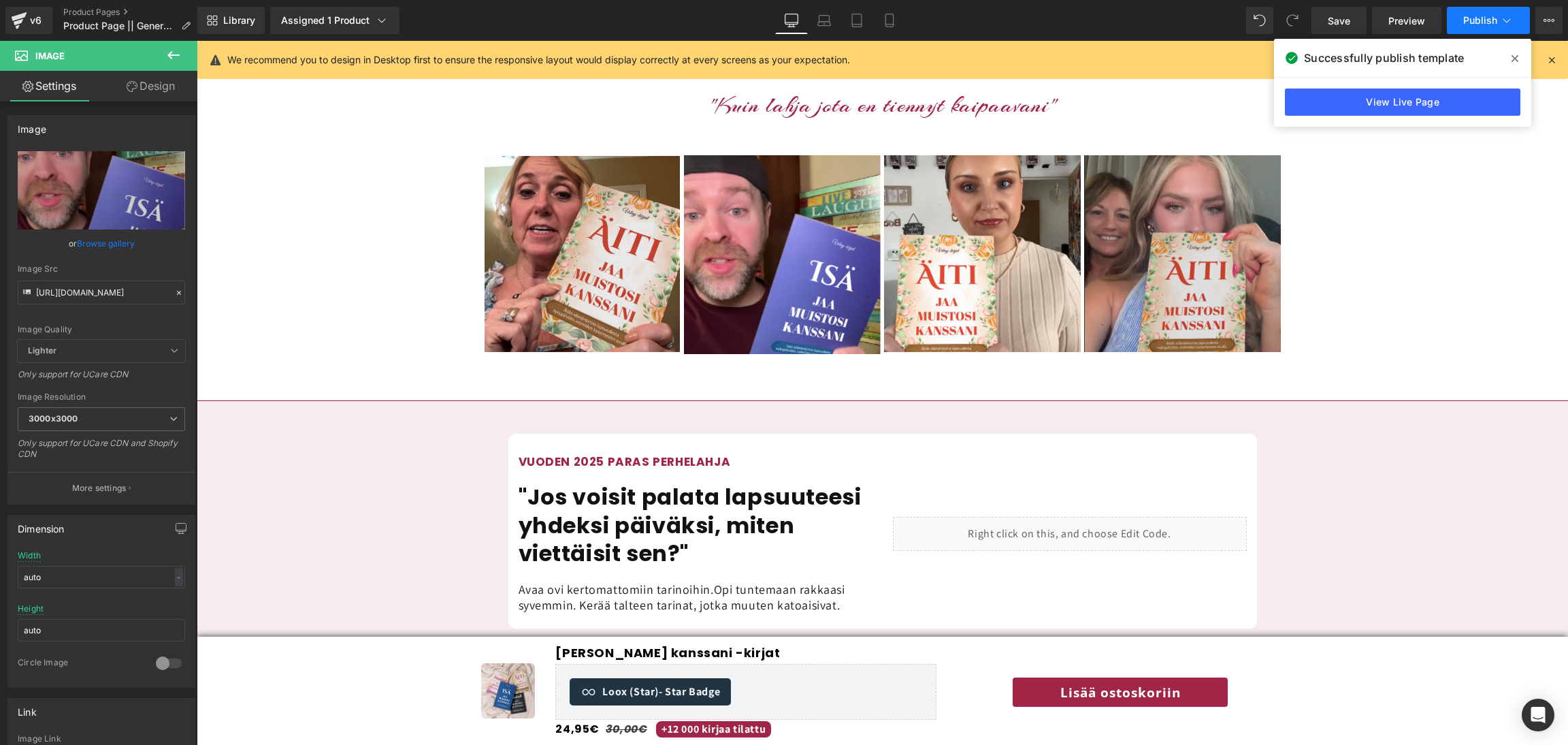
click at [1488, 13] on button "Publish" at bounding box center [1487, 20] width 83 height 28
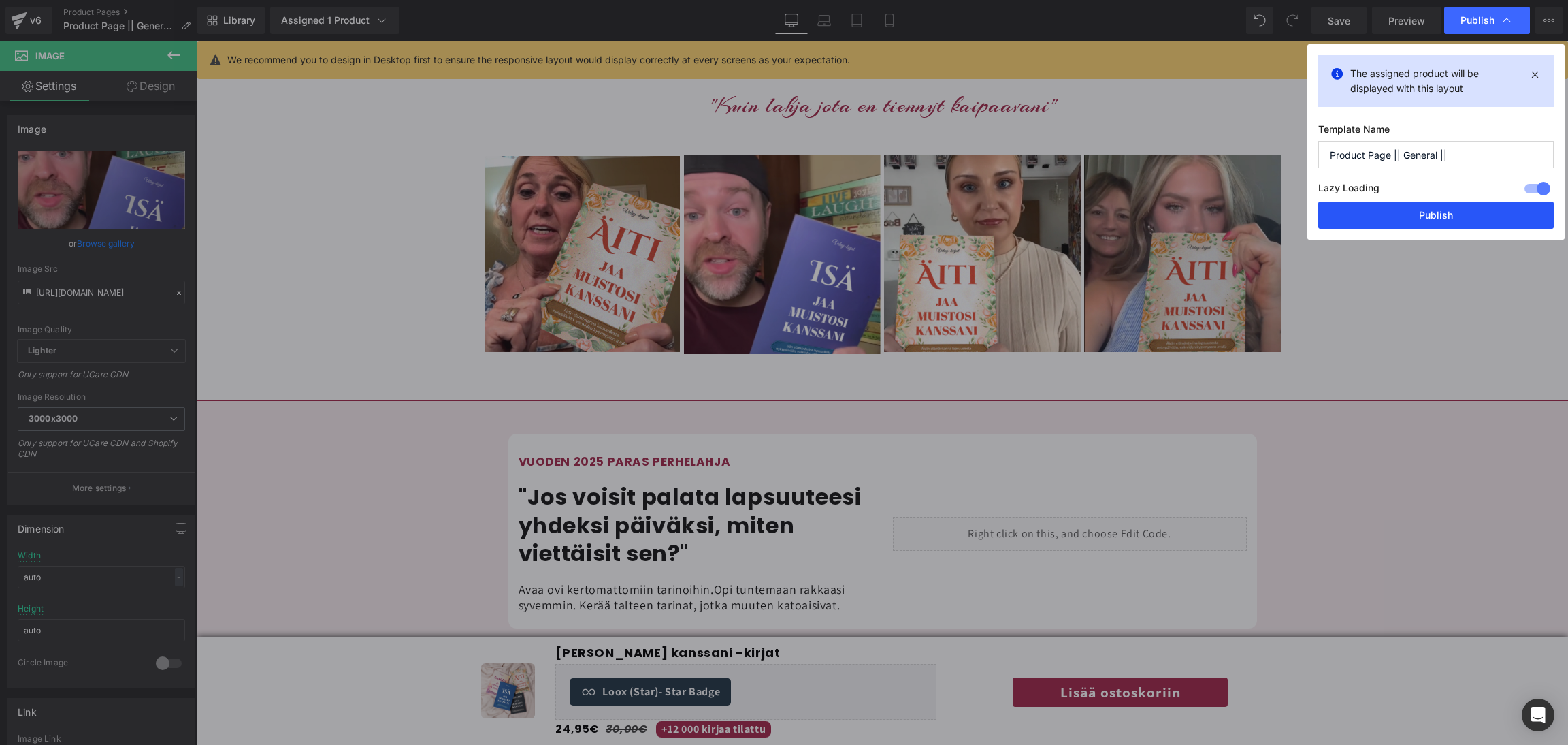
click at [1465, 217] on button "Publish" at bounding box center [1436, 215] width 236 height 28
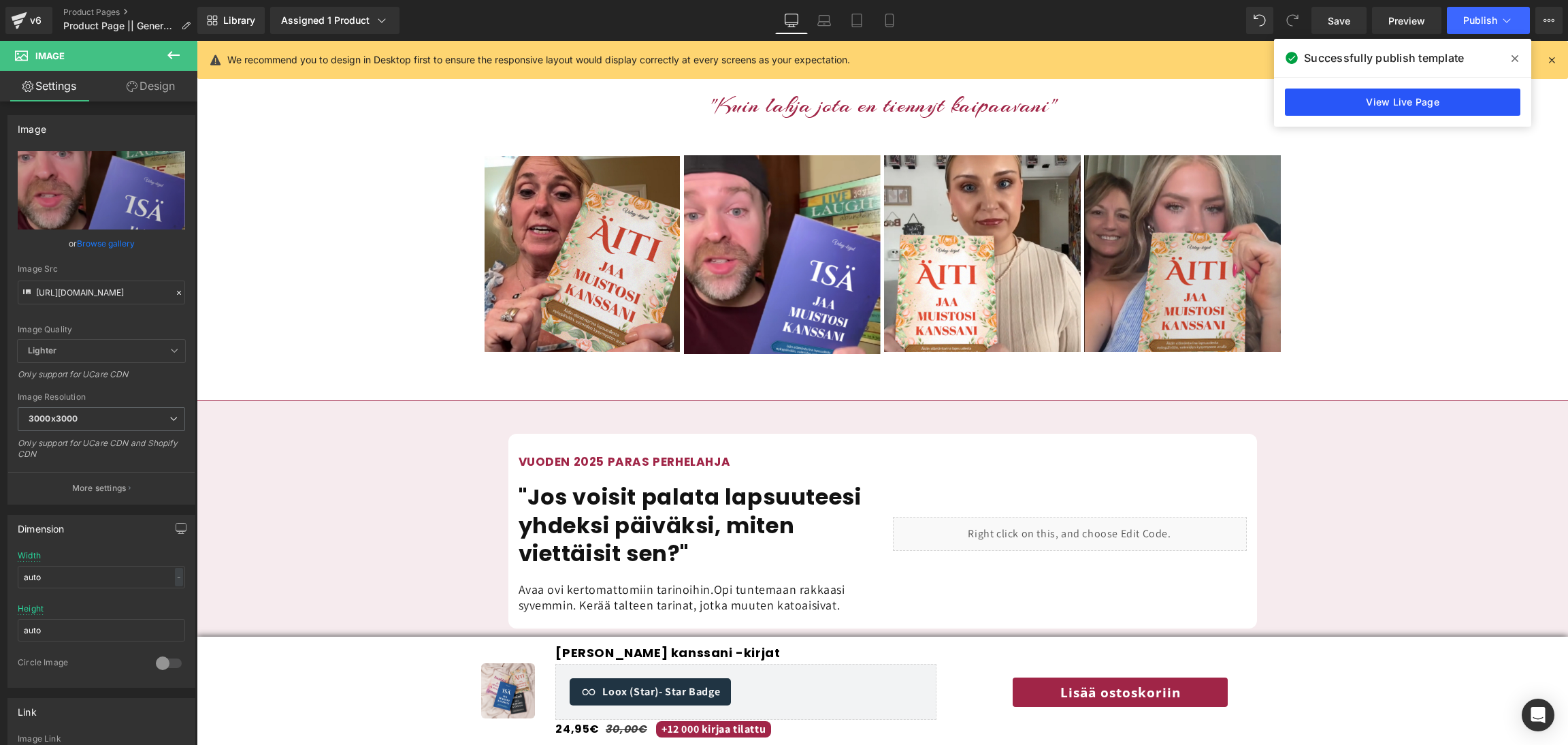
click at [1462, 96] on link "View Live Page" at bounding box center [1403, 102] width 236 height 28
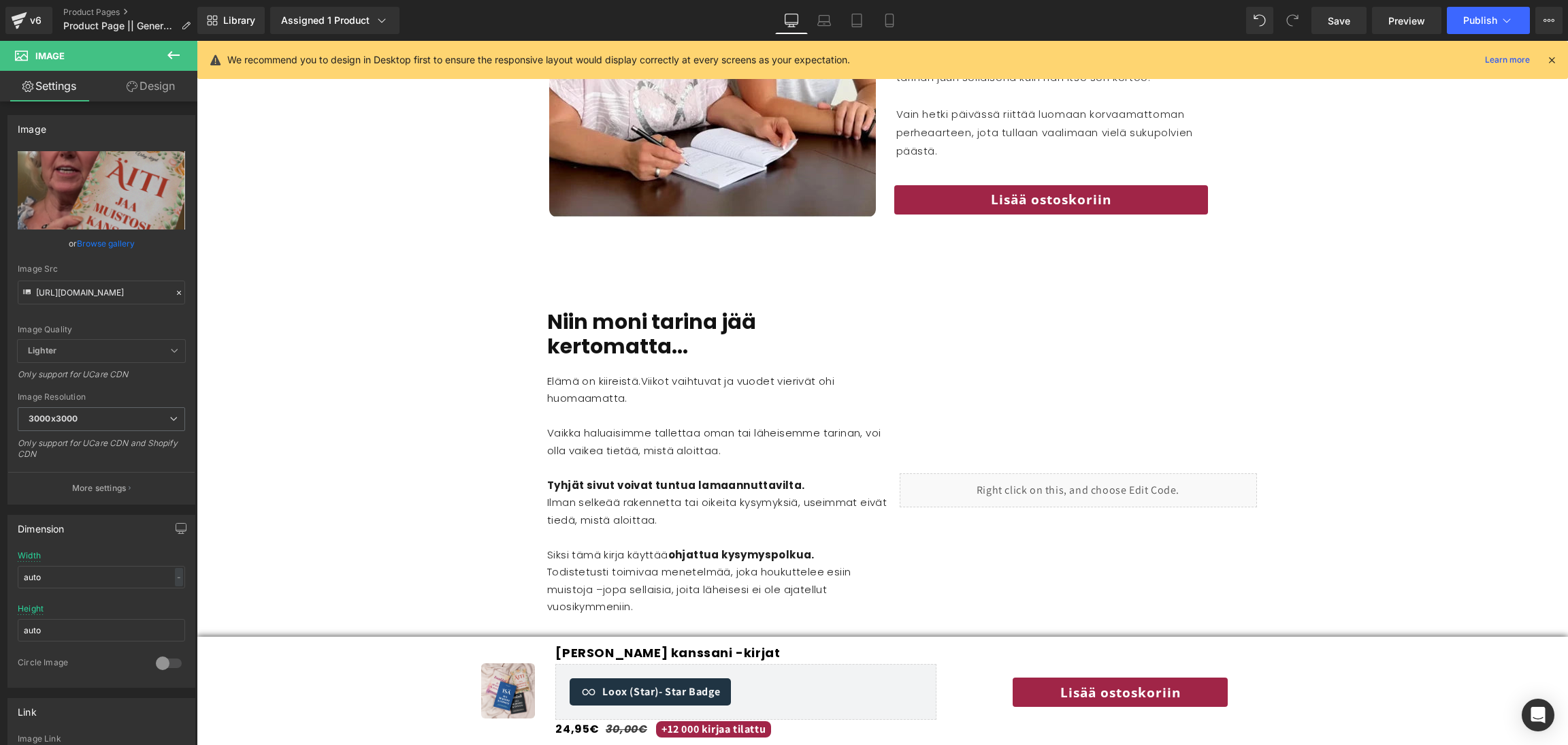
scroll to position [1632, 0]
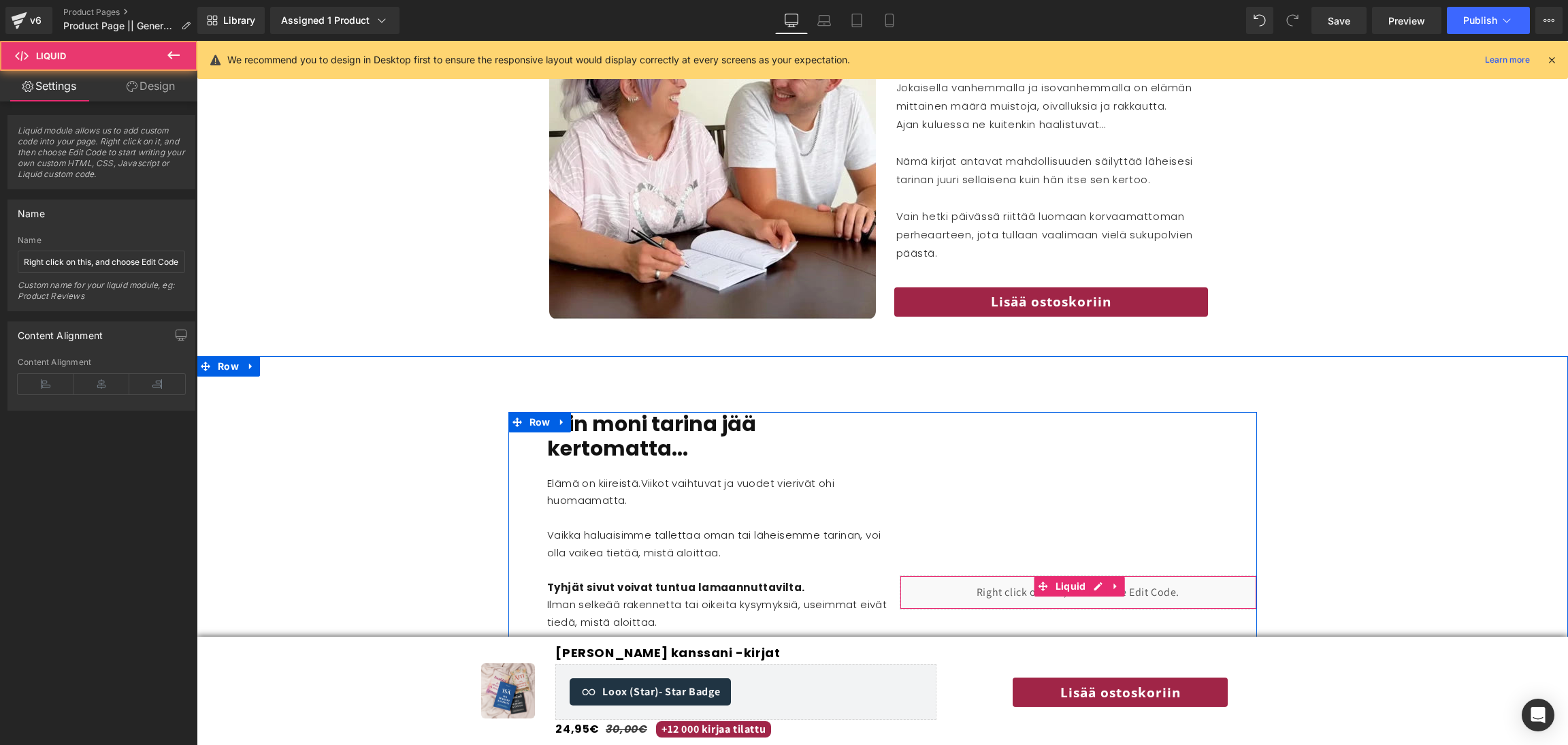
click at [1013, 576] on div "Liquid" at bounding box center [1078, 593] width 357 height 34
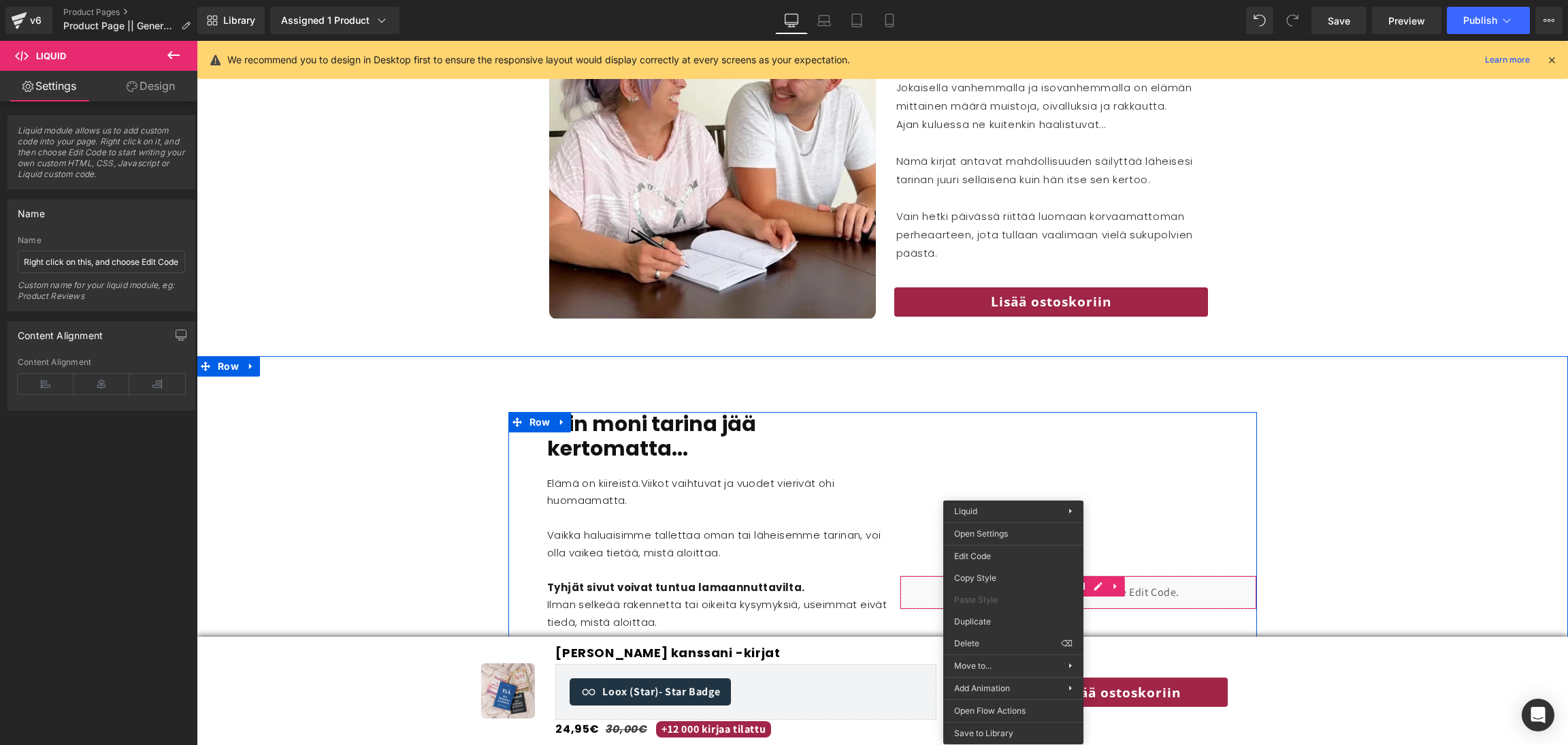
click at [1193, 491] on div "Liquid" at bounding box center [1078, 593] width 357 height 362
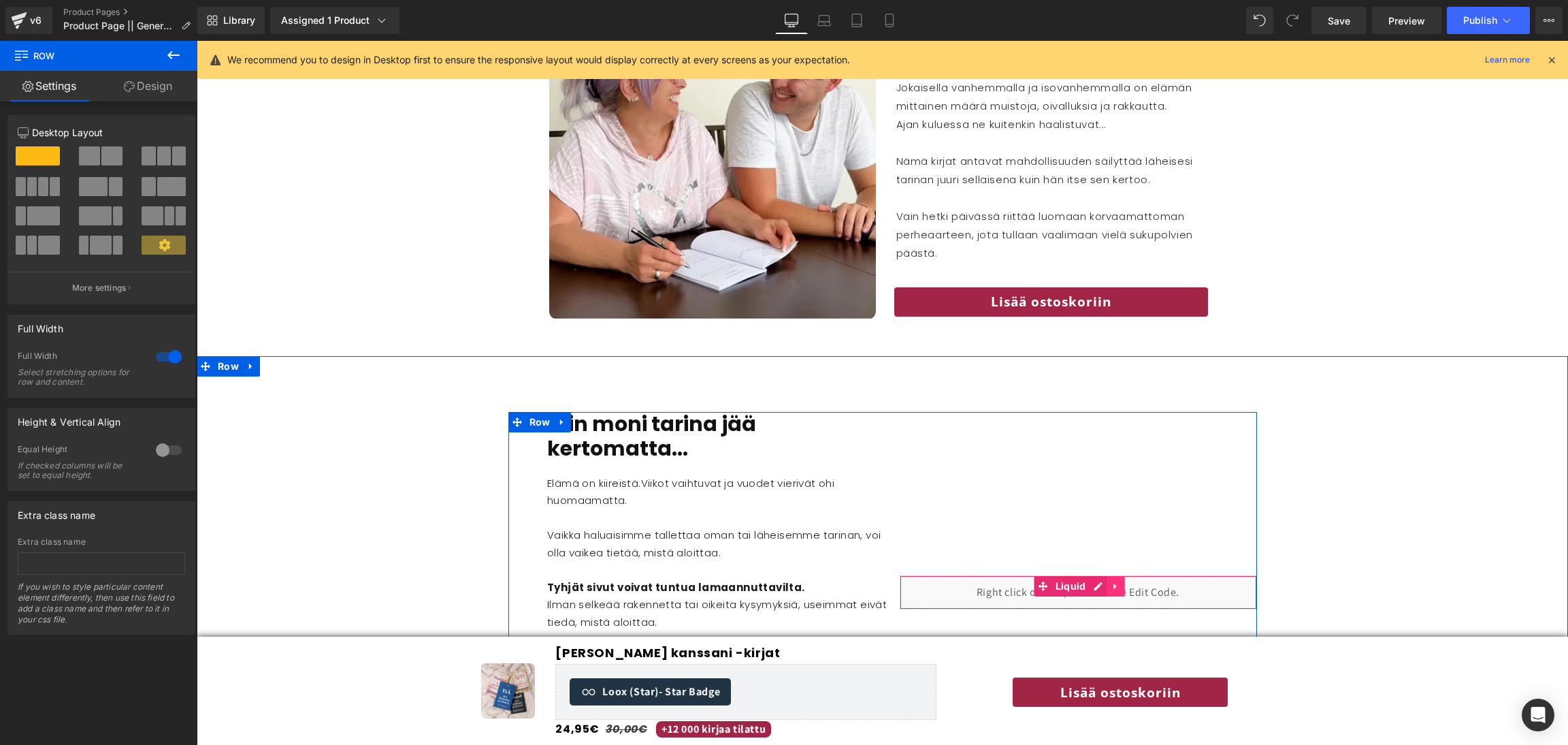
click at [1115, 582] on icon at bounding box center [1116, 586] width 9 height 10
click at [1103, 582] on icon at bounding box center [1107, 586] width 9 height 10
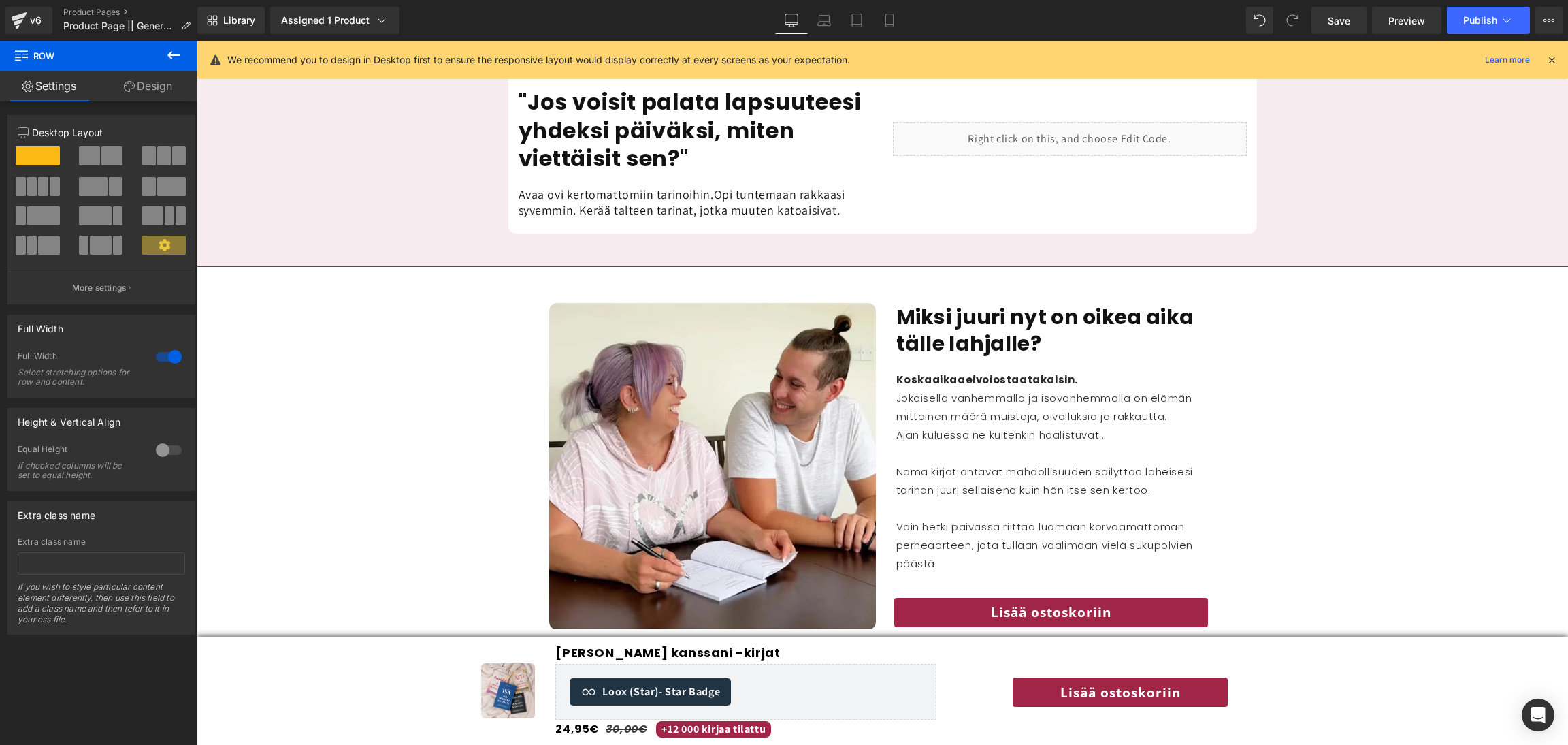
scroll to position [1309, 0]
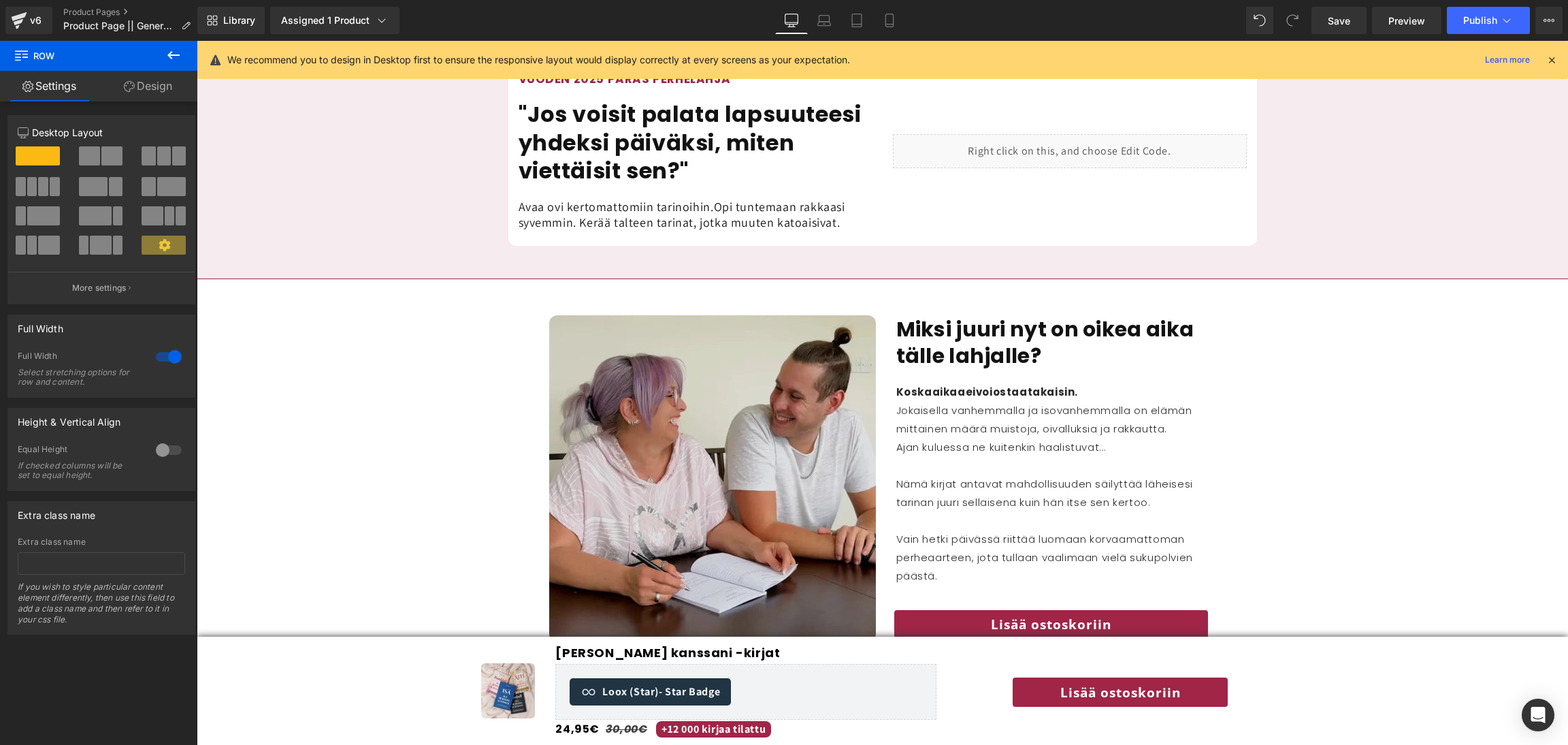
click at [826, 442] on img at bounding box center [712, 479] width 327 height 327
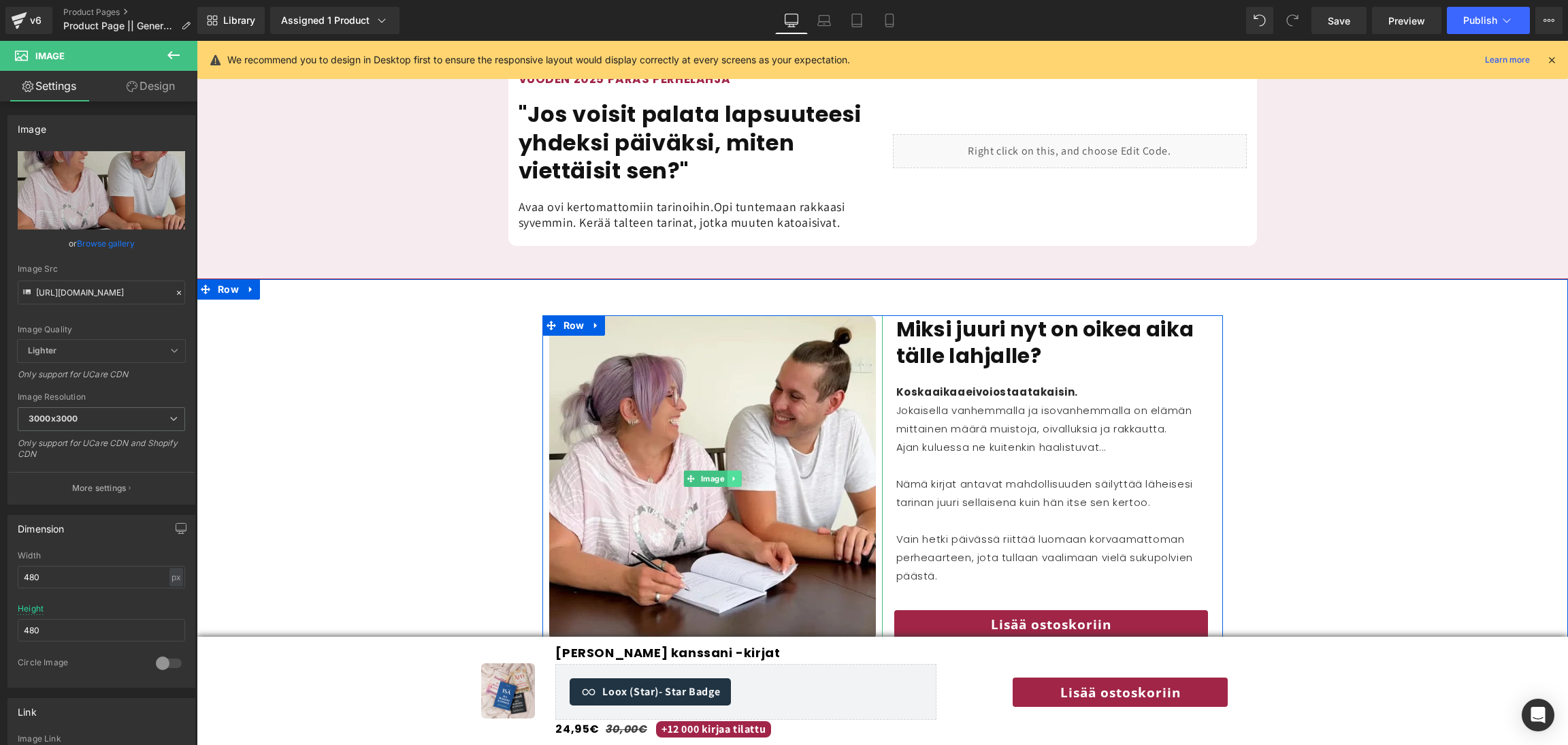
click at [733, 474] on icon at bounding box center [734, 478] width 8 height 9
click at [741, 474] on icon at bounding box center [741, 478] width 8 height 8
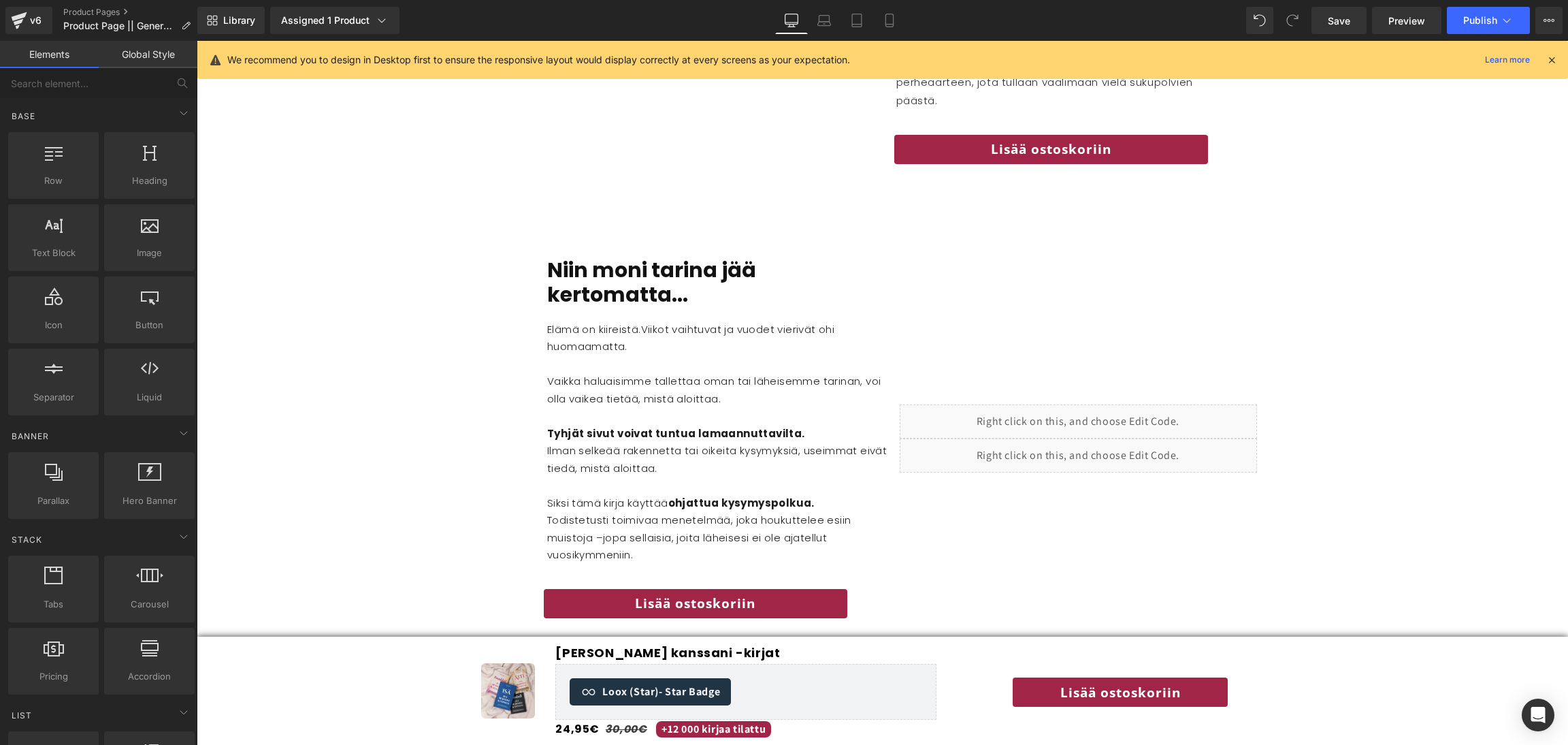
scroll to position [1783, 0]
click at [969, 439] on div "Liquid" at bounding box center [1078, 456] width 357 height 34
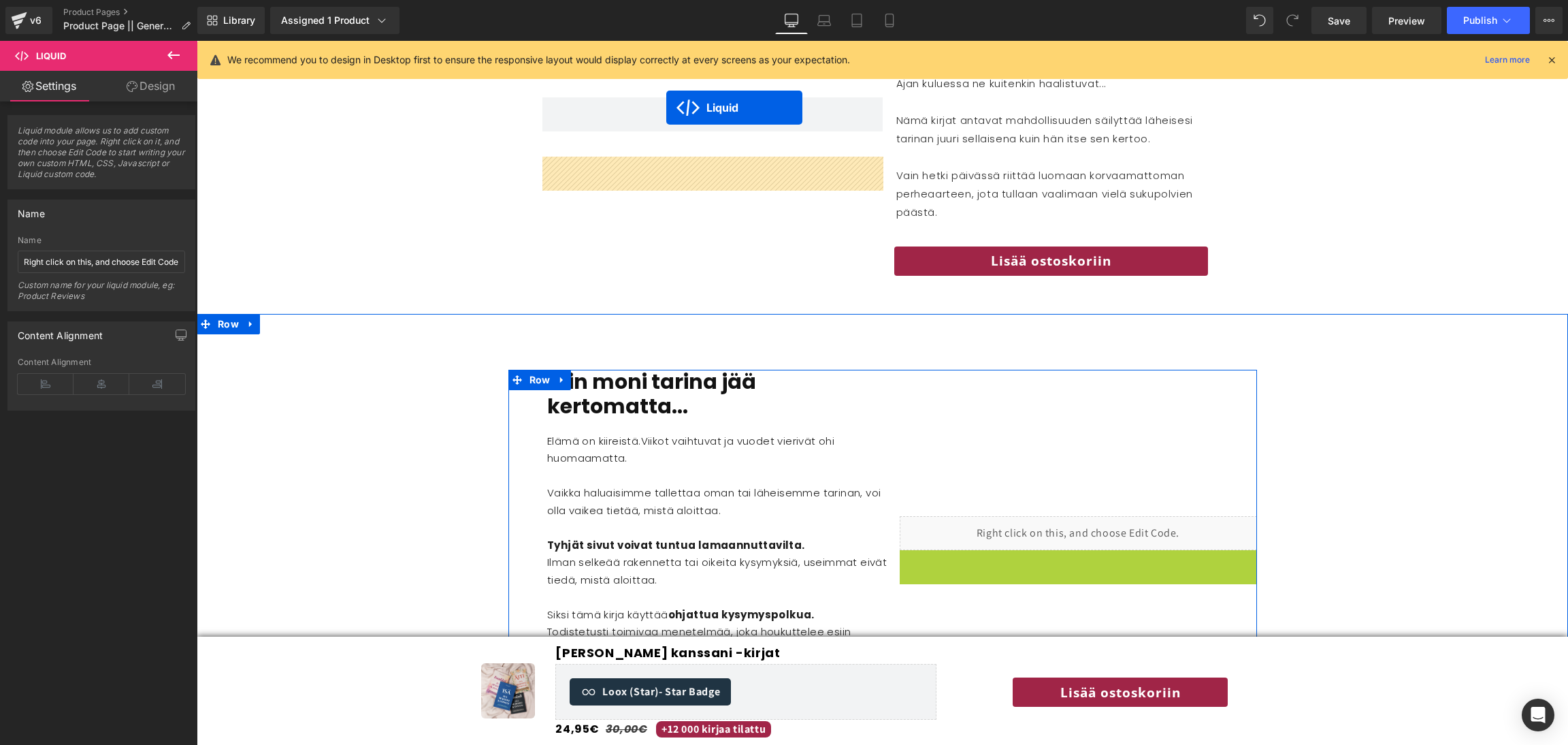
scroll to position [1588, 0]
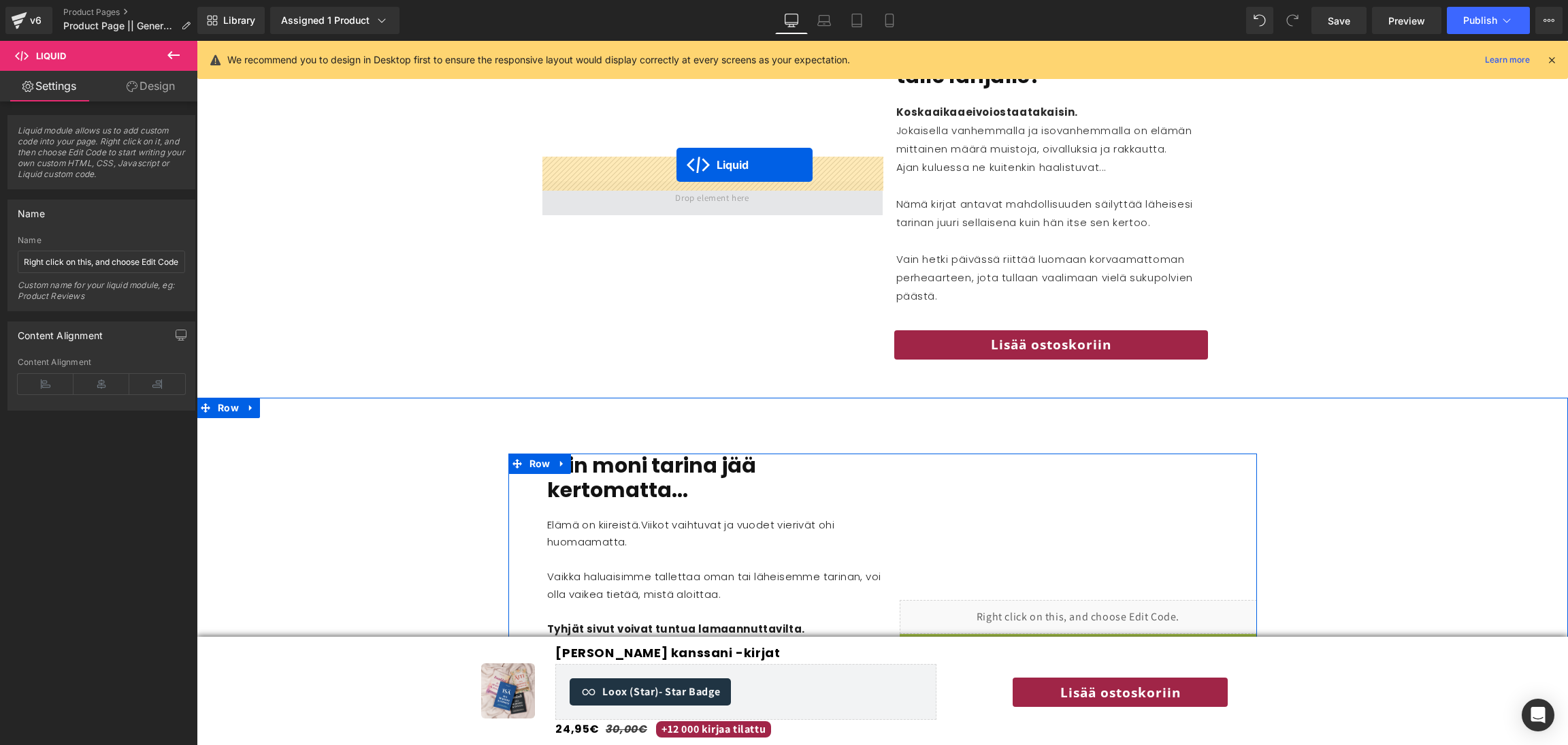
drag, startPoint x: 1043, startPoint y: 422, endPoint x: 676, endPoint y: 164, distance: 448.6
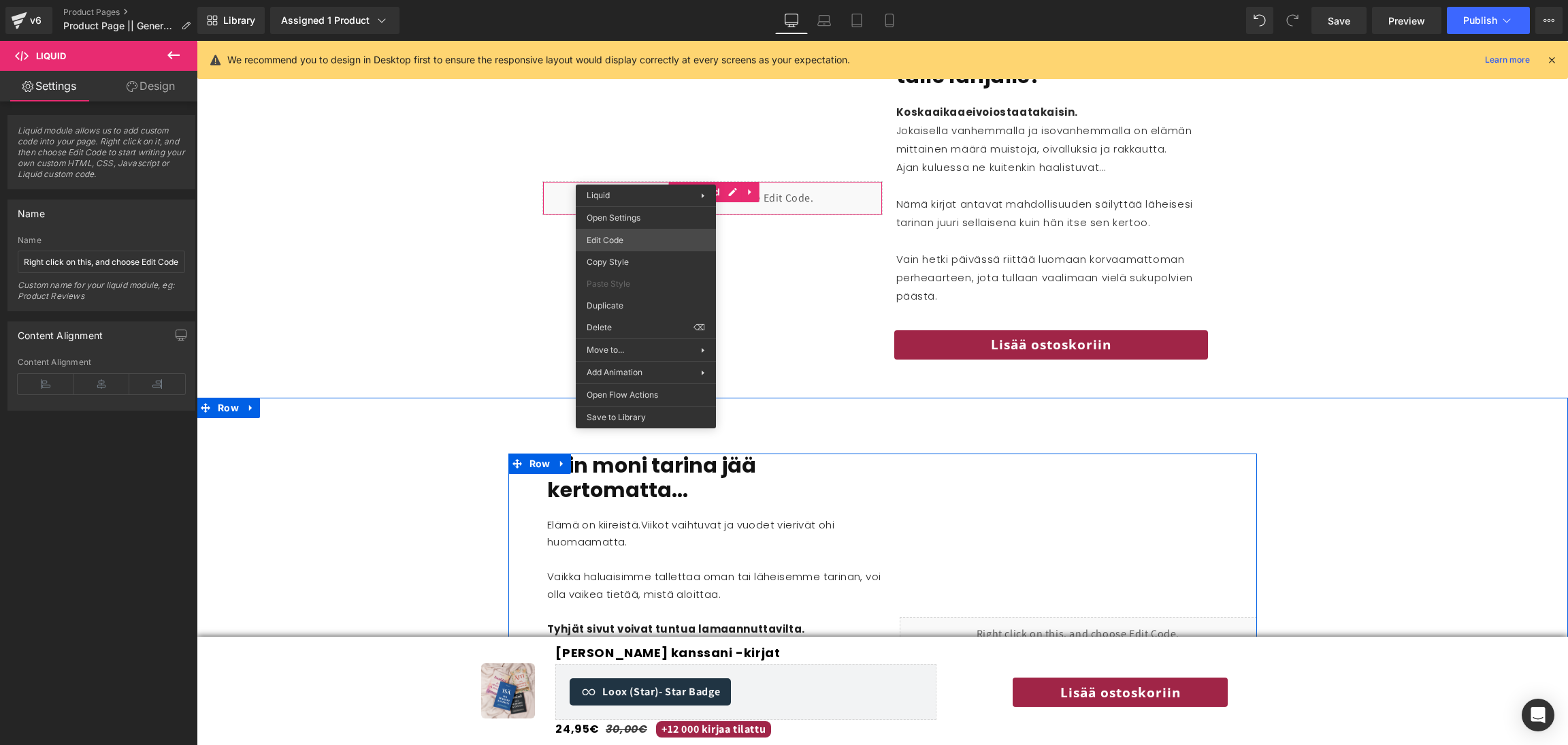
click at [630, 0] on div "Liquid You are previewing how the will restyle your page. You can not edit Elem…" at bounding box center [784, 0] width 1568 height 0
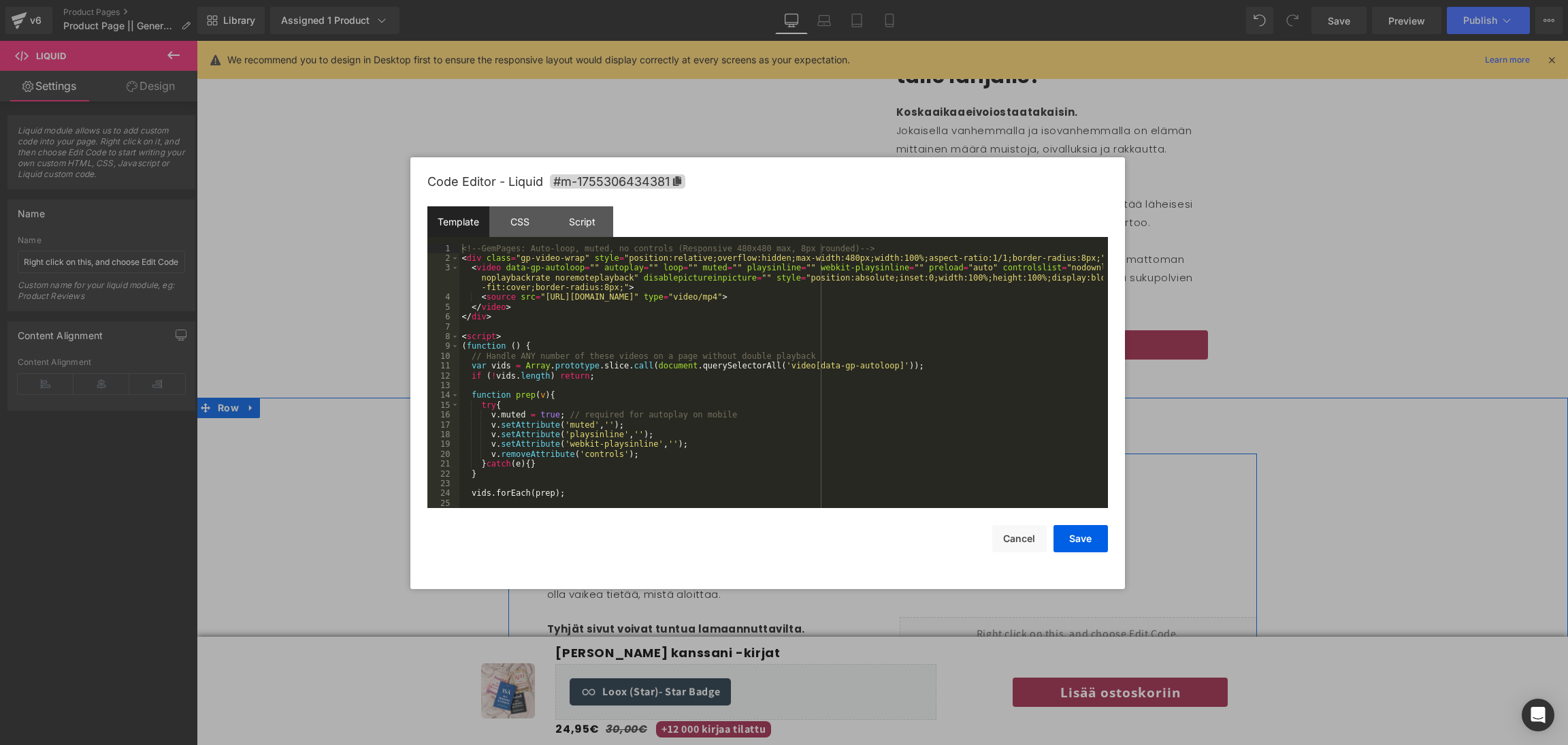
click at [633, 318] on div "<!-- GemPages: Auto-loop, muted, no controls (Responsive 480x480 max, 8px round…" at bounding box center [782, 387] width 644 height 285
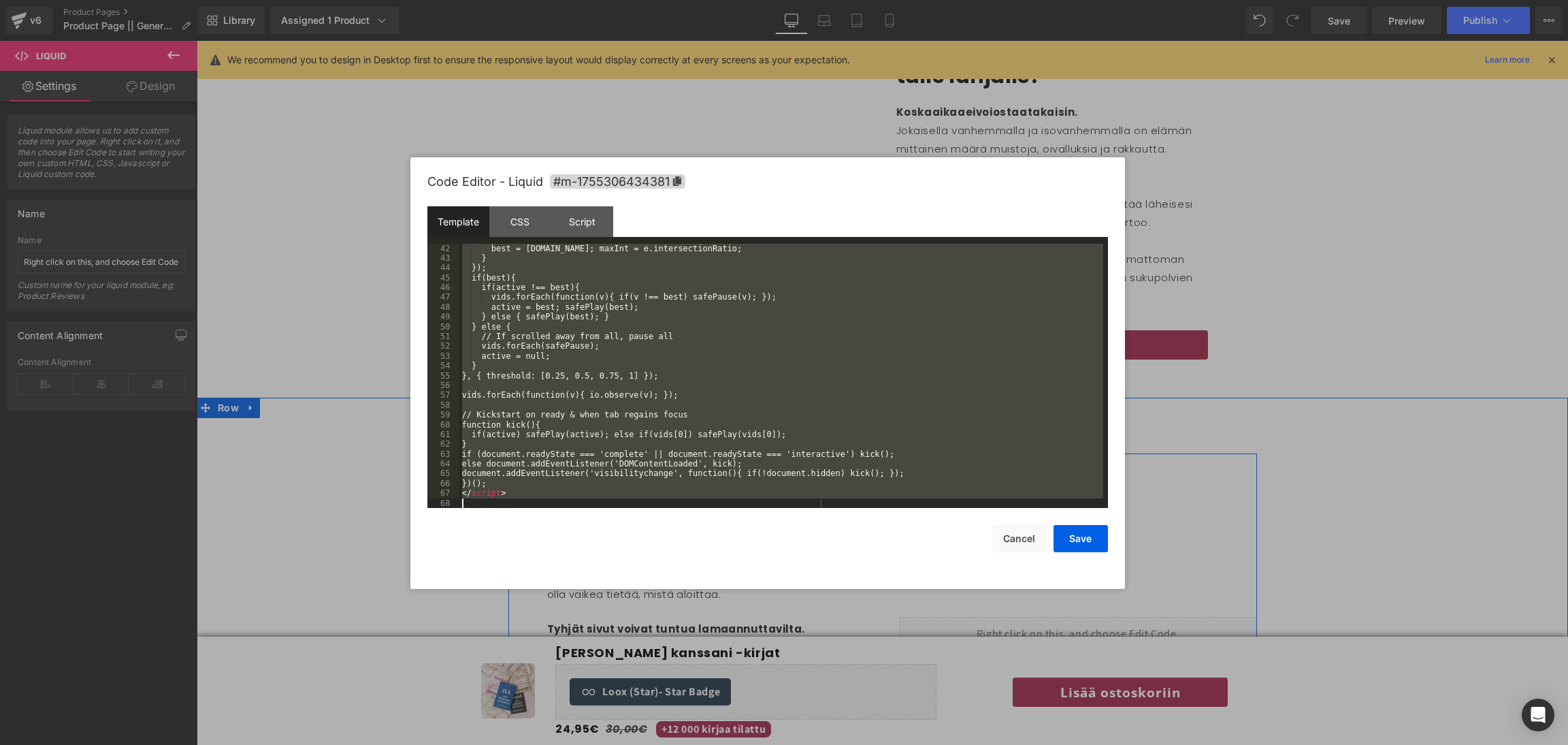
scroll to position [422, 0]
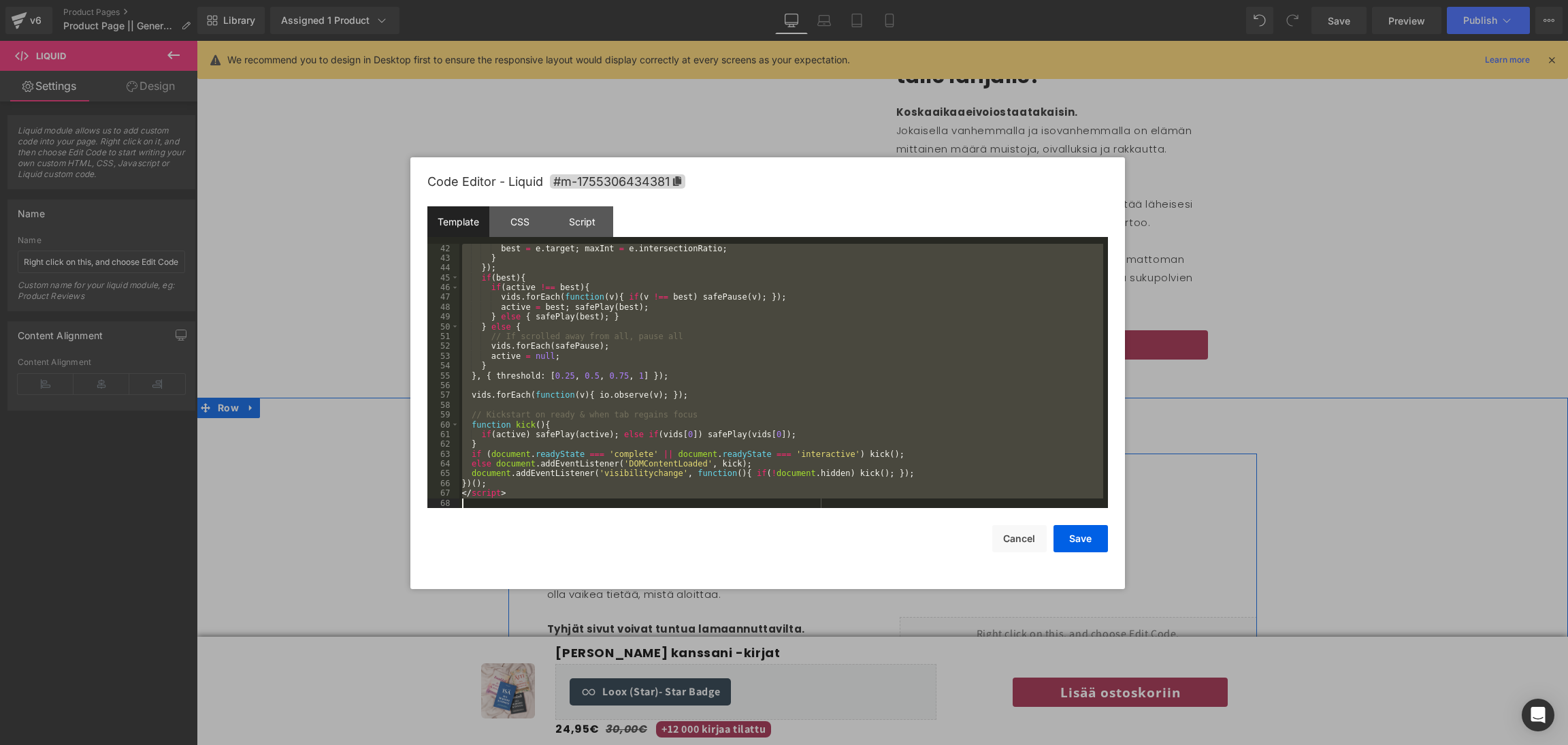
click at [738, 421] on div "best = e . target ; maxInt = e . intersectionRatio ; } }) ; if ( best ) { if ( …" at bounding box center [782, 376] width 644 height 265
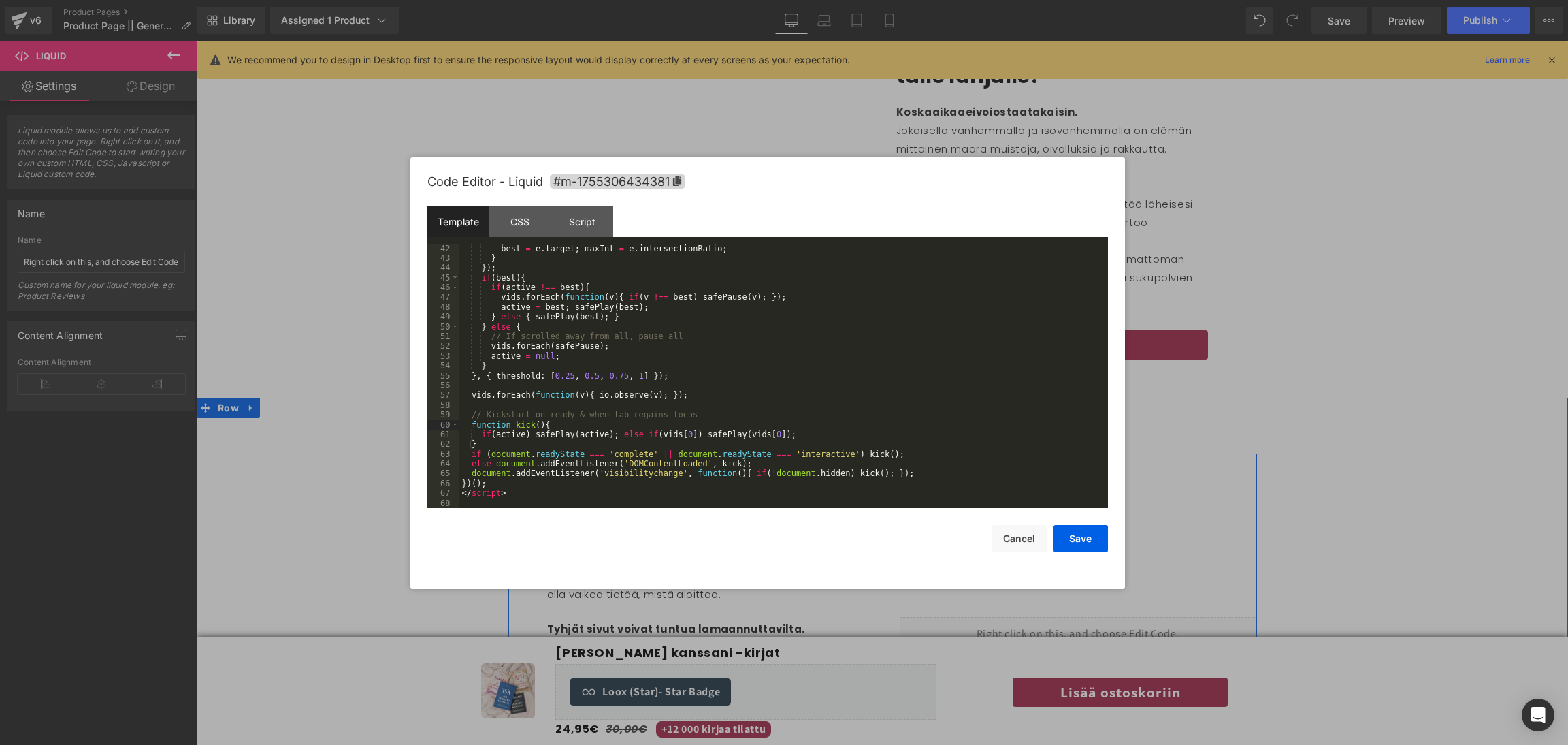
click at [360, 224] on div at bounding box center [784, 372] width 1568 height 745
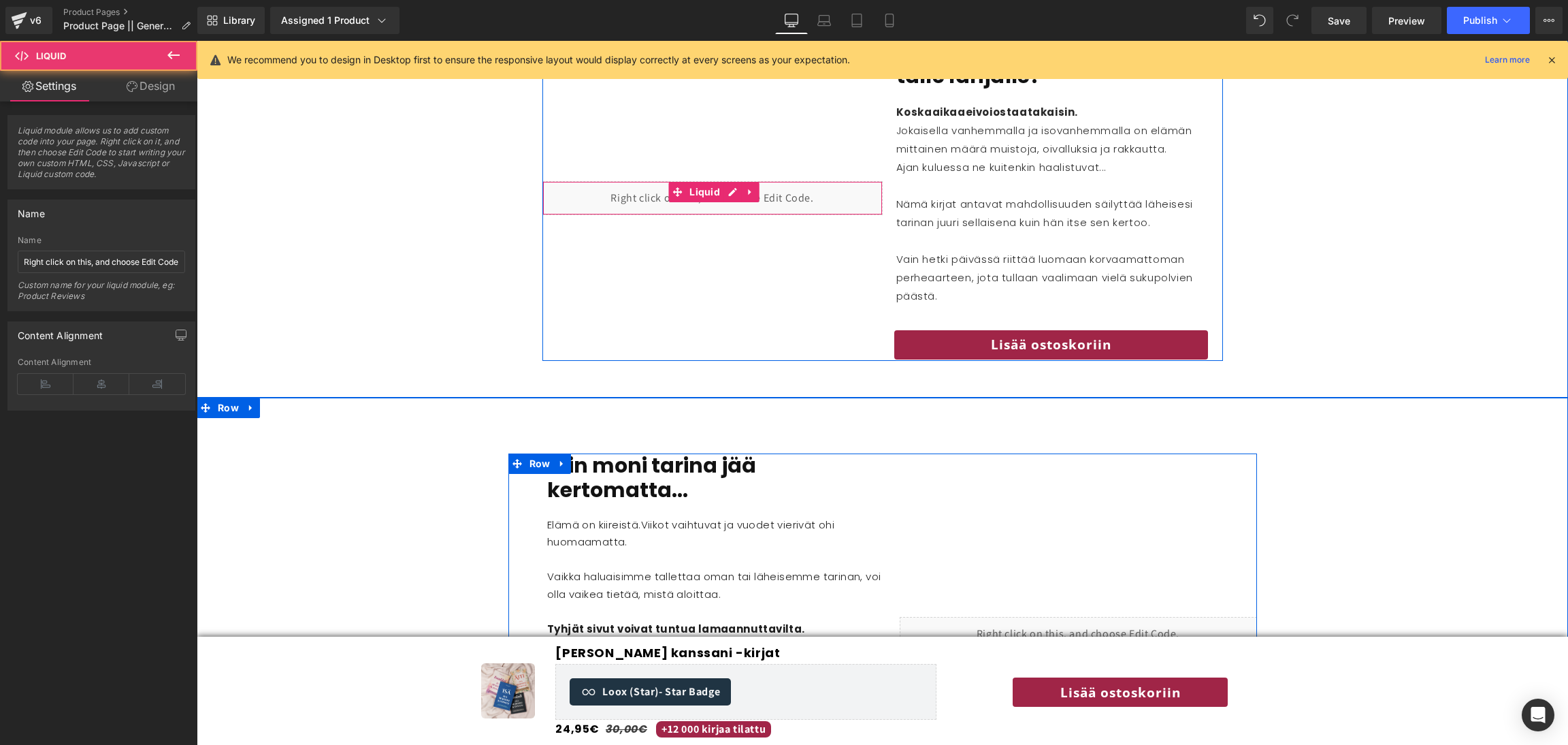
click at [774, 181] on div "Liquid" at bounding box center [712, 199] width 340 height 34
click at [746, 187] on icon at bounding box center [750, 192] width 9 height 10
click at [757, 187] on icon at bounding box center [759, 192] width 9 height 10
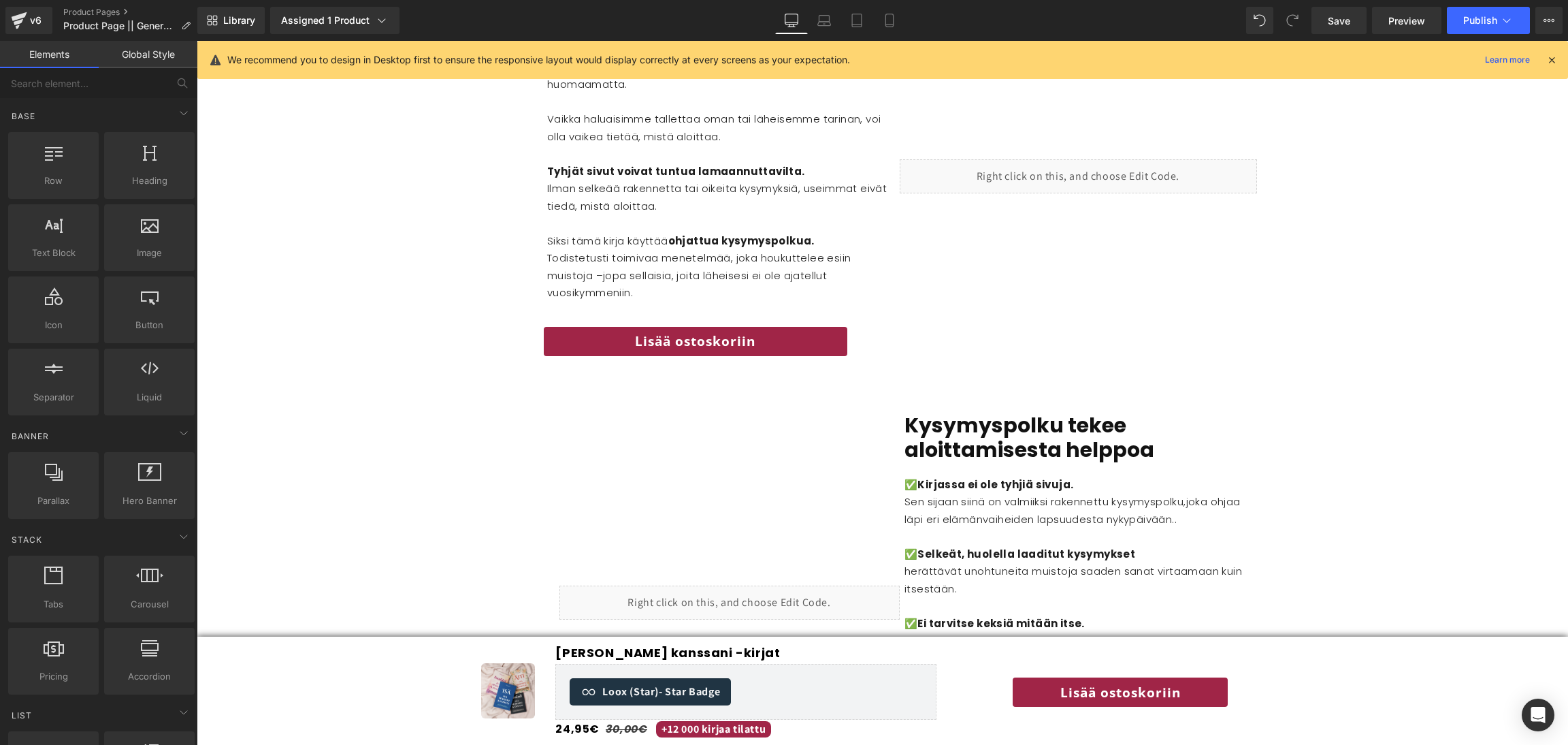
scroll to position [2048, 0]
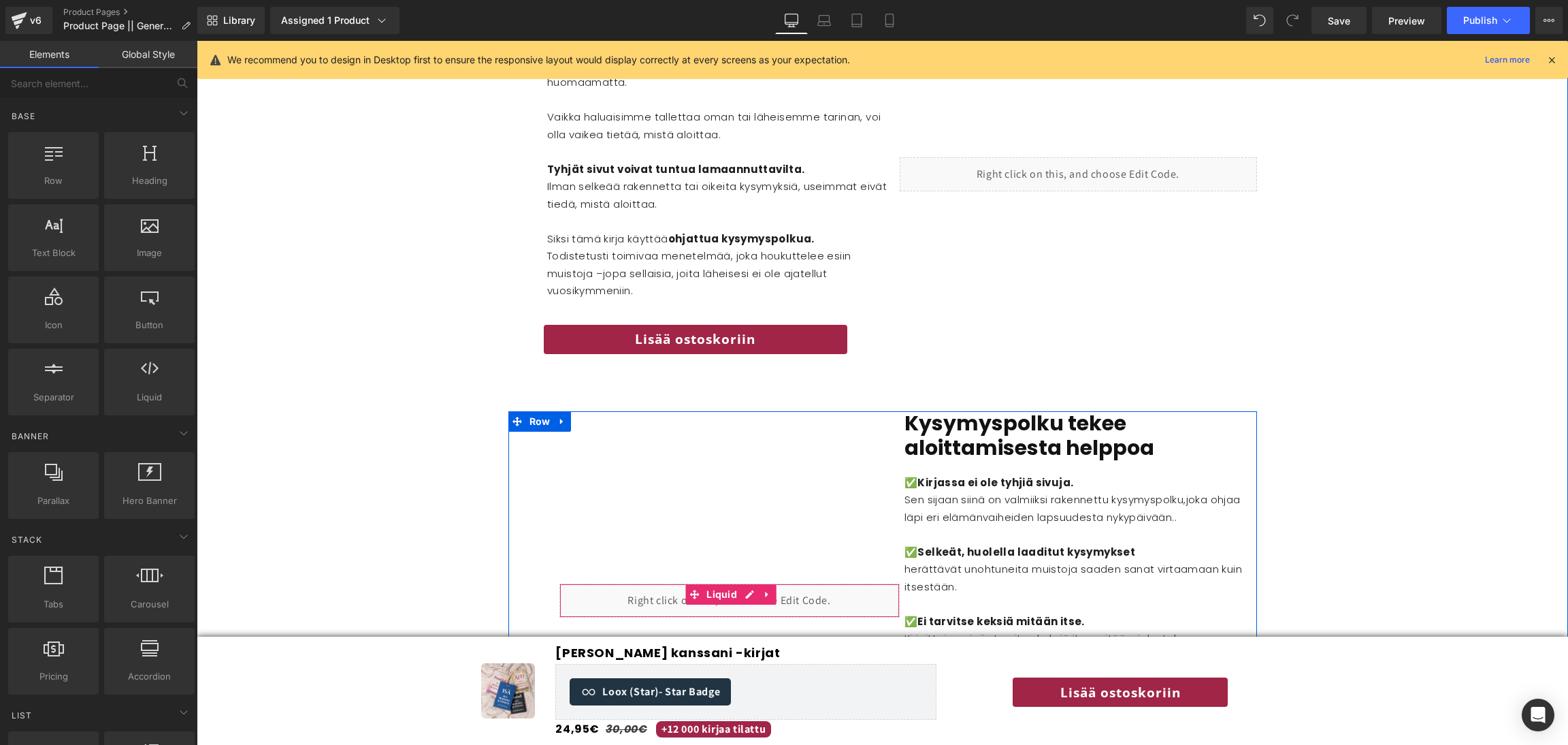
click at [758, 586] on div "Liquid" at bounding box center [729, 601] width 340 height 34
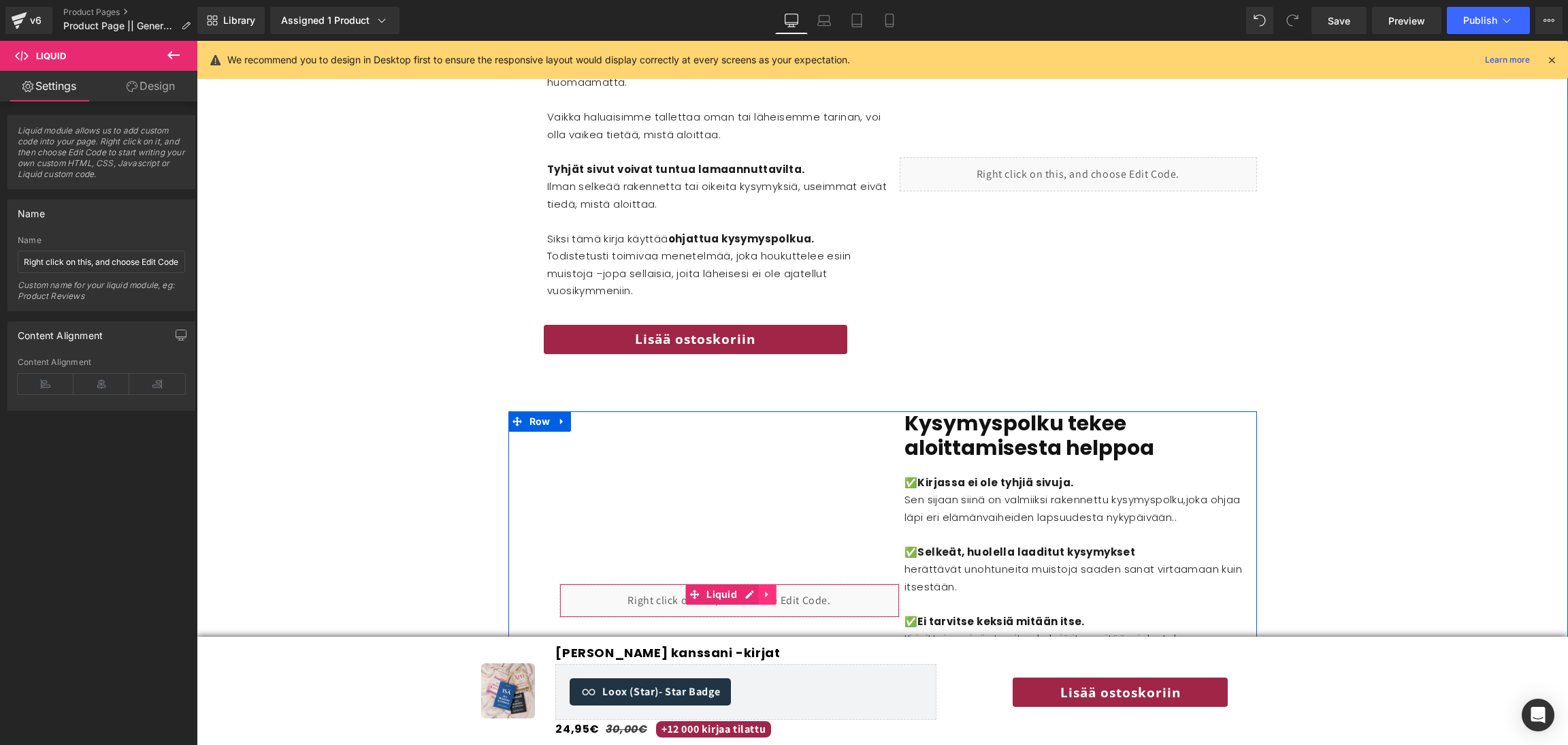
click at [763, 590] on icon at bounding box center [767, 595] width 9 height 10
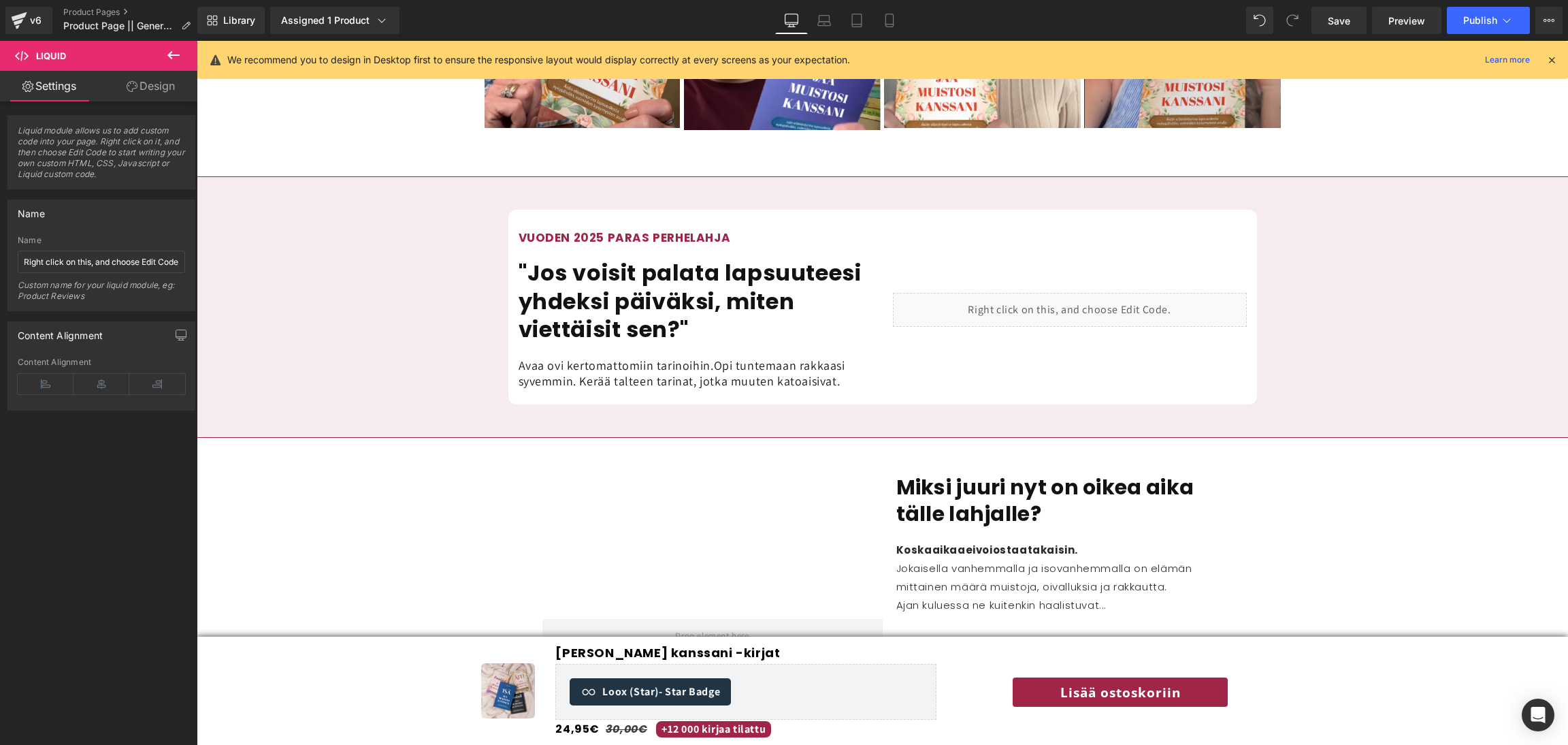
scroll to position [1156, 0]
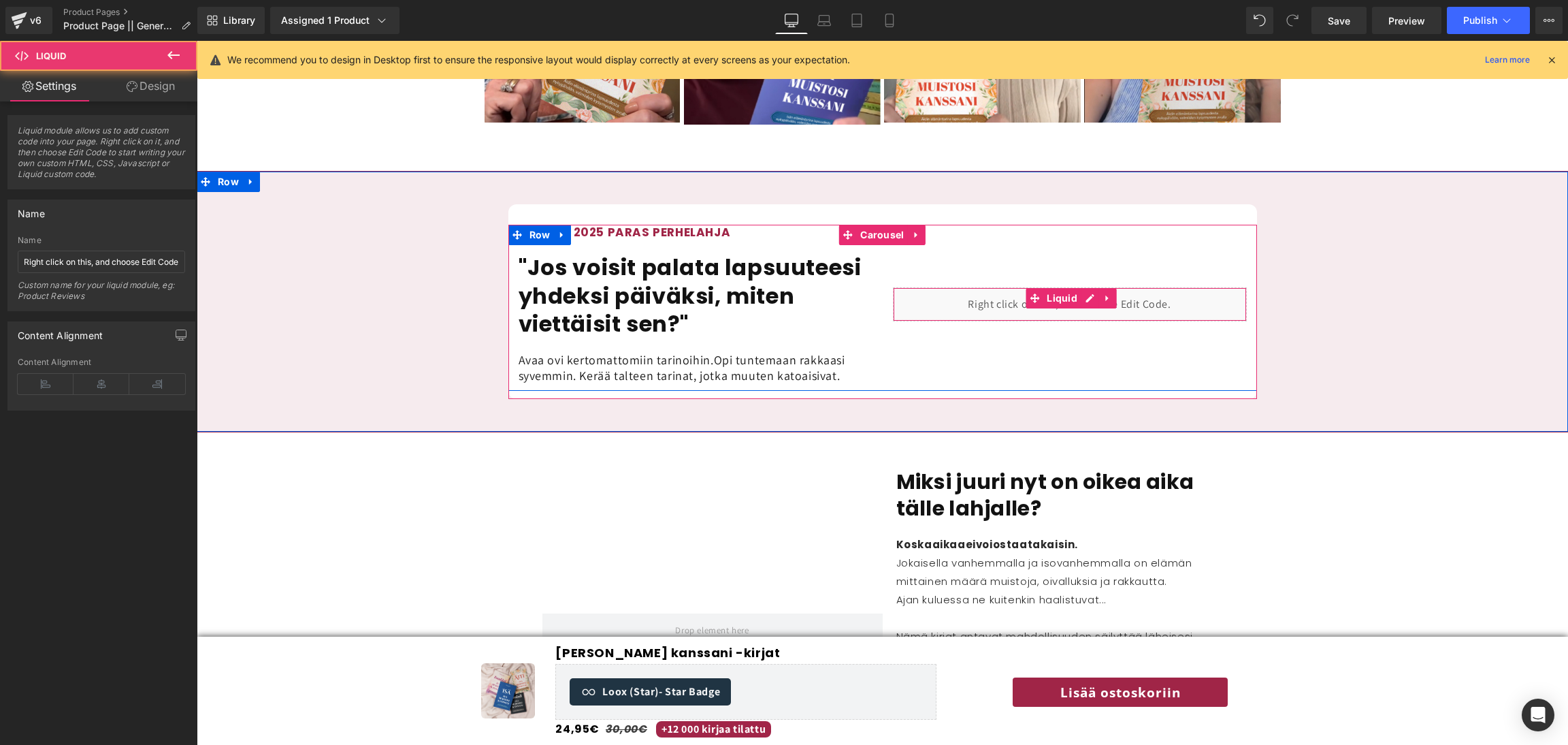
click at [1003, 287] on div "Liquid" at bounding box center [1069, 304] width 354 height 34
click at [1106, 294] on icon at bounding box center [1107, 298] width 9 height 10
click at [1096, 294] on icon at bounding box center [1099, 298] width 9 height 10
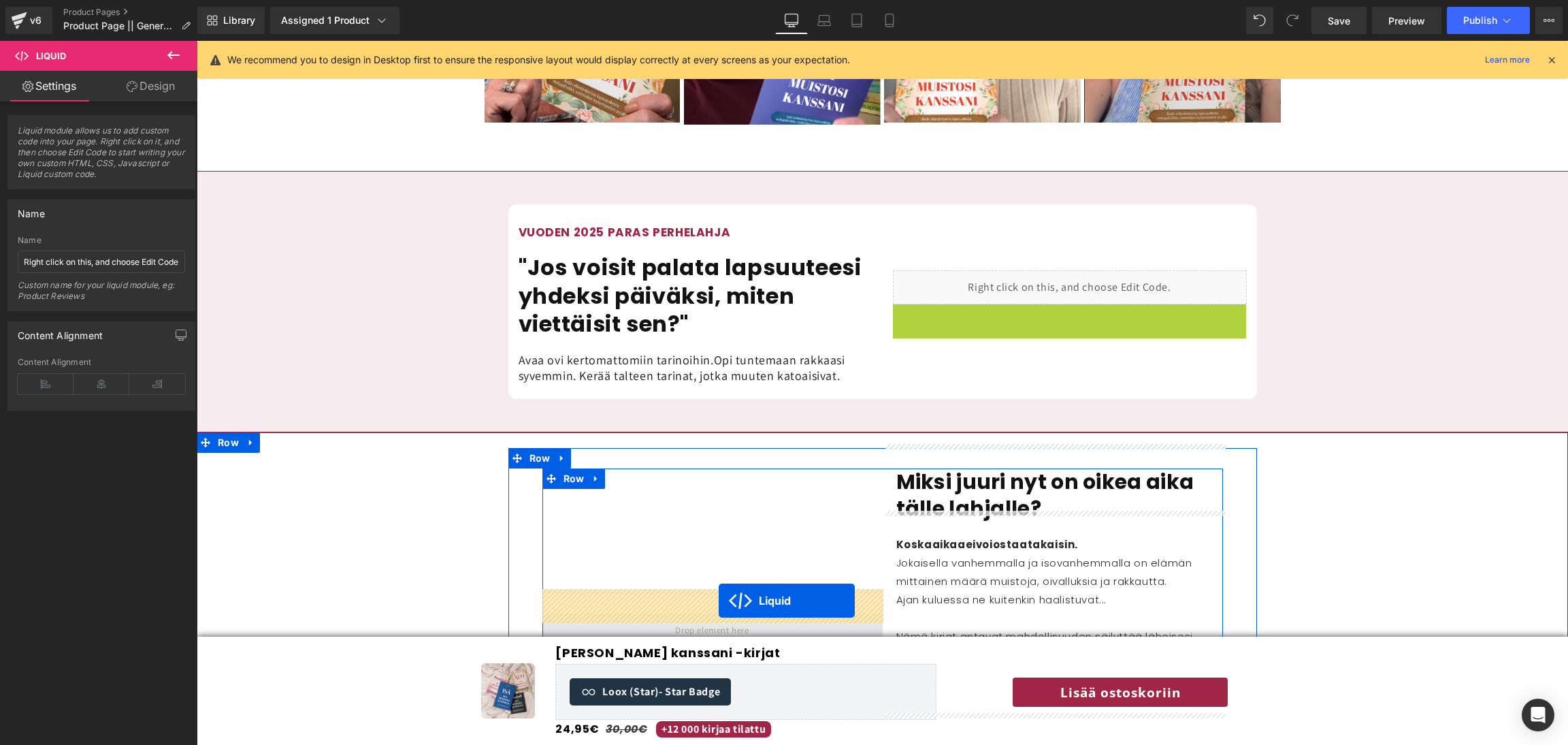
drag, startPoint x: 1039, startPoint y: 297, endPoint x: 719, endPoint y: 602, distance: 442.1
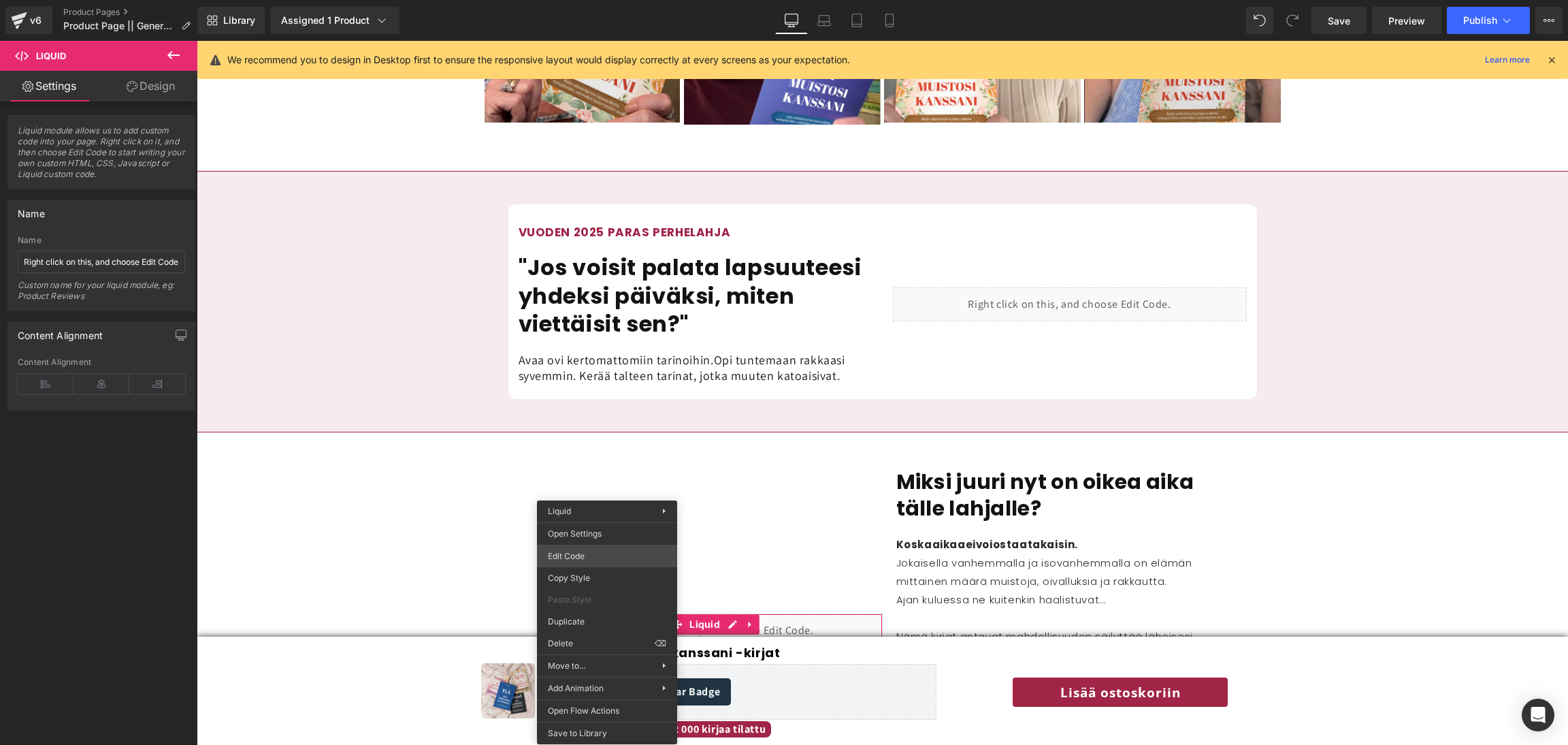
click at [586, 0] on div "Liquid You are previewing how the will restyle your page. You can not edit Elem…" at bounding box center [784, 0] width 1568 height 0
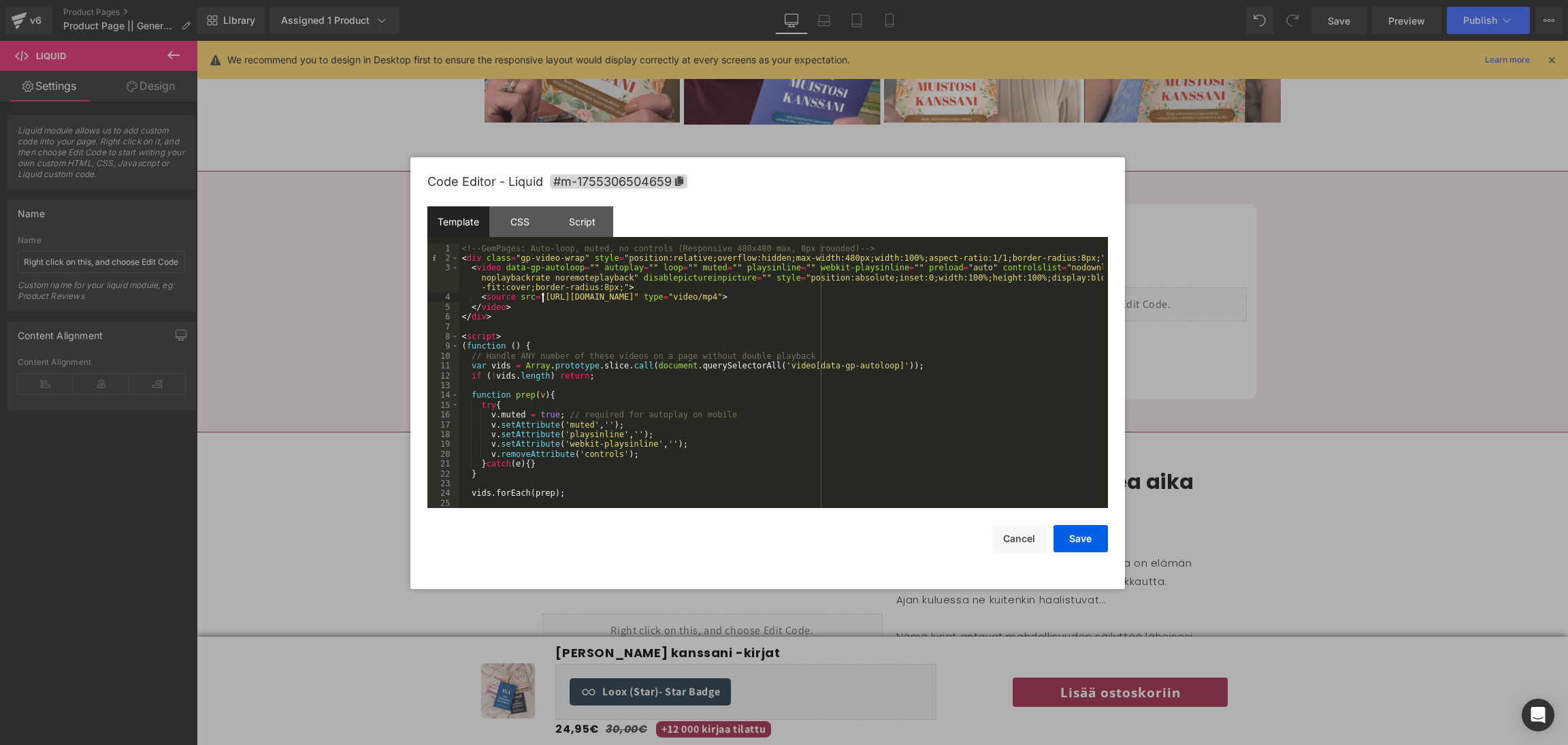
click at [541, 302] on div "<!-- GemPages: Auto-loop, muted, no controls (Responsive 480x480 max, 8px round…" at bounding box center [782, 387] width 644 height 285
drag, startPoint x: 538, startPoint y: 299, endPoint x: 865, endPoint y: 298, distance: 327.0
click at [865, 298] on div "<!-- GemPages: Auto-loop, muted, no controls (Responsive 480x480 max, 8px round…" at bounding box center [782, 387] width 644 height 285
click at [1075, 541] on button "Save" at bounding box center [1080, 538] width 54 height 28
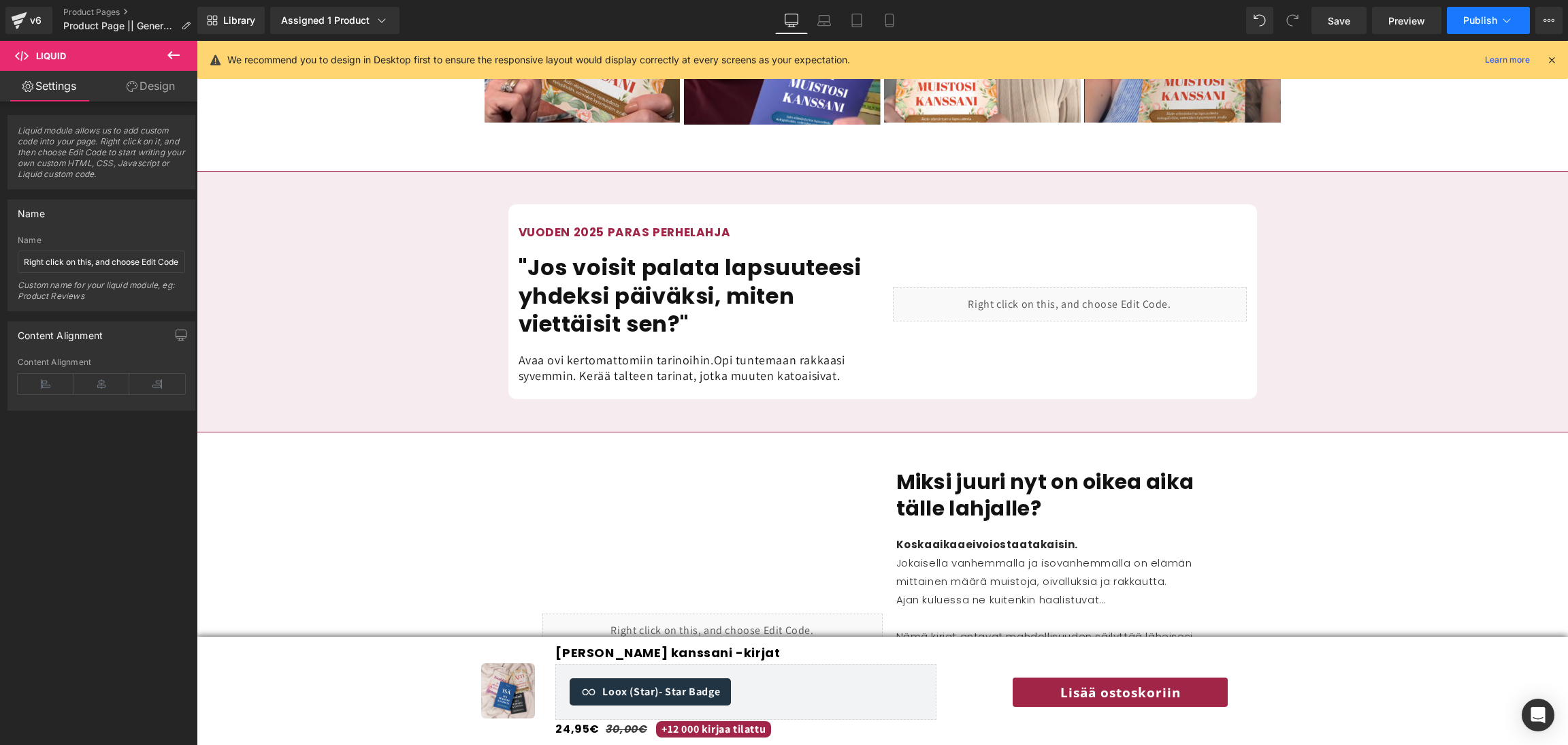
click at [1468, 25] on span "Publish" at bounding box center [1481, 20] width 34 height 10
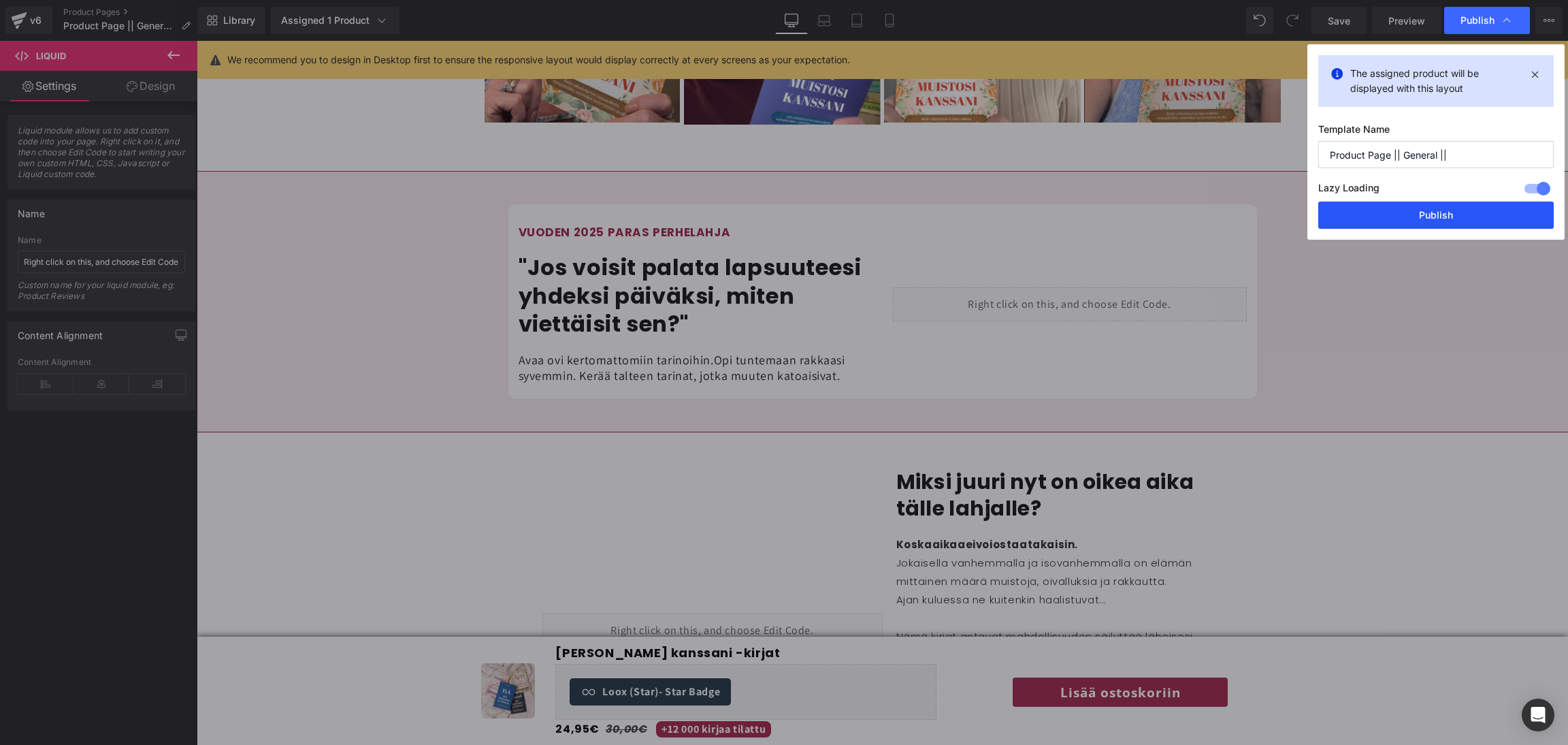
click at [1468, 216] on button "Publish" at bounding box center [1436, 215] width 236 height 28
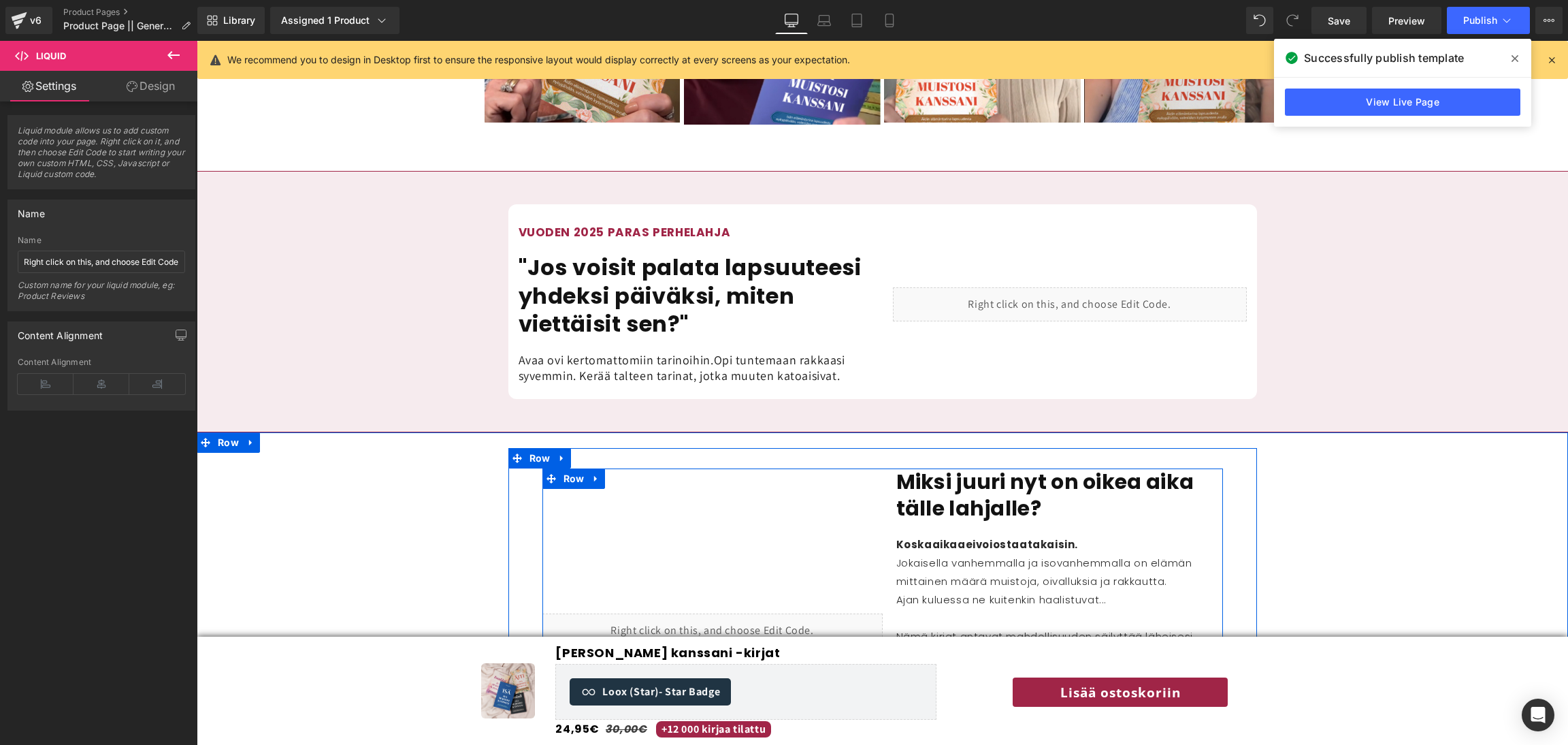
scroll to position [1338, 0]
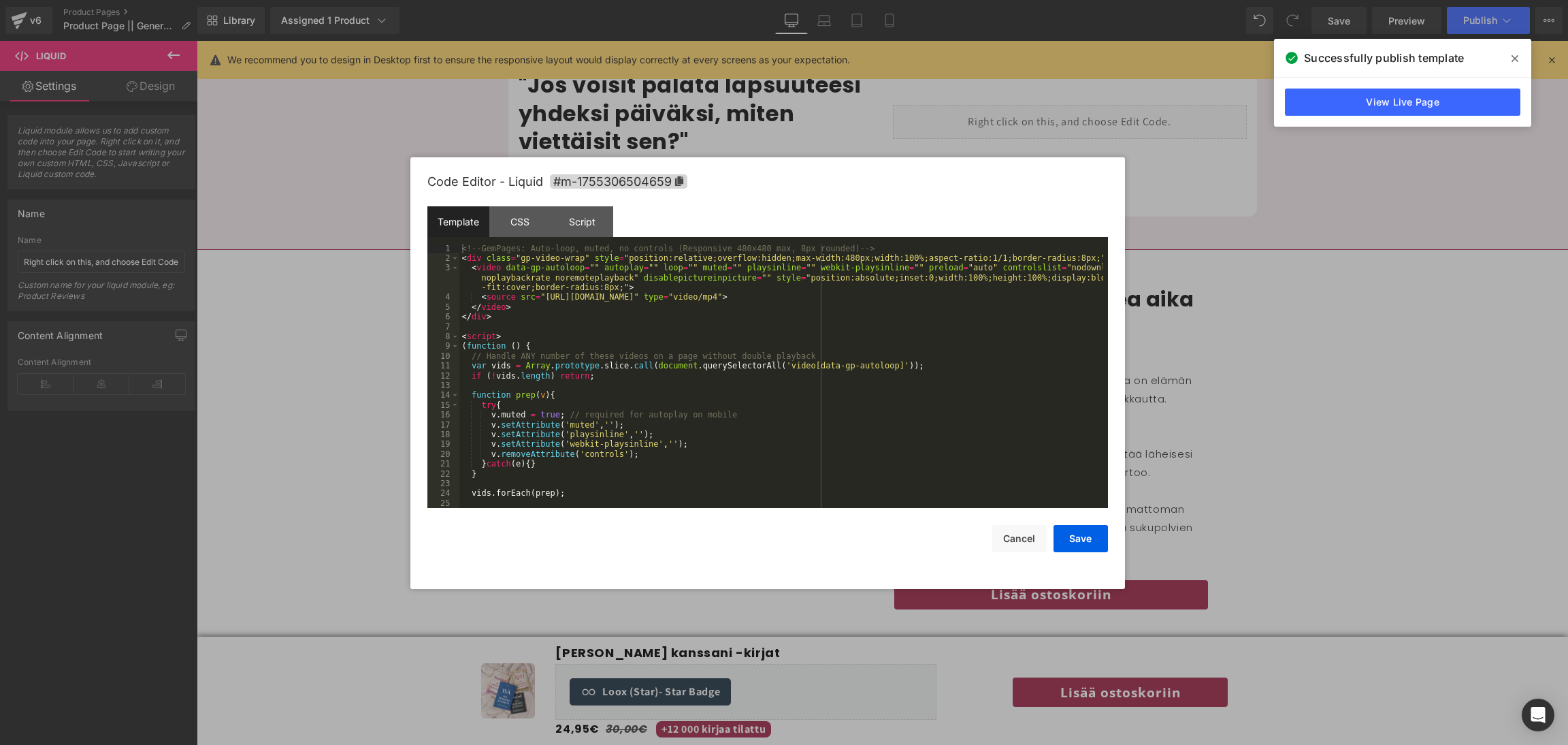
click at [698, 0] on div "Liquid You are previewing how the will restyle your page. You can not edit Elem…" at bounding box center [784, 0] width 1568 height 0
drag, startPoint x: 540, startPoint y: 302, endPoint x: 654, endPoint y: 288, distance: 114.9
click at [654, 288] on div "<!-- GemPages: Auto-loop, muted, no controls (Responsive 480x480 max, 8px round…" at bounding box center [782, 387] width 644 height 285
click at [867, 299] on div "<!-- GemPages: Auto-loop, muted, no controls (Responsive 480x480 max, 8px round…" at bounding box center [782, 387] width 644 height 285
click at [1101, 544] on button "Save" at bounding box center [1080, 538] width 54 height 28
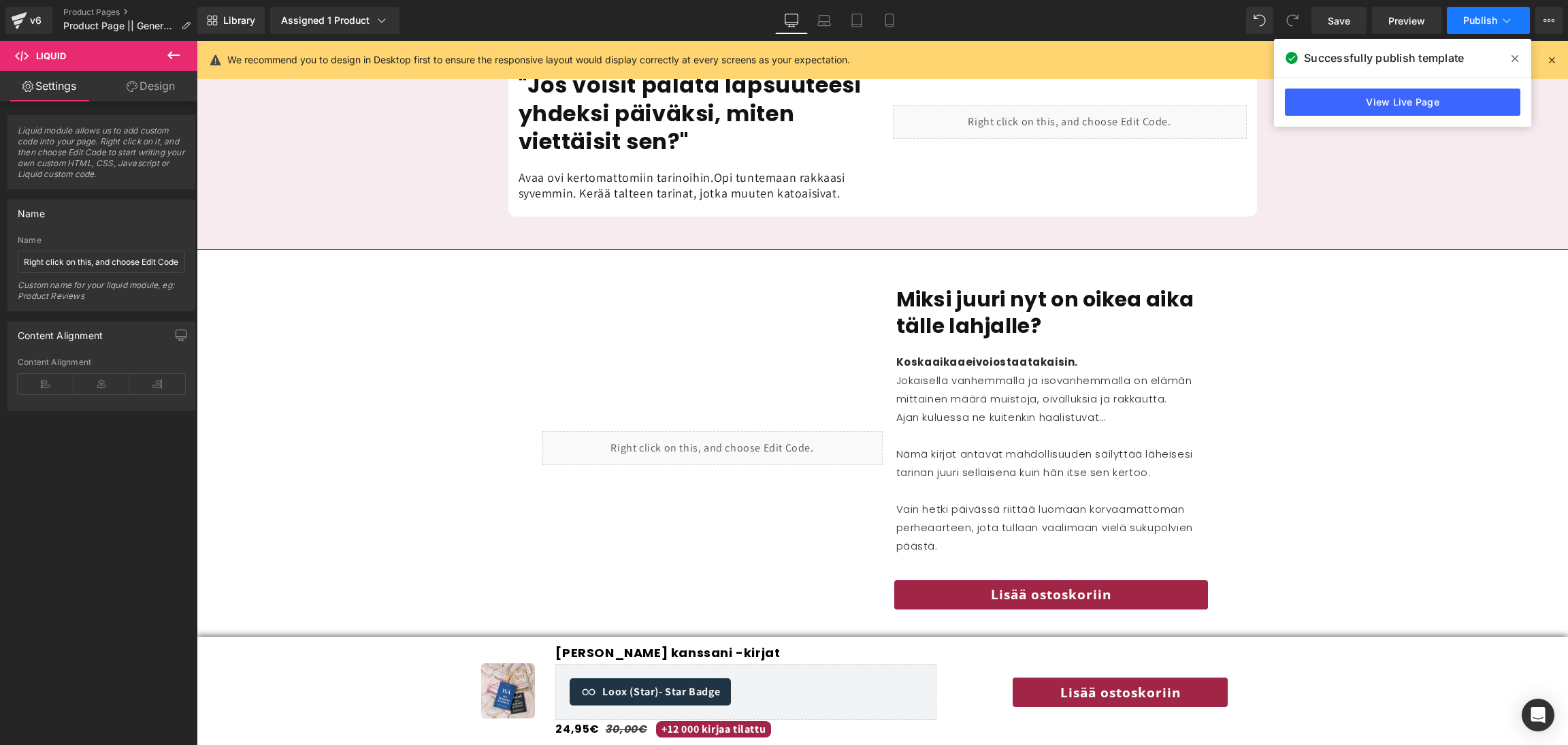
click at [1471, 22] on span "Publish" at bounding box center [1481, 20] width 34 height 10
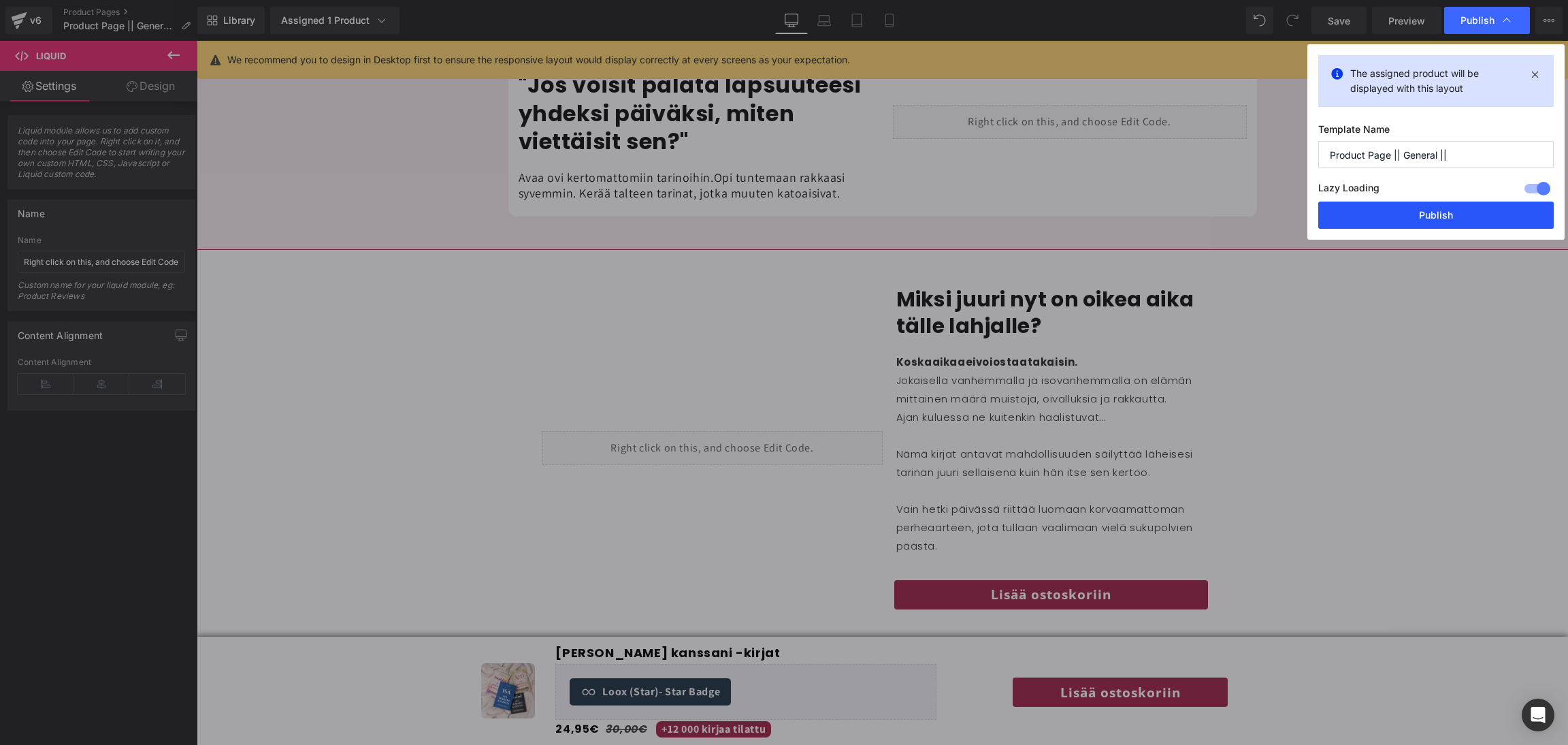
click at [1383, 221] on button "Publish" at bounding box center [1436, 215] width 236 height 28
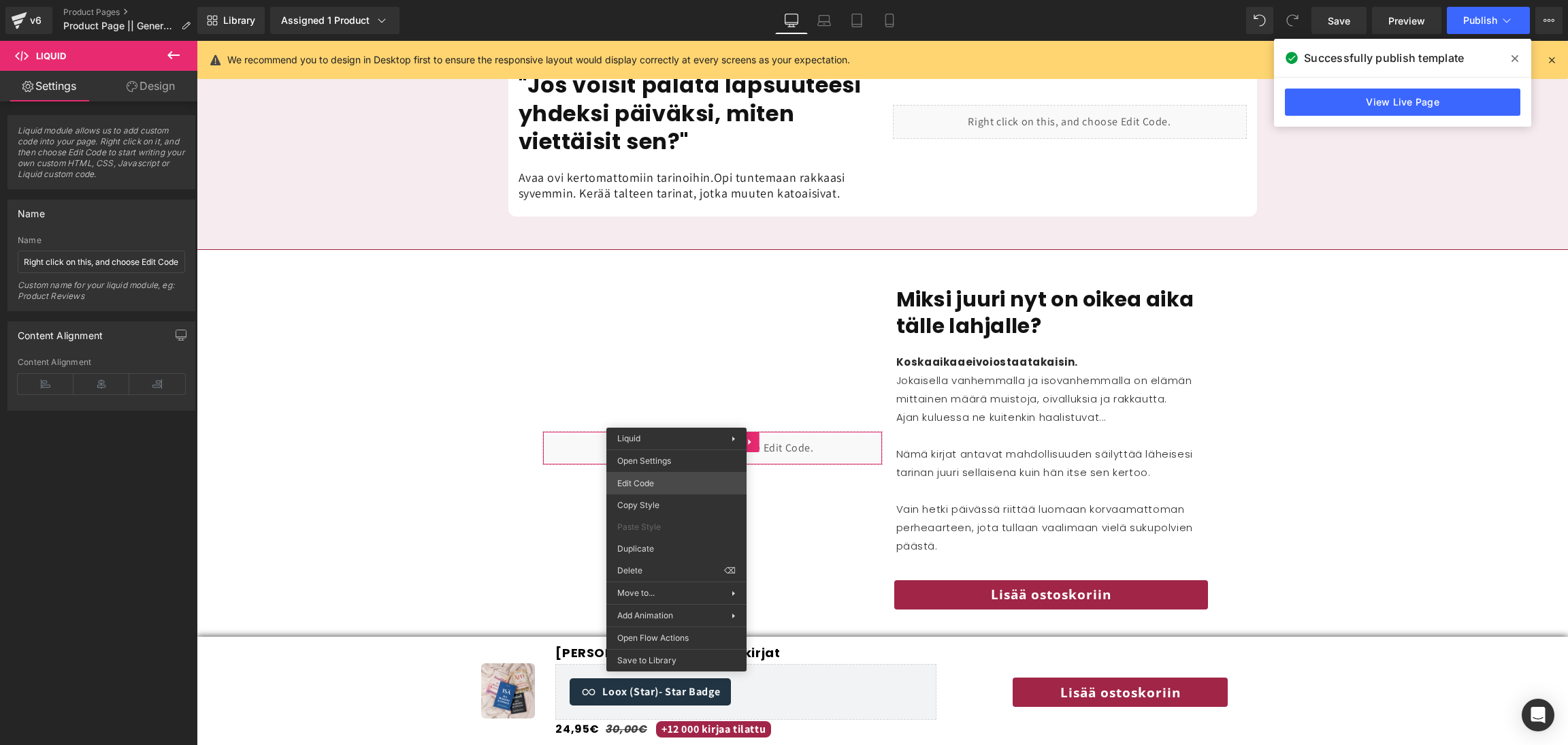
click at [657, 0] on div "Liquid You are previewing how the will restyle your page. You can not edit Elem…" at bounding box center [784, 0] width 1568 height 0
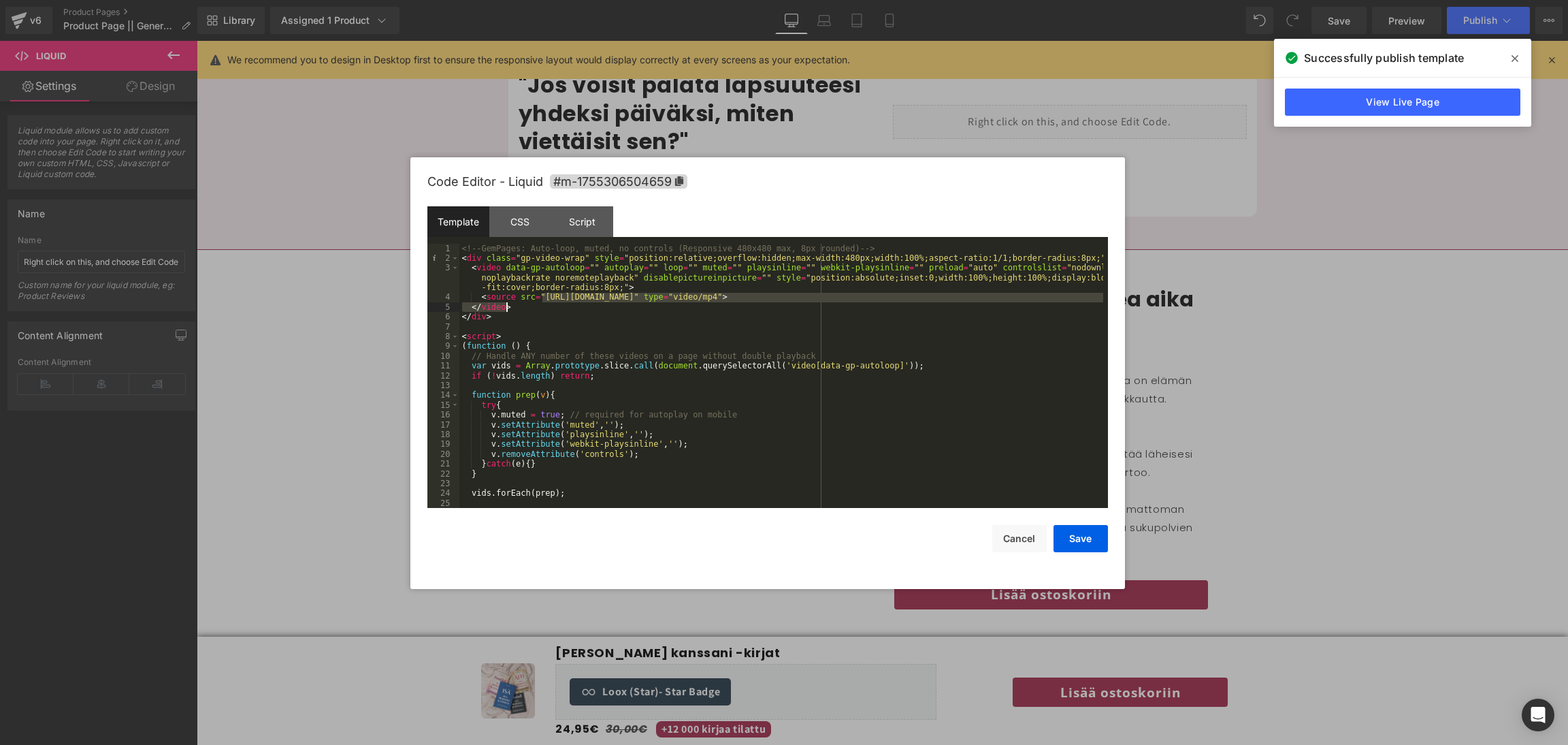
drag, startPoint x: 540, startPoint y: 302, endPoint x: 563, endPoint y: 308, distance: 23.8
click at [563, 308] on div "<!-- GemPages: Auto-loop, muted, no controls (Responsive 480x480 max, 8px round…" at bounding box center [782, 387] width 644 height 285
click at [540, 297] on div "<!-- GemPages: Auto-loop, muted, no controls (Responsive 480x480 max, 8px round…" at bounding box center [782, 376] width 644 height 265
click at [540, 297] on div "<!-- GemPages: Auto-loop, muted, no controls (Responsive 480x480 max, 8px round…" at bounding box center [782, 387] width 644 height 285
click at [1102, 545] on button "Save" at bounding box center [1080, 538] width 54 height 28
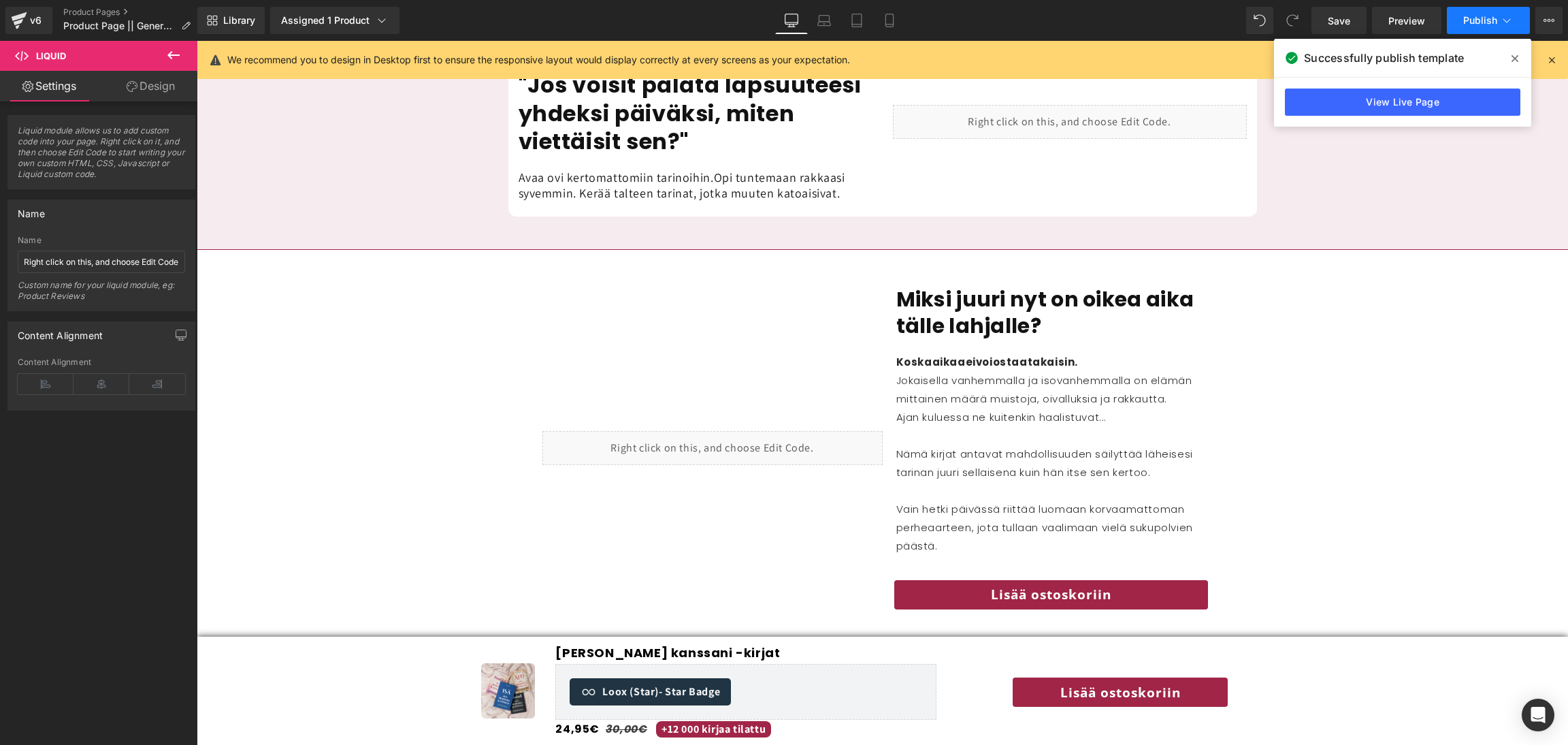
click at [1493, 15] on span "Publish" at bounding box center [1481, 20] width 34 height 10
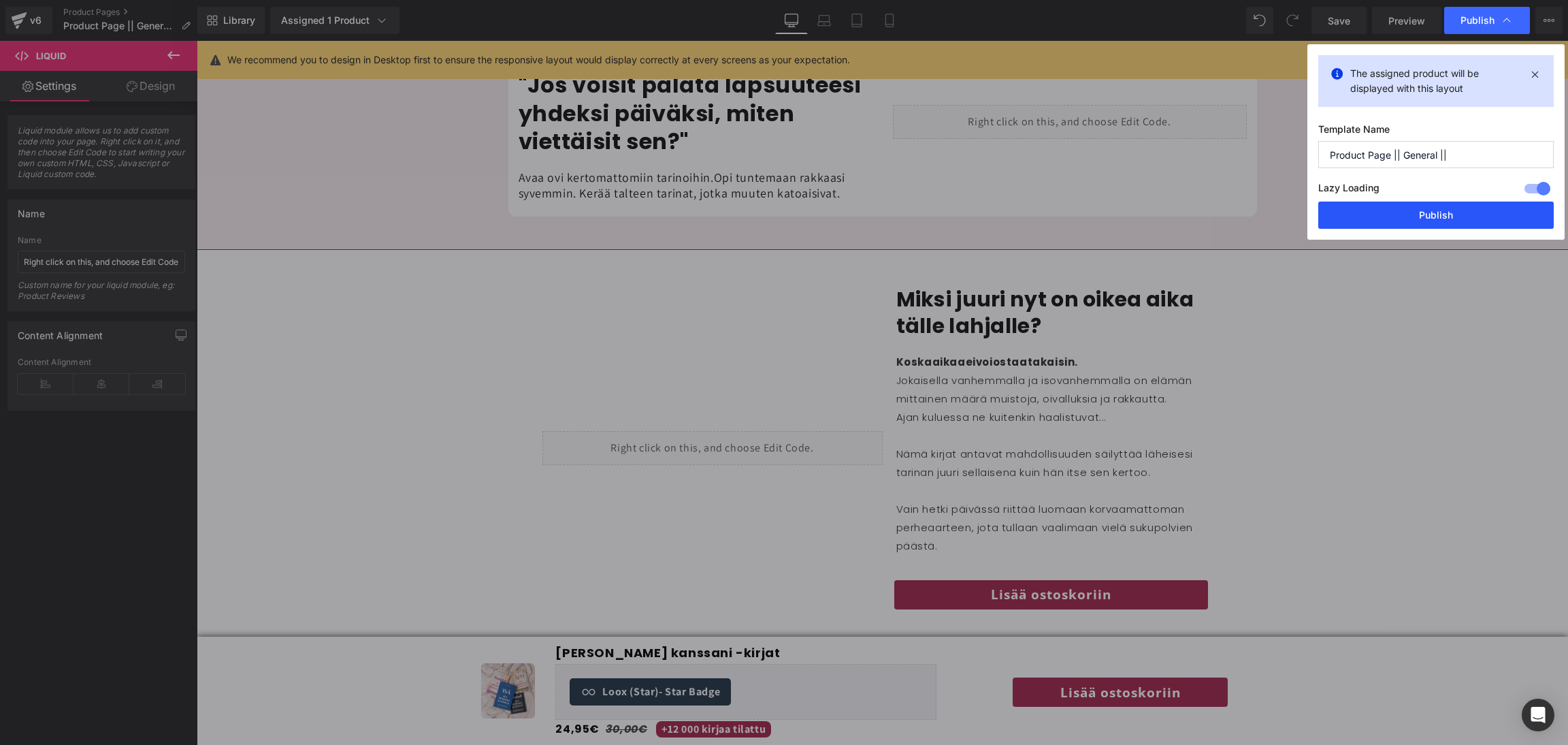
click at [1457, 212] on button "Publish" at bounding box center [1436, 215] width 236 height 28
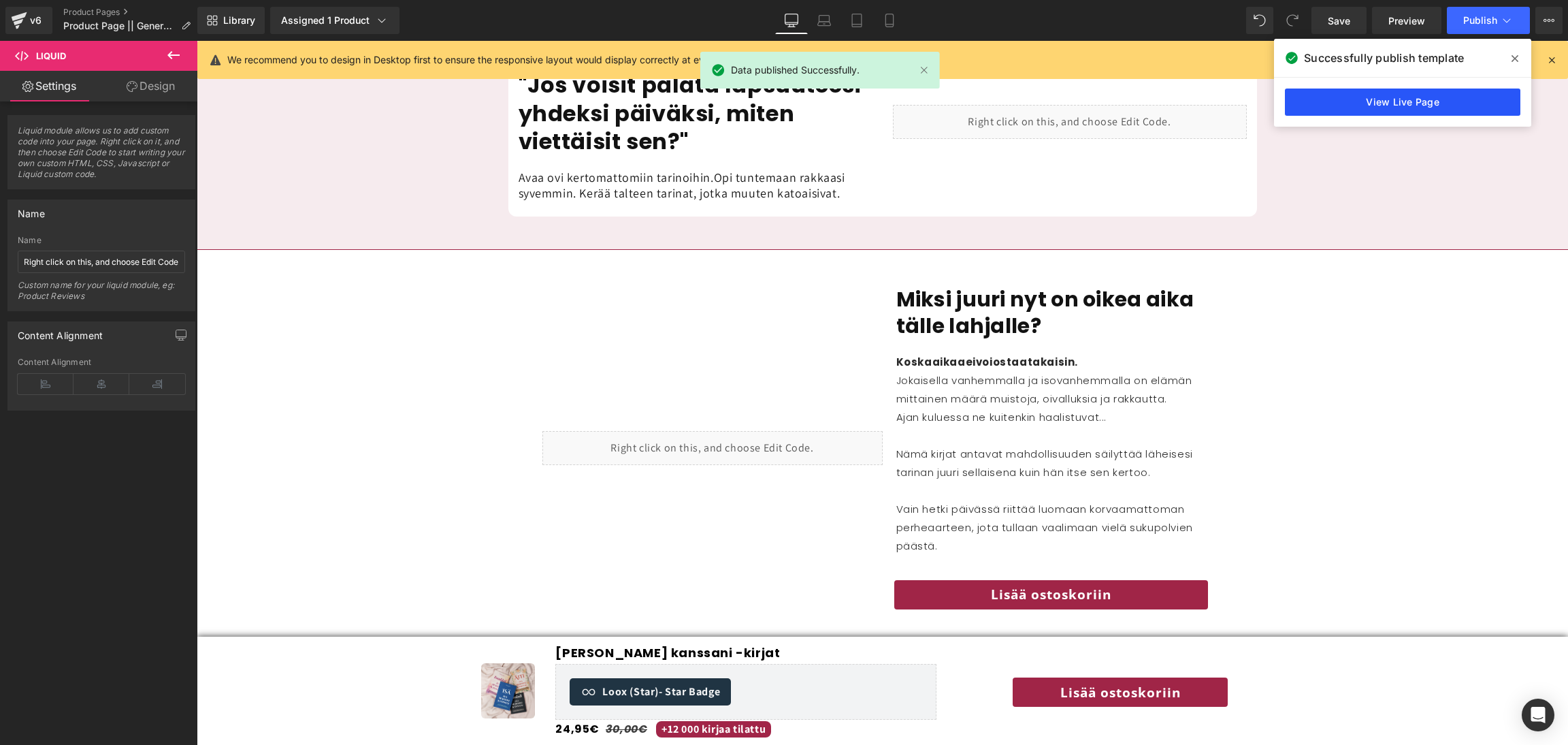
click at [1464, 95] on link "View Live Page" at bounding box center [1403, 102] width 236 height 28
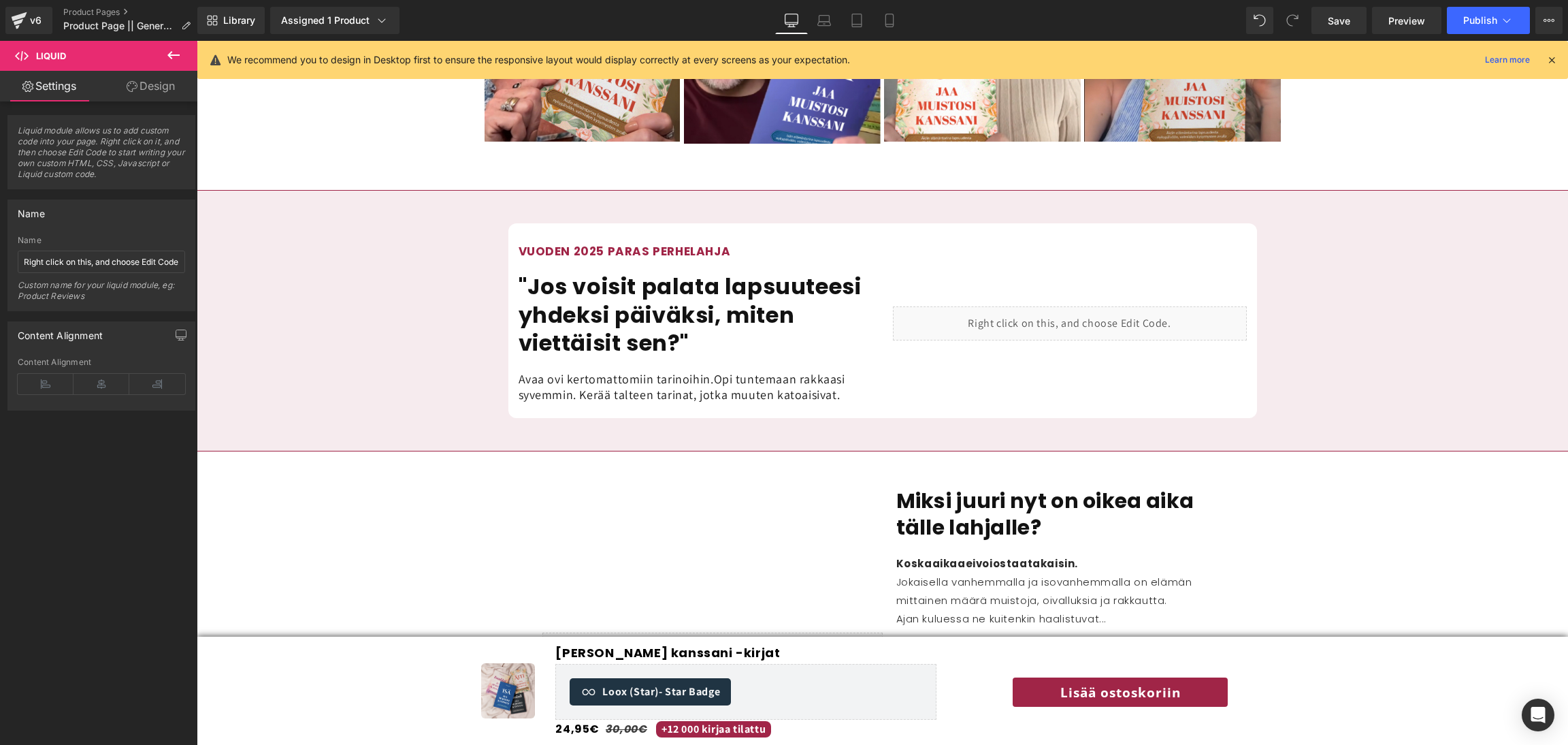
scroll to position [1134, 0]
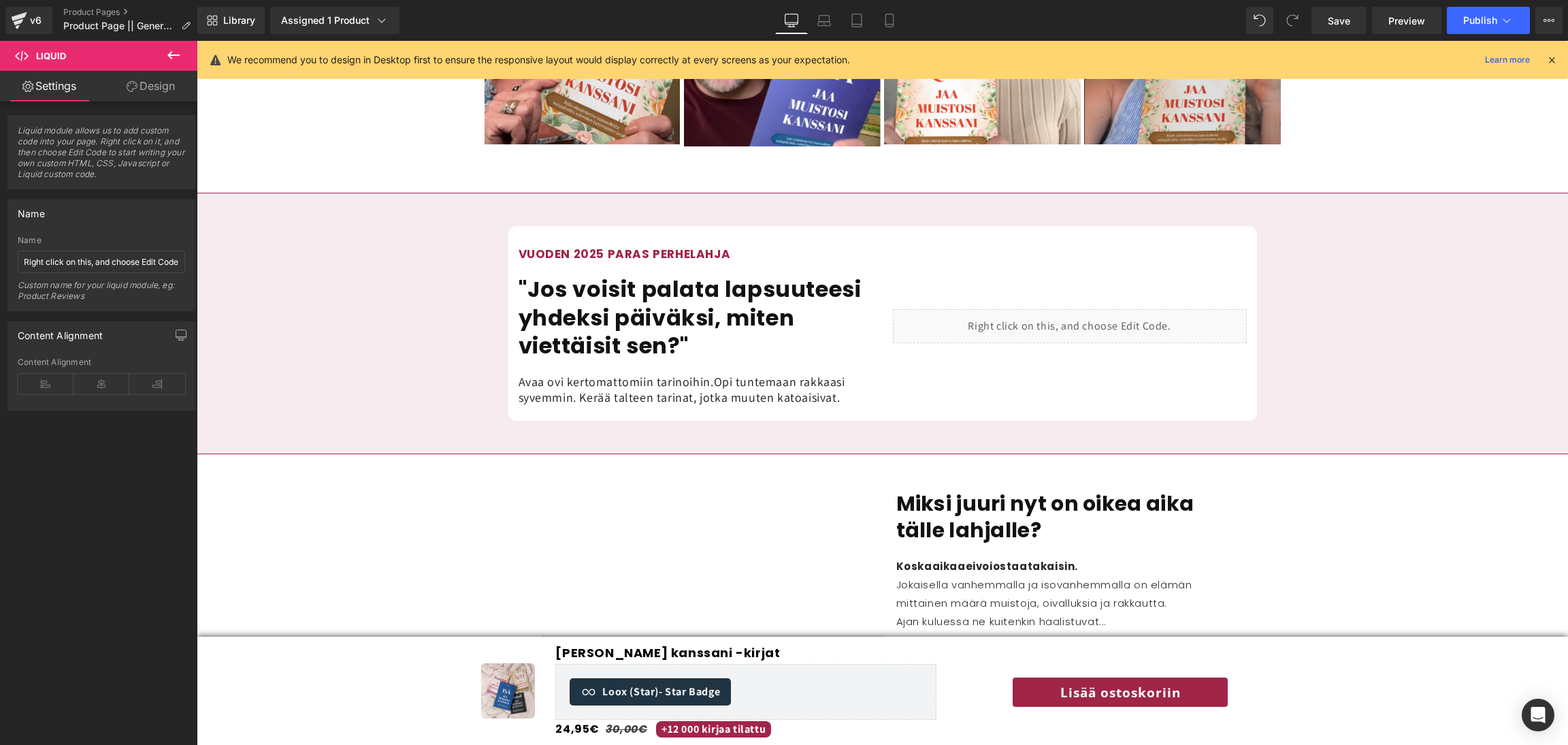
click at [1223, 309] on div "Liquid" at bounding box center [1069, 326] width 354 height 34
click at [885, 30] on link "Mobile" at bounding box center [889, 20] width 32 height 28
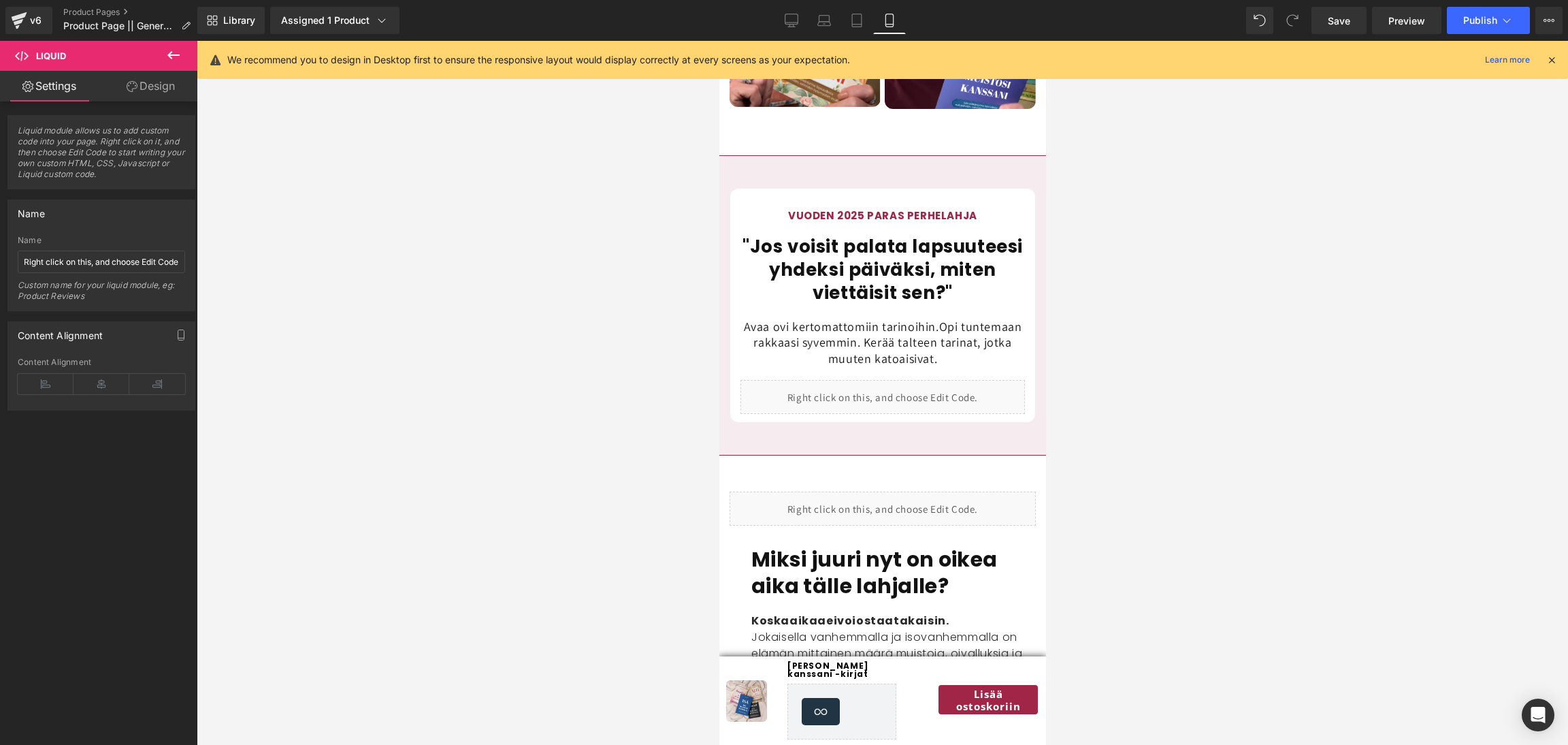
scroll to position [1721, 0]
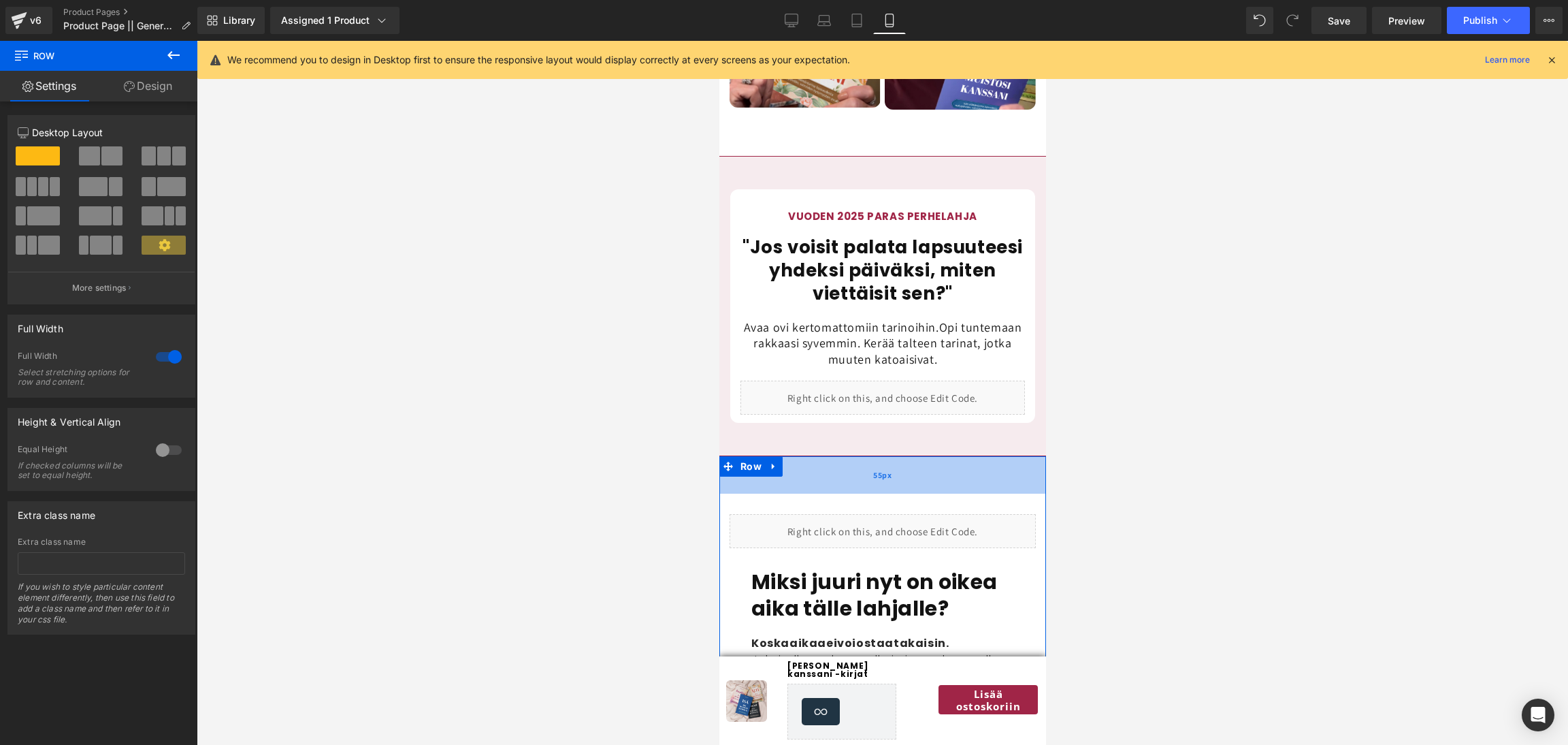
drag, startPoint x: 892, startPoint y: 449, endPoint x: 898, endPoint y: 471, distance: 22.8
click at [898, 471] on div "55px" at bounding box center [882, 474] width 327 height 37
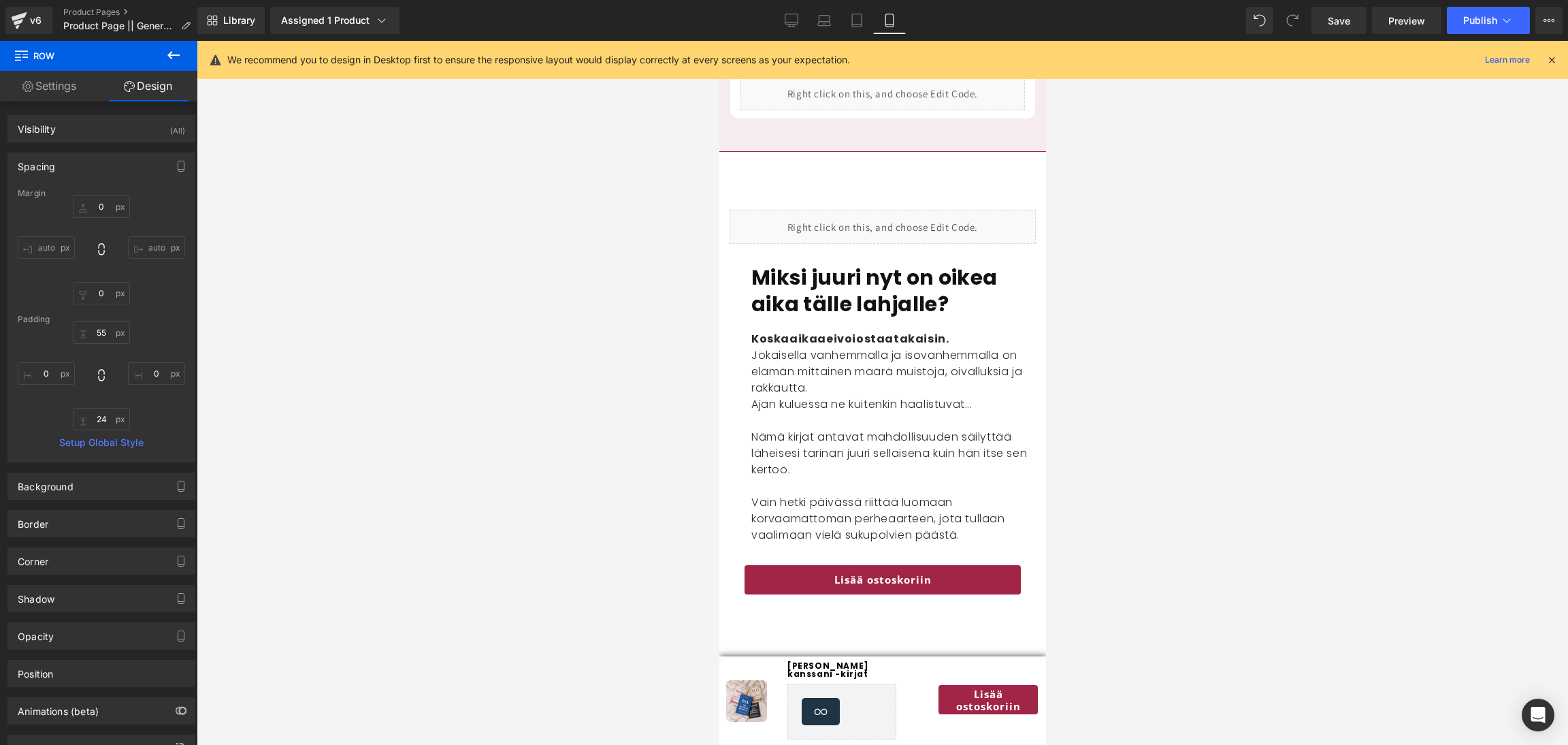
scroll to position [1952, 0]
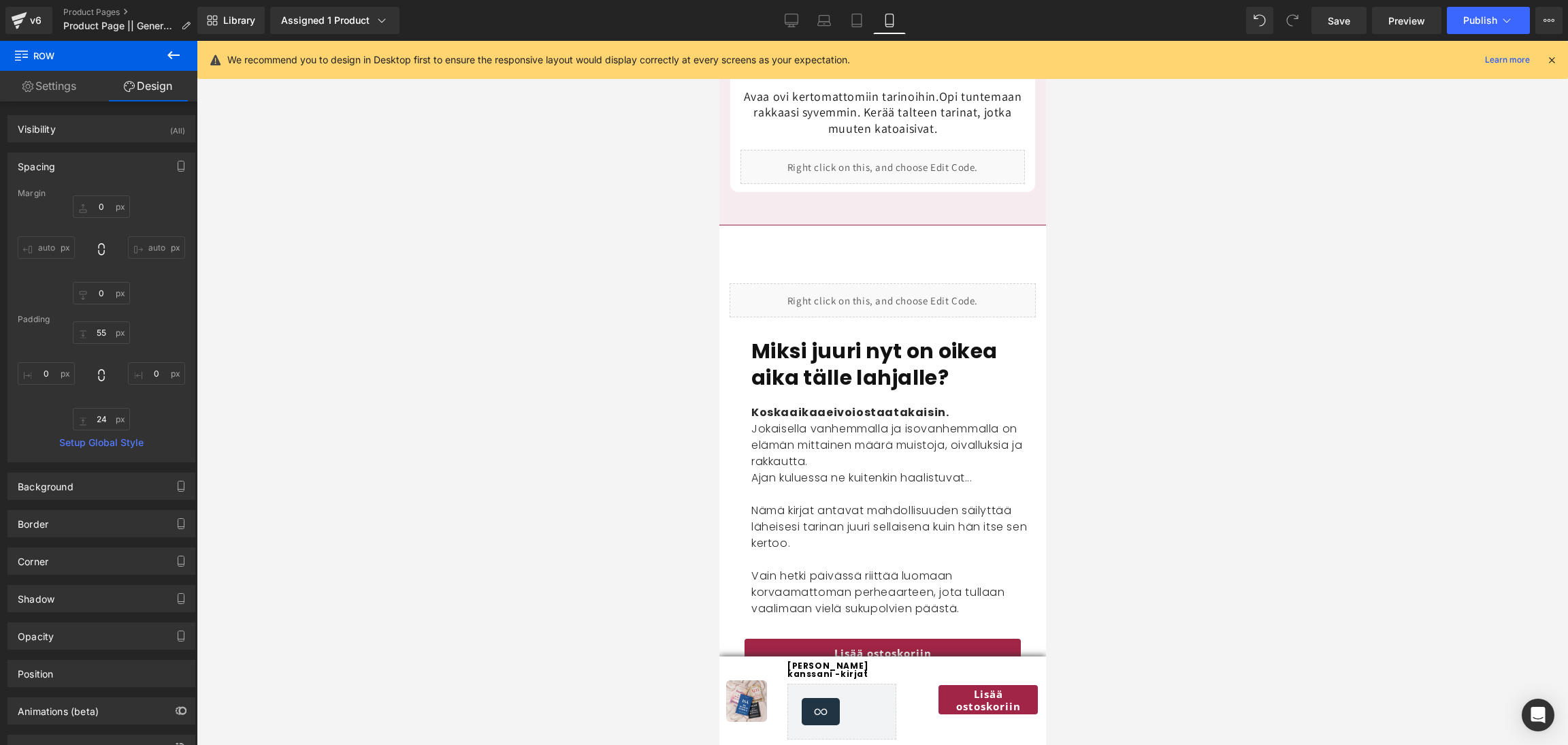
click at [856, 225] on div "Liquid Miksi juuri nyt on oikea aika tälle lahjalle? Heading Koska aikaa ei voi…" at bounding box center [882, 472] width 327 height 494
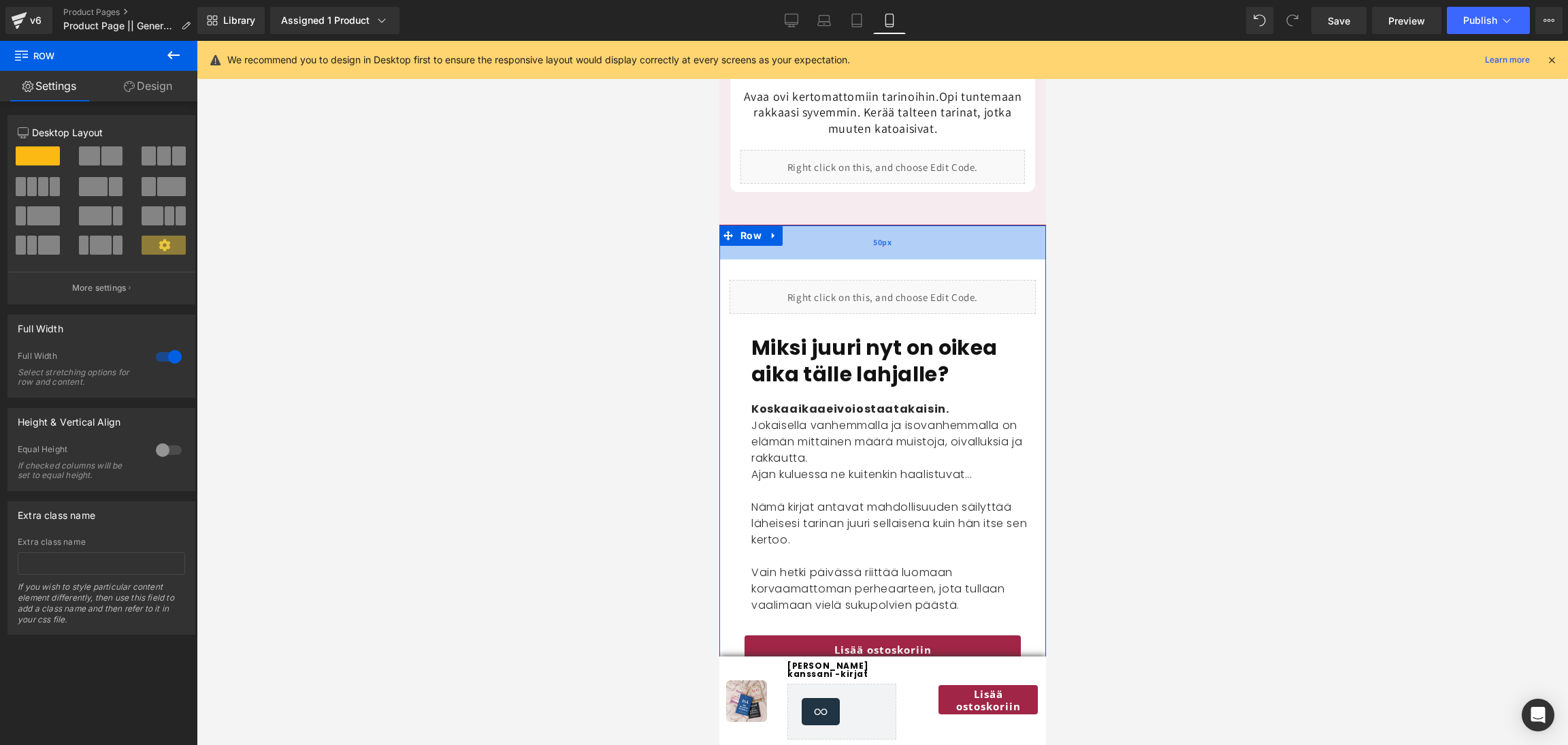
click at [860, 225] on div "50px" at bounding box center [882, 242] width 327 height 34
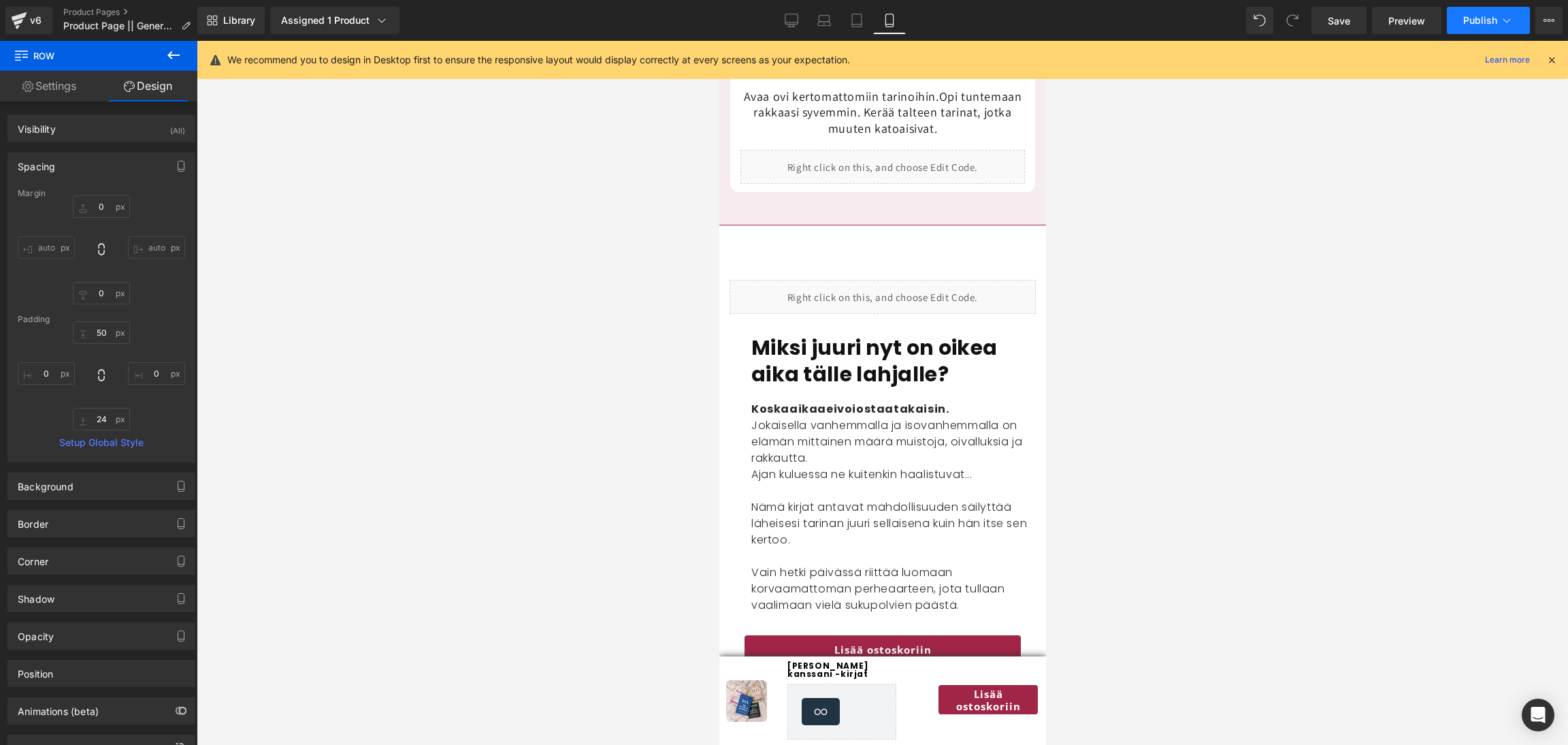
click at [1476, 25] on span "Publish" at bounding box center [1481, 20] width 34 height 10
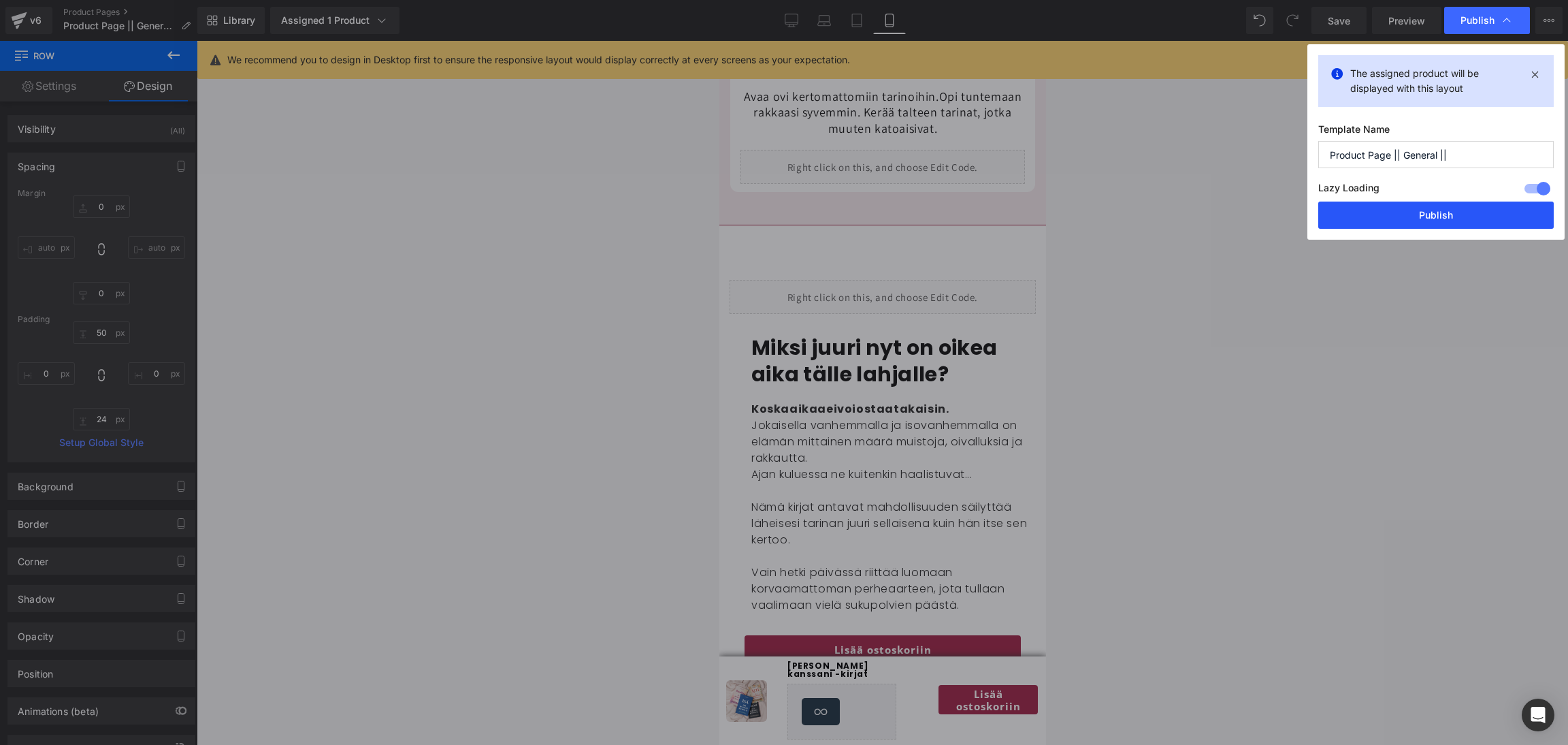
click at [1432, 206] on button "Publish" at bounding box center [1436, 215] width 236 height 28
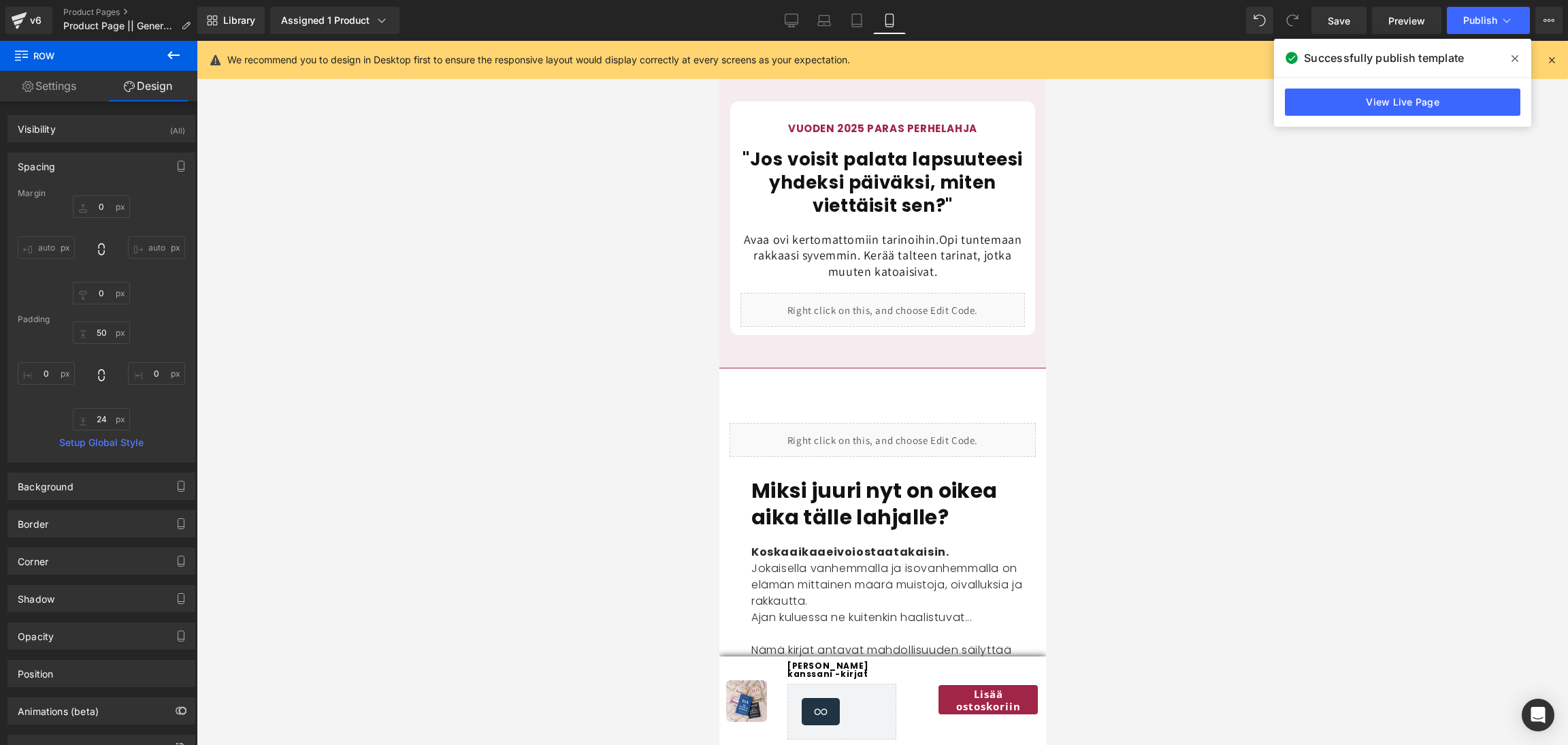
scroll to position [1812, 0]
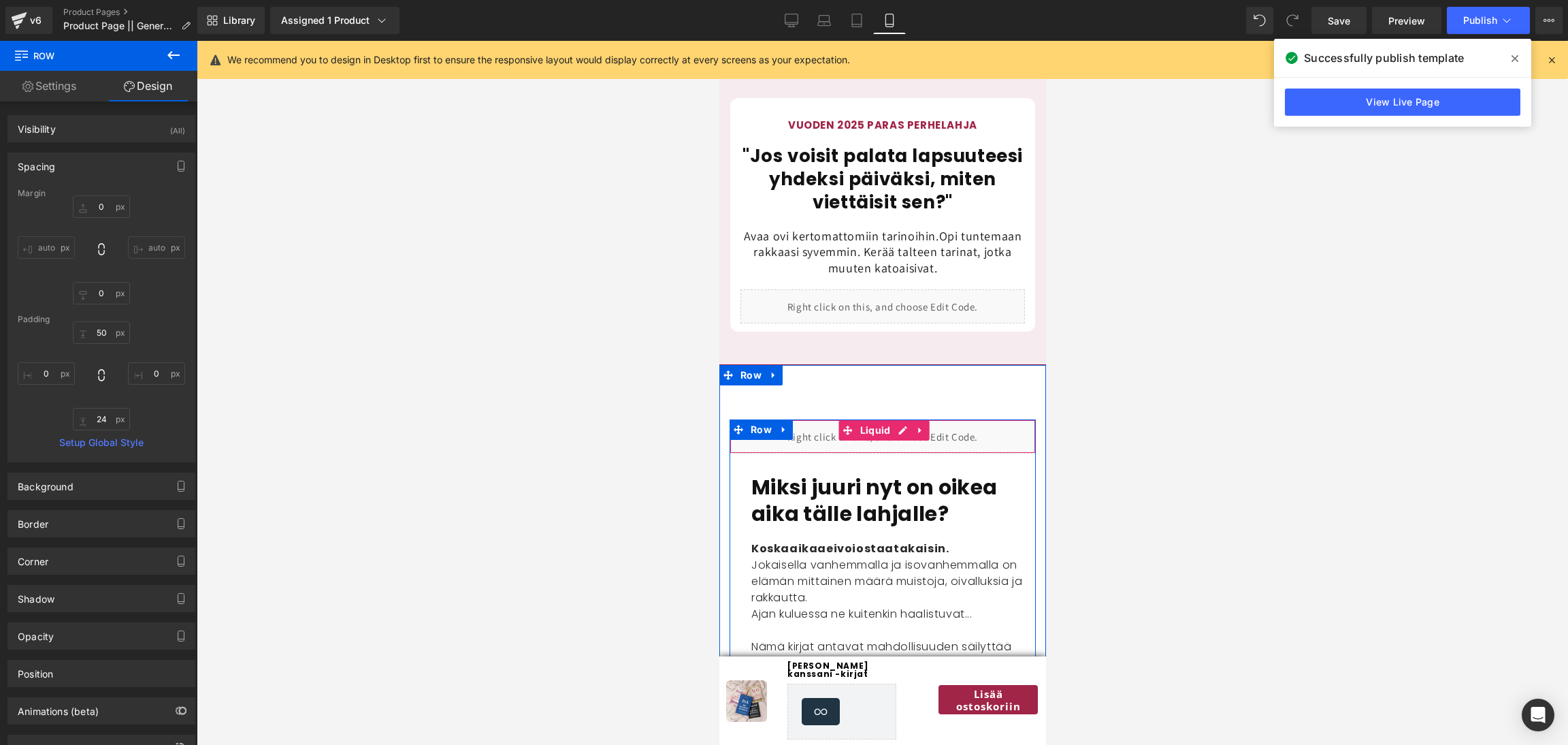
click at [844, 433] on div "Liquid" at bounding box center [881, 436] width 306 height 34
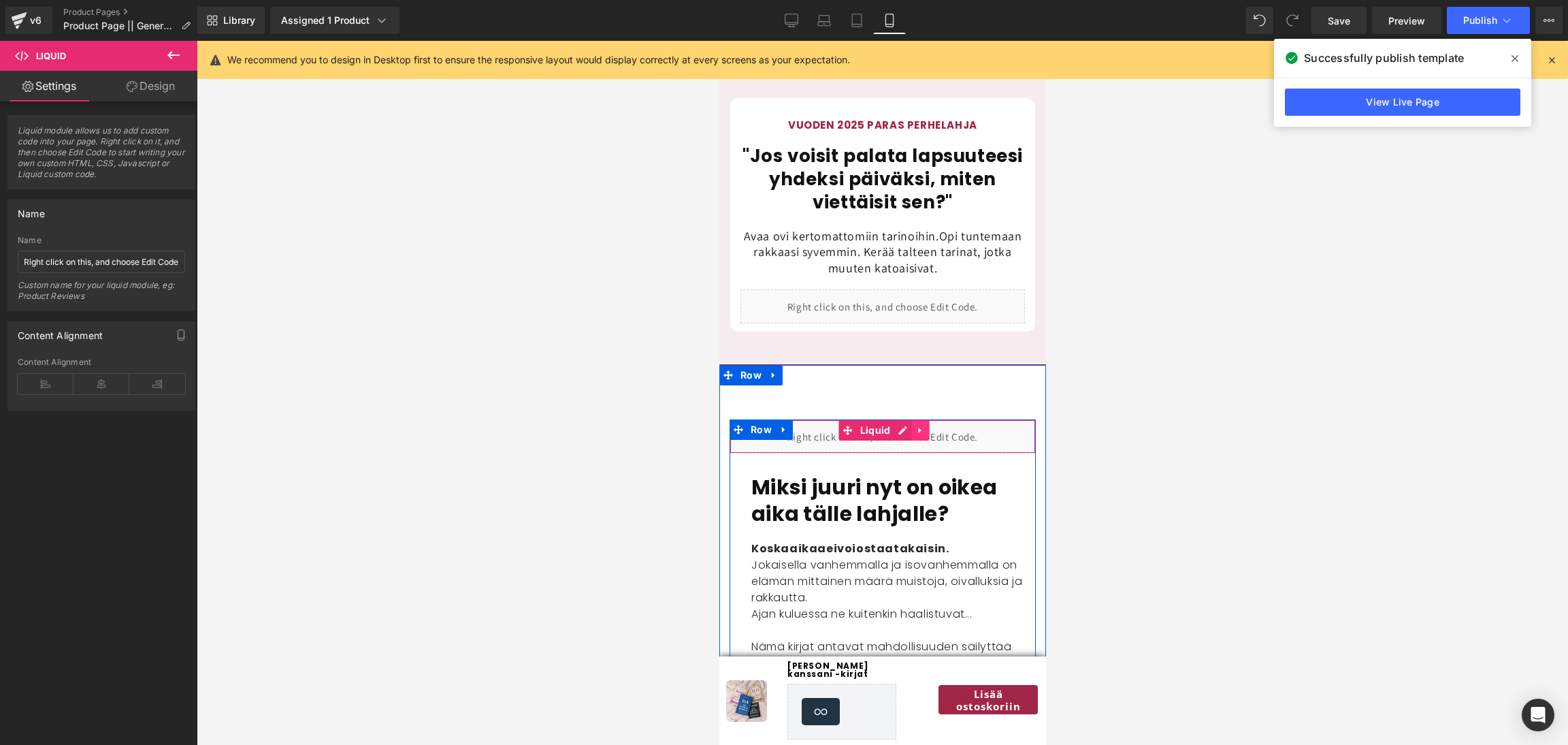
click at [916, 422] on link at bounding box center [920, 430] width 18 height 20
click at [930, 426] on icon at bounding box center [929, 430] width 9 height 10
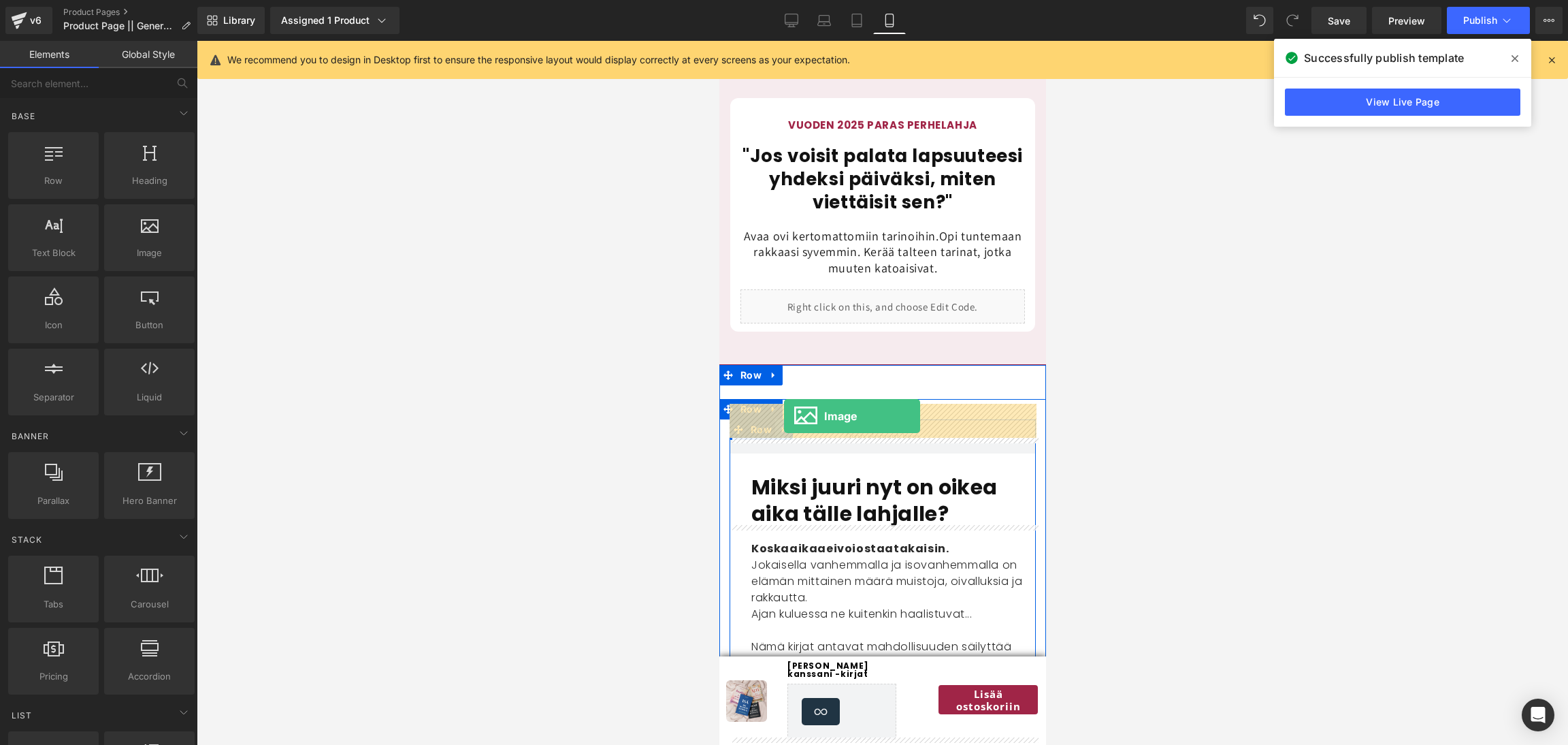
drag, startPoint x: 843, startPoint y: 272, endPoint x: 784, endPoint y: 417, distance: 156.5
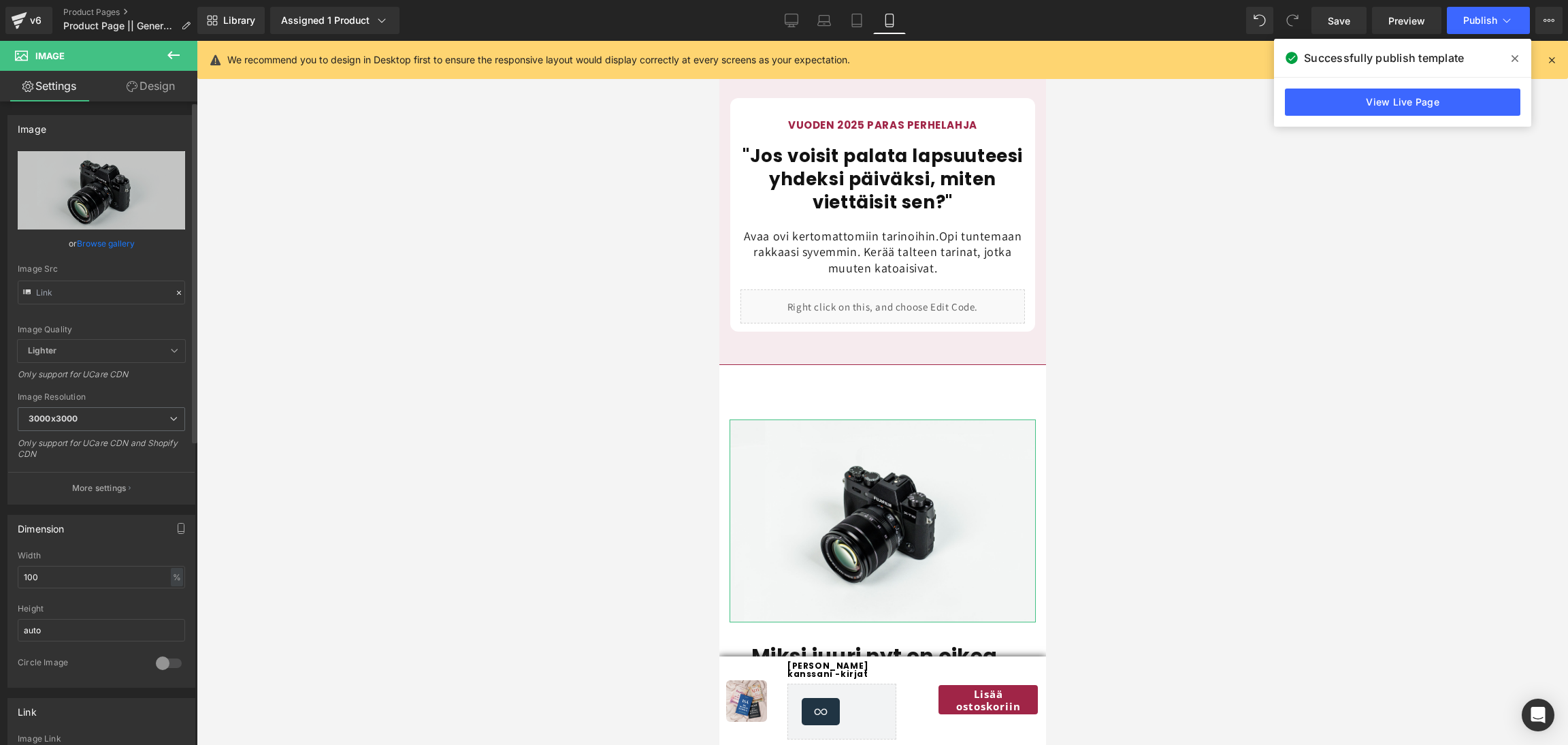
click at [108, 241] on link "Browse gallery" at bounding box center [105, 243] width 58 height 24
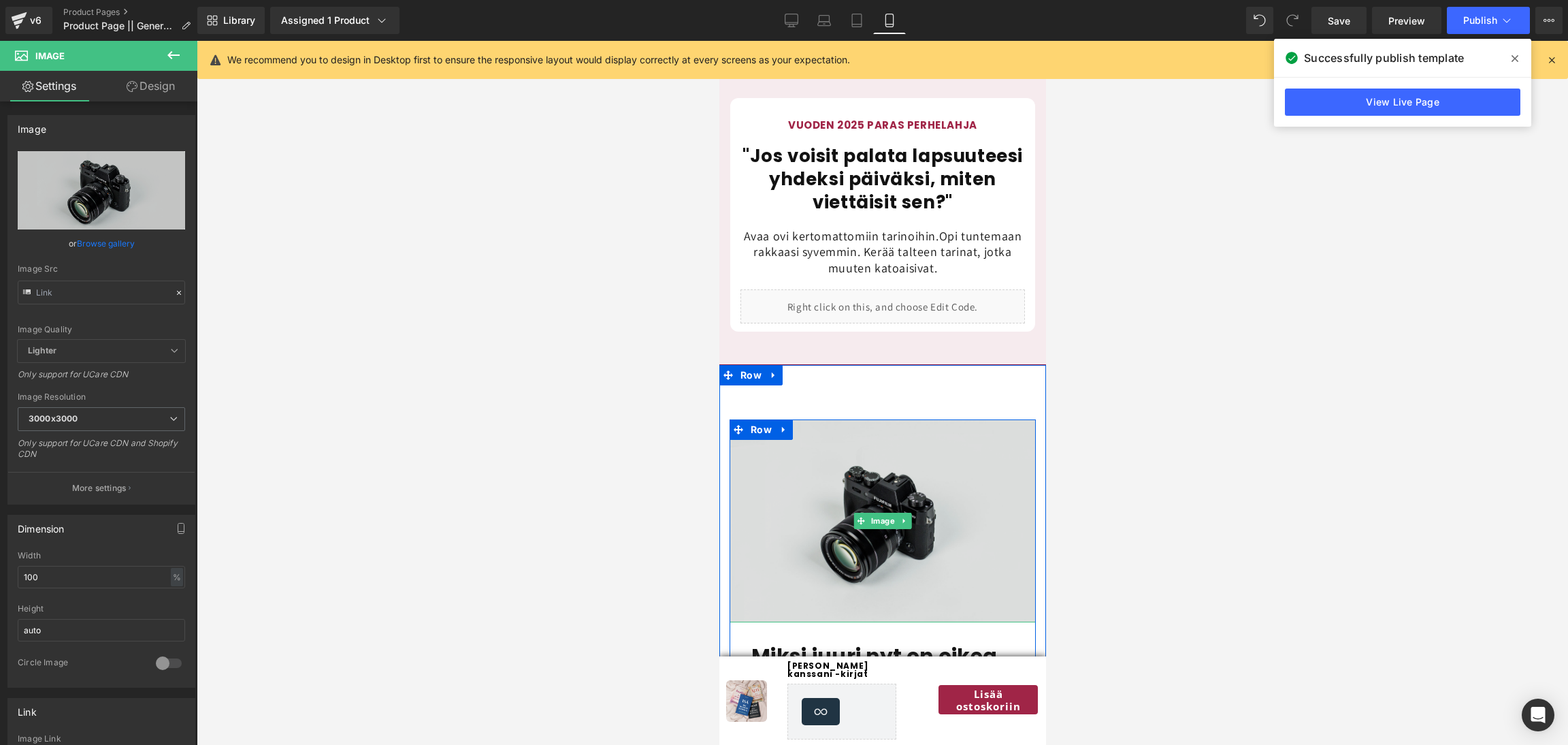
click at [813, 479] on img at bounding box center [881, 521] width 306 height 203
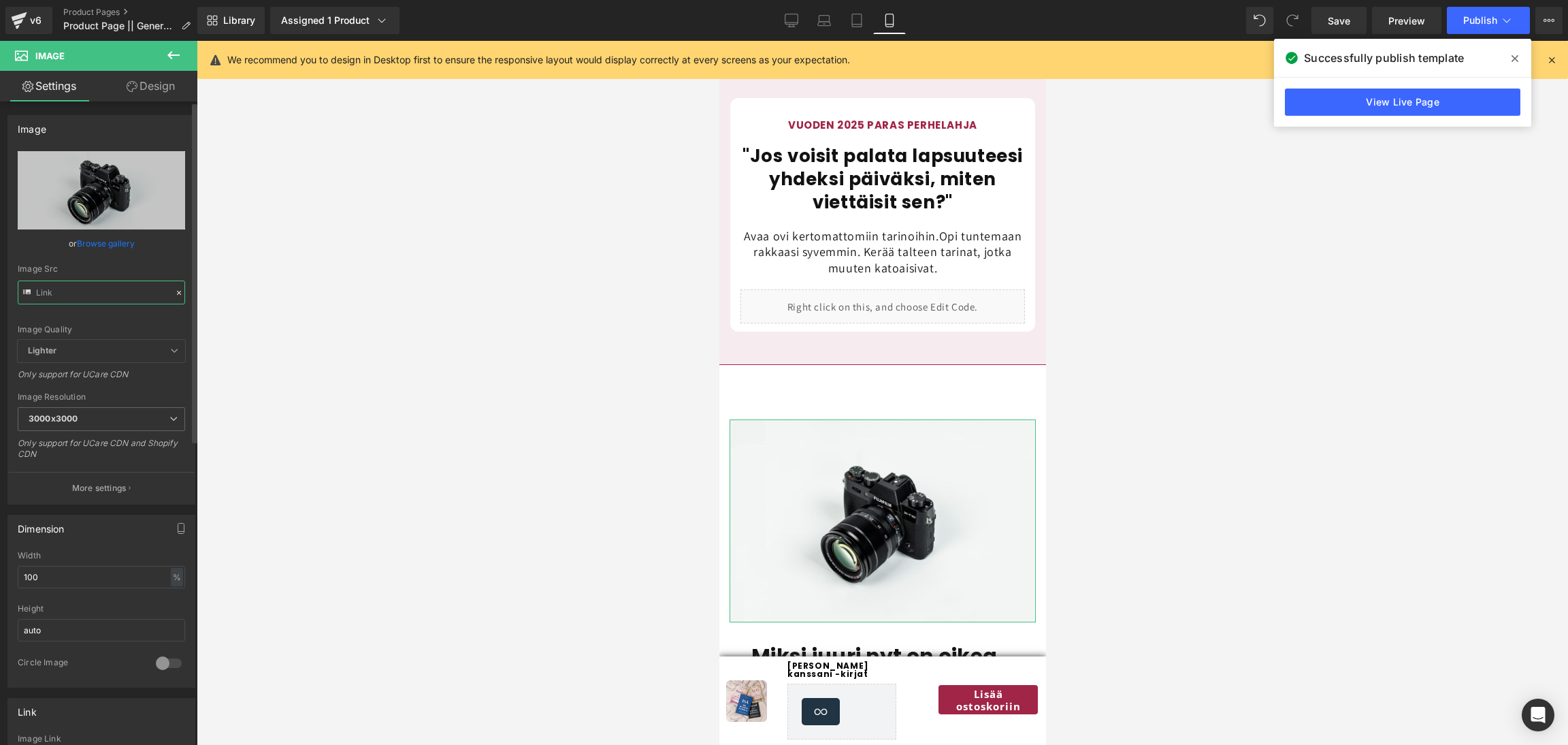
click at [136, 299] on input "text" at bounding box center [102, 292] width 167 height 24
paste input "https://cdn.shopify.com/s/files/1/0885/6328/6361/files/37_3000x3000.webp?v=1753…"
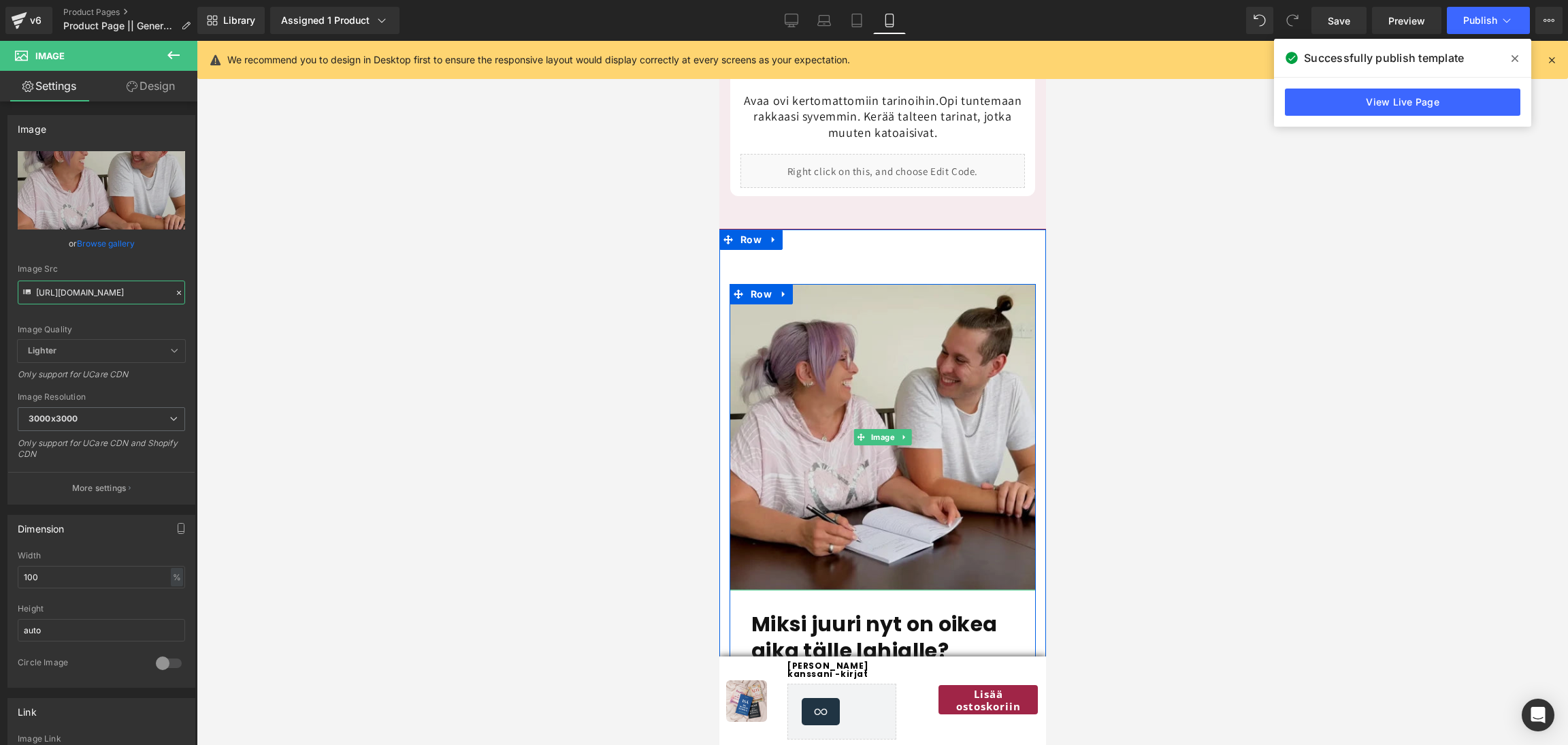
scroll to position [1966, 0]
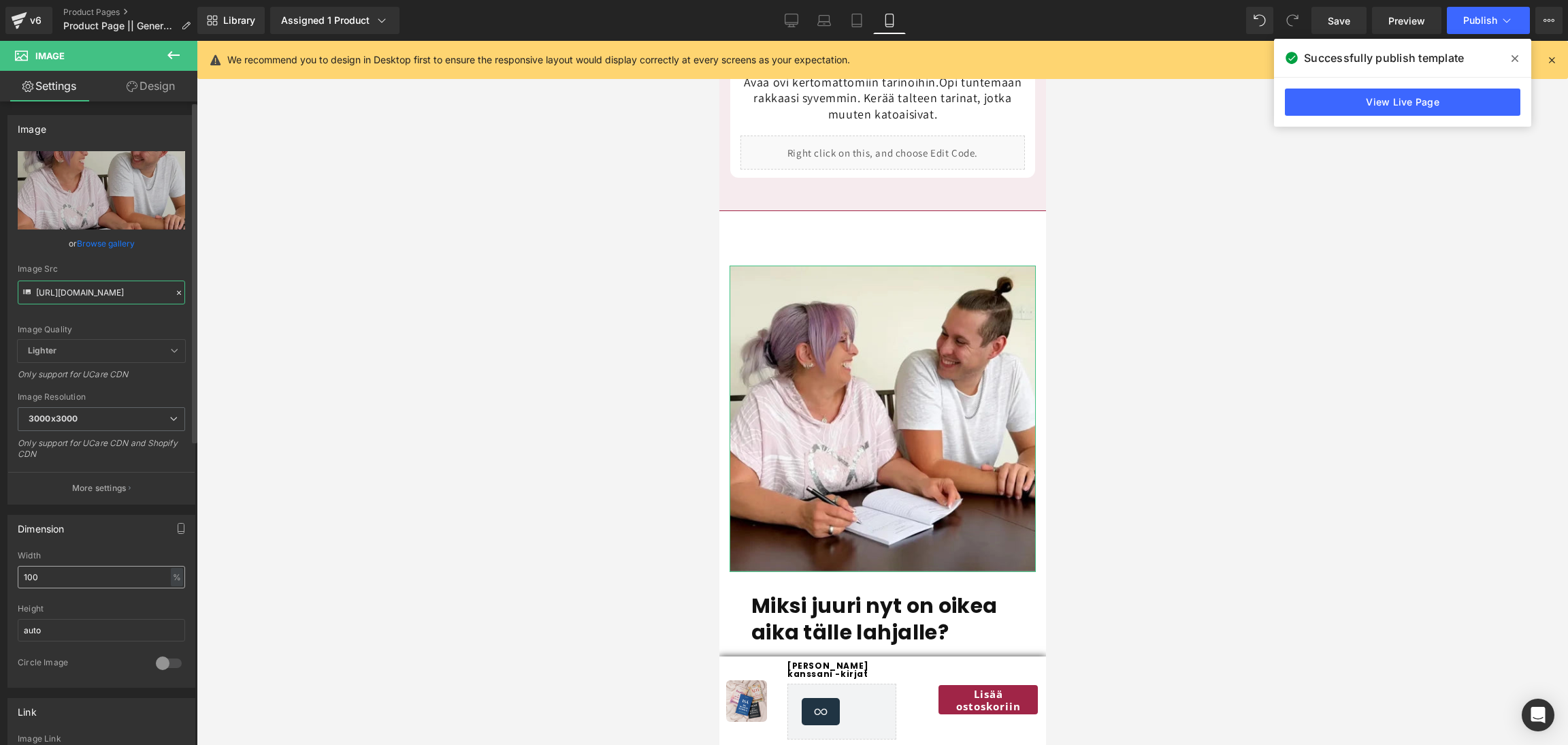
type input "https://cdn.shopify.com/s/files/1/0885/6328/6361/files/37_3000x3000.webp?v=1753…"
click at [66, 582] on input "100" at bounding box center [102, 577] width 167 height 23
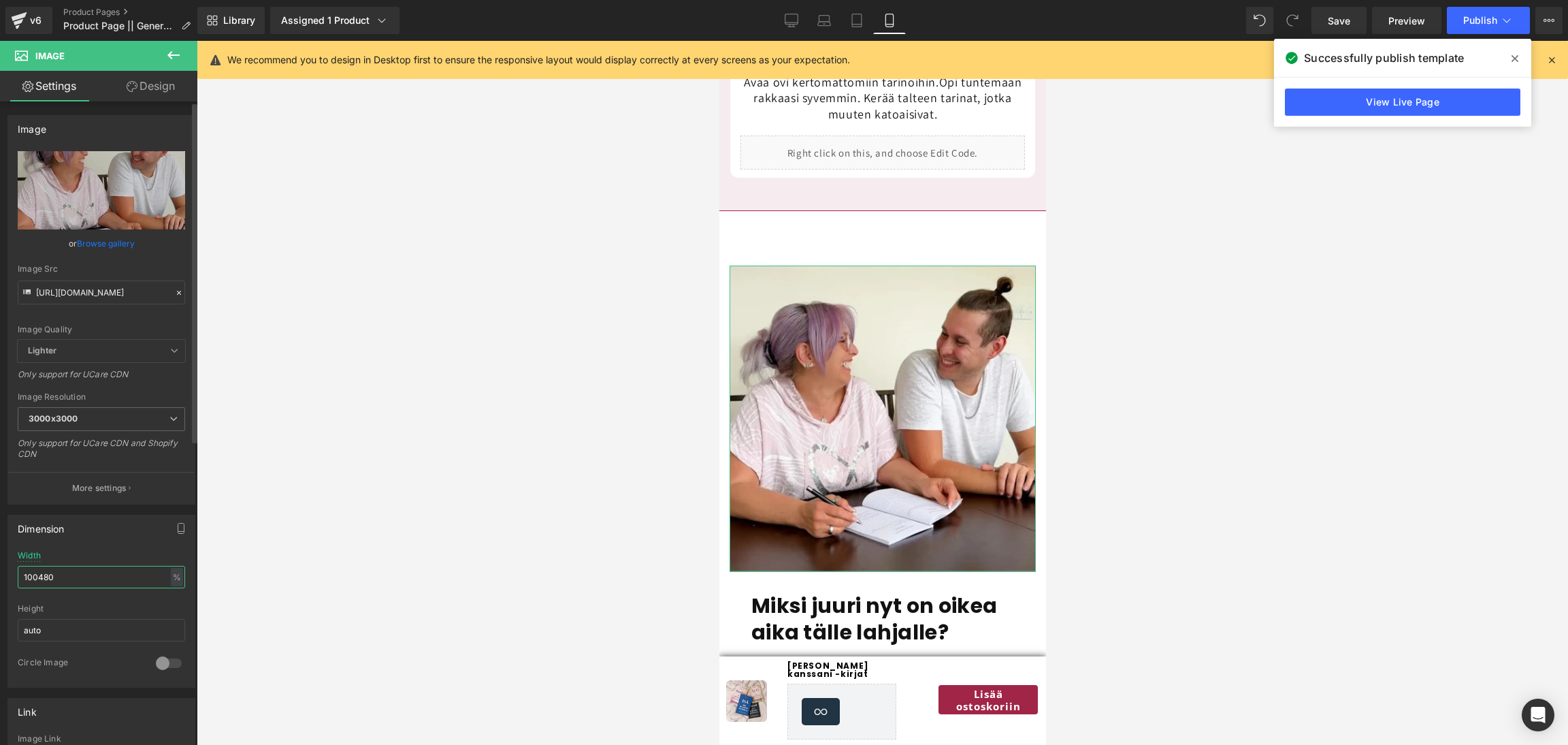
drag, startPoint x: 66, startPoint y: 582, endPoint x: 0, endPoint y: 583, distance: 66.0
click at [0, 583] on div "Dimension 100% Width 100480 % % px auto Height auto 0 Circle Image" at bounding box center [102, 596] width 203 height 183
type input "480"
click at [109, 621] on input "auto" at bounding box center [102, 630] width 167 height 23
drag, startPoint x: 109, startPoint y: 621, endPoint x: 8, endPoint y: 628, distance: 101.2
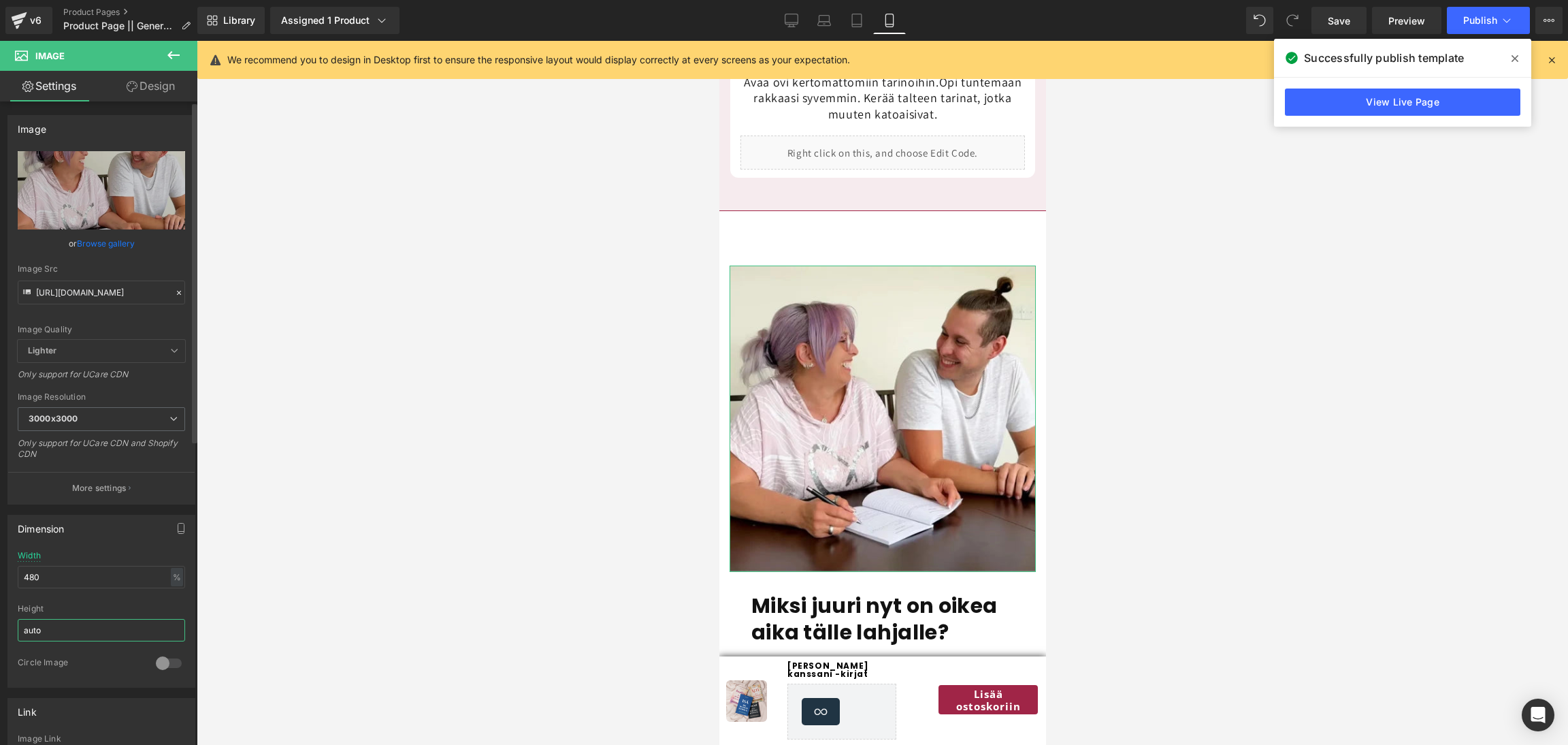
click at [9, 628] on div "100% Width 480 % % px auto Height auto 0 Circle Image" at bounding box center [102, 619] width 186 height 136
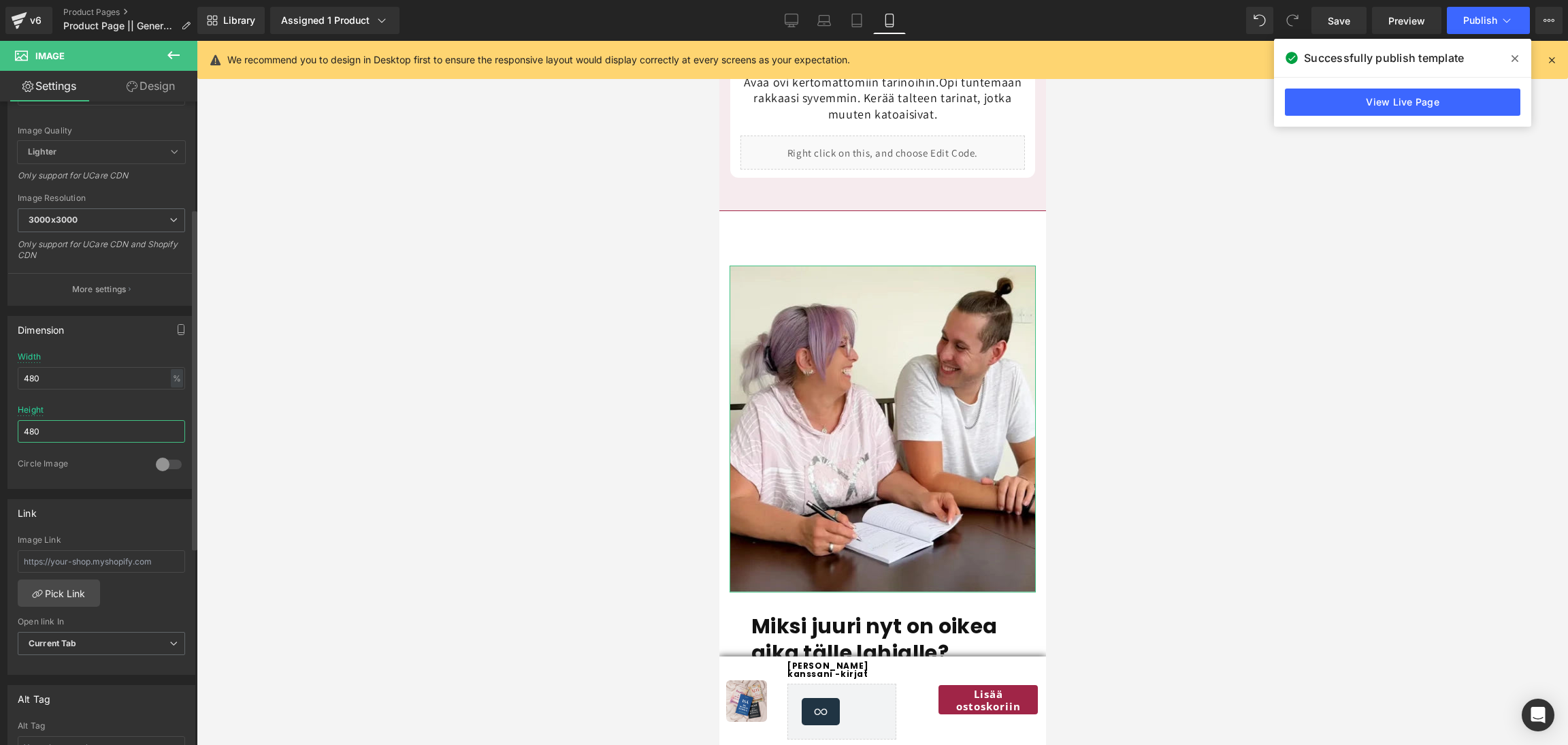
scroll to position [201, 0]
type input "480"
click at [130, 87] on icon at bounding box center [131, 86] width 10 height 10
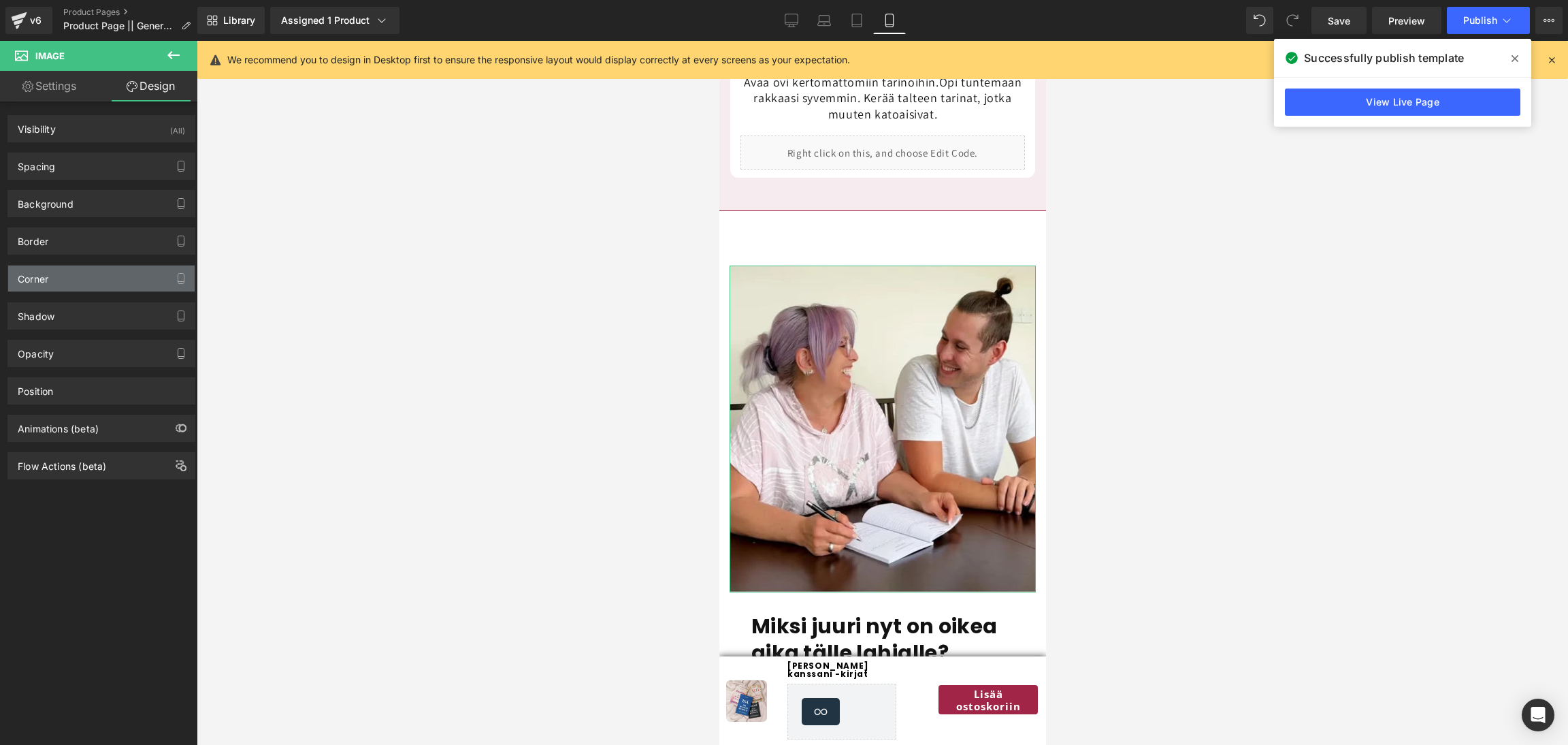
click at [40, 275] on div "Corner" at bounding box center [33, 275] width 30 height 19
click at [47, 295] on div "Shadow Shadow Style Drop Shadow Outer Shadow Shadow Color % More settings" at bounding box center [102, 310] width 203 height 37
click at [47, 283] on div "Corner" at bounding box center [33, 275] width 30 height 19
click at [83, 277] on div "Corner" at bounding box center [102, 277] width 186 height 26
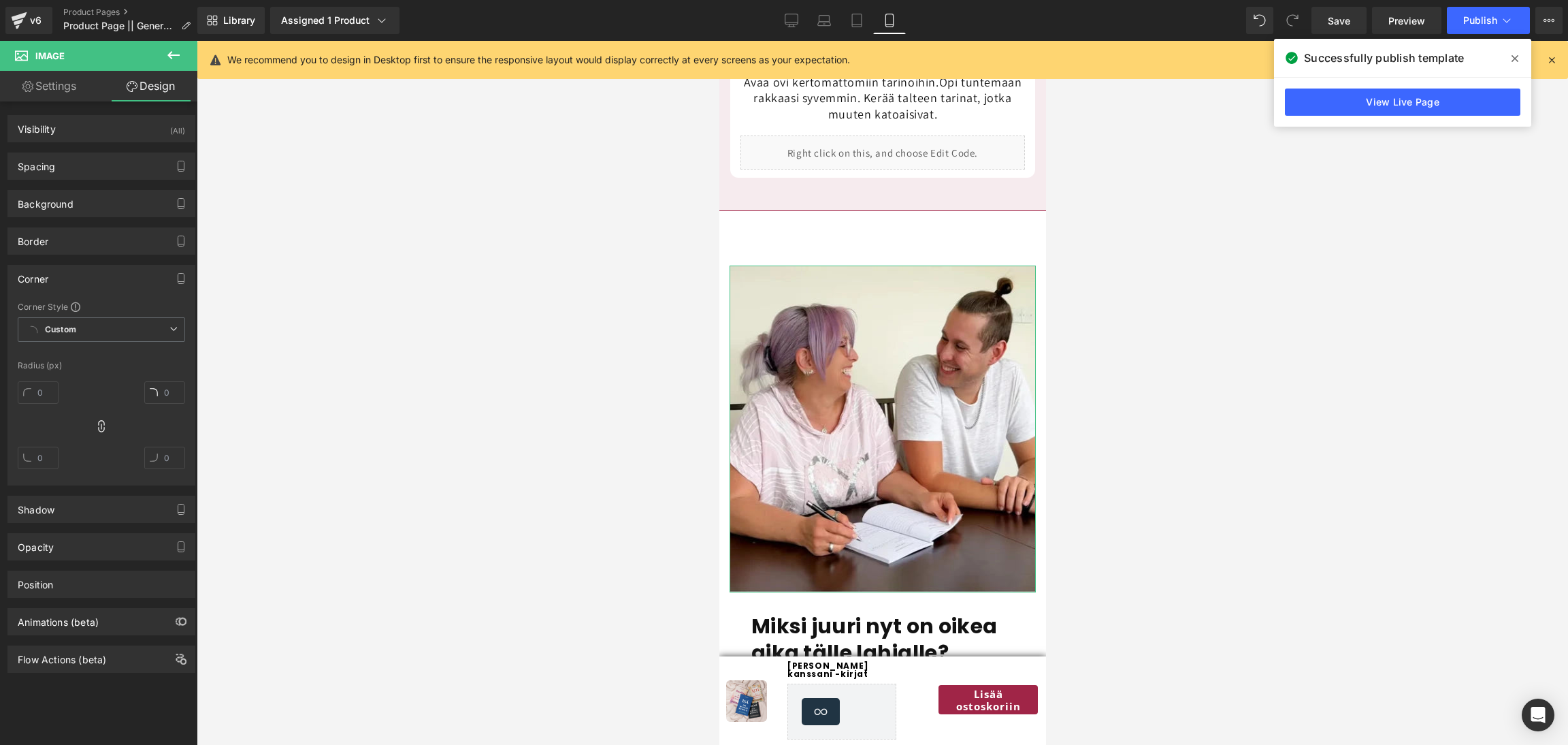
click at [83, 277] on div "Corner" at bounding box center [102, 277] width 186 height 26
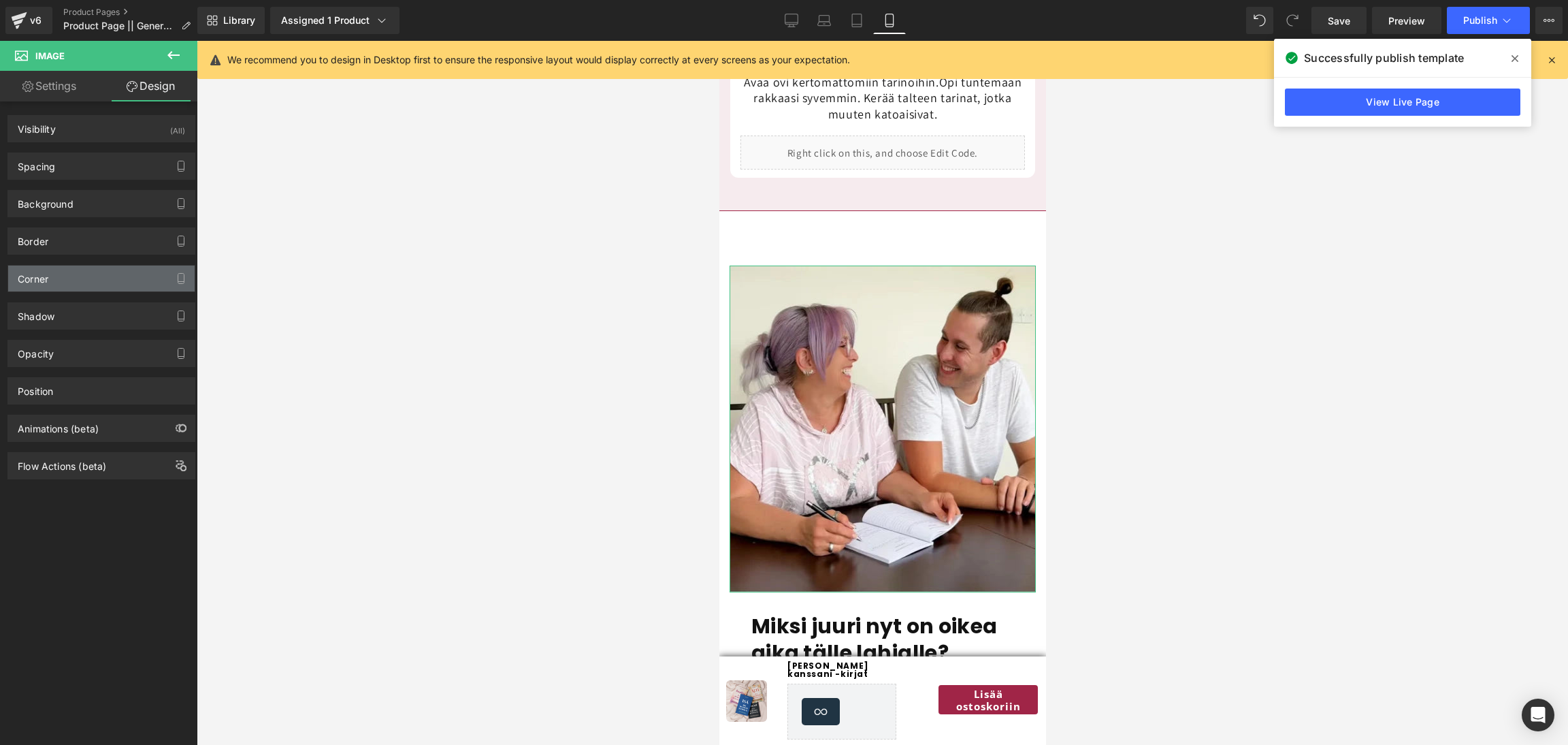
click at [83, 277] on div "Corner" at bounding box center [102, 277] width 186 height 26
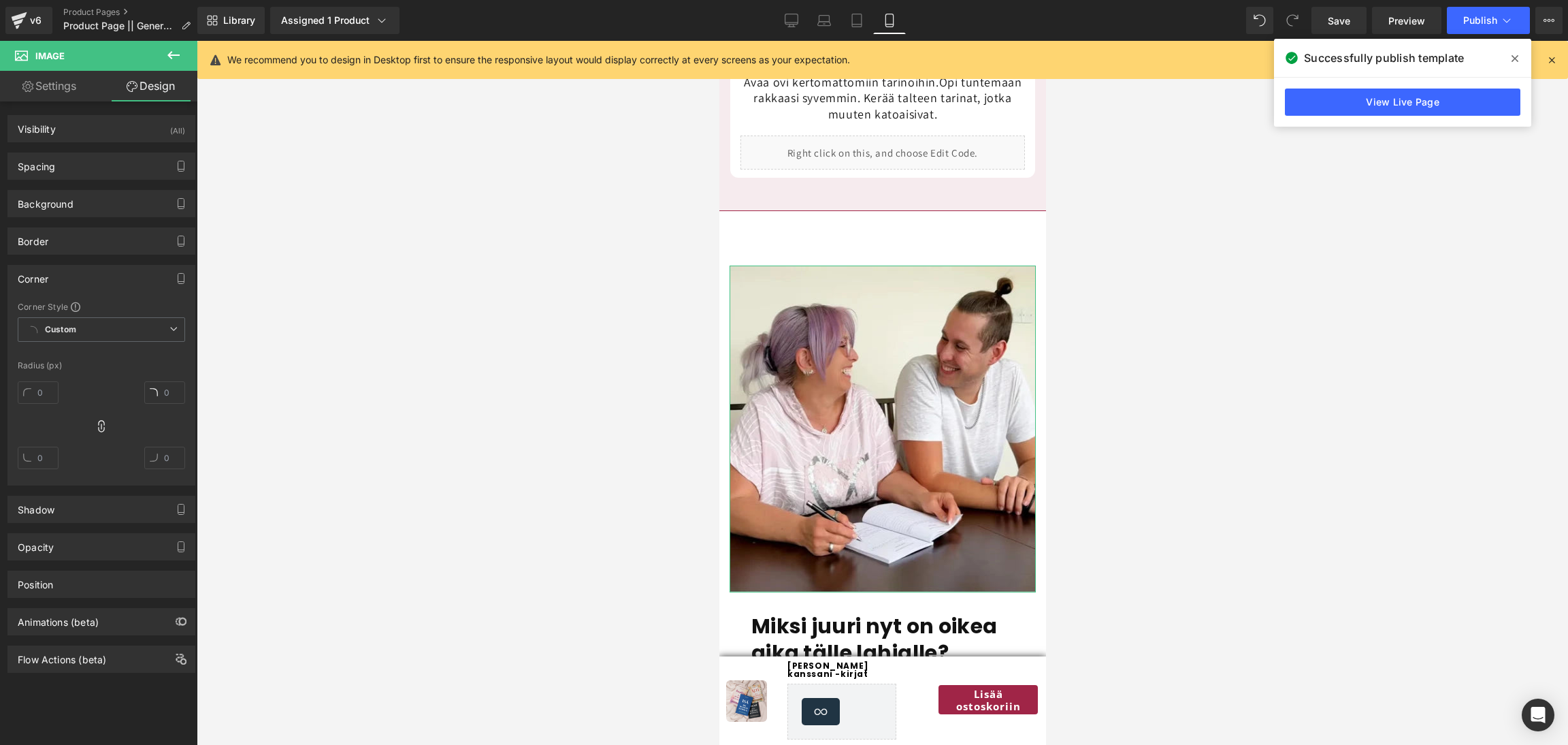
click at [46, 409] on div at bounding box center [38, 398] width 41 height 44
click at [42, 392] on input "text" at bounding box center [38, 392] width 41 height 23
type input "12"
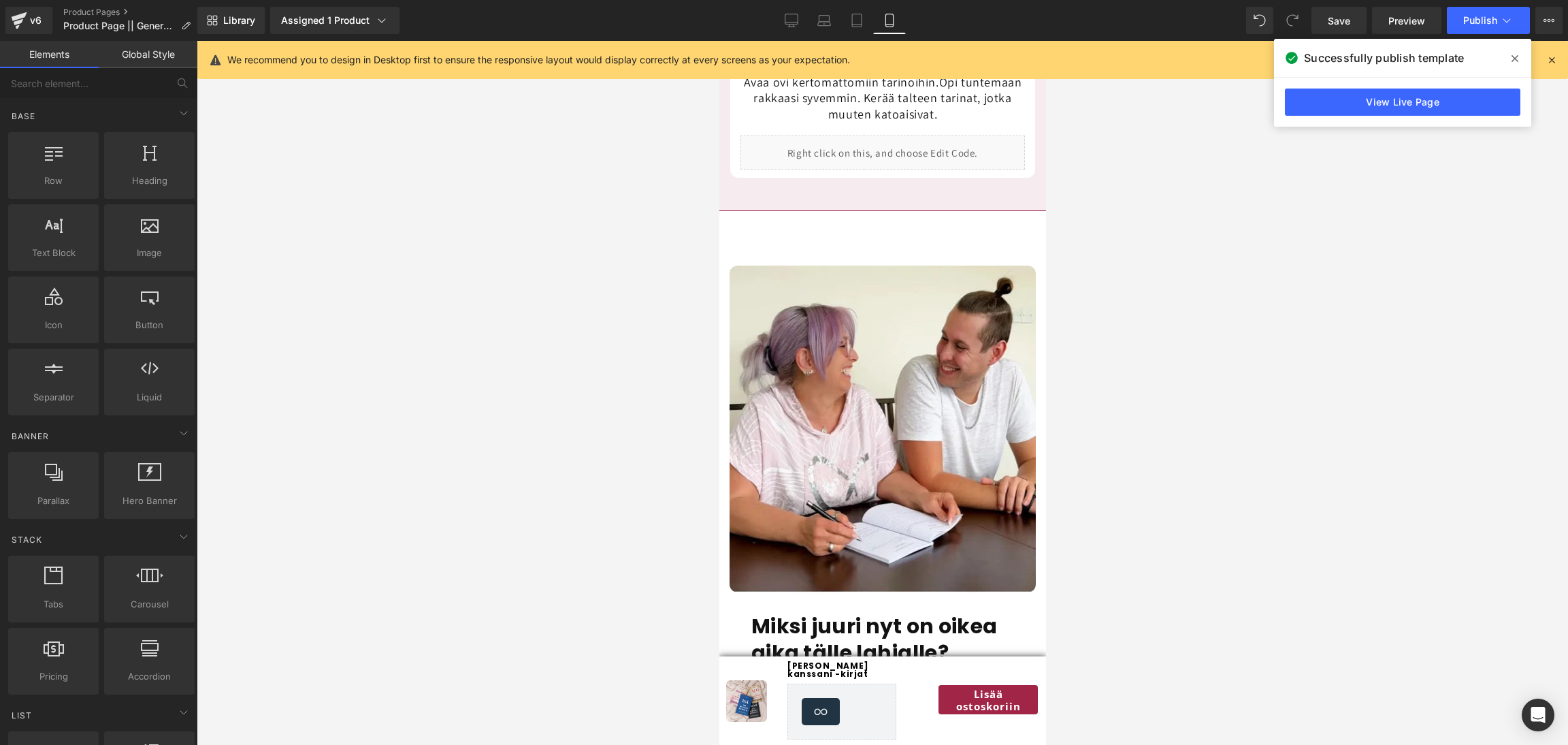
click at [1075, 443] on div at bounding box center [882, 392] width 1371 height 704
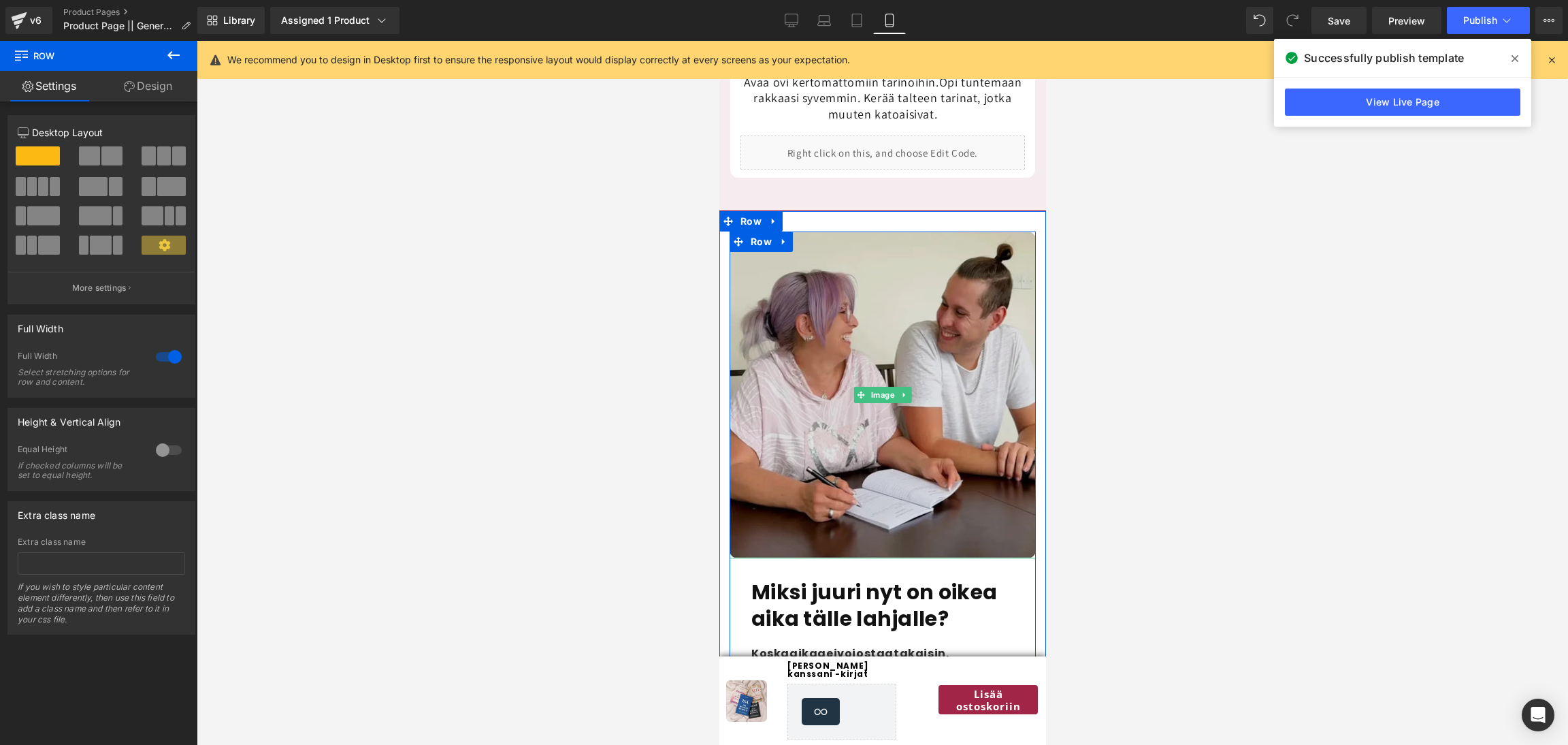
click at [887, 221] on div "Image Miksi juuri nyt on oikea aika tälle lahjalle? Heading Koska aikaa ei voi …" at bounding box center [882, 585] width 327 height 750
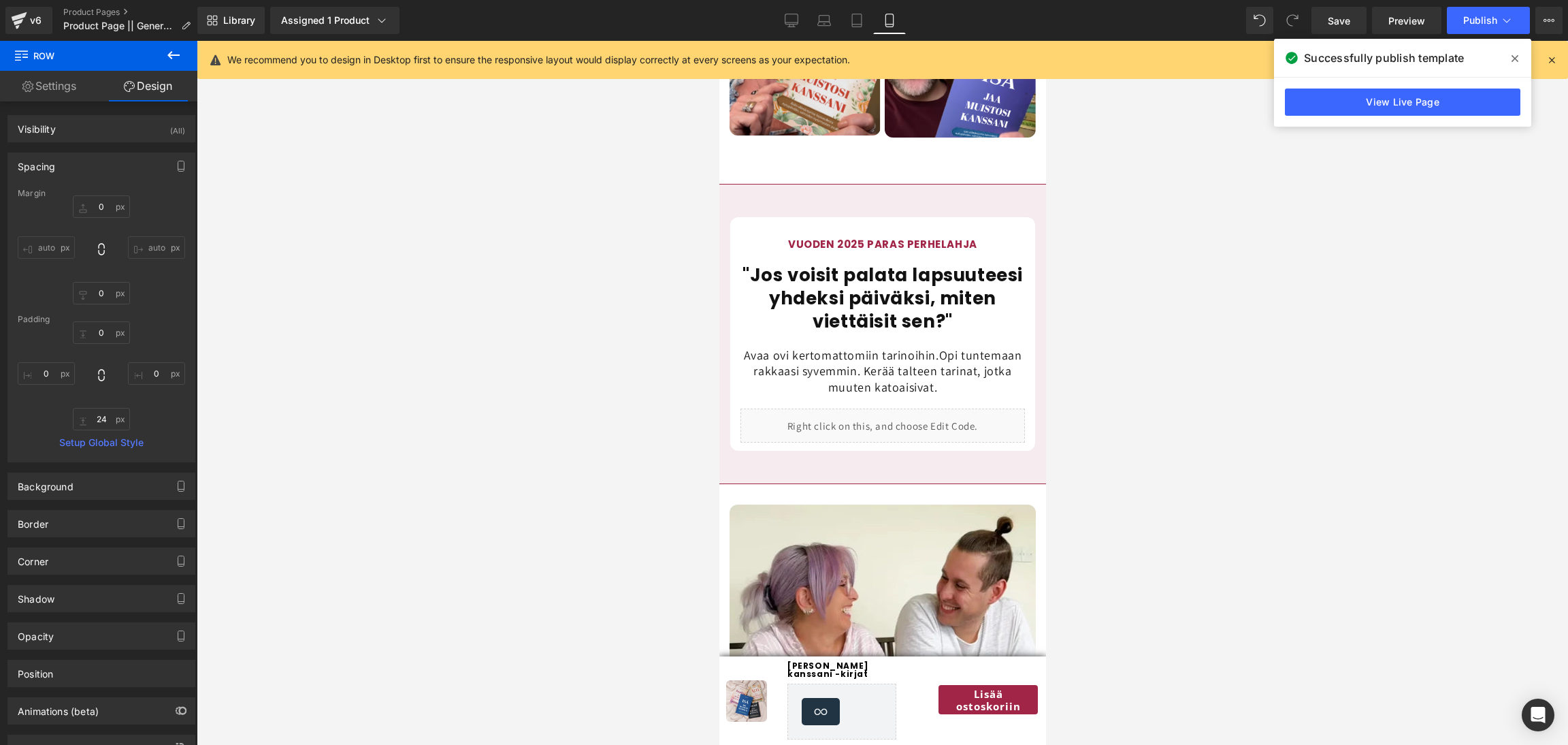
scroll to position [1689, 0]
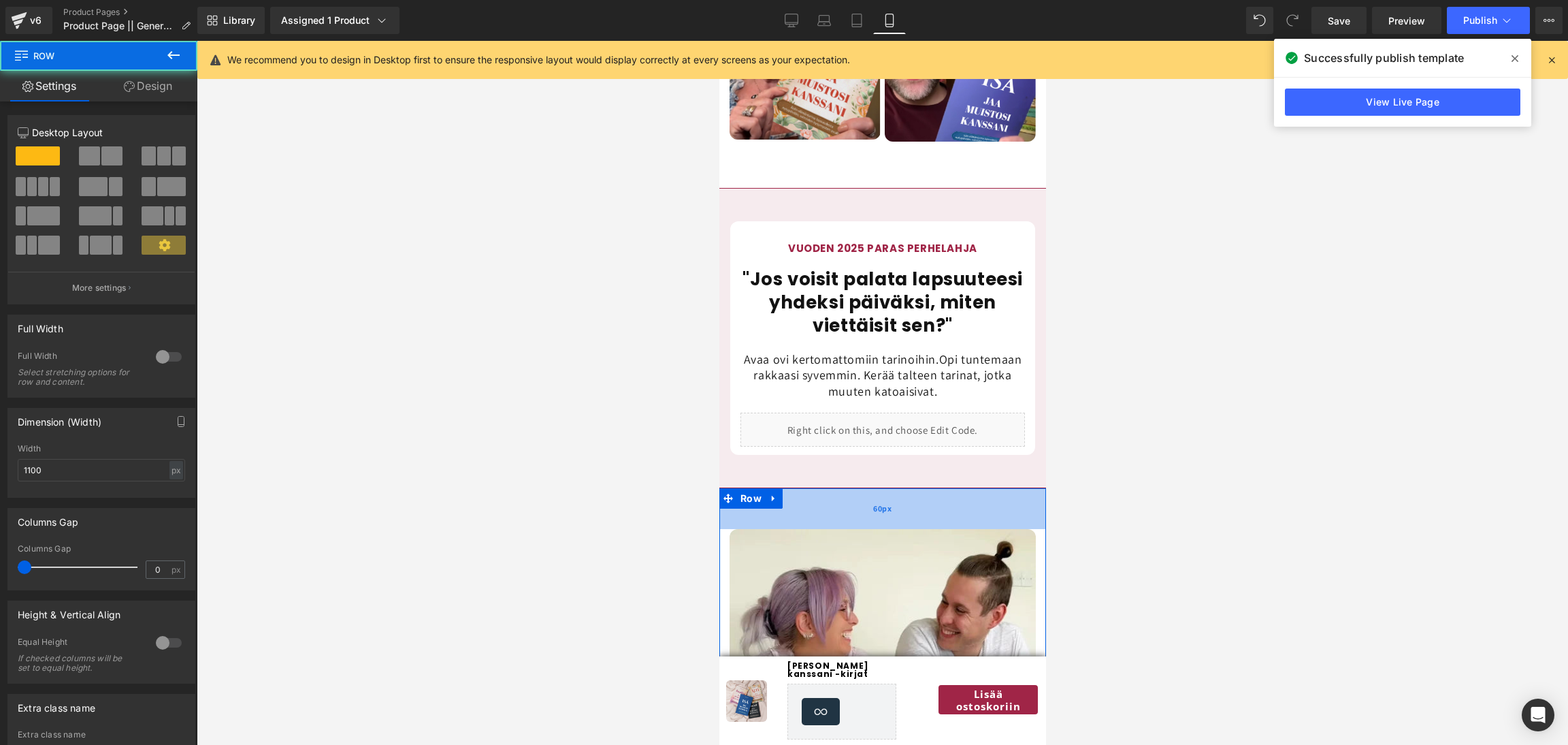
drag, startPoint x: 873, startPoint y: 486, endPoint x: 878, endPoint y: 506, distance: 20.6
click at [878, 506] on div "60px" at bounding box center [882, 508] width 327 height 41
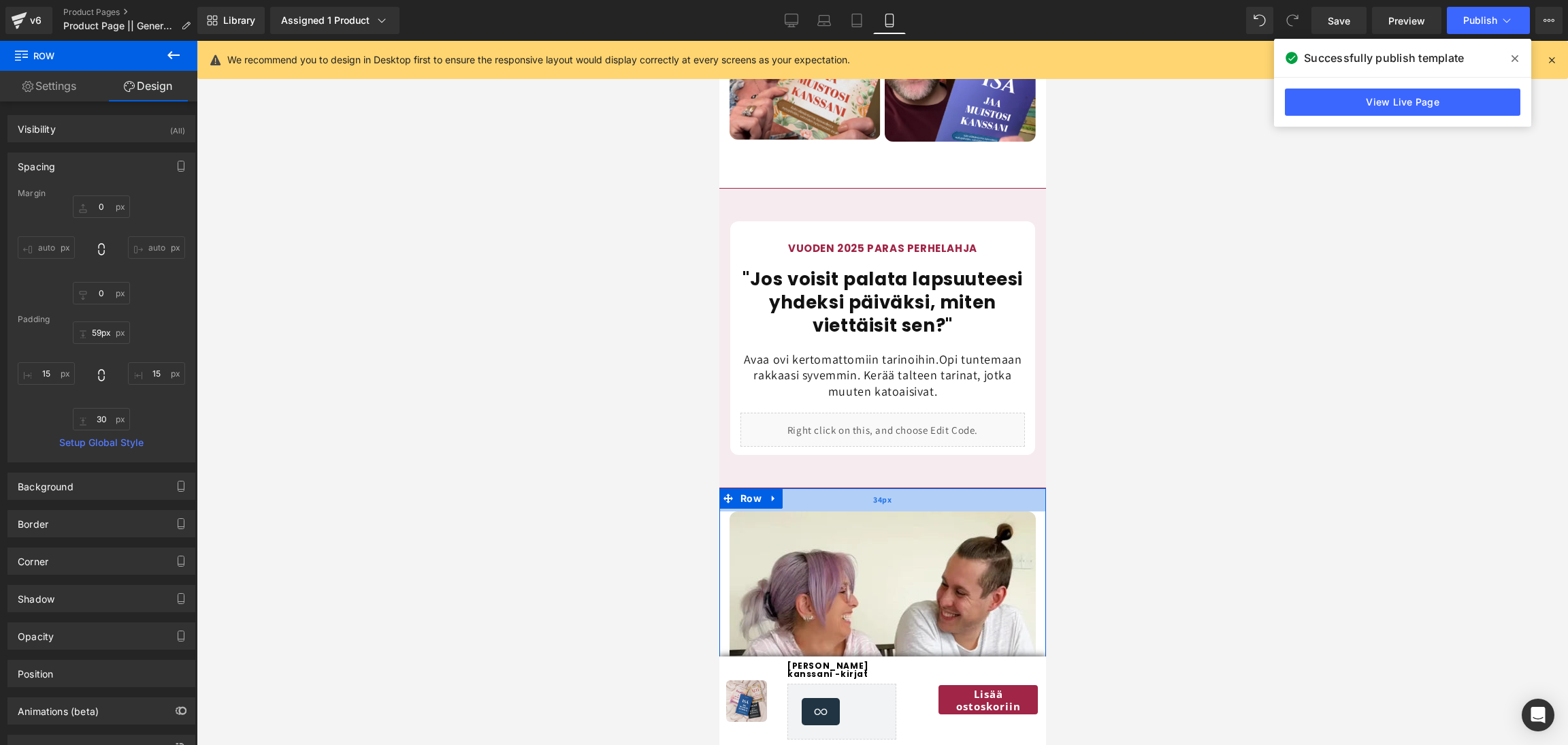
drag, startPoint x: 878, startPoint y: 506, endPoint x: 878, endPoint y: 487, distance: 19.0
click at [878, 488] on div "34px" at bounding box center [882, 500] width 327 height 23
click at [1126, 472] on div at bounding box center [882, 392] width 1371 height 704
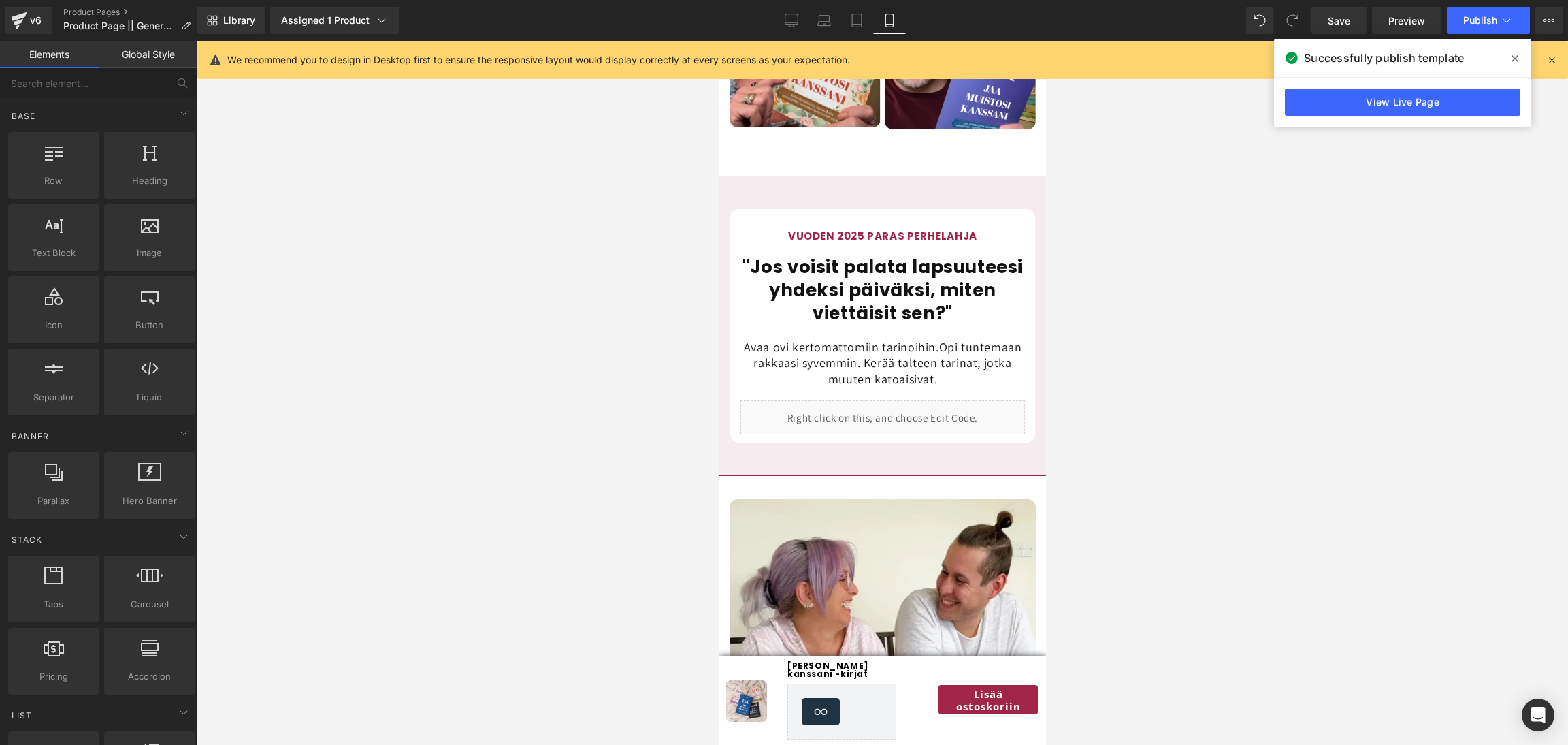
scroll to position [1681, 0]
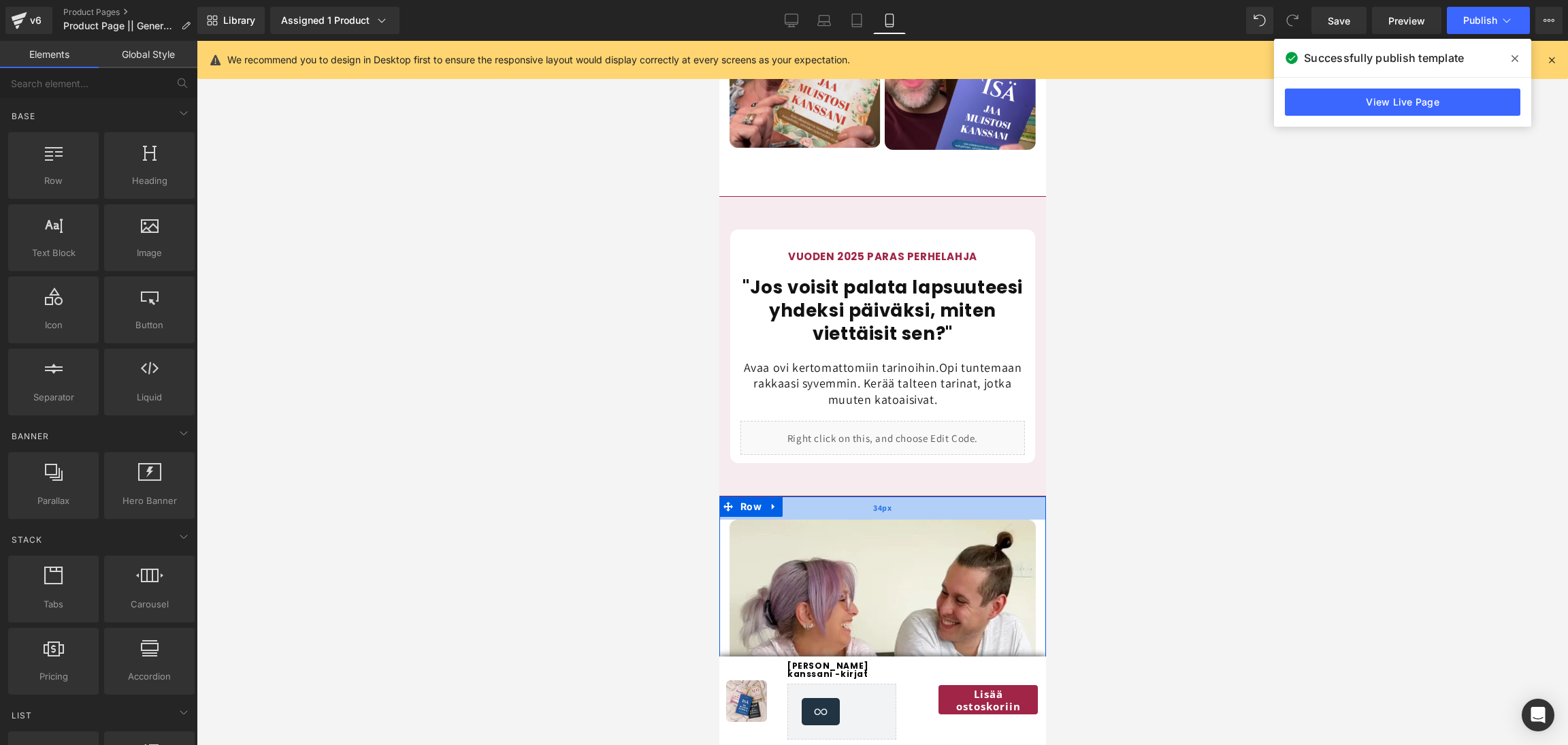
click at [876, 501] on span "34px" at bounding box center [881, 508] width 18 height 15
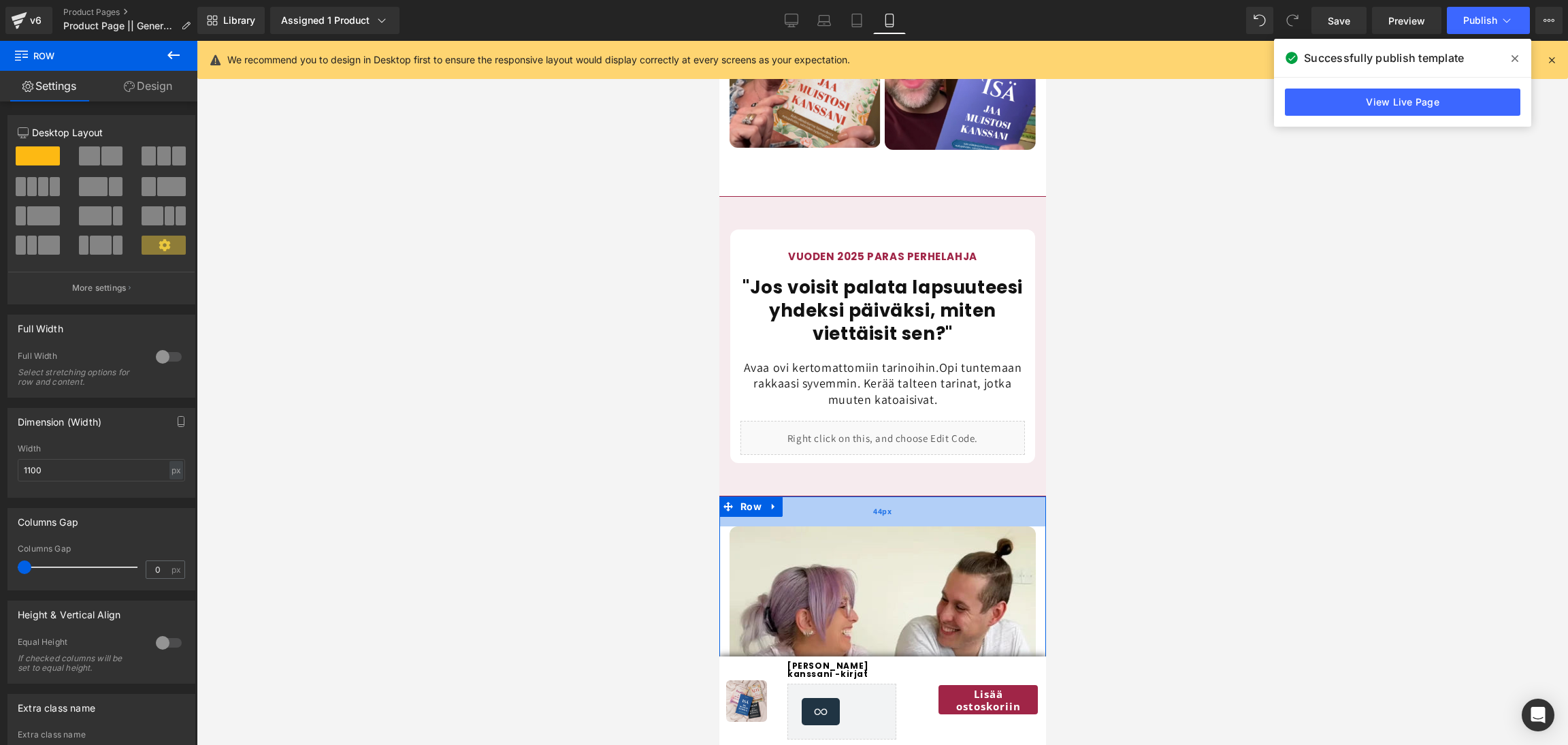
drag, startPoint x: 873, startPoint y: 504, endPoint x: 878, endPoint y: 511, distance: 8.6
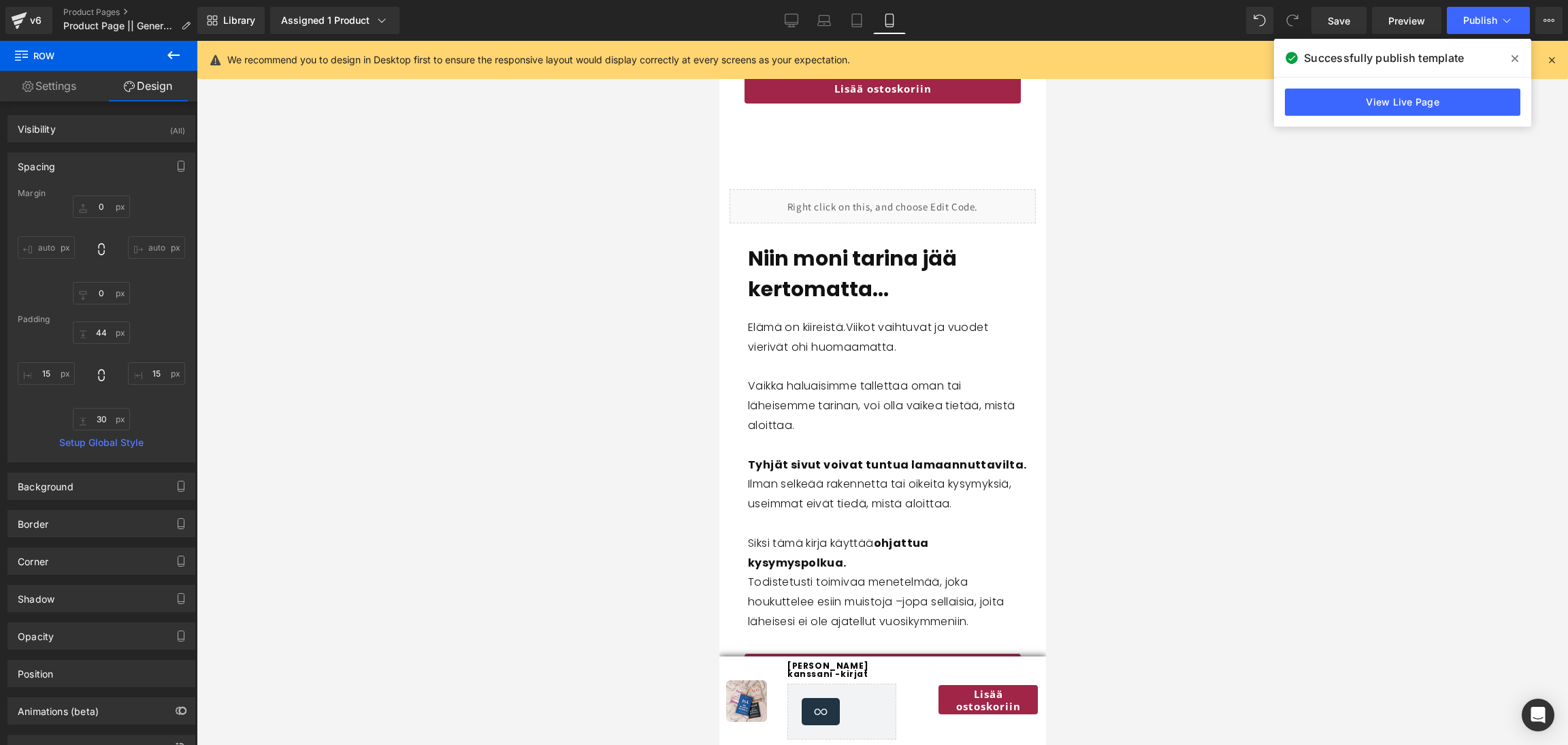
scroll to position [2783, 0]
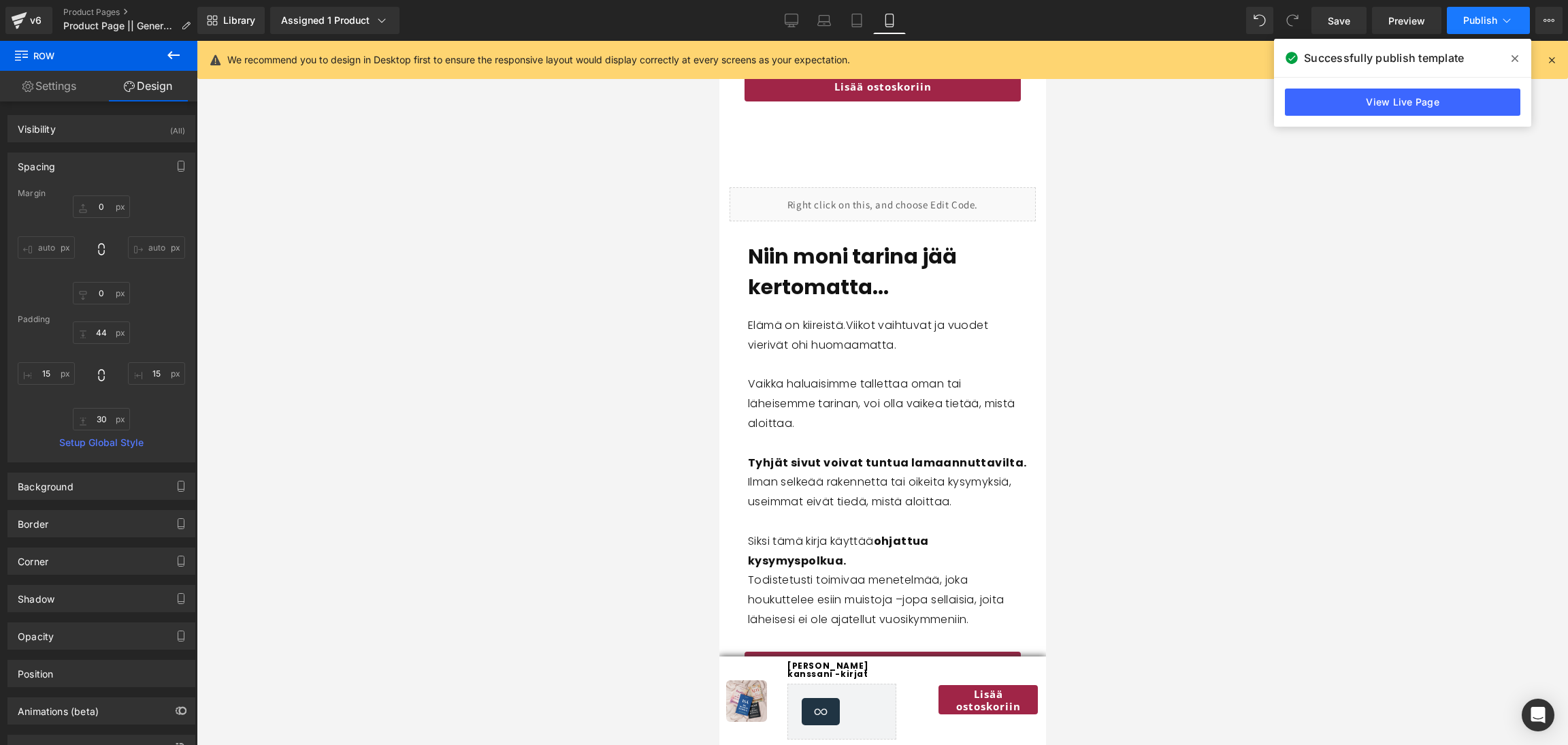
click at [1478, 22] on span "Publish" at bounding box center [1481, 20] width 34 height 10
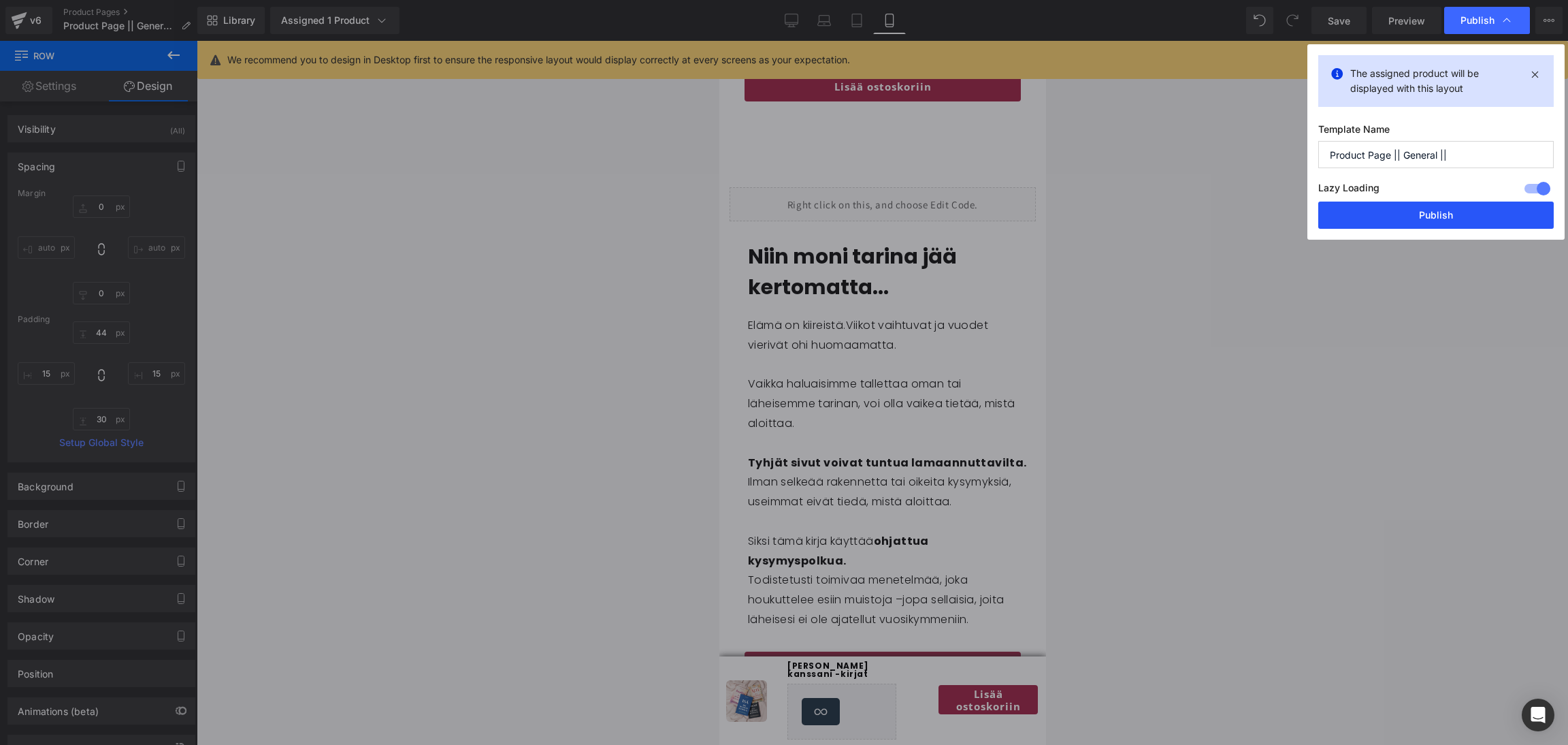
click at [1394, 215] on button "Publish" at bounding box center [1436, 215] width 236 height 28
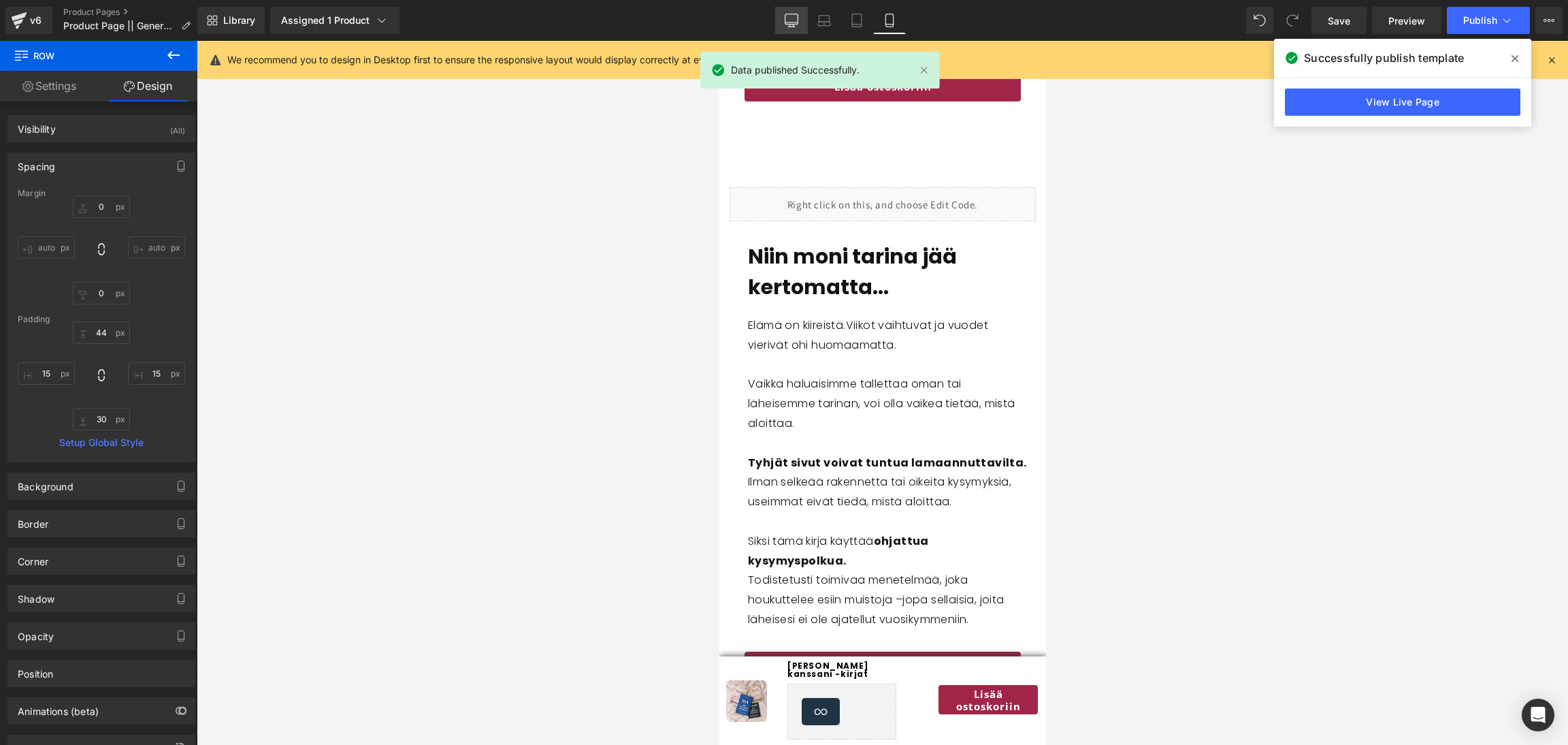
click at [784, 15] on link "Desktop" at bounding box center [791, 20] width 32 height 28
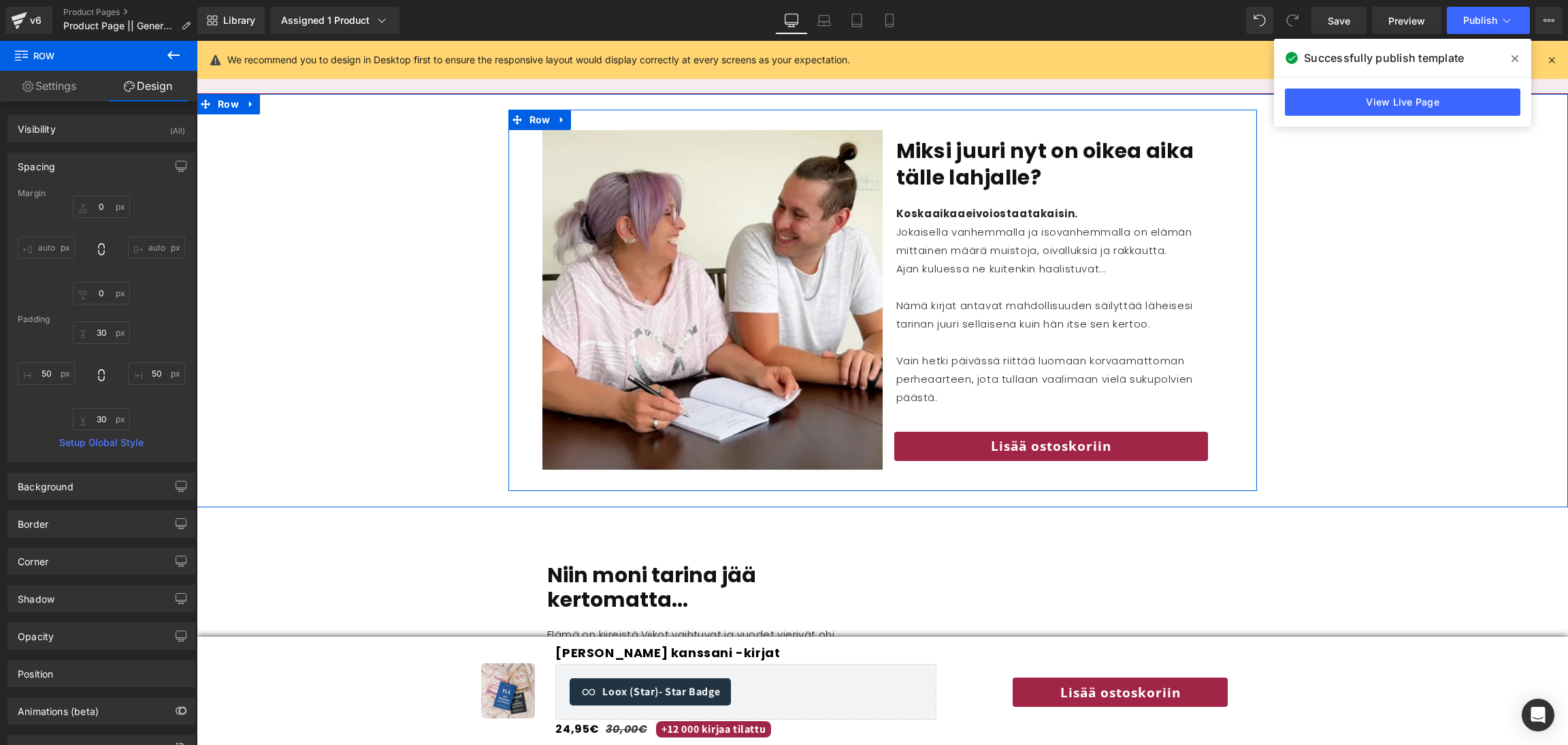
scroll to position [1497, 0]
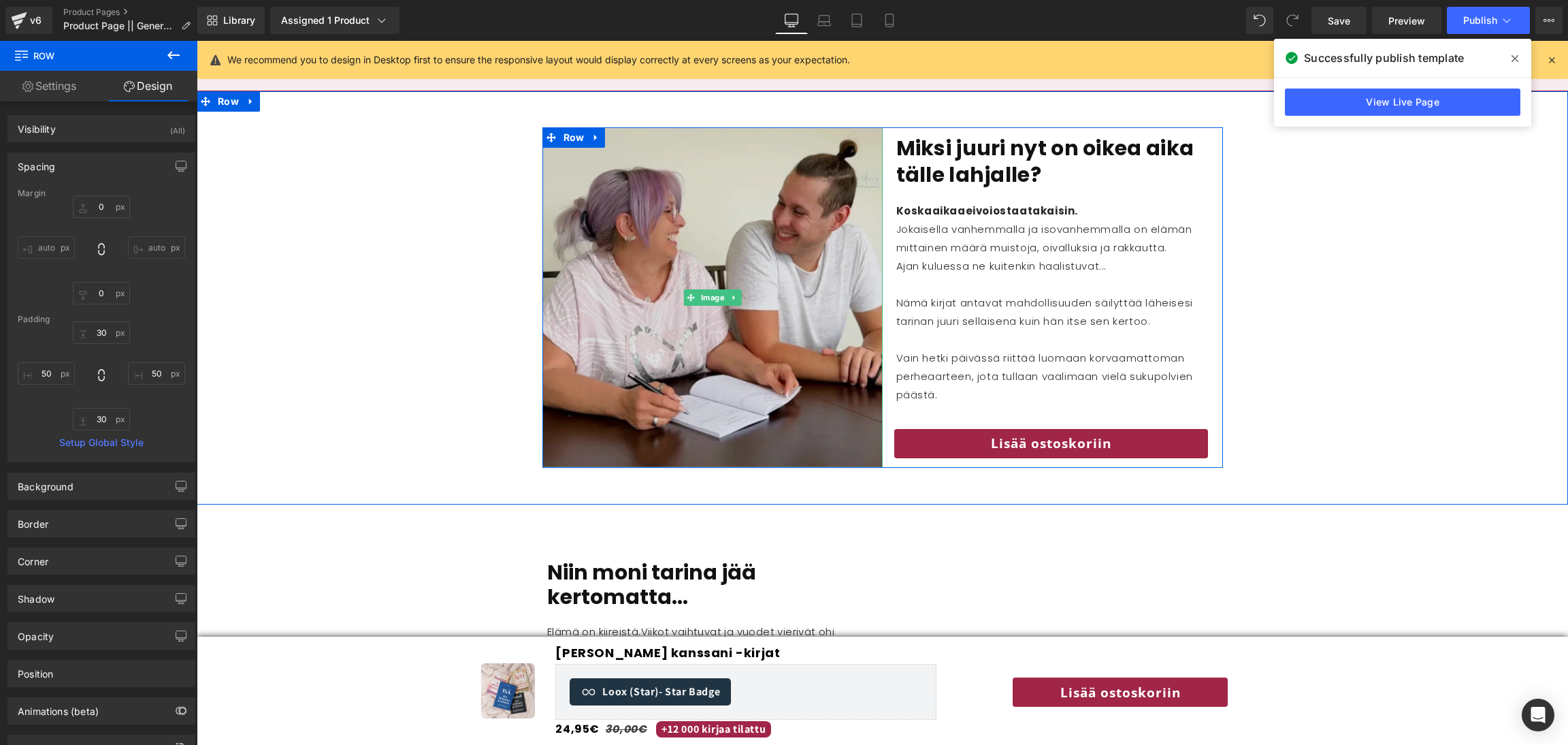
click at [733, 303] on img at bounding box center [712, 297] width 340 height 340
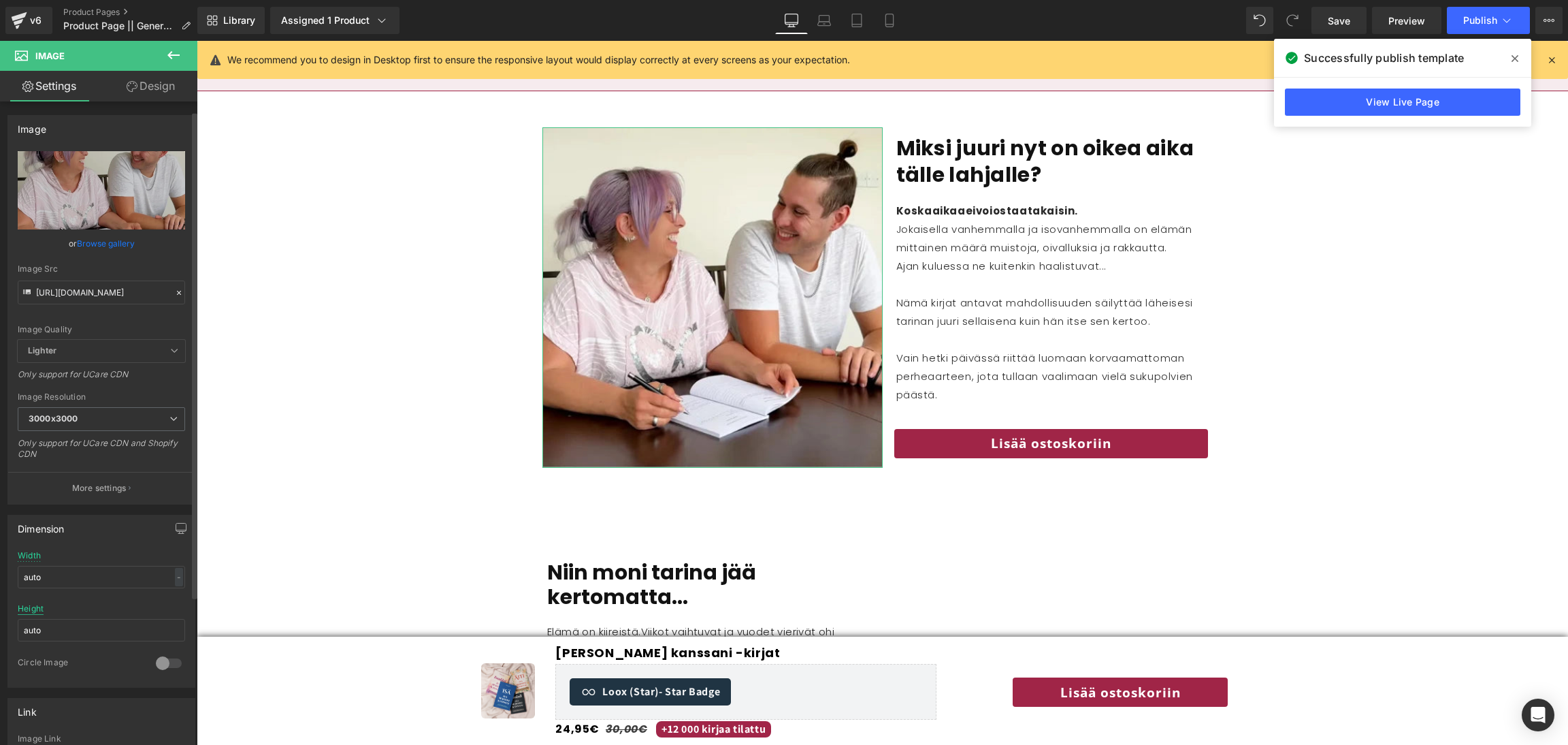
scroll to position [25, 0]
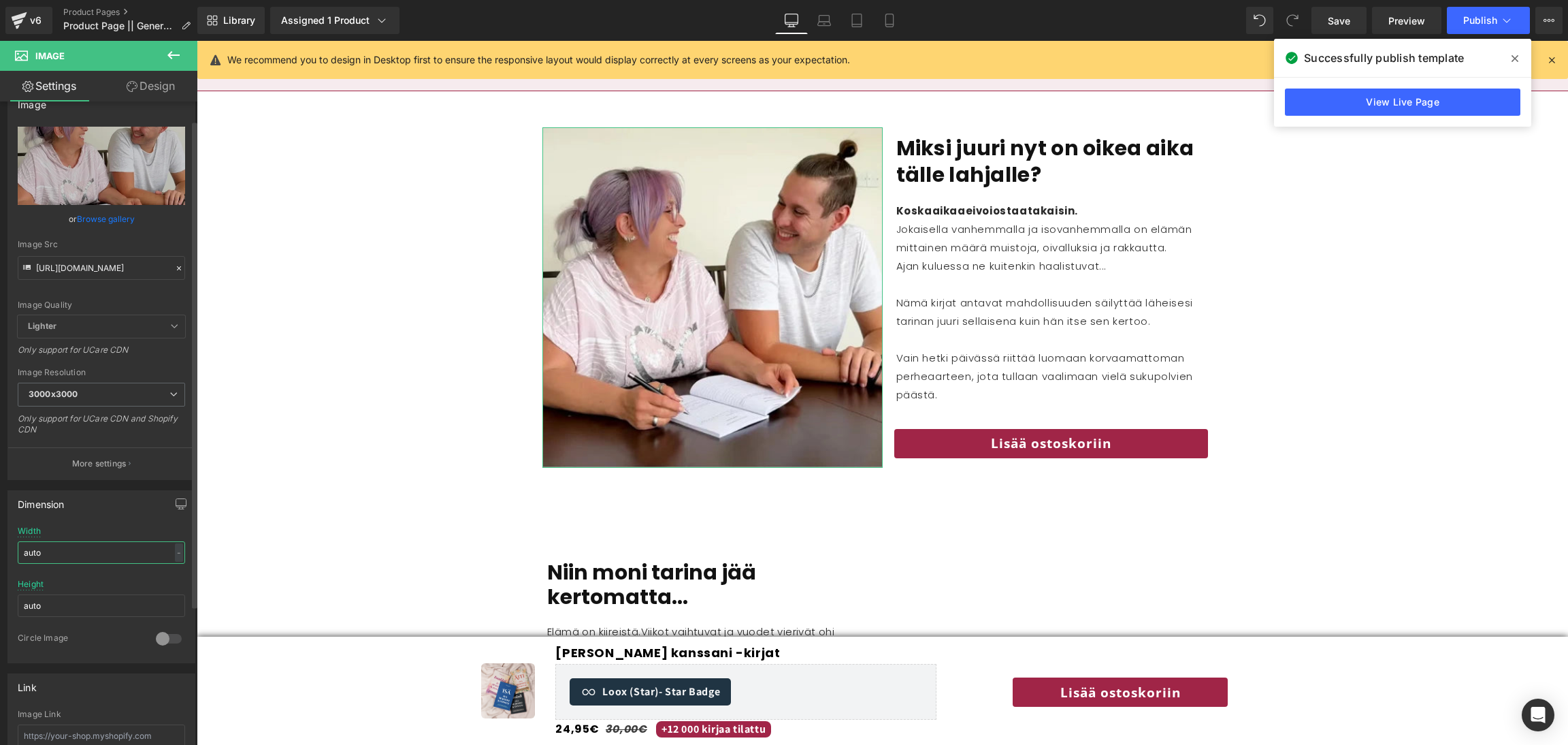
drag, startPoint x: 56, startPoint y: 551, endPoint x: 0, endPoint y: 546, distance: 56.2
click at [0, 546] on div "Dimension auto Width auto - % px auto Height auto 0 Circle Image" at bounding box center [102, 571] width 203 height 183
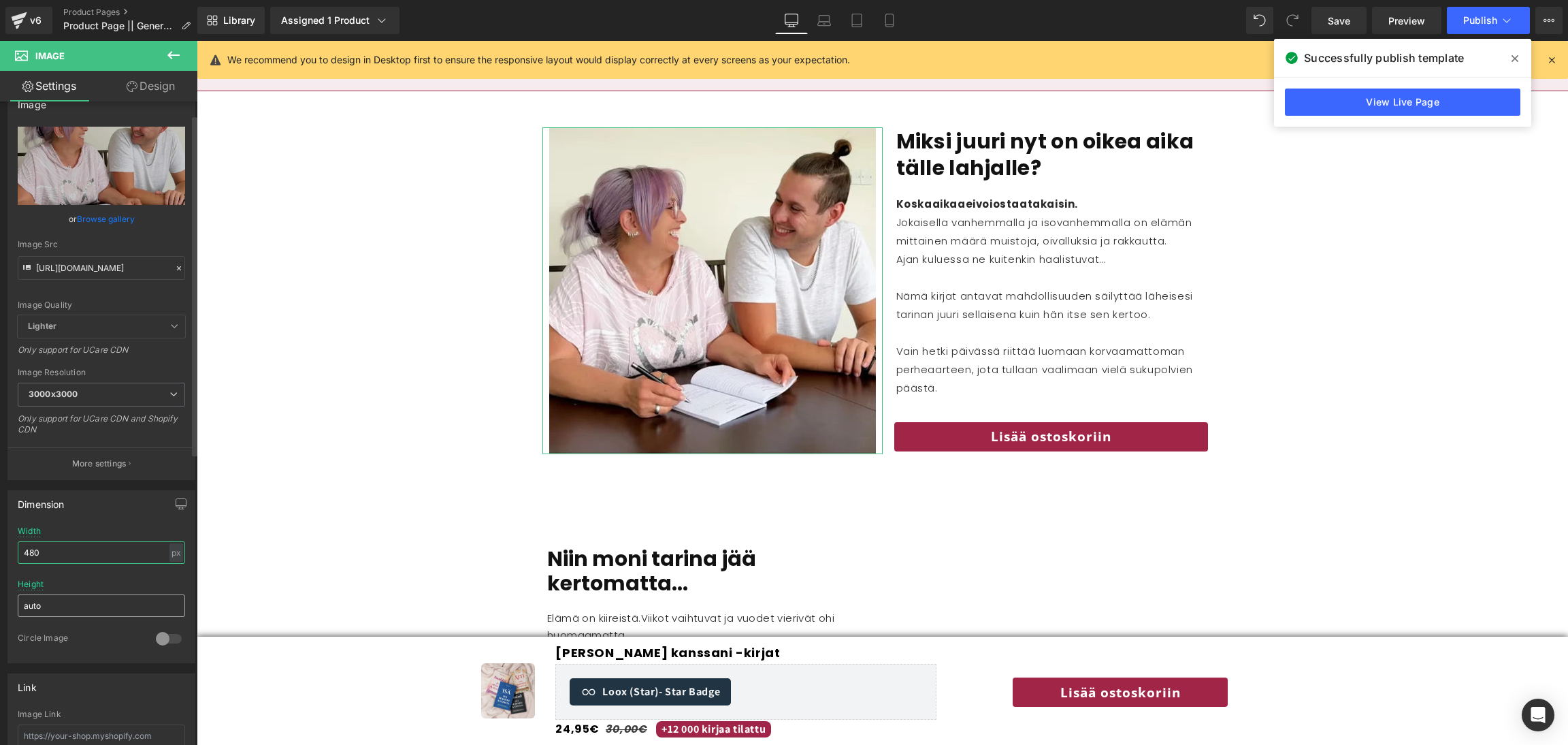
type input "480"
click at [51, 609] on input "auto" at bounding box center [102, 606] width 167 height 23
drag, startPoint x: 51, startPoint y: 609, endPoint x: 14, endPoint y: 617, distance: 37.9
click at [14, 617] on div "auto Width 480 px % px auto Height auto 0 Circle Image" at bounding box center [102, 594] width 186 height 136
type input "480"
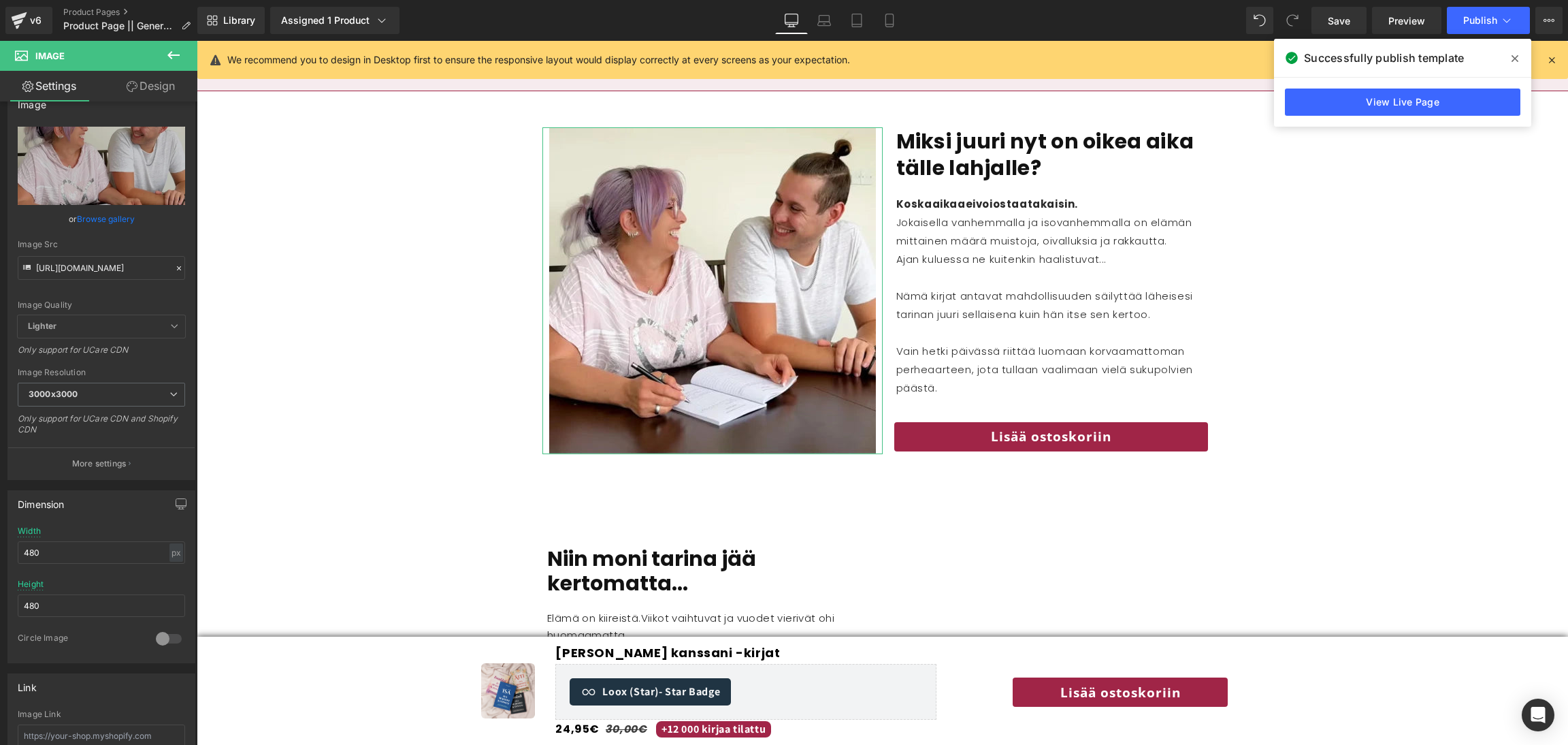
click at [129, 86] on icon at bounding box center [131, 86] width 10 height 10
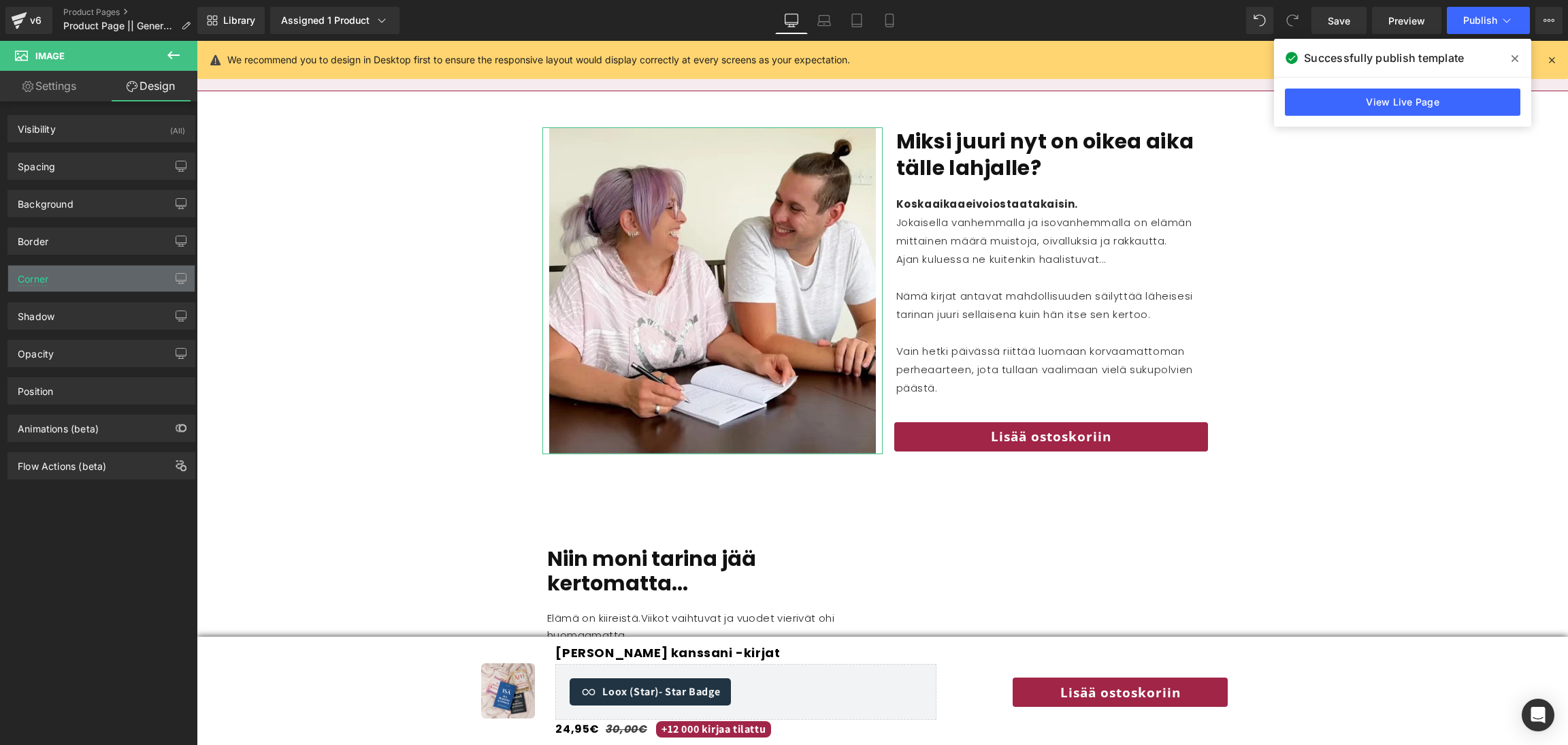
click at [47, 290] on div "Corner" at bounding box center [102, 277] width 186 height 26
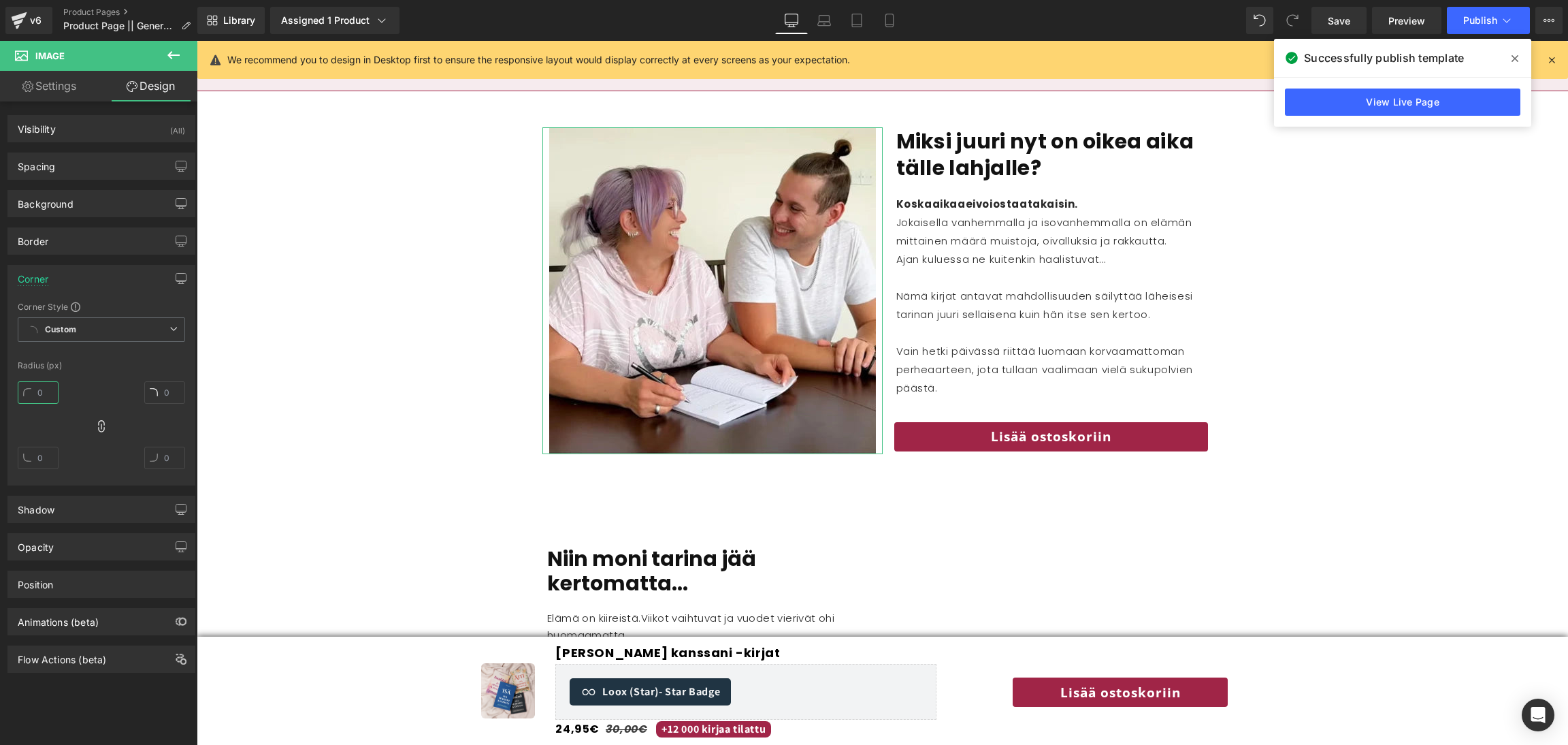
click at [47, 389] on input "text" at bounding box center [38, 392] width 41 height 23
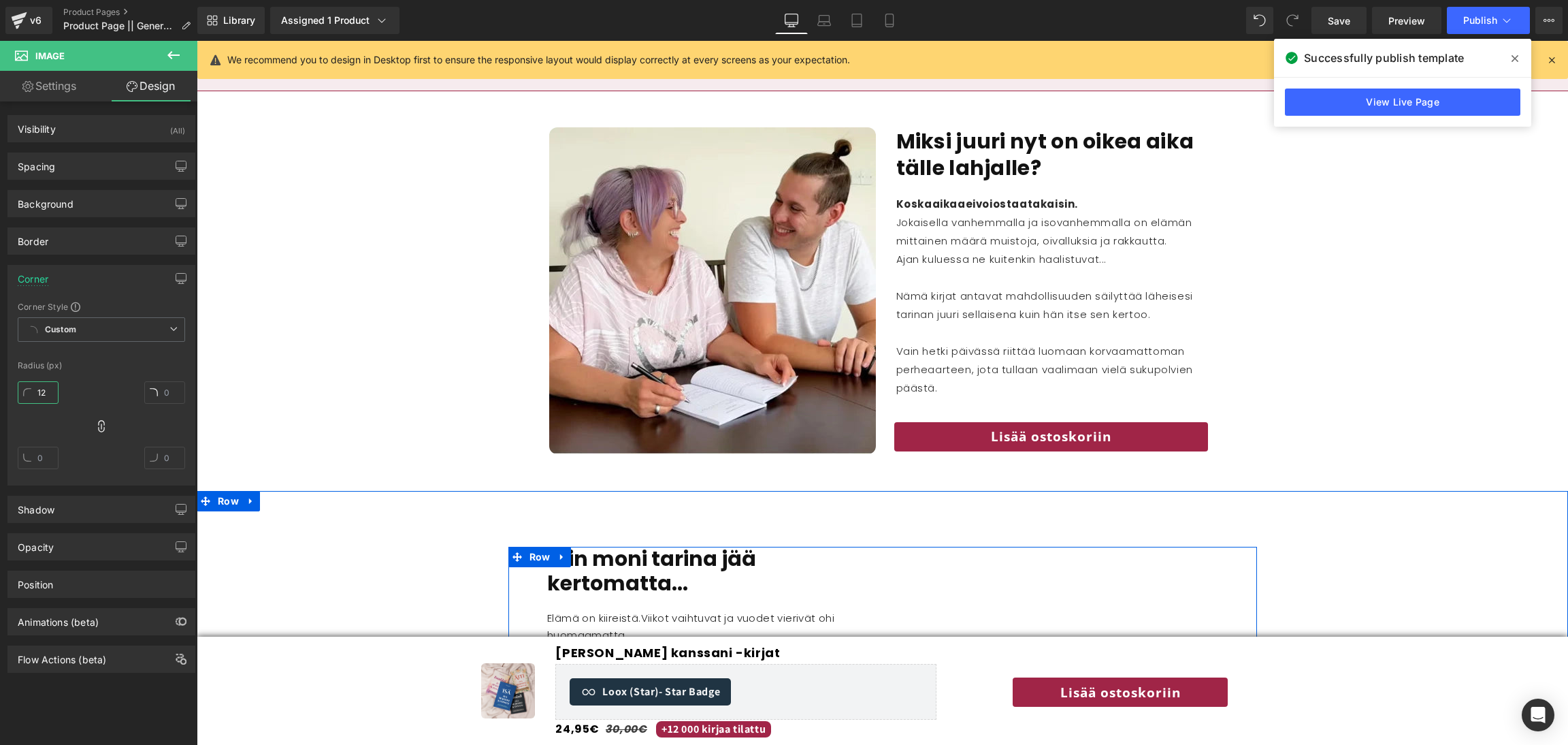
scroll to position [1631, 0]
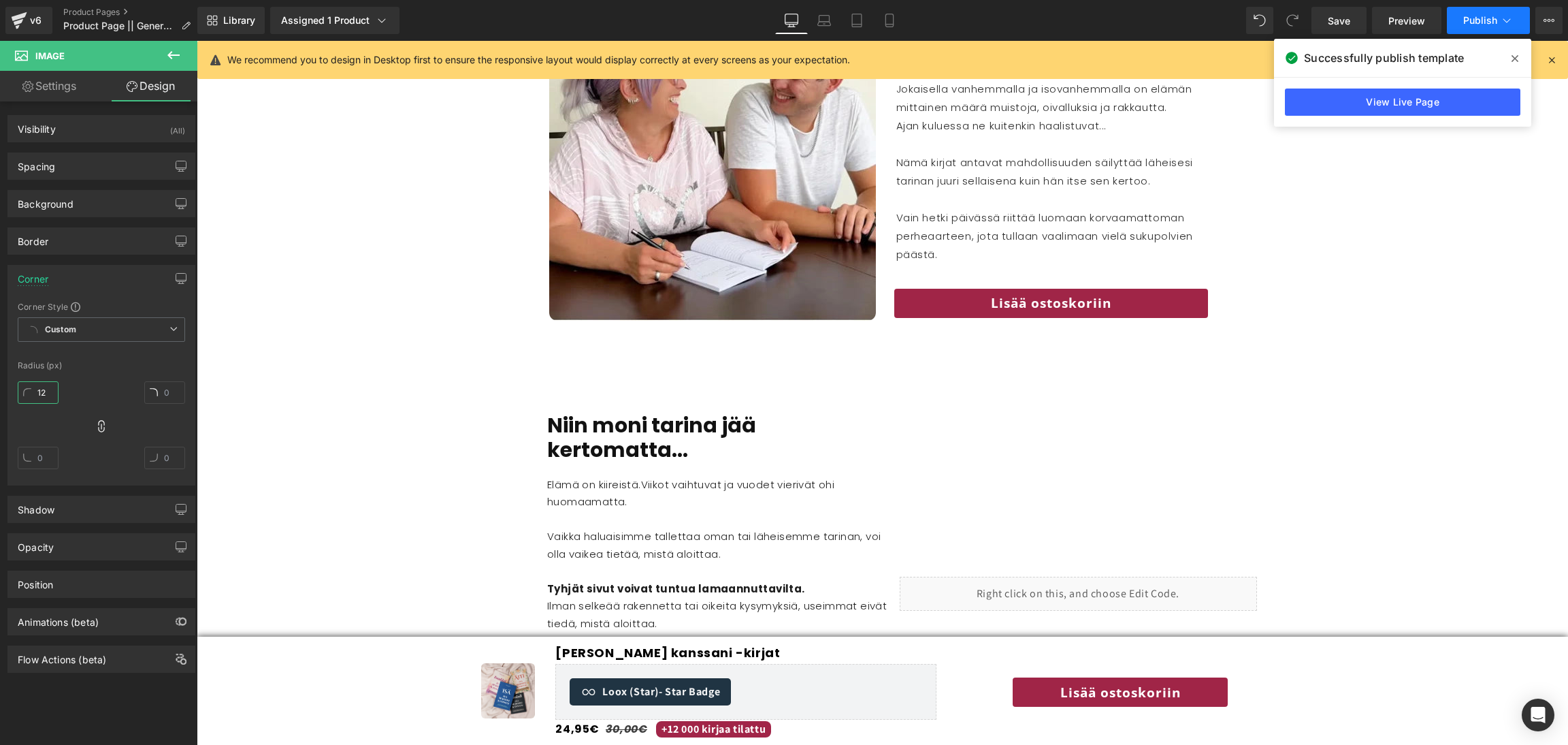
type input "12"
click at [1461, 13] on button "Publish" at bounding box center [1487, 20] width 83 height 28
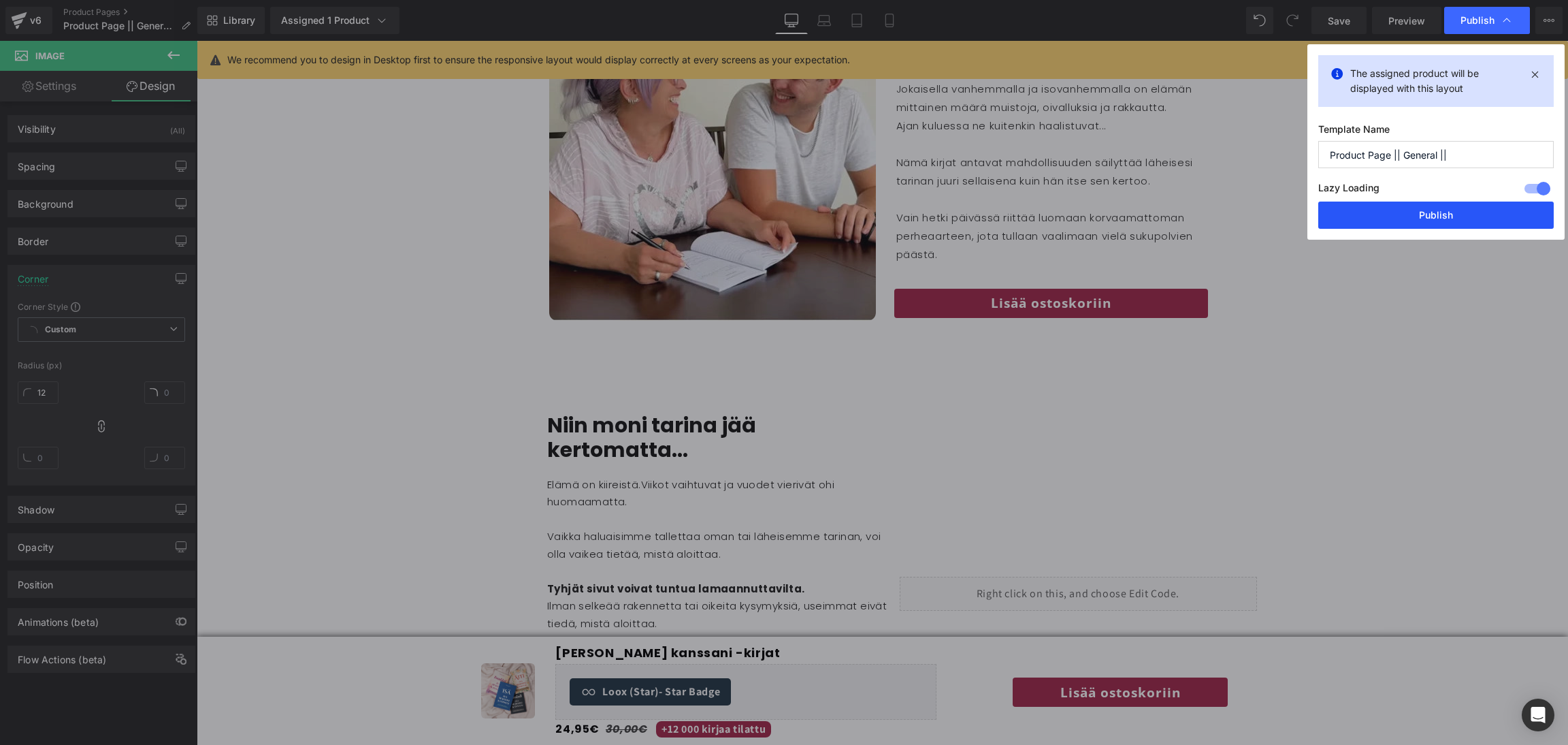
click at [1408, 210] on button "Publish" at bounding box center [1436, 215] width 236 height 28
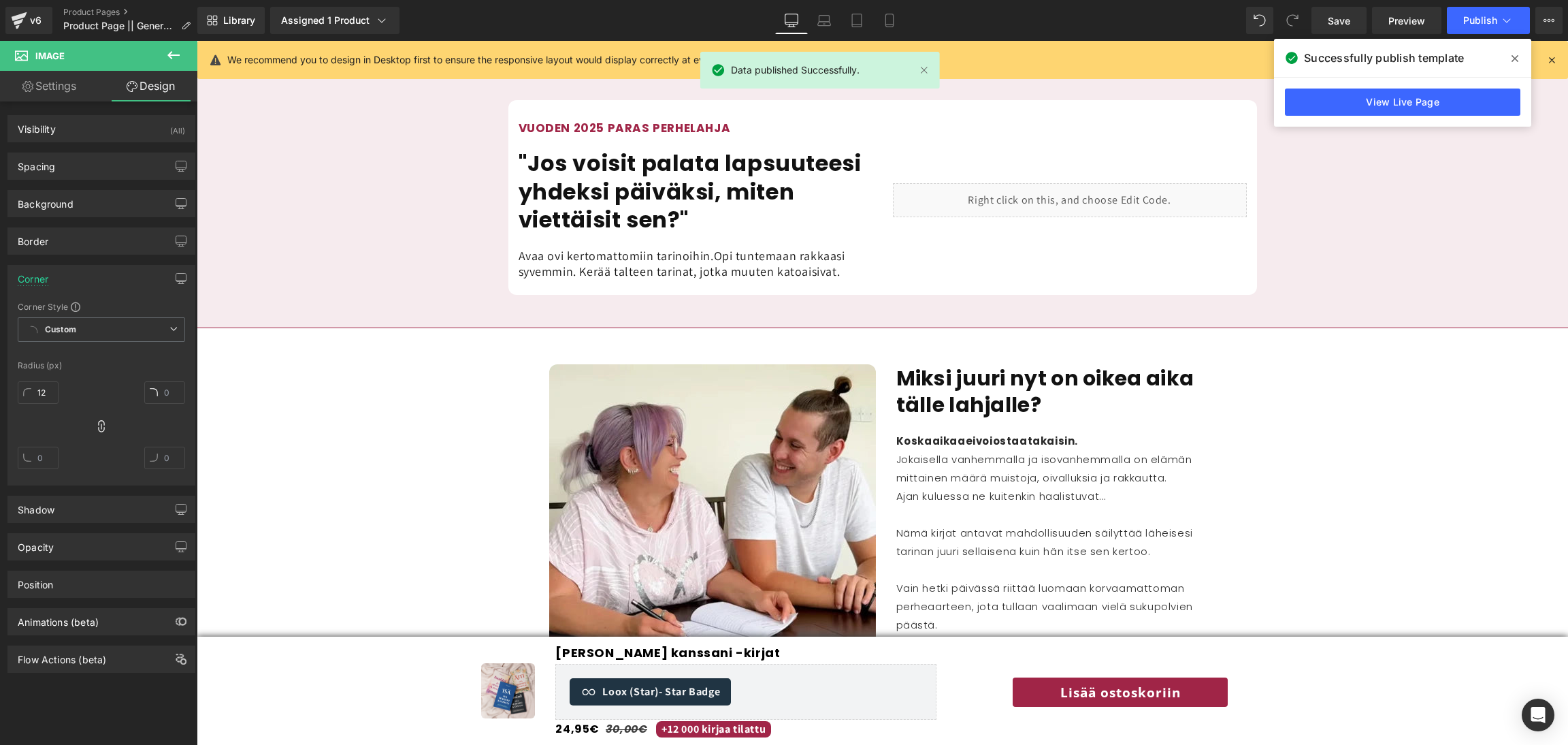
scroll to position [1258, 0]
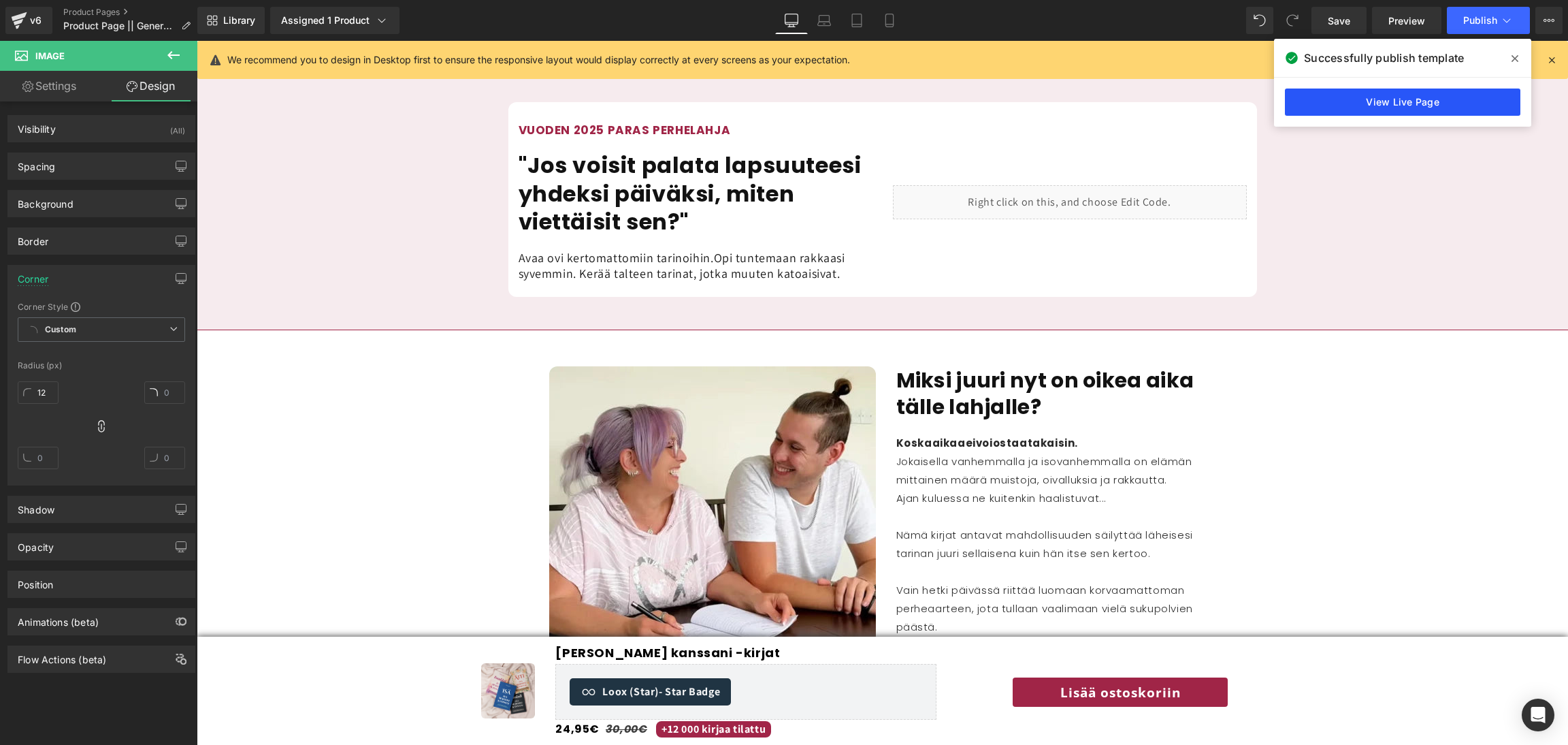
click at [1399, 105] on link "View Live Page" at bounding box center [1403, 102] width 236 height 28
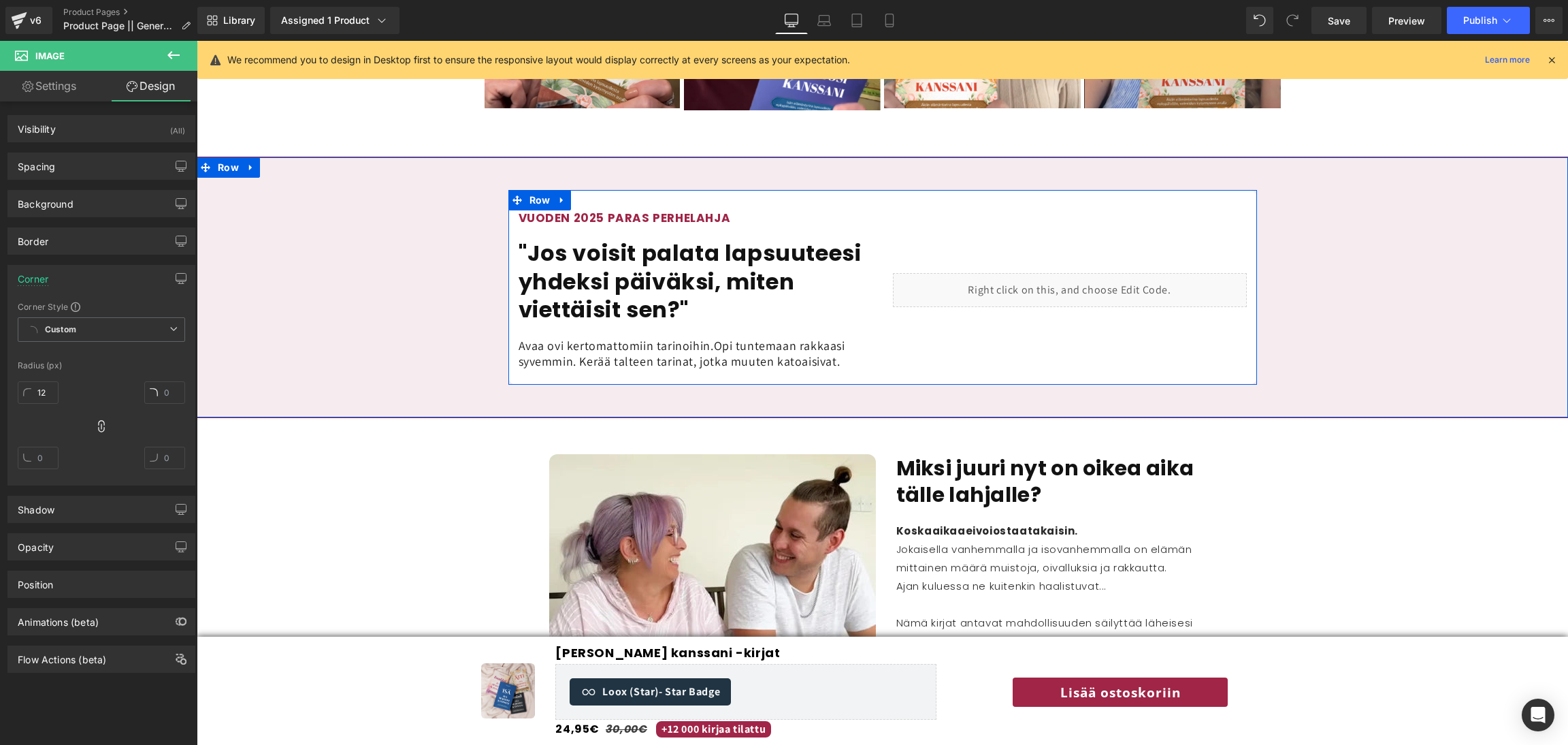
scroll to position [1167, 0]
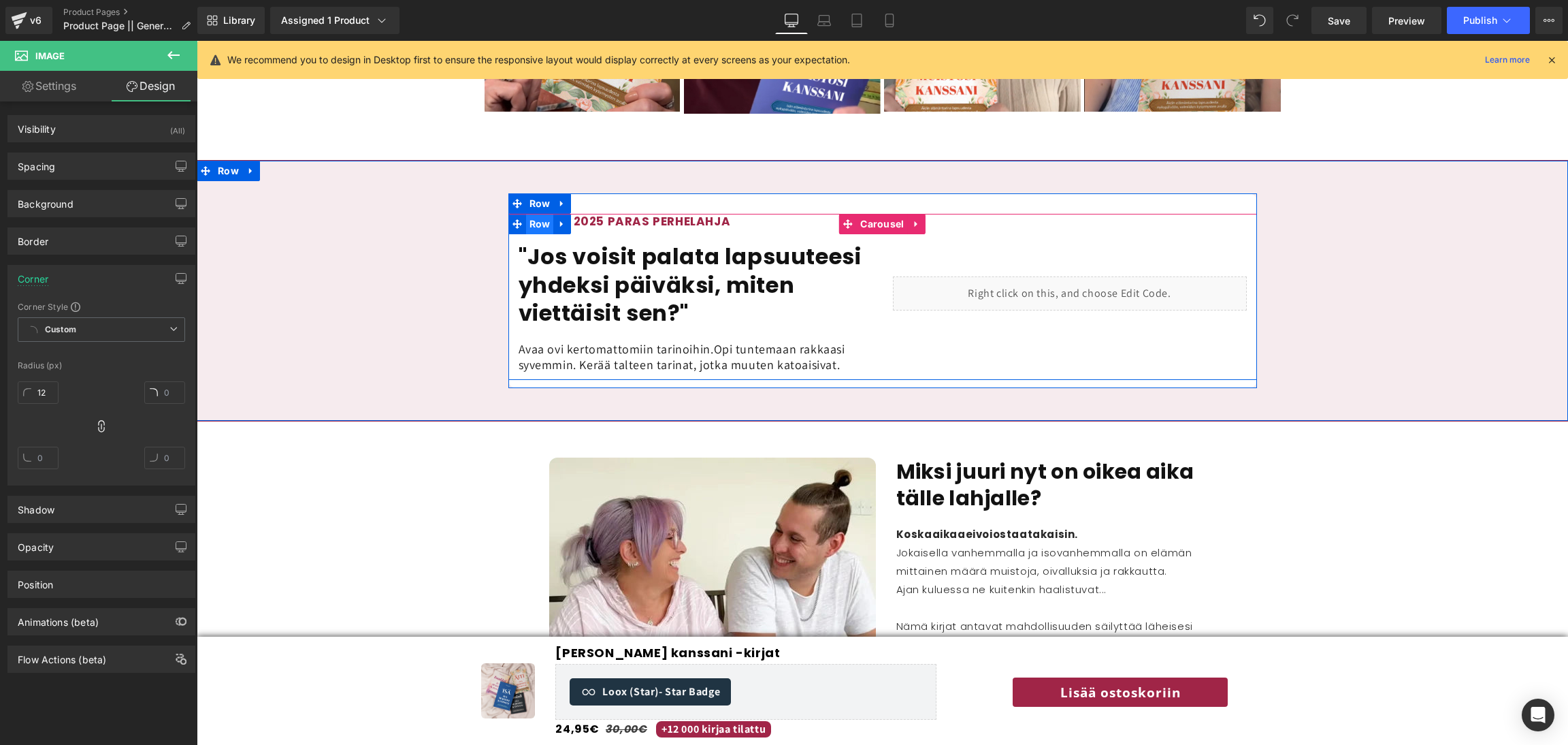
click at [538, 214] on span "Row" at bounding box center [539, 223] width 28 height 20
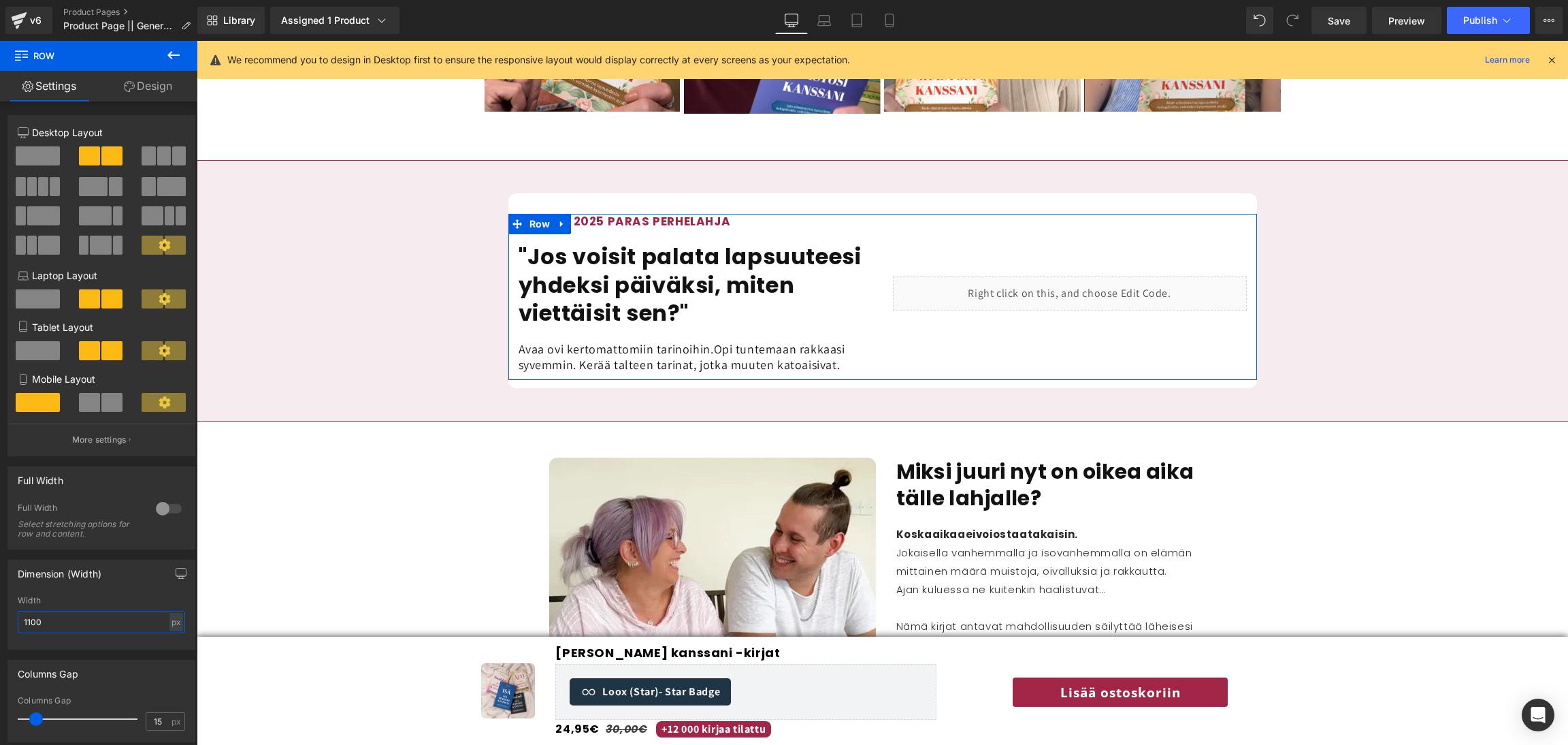
click at [58, 633] on input "1100" at bounding box center [102, 622] width 167 height 23
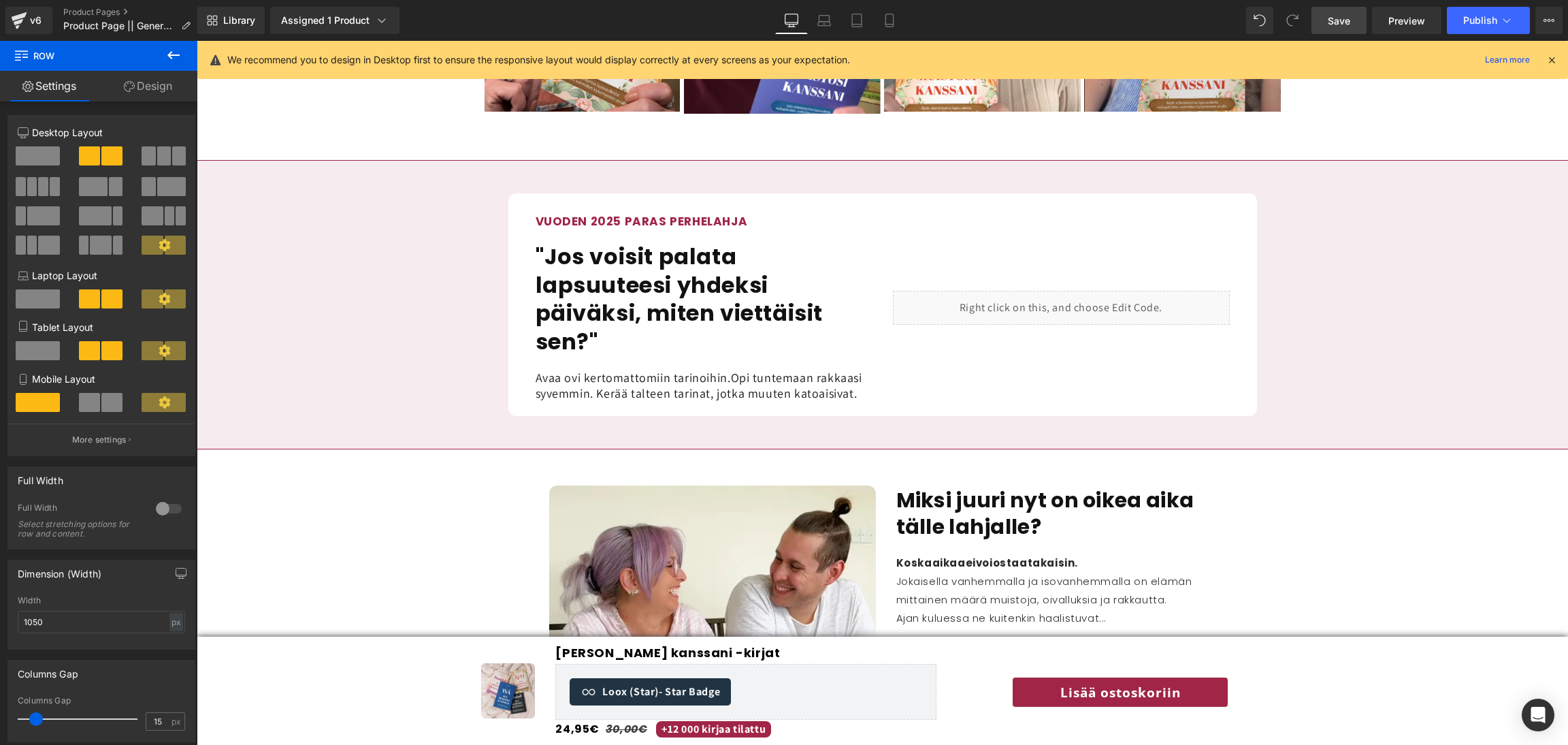
click at [1336, 18] on span "Save" at bounding box center [1339, 20] width 23 height 14
click at [1397, 13] on span "Preview" at bounding box center [1407, 20] width 37 height 14
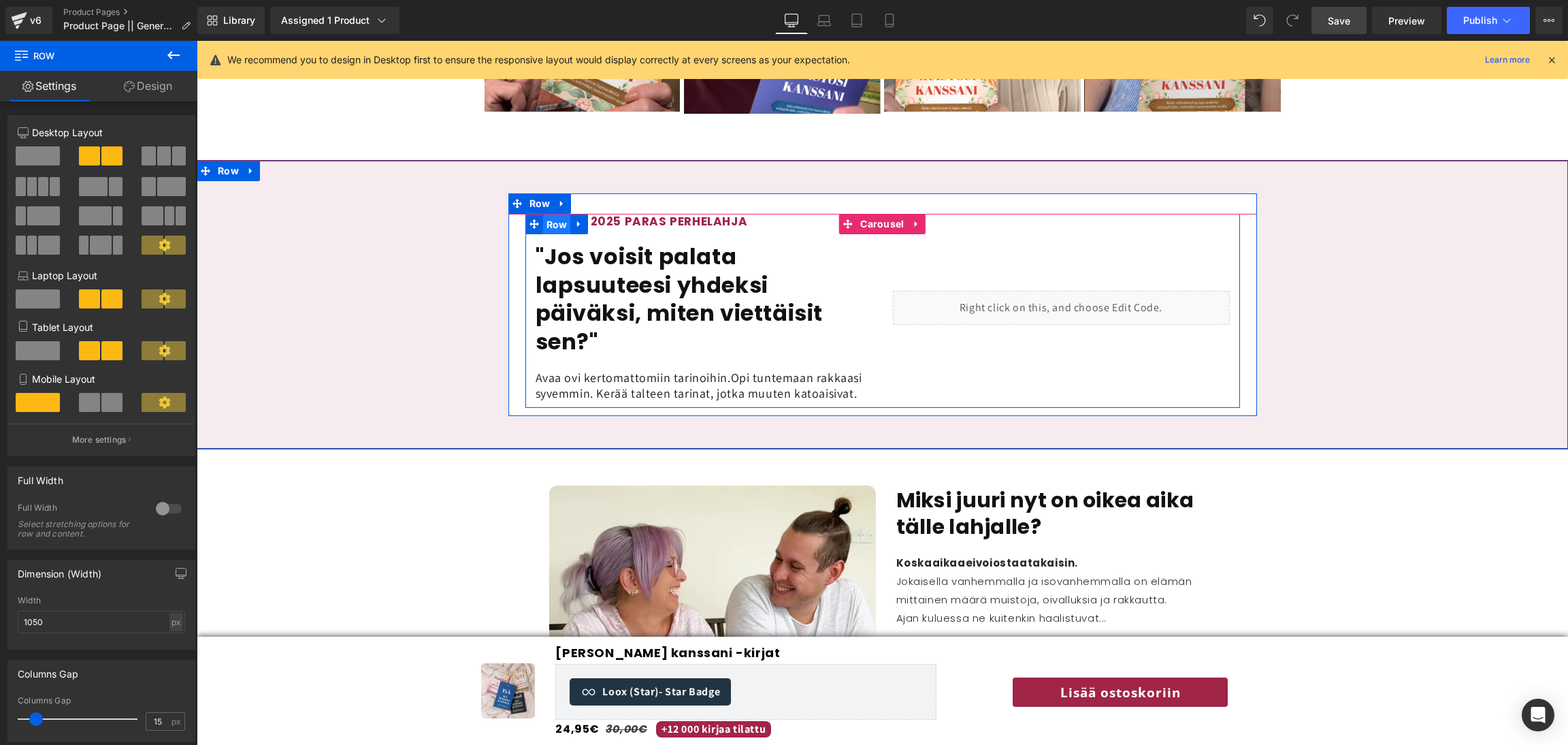
click at [563, 215] on span "Row" at bounding box center [557, 224] width 28 height 20
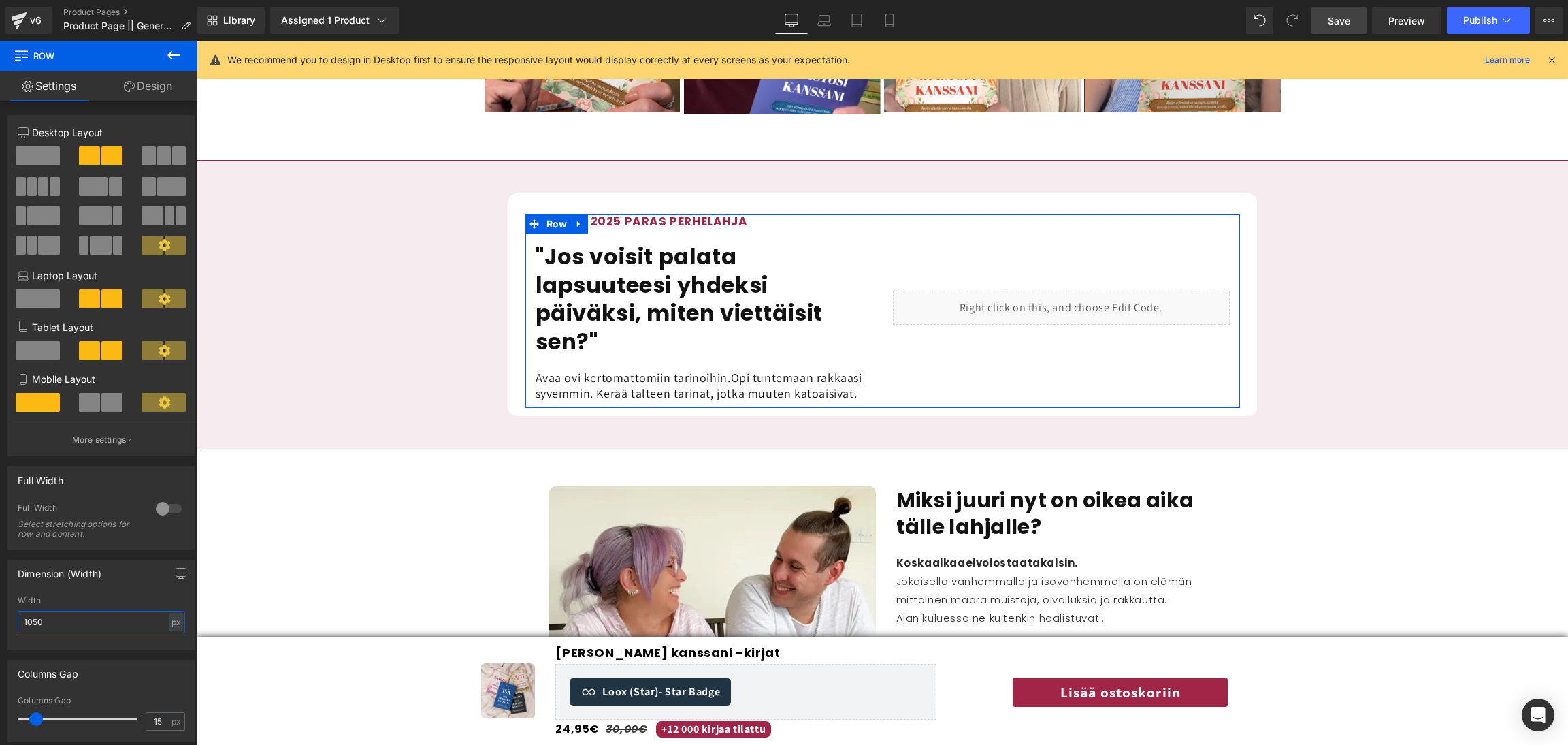
click at [64, 633] on input "1050" at bounding box center [102, 622] width 167 height 23
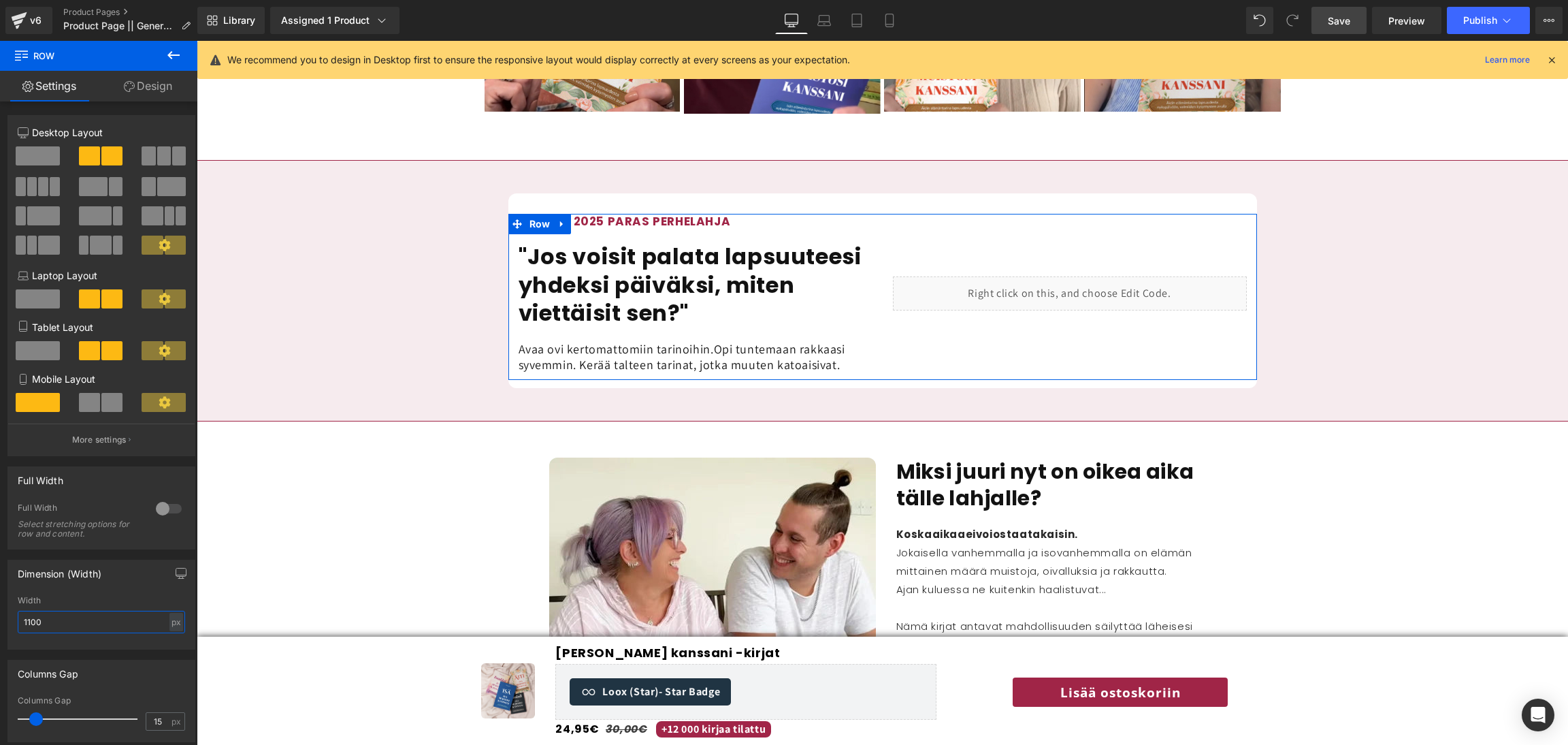
type input "1100"
click at [141, 90] on link "Design" at bounding box center [148, 86] width 99 height 30
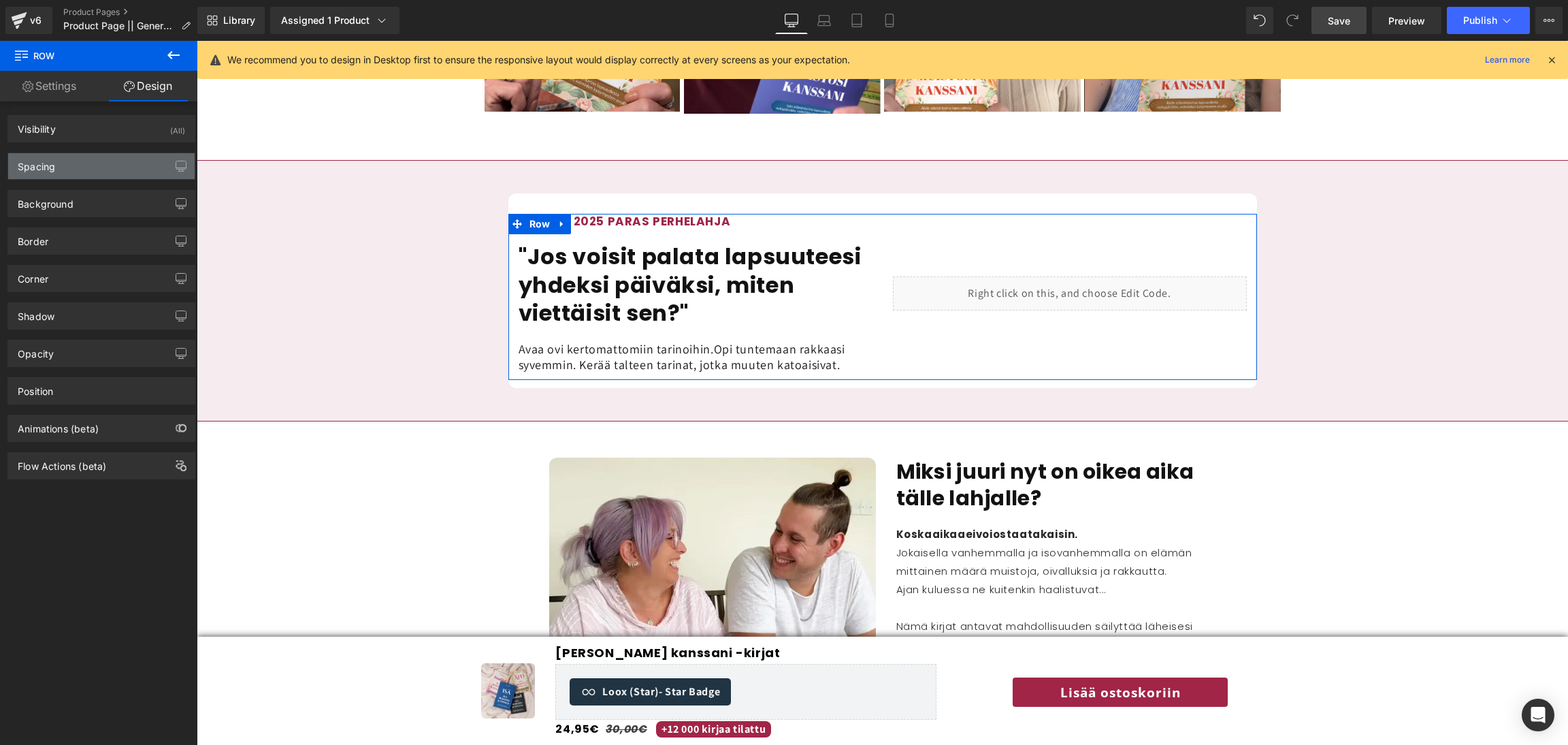
click at [70, 168] on div "Spacing" at bounding box center [102, 165] width 186 height 26
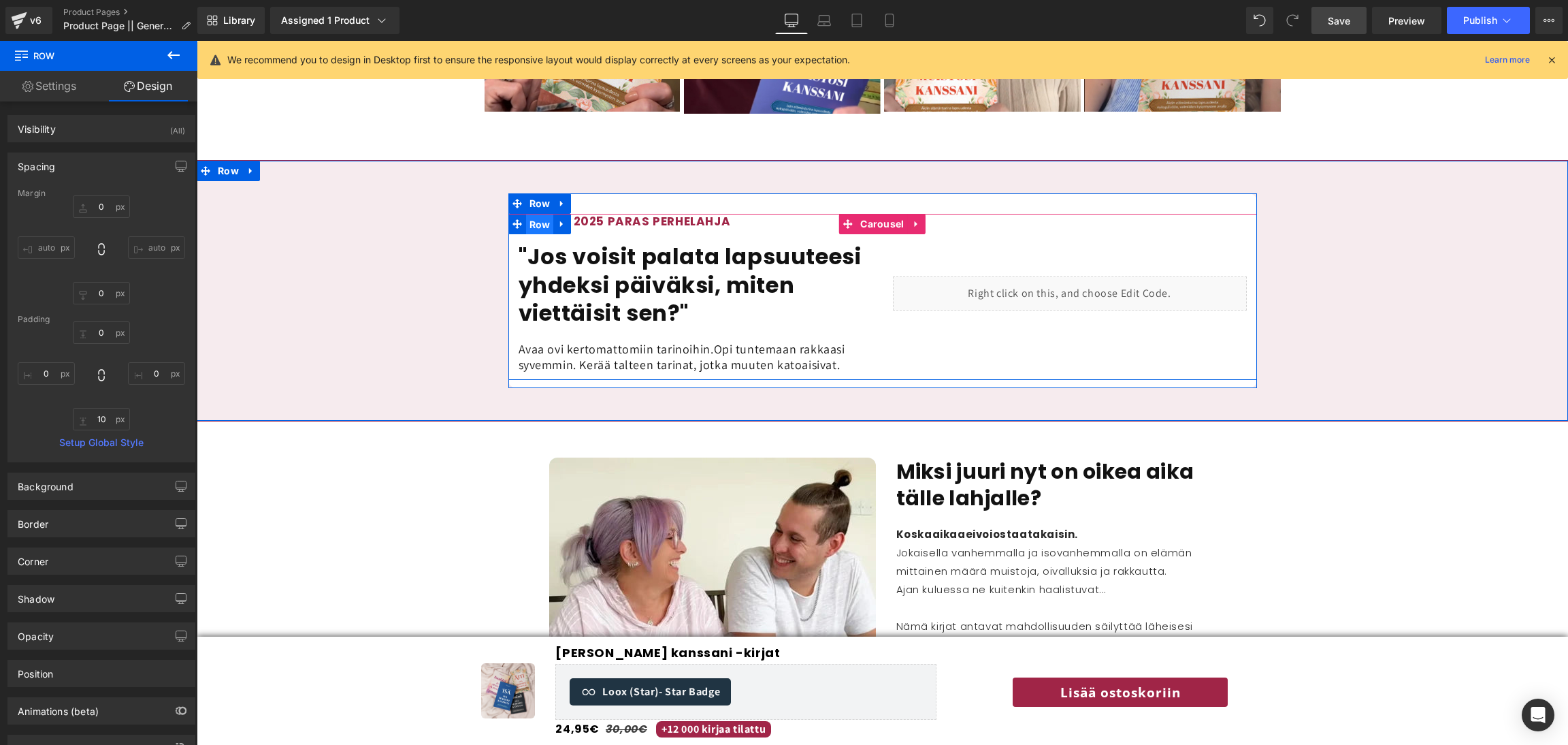
click at [536, 215] on span "Row" at bounding box center [539, 224] width 28 height 20
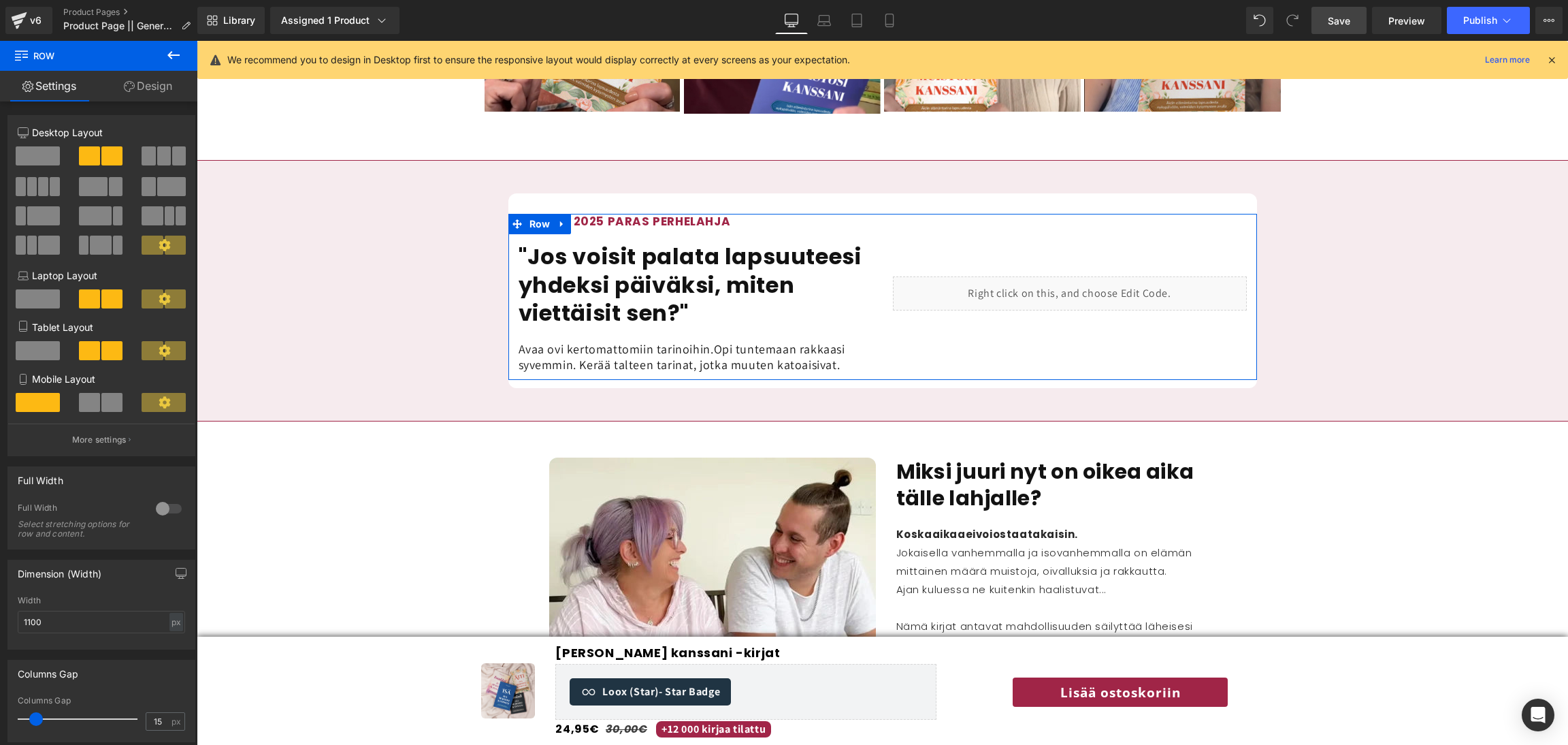
click at [144, 86] on link "Design" at bounding box center [148, 86] width 99 height 30
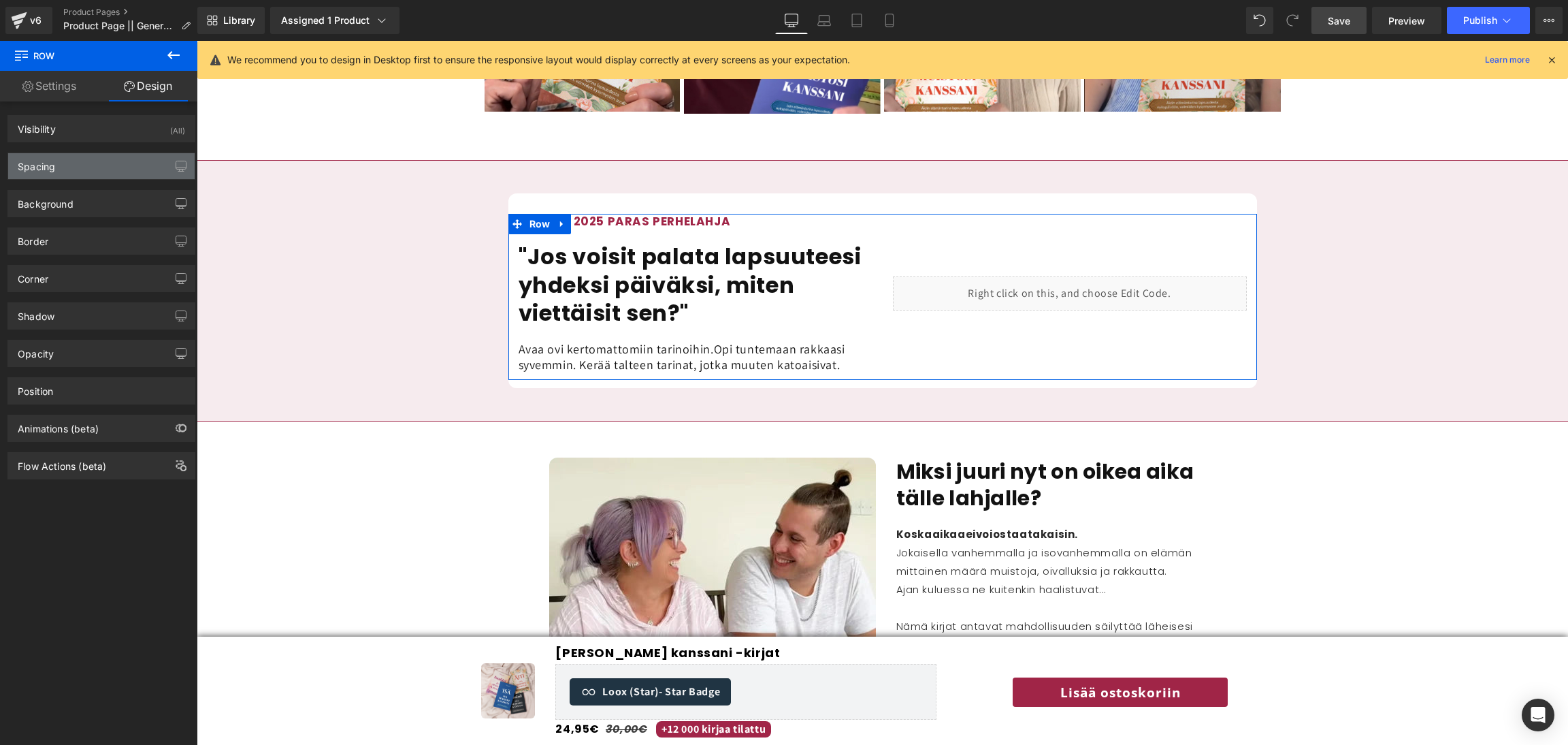
click at [96, 172] on div "Spacing" at bounding box center [102, 165] width 186 height 26
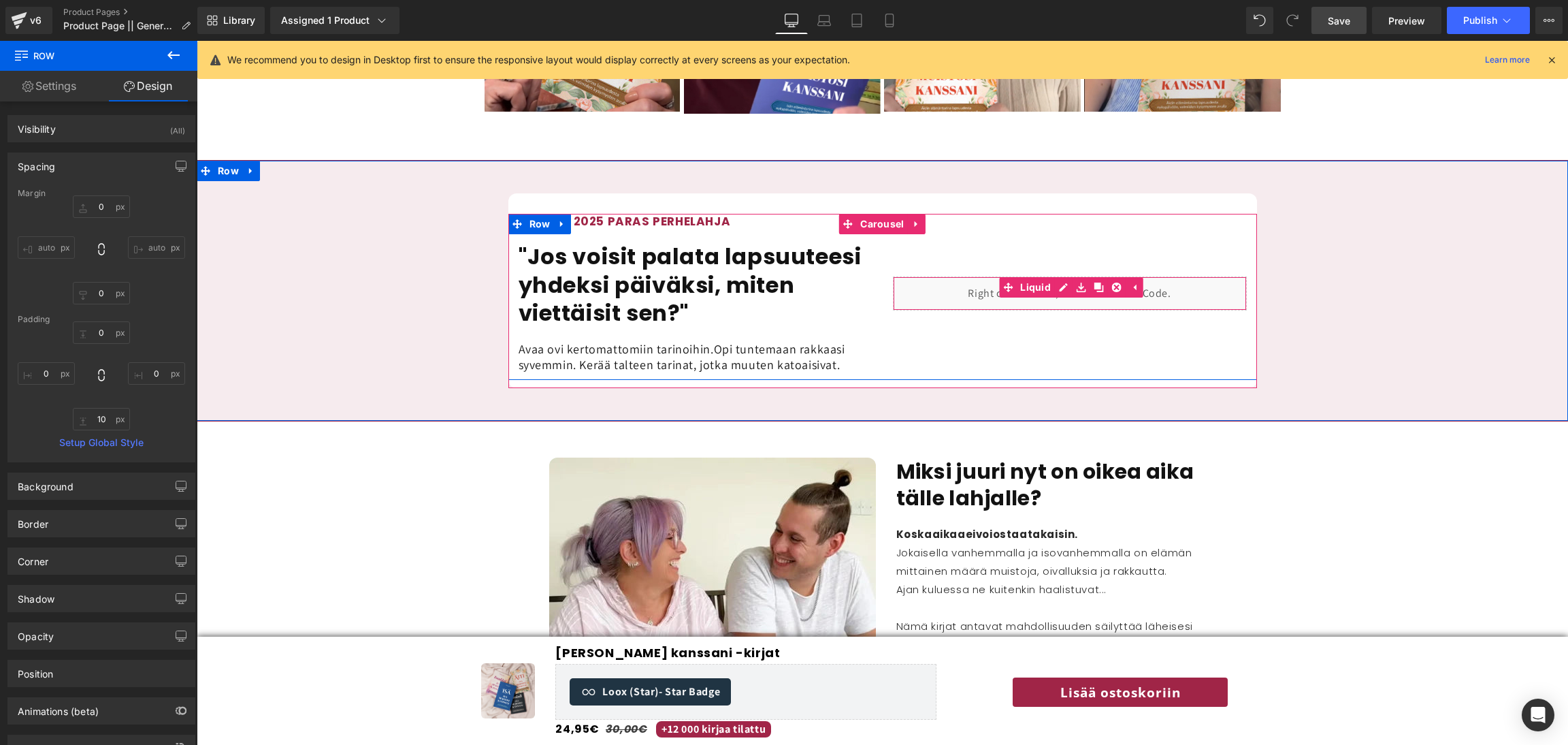
click at [953, 277] on div "Liquid" at bounding box center [1069, 294] width 354 height 34
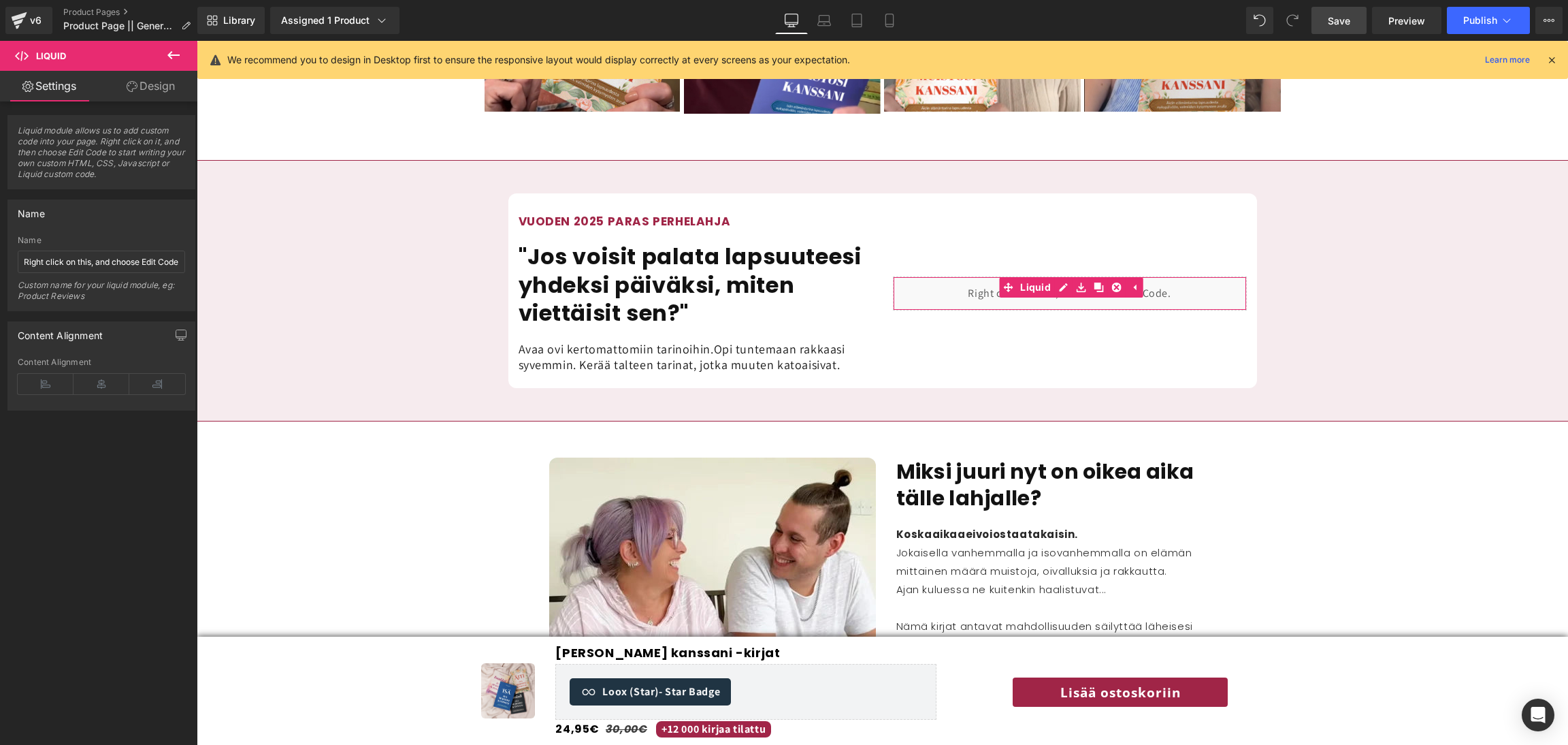
click at [167, 95] on link "Design" at bounding box center [151, 86] width 99 height 30
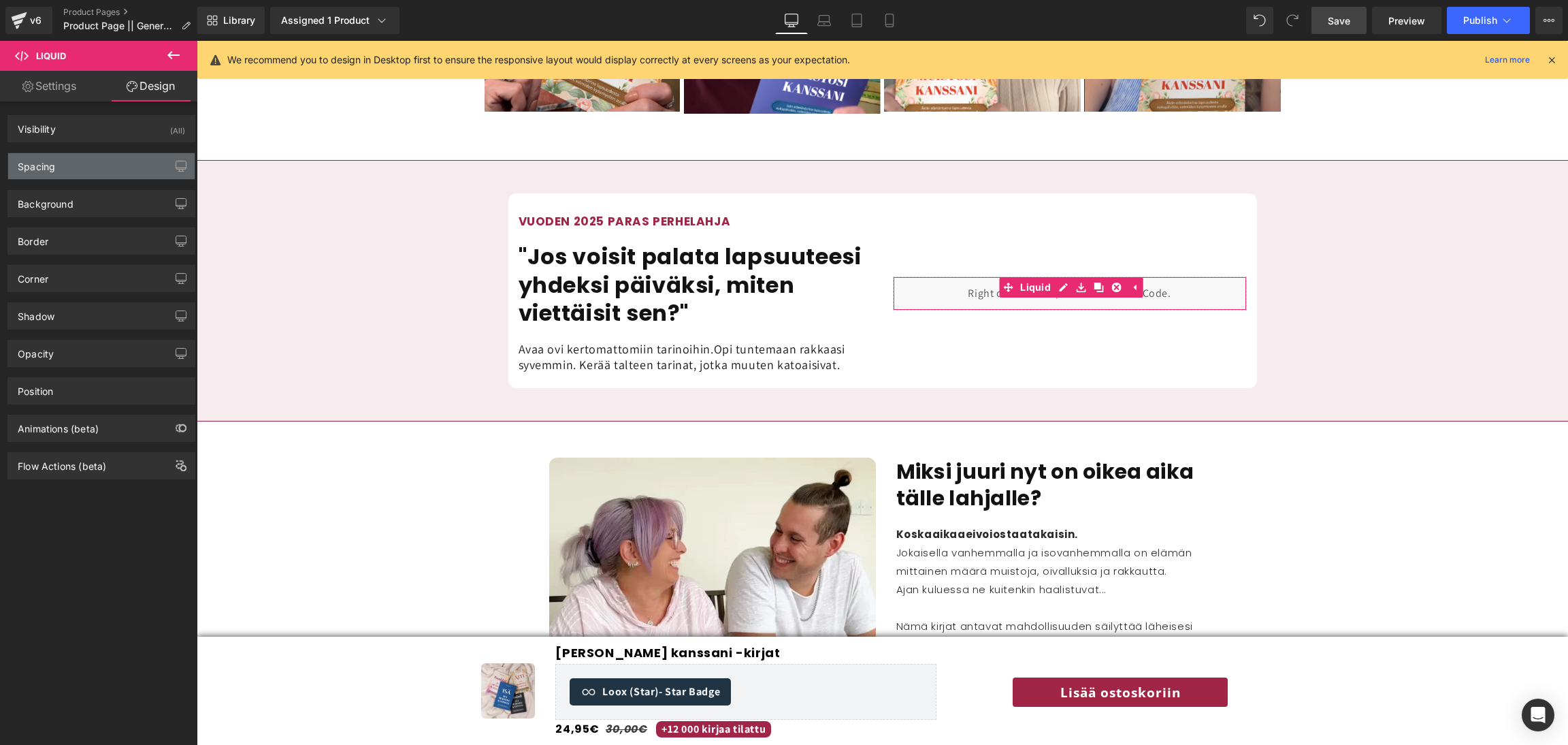
click at [54, 167] on div "Spacing" at bounding box center [36, 162] width 37 height 19
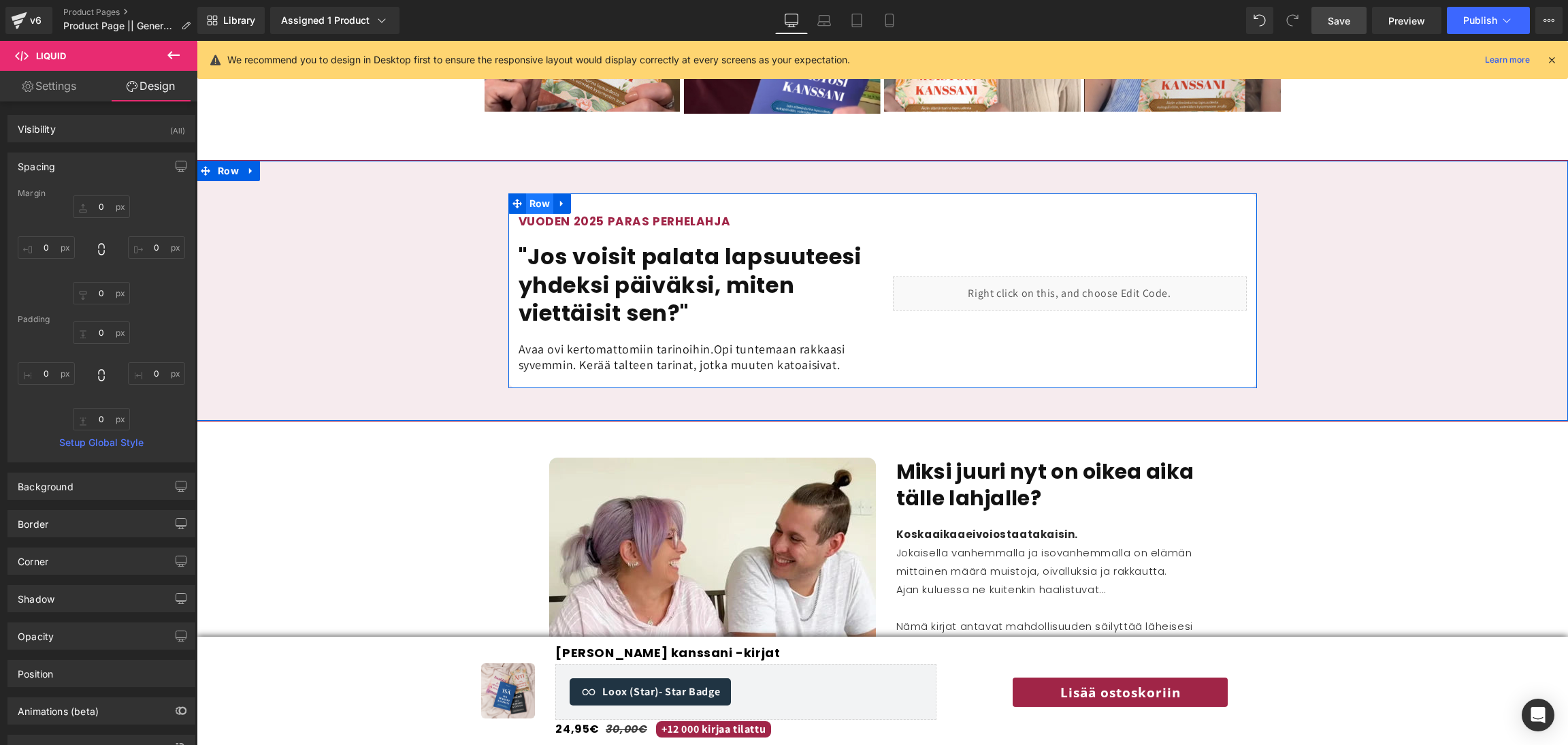
click at [551, 194] on span "Row" at bounding box center [539, 203] width 28 height 20
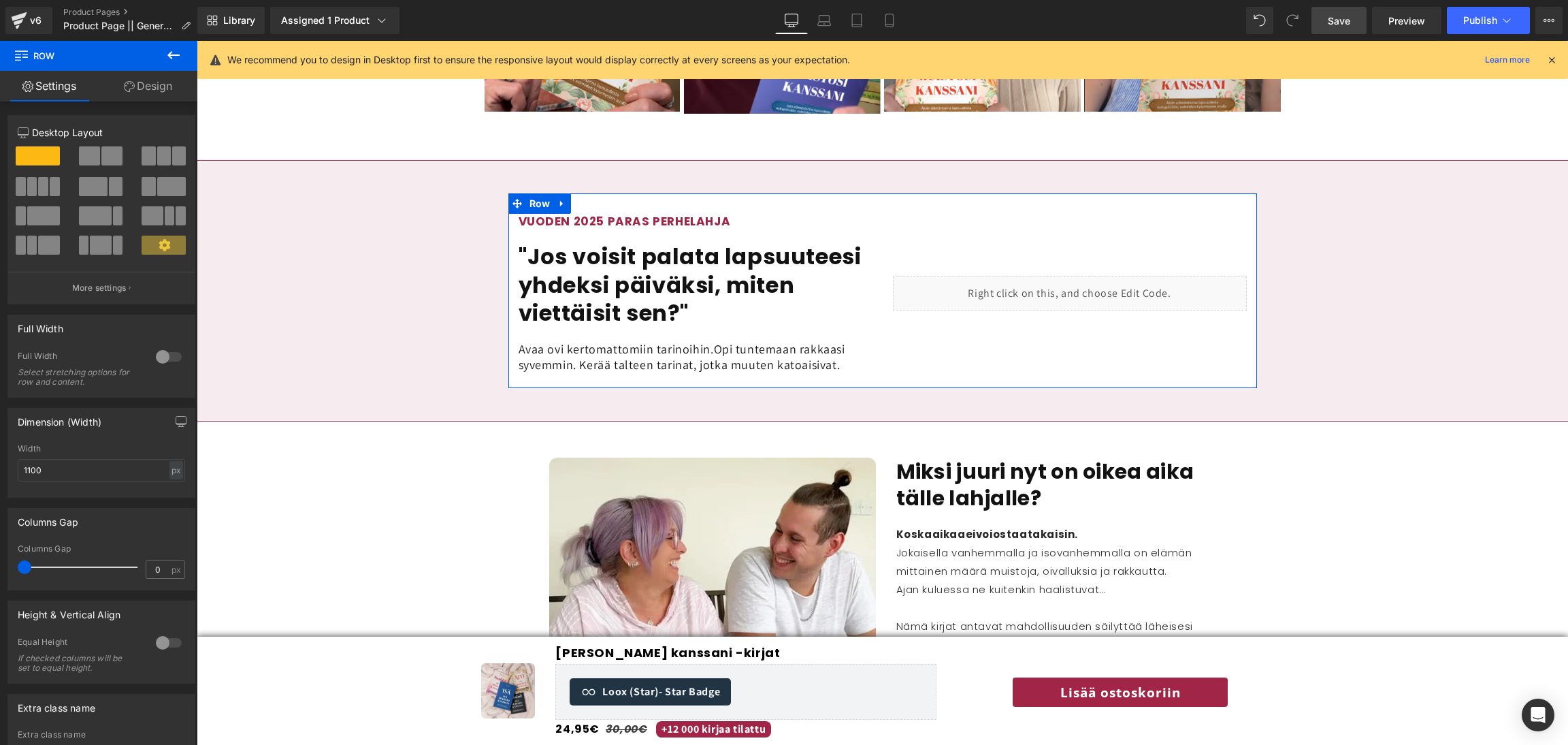
click at [178, 89] on link "Design" at bounding box center [148, 86] width 99 height 30
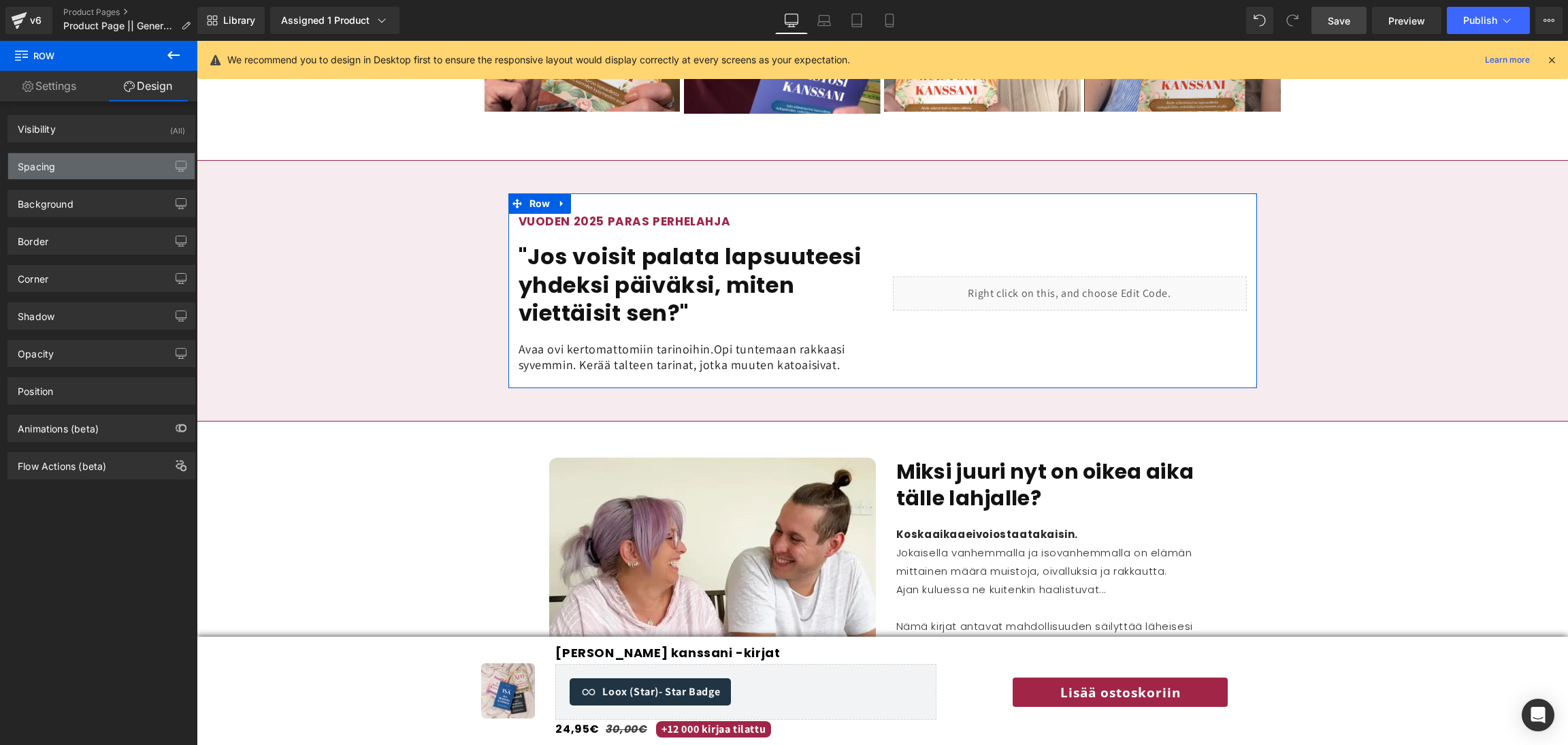
click at [49, 172] on div "Spacing" at bounding box center [36, 162] width 37 height 19
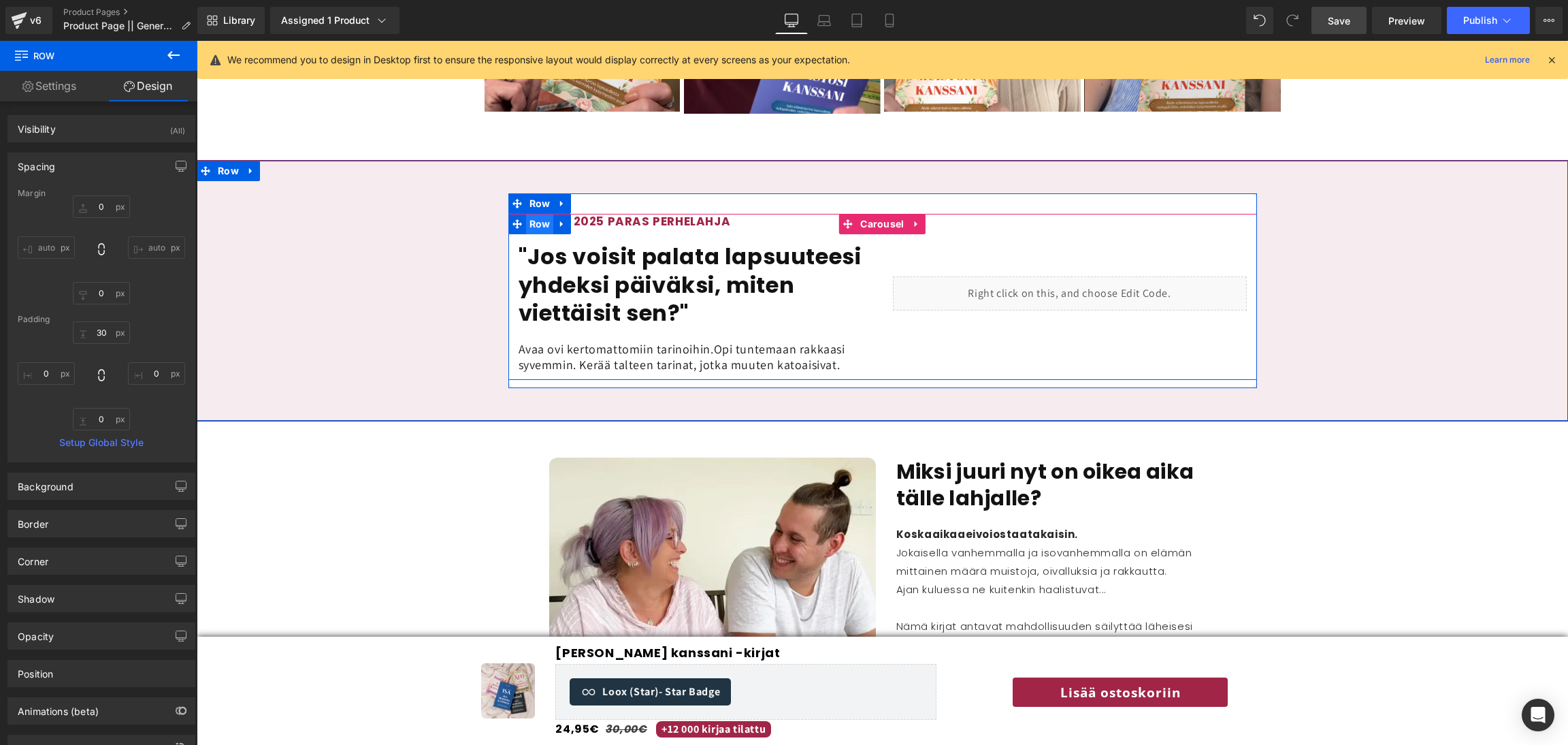
click at [530, 214] on span "Row" at bounding box center [539, 223] width 28 height 20
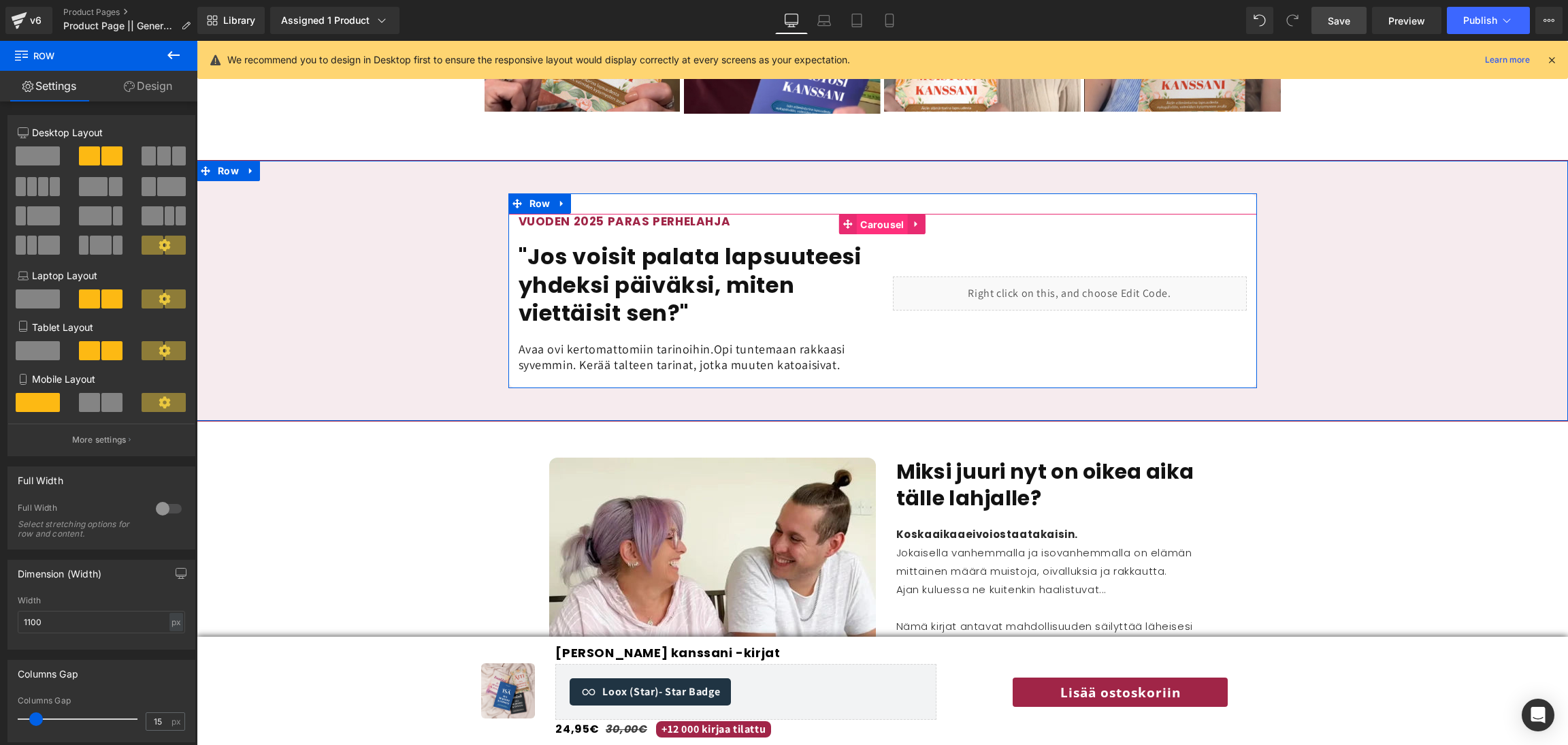
click at [887, 215] on span "Carousel" at bounding box center [881, 224] width 50 height 20
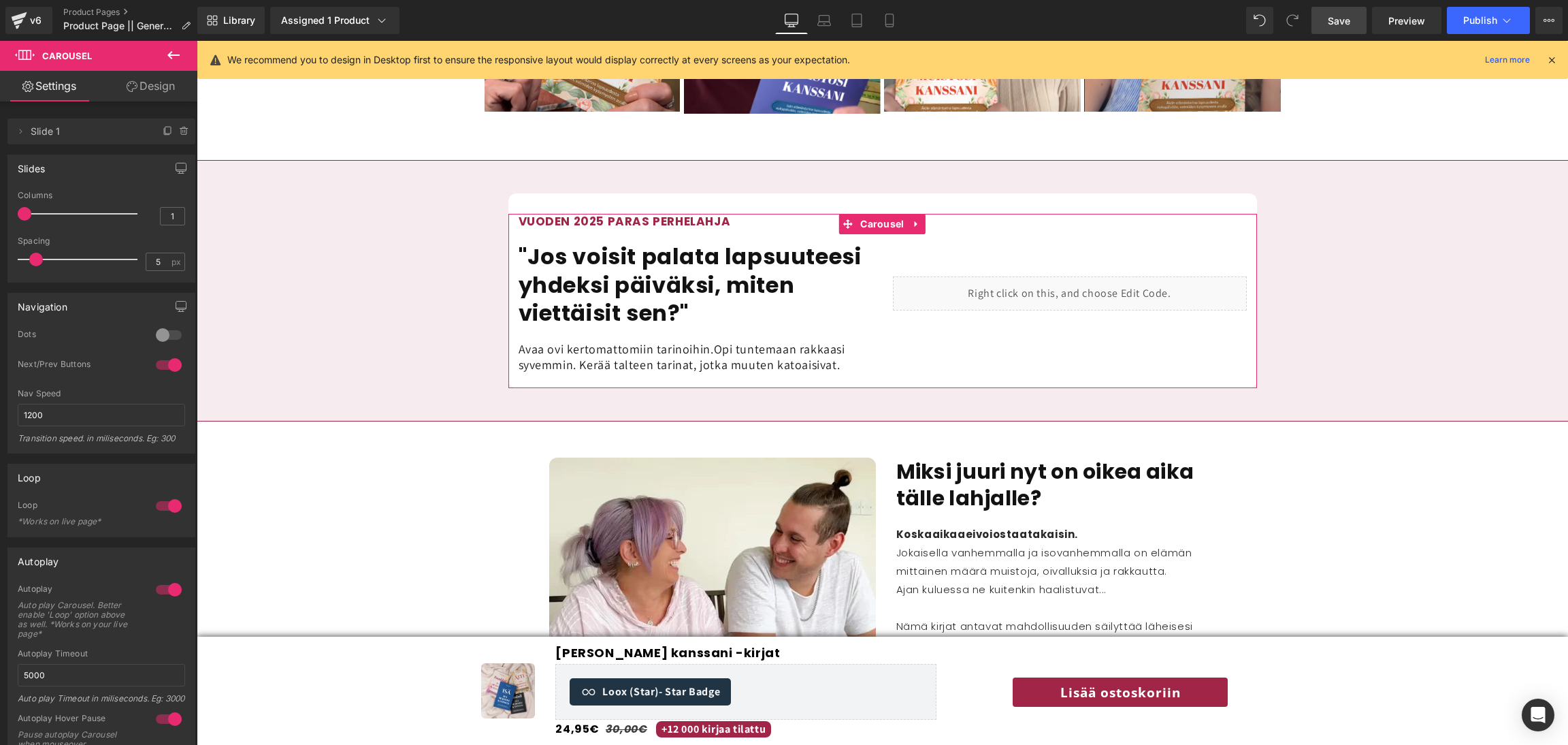
click at [175, 95] on link "Design" at bounding box center [151, 86] width 99 height 30
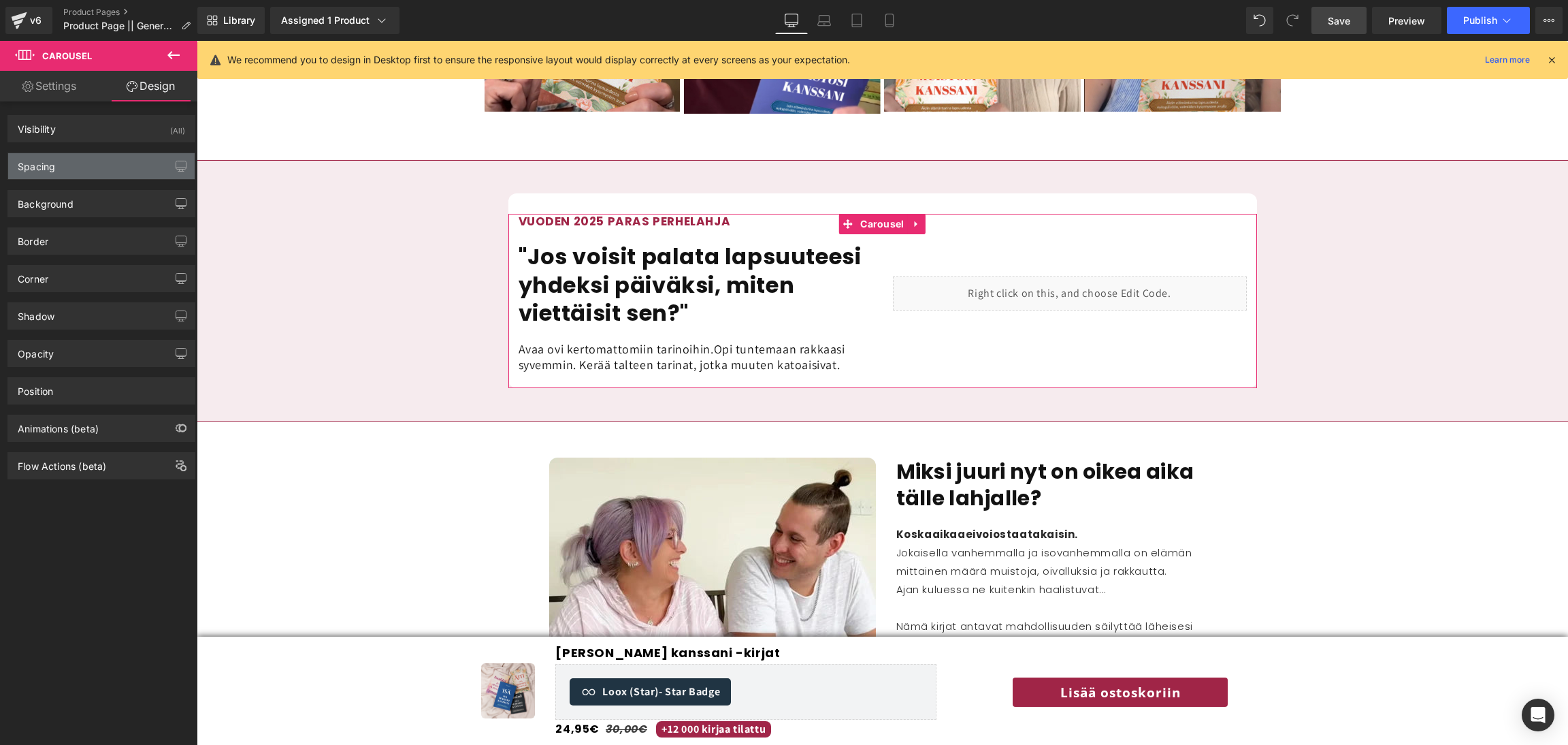
click at [56, 164] on div "Spacing" at bounding box center [102, 165] width 186 height 26
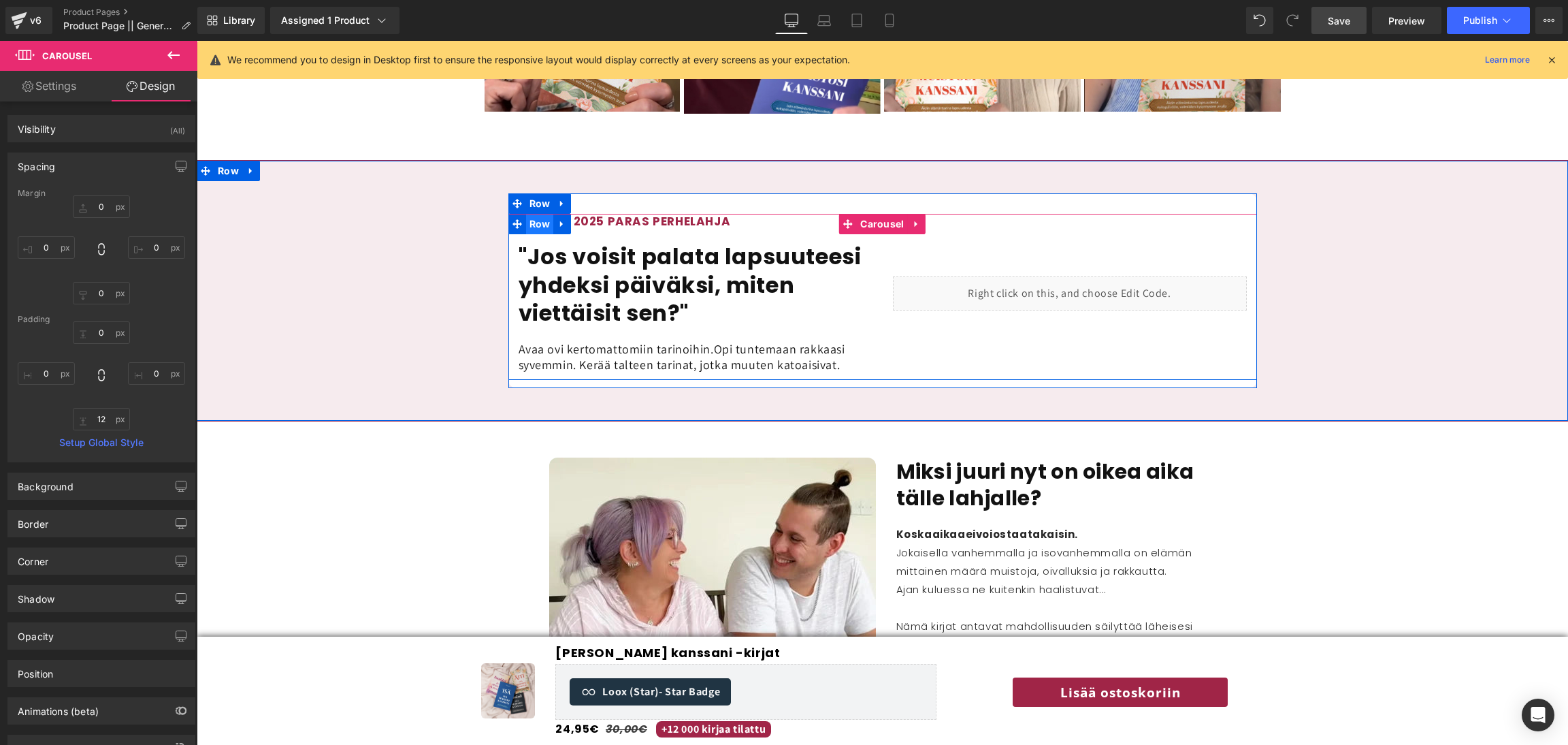
click at [536, 214] on span "Row" at bounding box center [539, 223] width 28 height 20
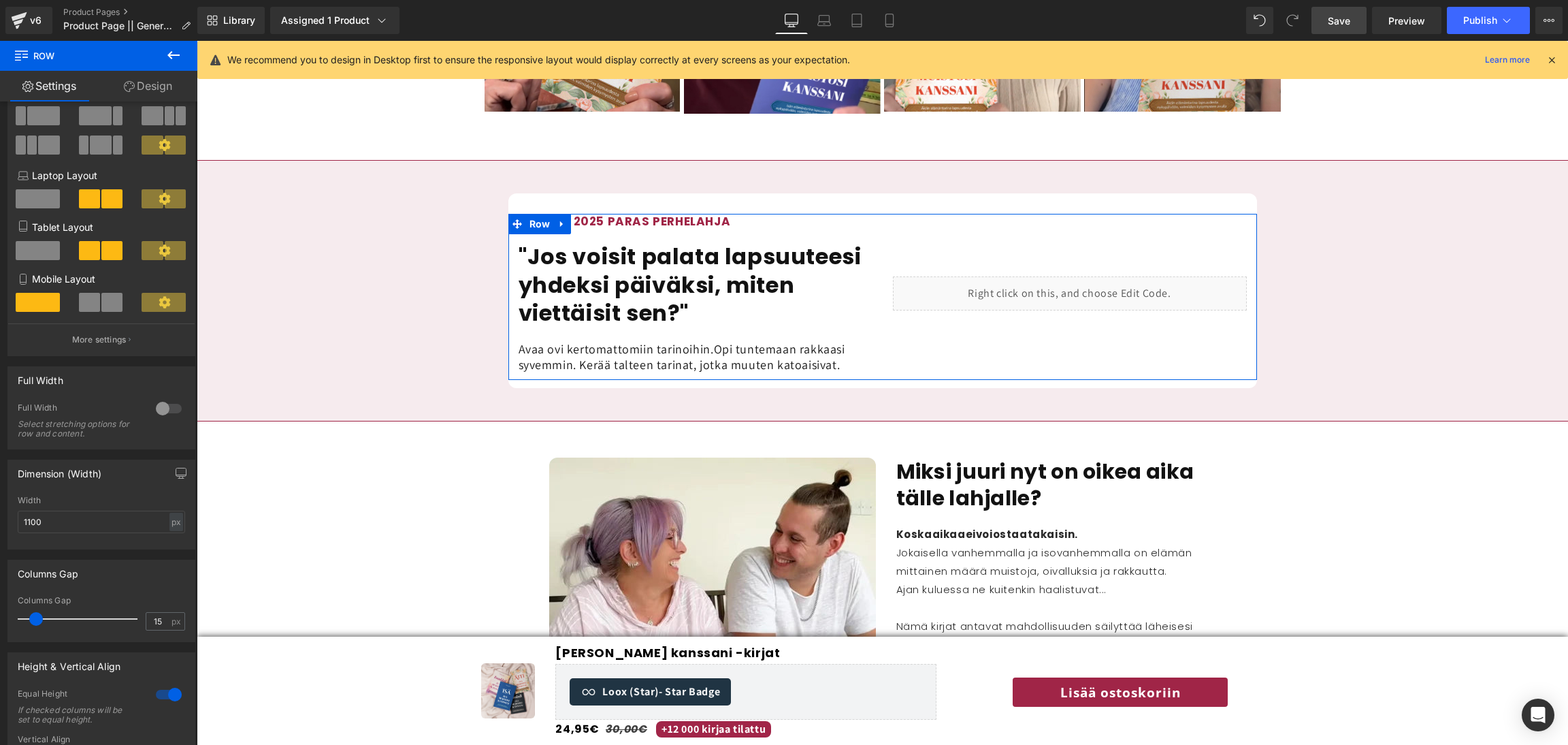
scroll to position [102, 0]
click at [37, 623] on span at bounding box center [40, 617] width 13 height 13
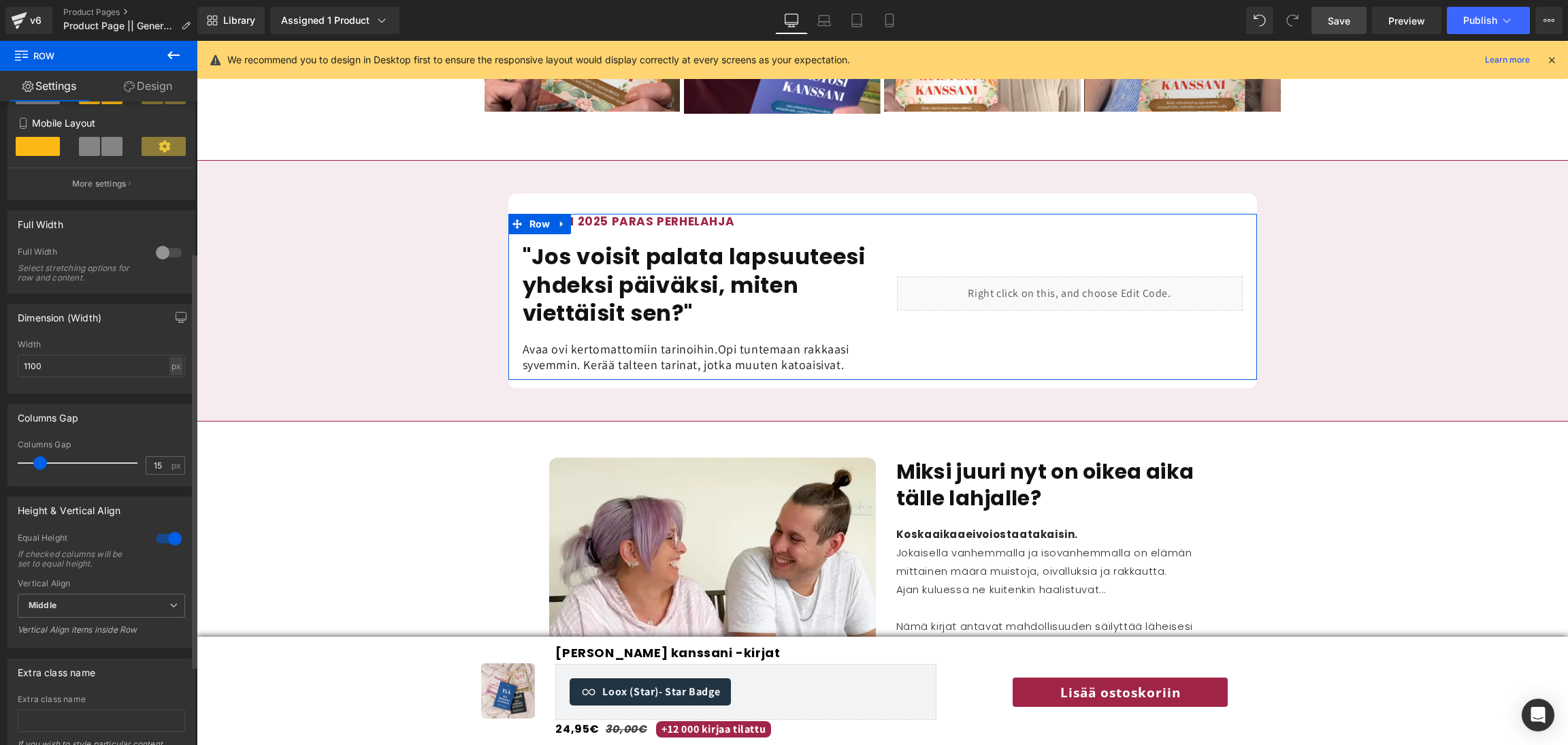
scroll to position [219, 0]
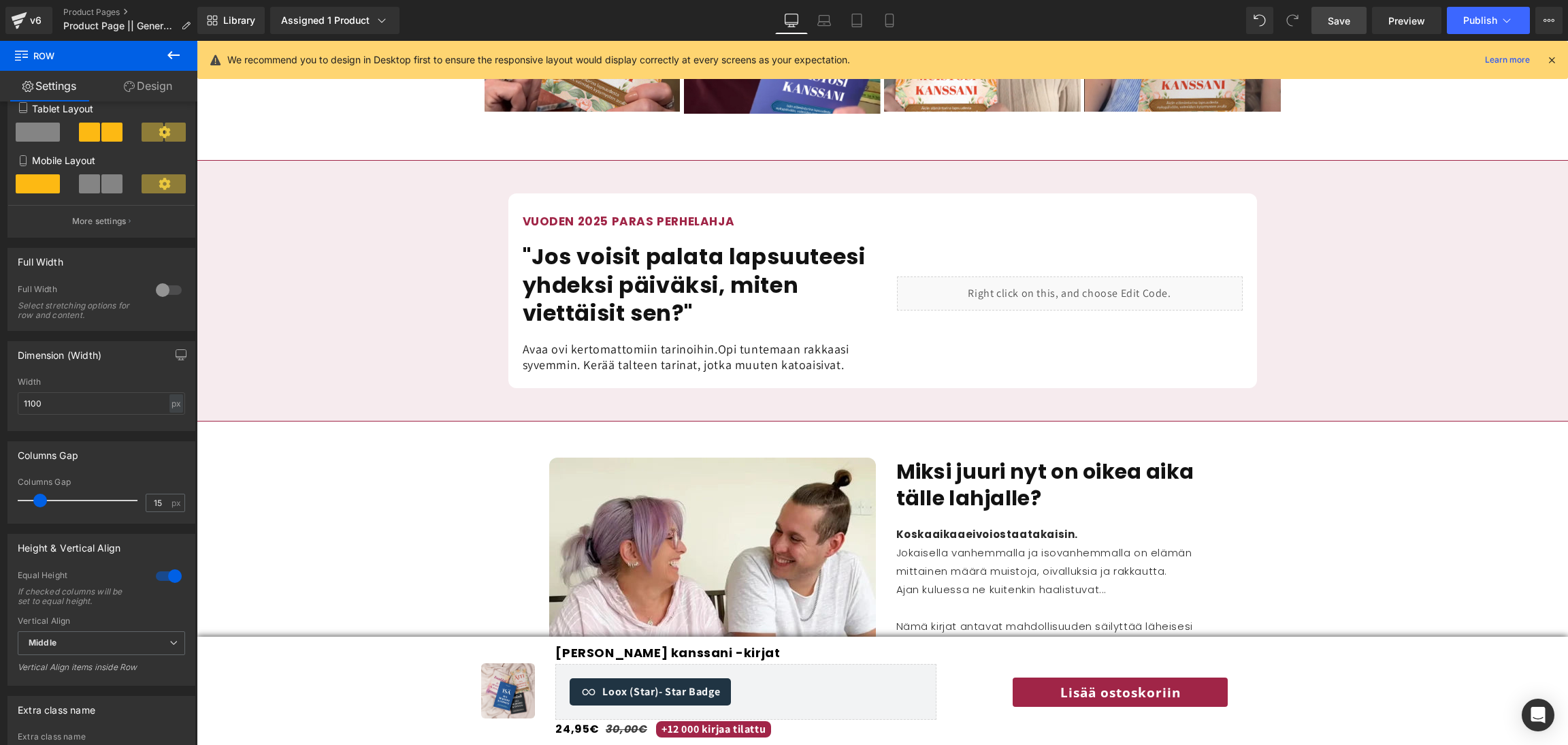
click at [1361, 17] on link "Save" at bounding box center [1339, 20] width 55 height 28
click at [1399, 18] on span "Preview" at bounding box center [1407, 20] width 37 height 14
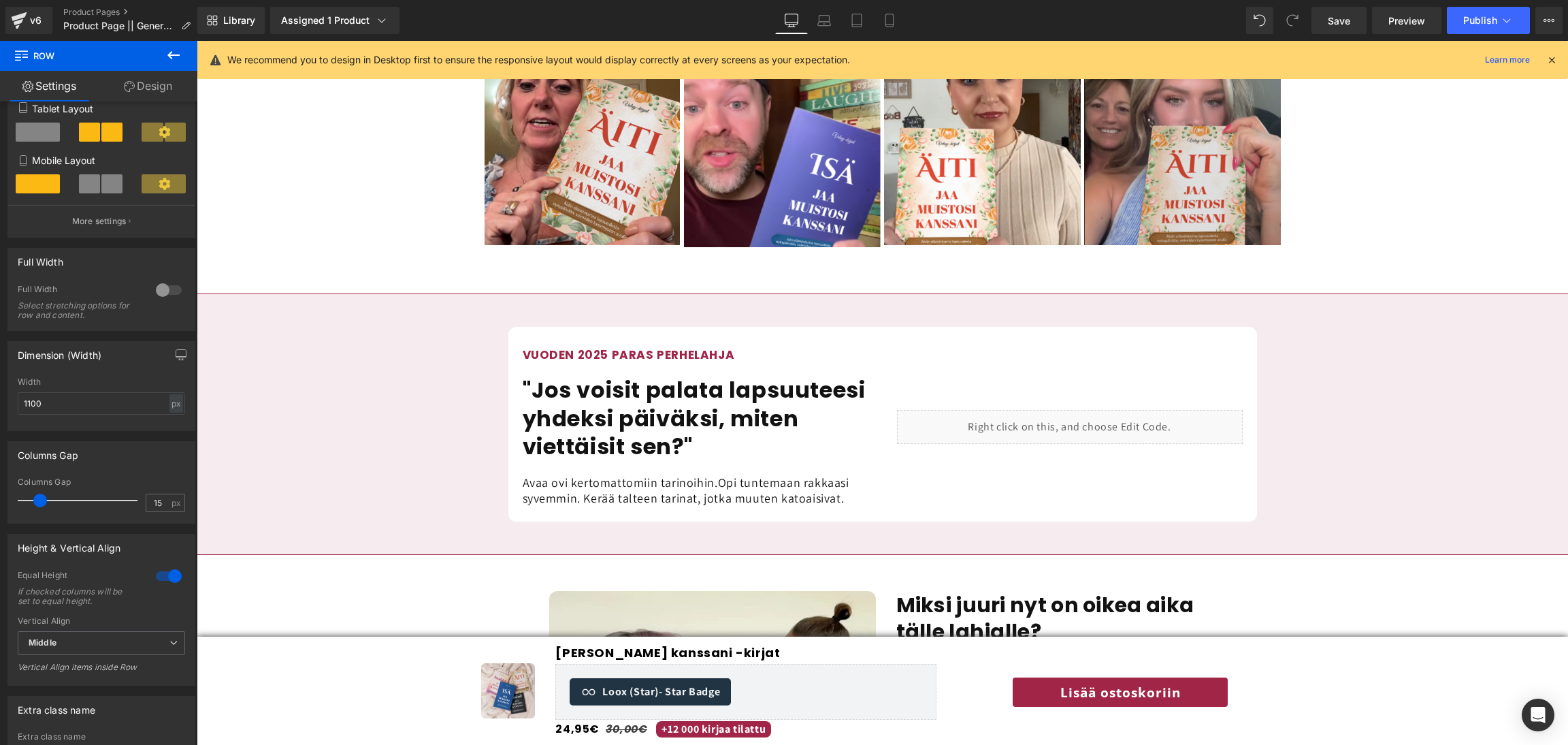
scroll to position [1024, 0]
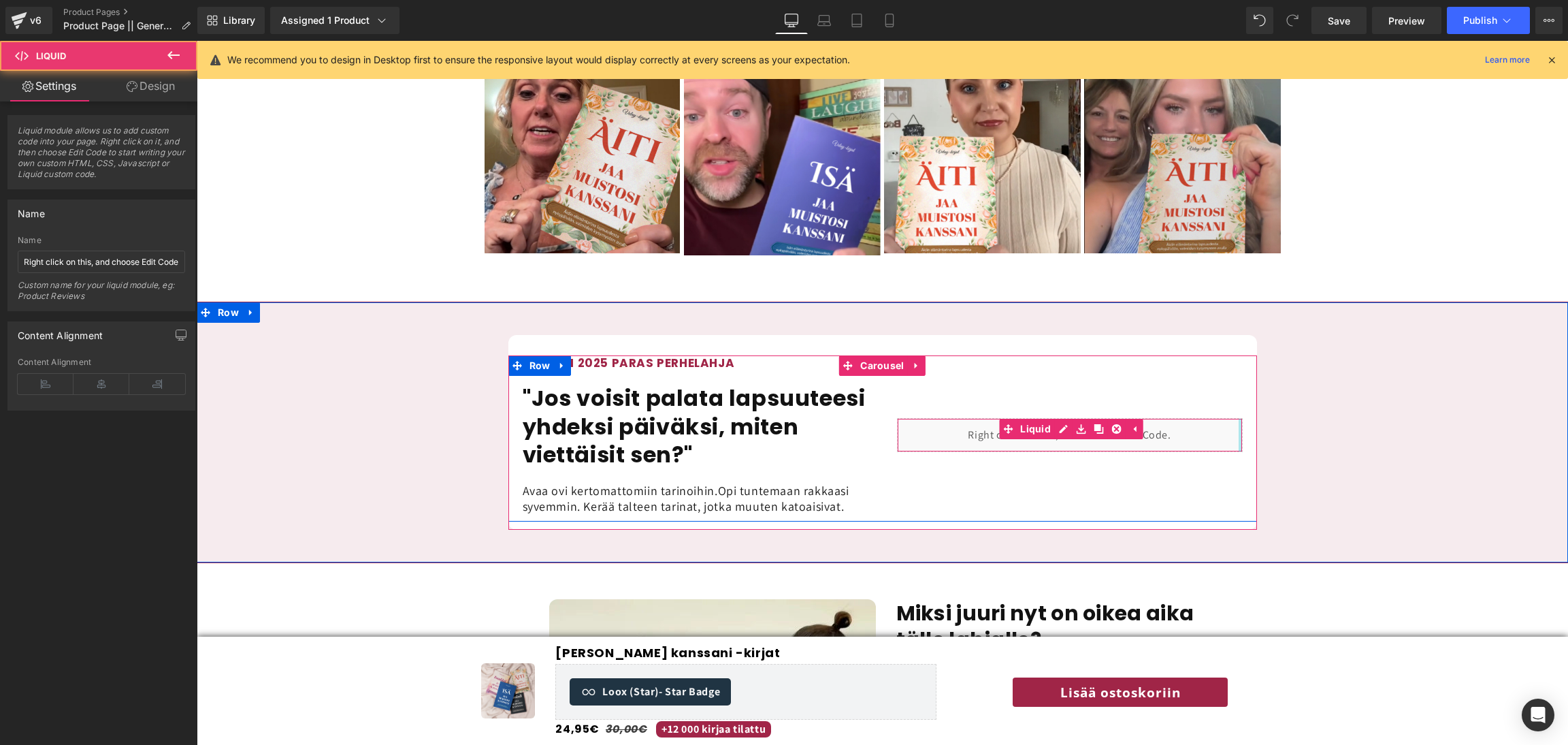
click at [1238, 419] on div at bounding box center [1240, 435] width 4 height 32
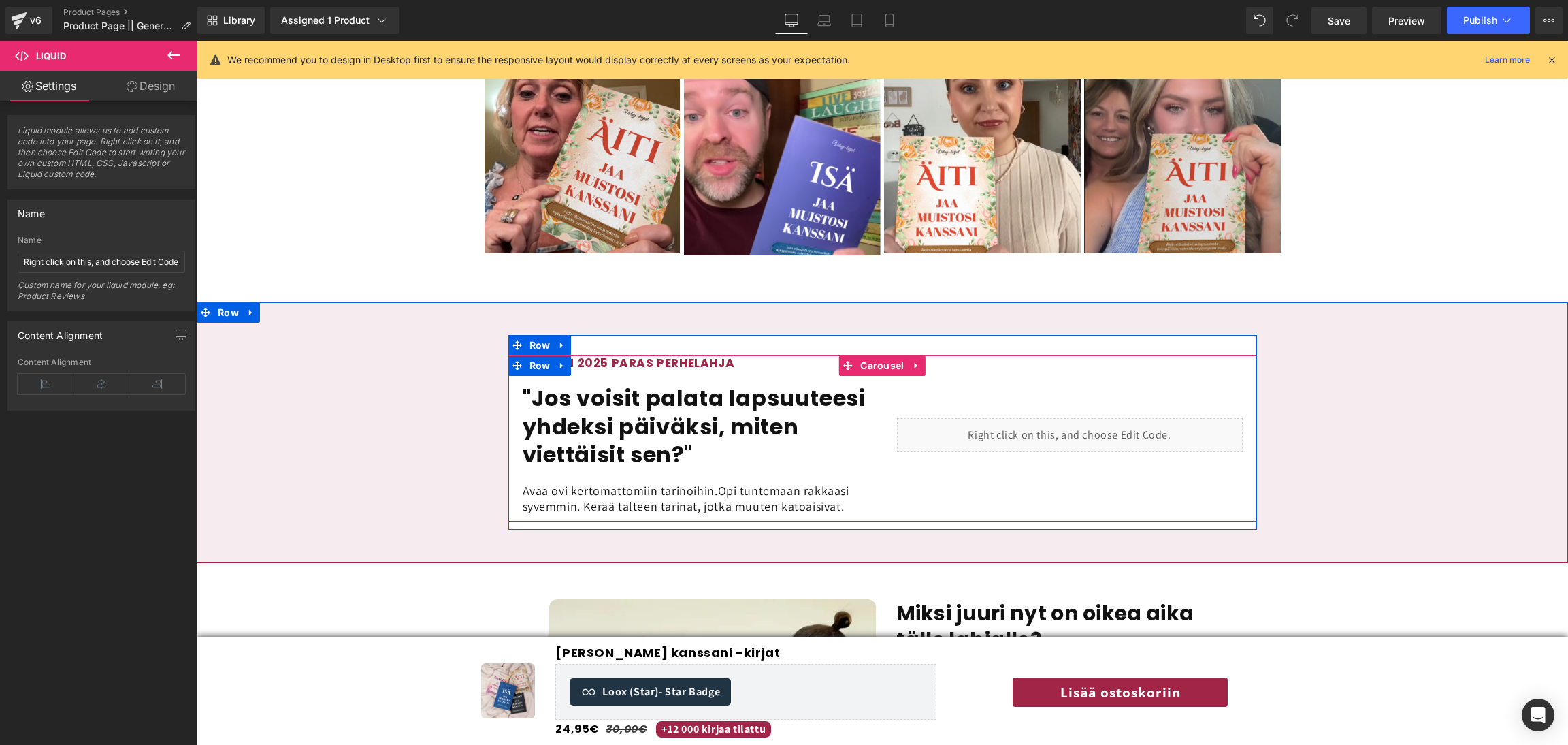
click at [1248, 405] on div "Liquid" at bounding box center [1069, 435] width 374 height 160
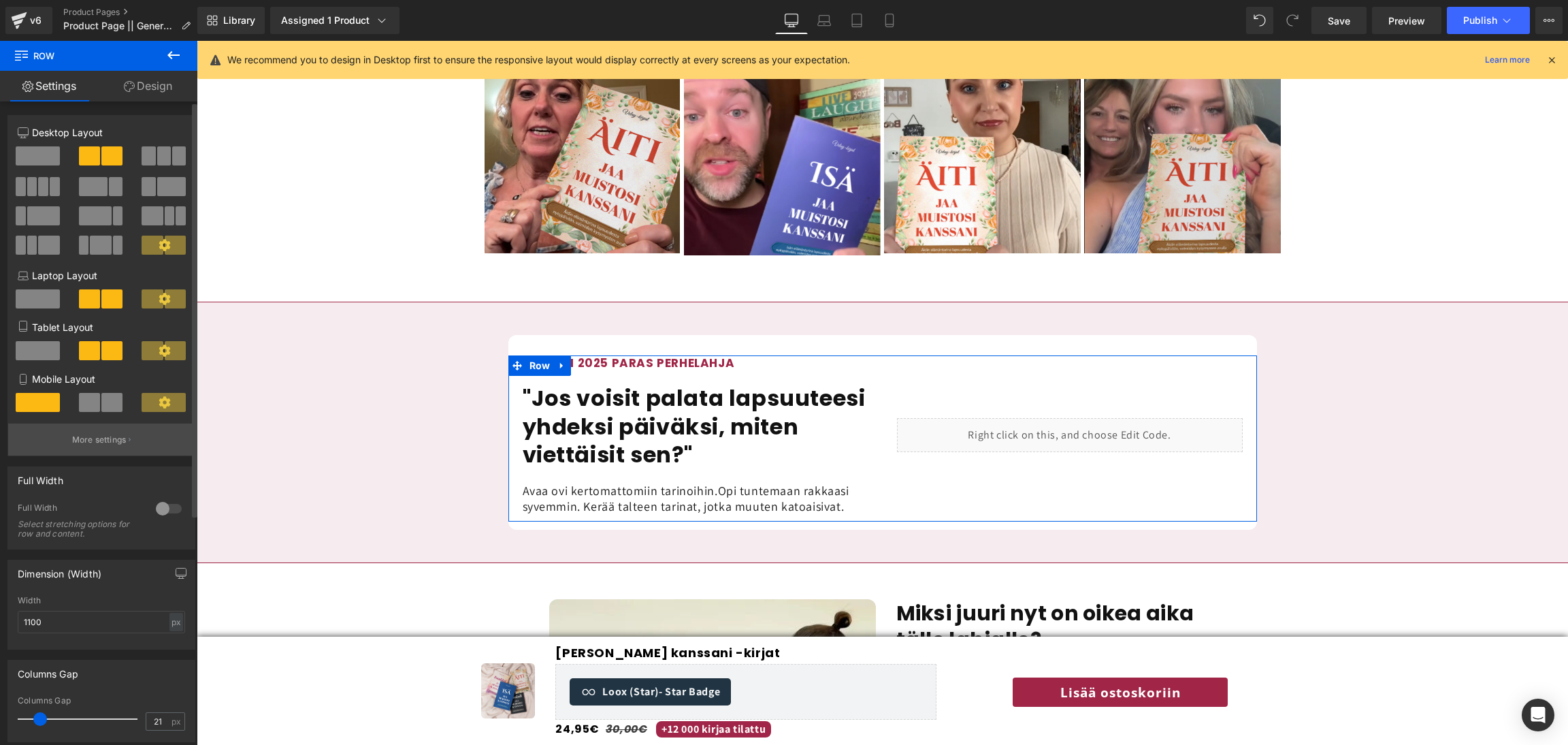
click at [99, 446] on p "More settings" at bounding box center [99, 439] width 54 height 12
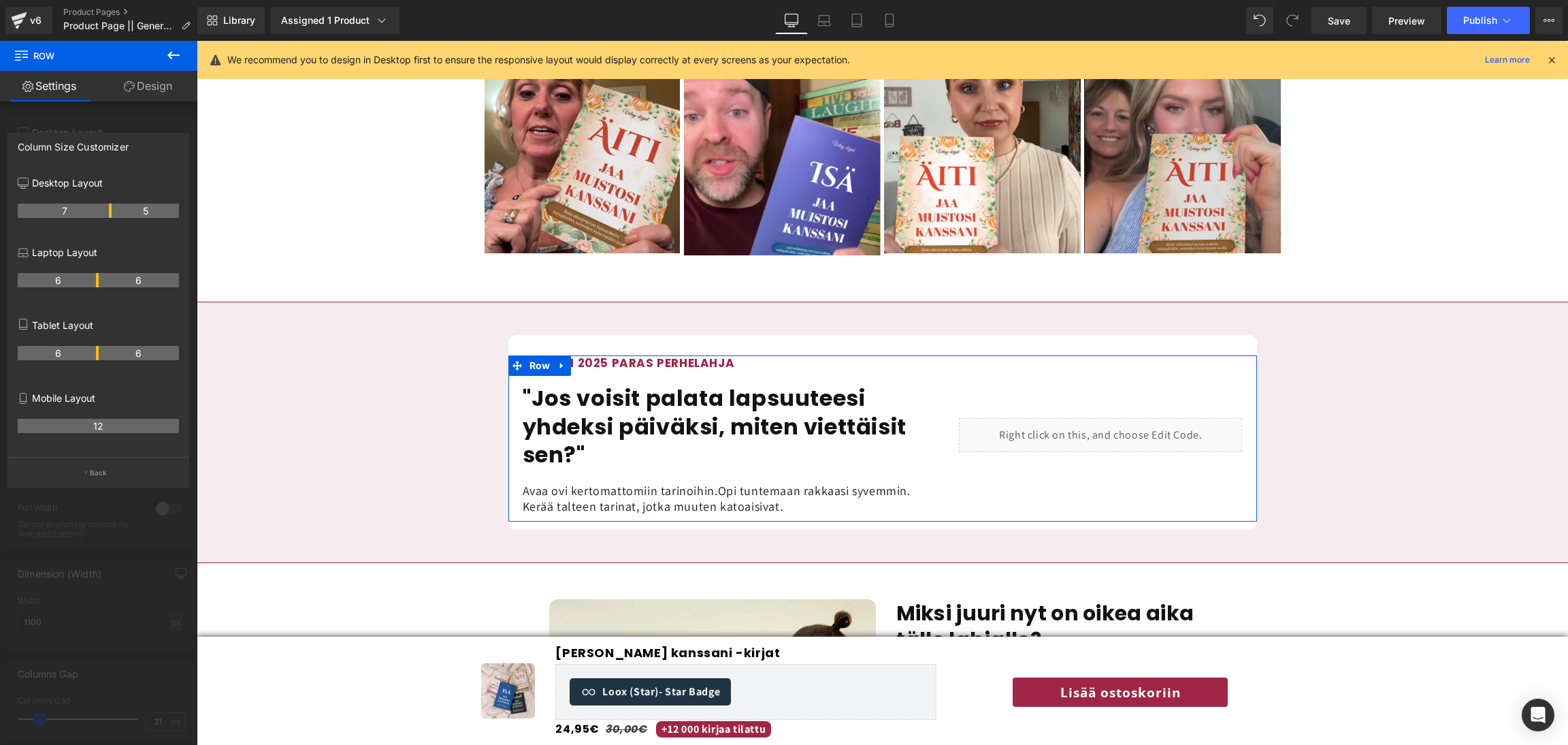
drag, startPoint x: 97, startPoint y: 210, endPoint x: 111, endPoint y: 210, distance: 14.0
click at [1362, 32] on link "Save" at bounding box center [1339, 20] width 55 height 28
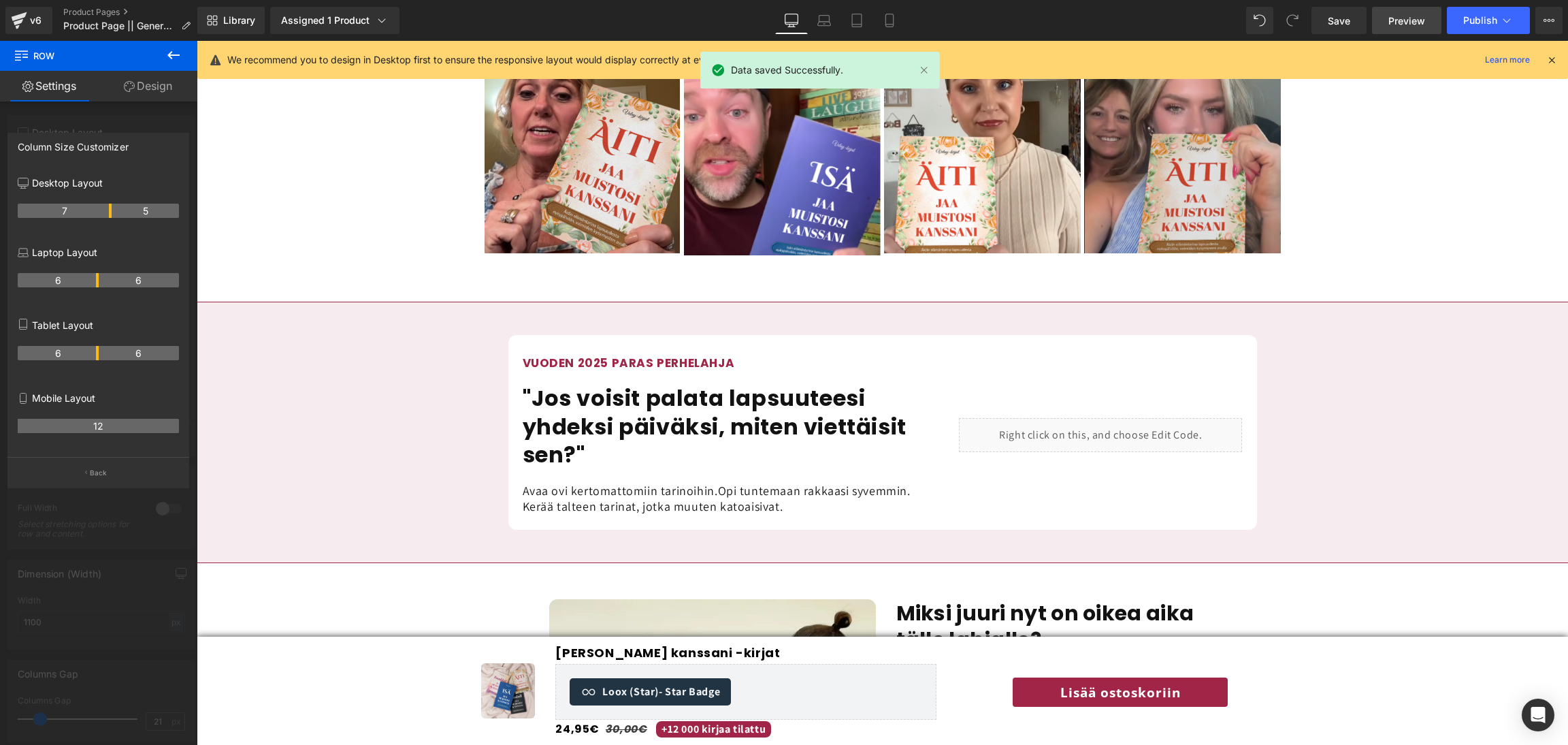
click at [1406, 18] on span "Preview" at bounding box center [1407, 20] width 37 height 14
click at [1459, 25] on button "Publish" at bounding box center [1487, 20] width 83 height 28
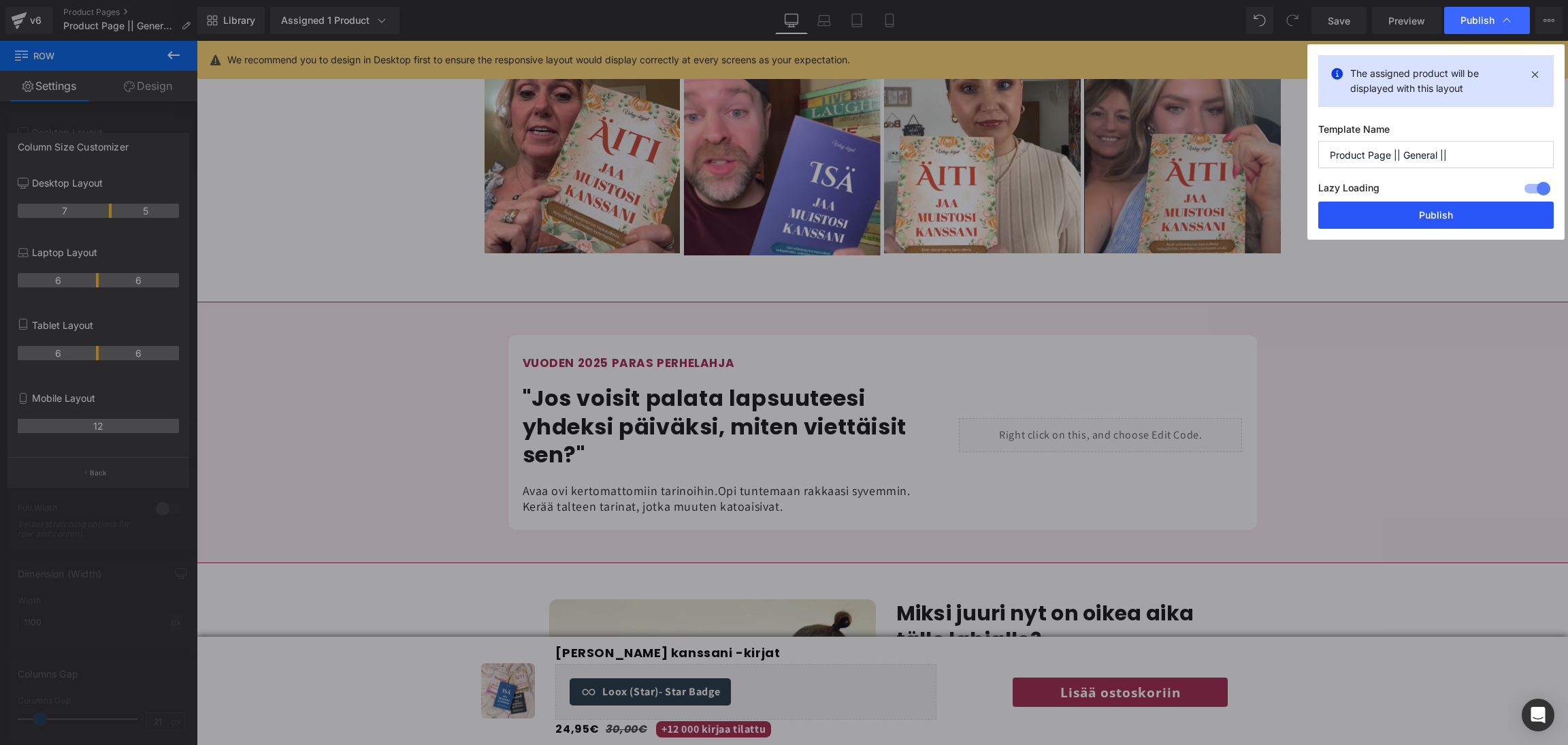
click at [1464, 221] on button "Publish" at bounding box center [1436, 215] width 236 height 28
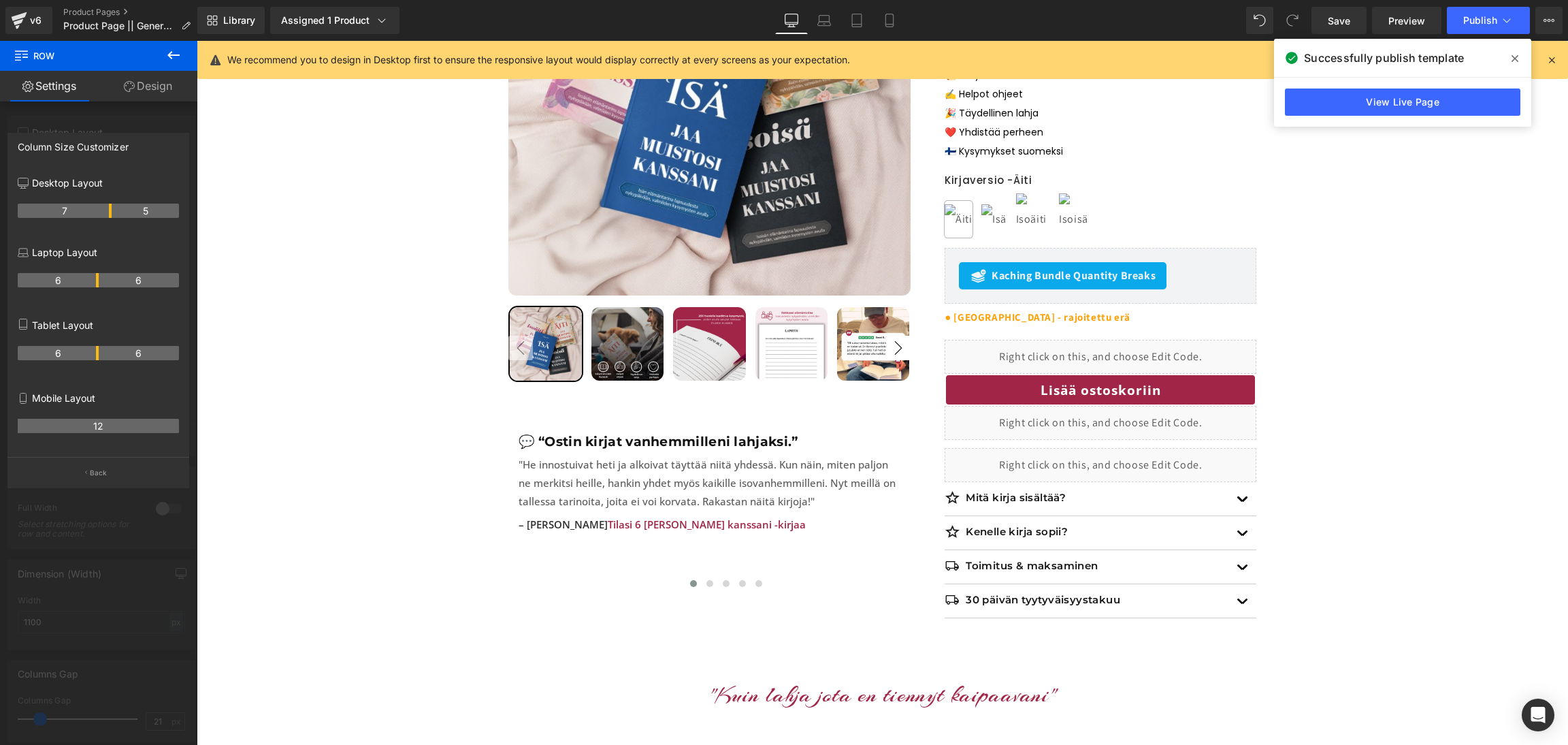
scroll to position [334, 0]
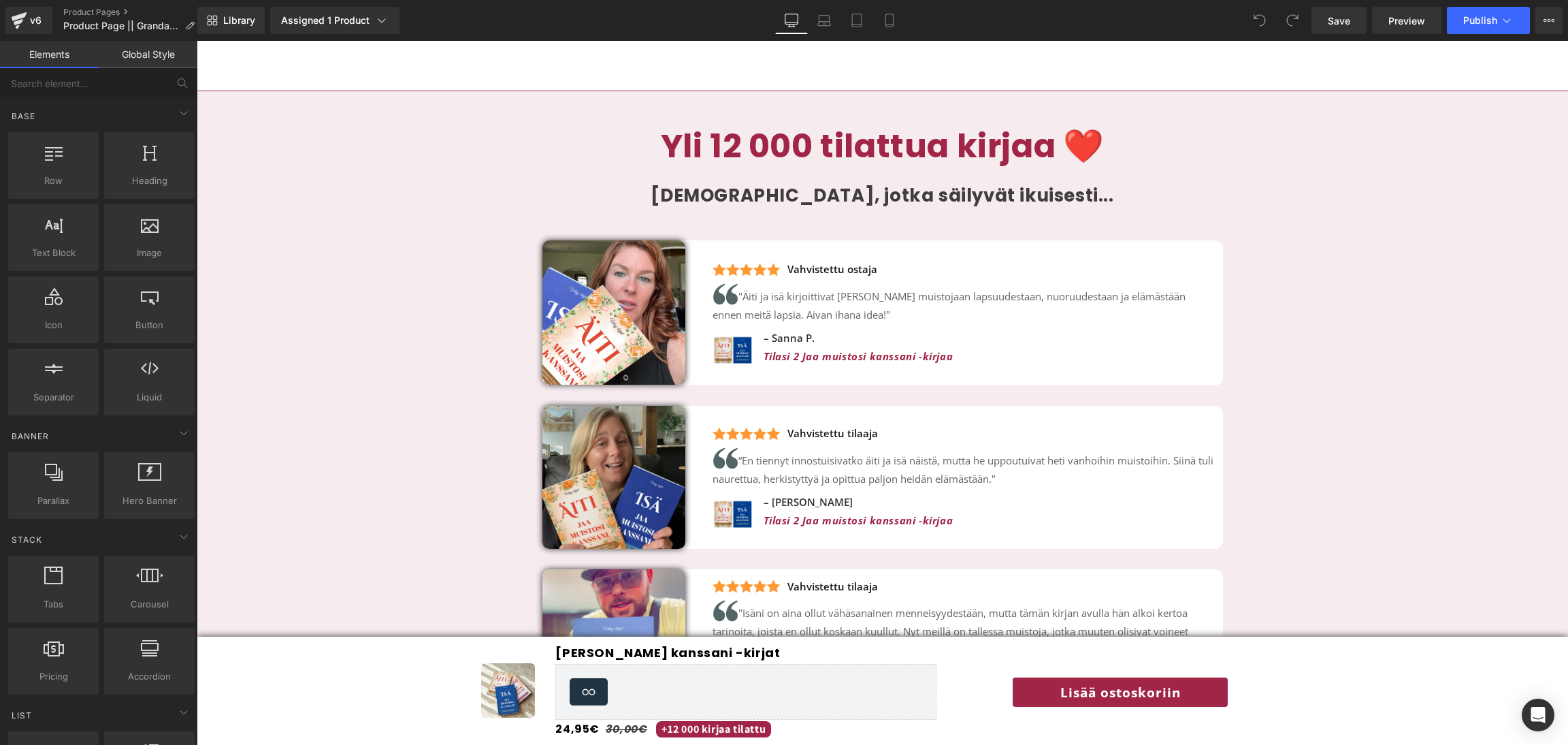
scroll to position [3014, 0]
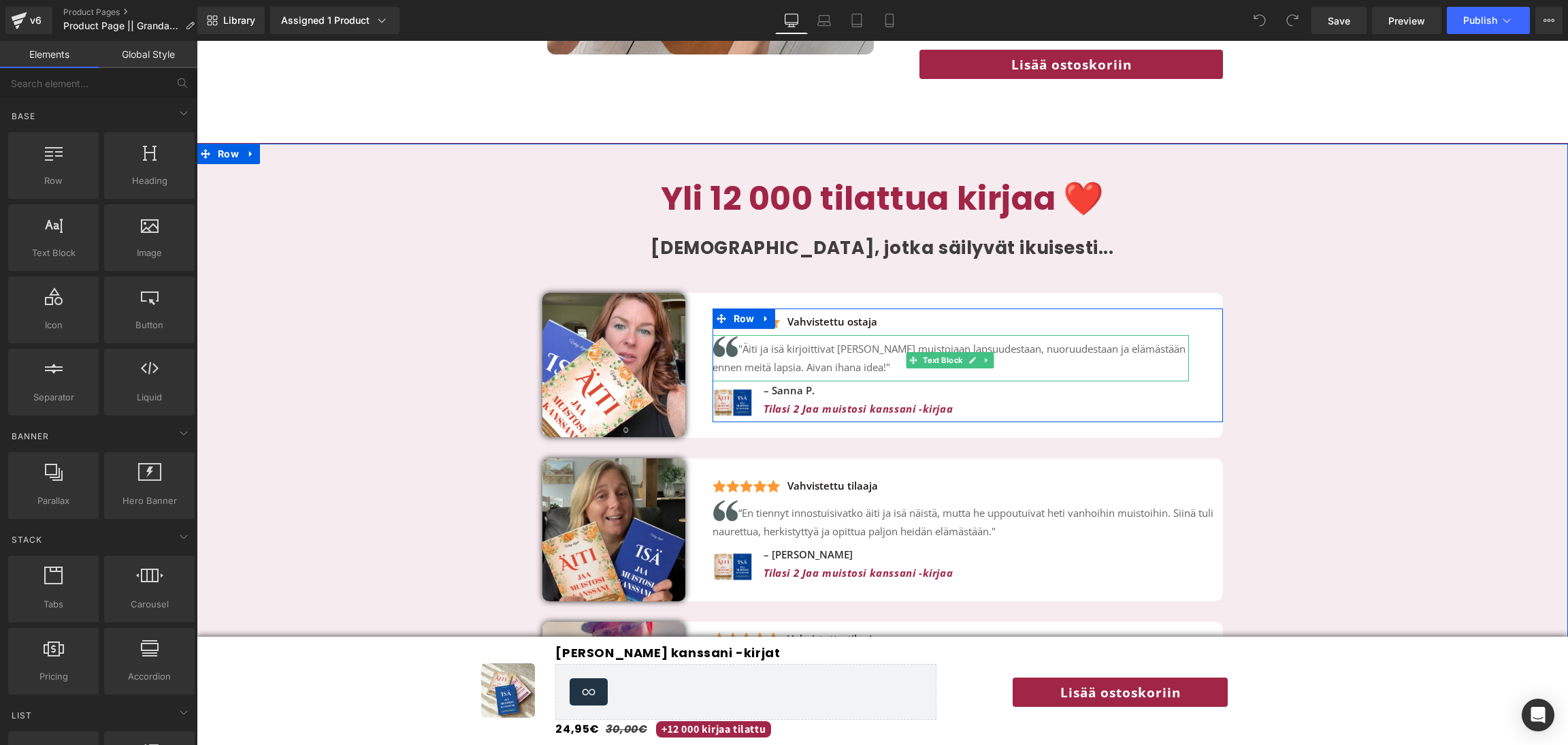
click at [859, 368] on p ""Äiti ja isä kirjoittivat [PERSON_NAME] muistojaan lapsuudestaan, nuoruudestaan…" at bounding box center [951, 356] width 477 height 42
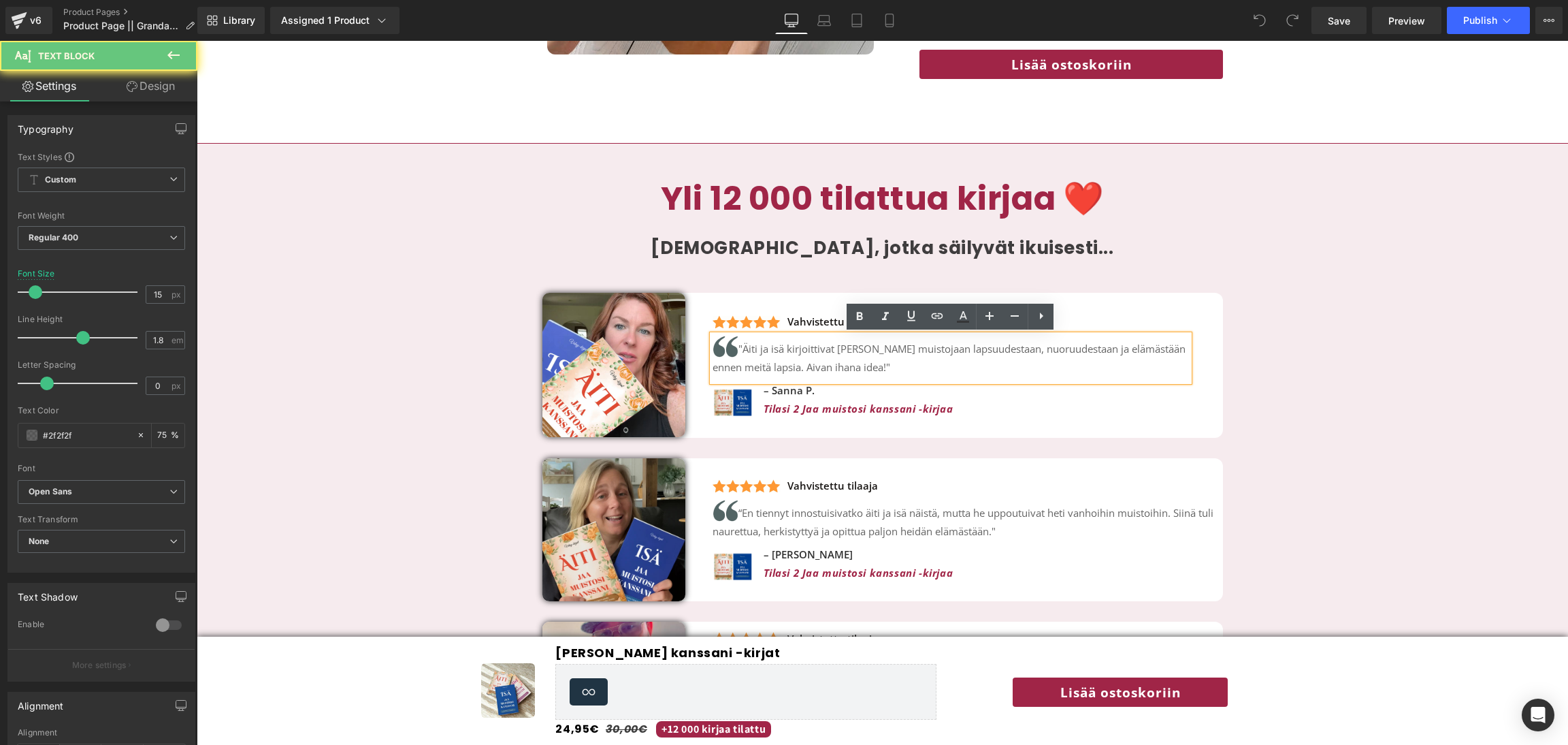
click at [863, 368] on p ""Äiti ja isä kirjoittivat [PERSON_NAME] muistojaan lapsuudestaan, nuoruudestaan…" at bounding box center [951, 356] width 477 height 42
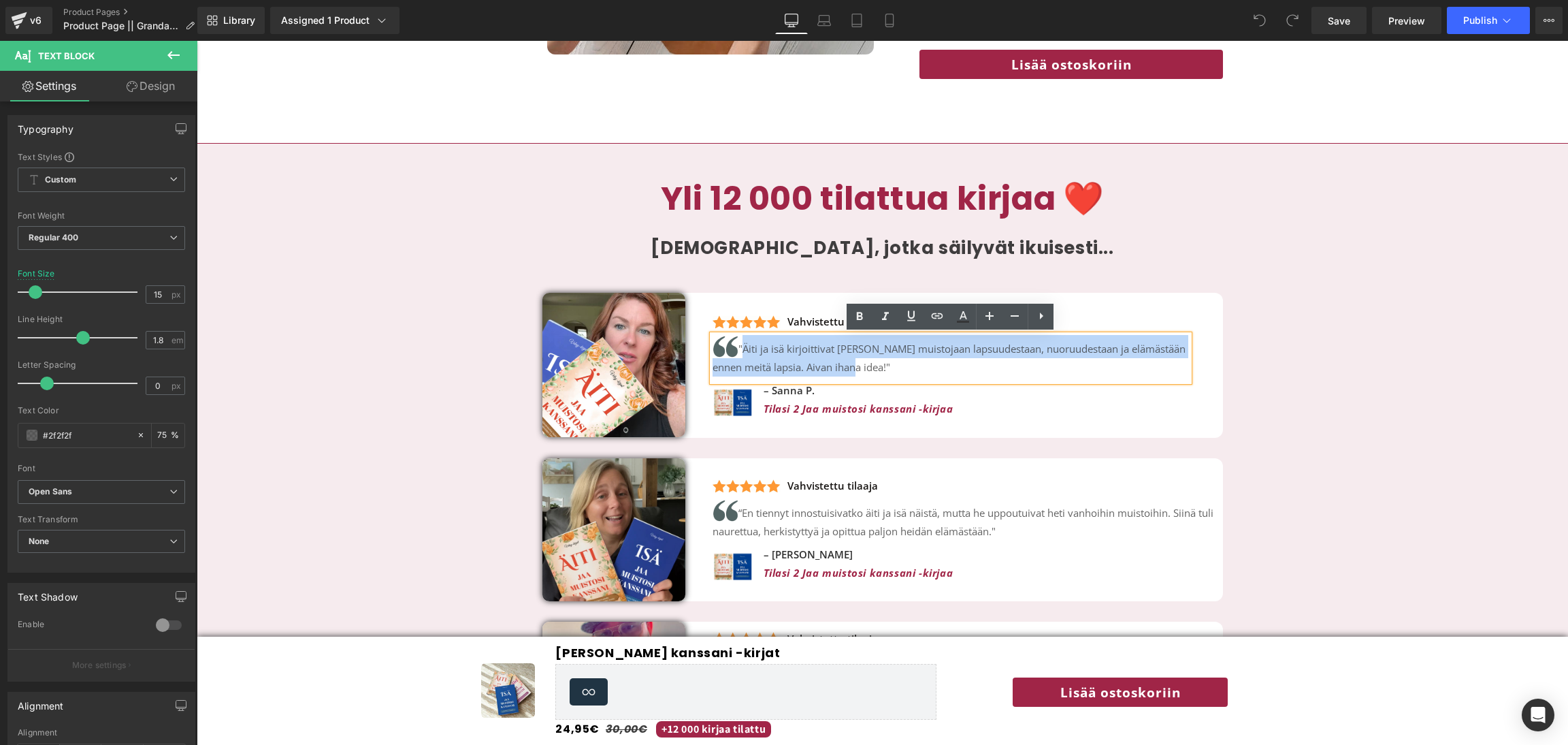
drag, startPoint x: 863, startPoint y: 368, endPoint x: 741, endPoint y: 345, distance: 124.1
click at [741, 345] on p ""Äiti ja isä kirjoittivat [PERSON_NAME] muistojaan lapsuudestaan, nuoruudestaan…" at bounding box center [951, 356] width 477 height 42
copy p ""Äiti ja isä kirjoittivat [PERSON_NAME] muistojaan lapsuudestaan, nuoruudestaan…"
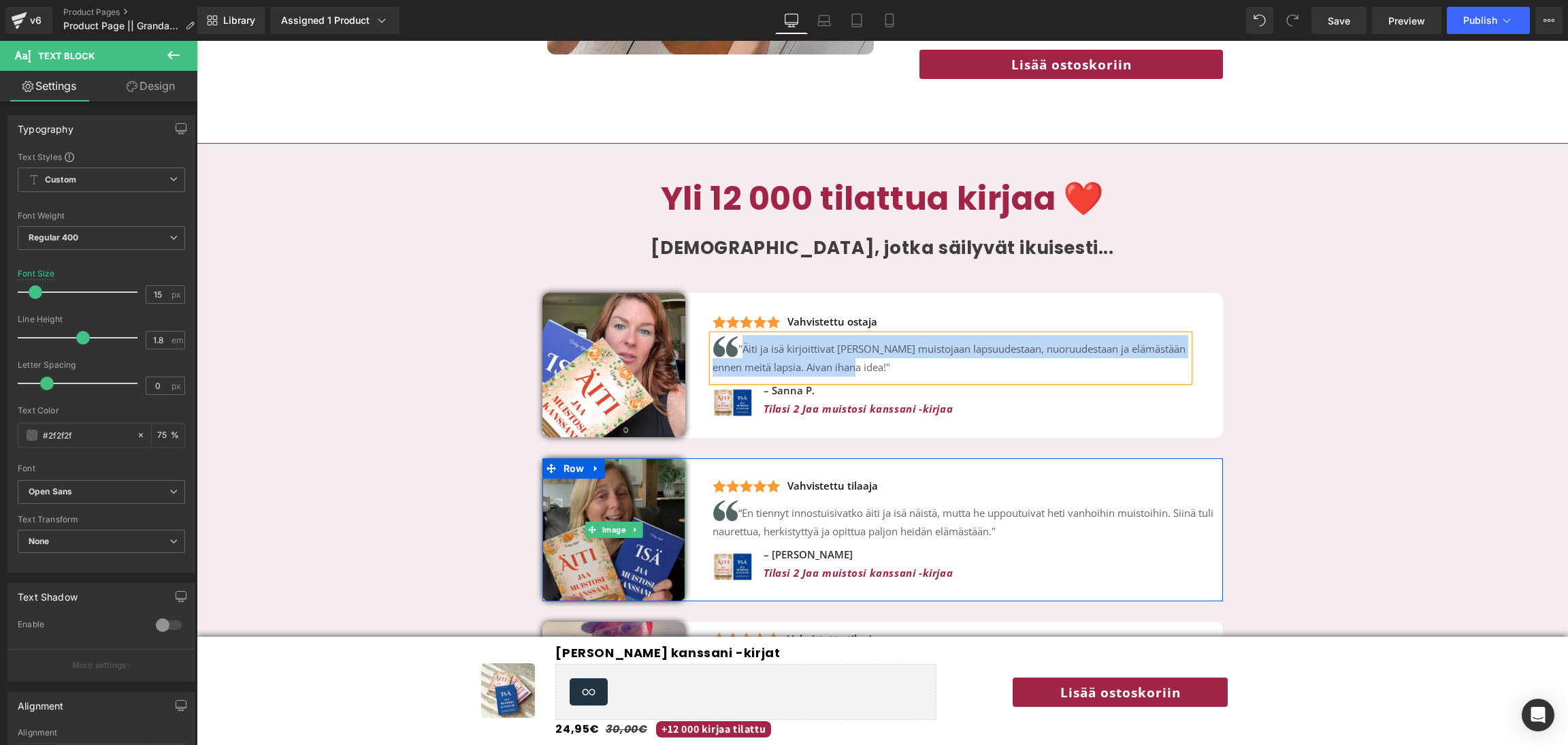
click at [580, 510] on img at bounding box center [614, 529] width 142 height 143
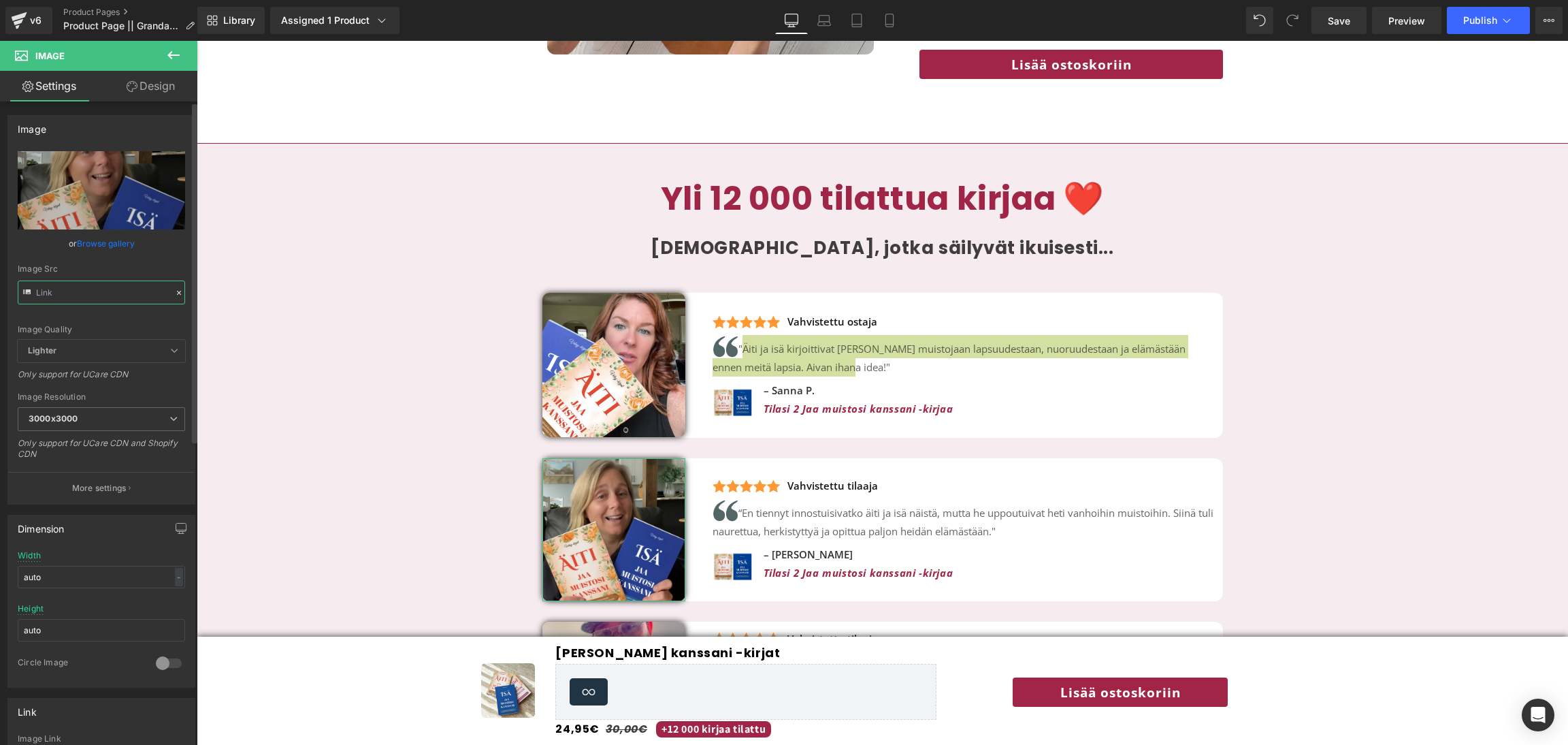
click at [118, 299] on input "text" at bounding box center [102, 292] width 167 height 24
type input "[URL][DOMAIN_NAME]"
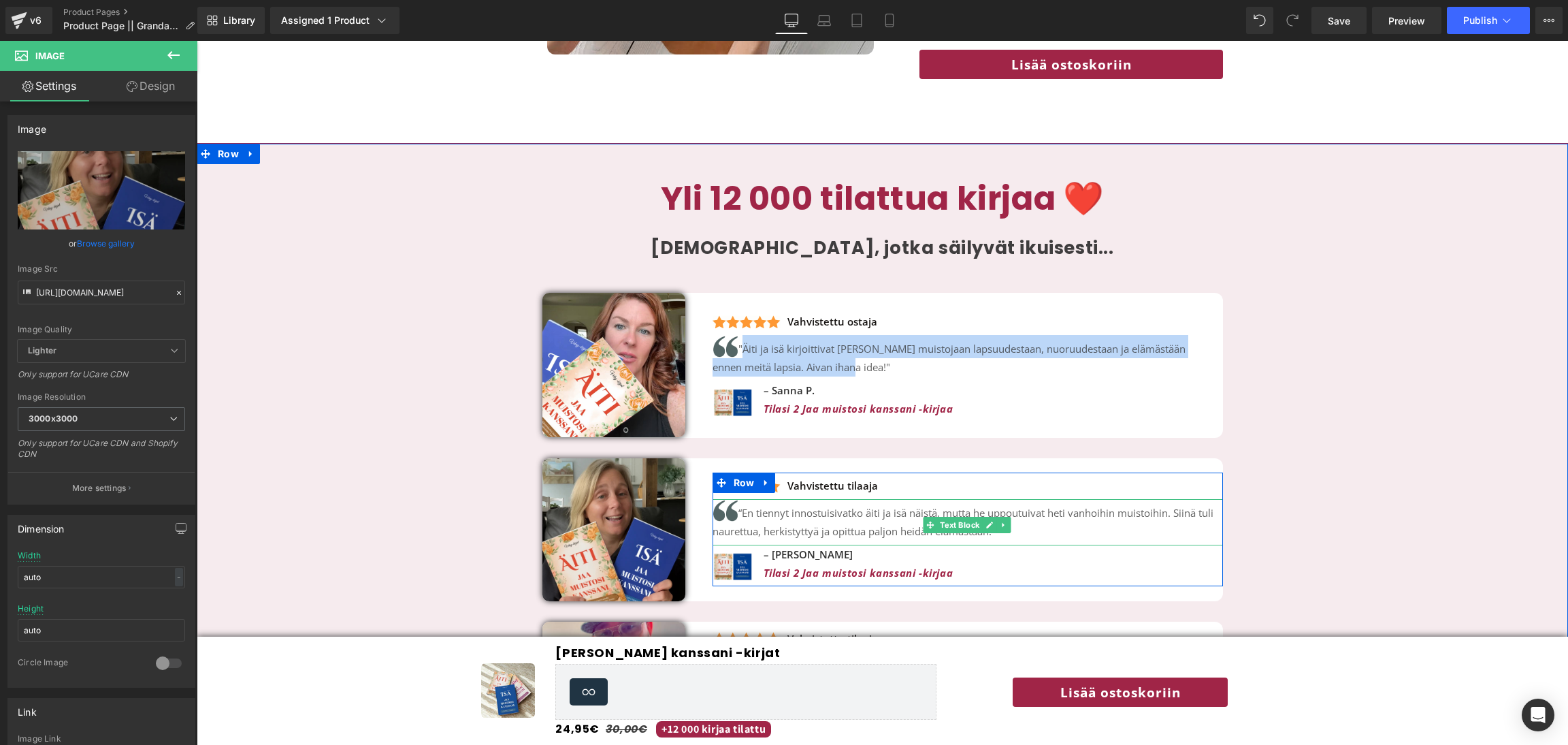
click at [867, 523] on p "“ En tiennyt innostuisivatko äiti ja isä näistä, mutta he uppoutuivat heti vanh…" at bounding box center [967, 520] width 510 height 42
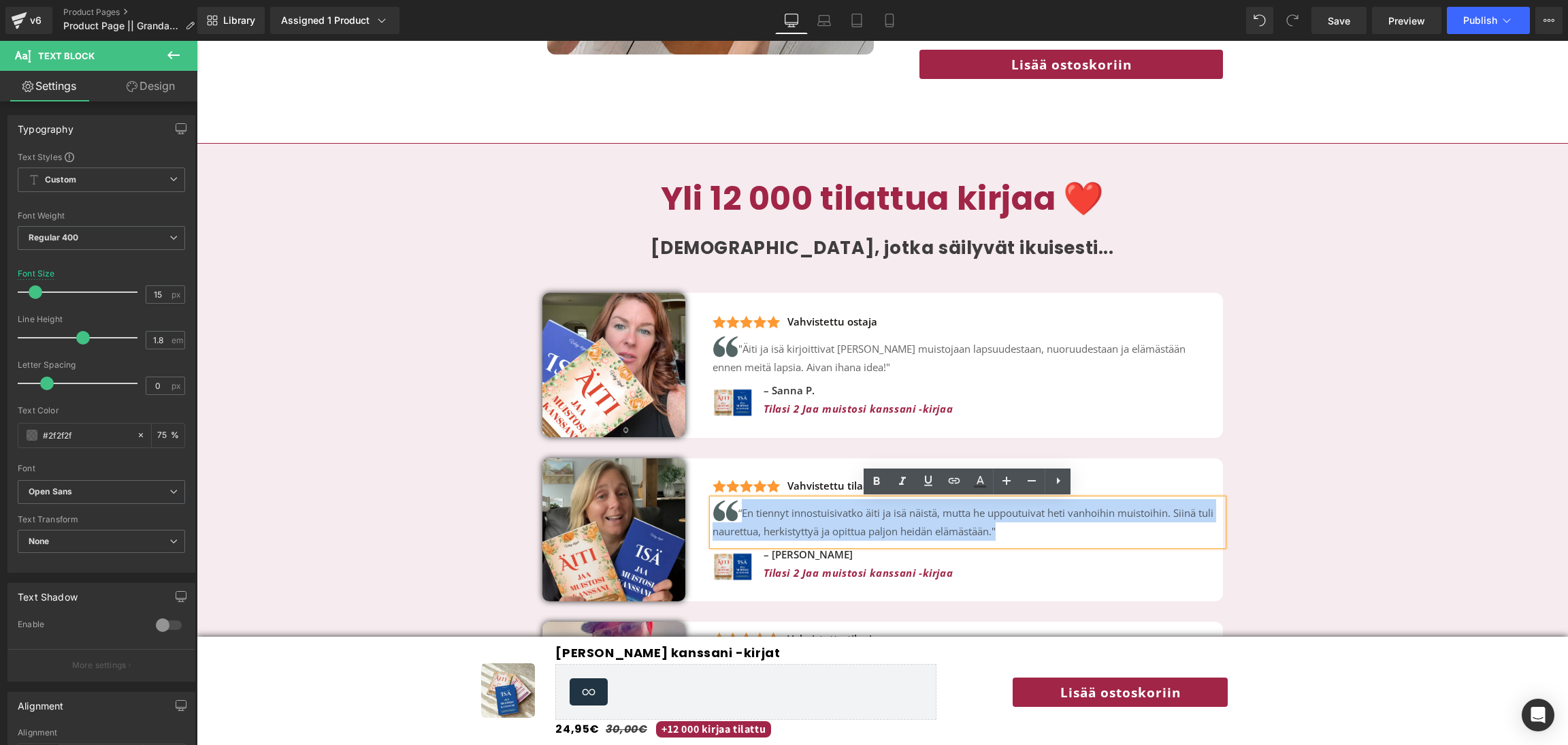
drag, startPoint x: 1015, startPoint y: 533, endPoint x: 741, endPoint y: 519, distance: 274.4
click at [741, 519] on p "“ En tiennyt innostuisivatko äiti ja isä näistä, mutta he uppoutuivat heti vanh…" at bounding box center [967, 520] width 510 height 42
copy p "“ En tiennyt innostuisivatko äiti ja isä näistä, mutta he uppoutuivat heti vanh…"
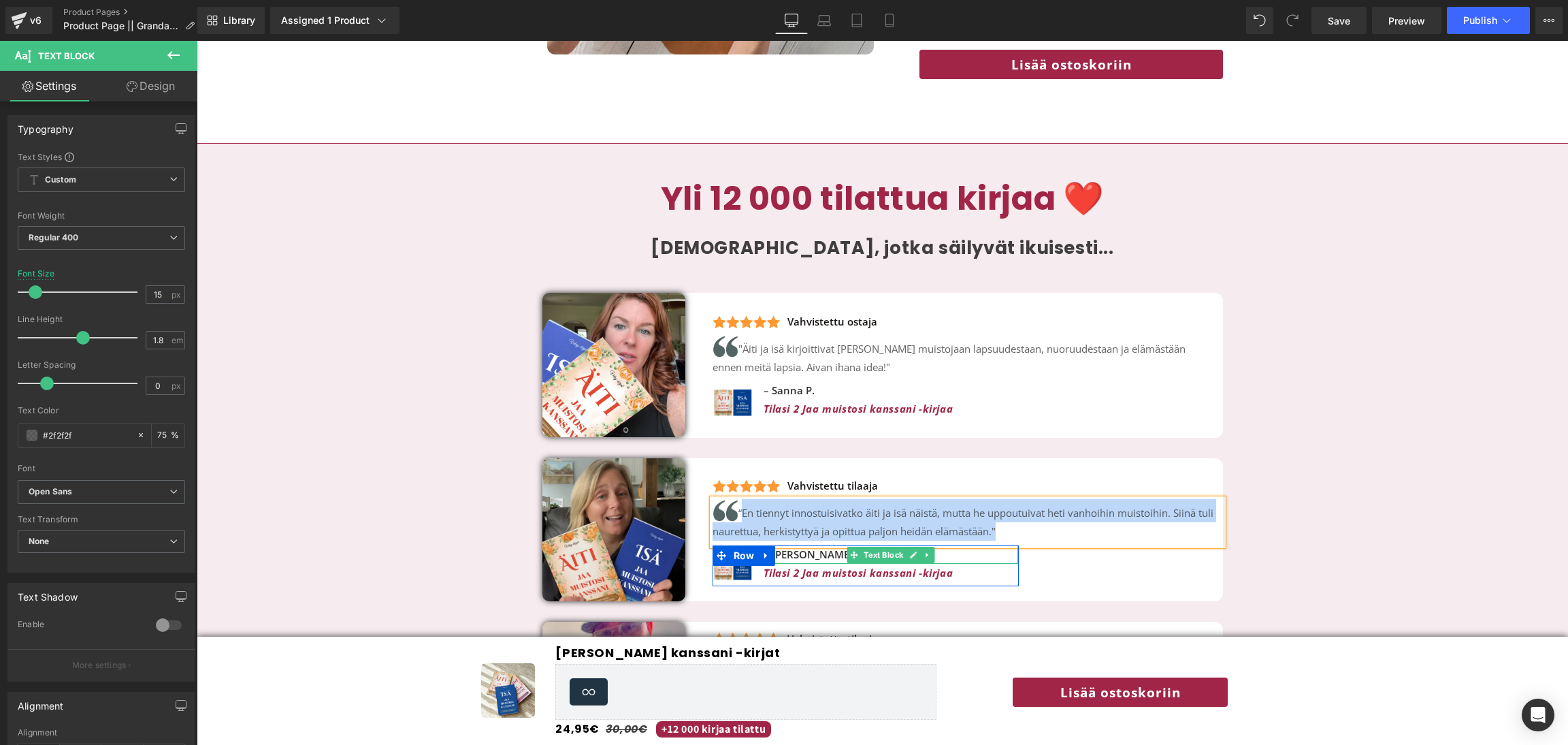
click at [802, 555] on p "– [PERSON_NAME]" at bounding box center [891, 554] width 255 height 18
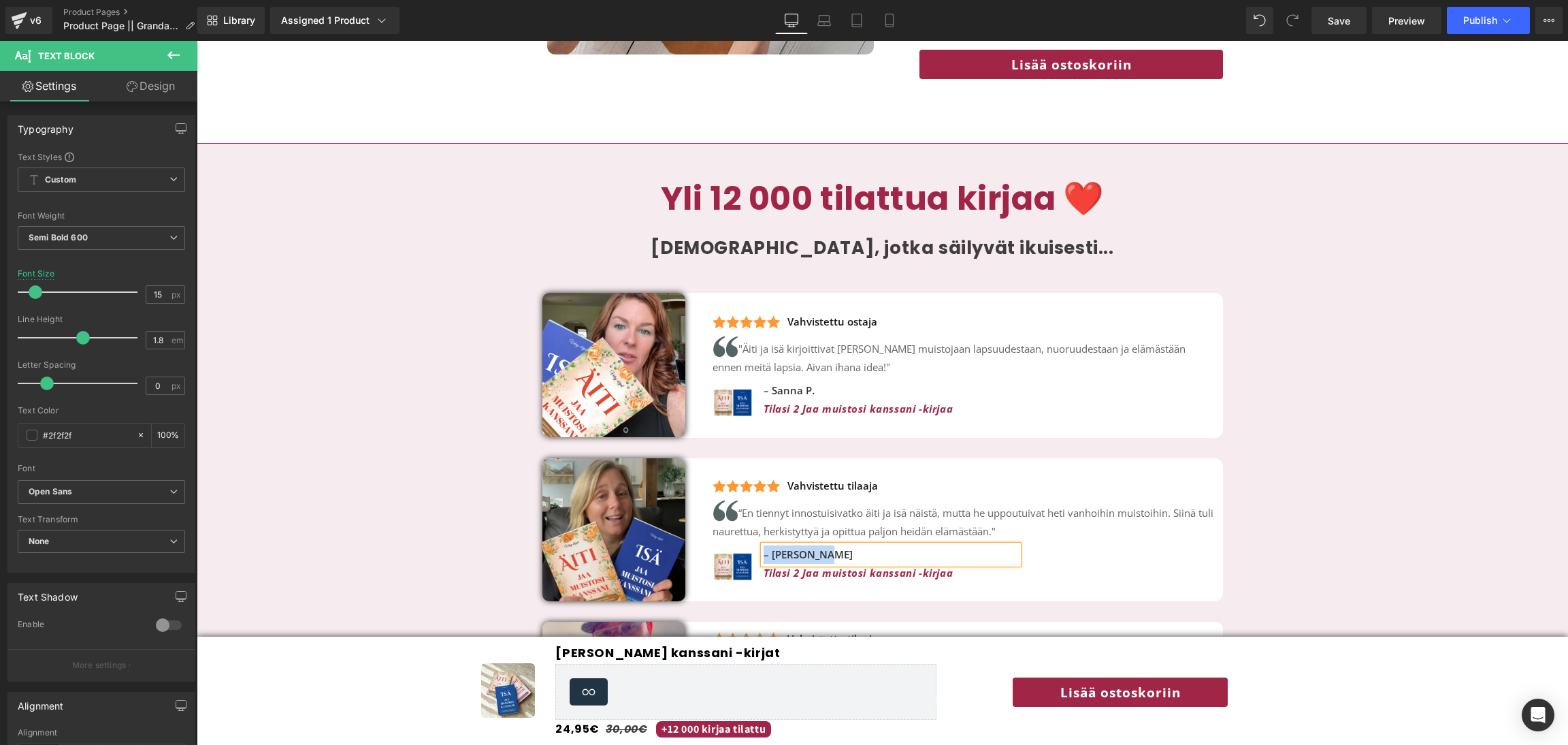
copy p "– [PERSON_NAME]"
click at [747, 565] on link at bounding box center [754, 565] width 14 height 16
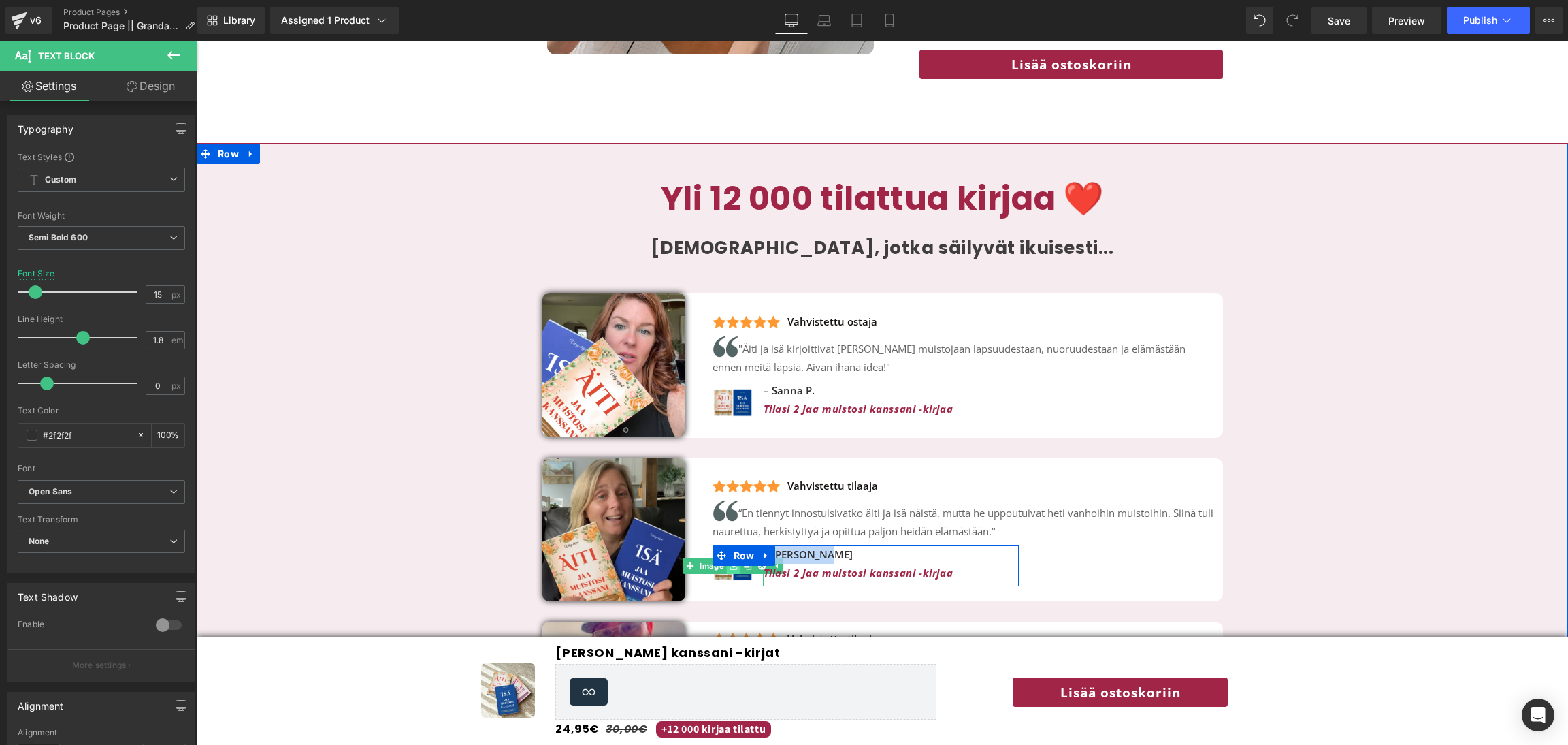
click at [736, 573] on link at bounding box center [733, 565] width 14 height 16
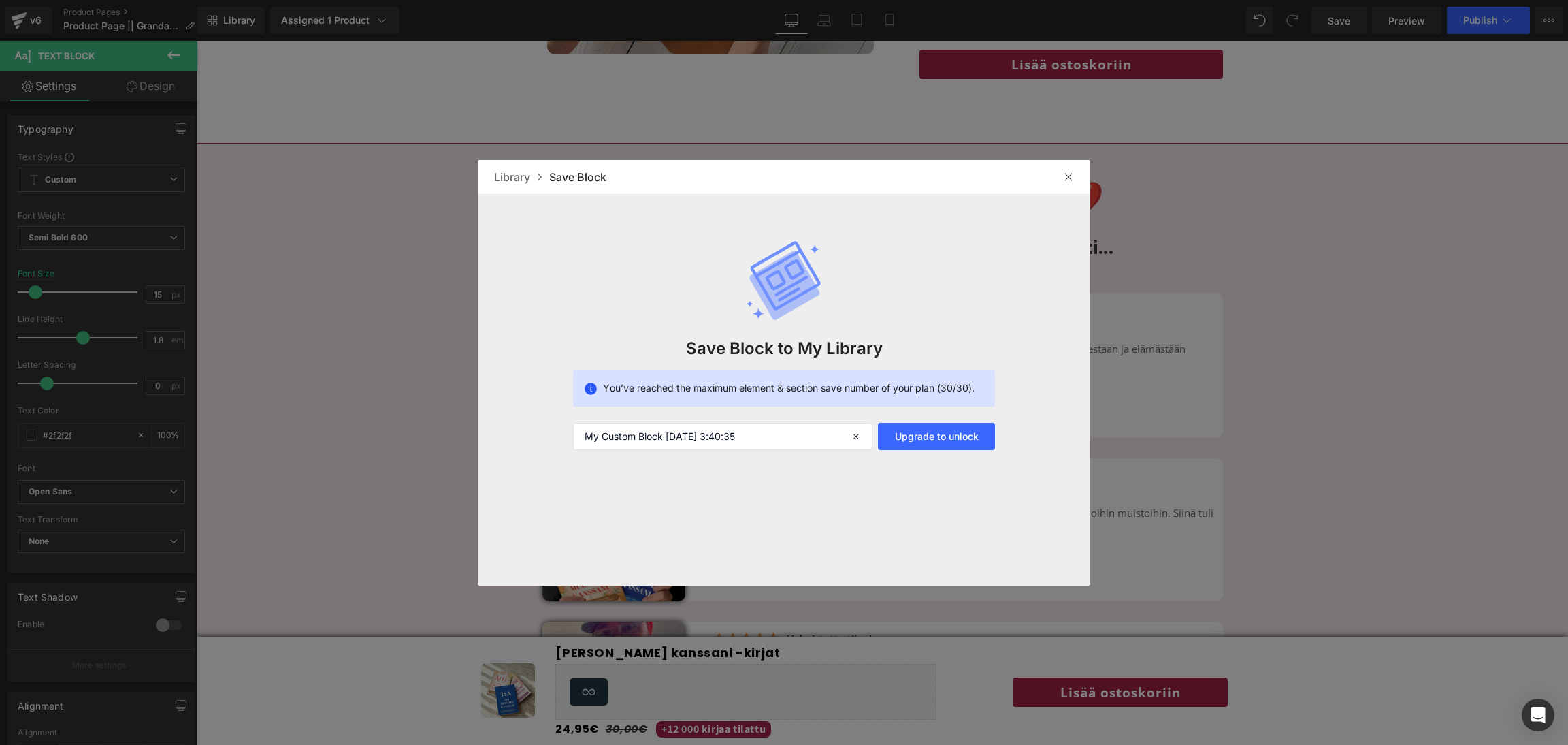
click at [1065, 183] on div at bounding box center [1068, 177] width 22 height 22
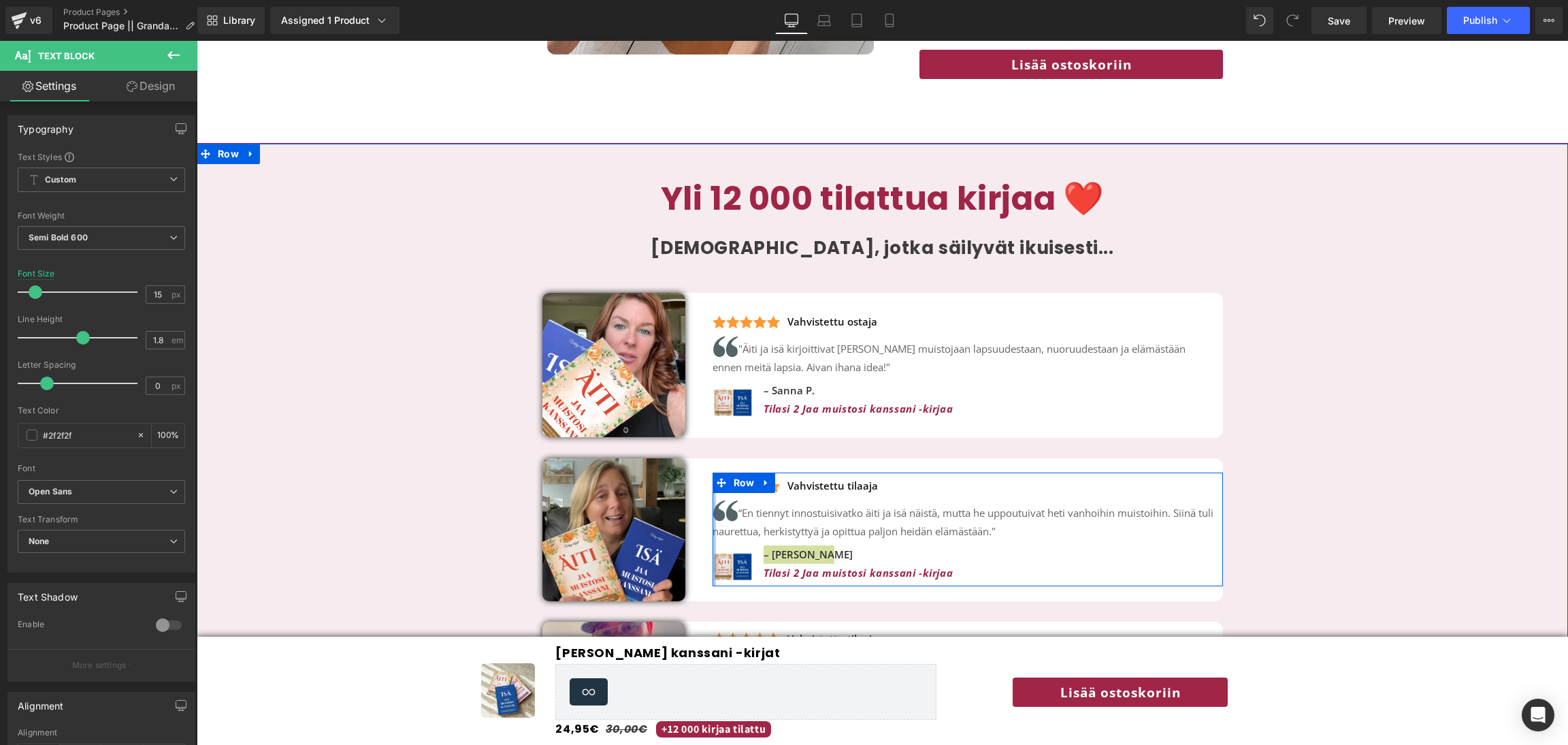
click at [712, 569] on div at bounding box center [714, 529] width 4 height 114
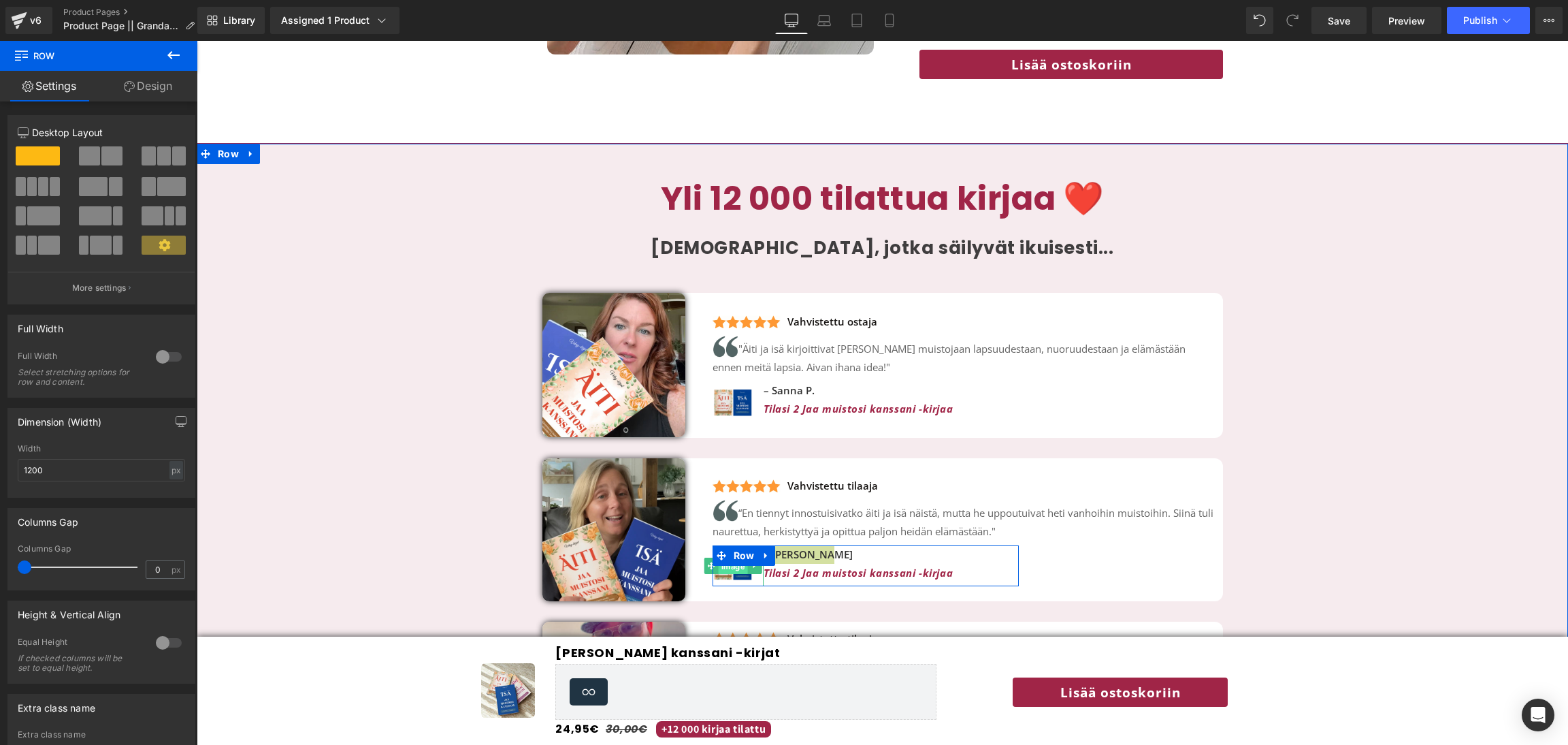
click at [722, 565] on span "Image" at bounding box center [732, 566] width 29 height 16
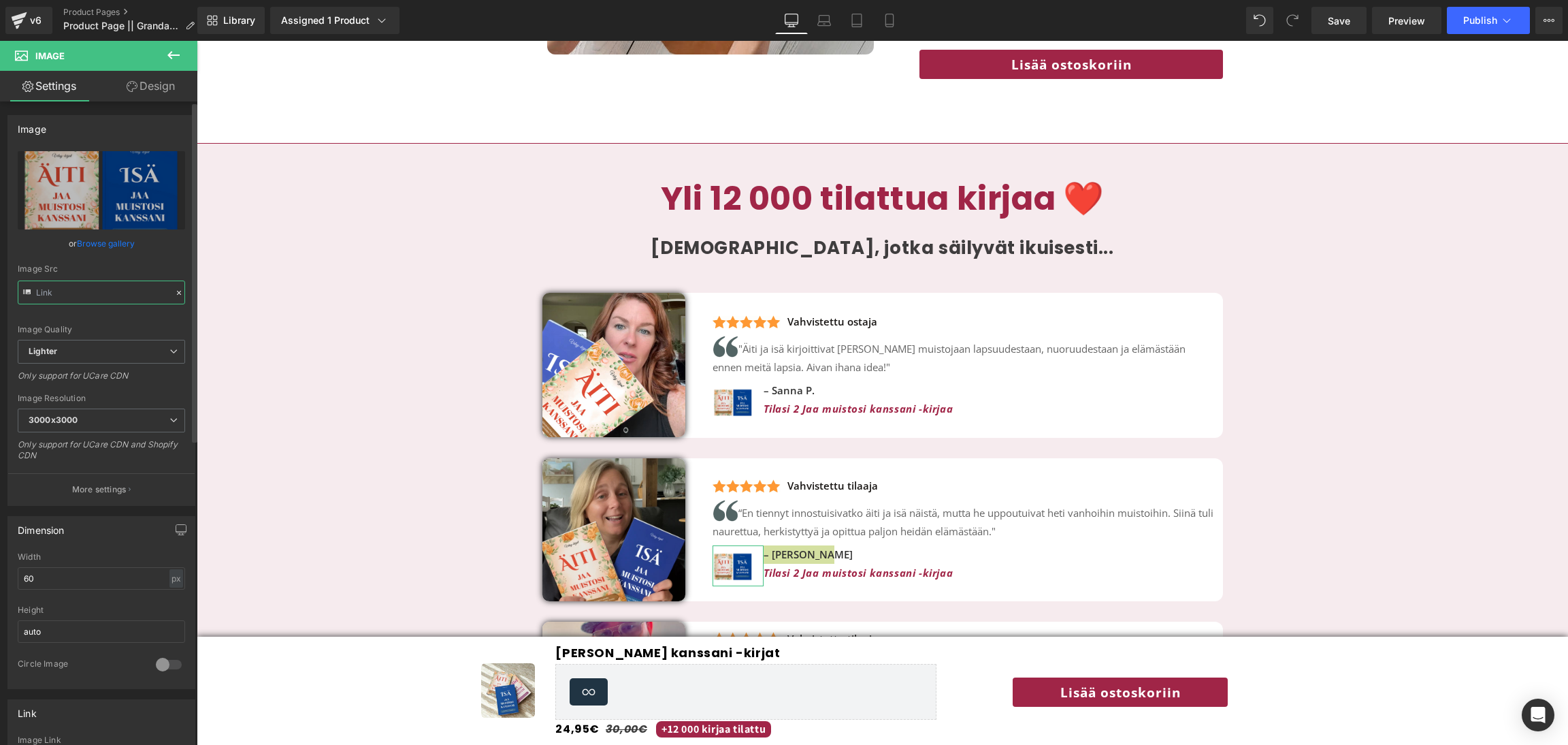
click at [115, 294] on input "text" at bounding box center [102, 292] width 167 height 24
type input "https://ucarecdn.com/7c79baa1-30d2-4fb2-b6b1-8126d74b5c1e/-/format/auto/-/previ…"
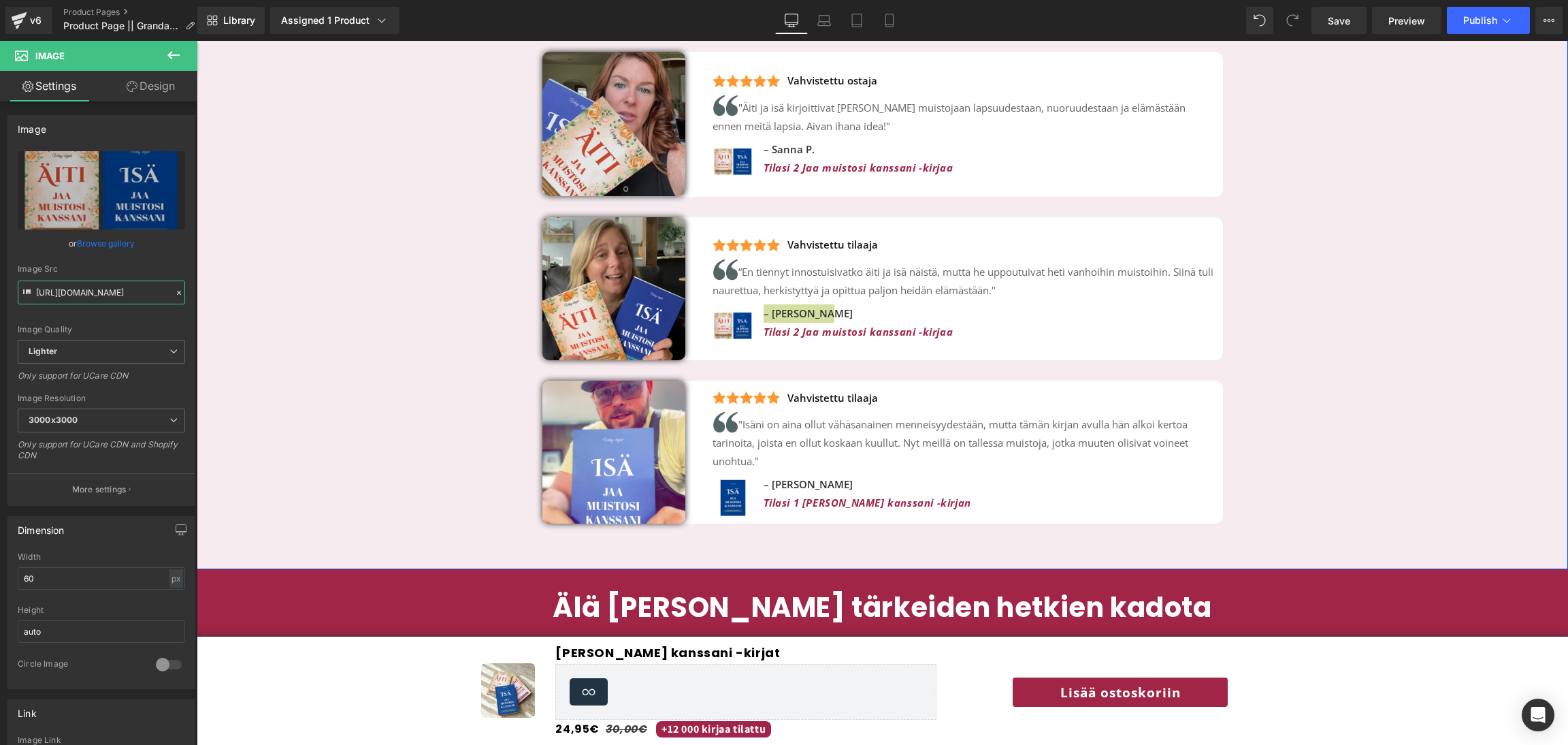
scroll to position [3259, 0]
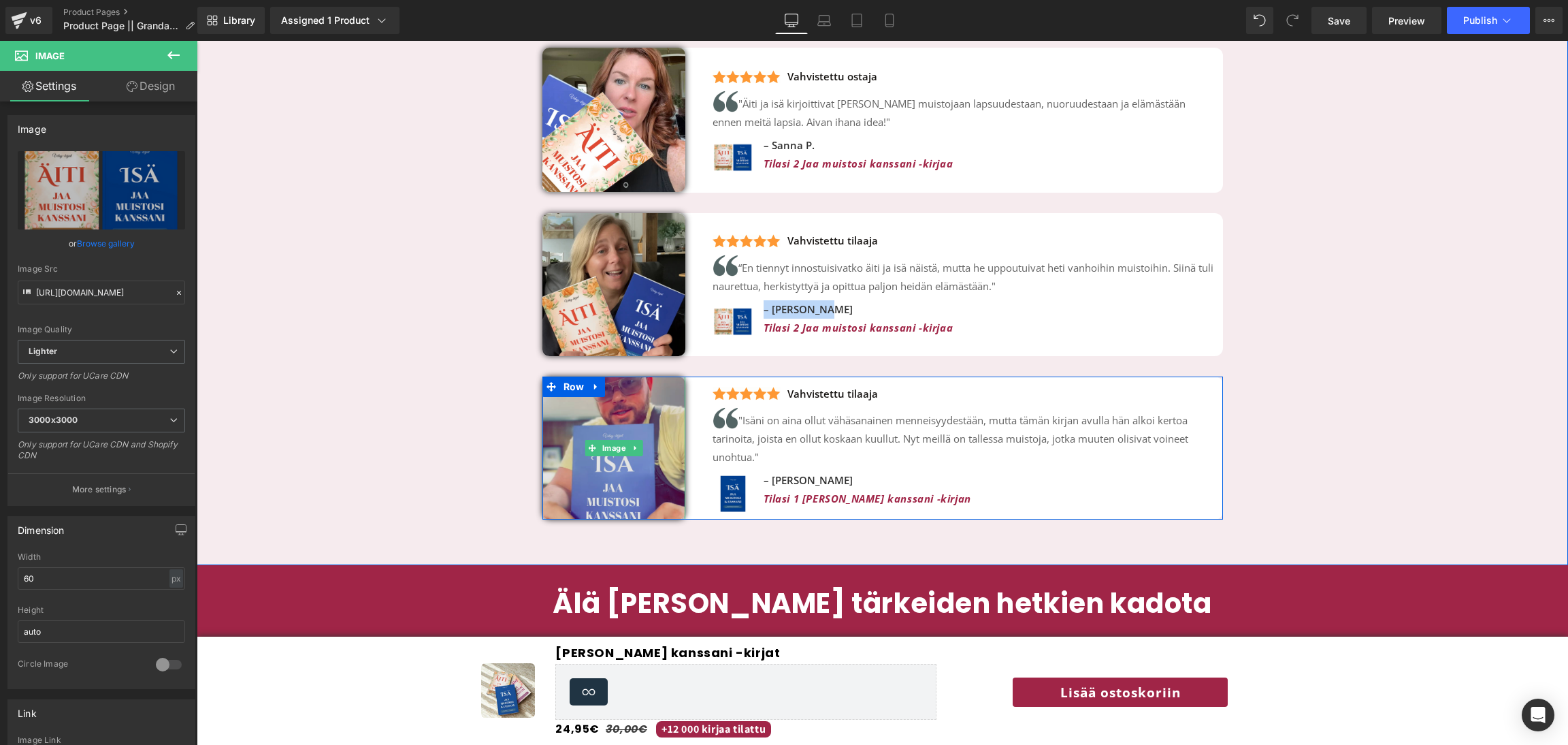
click at [631, 427] on img at bounding box center [614, 448] width 142 height 143
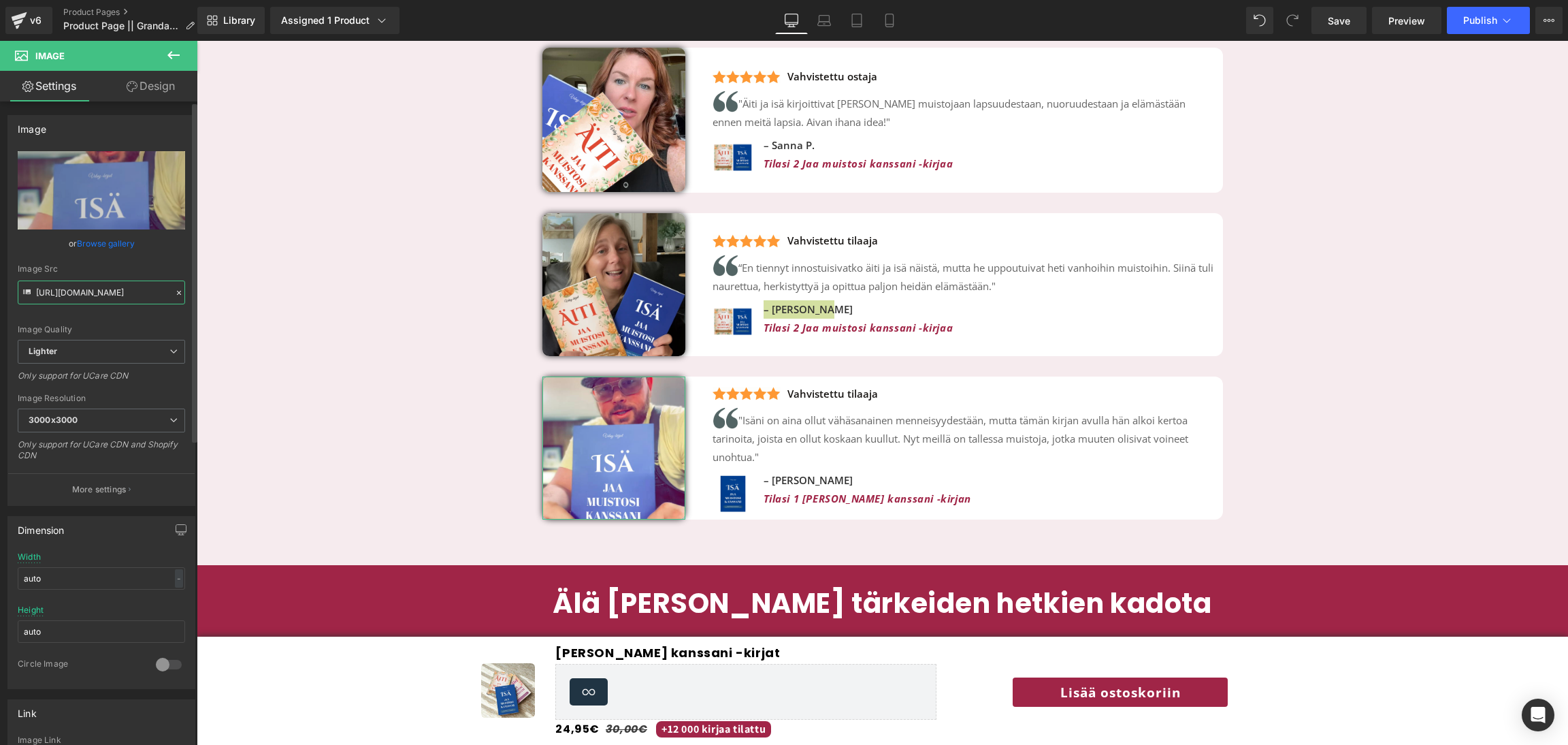
click at [115, 295] on input "https://ucarecdn.com/43e35de6-5125-400e-a356-7363dc6ed0da/-/format/auto/-/previ…" at bounding box center [102, 292] width 167 height 24
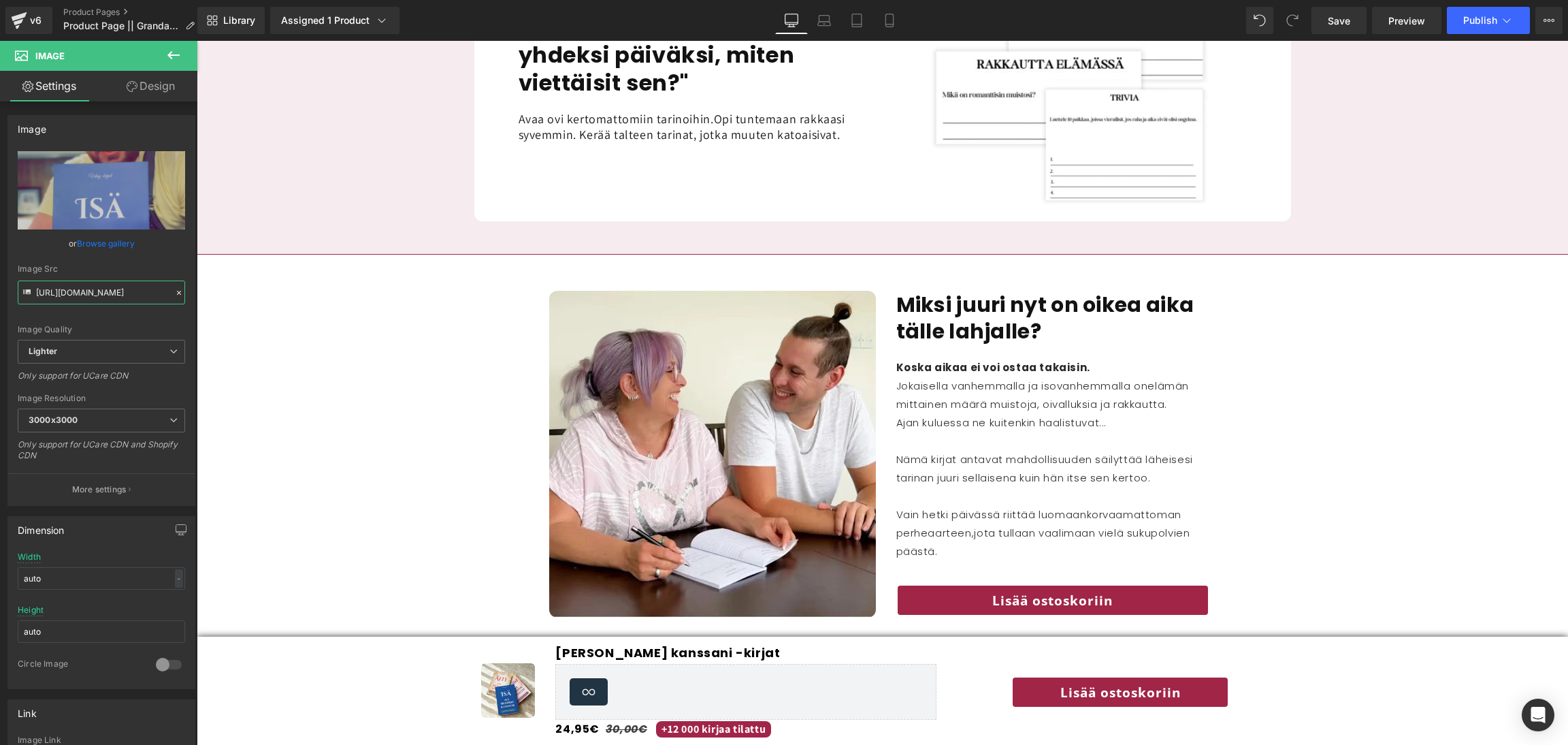
scroll to position [1590, 0]
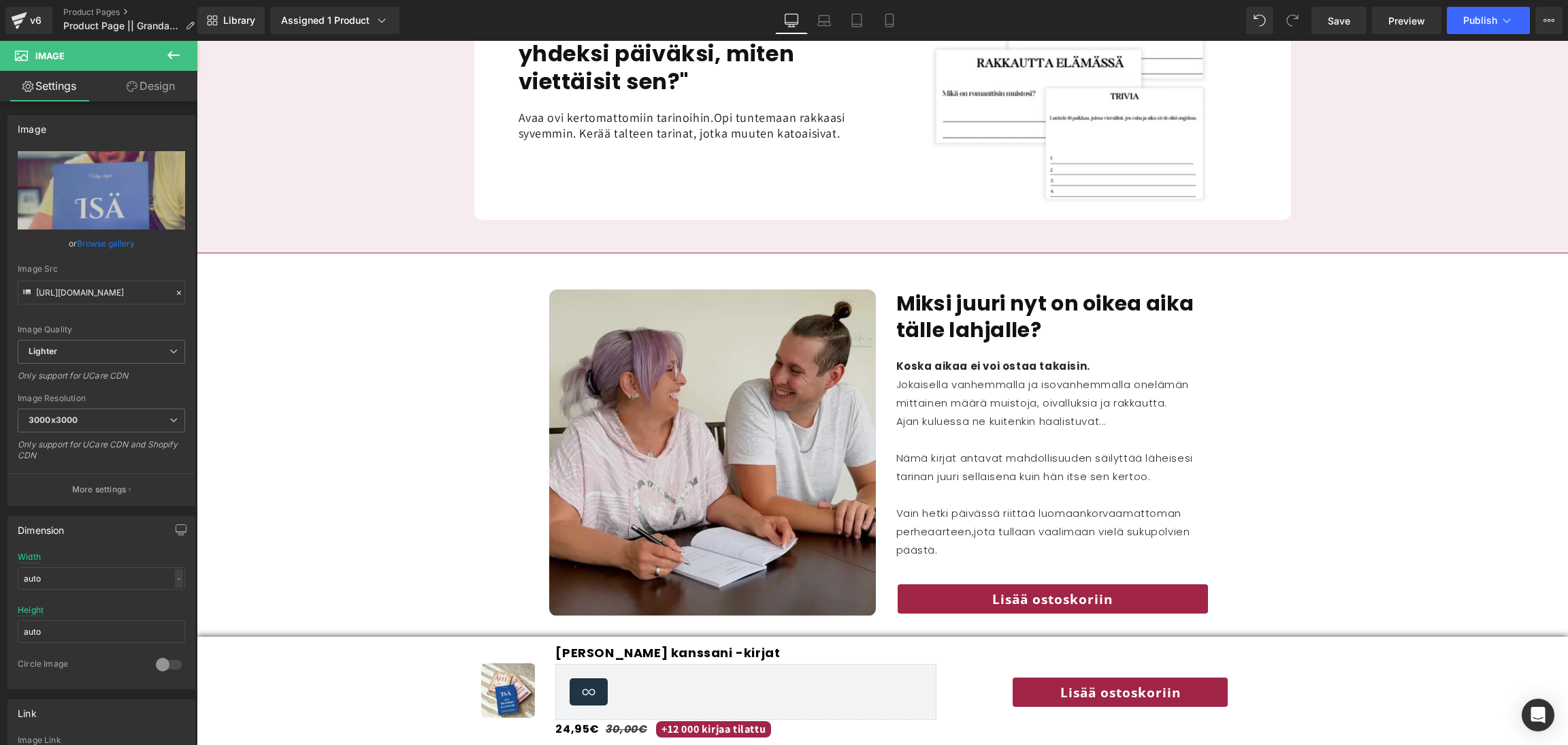
click at [751, 354] on img at bounding box center [712, 453] width 327 height 327
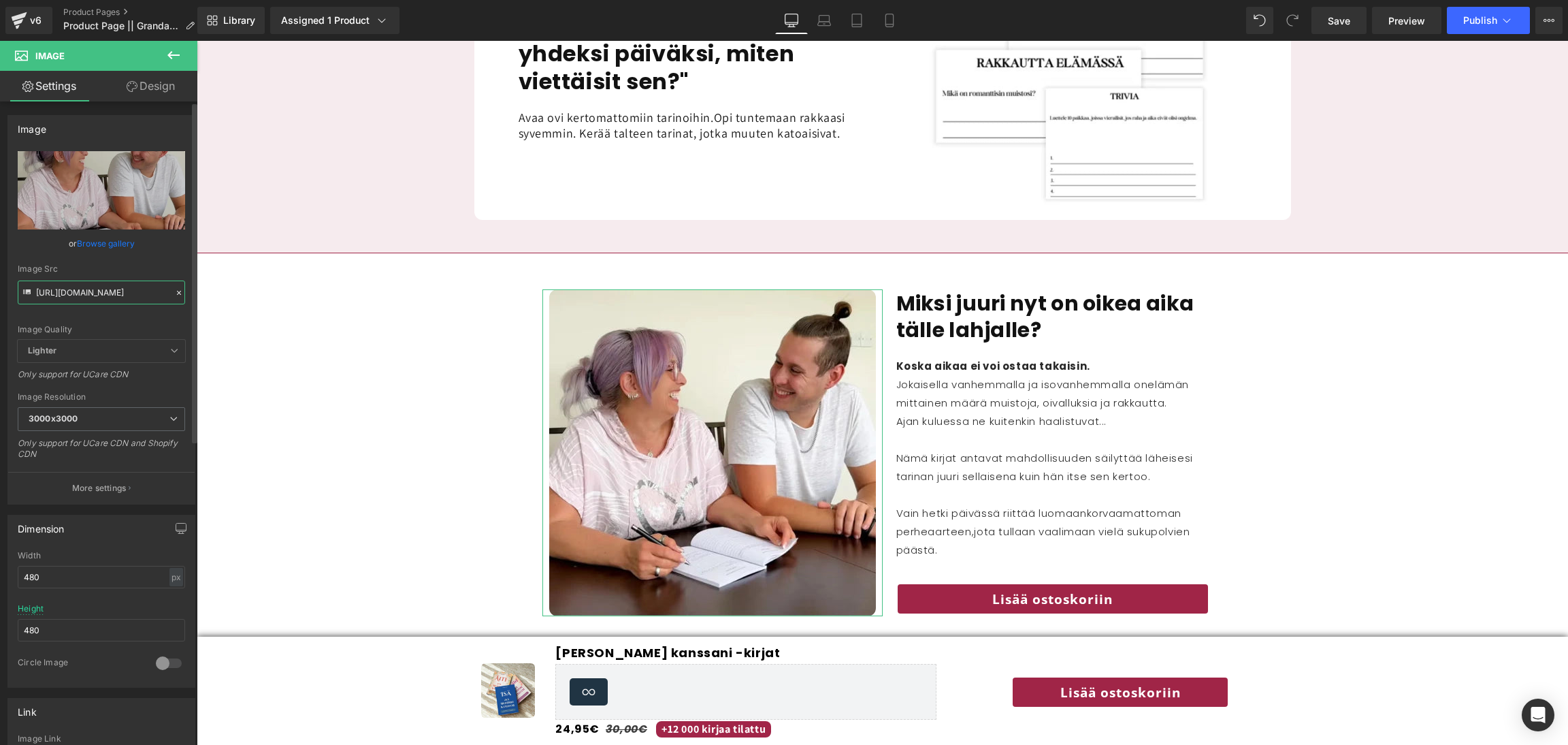
click at [133, 295] on input "https://cdn.shopify.com/s/files/1/0885/6328/6361/files/37_3000x3000.webp?v=1753…" at bounding box center [102, 292] width 167 height 24
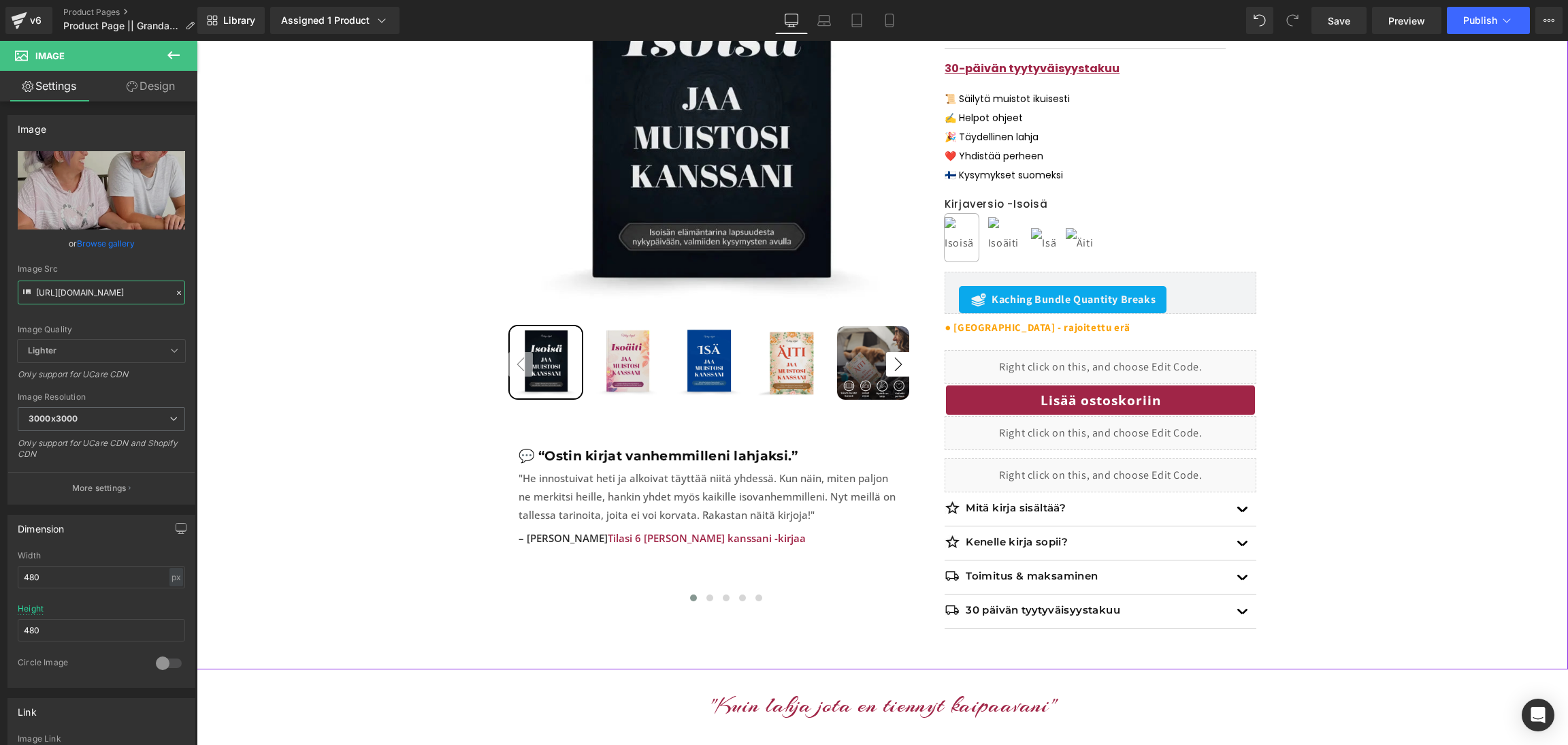
scroll to position [311, 0]
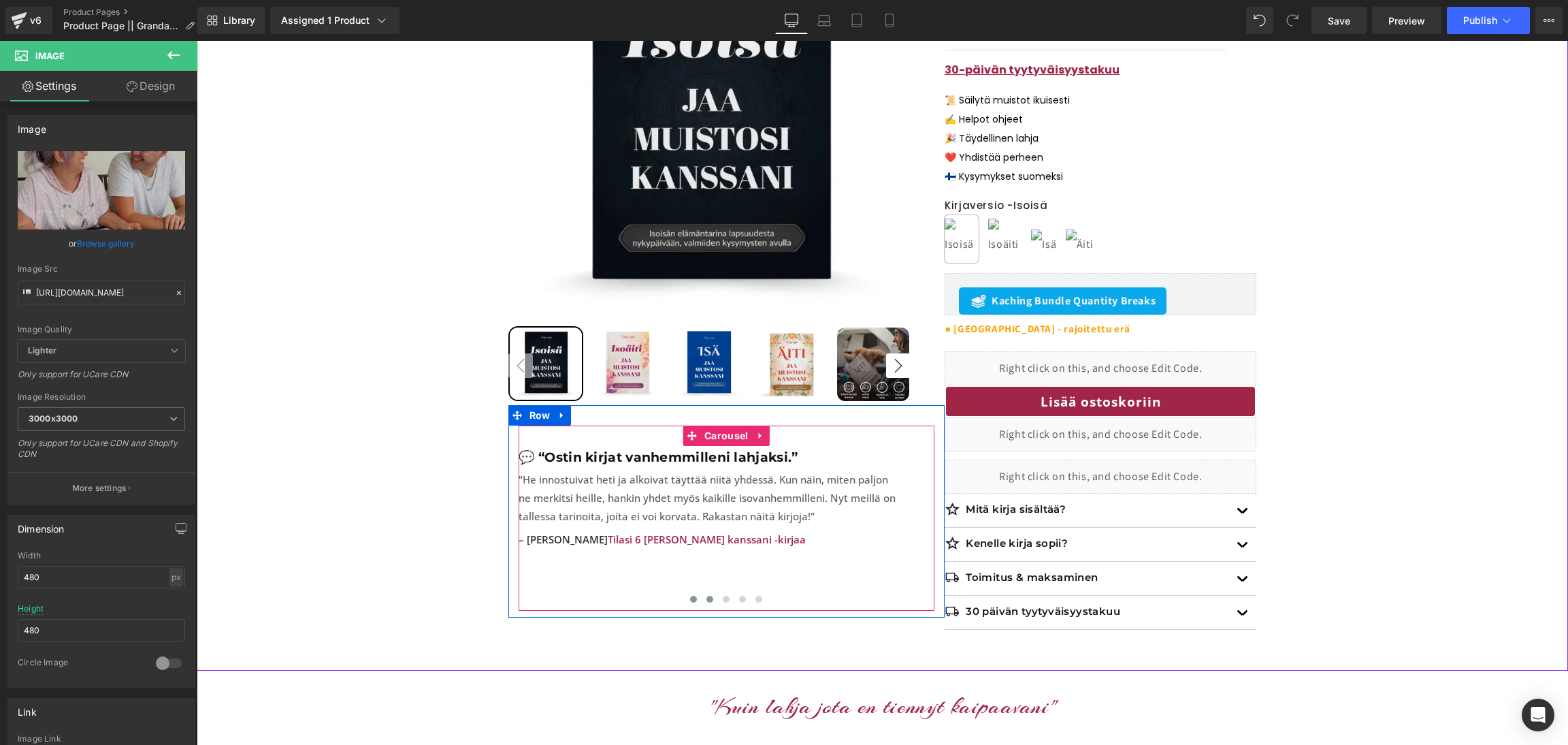
click at [703, 592] on button at bounding box center [709, 599] width 16 height 13
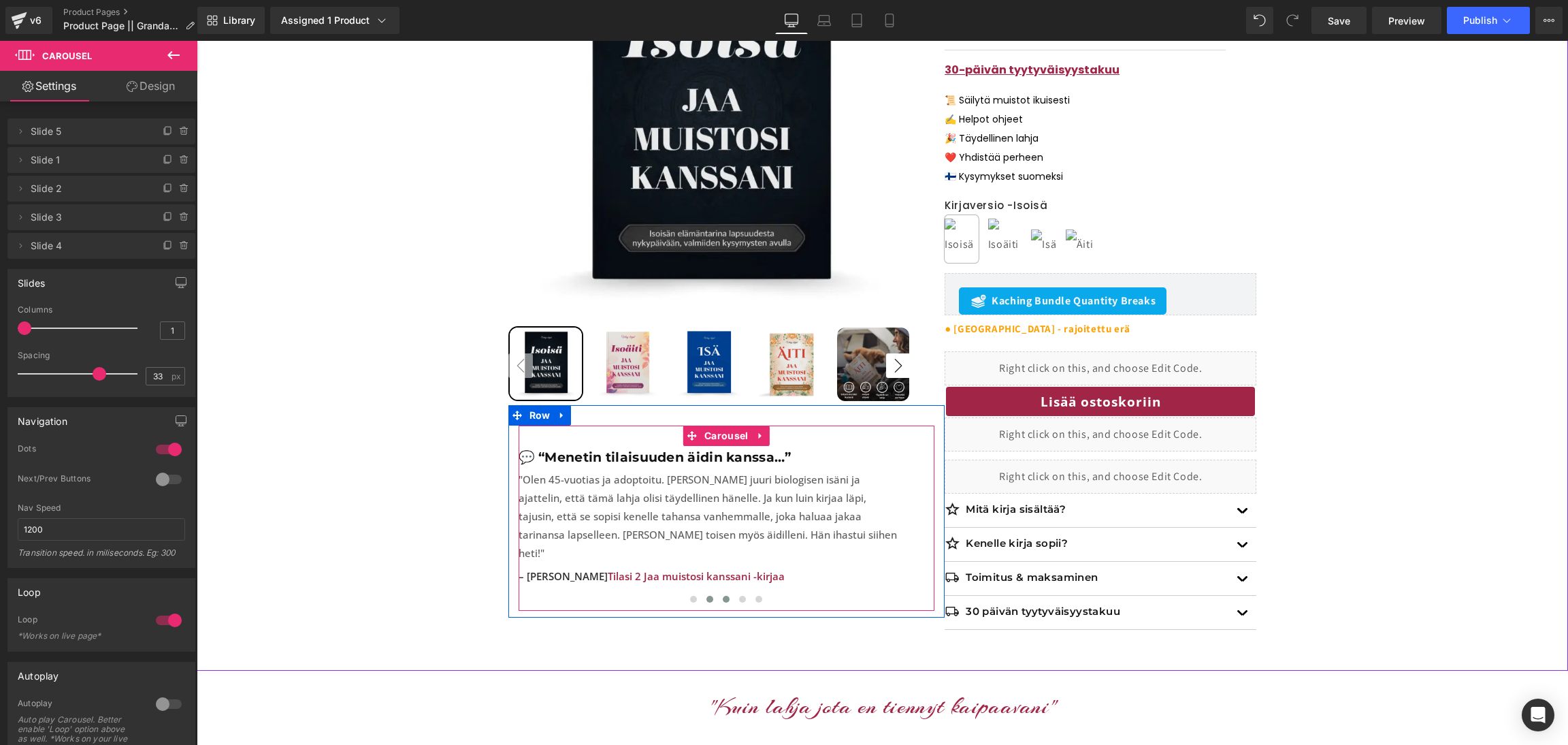
click at [721, 592] on button at bounding box center [726, 599] width 16 height 13
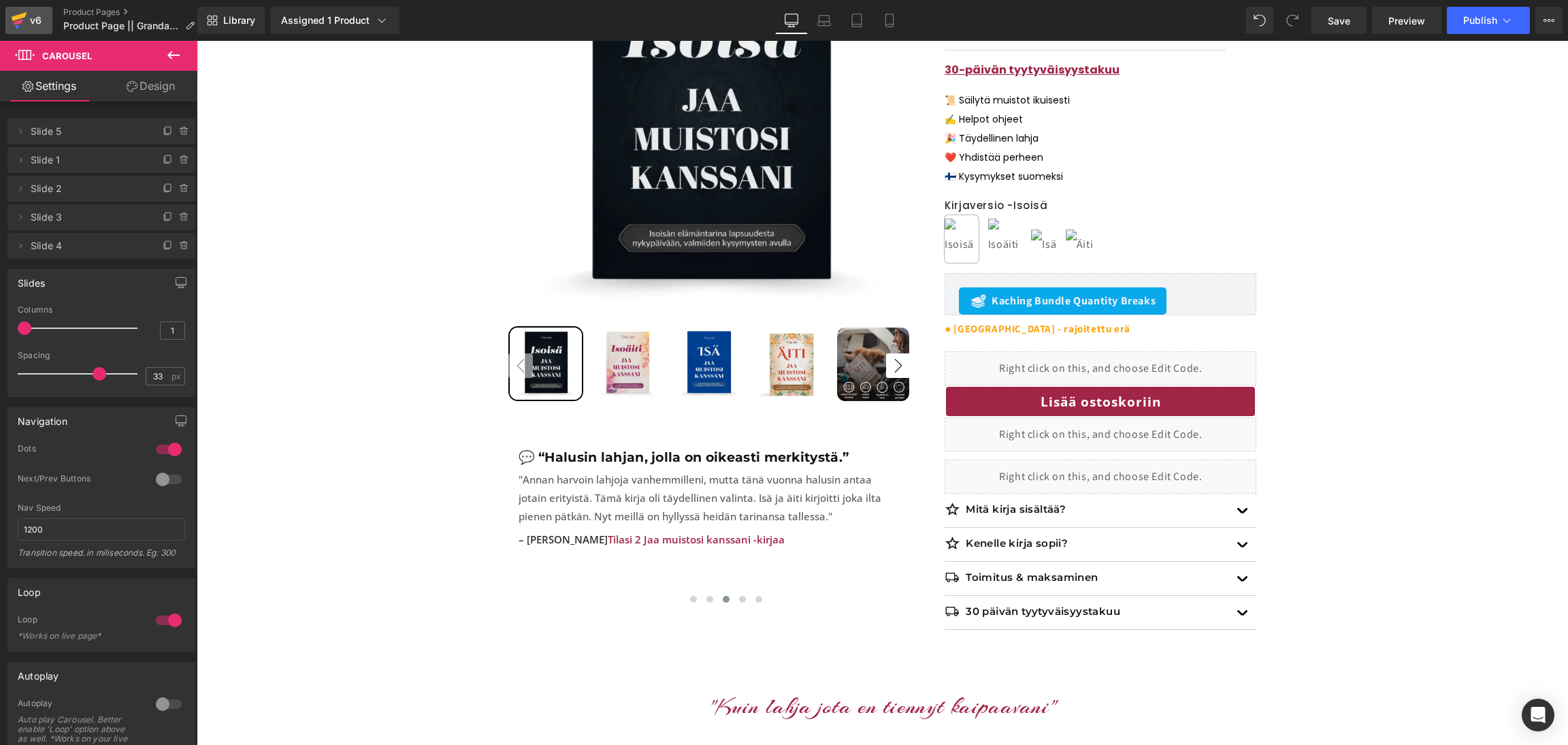
click at [29, 18] on div "v6" at bounding box center [36, 20] width 17 height 18
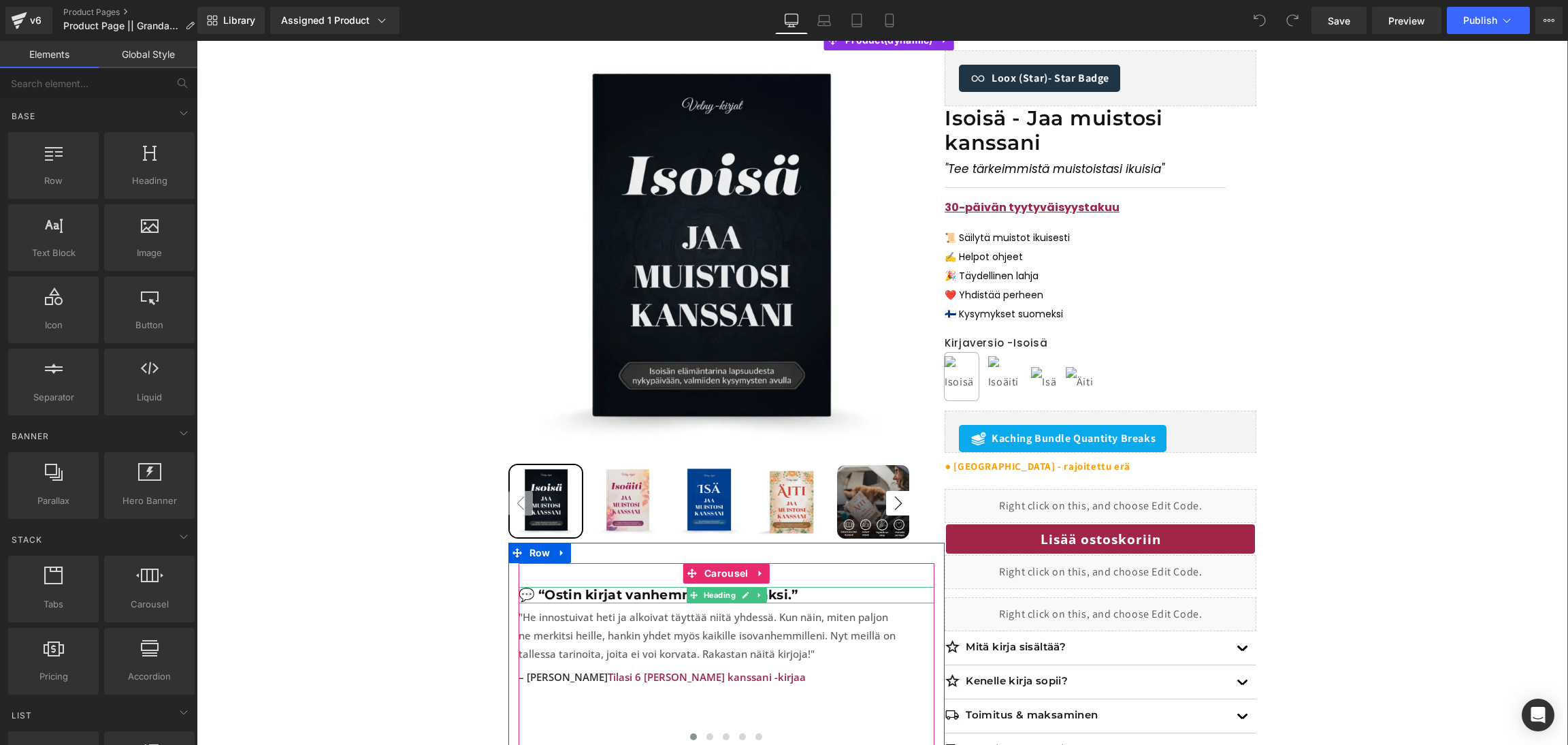
scroll to position [350, 0]
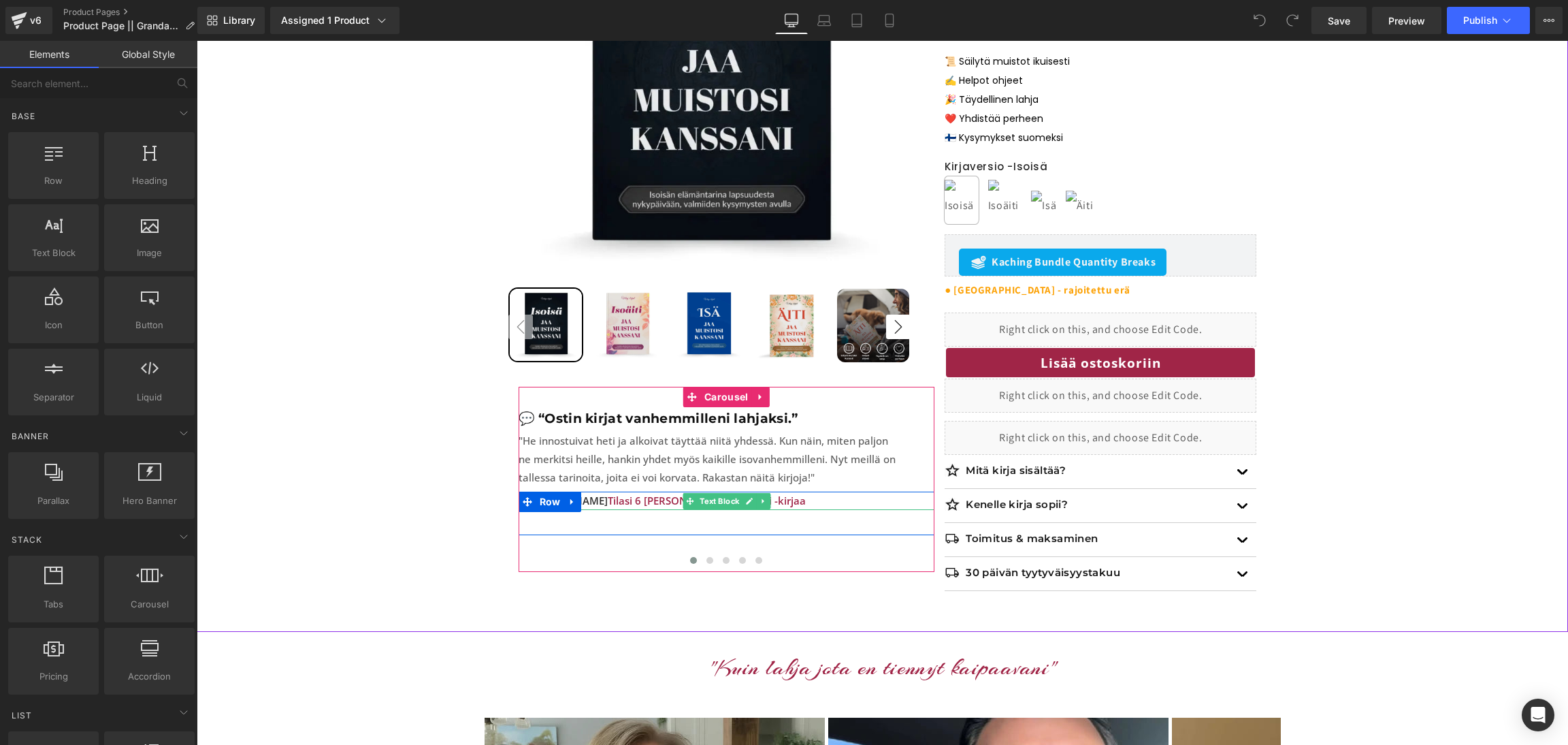
click at [645, 499] on span "Tilasi 6 [PERSON_NAME] kanssani -kirjaa" at bounding box center [707, 501] width 198 height 13
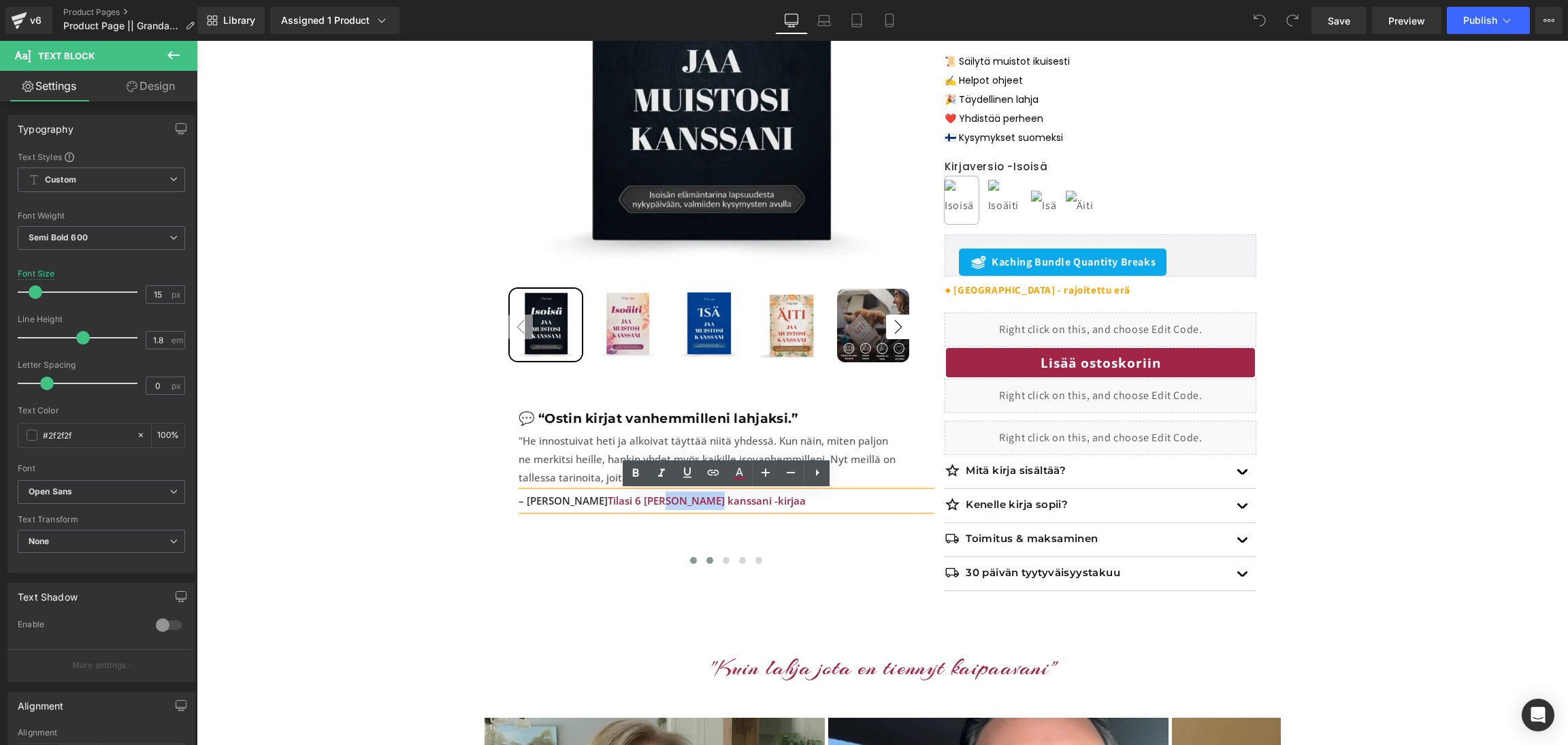
click at [712, 554] on div at bounding box center [727, 564] width 417 height 20
click at [712, 557] on span at bounding box center [709, 560] width 7 height 7
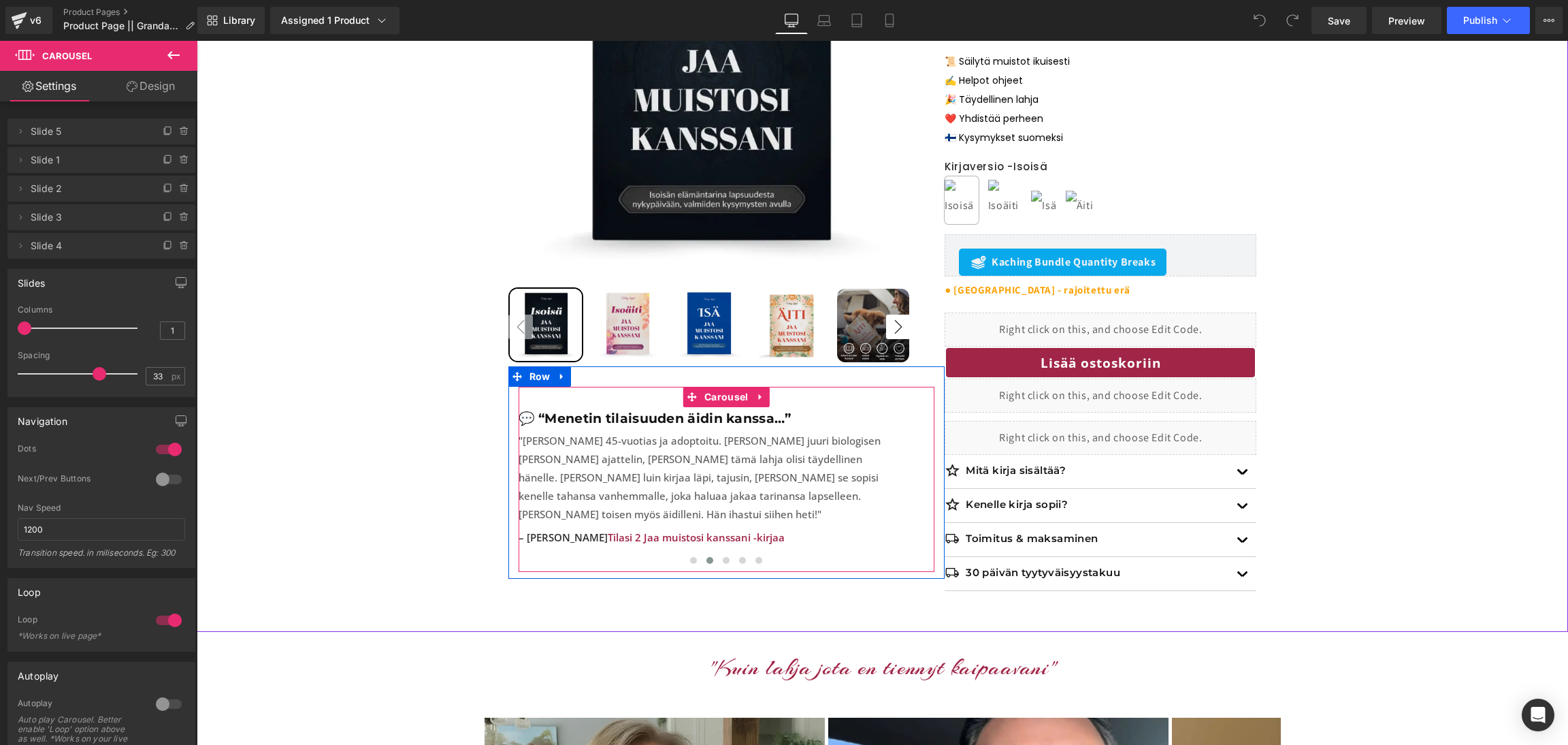
click at [705, 554] on button at bounding box center [709, 561] width 16 height 13
click at [725, 557] on span at bounding box center [726, 560] width 7 height 7
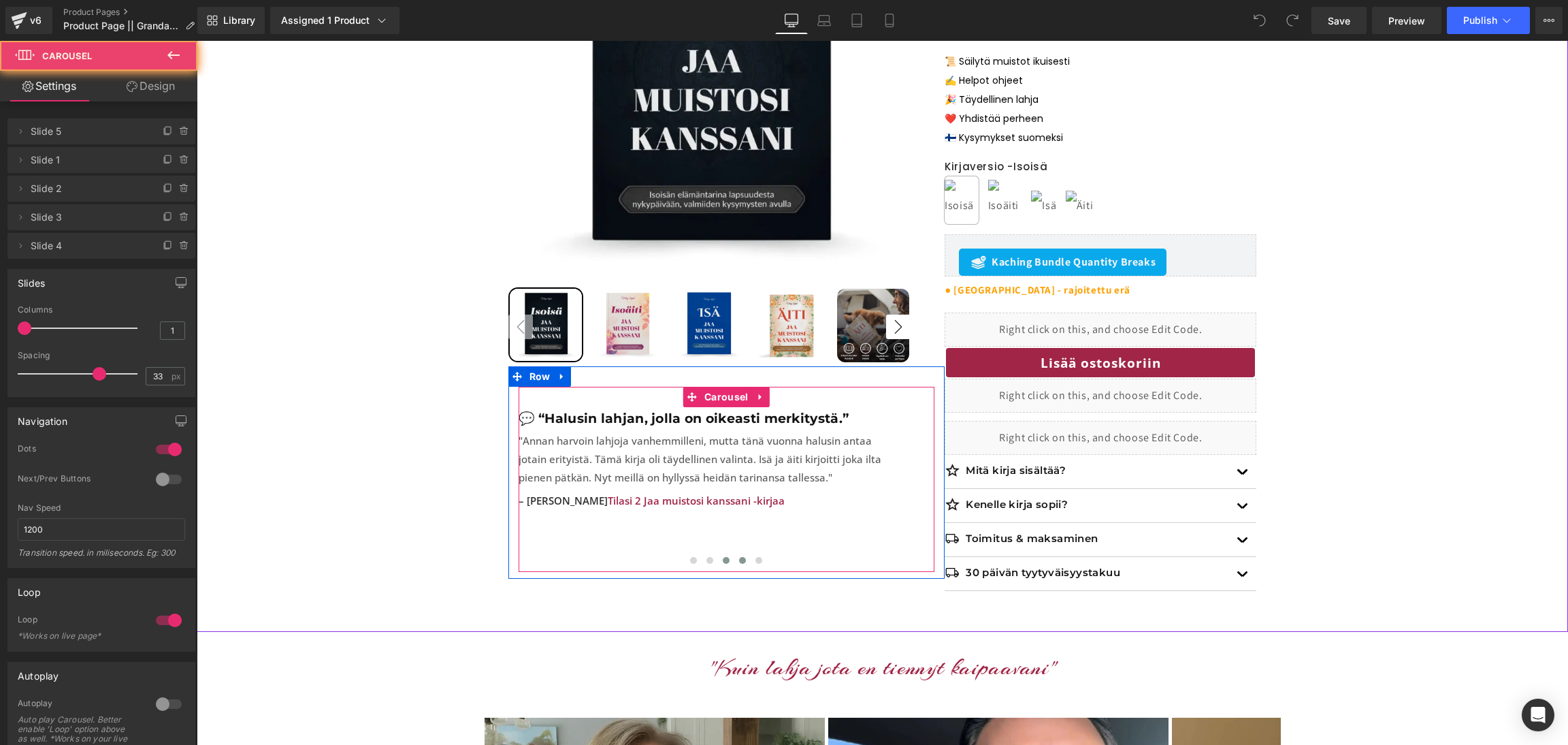
click at [741, 557] on span at bounding box center [742, 560] width 7 height 7
click at [765, 554] on button at bounding box center [758, 561] width 16 height 13
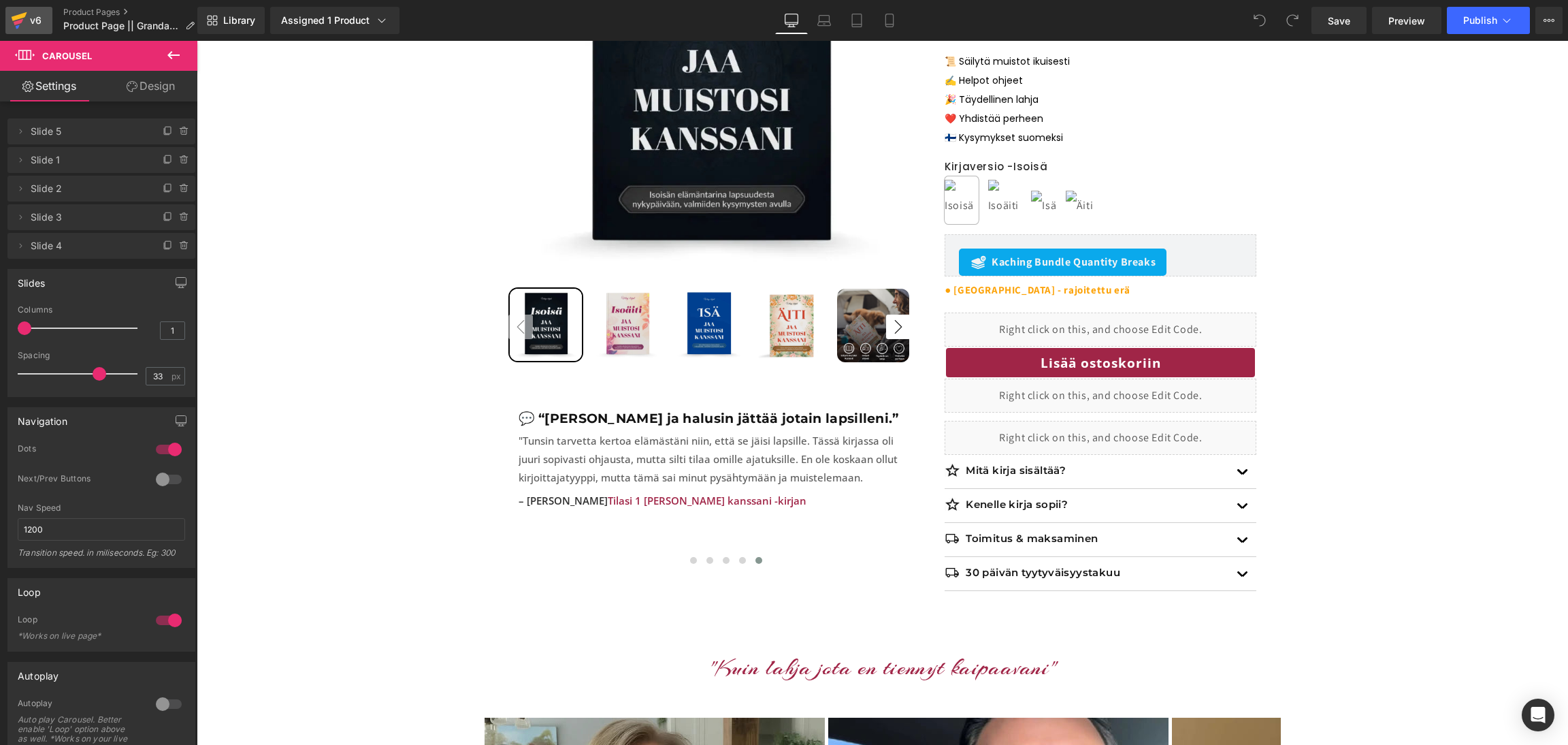
click at [39, 20] on div "v6" at bounding box center [36, 20] width 17 height 18
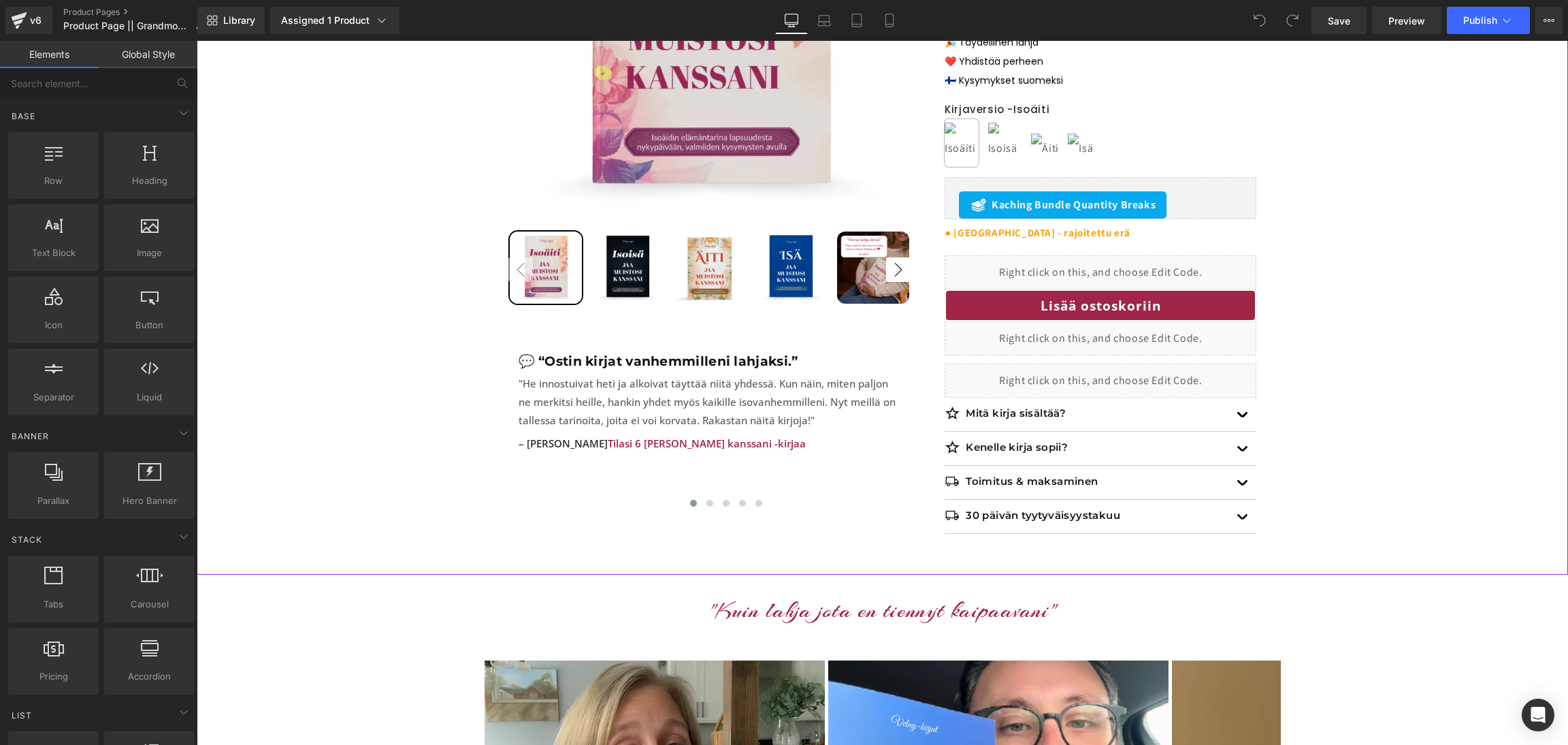
scroll to position [414, 0]
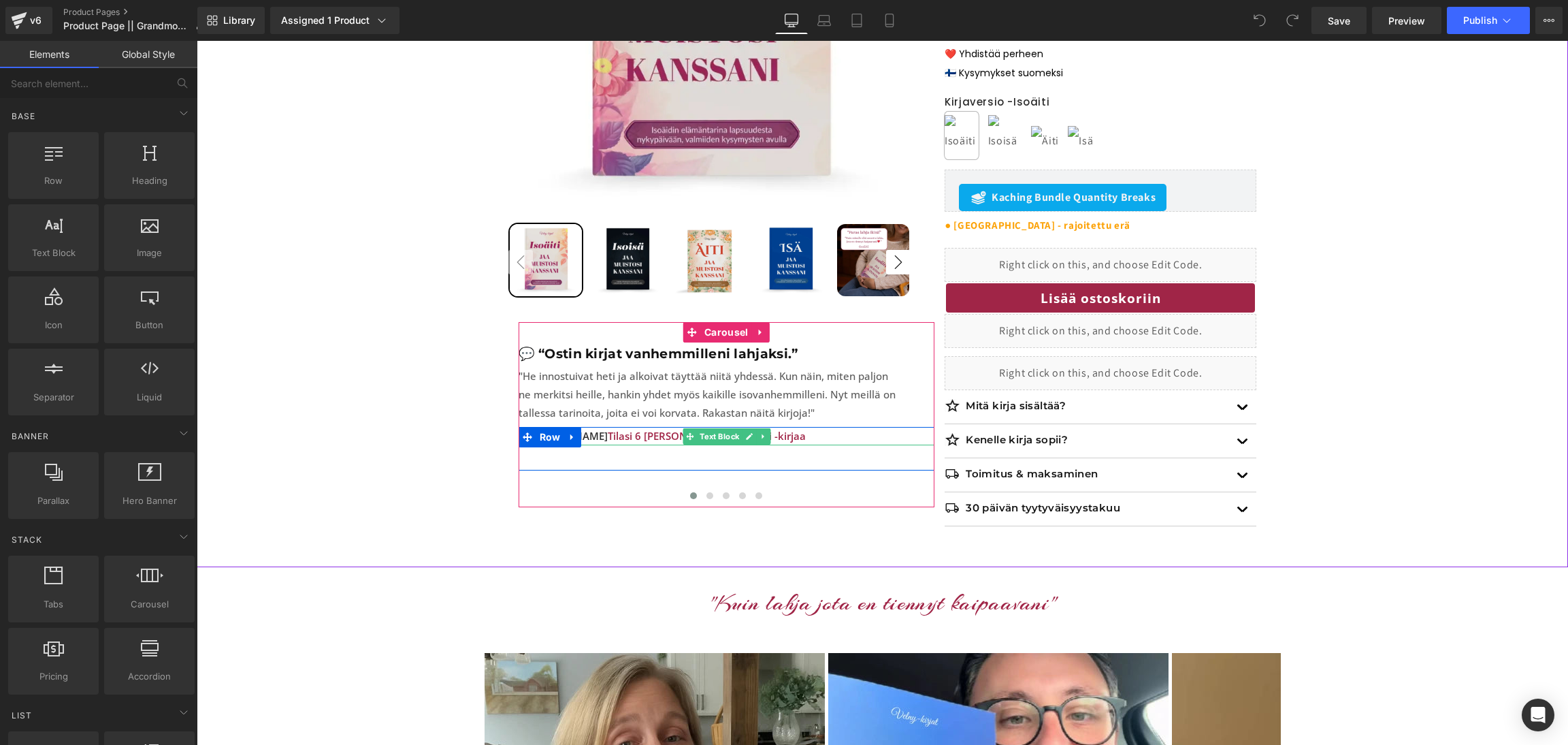
click at [647, 433] on span "Tilasi 6 [PERSON_NAME] kanssani -kirjaa" at bounding box center [707, 435] width 198 height 13
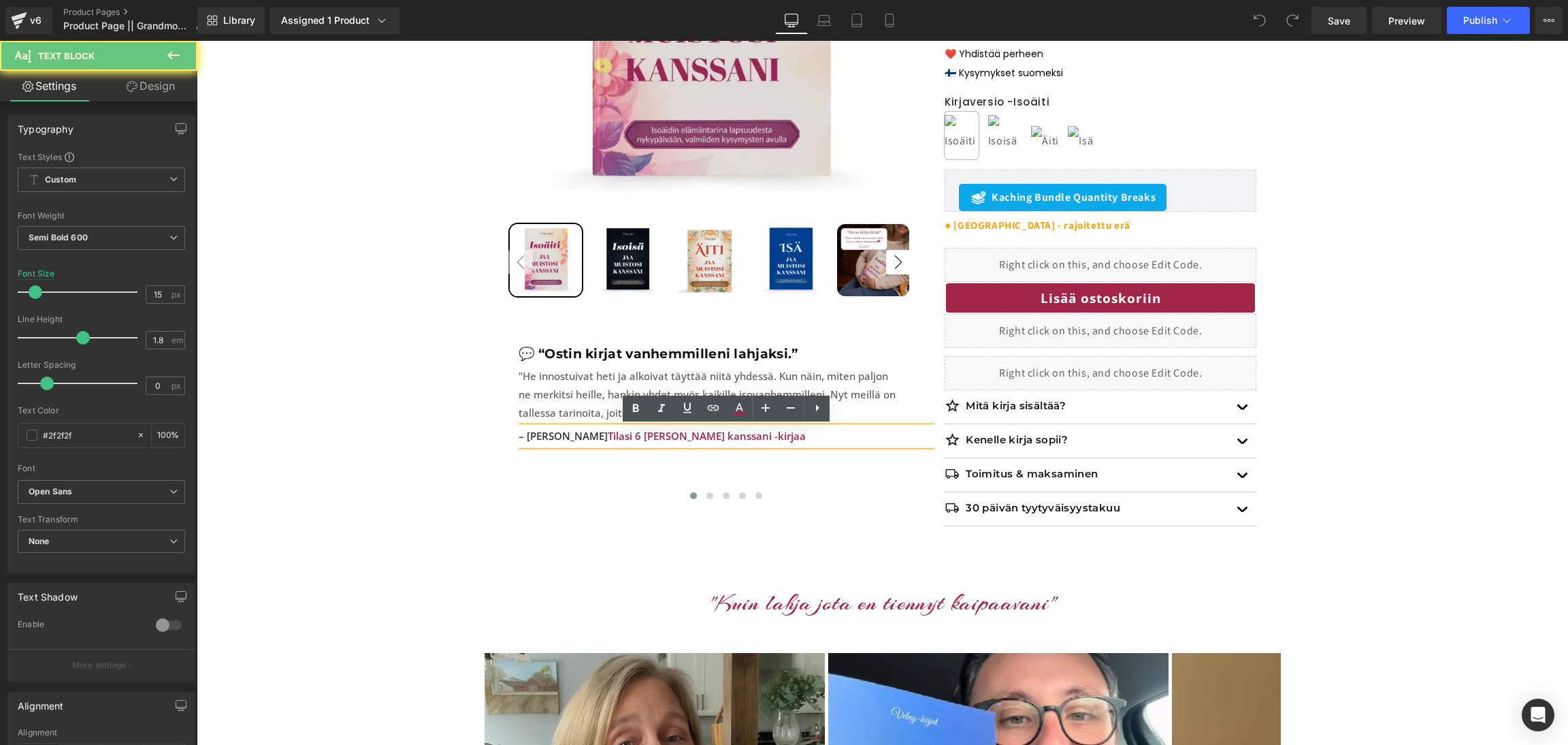
click at [647, 438] on span "Tilasi 6 [PERSON_NAME] kanssani -kirjaa" at bounding box center [707, 435] width 198 height 13
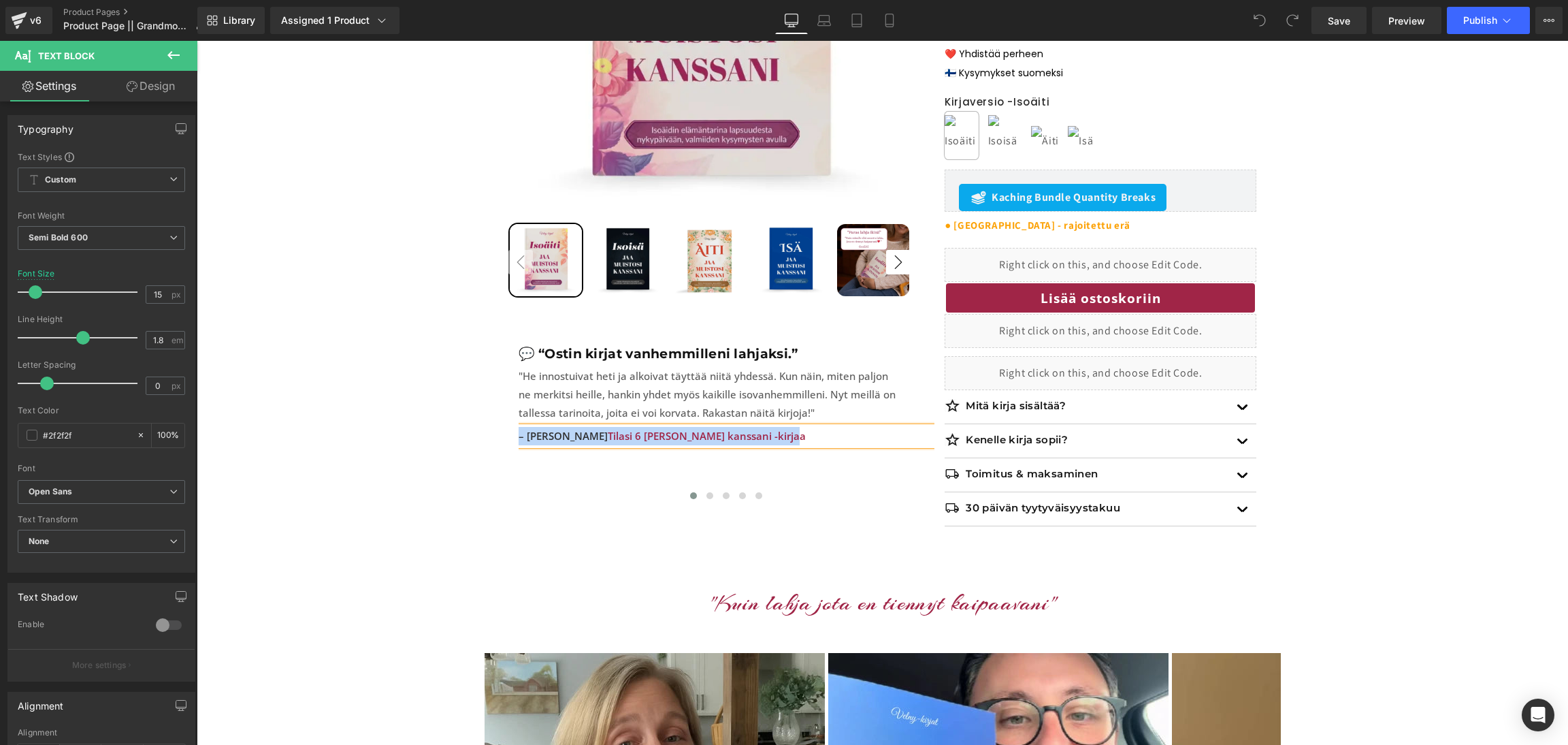
copy p "– [PERSON_NAME] Tilasi 6 Jaa muistosi kanssani -kirjaa"
click at [647, 438] on span "Tilasi 6 [PERSON_NAME] kanssani -kirjaa" at bounding box center [707, 435] width 198 height 13
drag, startPoint x: 784, startPoint y: 438, endPoint x: 573, endPoint y: 439, distance: 211.0
click at [573, 439] on p "– [PERSON_NAME] Tilasi 6 Jaa muistosi kanssani -kirjaa" at bounding box center [727, 435] width 417 height 18
copy span "Tilasi 6 [PERSON_NAME] kanssani -kirjaa"
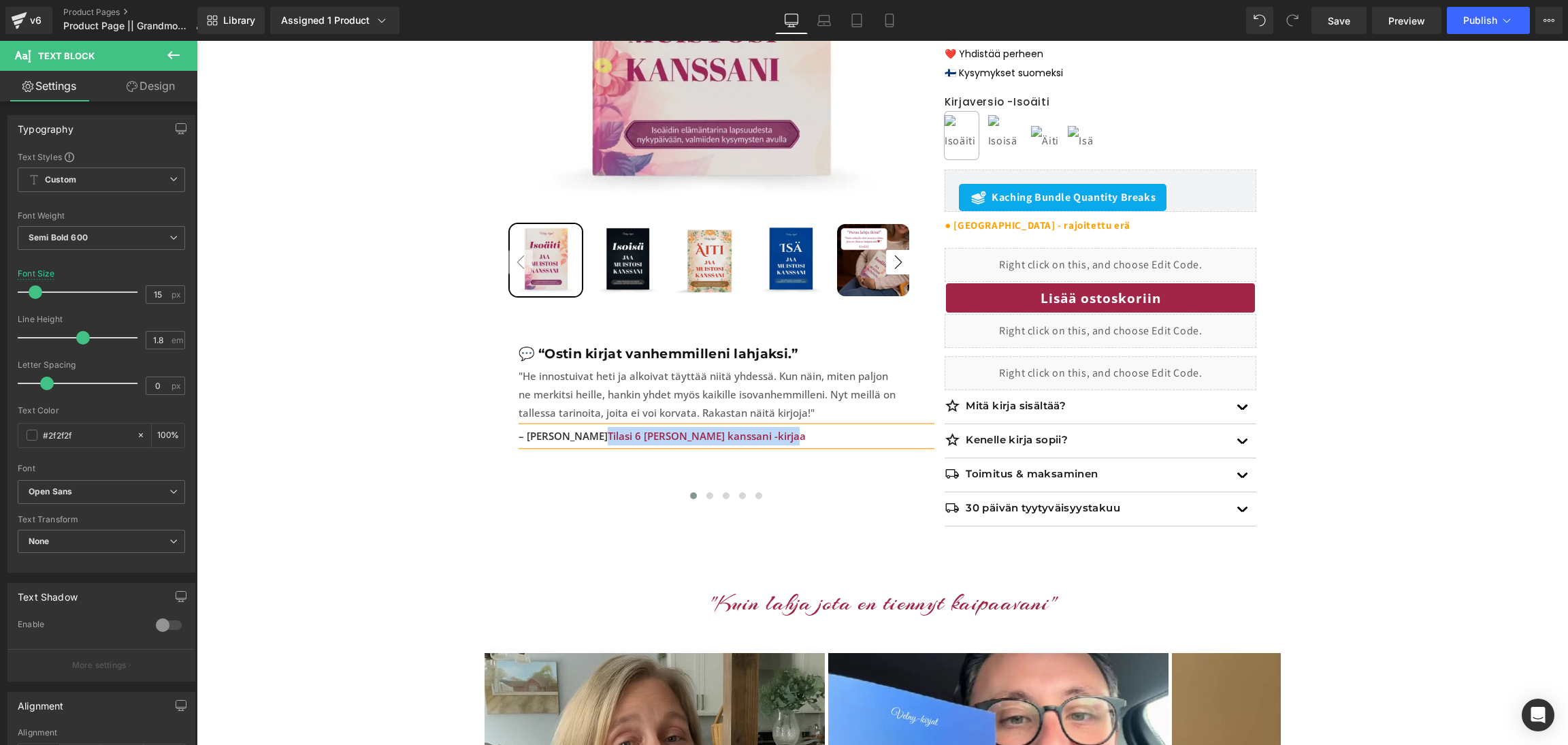
click at [705, 489] on button at bounding box center [709, 496] width 16 height 13
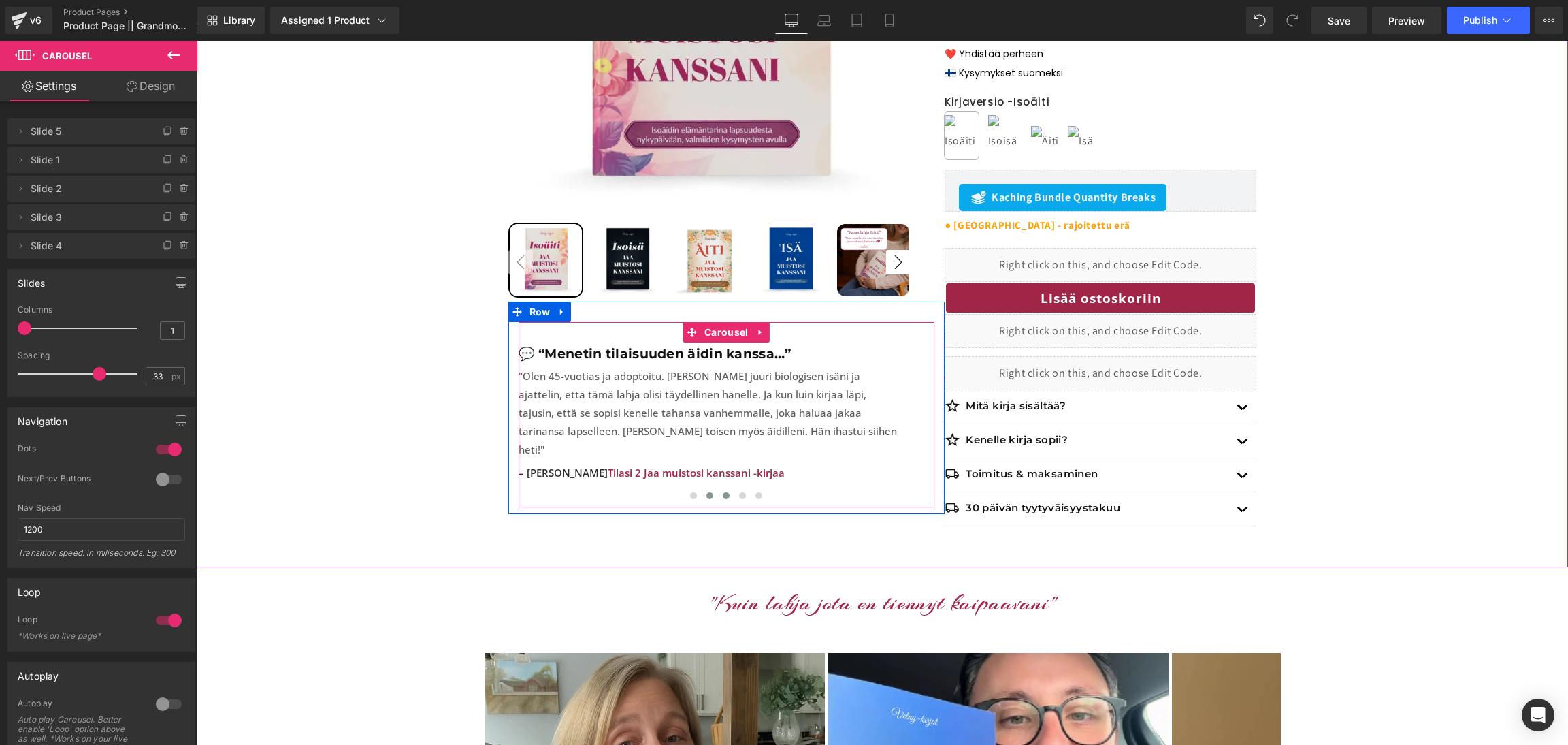
click at [731, 489] on button at bounding box center [726, 496] width 16 height 13
click at [746, 492] on span at bounding box center [742, 495] width 7 height 7
click at [764, 489] on button at bounding box center [758, 496] width 16 height 13
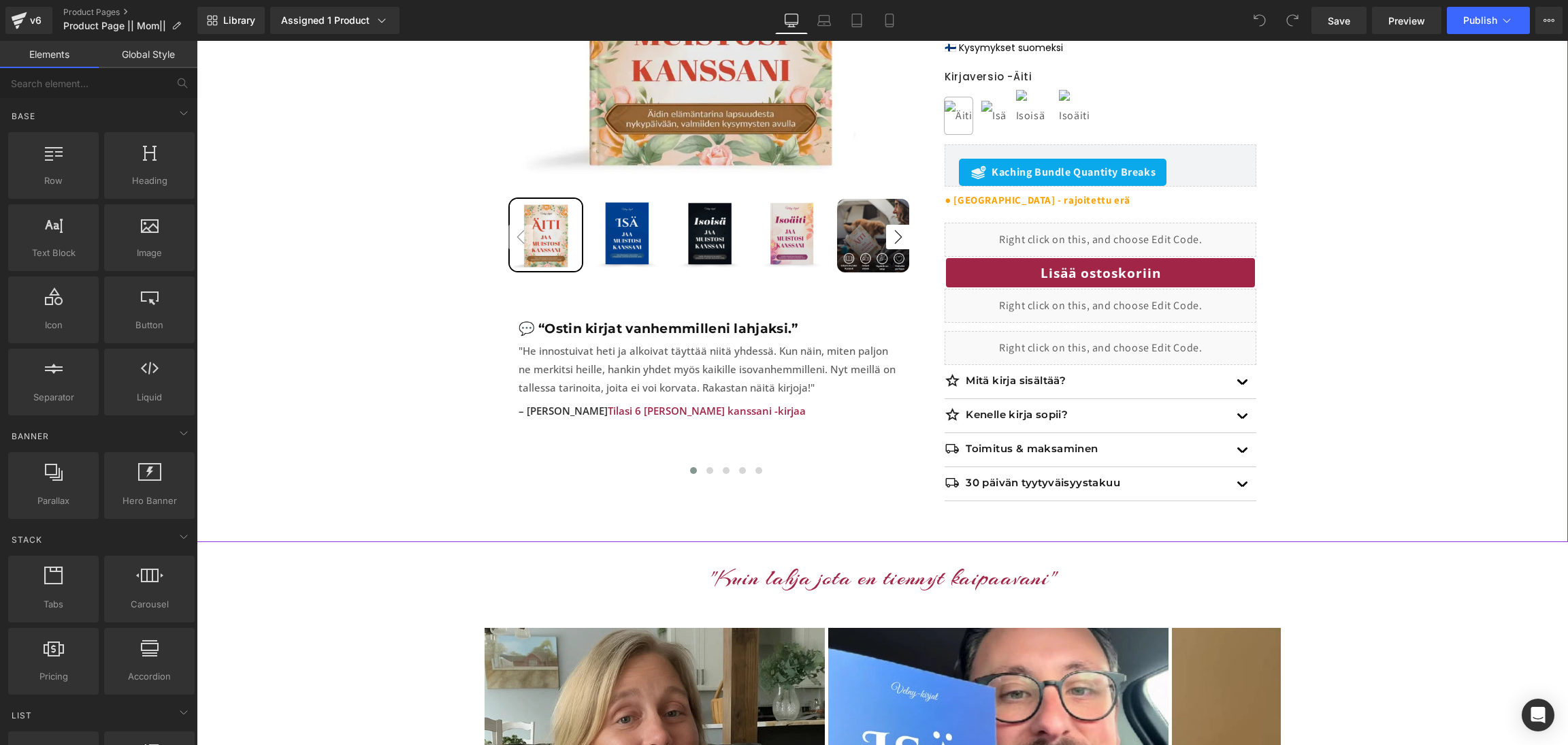
scroll to position [444, 0]
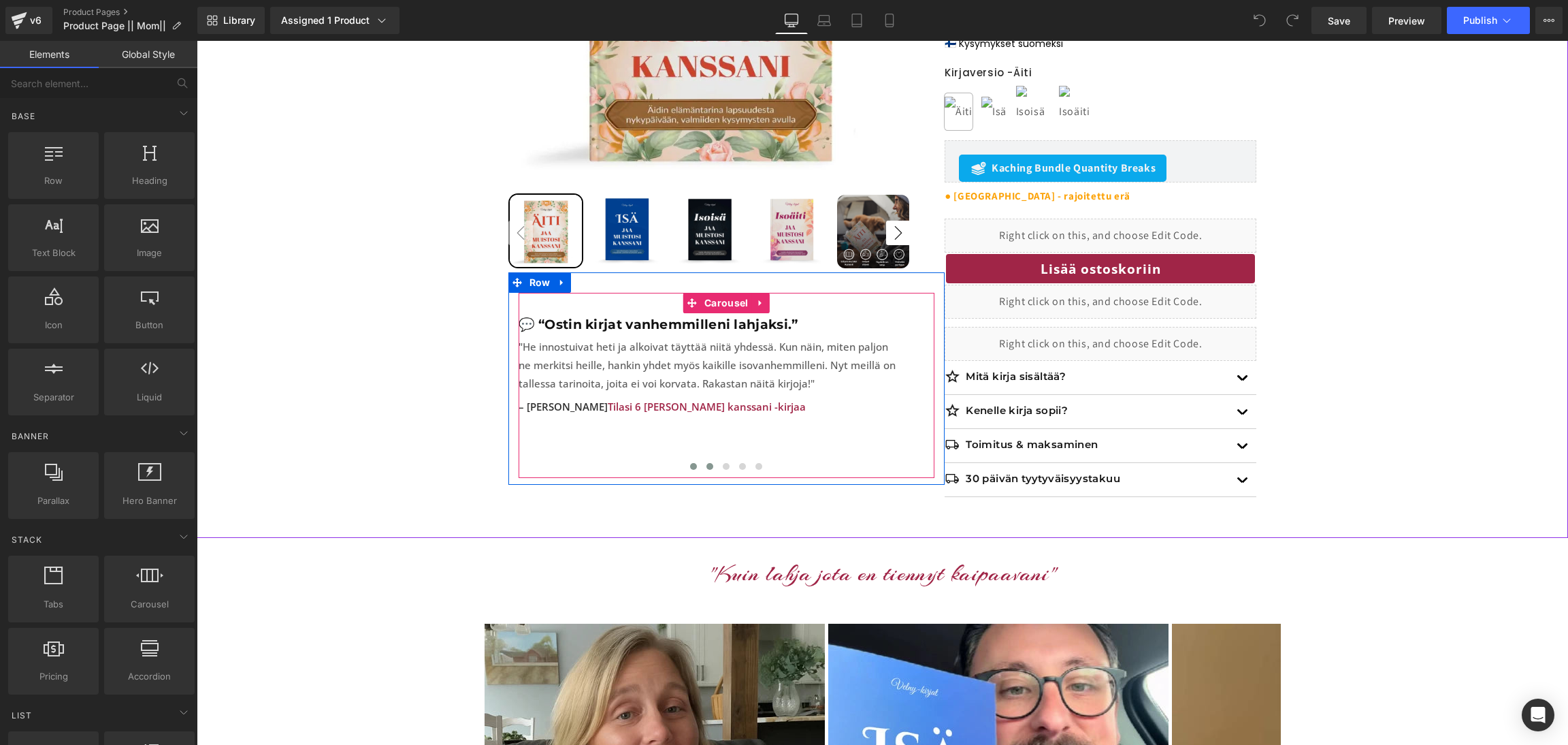
click at [710, 463] on span at bounding box center [709, 466] width 7 height 7
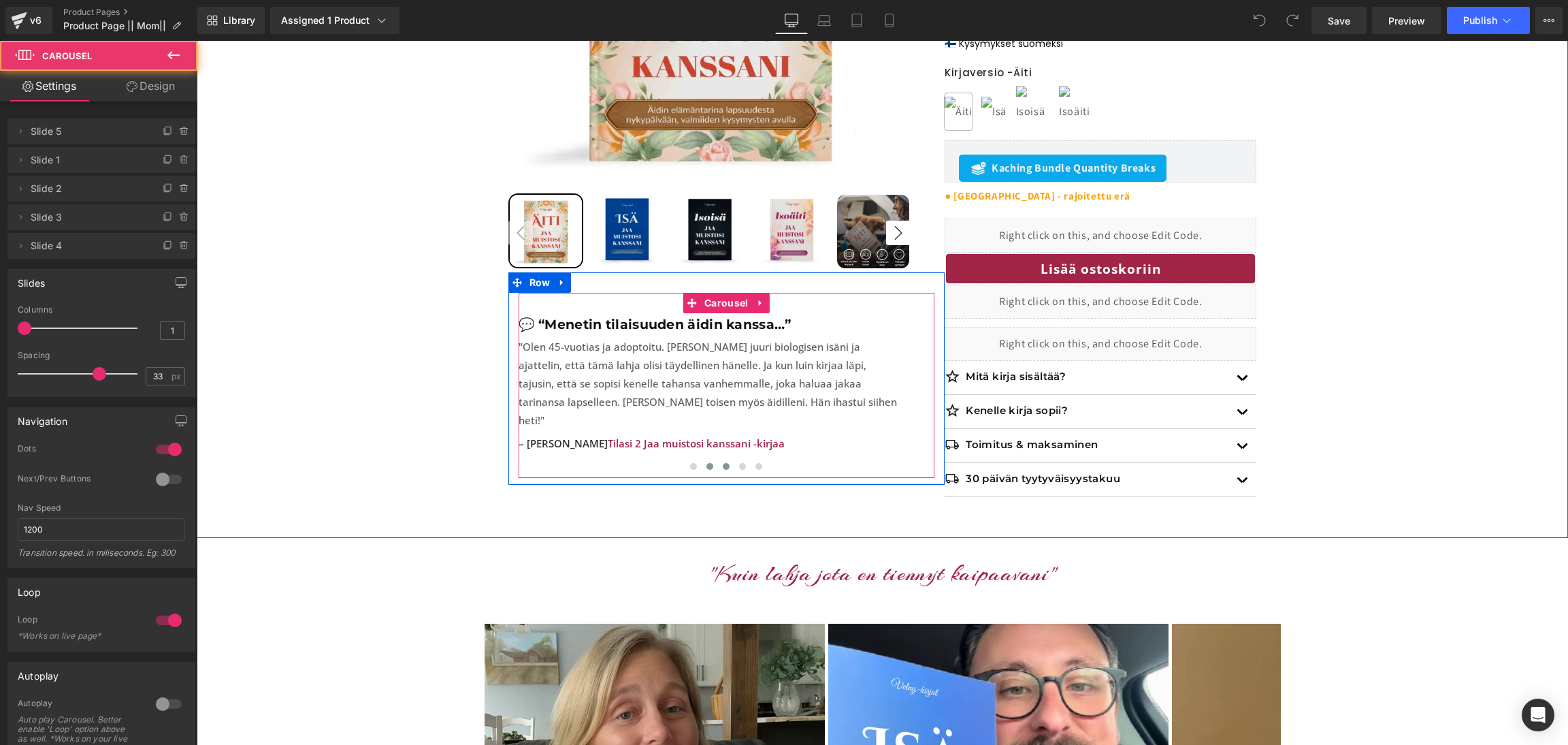
click at [729, 460] on button at bounding box center [726, 467] width 16 height 13
click at [741, 463] on span at bounding box center [742, 466] width 7 height 7
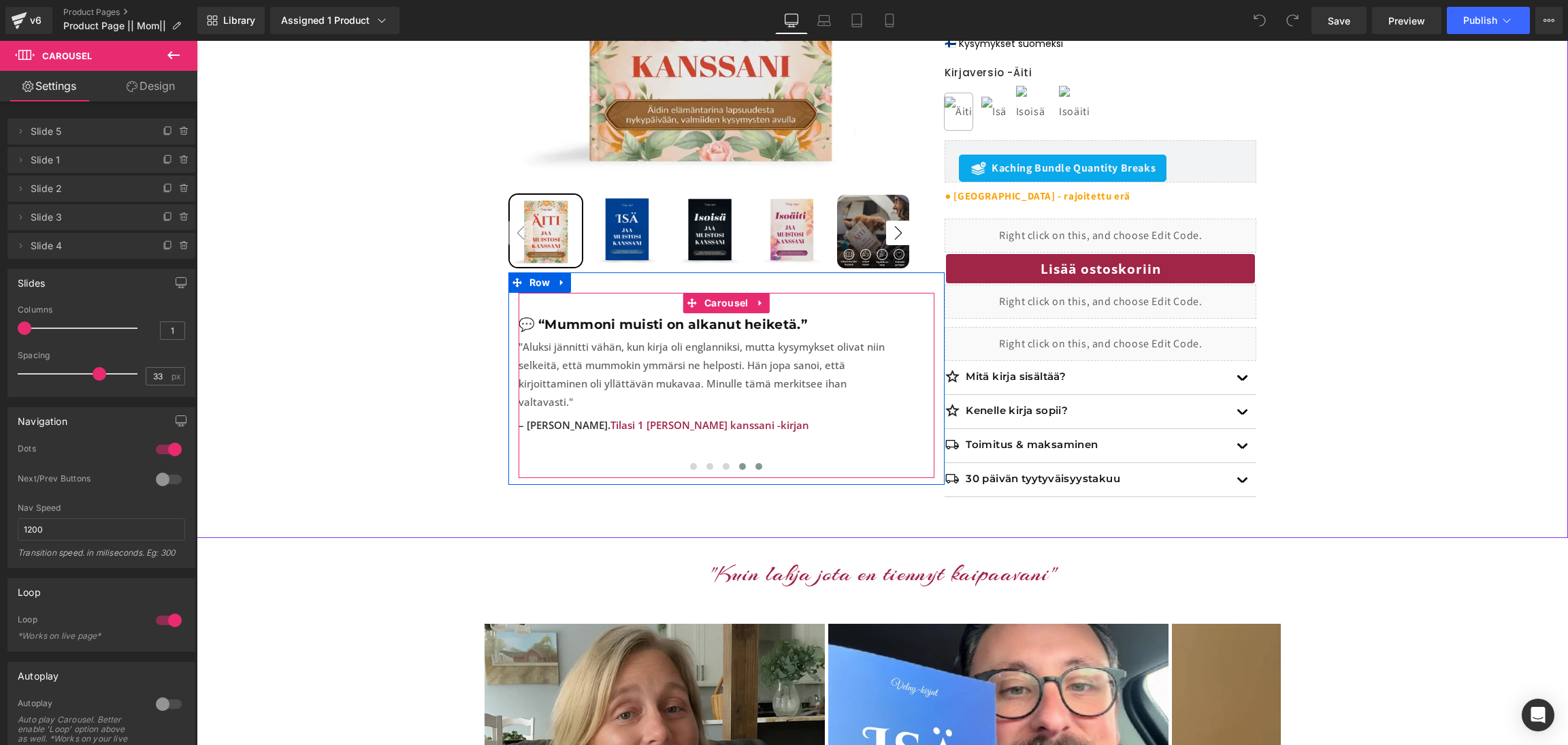
click at [758, 463] on span at bounding box center [758, 466] width 7 height 7
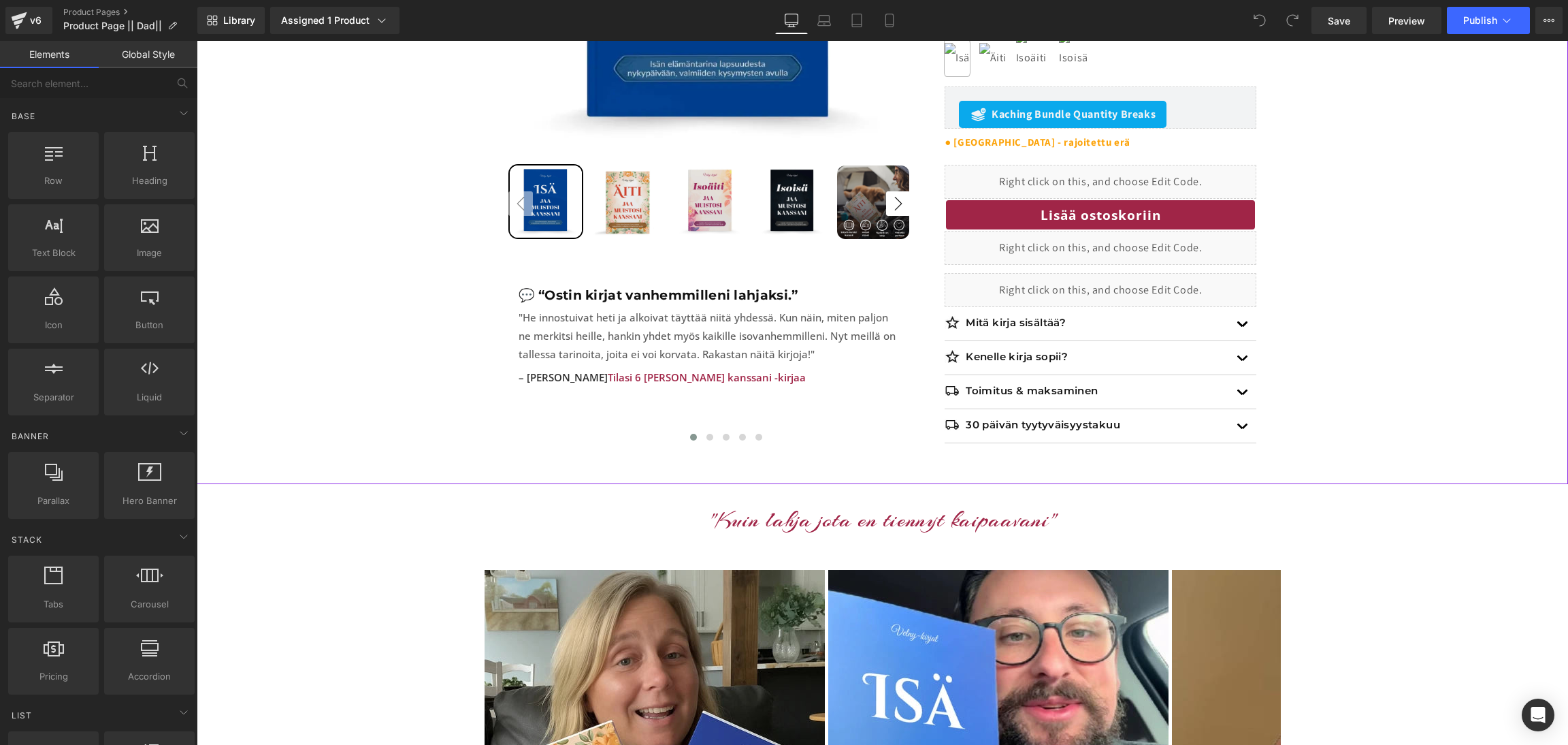
scroll to position [474, 0]
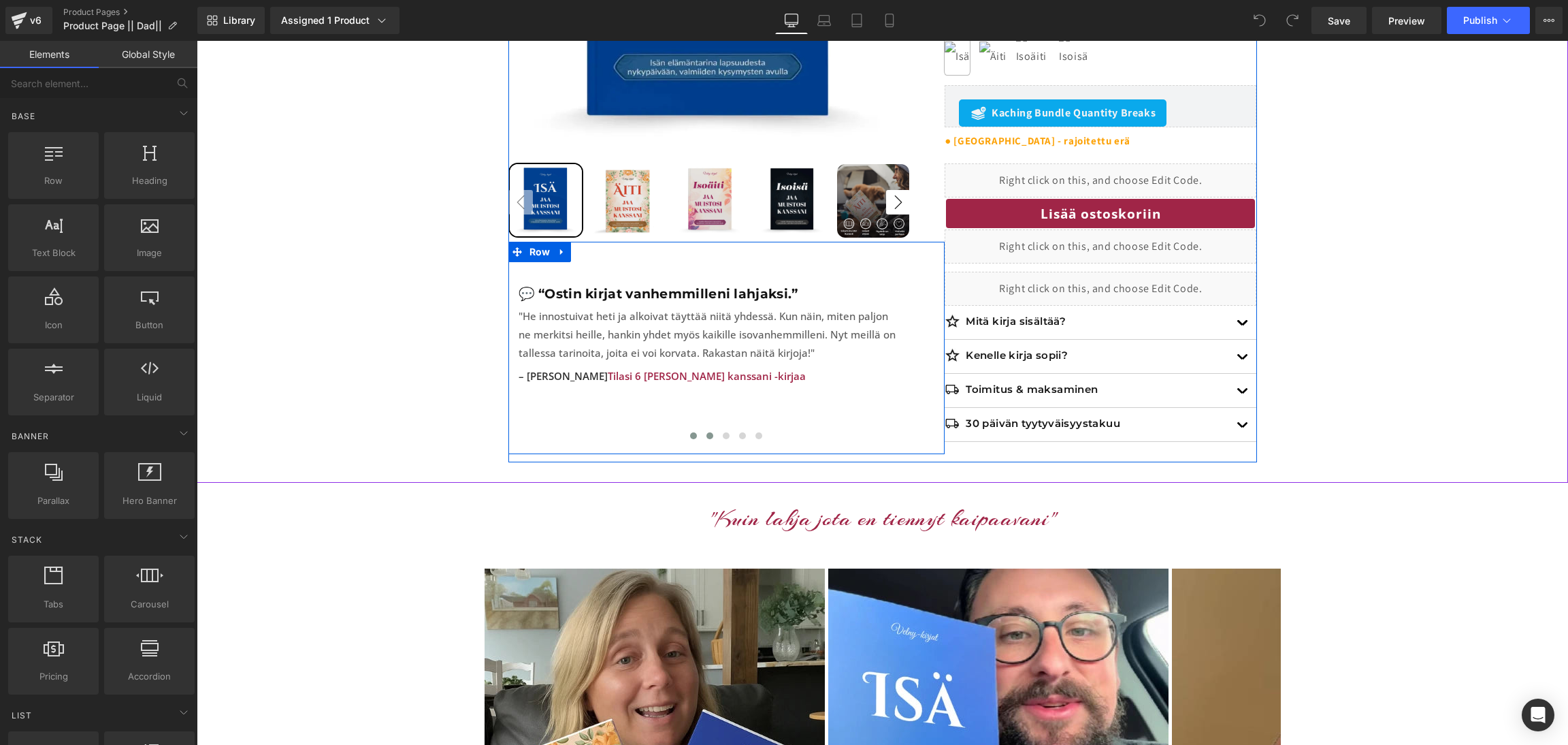
click at [710, 429] on button at bounding box center [709, 435] width 16 height 13
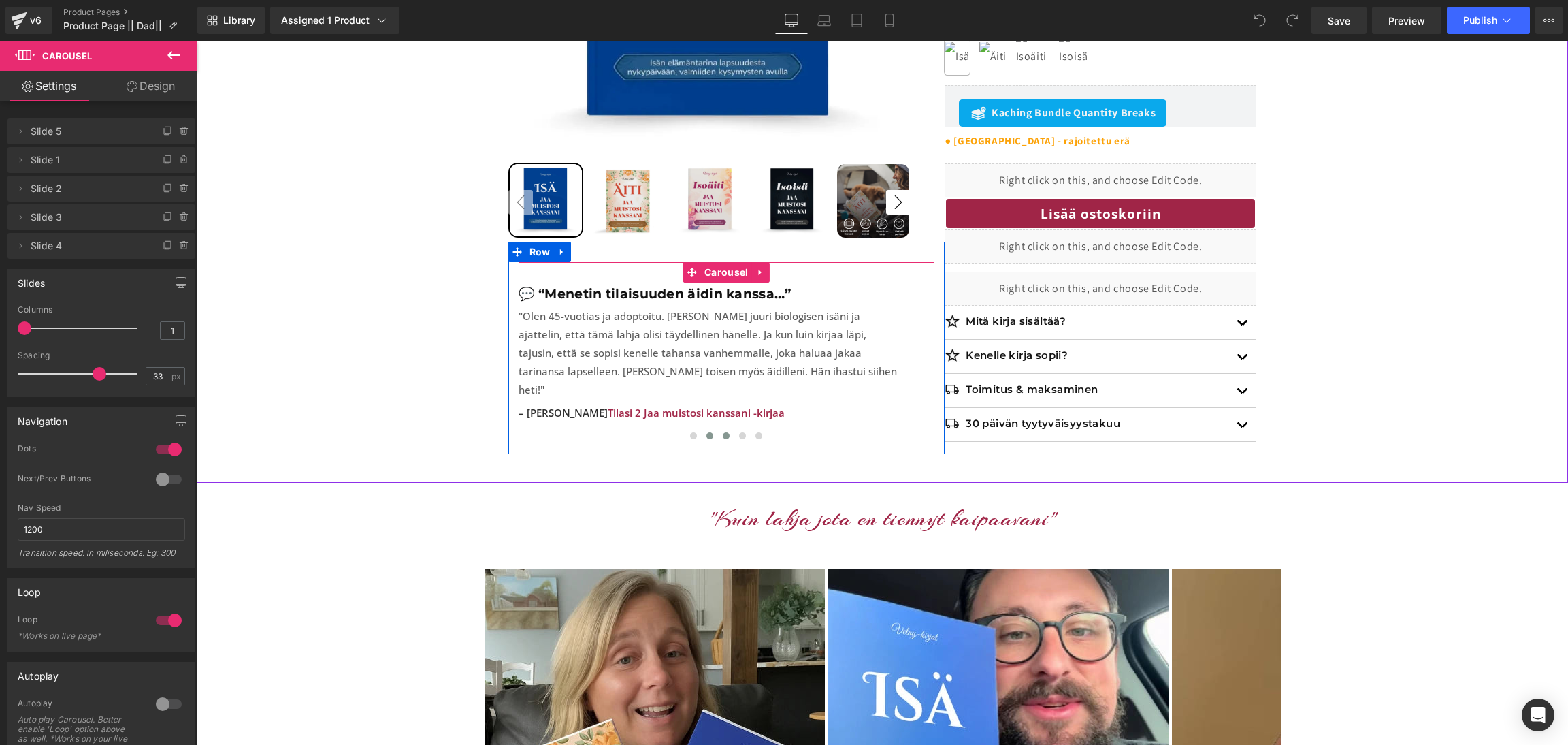
click at [722, 429] on button at bounding box center [726, 435] width 16 height 13
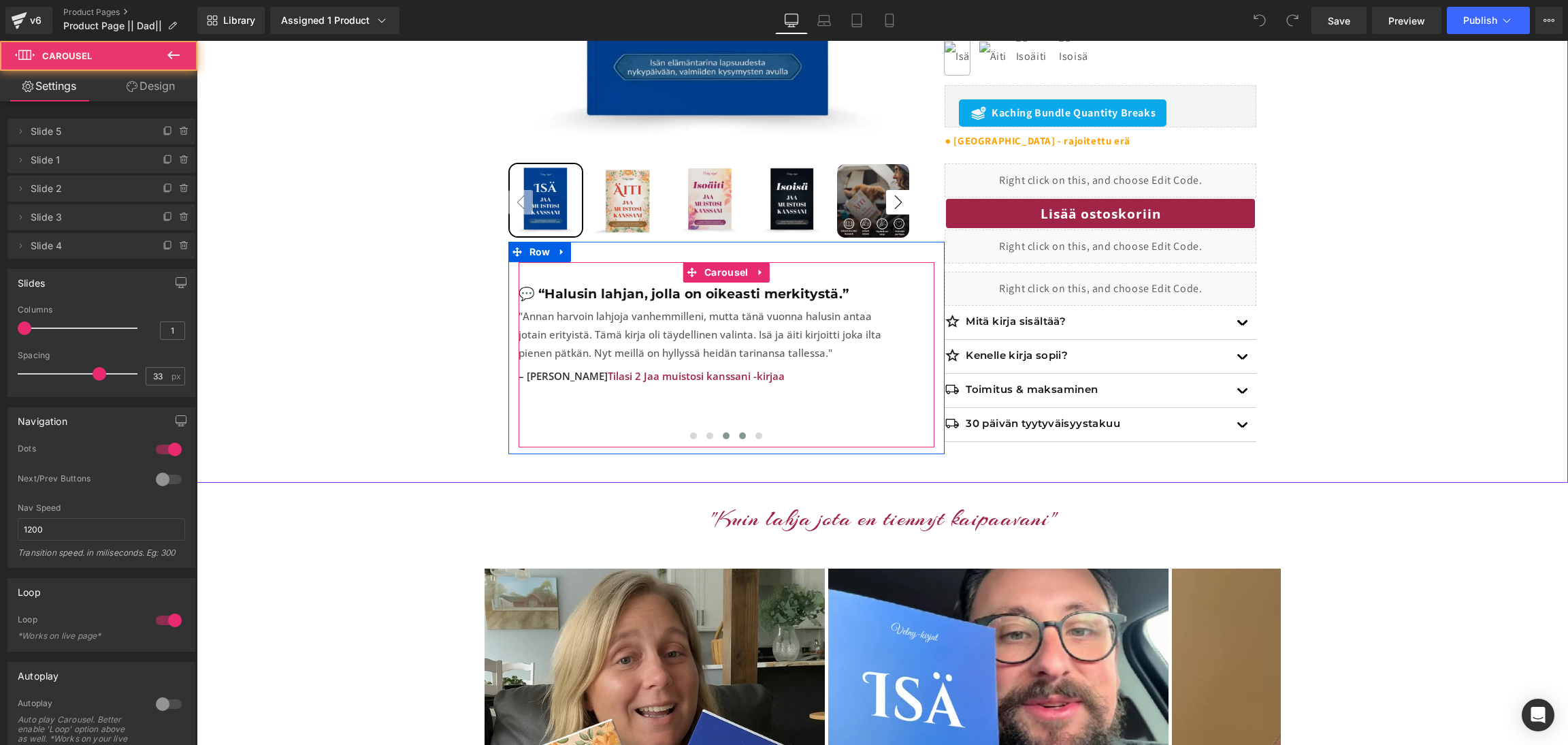
click at [746, 429] on button at bounding box center [742, 435] width 16 height 13
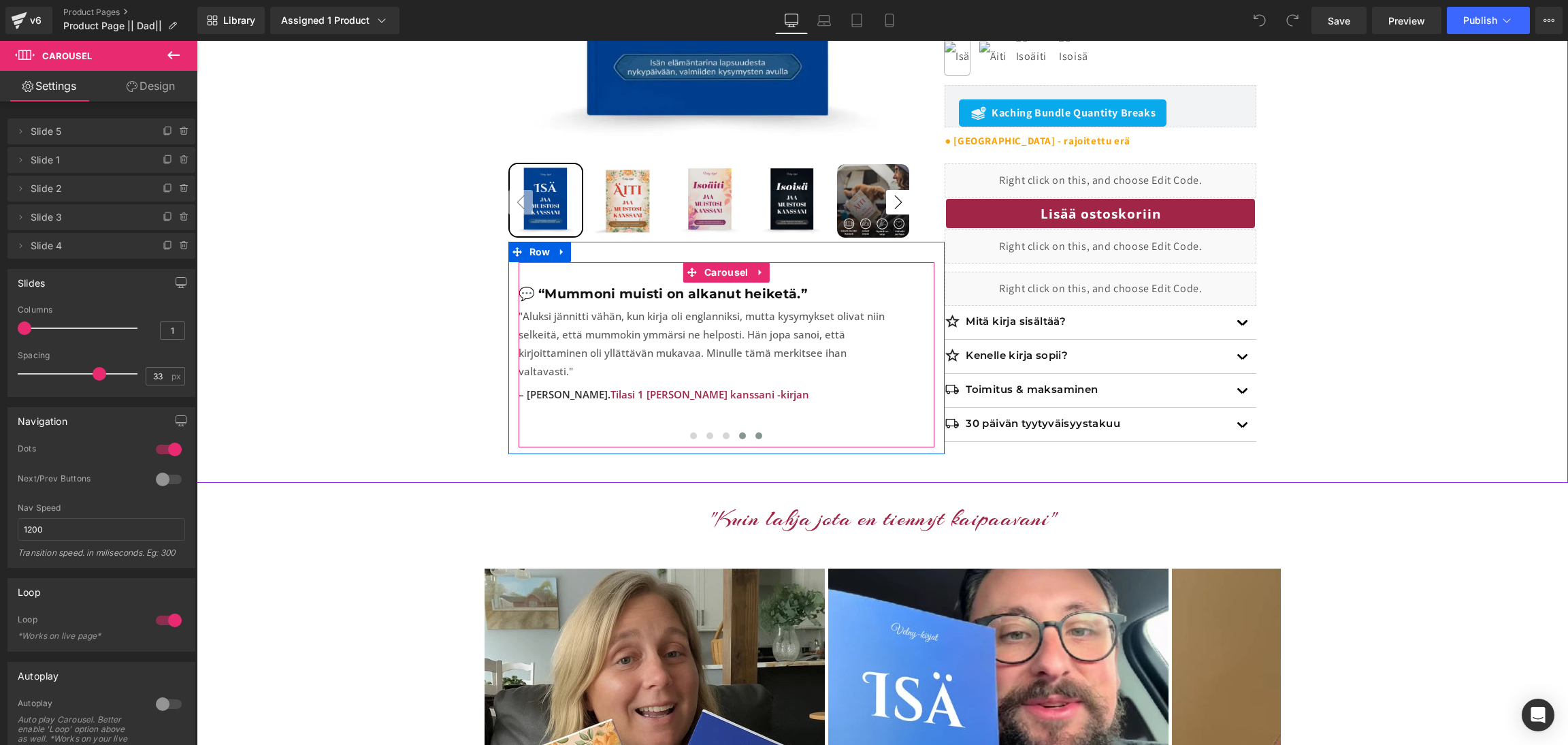
click at [765, 429] on button at bounding box center [758, 435] width 16 height 13
